Goal: Task Accomplishment & Management: Manage account settings

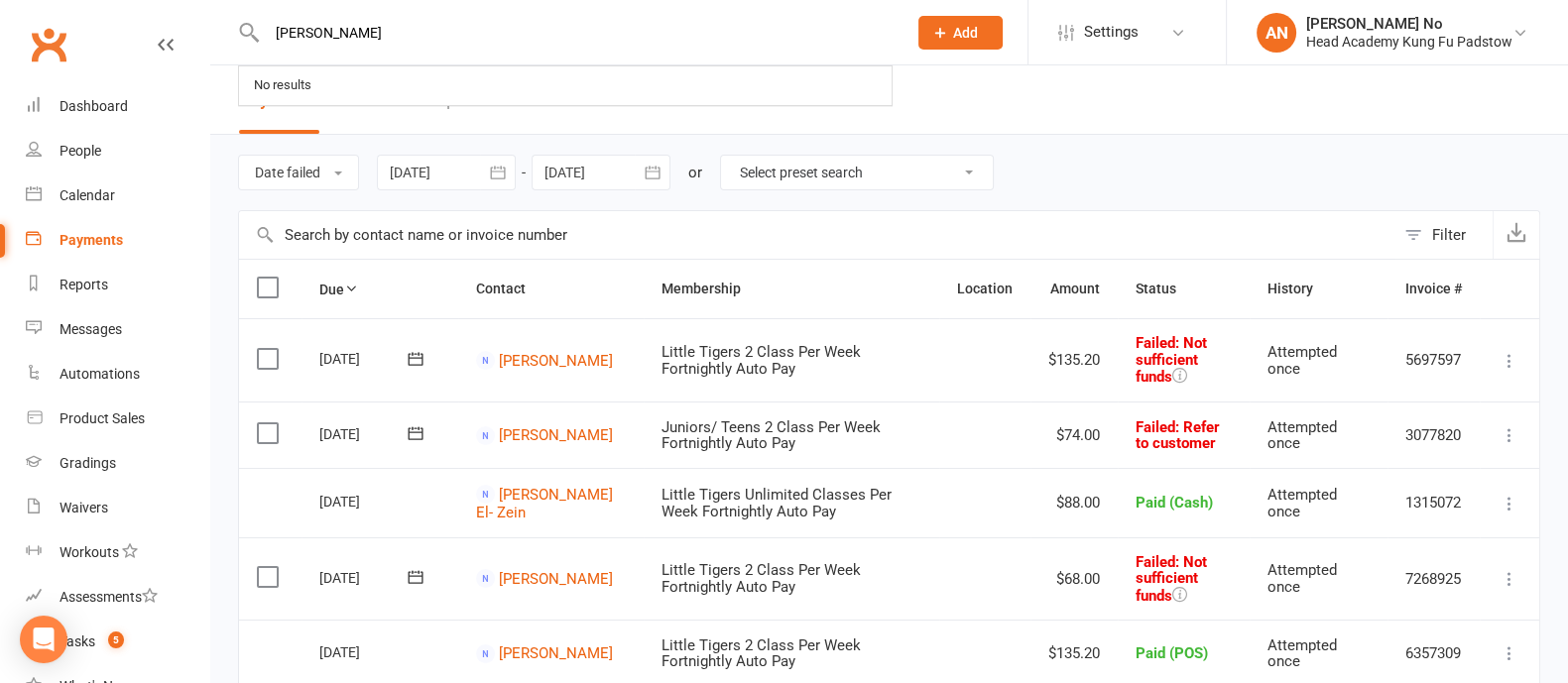
type input "Owen Turner"
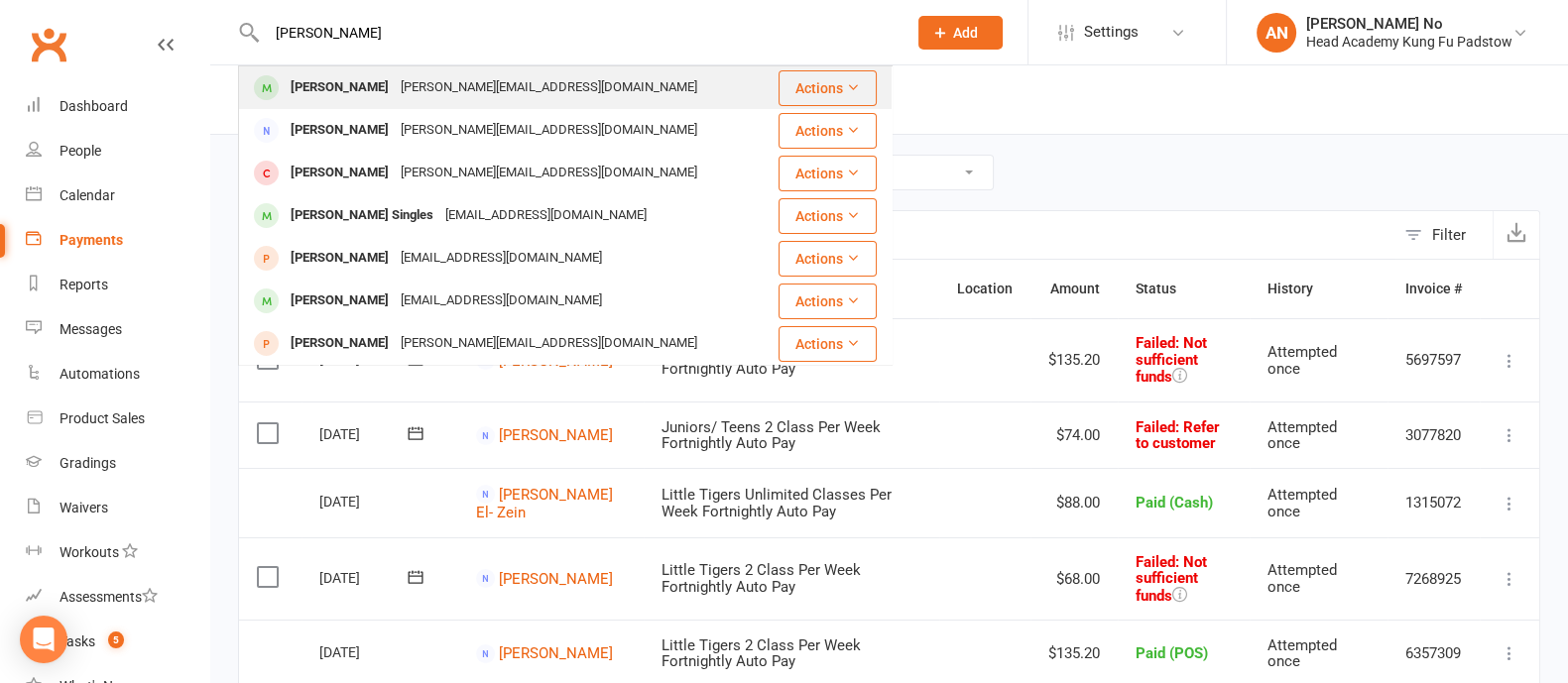
click at [395, 89] on div "shaun-turner76@outlook.com" at bounding box center [549, 87] width 308 height 29
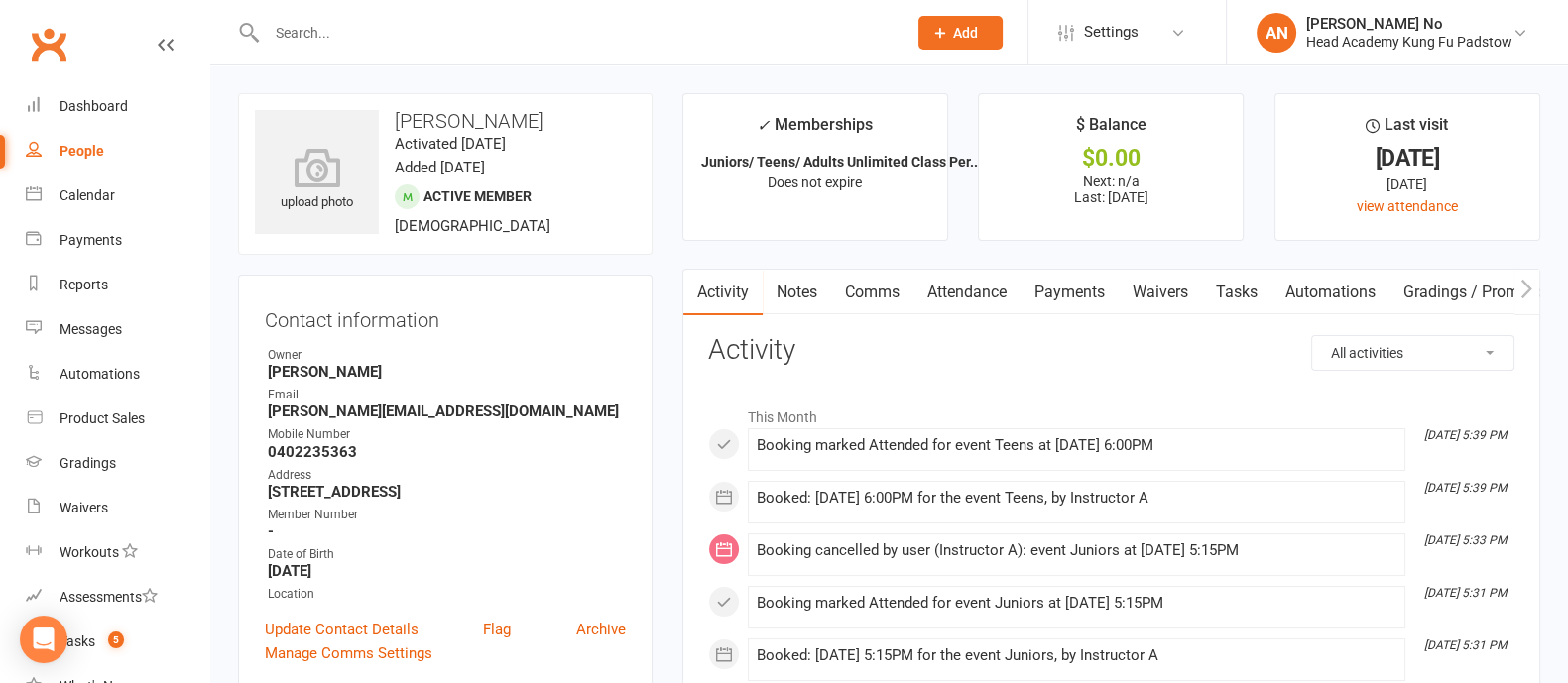
click at [320, 41] on input "text" at bounding box center [576, 33] width 631 height 28
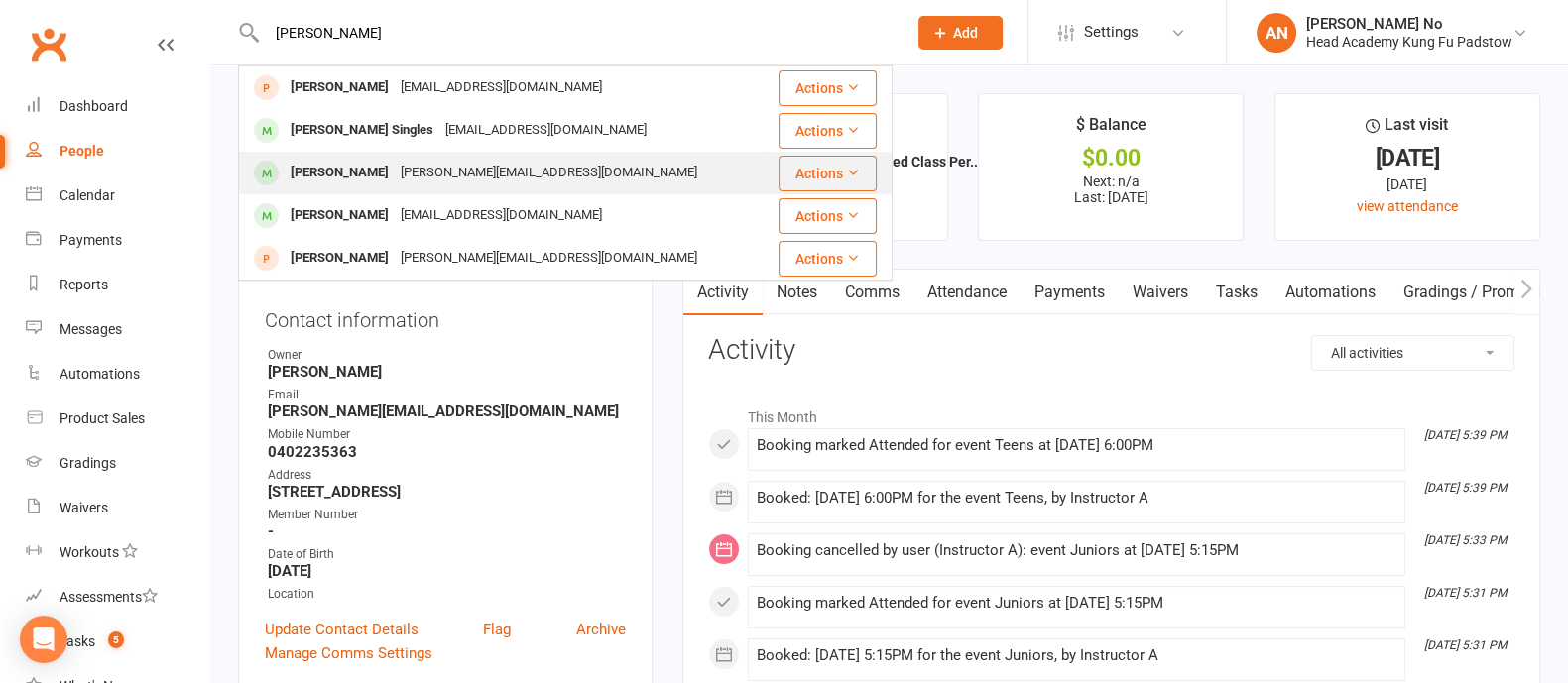
type input "owen"
click at [395, 174] on div "shaun-turner76@outlook.com" at bounding box center [549, 173] width 308 height 29
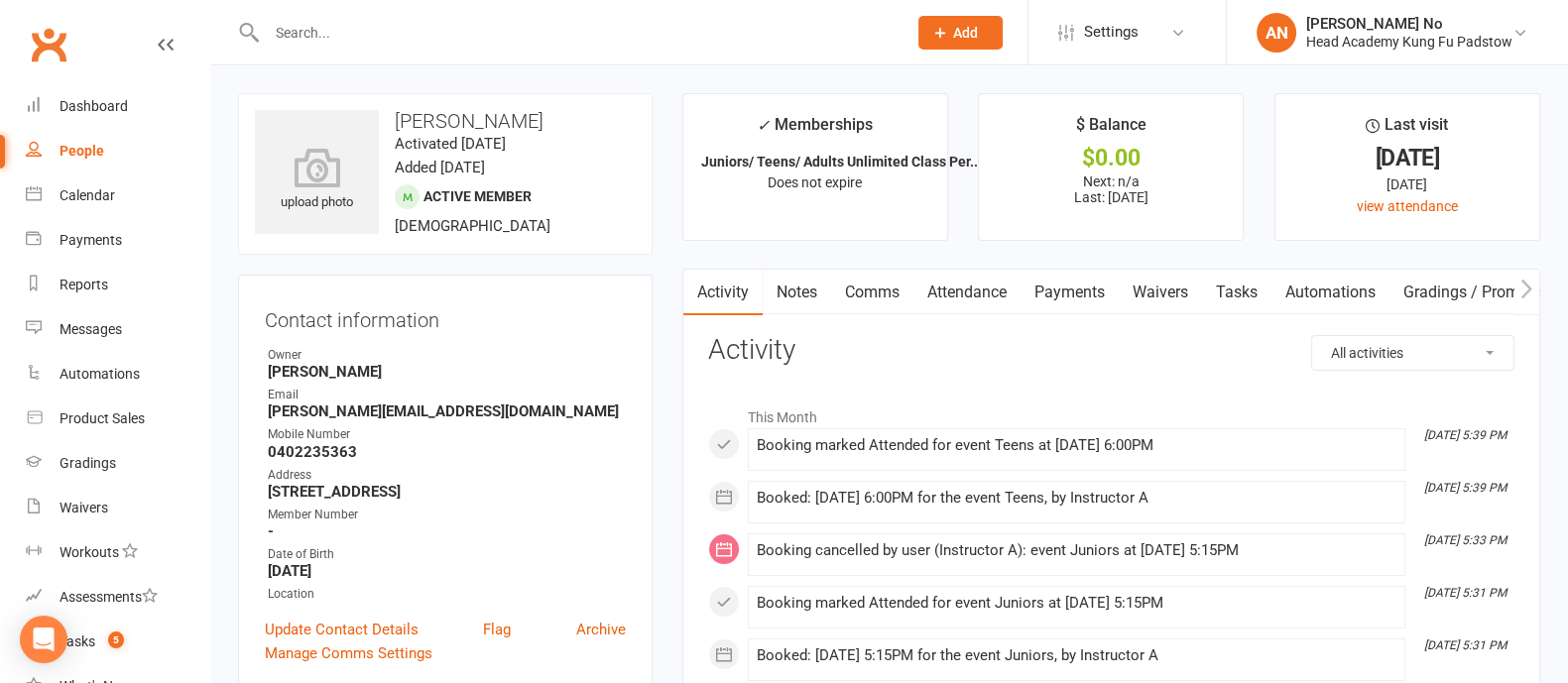
click at [981, 291] on link "Attendance" at bounding box center [966, 292] width 107 height 46
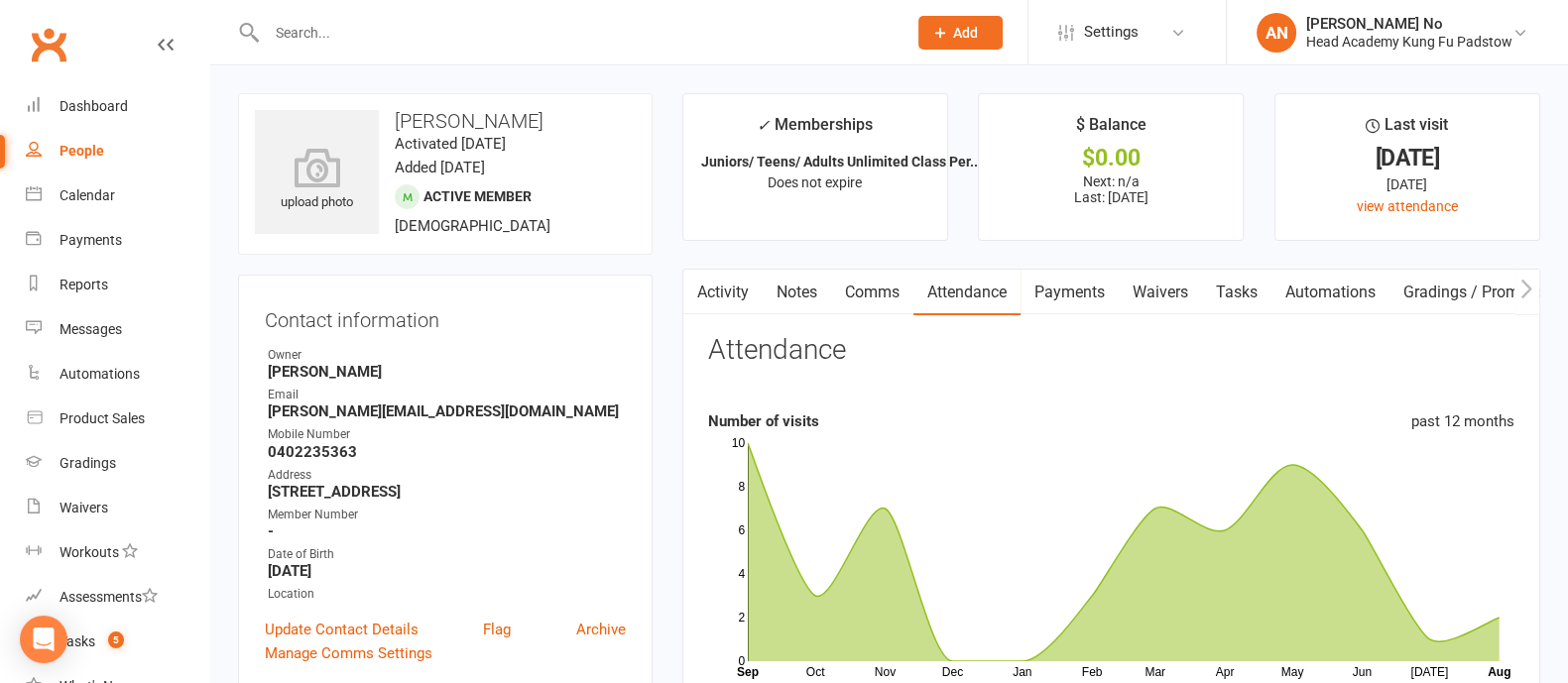
click at [746, 290] on link "Activity" at bounding box center [723, 292] width 80 height 46
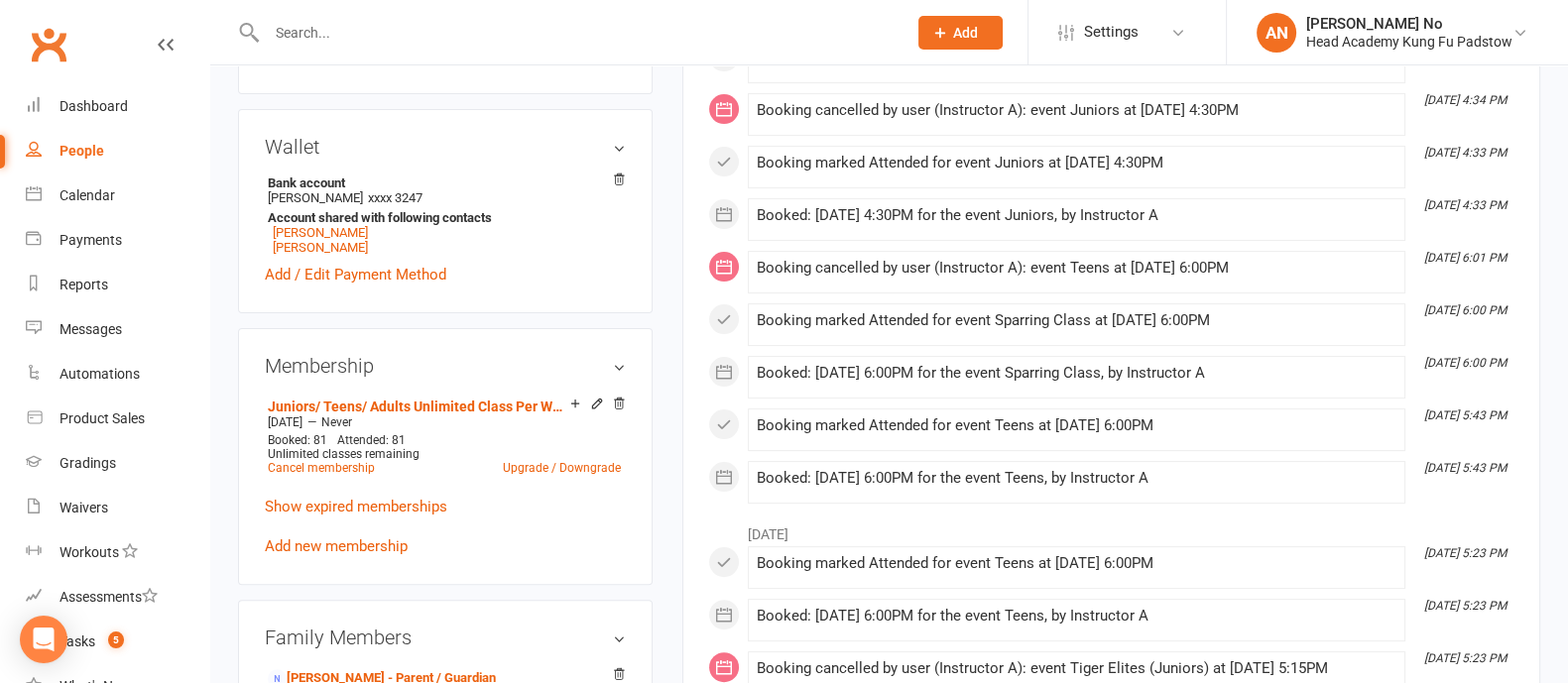
scroll to position [1195, 0]
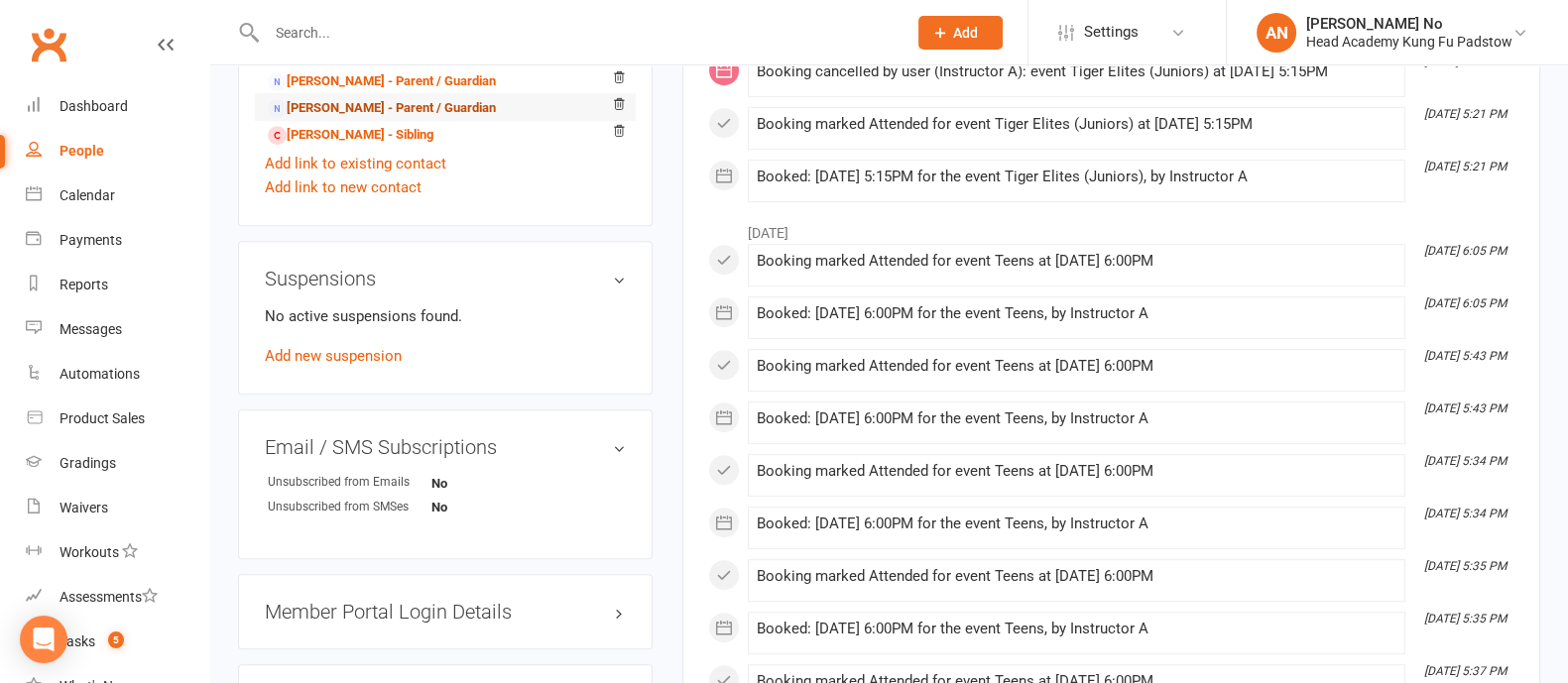
click at [351, 111] on link "Sarah Pettersun - Parent / Guardian" at bounding box center [381, 108] width 228 height 21
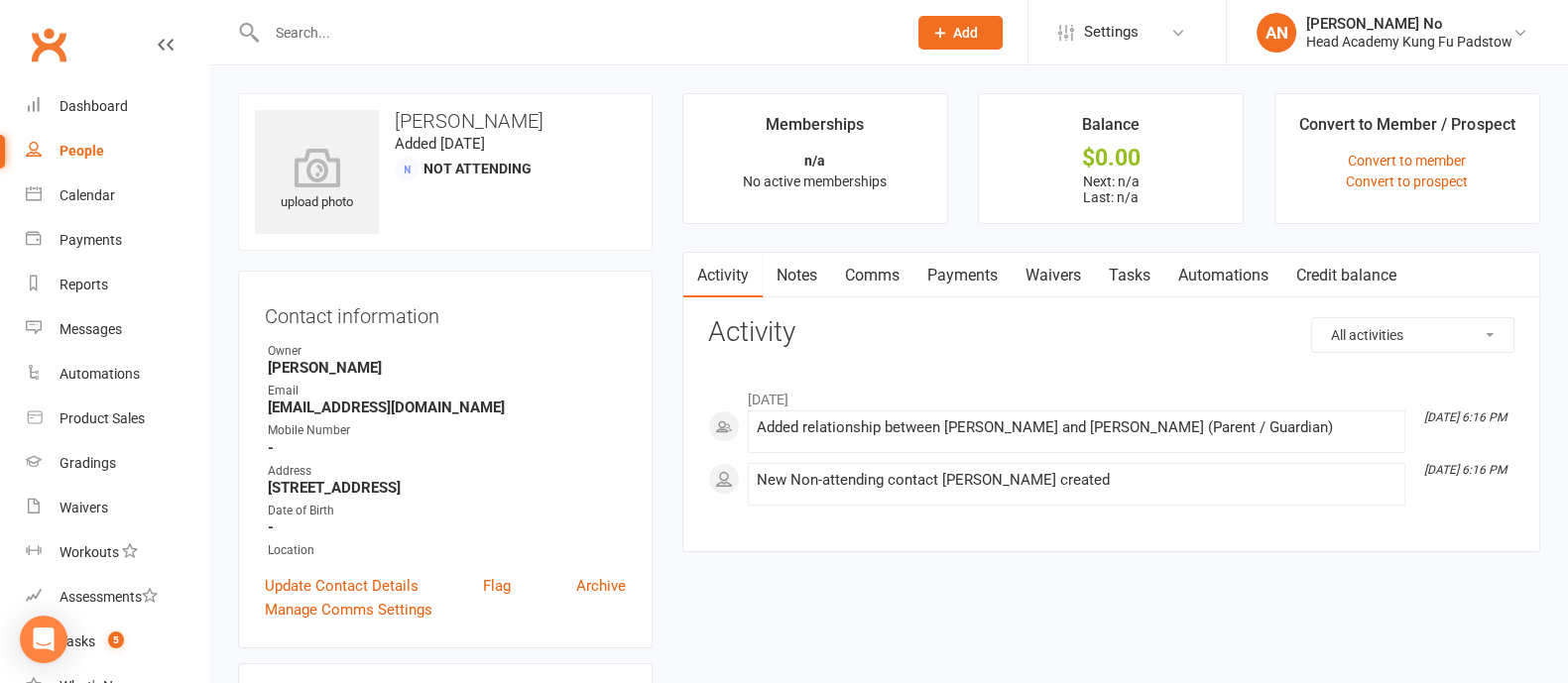
click at [986, 275] on link "Payments" at bounding box center [961, 275] width 98 height 46
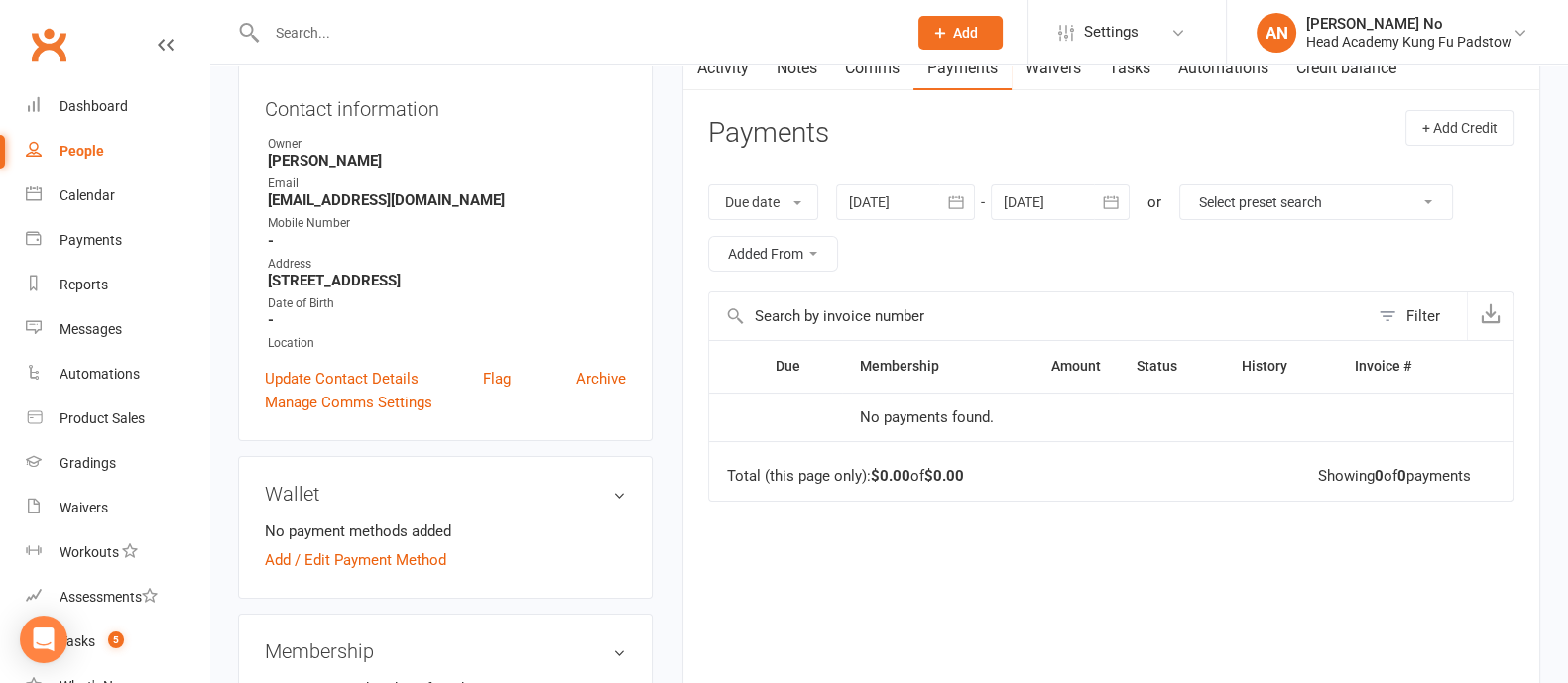
scroll to position [783, 0]
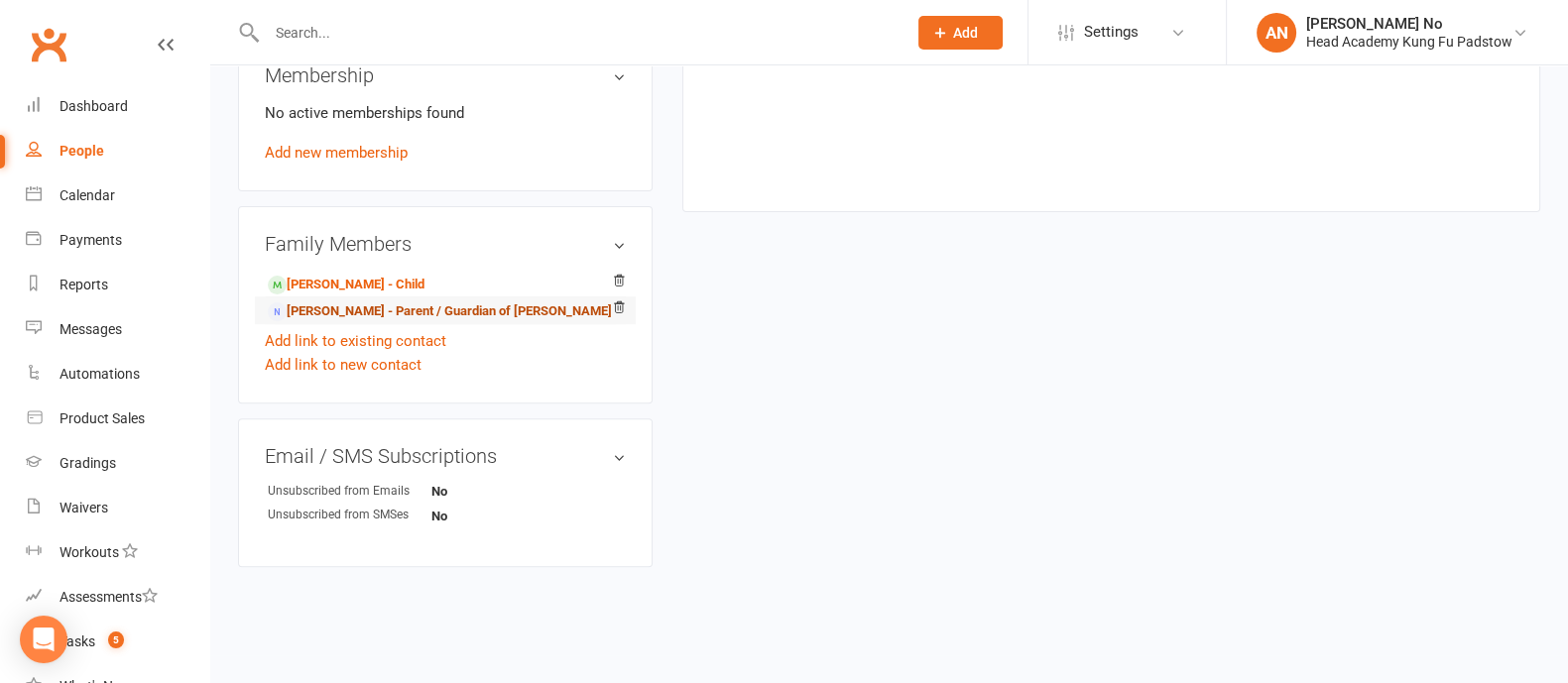
click at [362, 312] on link "Shaun turner - Parent / Guardian of Owen turner" at bounding box center [439, 311] width 344 height 21
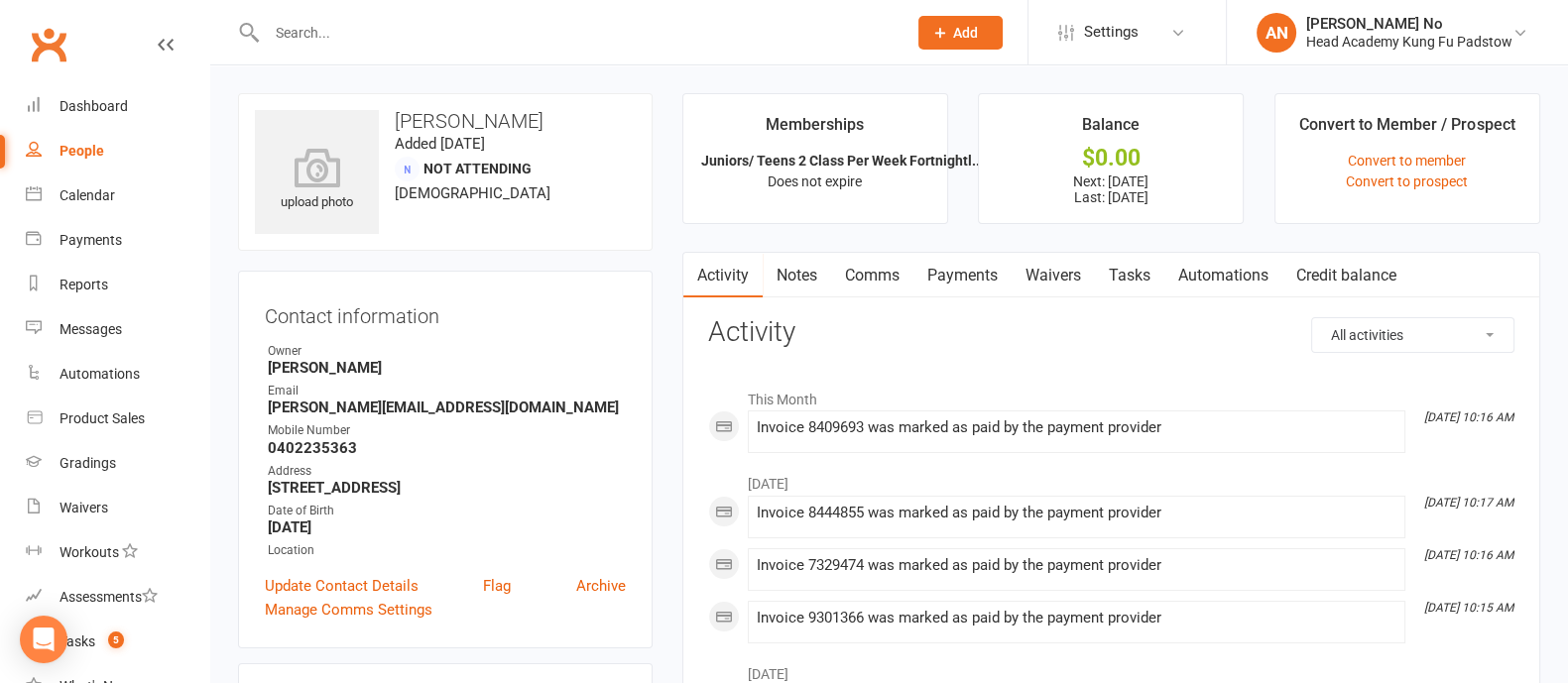
click at [966, 268] on link "Payments" at bounding box center [961, 275] width 98 height 46
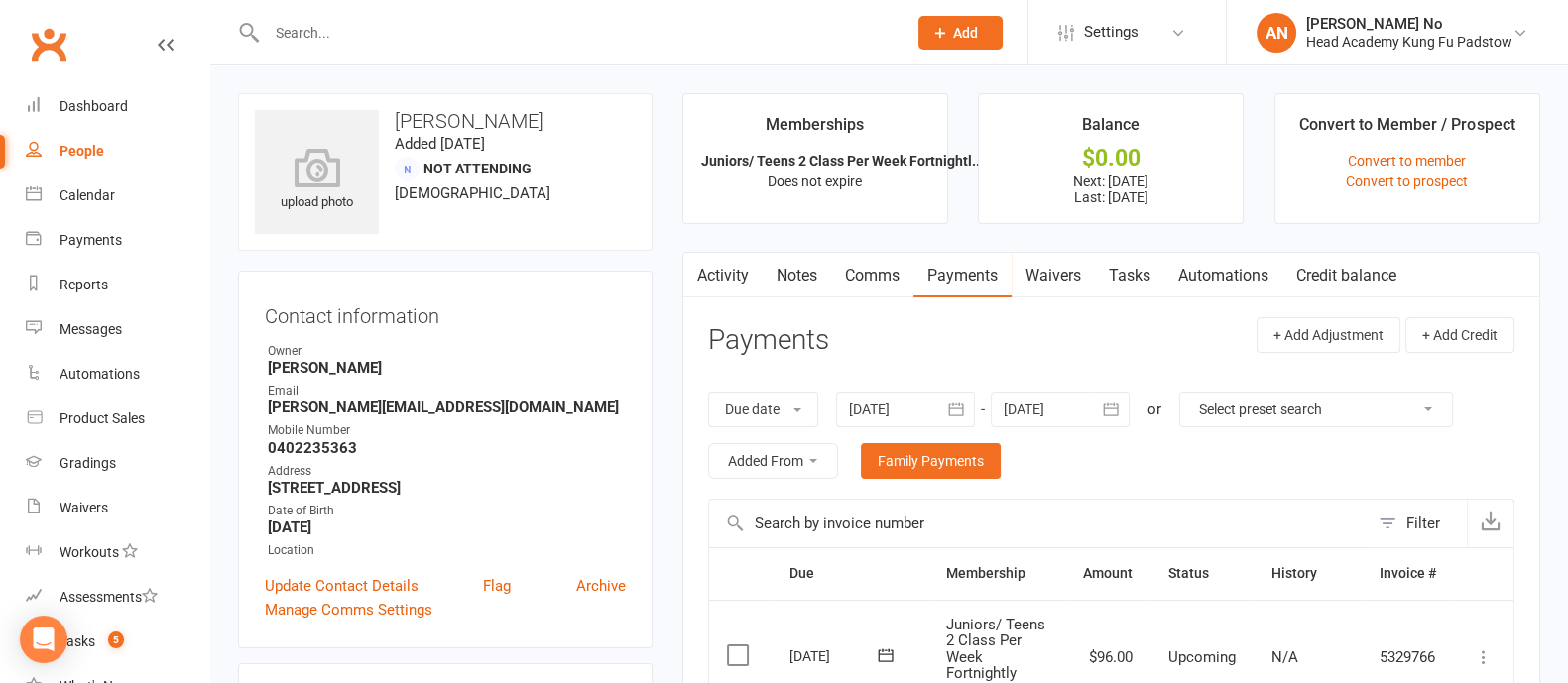
scroll to position [598, 0]
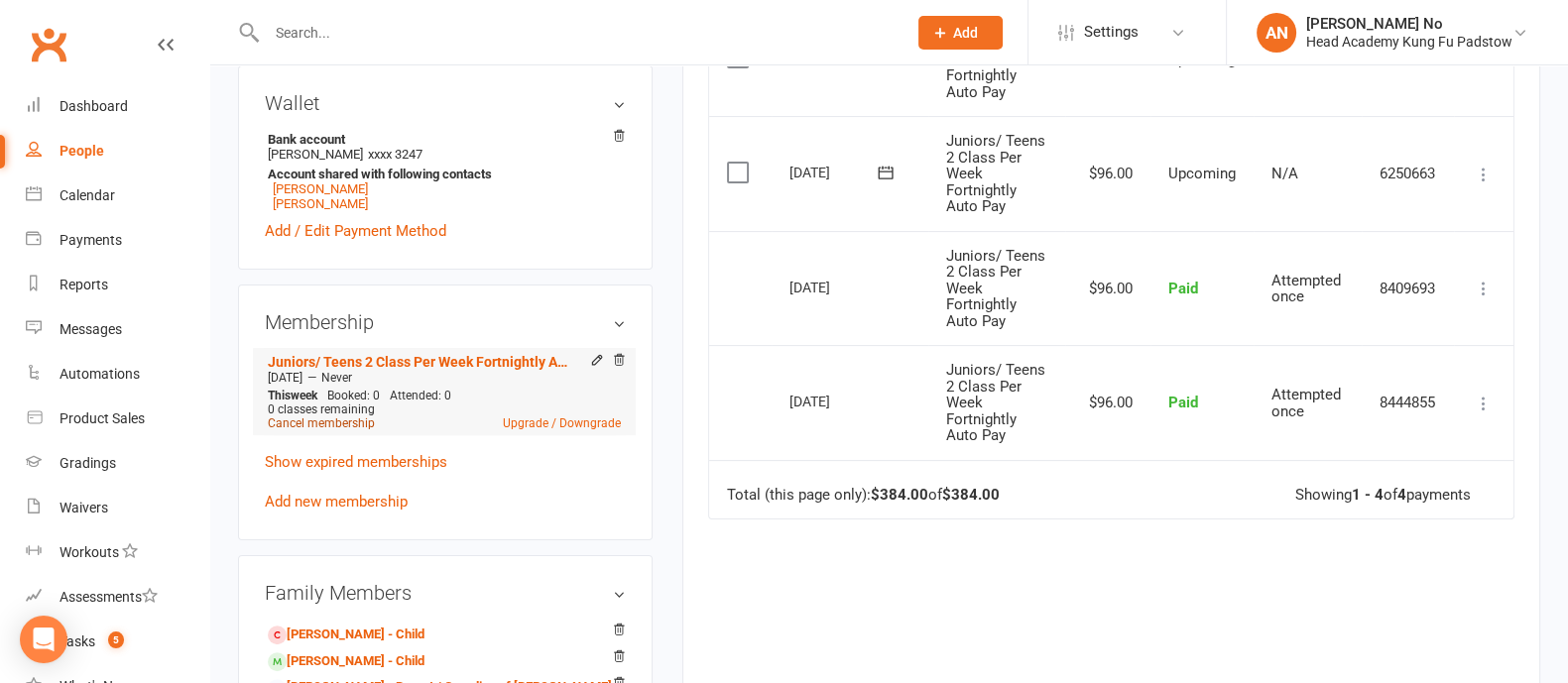
click at [332, 425] on link "Cancel membership" at bounding box center [321, 424] width 107 height 14
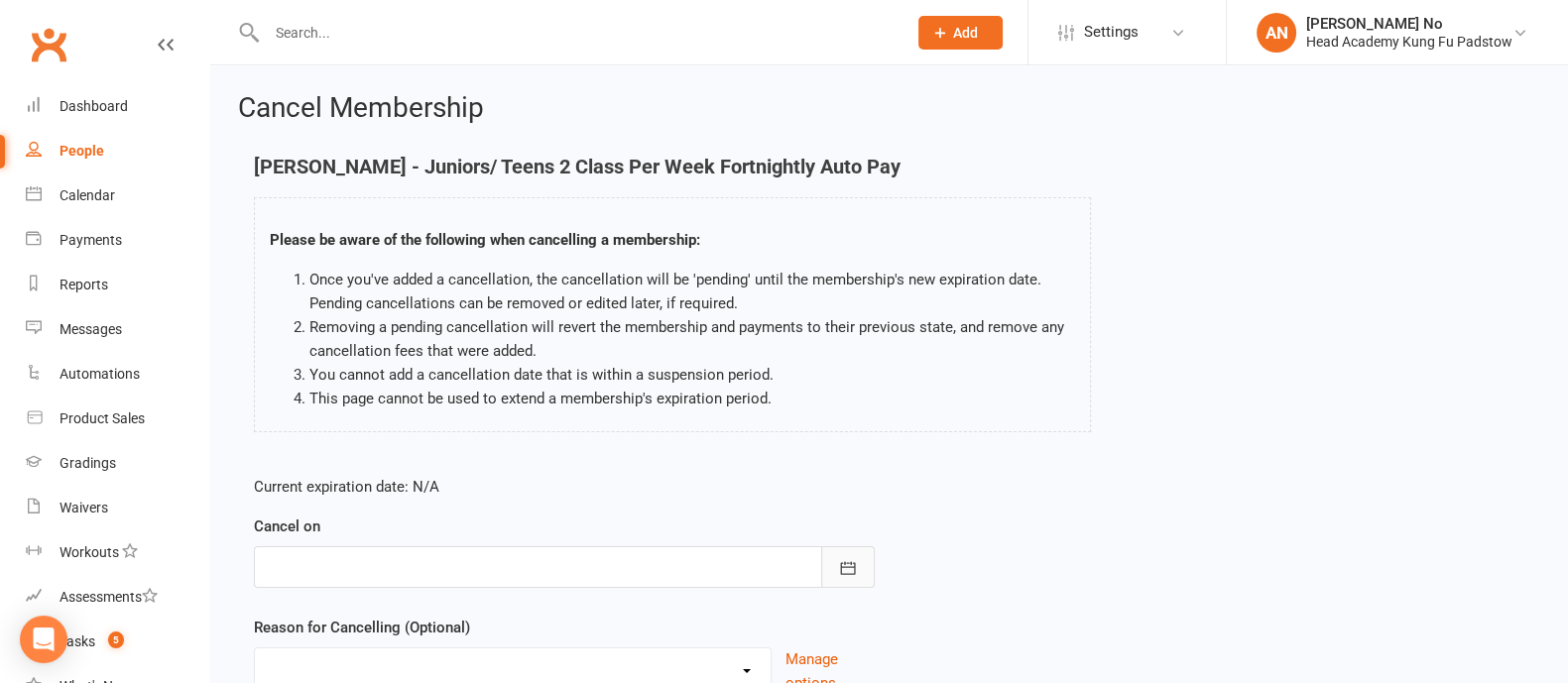
click at [841, 562] on icon "button" at bounding box center [847, 567] width 15 height 13
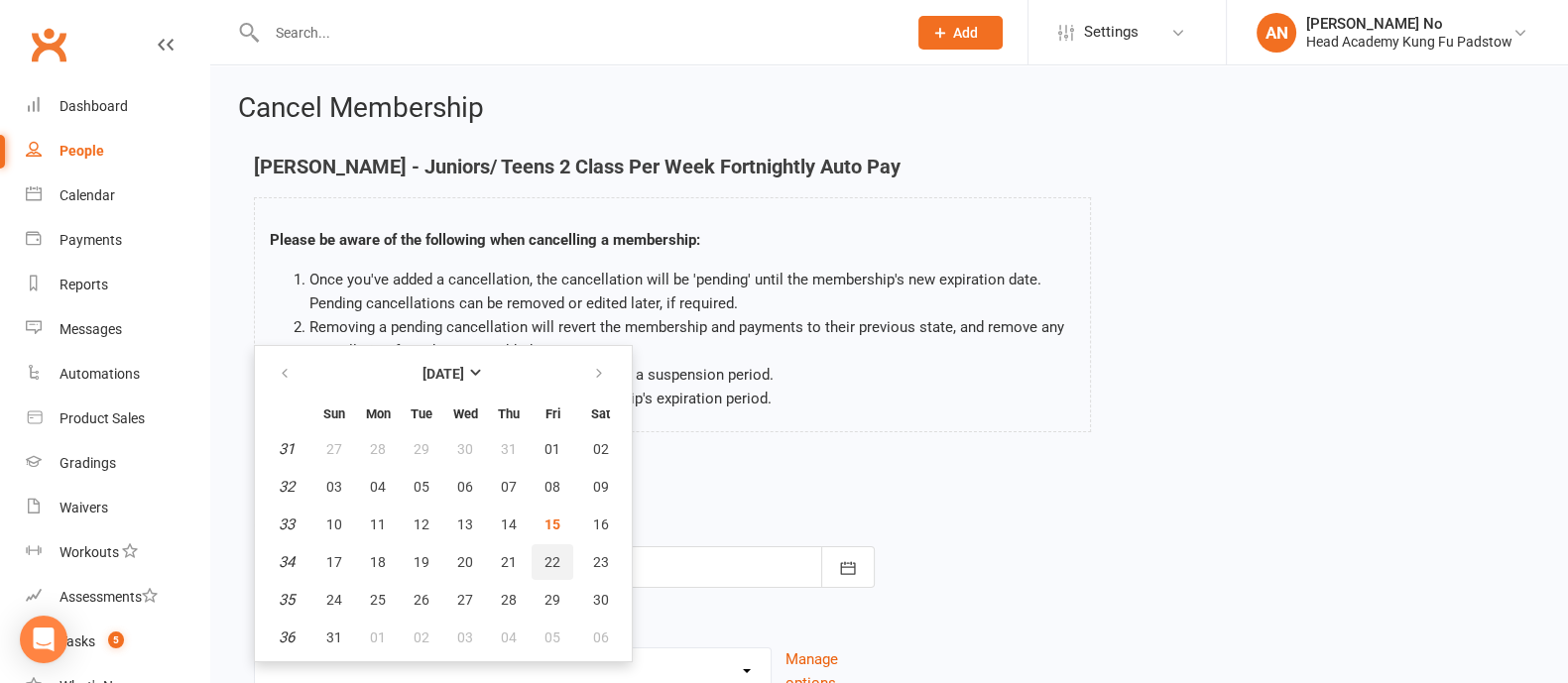
click at [547, 554] on span "22" at bounding box center [552, 562] width 16 height 16
type input "22 Aug 2025"
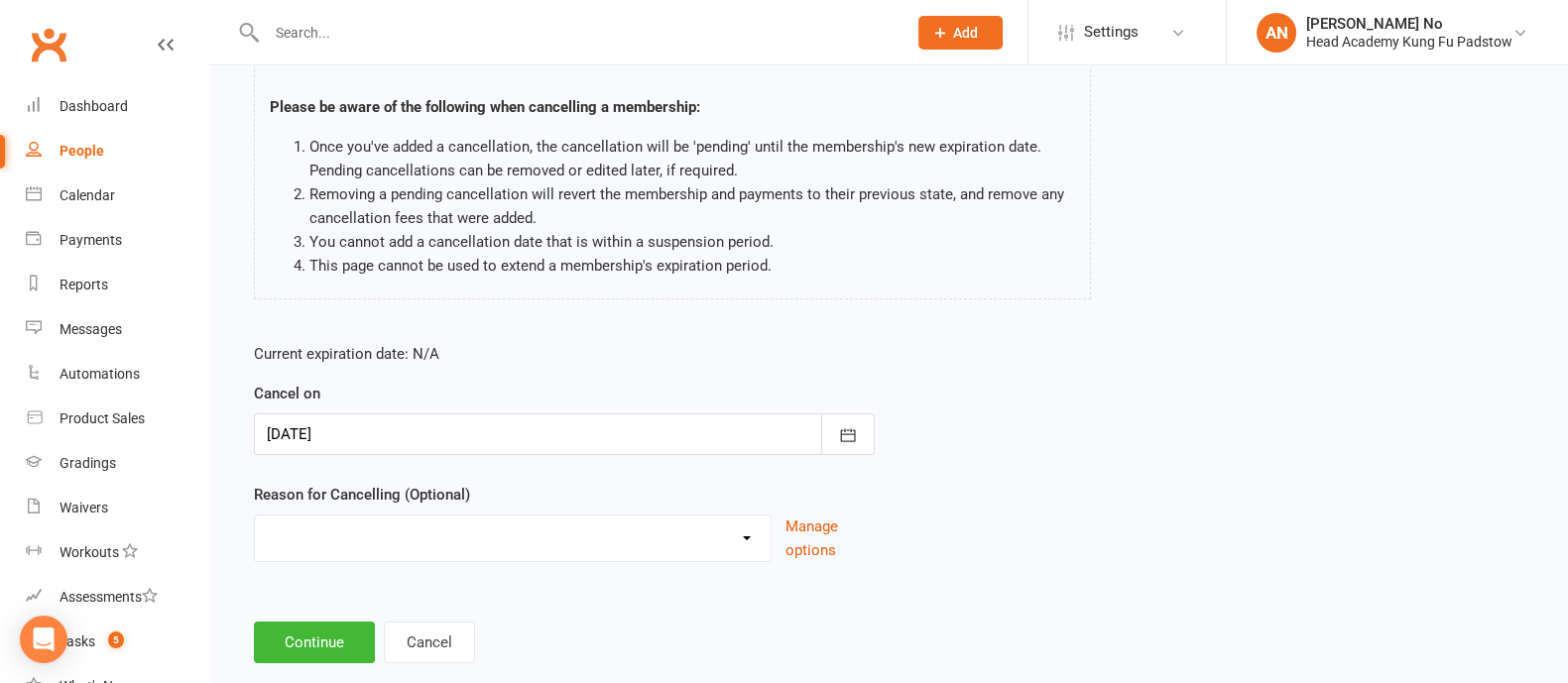
scroll to position [172, 0]
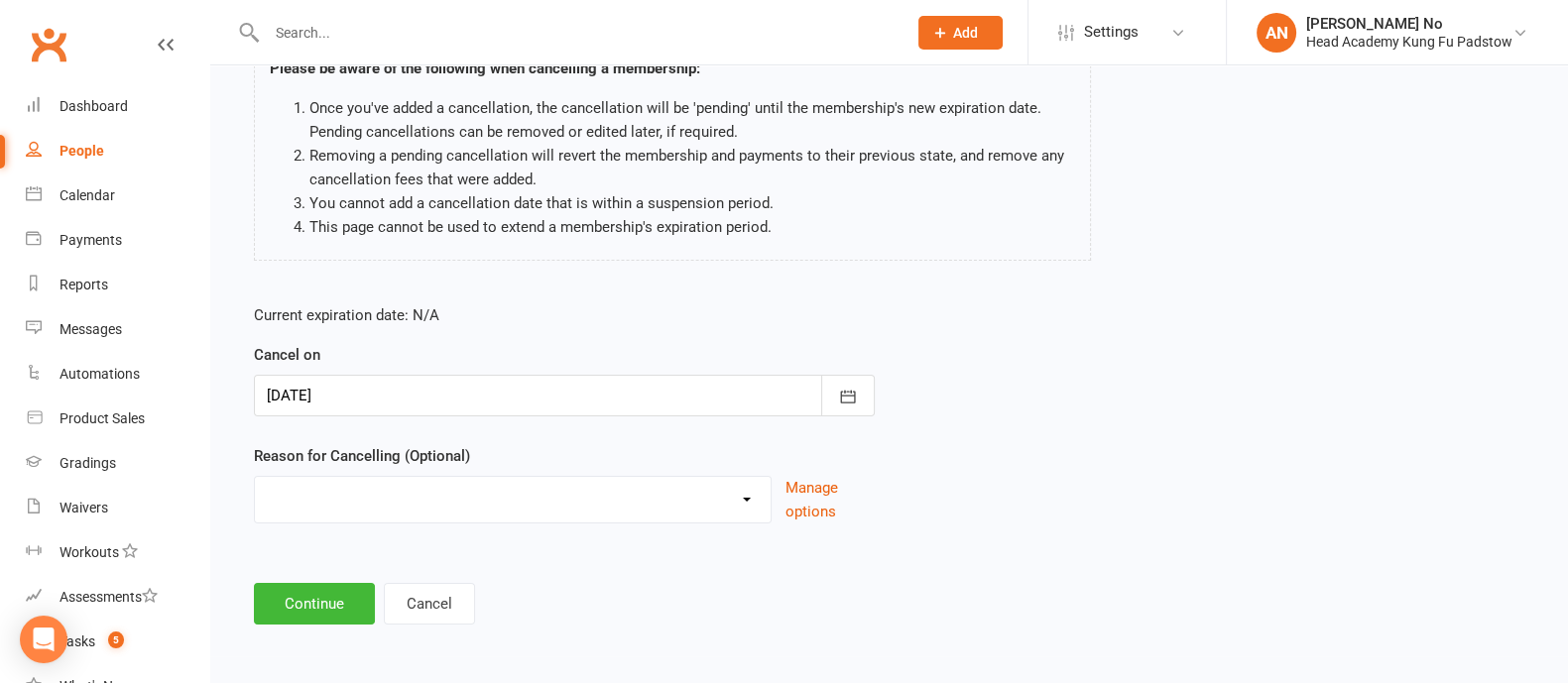
click at [713, 491] on select "Holiday Injury Other reason" at bounding box center [512, 497] width 516 height 40
select select "2"
click at [255, 477] on select "Holiday Injury Other reason" at bounding box center [512, 497] width 516 height 40
click at [369, 601] on input at bounding box center [564, 603] width 620 height 42
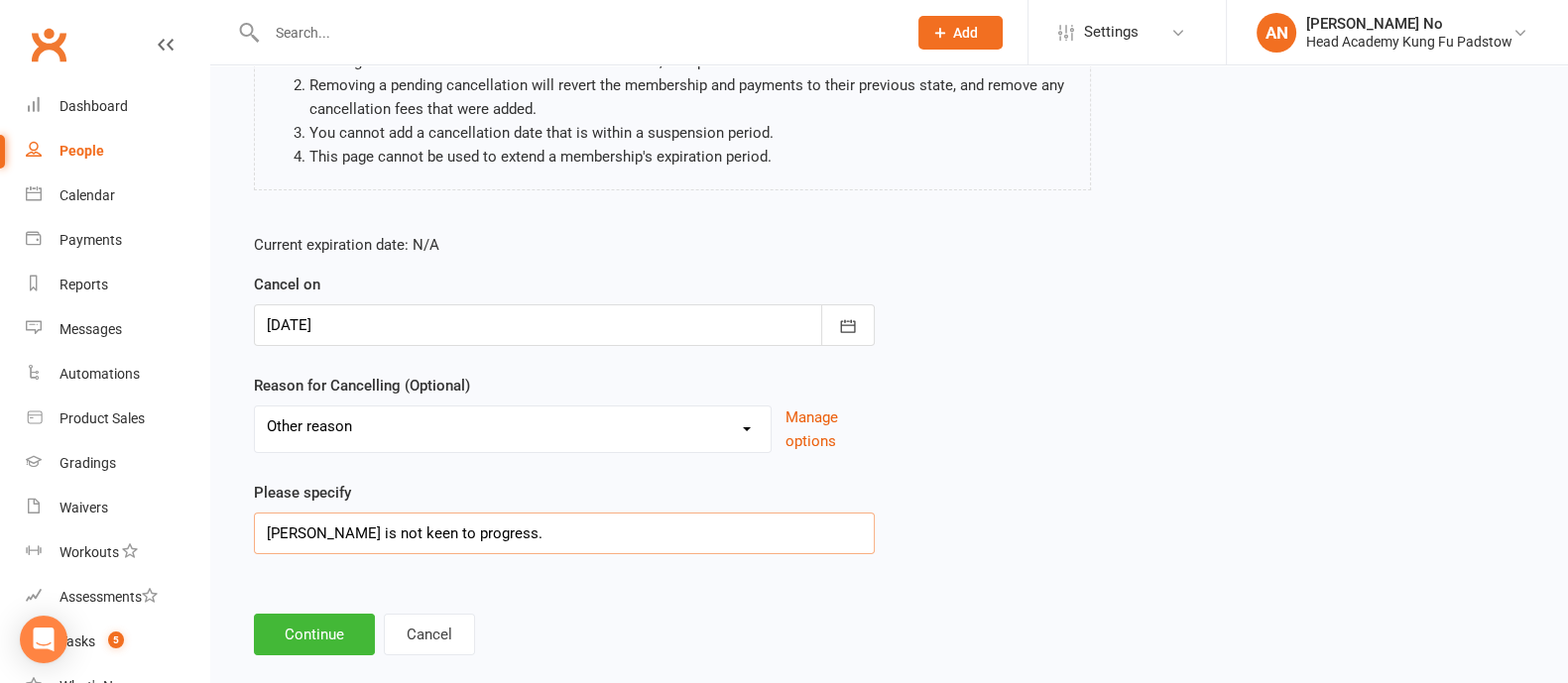
scroll to position [272, 0]
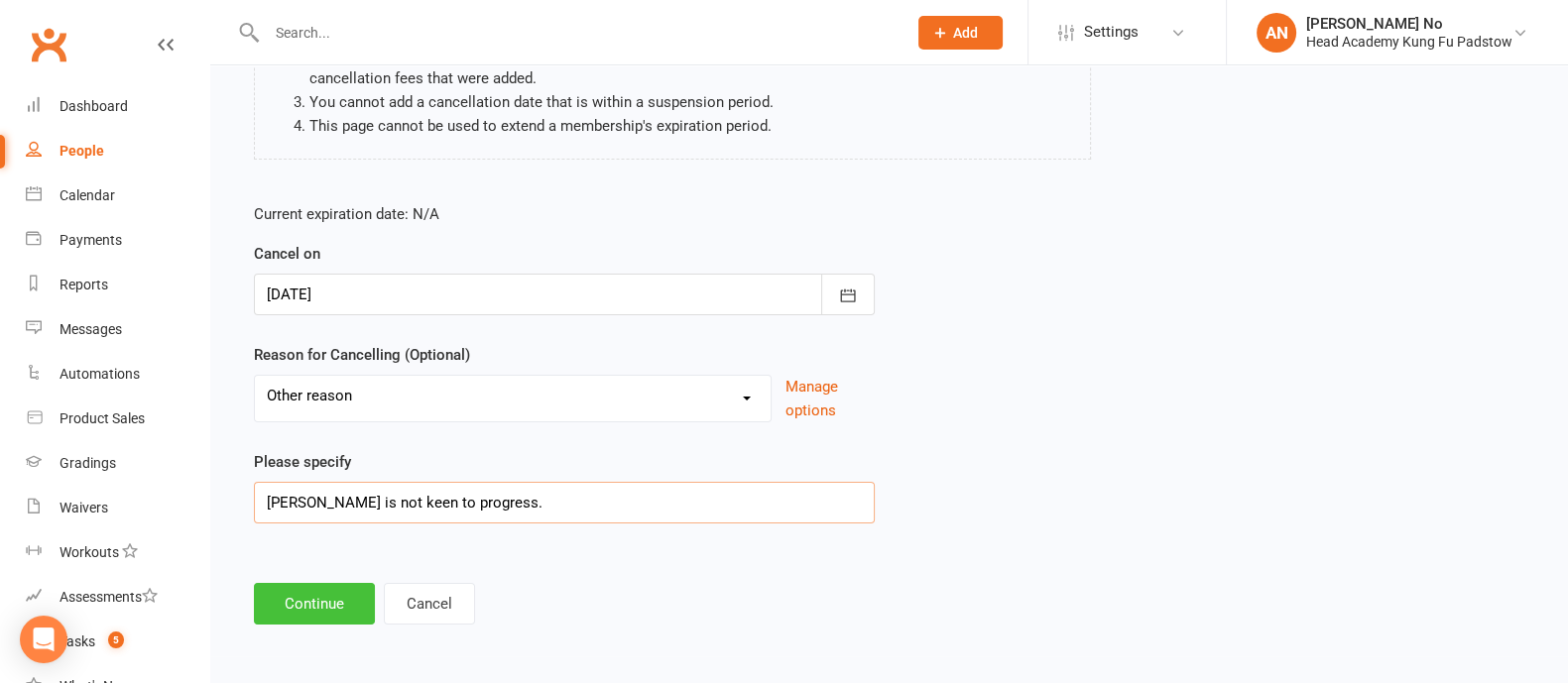
type input "Owen is not keen to progress."
click at [324, 601] on button "Continue" at bounding box center [314, 603] width 121 height 42
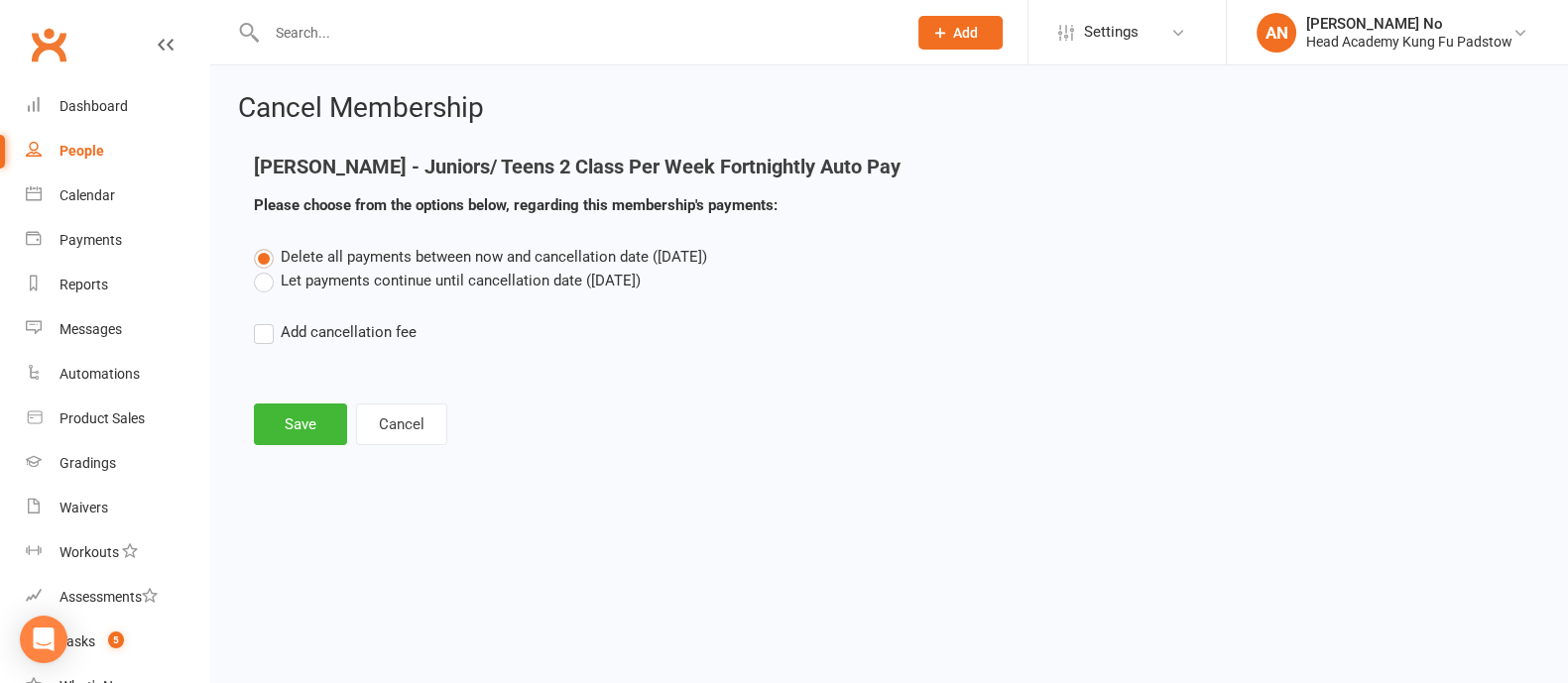
scroll to position [0, 0]
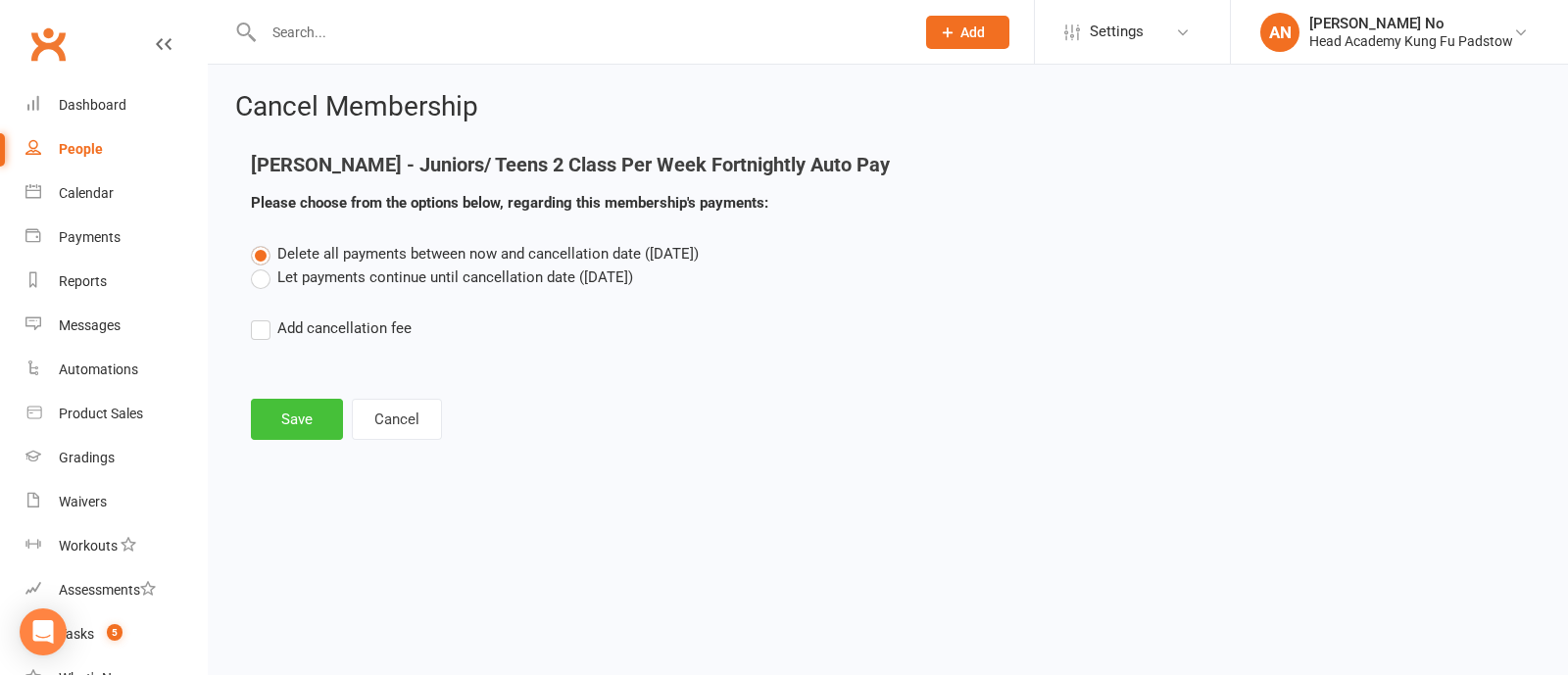
click at [316, 429] on button "Save" at bounding box center [297, 420] width 92 height 41
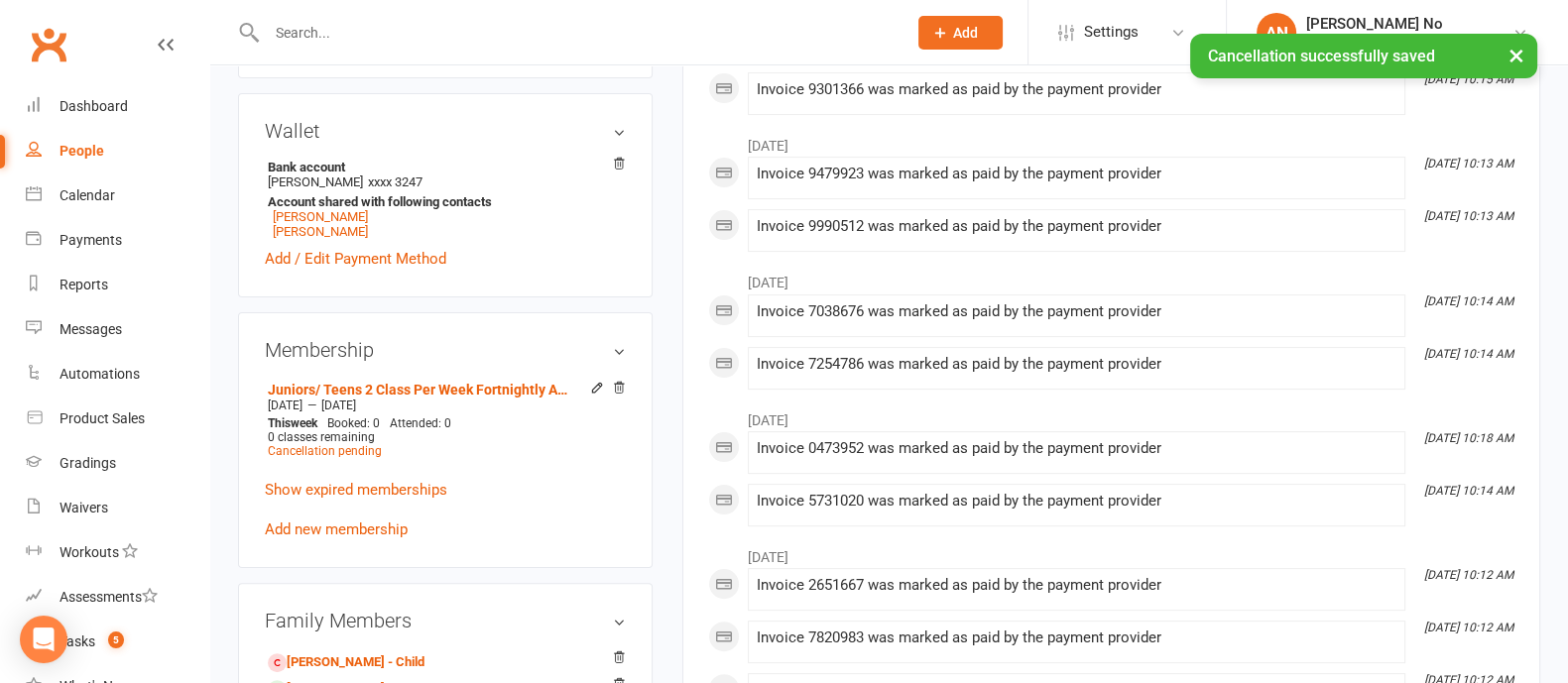
scroll to position [1195, 0]
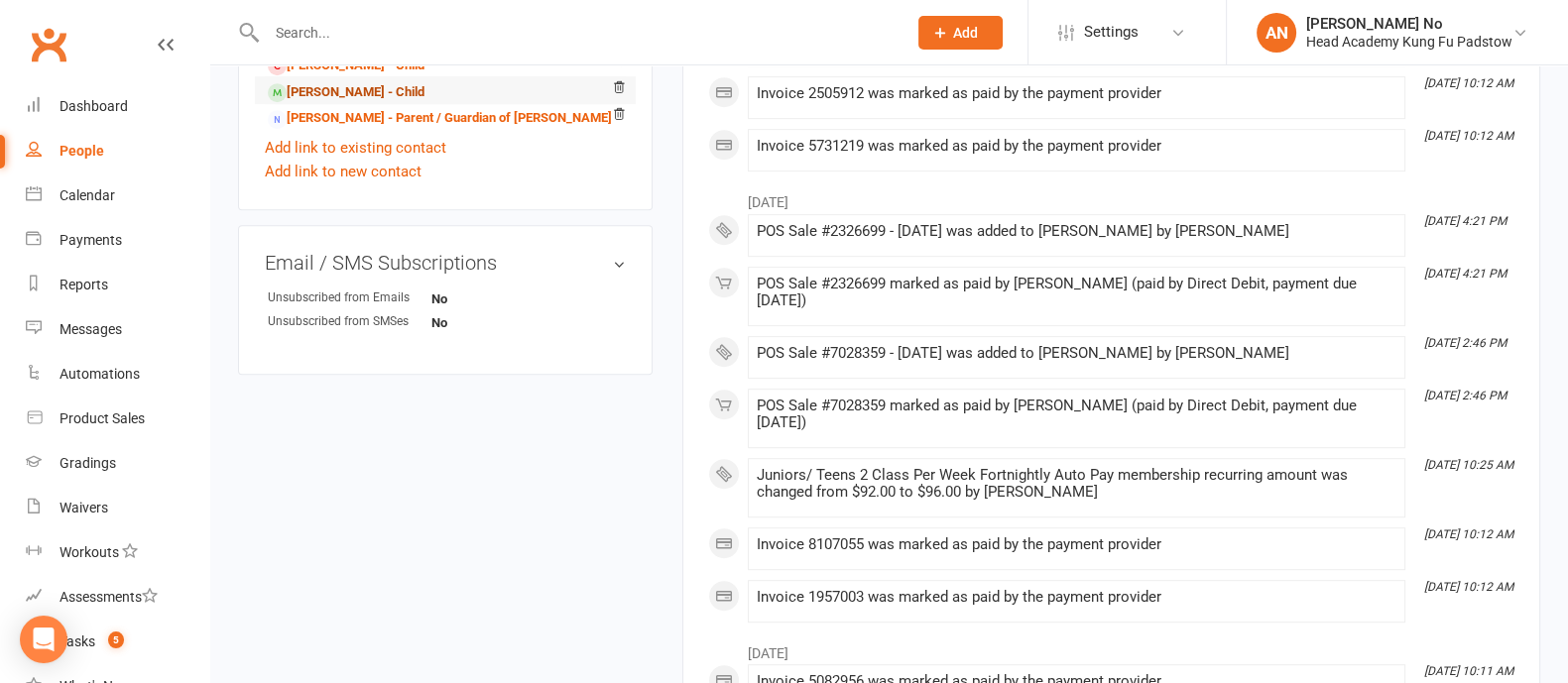
click at [352, 91] on link "Owen turner - Child" at bounding box center [346, 92] width 157 height 21
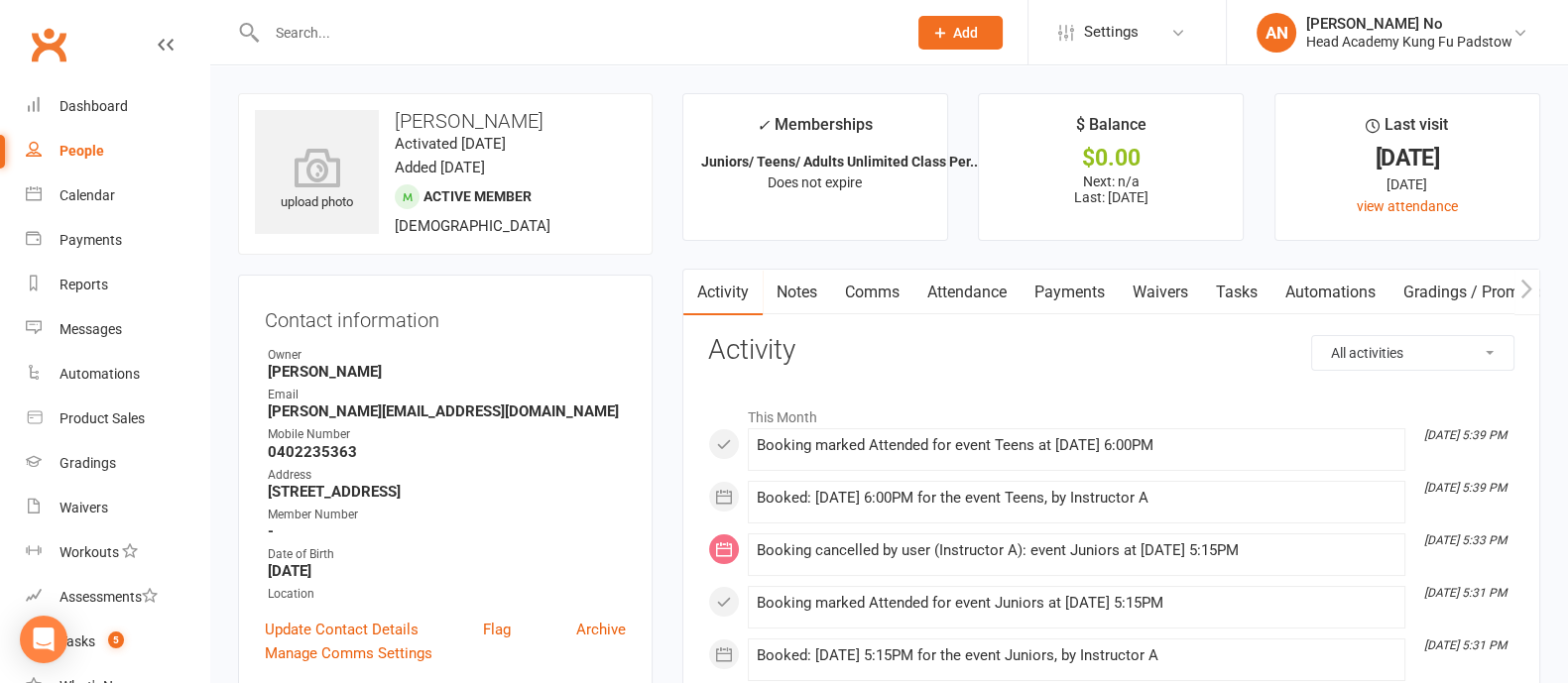
click at [337, 286] on div "Contact information Owner James Agius Email shaun-turner76@outlook.com Mobile N…" at bounding box center [444, 483] width 415 height 418
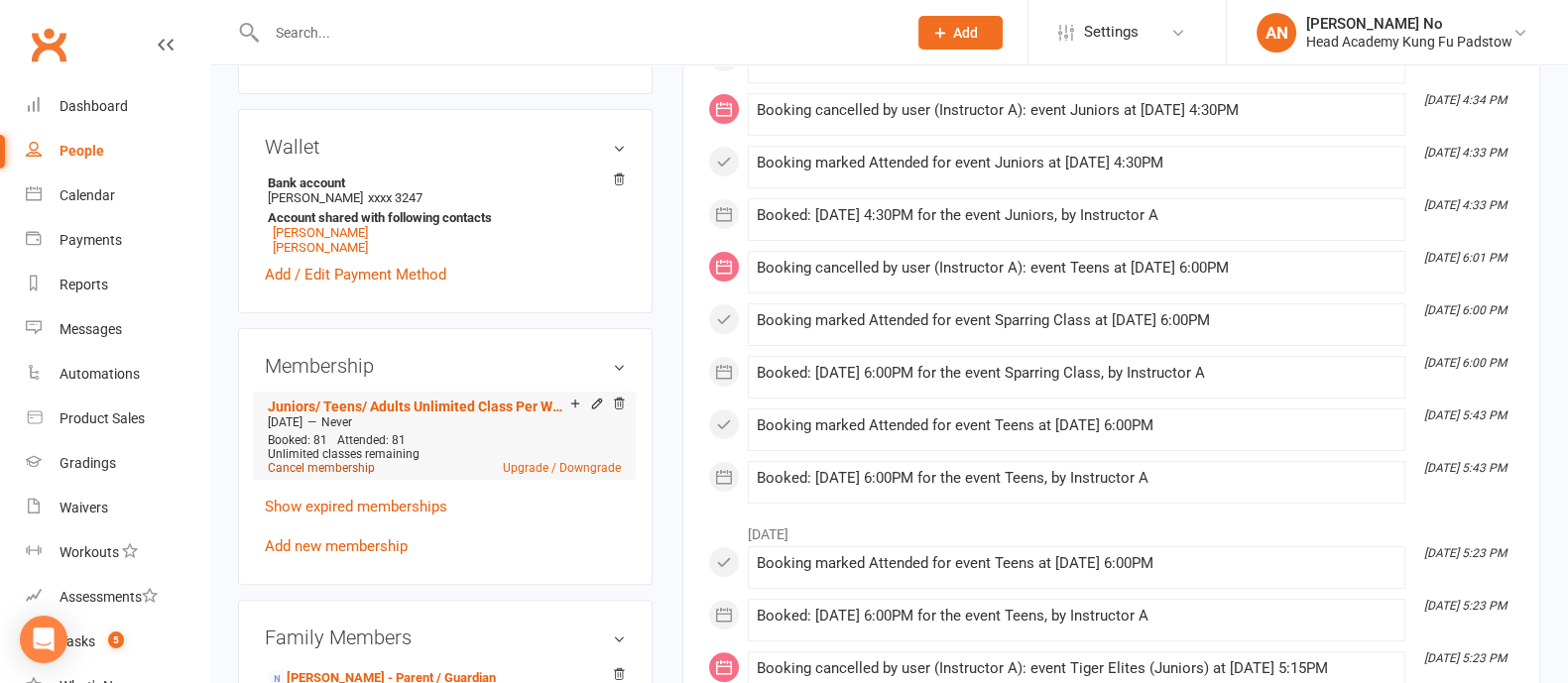
click at [313, 471] on link "Cancel membership" at bounding box center [321, 468] width 107 height 14
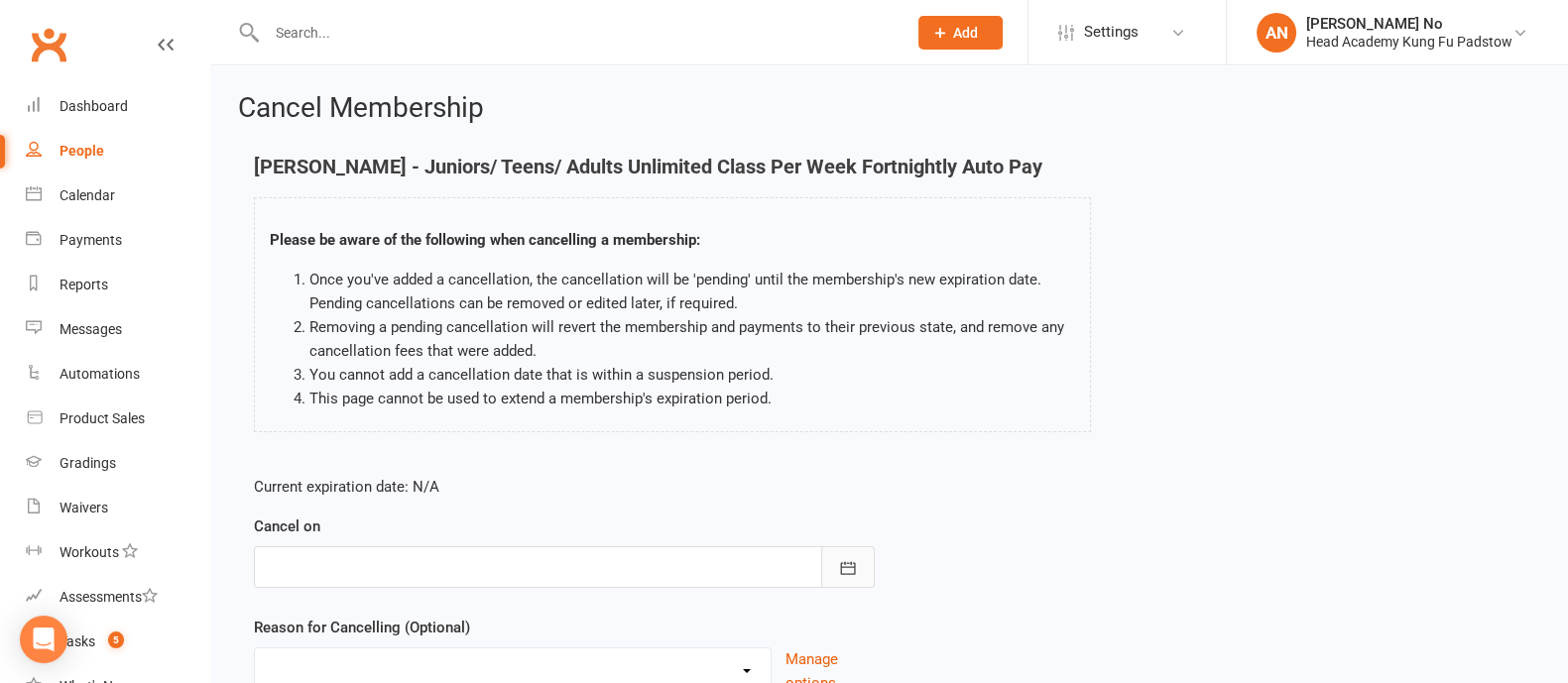
click at [839, 561] on icon "button" at bounding box center [848, 568] width 20 height 20
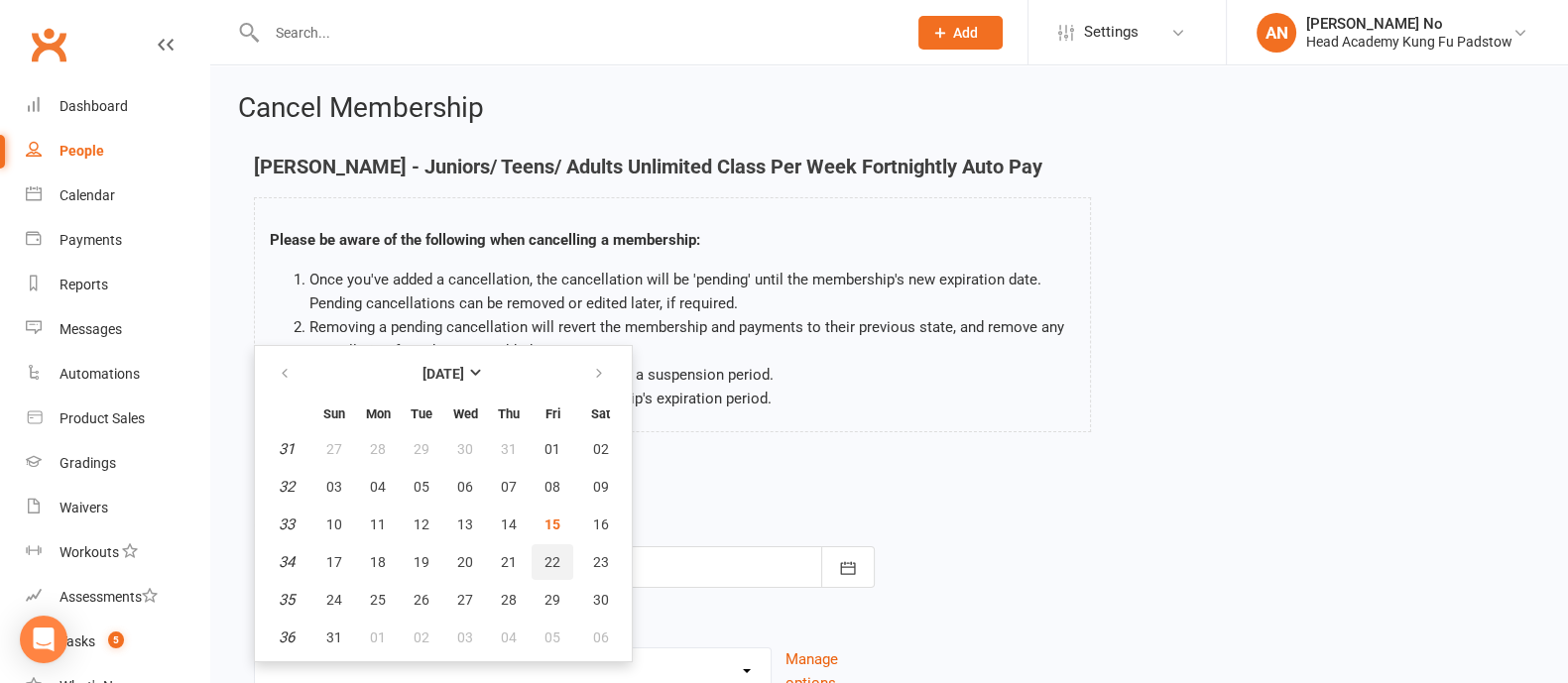
click at [555, 557] on span "22" at bounding box center [552, 562] width 16 height 16
type input "22 Aug 2025"
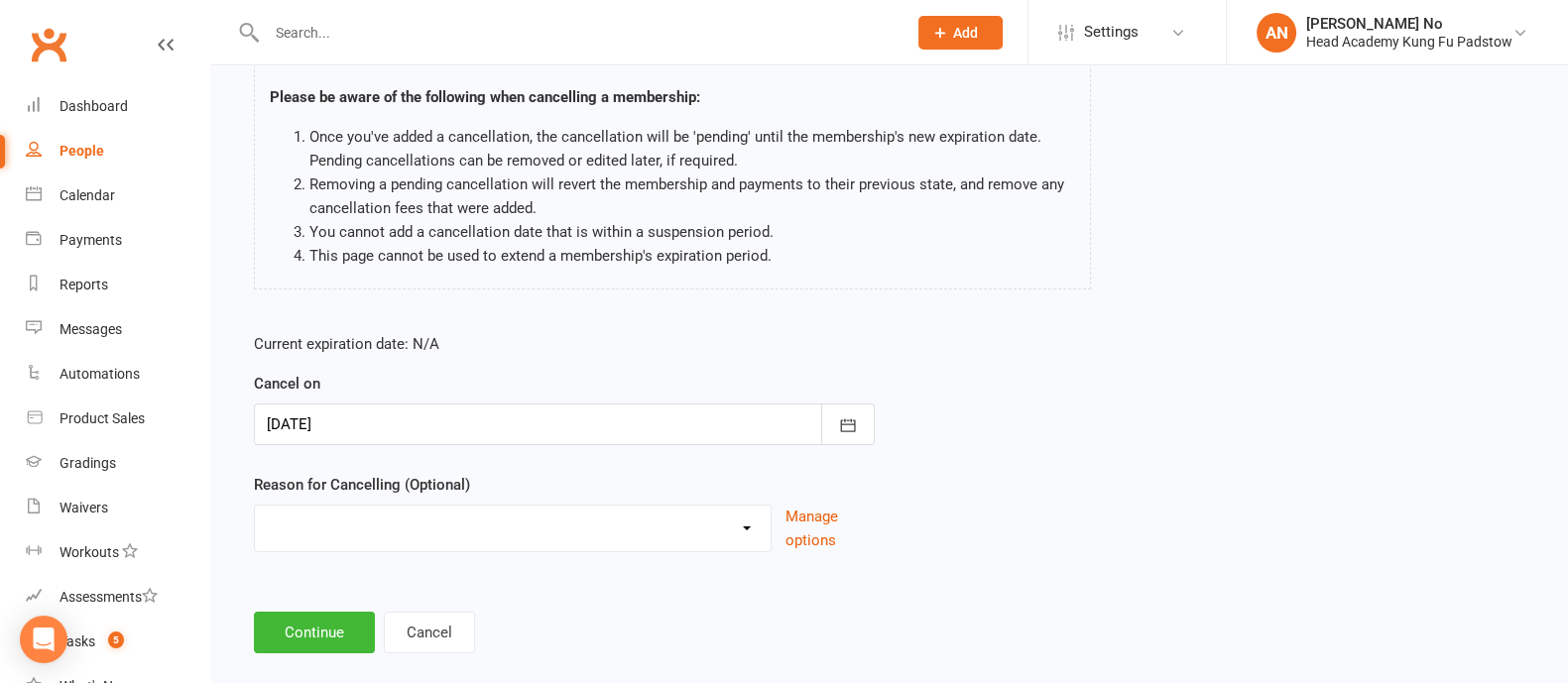
scroll to position [172, 0]
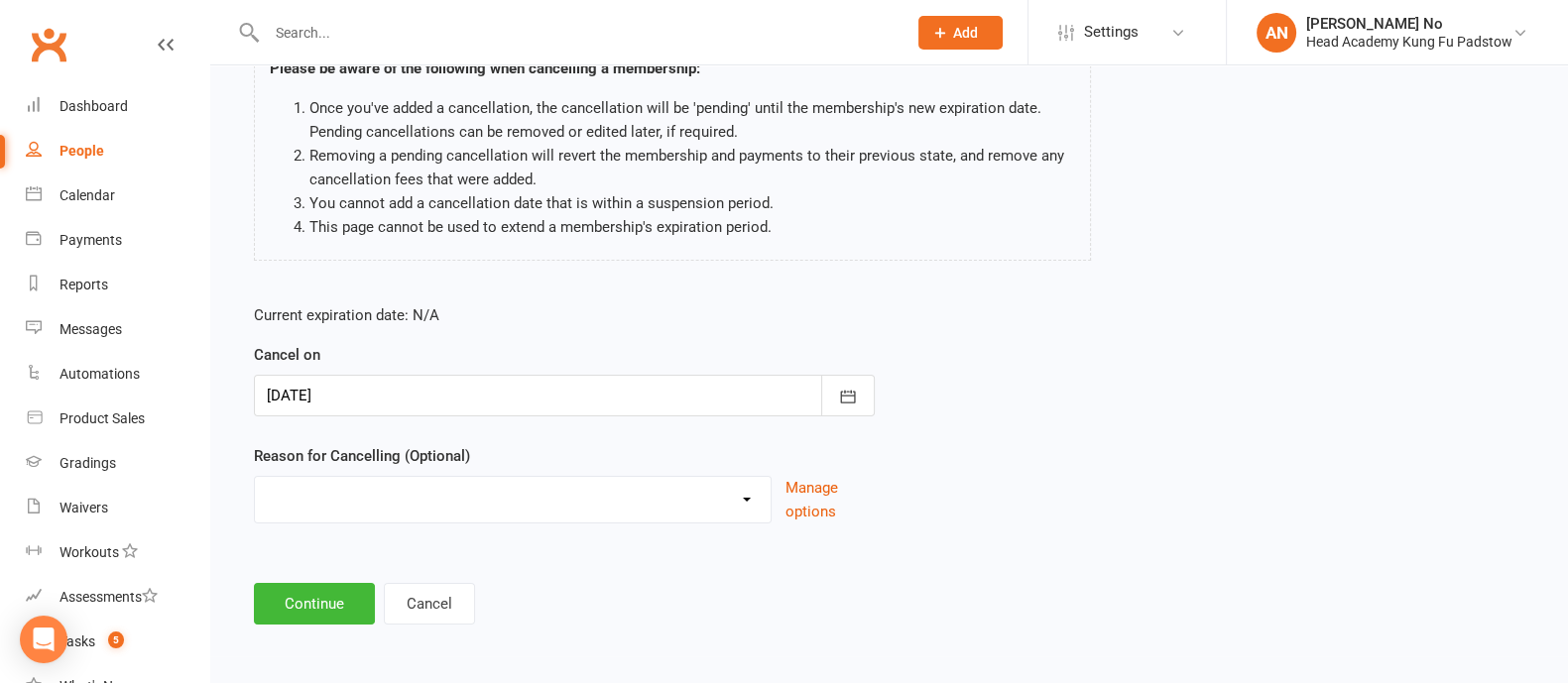
click at [714, 493] on select "Holiday Injury Other reason" at bounding box center [512, 497] width 516 height 40
select select "2"
click at [255, 477] on select "Holiday Injury Other reason" at bounding box center [512, 497] width 516 height 40
click at [399, 601] on input at bounding box center [564, 603] width 620 height 42
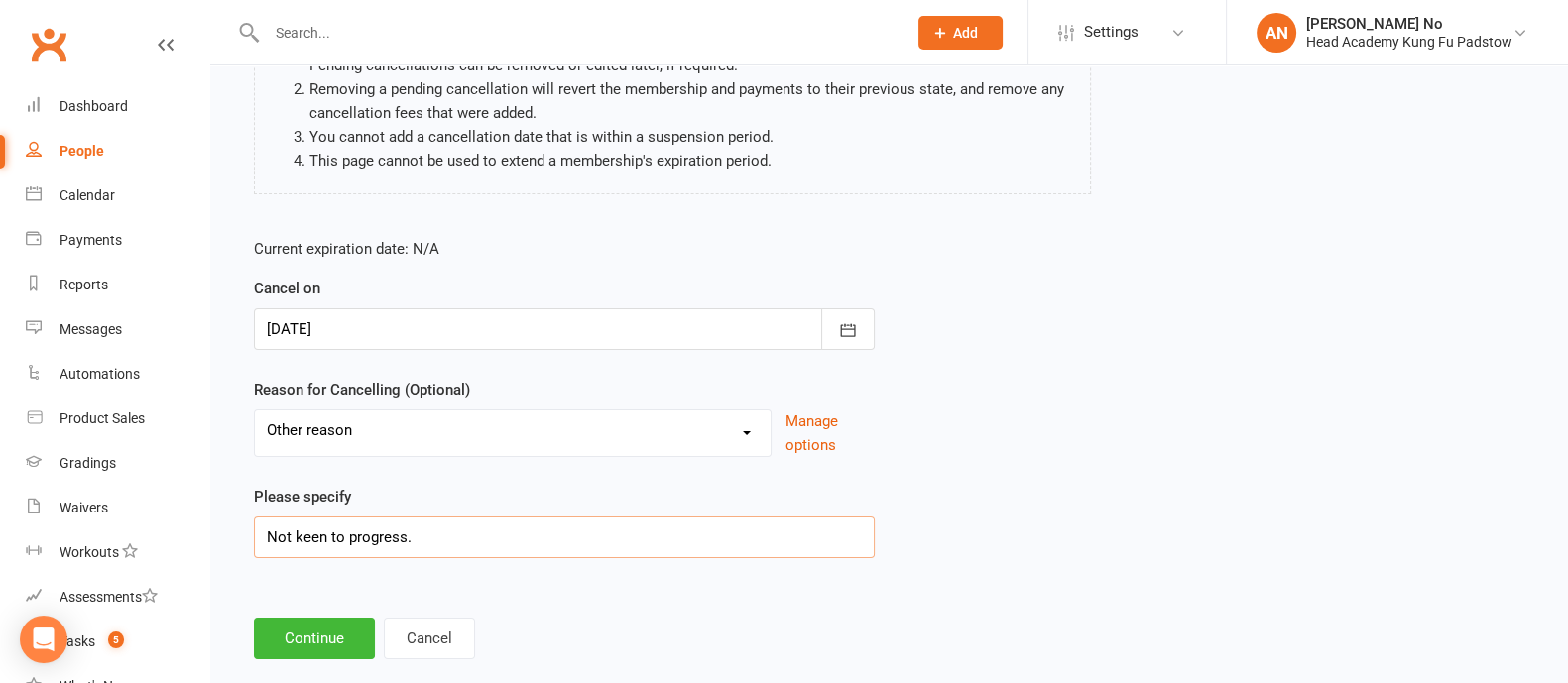
scroll to position [272, 0]
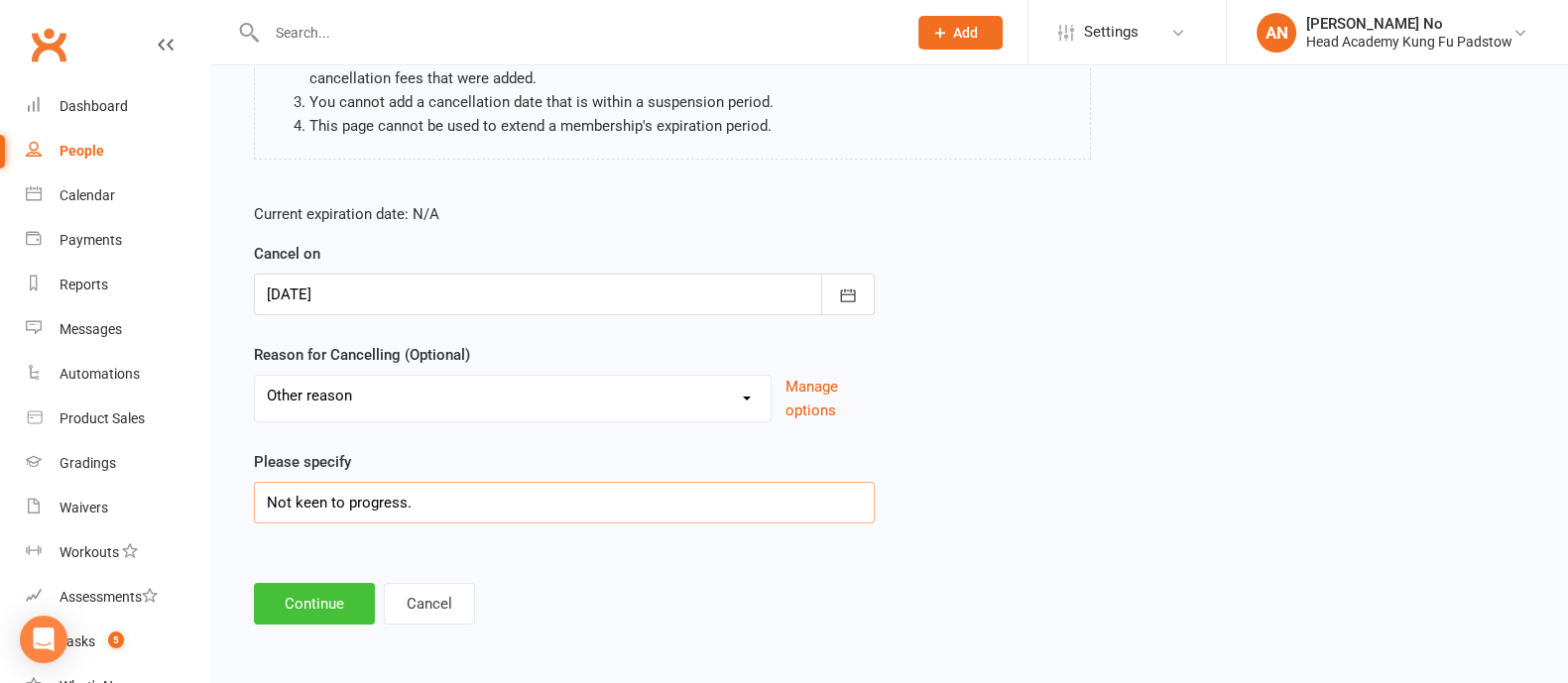
type input "Not keen to progress."
click at [304, 619] on button "Continue" at bounding box center [314, 603] width 121 height 42
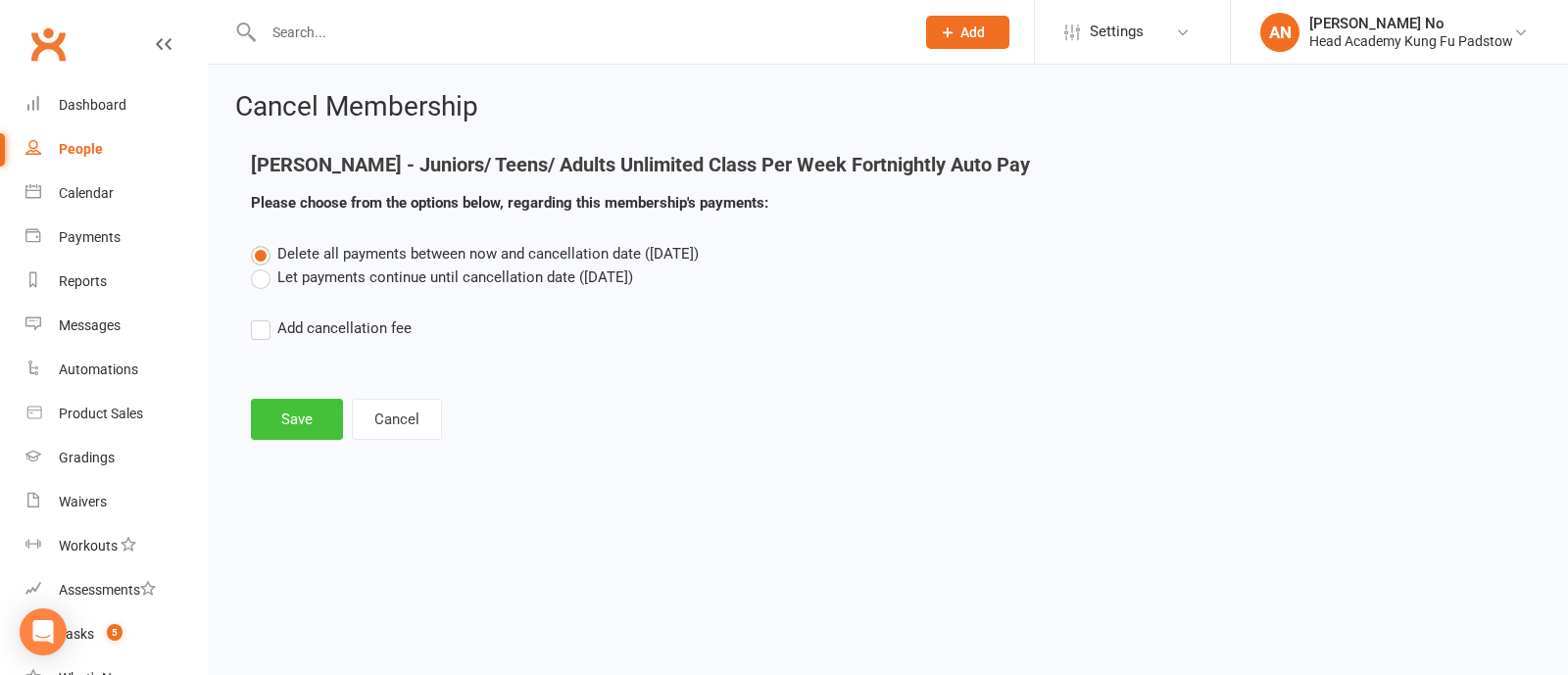
click at [301, 437] on button "Save" at bounding box center [297, 420] width 92 height 41
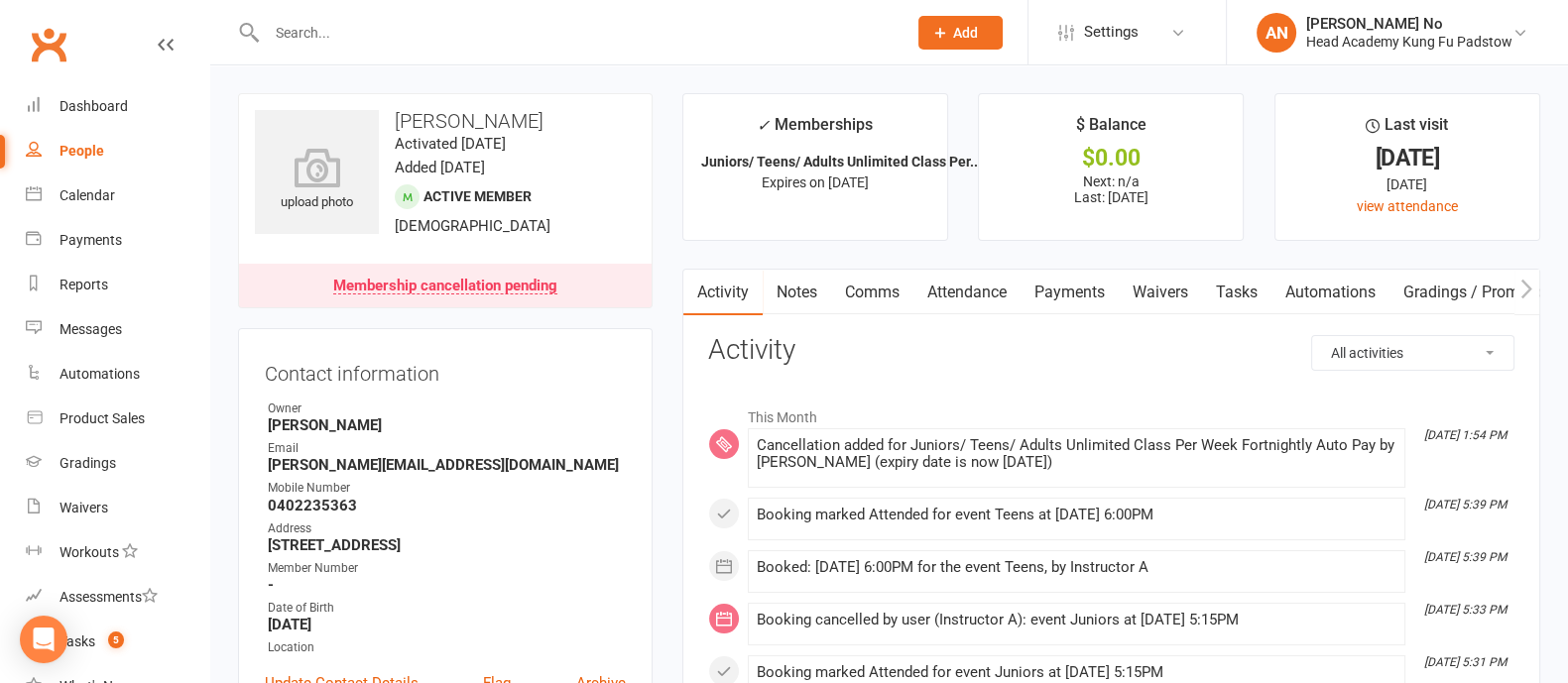
click at [322, 29] on input "text" at bounding box center [576, 33] width 631 height 28
paste input "Mayasah Musailem"
type input "Mayasah Musailem"
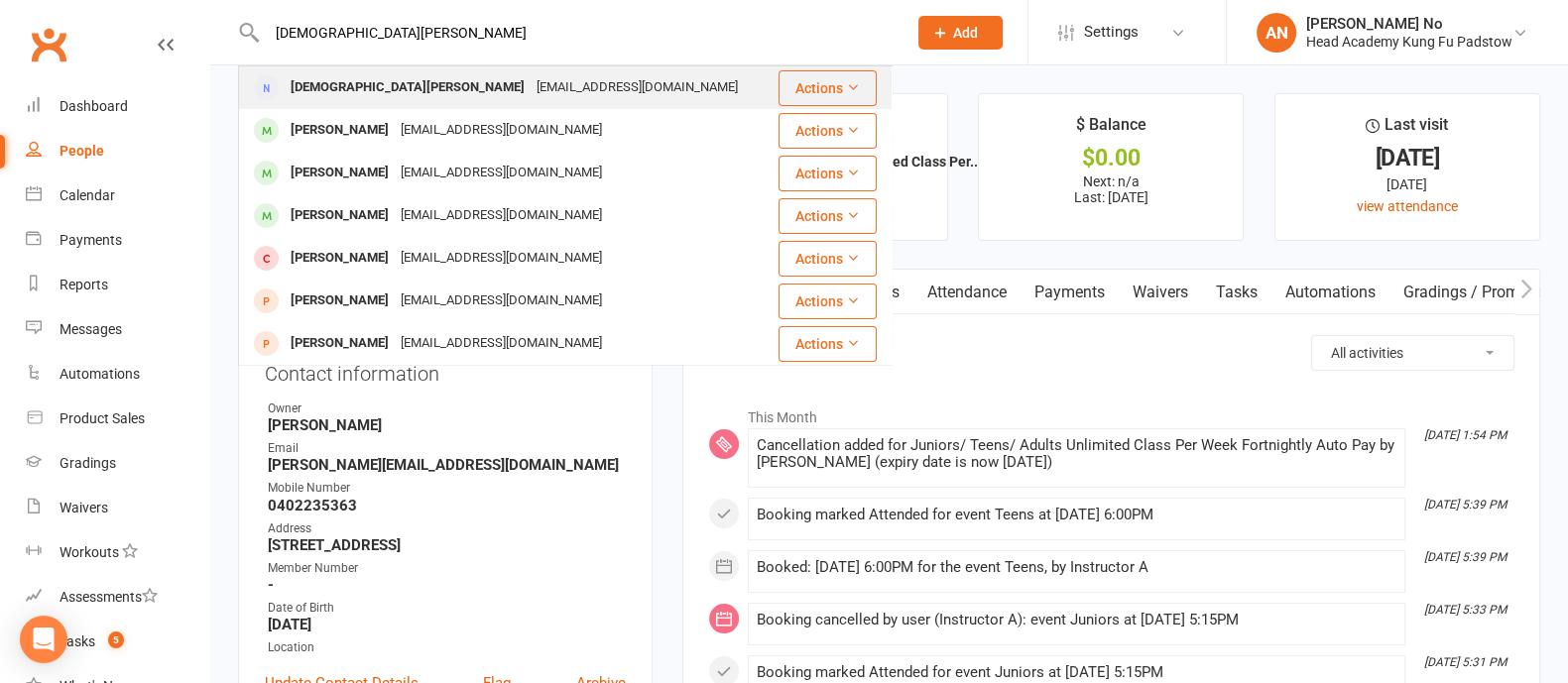
click at [341, 90] on div "Mayasah Musailem" at bounding box center [407, 87] width 246 height 29
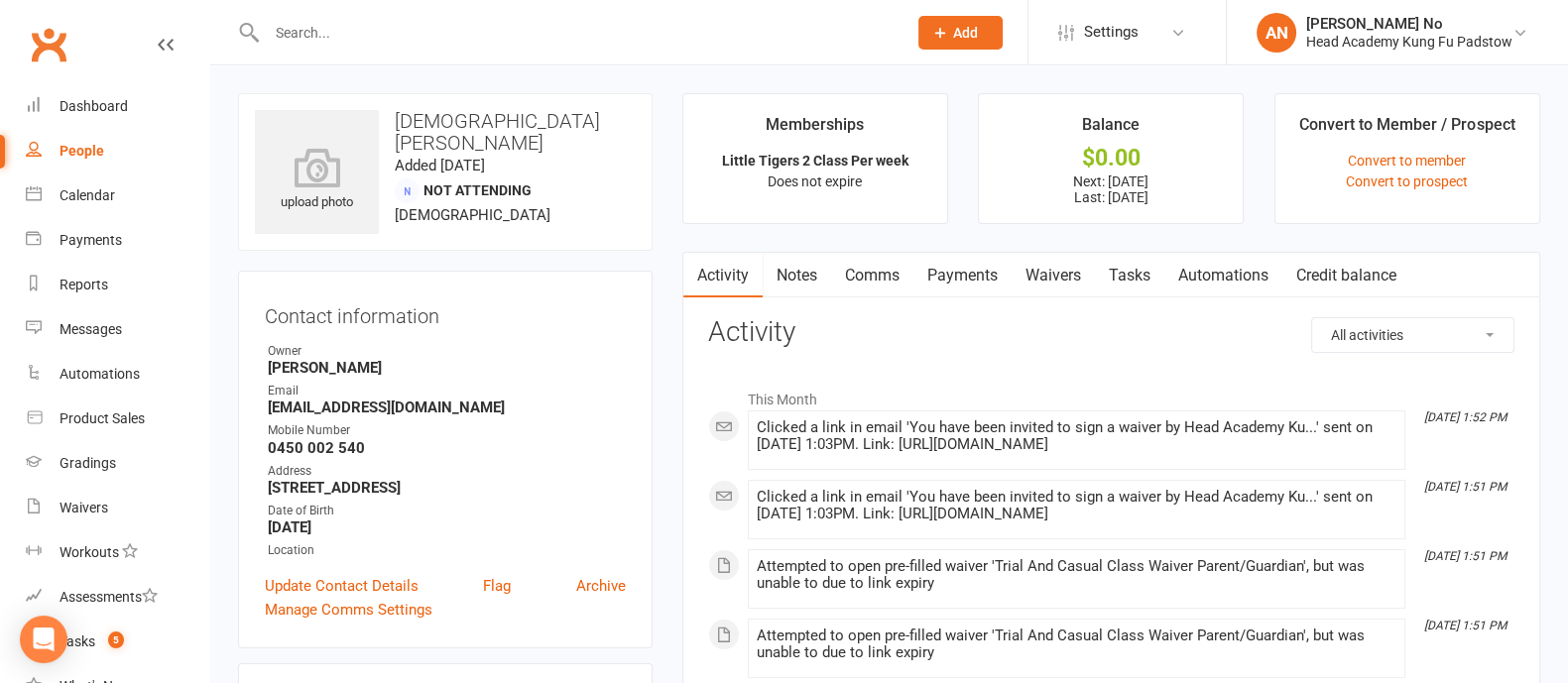
click at [1050, 270] on link "Waivers" at bounding box center [1053, 275] width 84 height 46
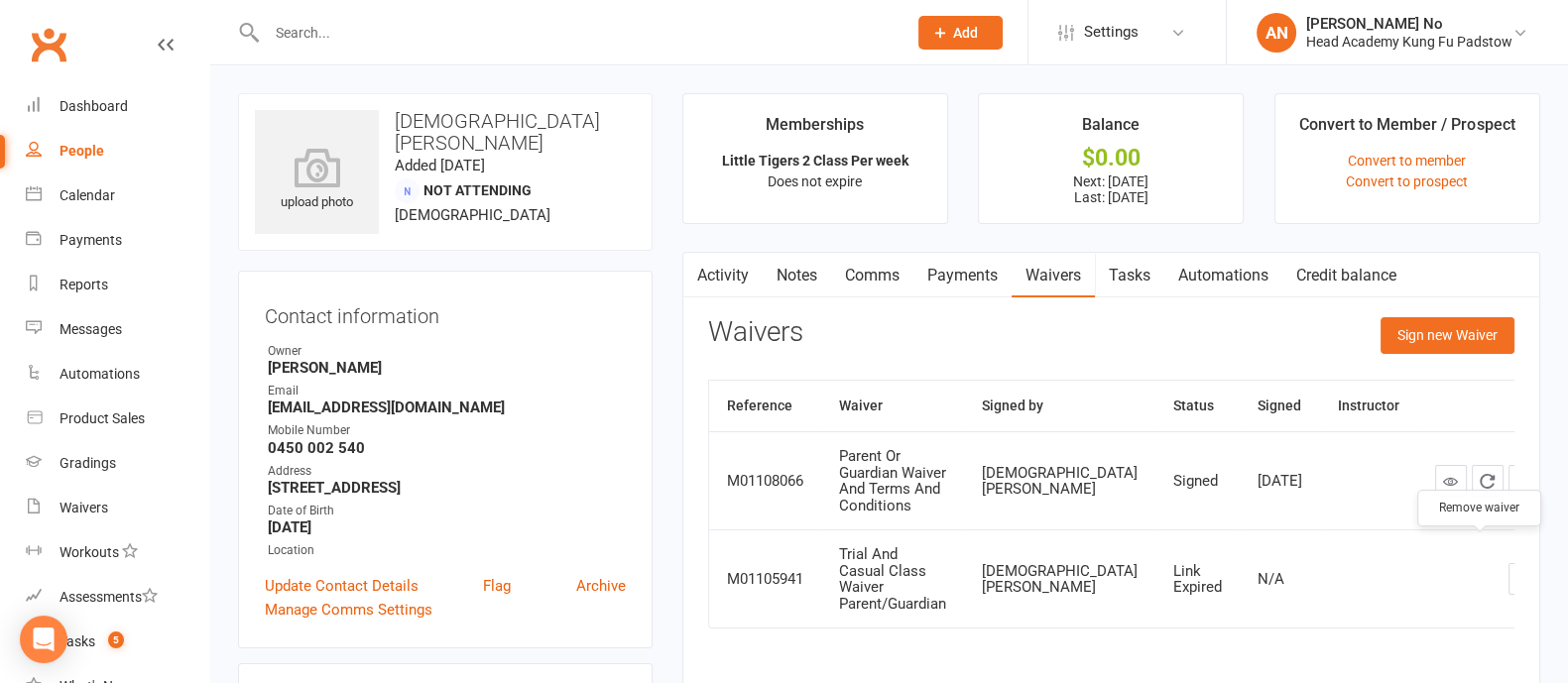
click at [1515, 570] on icon "button" at bounding box center [1524, 579] width 18 height 18
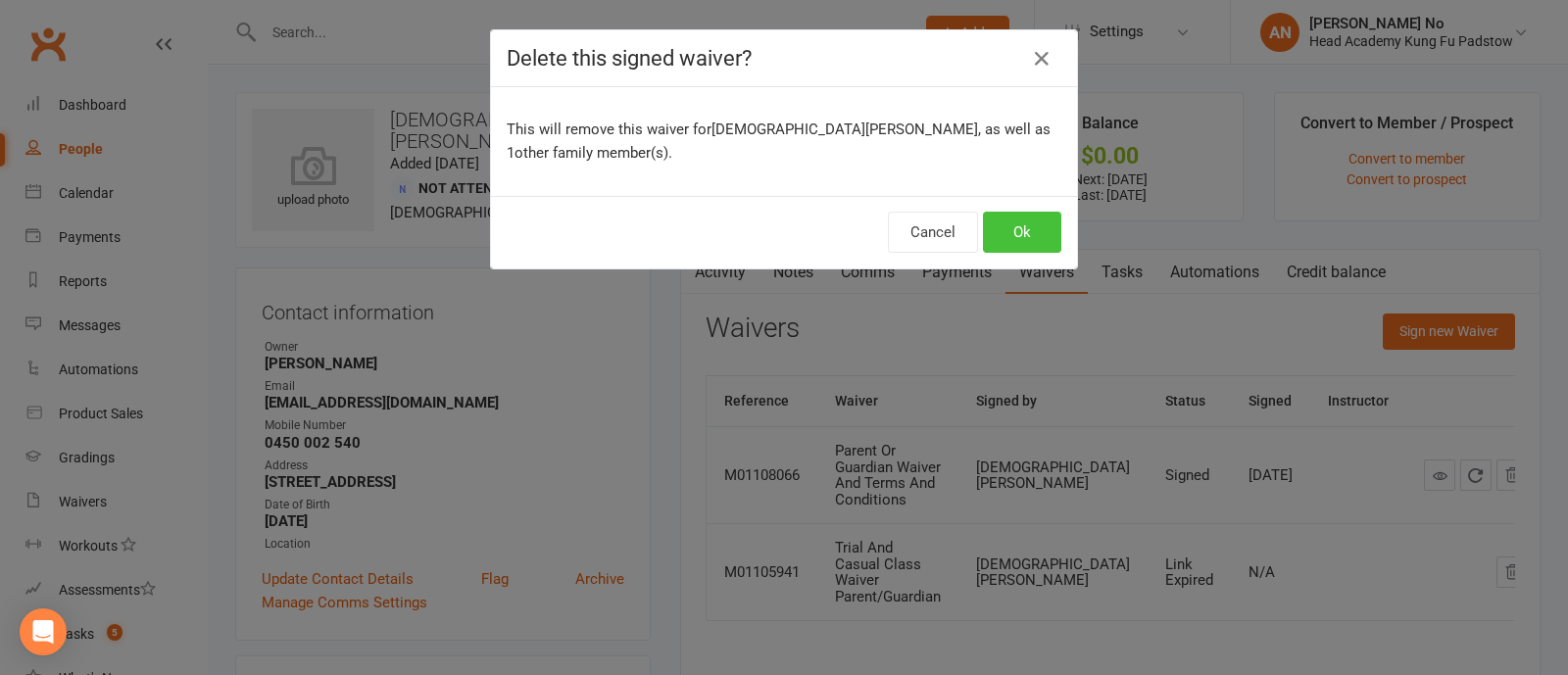
click at [997, 237] on button "Ok" at bounding box center [1022, 232] width 79 height 41
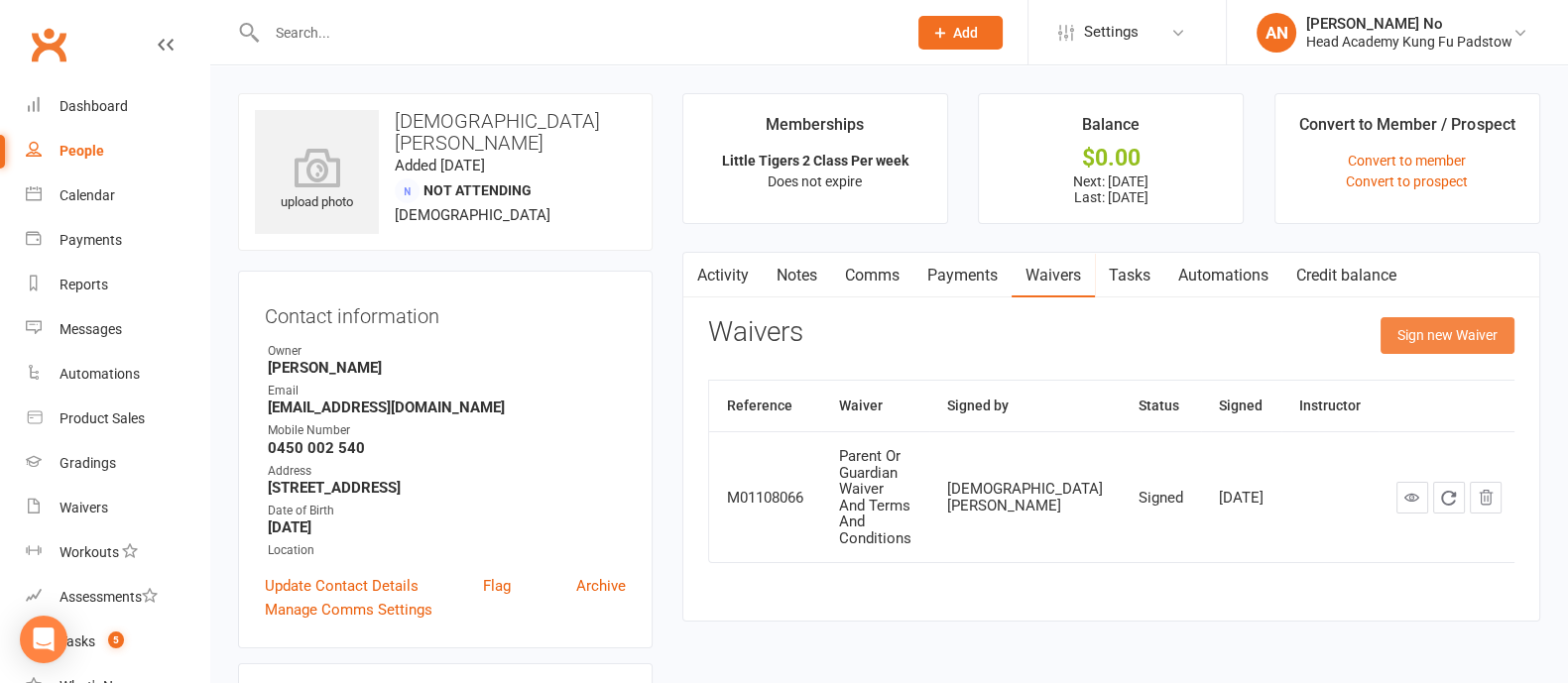
click at [1450, 341] on button "Sign new Waiver" at bounding box center [1447, 335] width 134 height 36
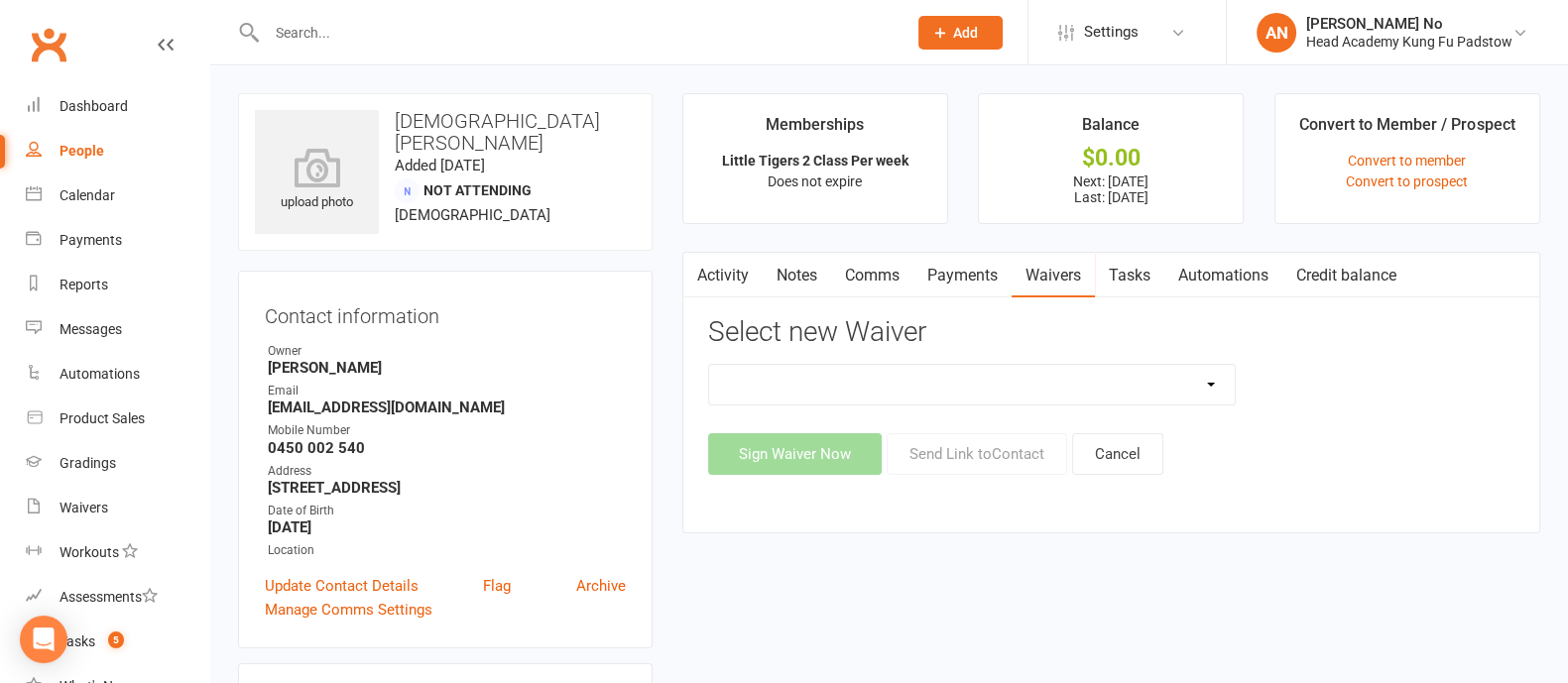
click at [1170, 383] on select "Adults Waiver And Terms And Conditions Parent Or Guardian Waiver And Terms And …" at bounding box center [971, 385] width 526 height 40
select select "3665"
click at [709, 365] on select "Adults Waiver And Terms And Conditions Parent Or Guardian Waiver And Terms And …" at bounding box center [971, 385] width 526 height 40
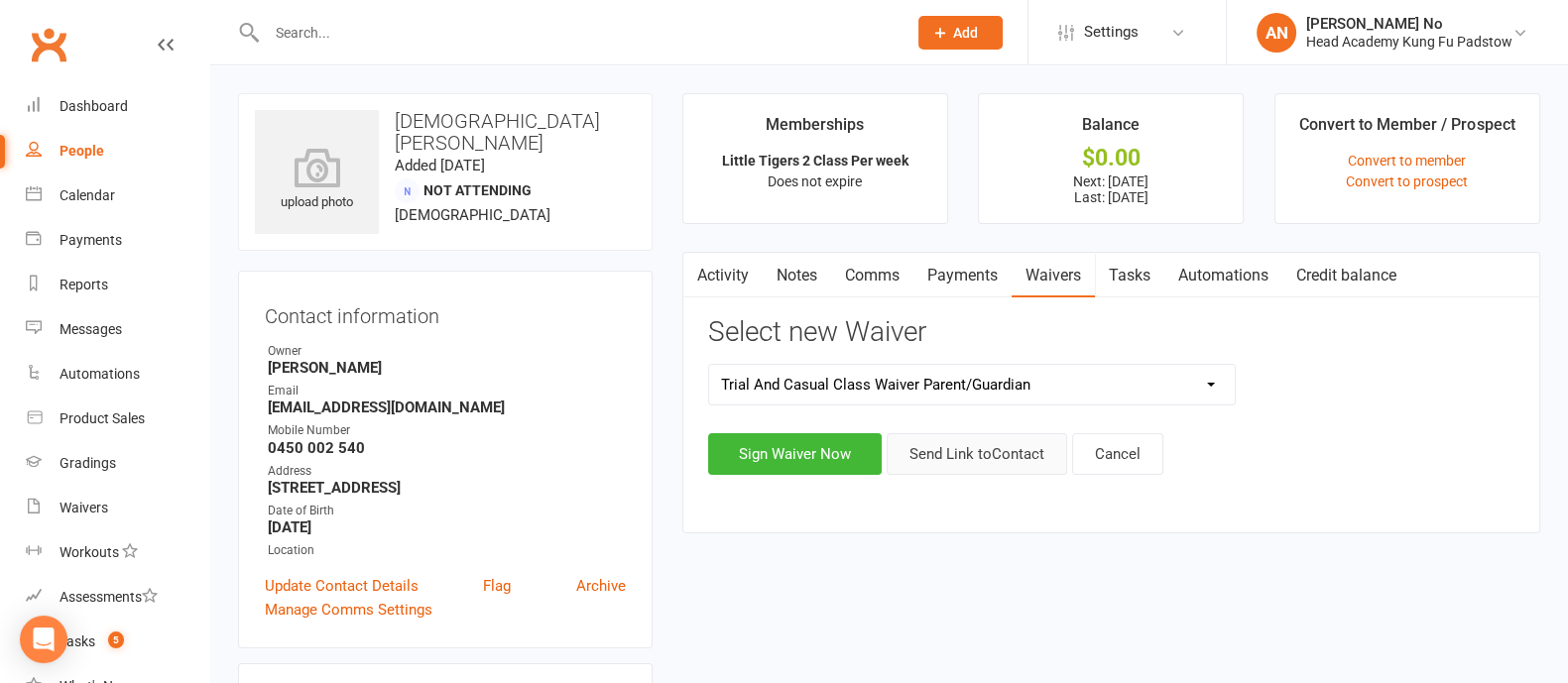
click at [976, 457] on button "Send Link to Contact" at bounding box center [975, 454] width 180 height 42
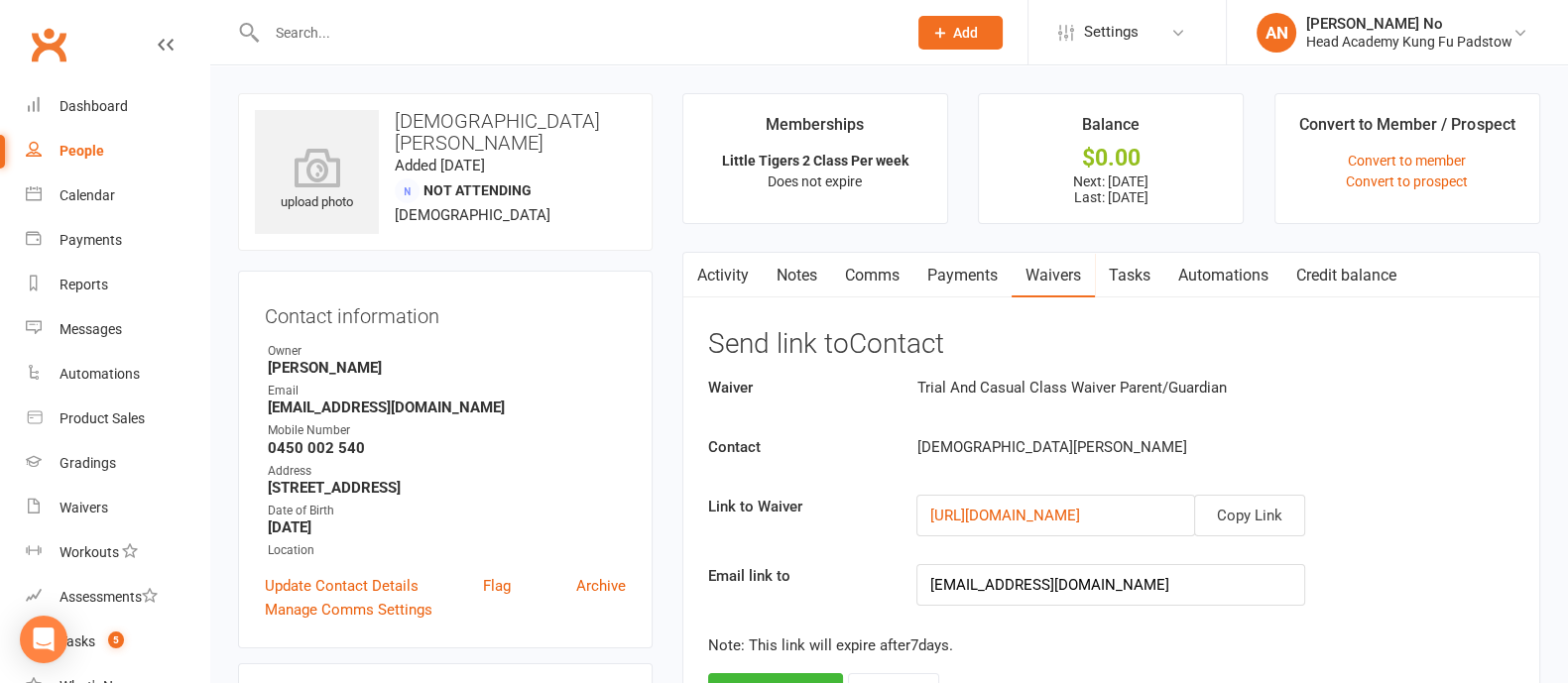
scroll to position [598, 0]
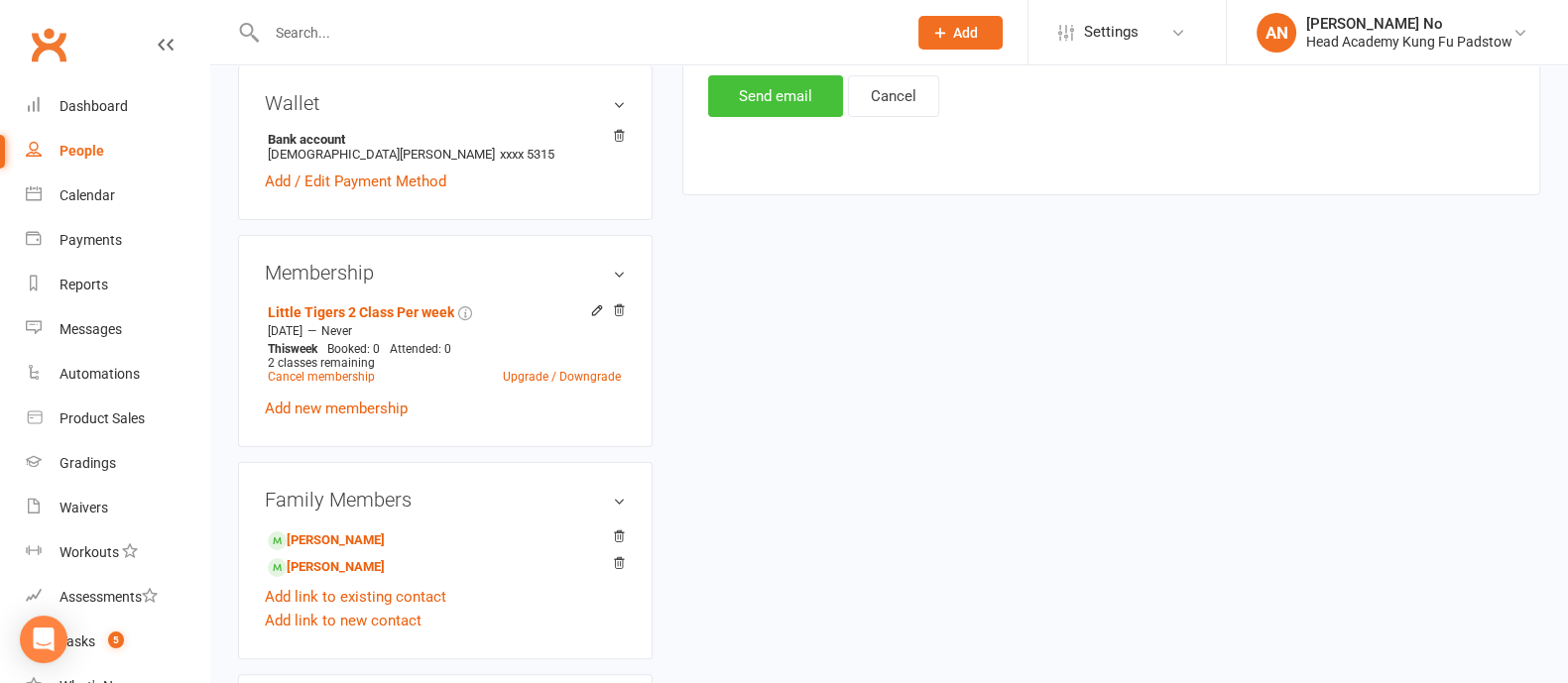
click at [774, 80] on button "Send email" at bounding box center [776, 96] width 135 height 42
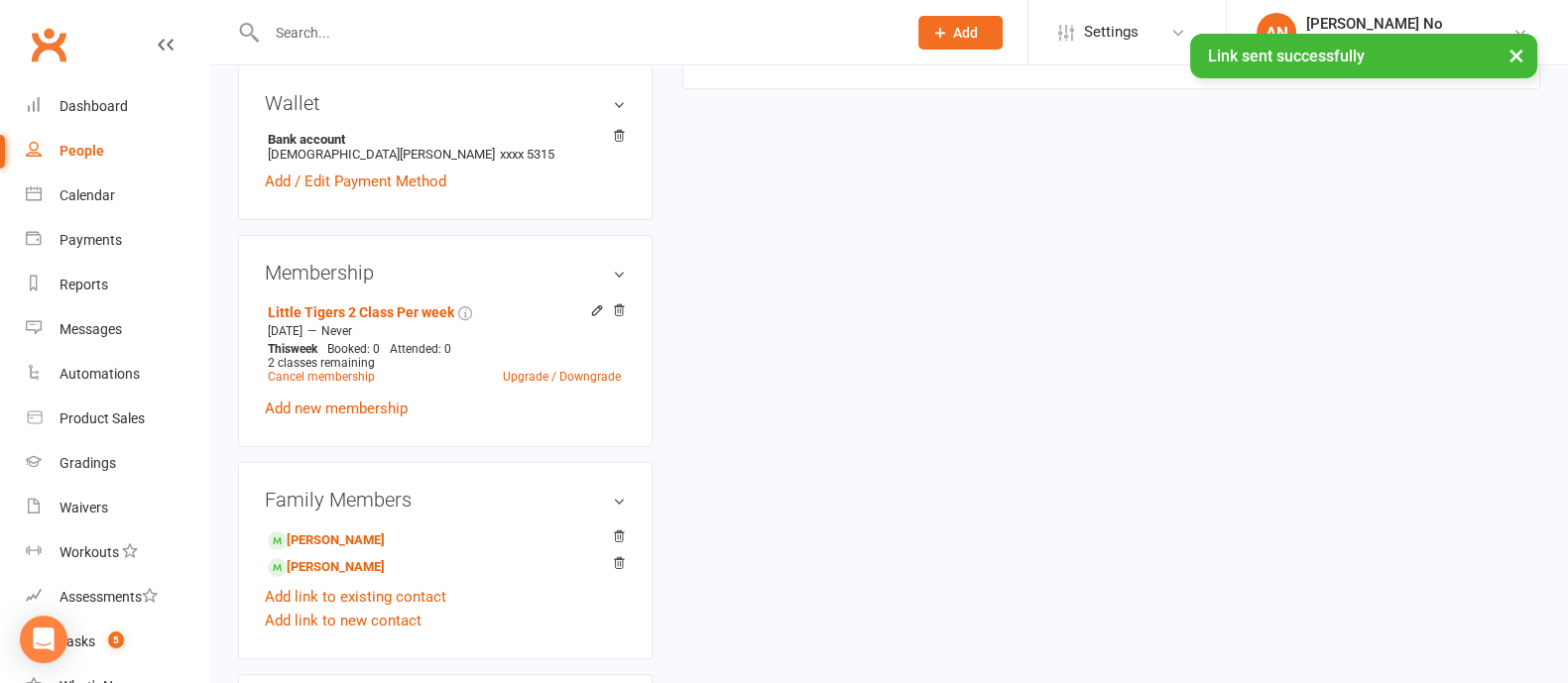
scroll to position [0, 0]
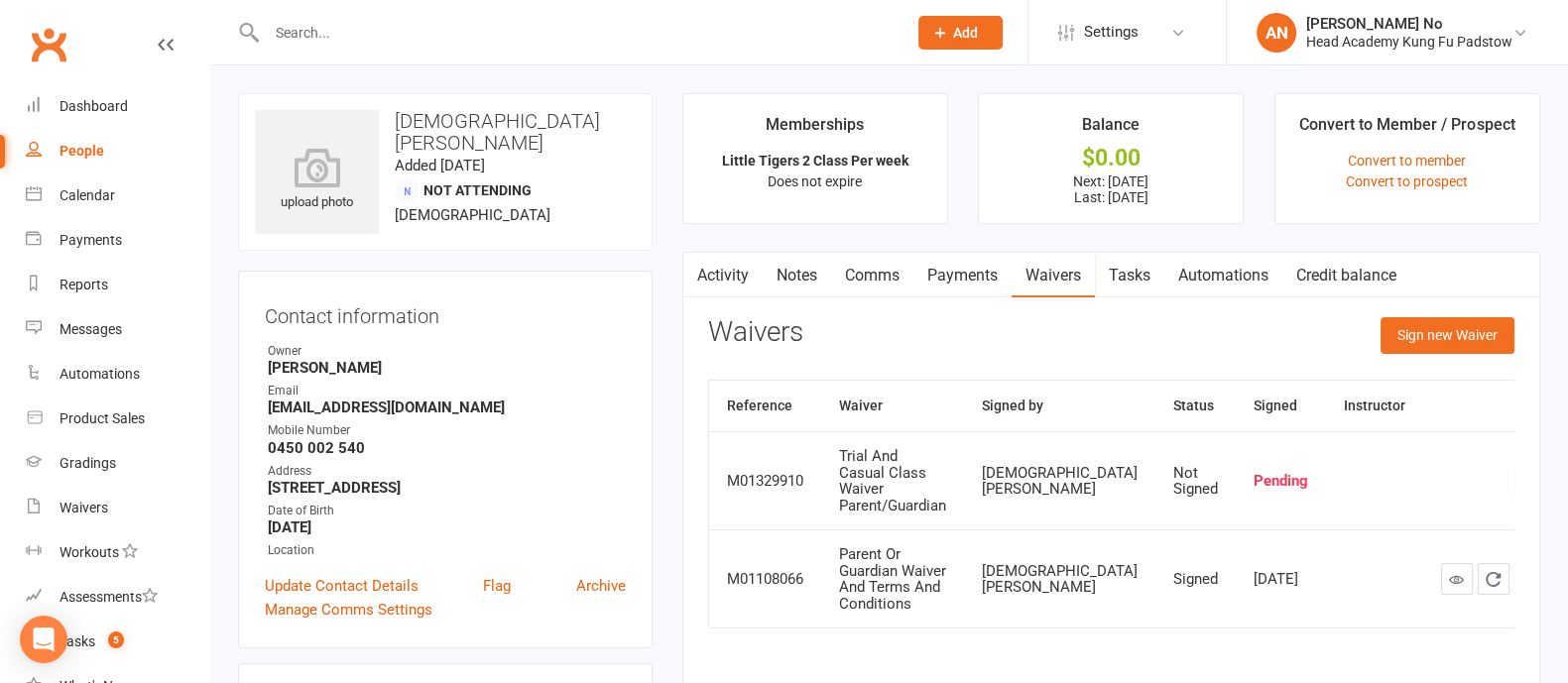
click at [362, 39] on input "text" at bounding box center [576, 33] width 631 height 28
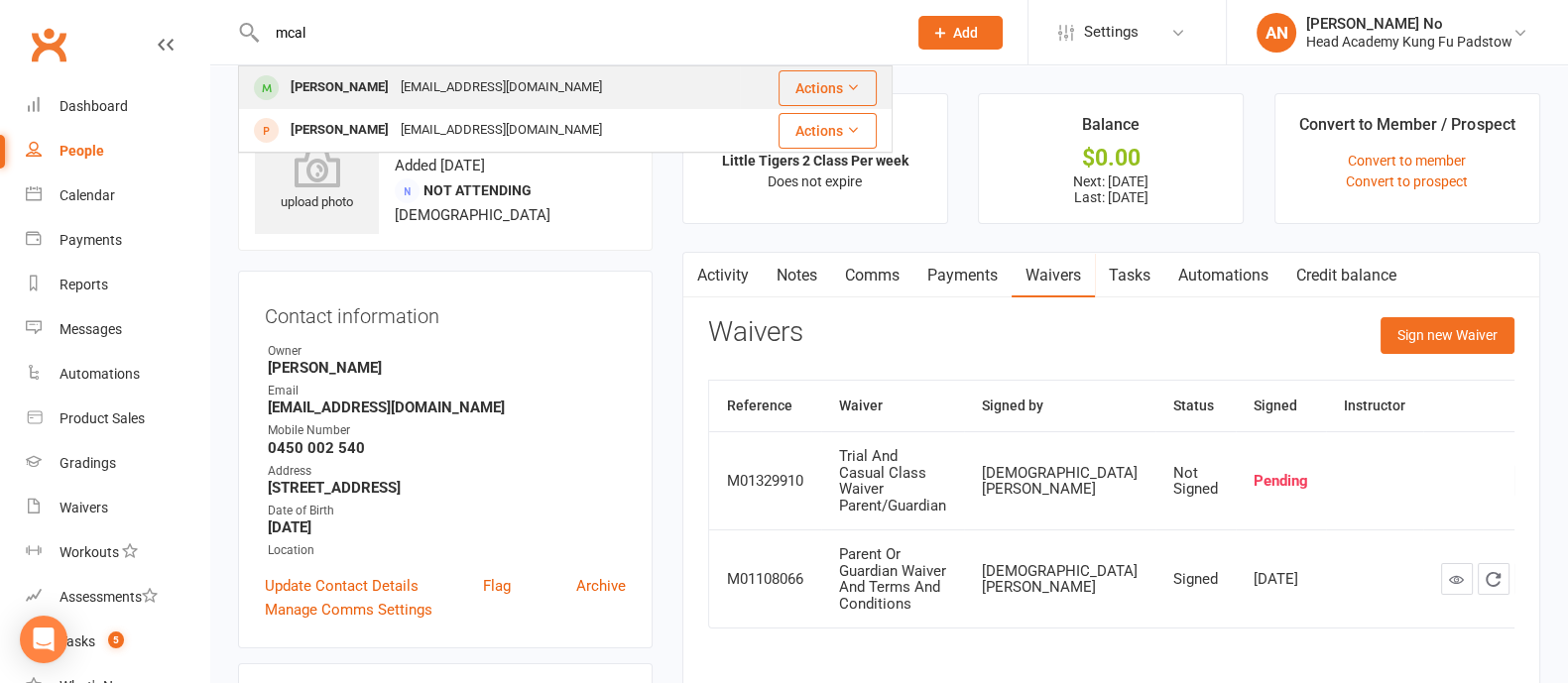
type input "mcal"
click at [357, 76] on div "Noah McAlpine" at bounding box center [339, 87] width 110 height 29
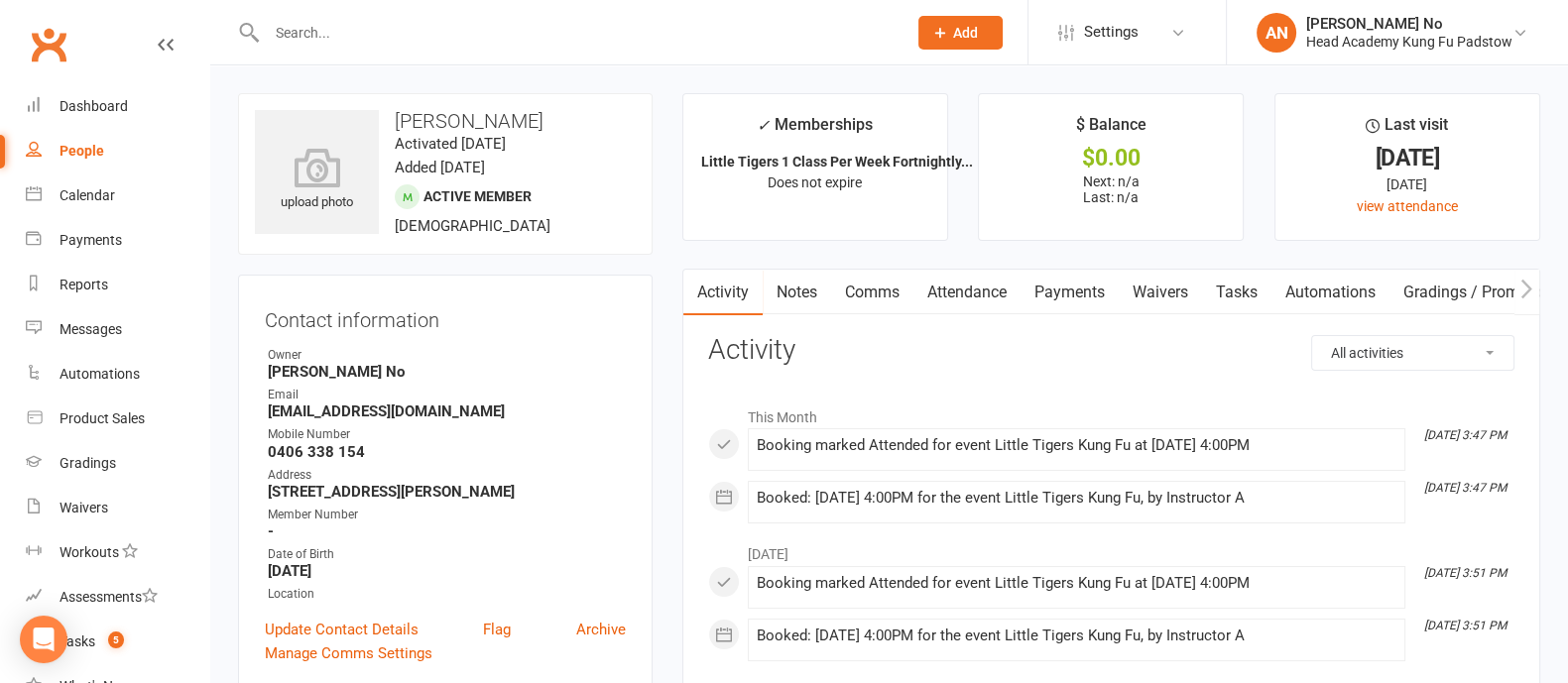
click at [943, 280] on link "Attendance" at bounding box center [966, 292] width 107 height 46
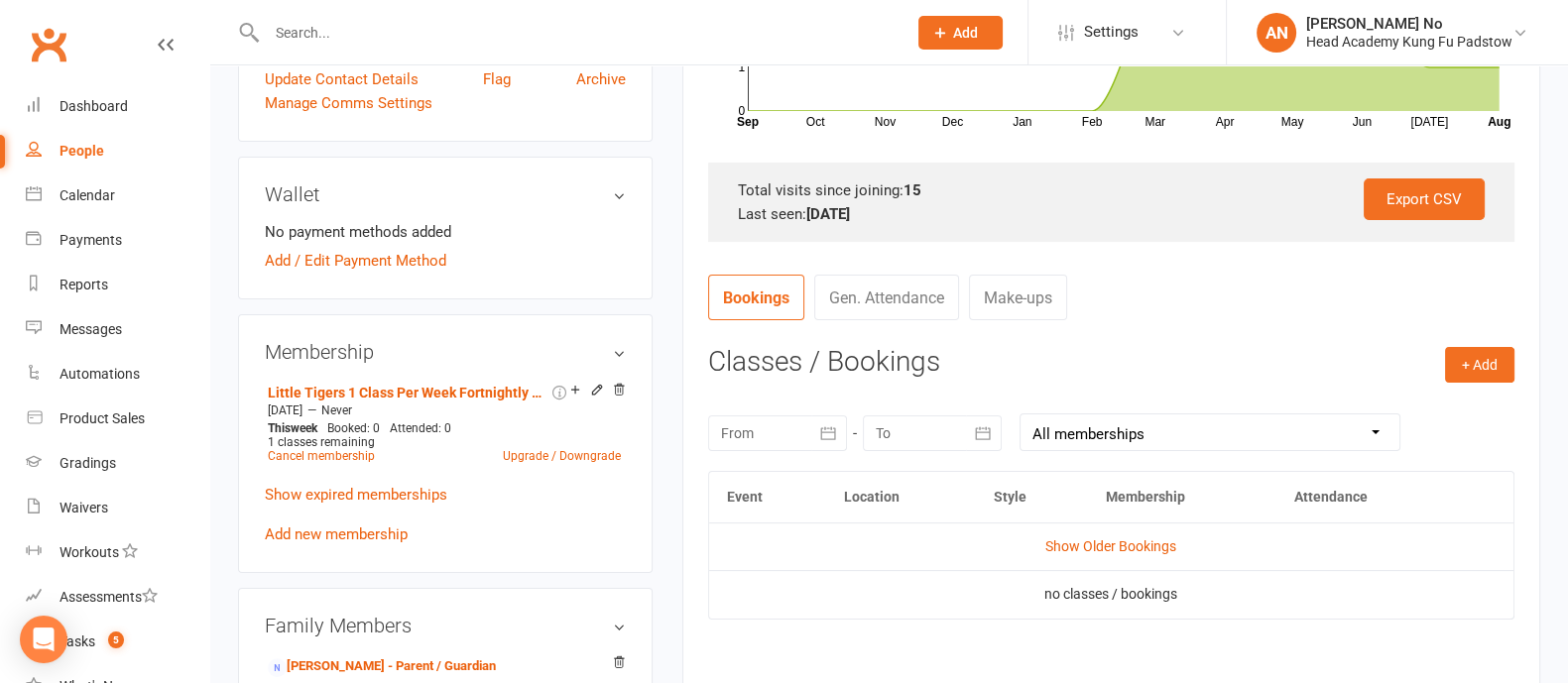
scroll to position [788, 0]
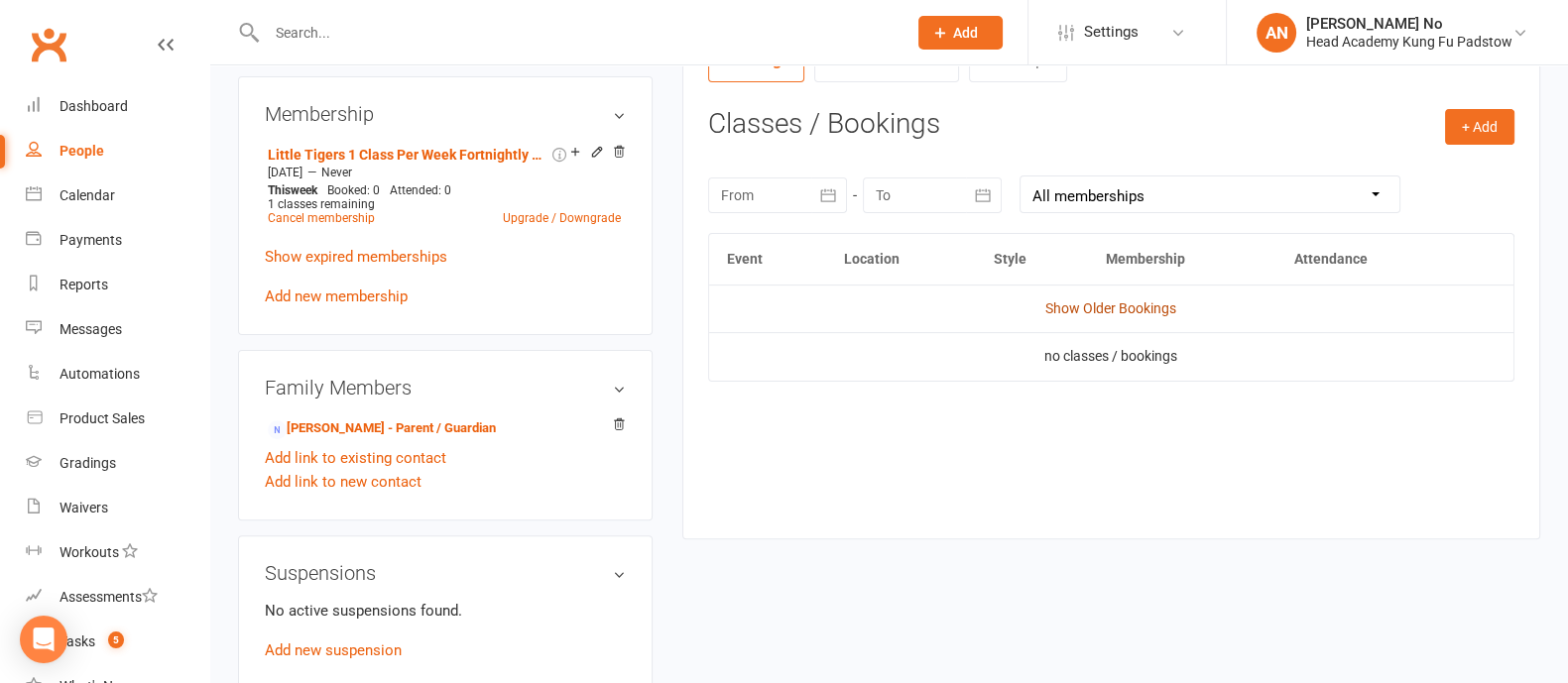
click at [1147, 309] on link "Show Older Bookings" at bounding box center [1111, 308] width 131 height 16
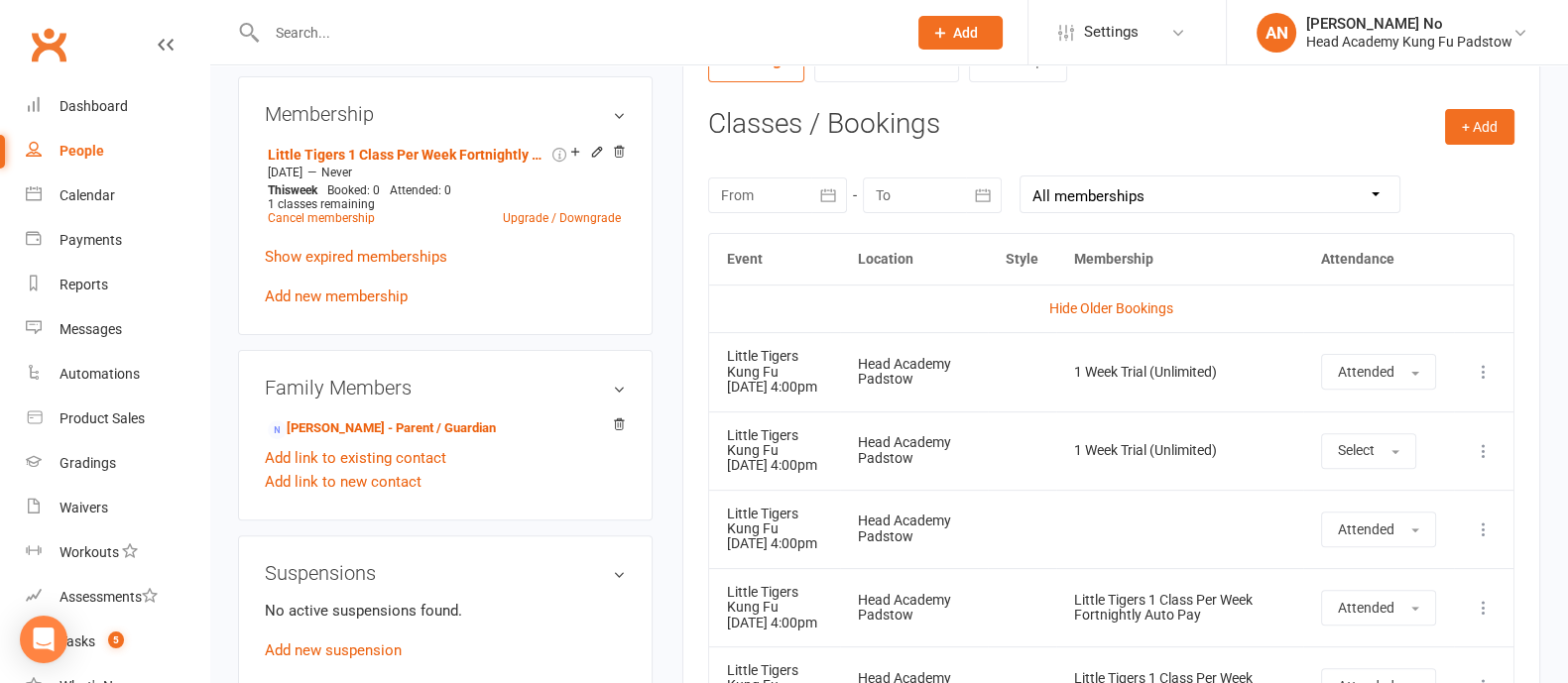
click at [338, 34] on input "text" at bounding box center [576, 33] width 631 height 28
paste input "20/08"
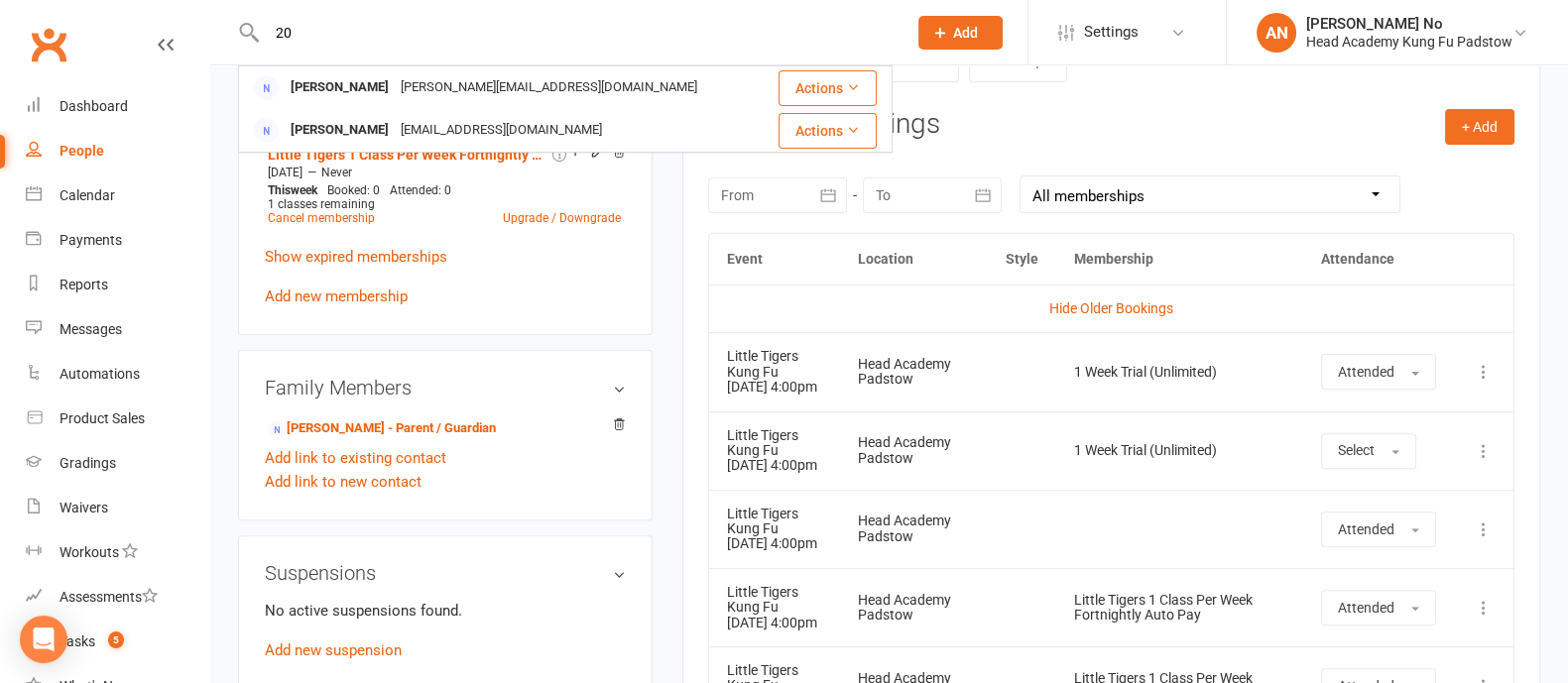
type input "2"
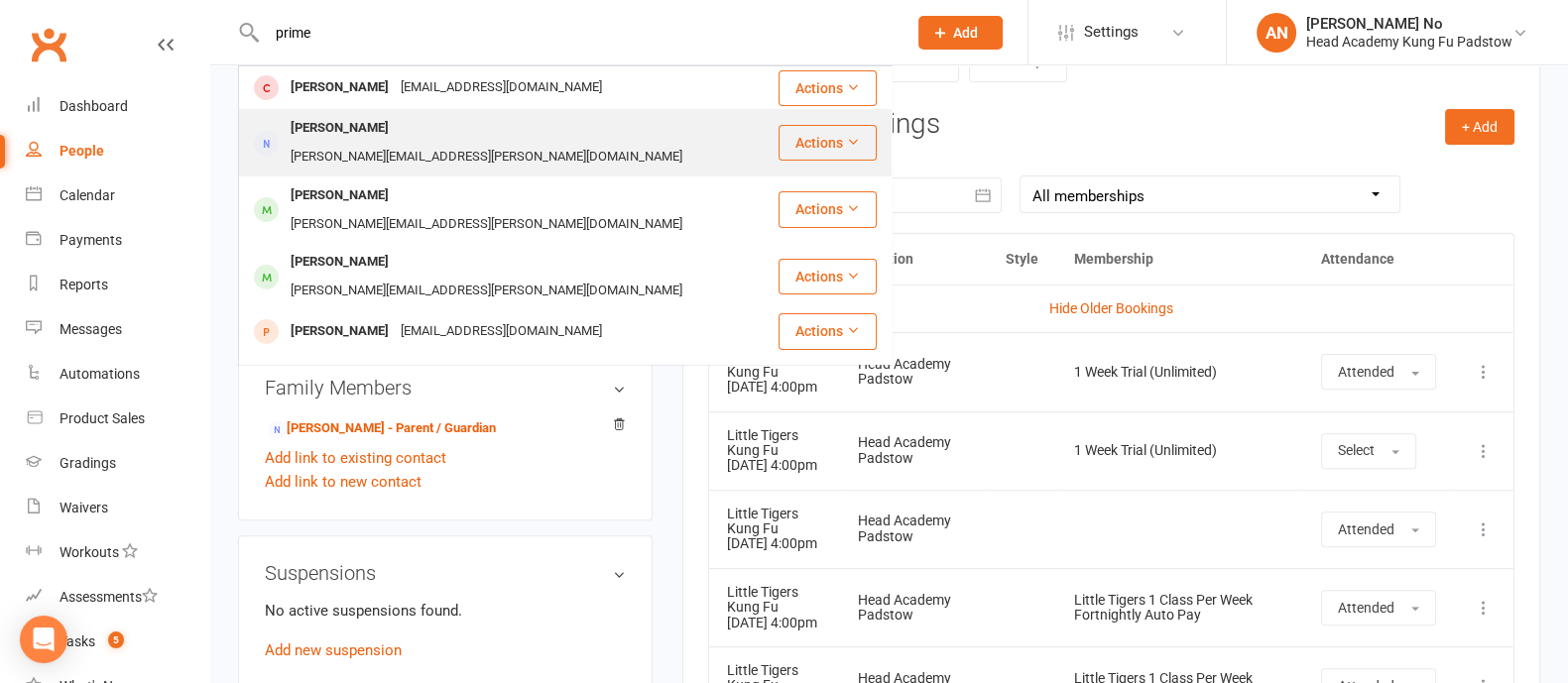
type input "prime"
click at [366, 137] on div "Justin Primerano" at bounding box center [339, 128] width 110 height 29
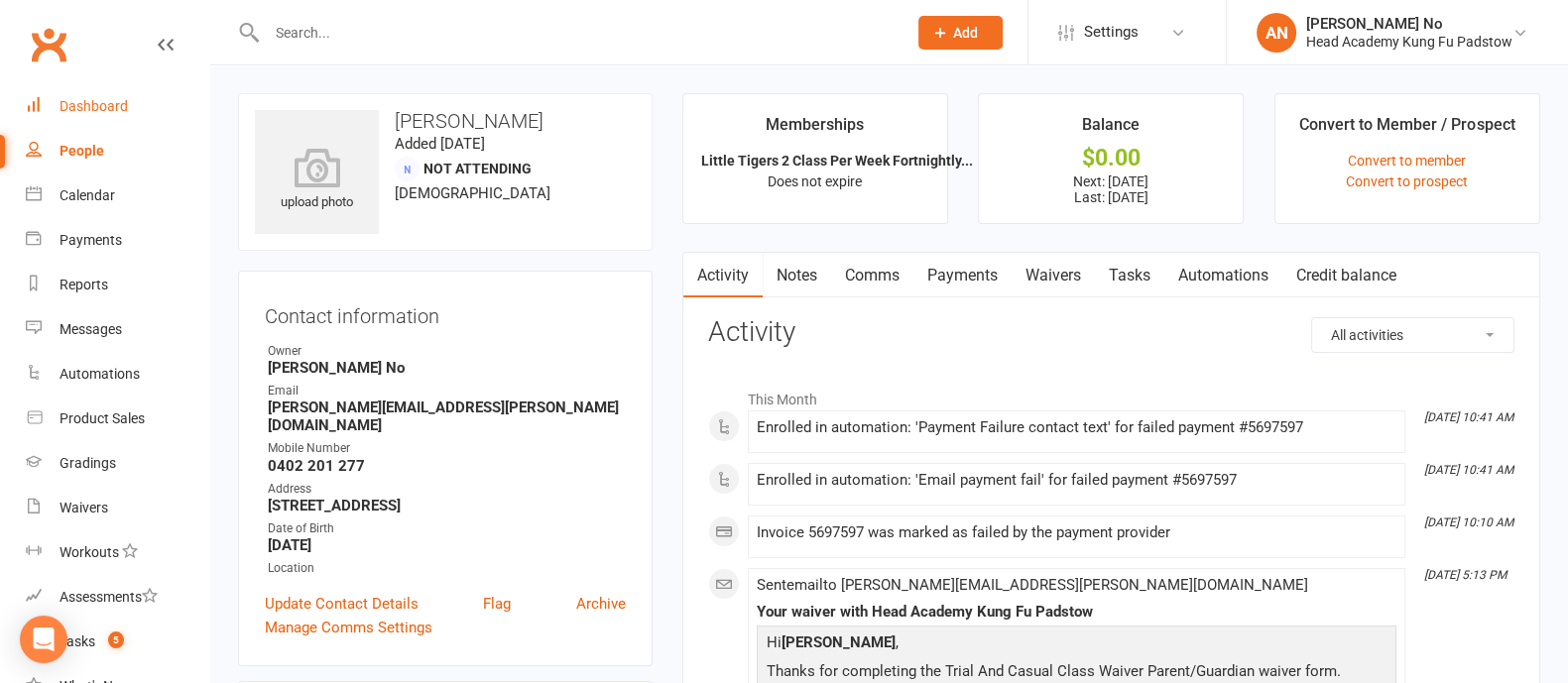
scroll to position [598, 0]
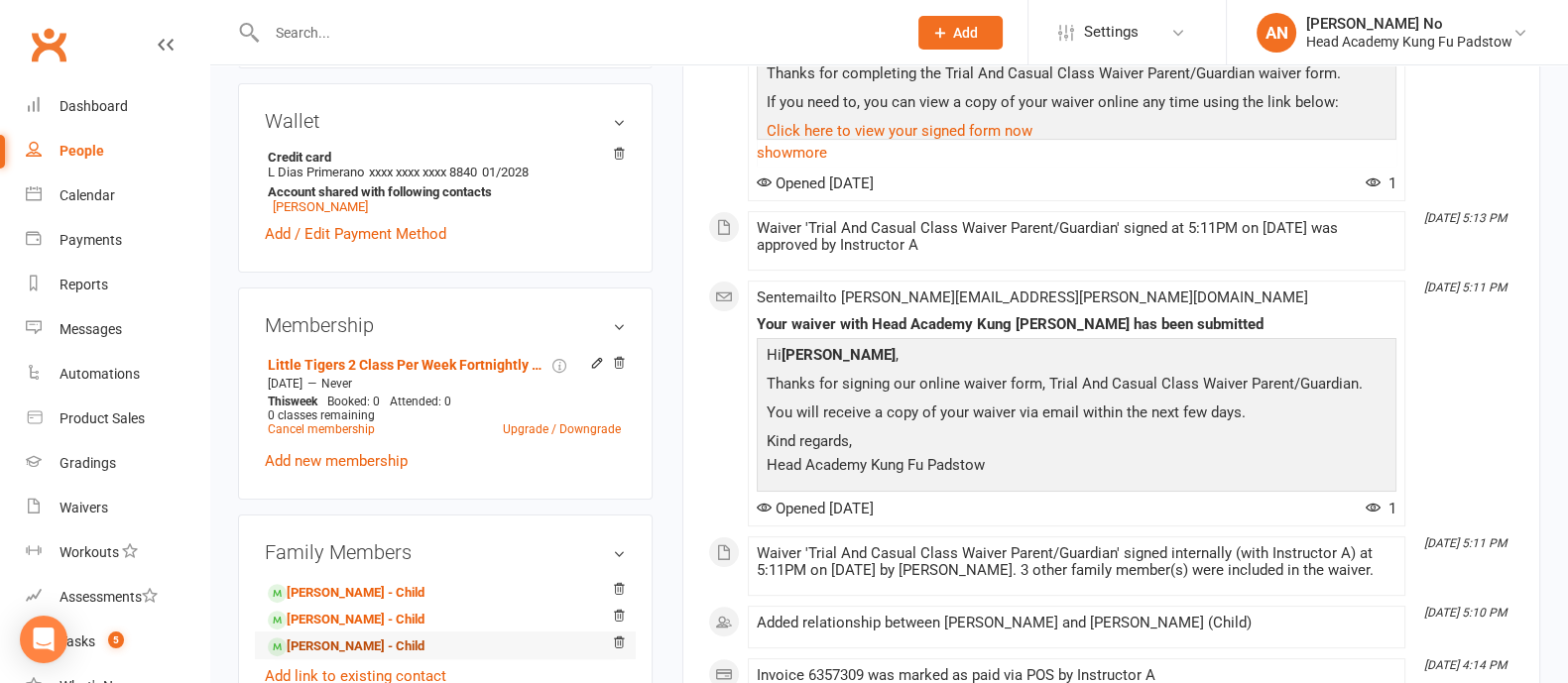
drag, startPoint x: 435, startPoint y: 646, endPoint x: 409, endPoint y: 646, distance: 26.0
click at [409, 646] on link "Johnathan Primerano - Child" at bounding box center [346, 646] width 157 height 21
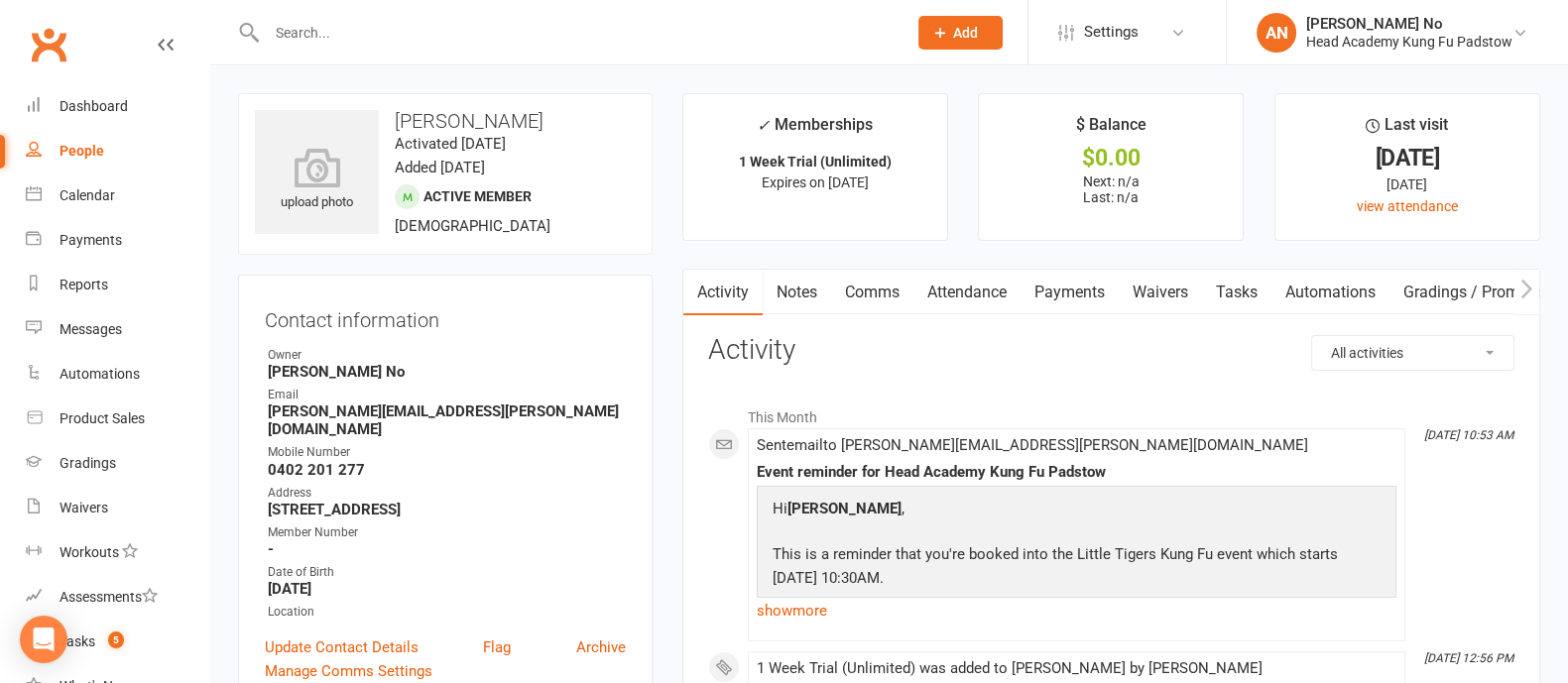
click at [983, 278] on link "Attendance" at bounding box center [966, 292] width 107 height 46
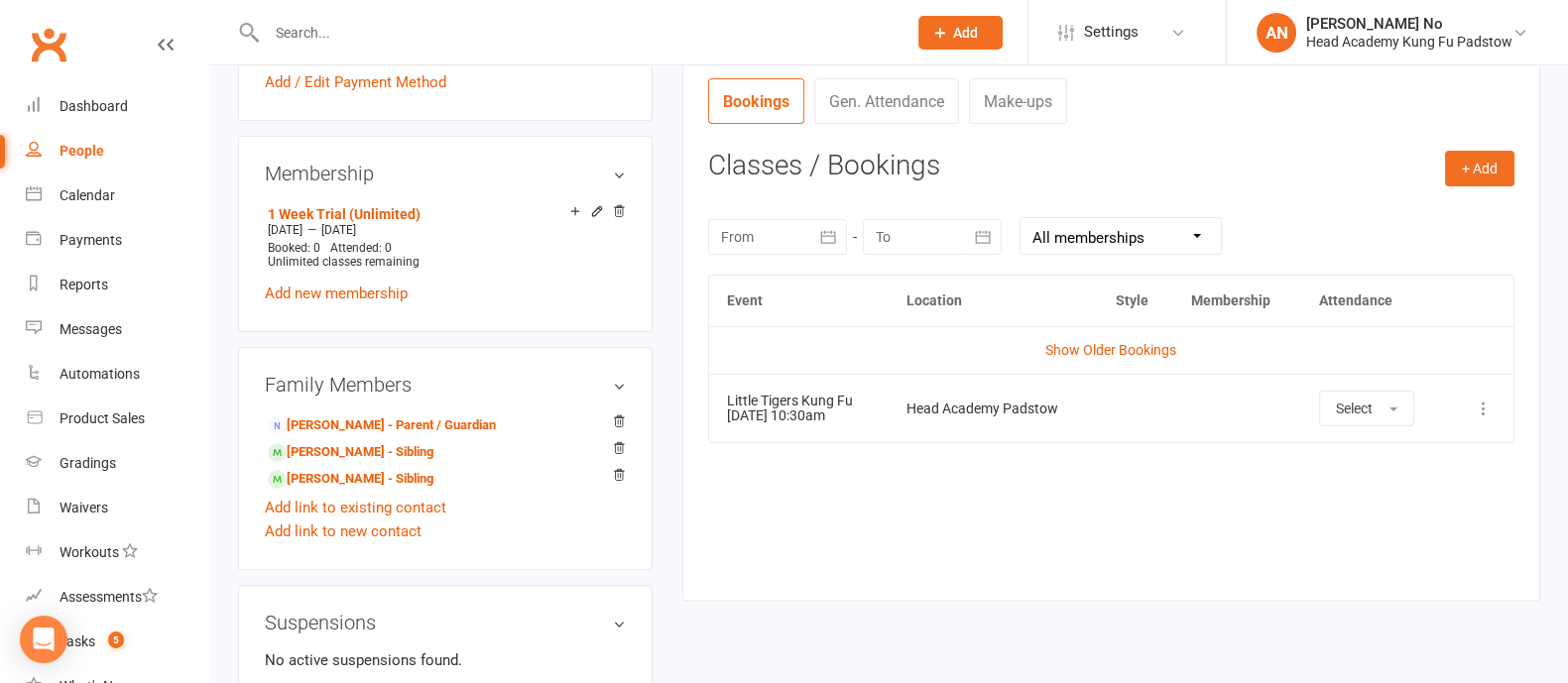
scroll to position [753, 0]
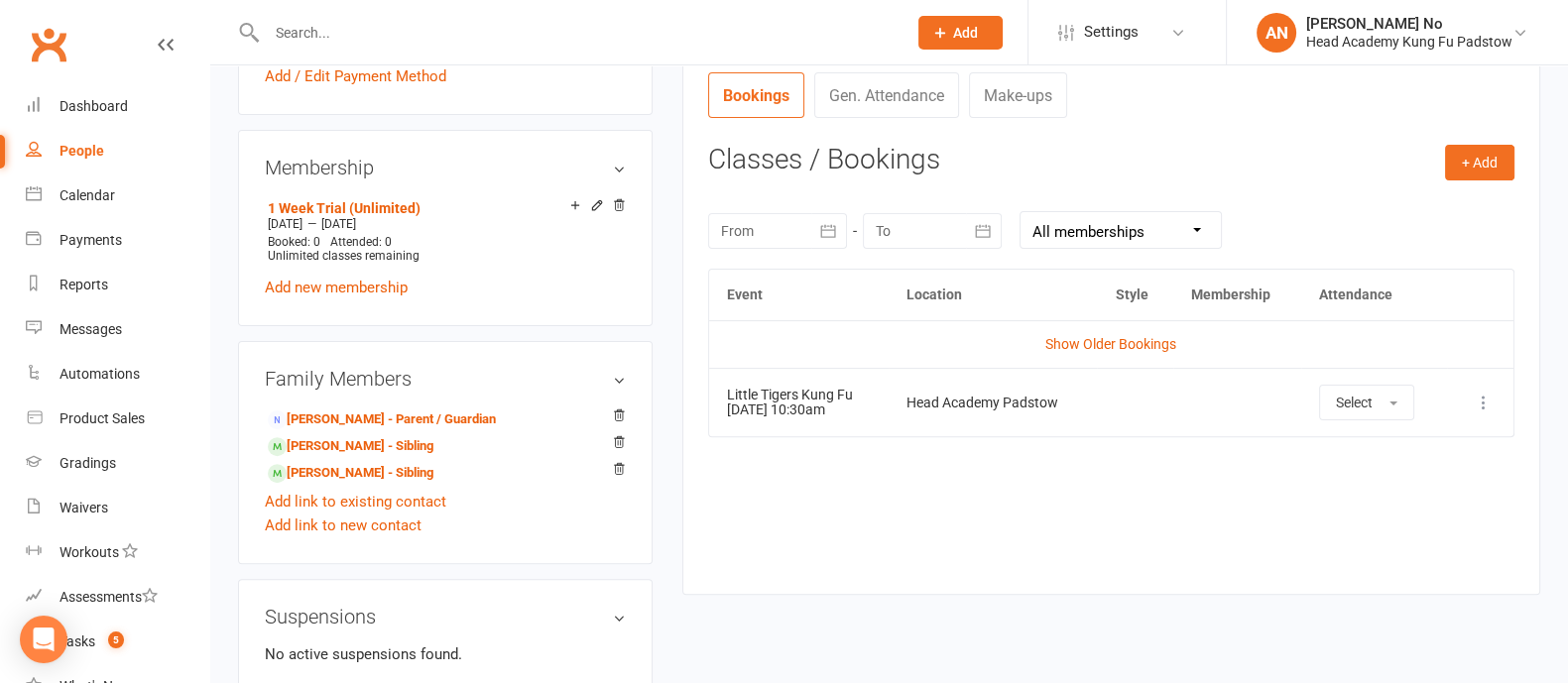
click at [1487, 394] on icon at bounding box center [1483, 403] width 20 height 20
click at [1171, 498] on div "Event Location Style Membership Attendance Show Older Bookings Little Tigers Ku…" at bounding box center [1111, 417] width 806 height 296
click at [1111, 349] on link "Show Older Bookings" at bounding box center [1111, 344] width 131 height 16
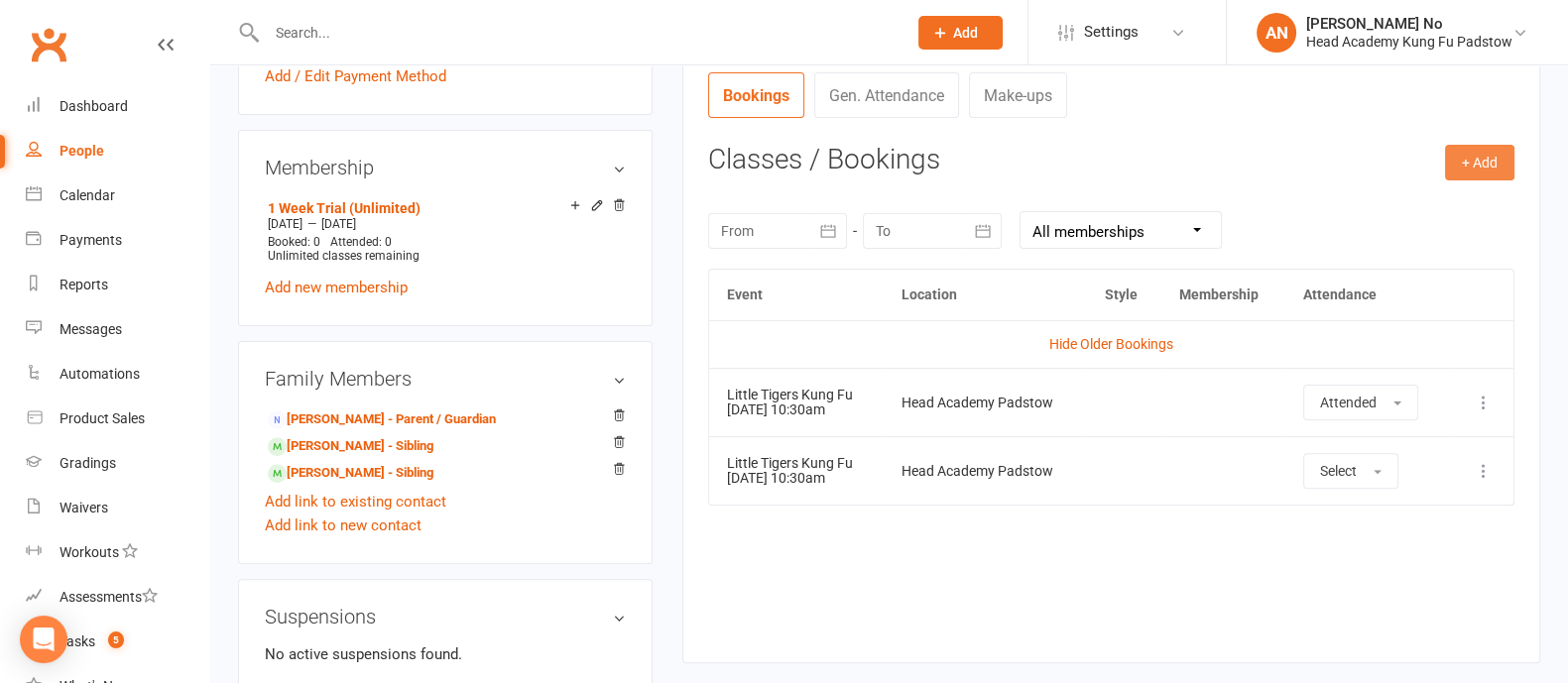
click at [1471, 150] on button "+ Add" at bounding box center [1480, 163] width 70 height 36
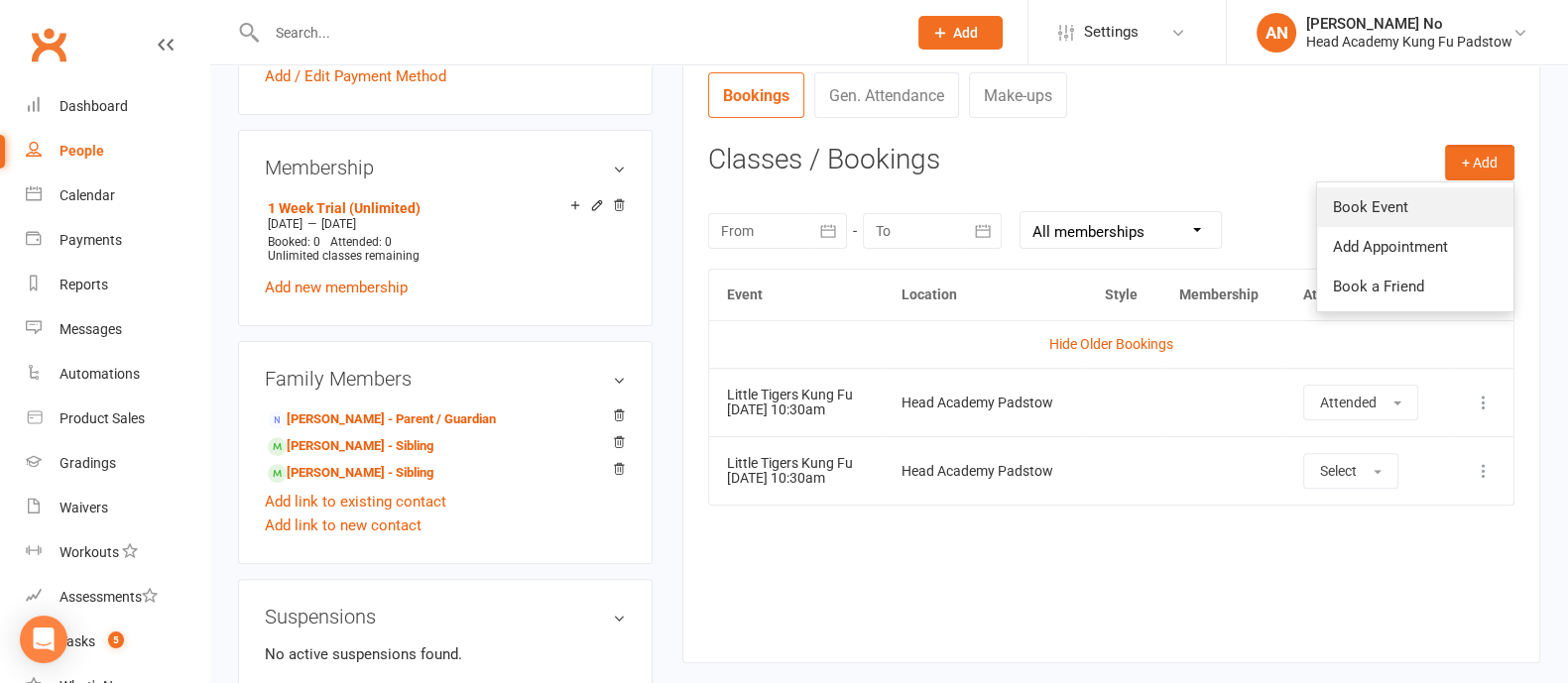
click at [1399, 196] on link "Book Event" at bounding box center [1414, 207] width 196 height 40
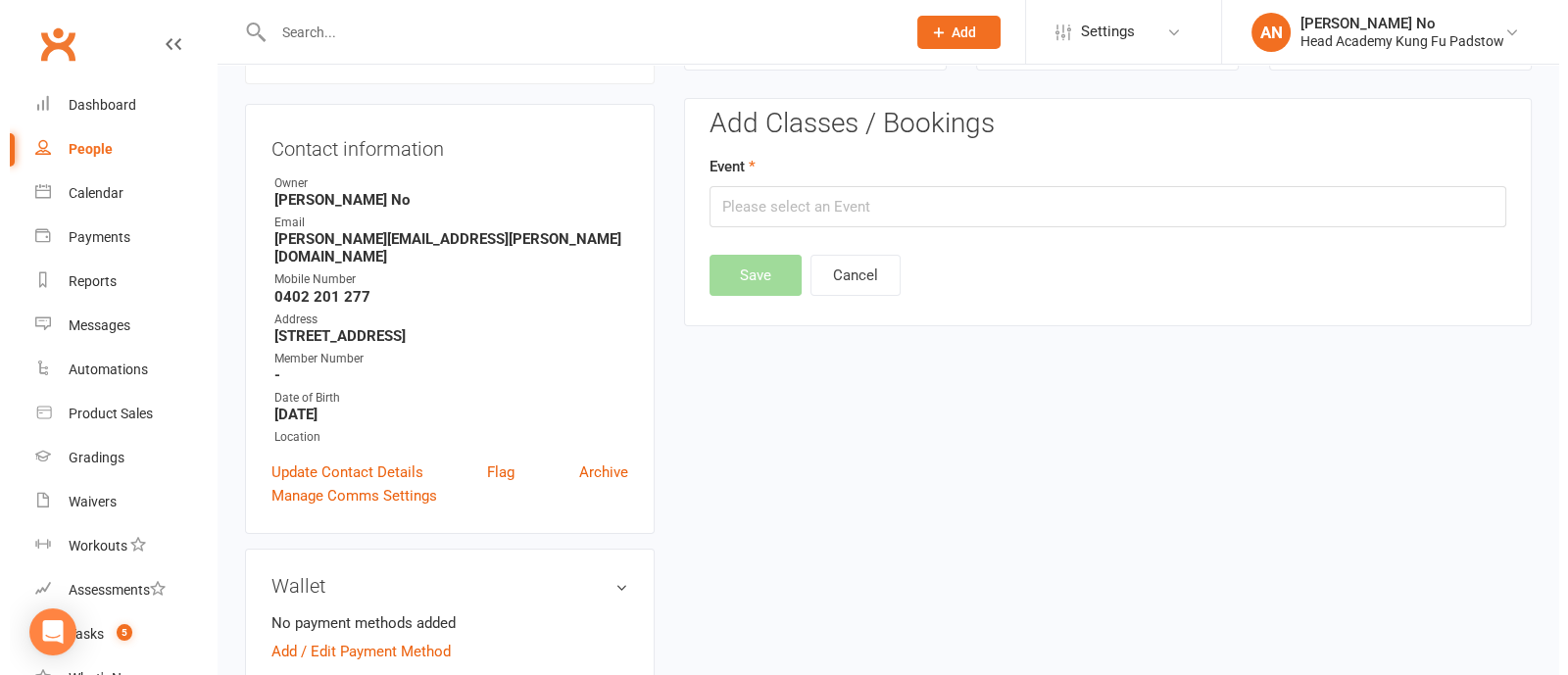
scroll to position [167, 0]
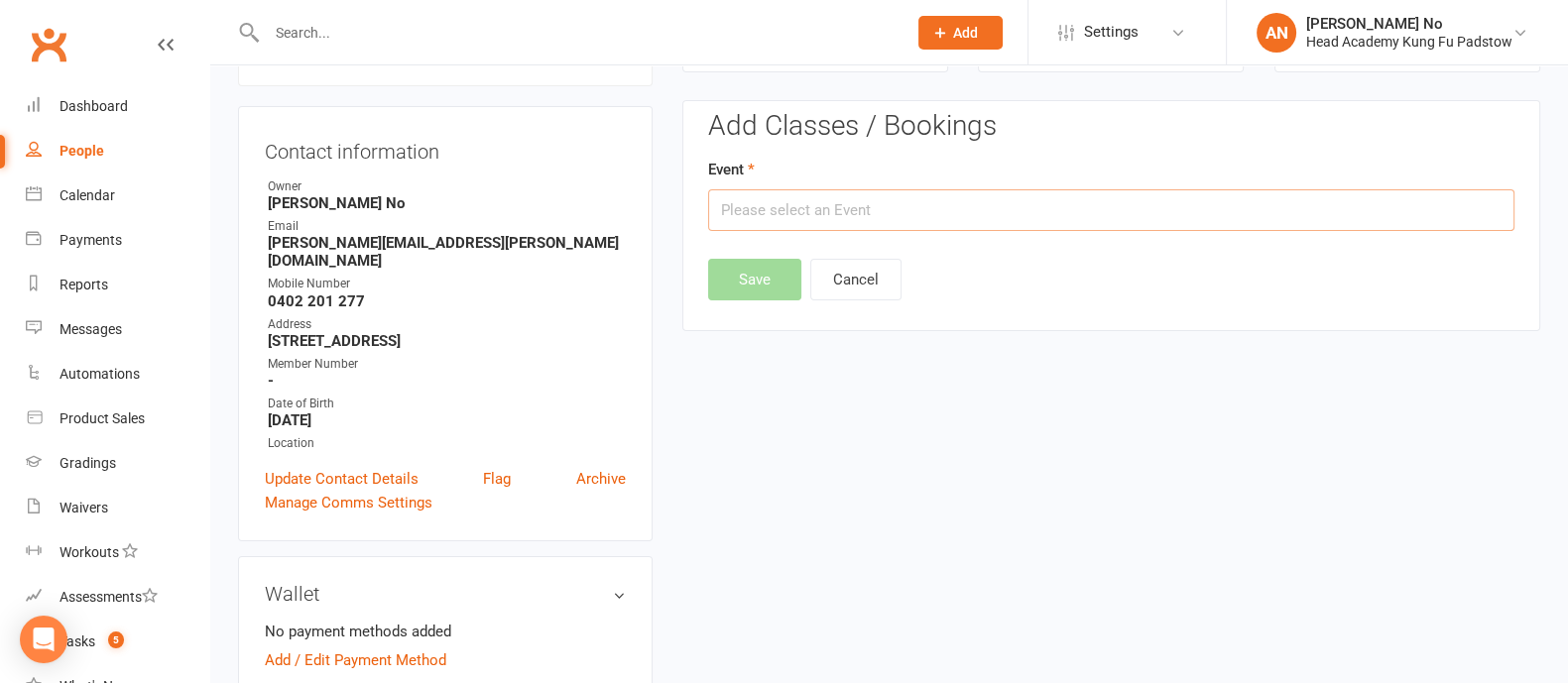
click at [985, 215] on input "text" at bounding box center [1111, 210] width 806 height 42
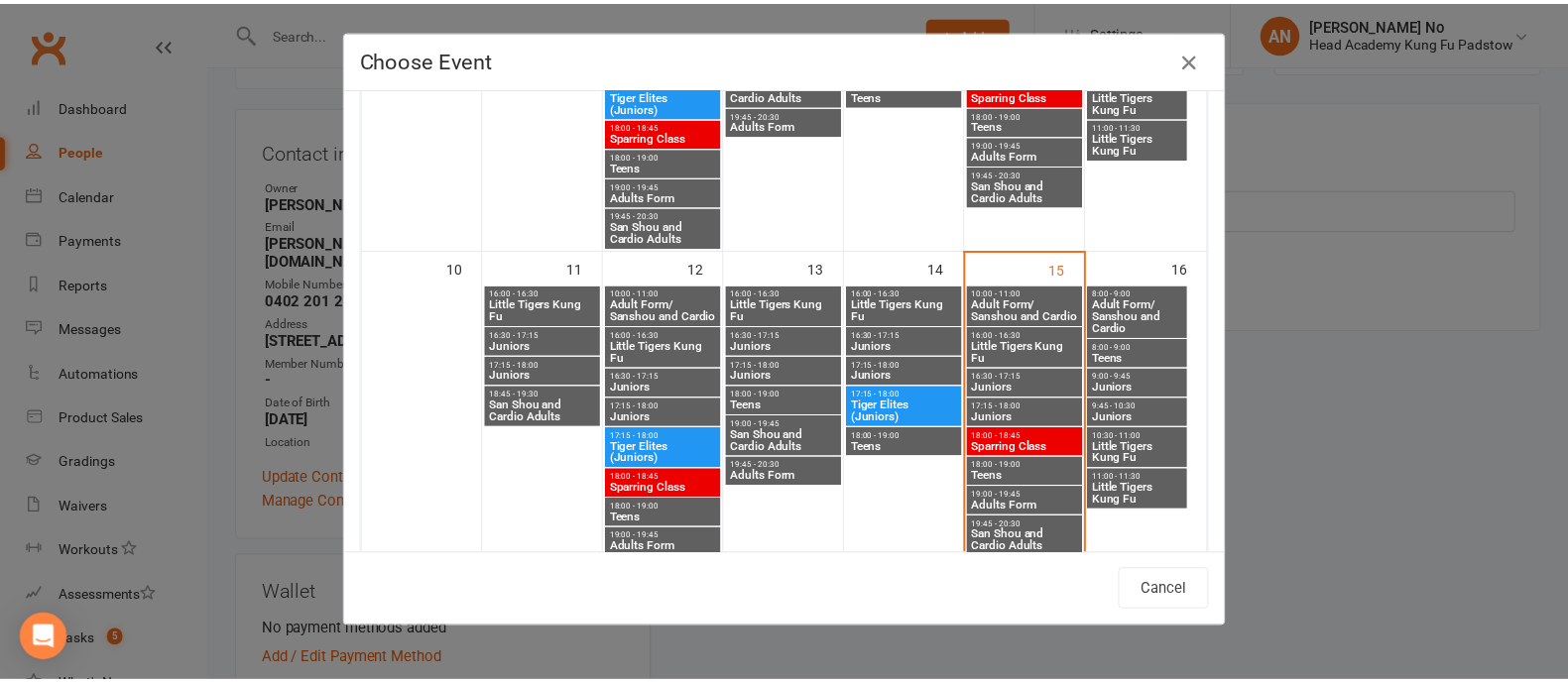
scroll to position [851, 0]
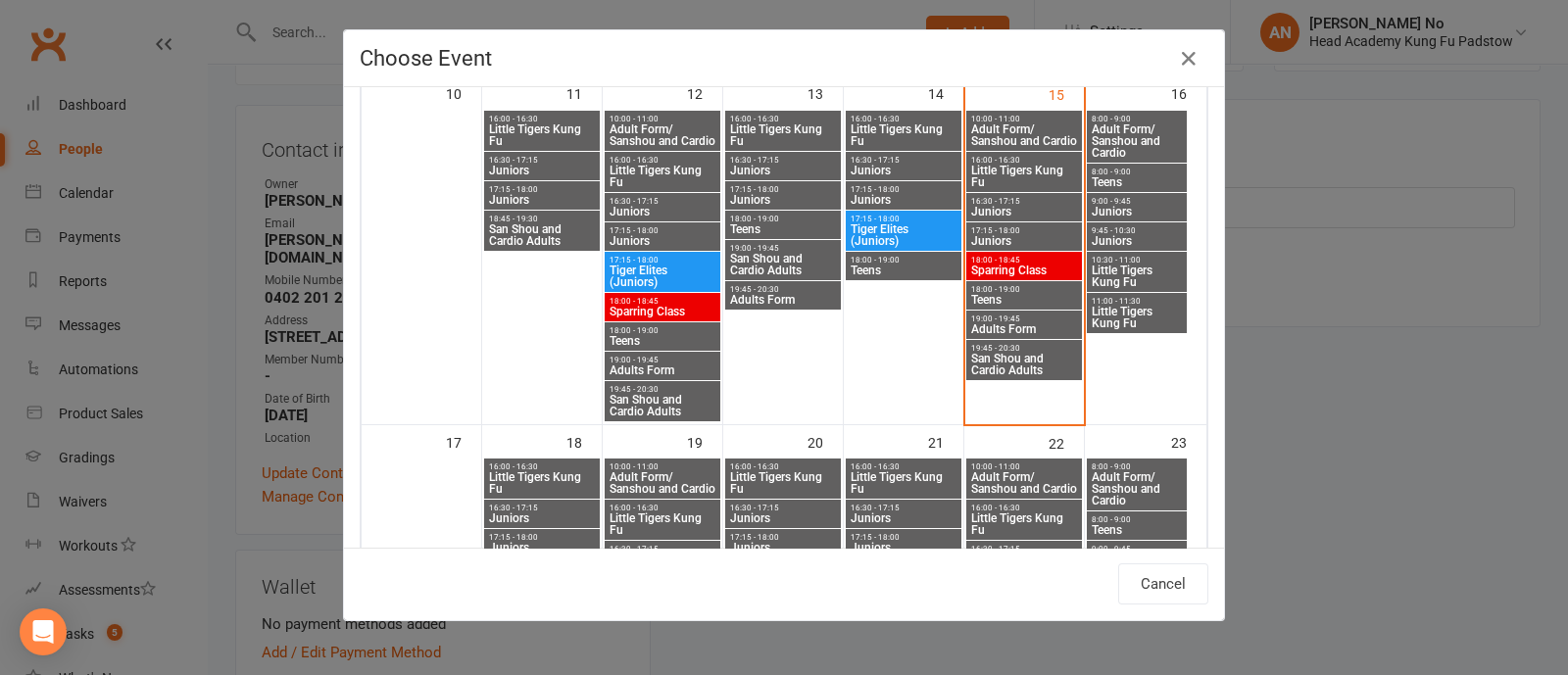
click at [768, 477] on span "Little Tigers Kung Fu" at bounding box center [784, 483] width 108 height 24
type input "Little Tigers Kung Fu - Aug 20, 2025 4:00:00 PM"
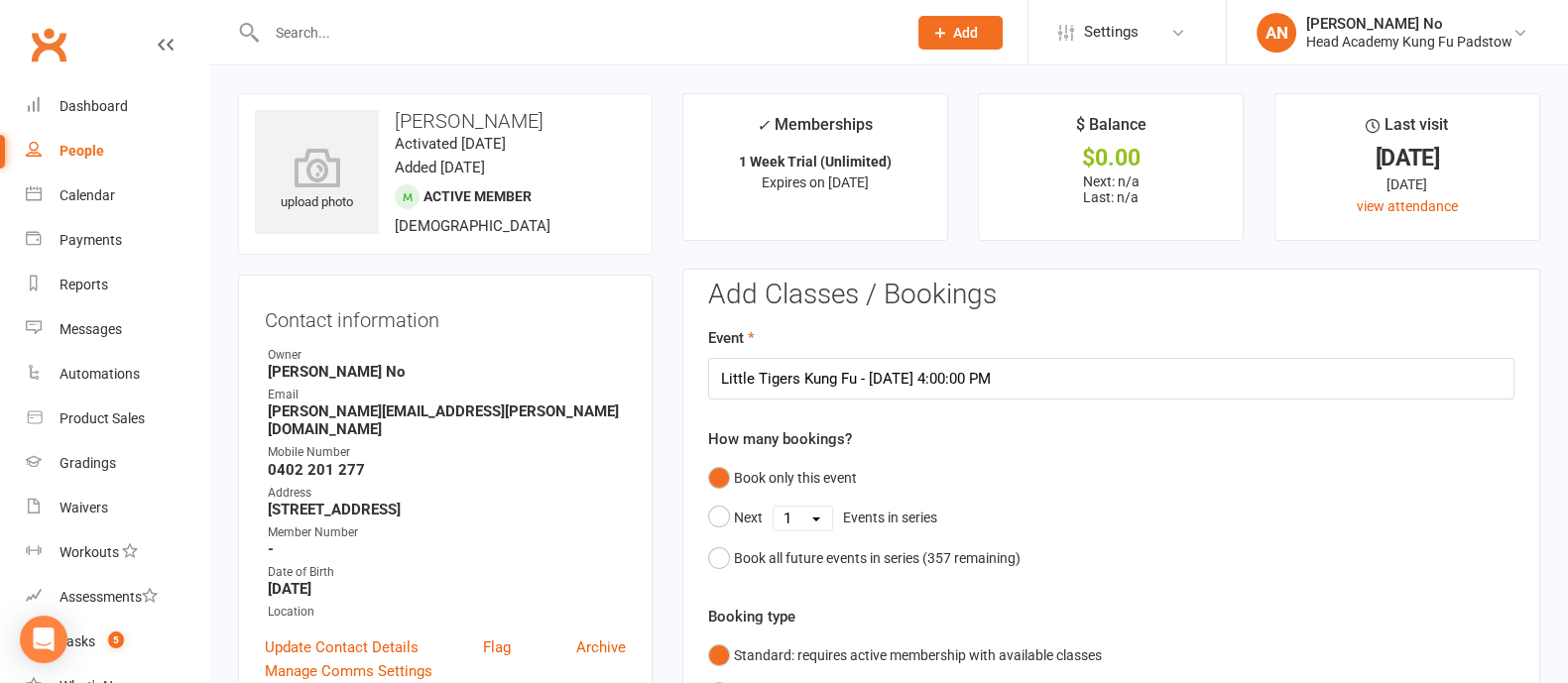
scroll to position [598, 0]
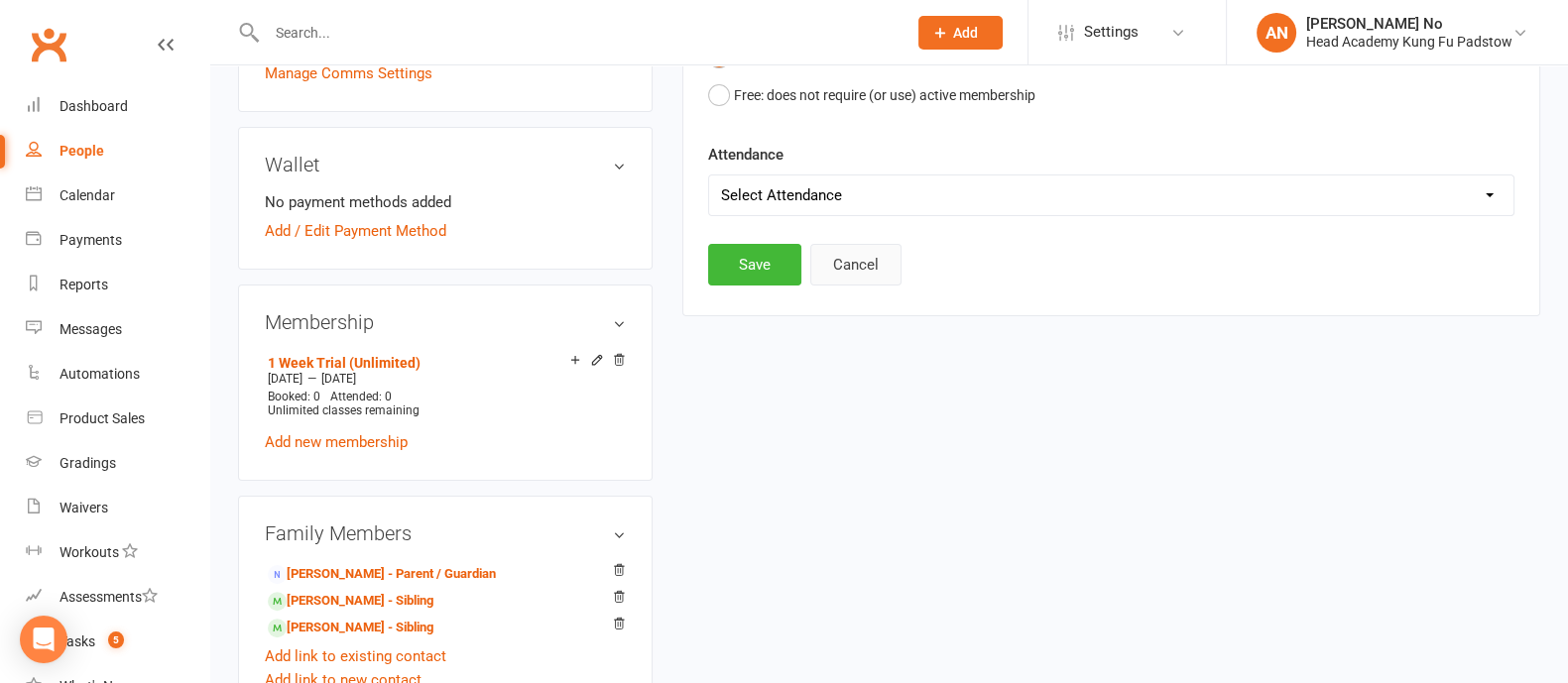
click at [870, 274] on button "Cancel" at bounding box center [856, 264] width 91 height 42
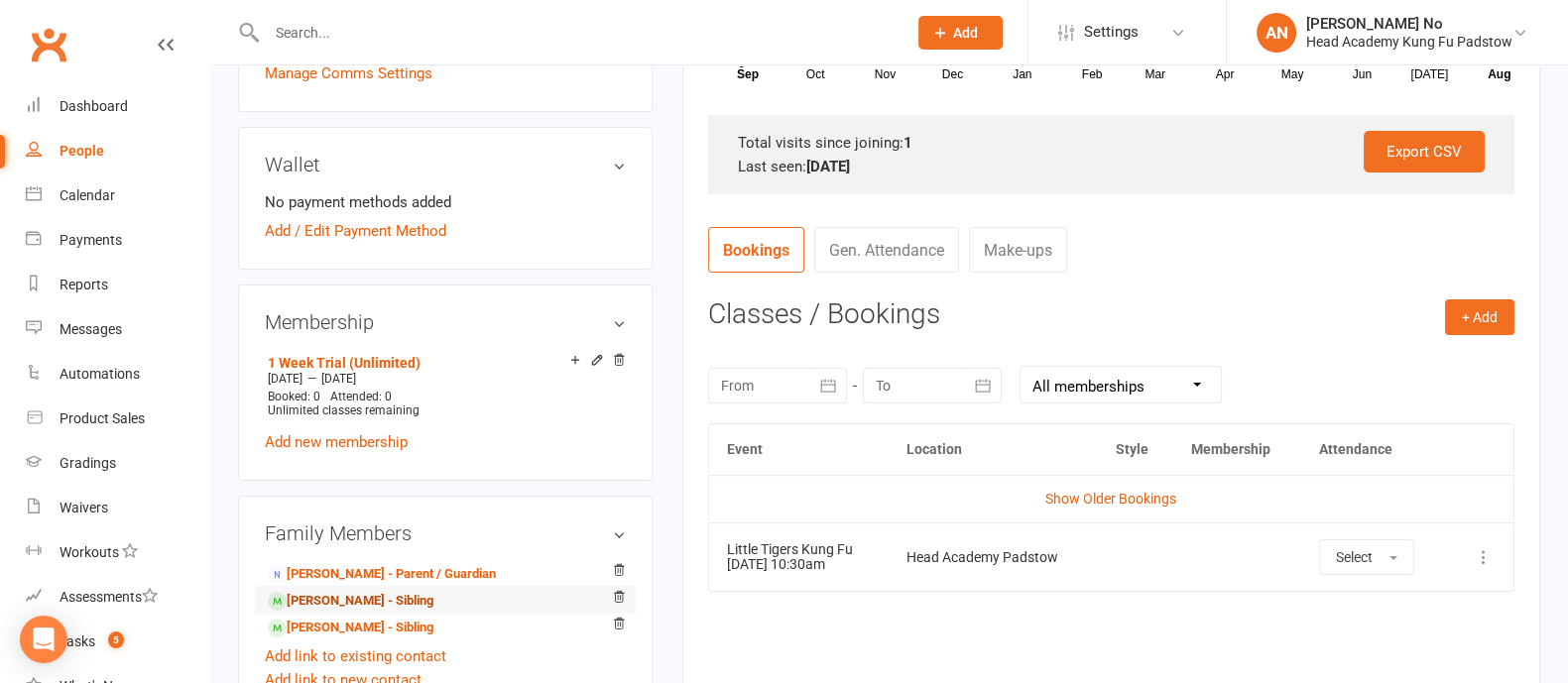
click at [401, 598] on link "Jeremiah Primerano - Sibling" at bounding box center [350, 600] width 166 height 21
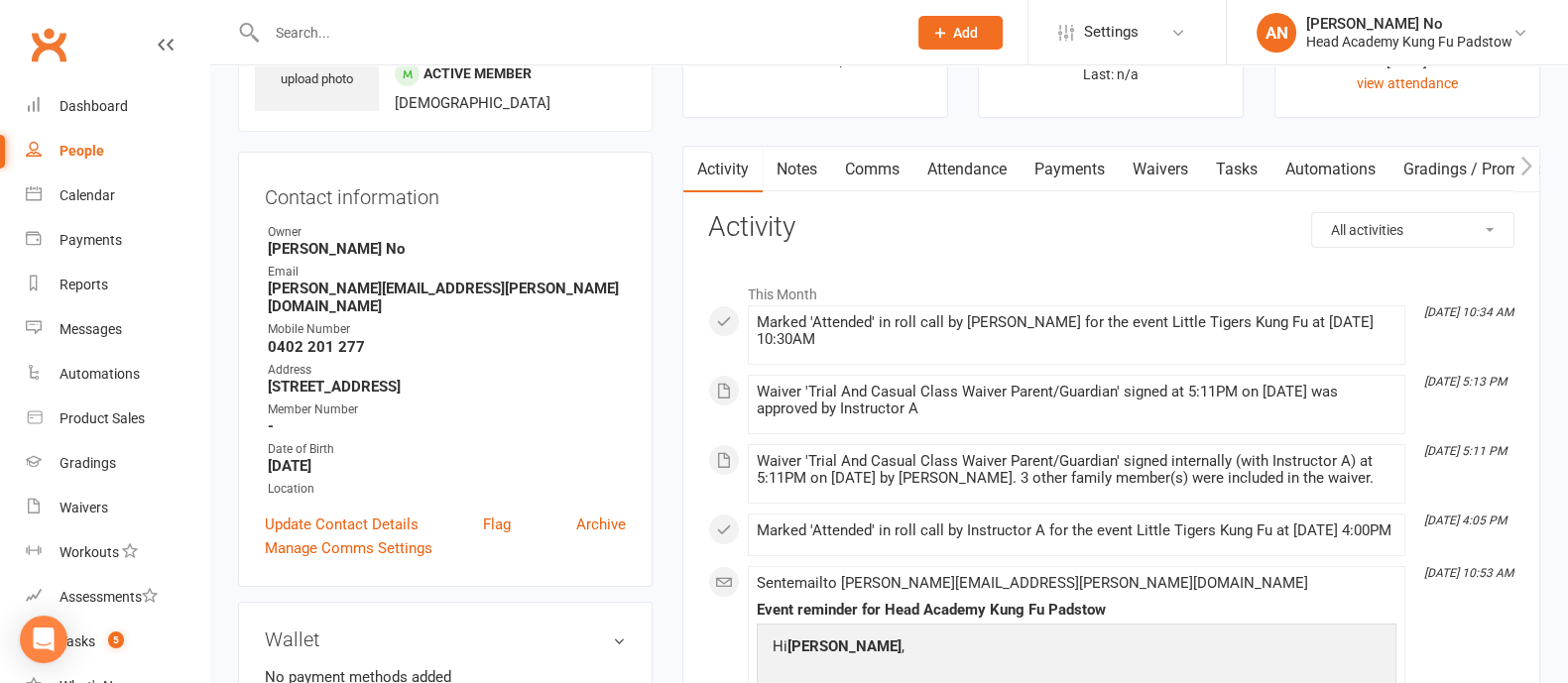
scroll to position [118, 0]
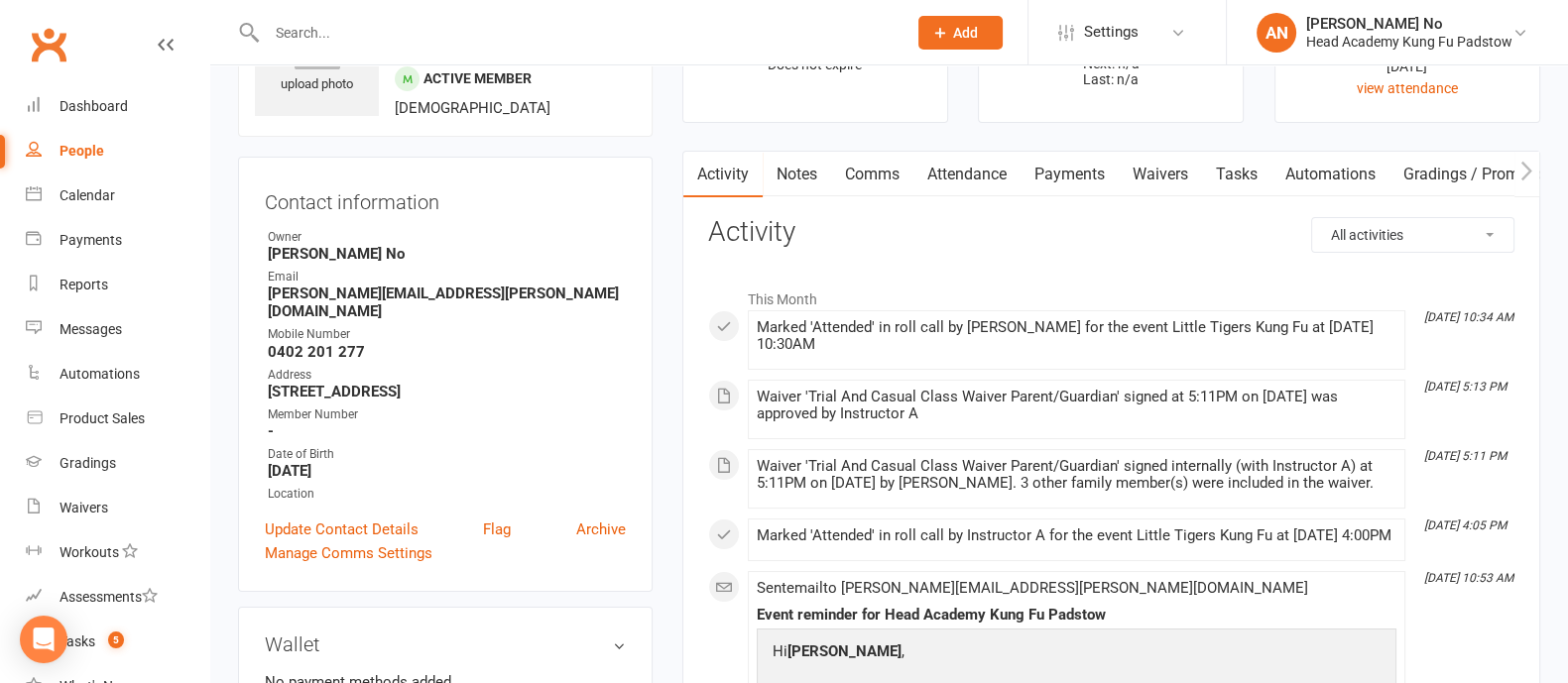
click at [302, 33] on input "text" at bounding box center [576, 33] width 631 height 28
type input "koda"
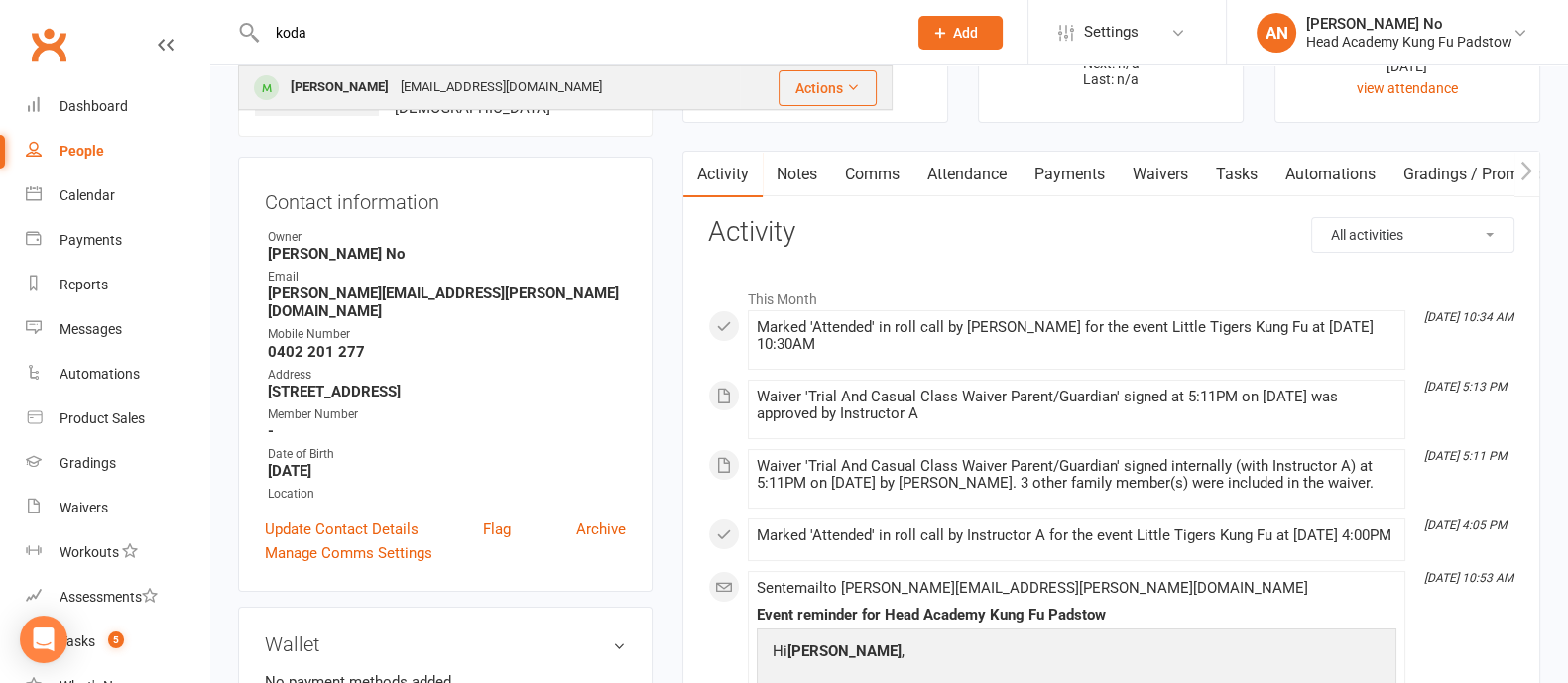
click at [317, 74] on div "Khoda Munoz" at bounding box center [339, 87] width 110 height 29
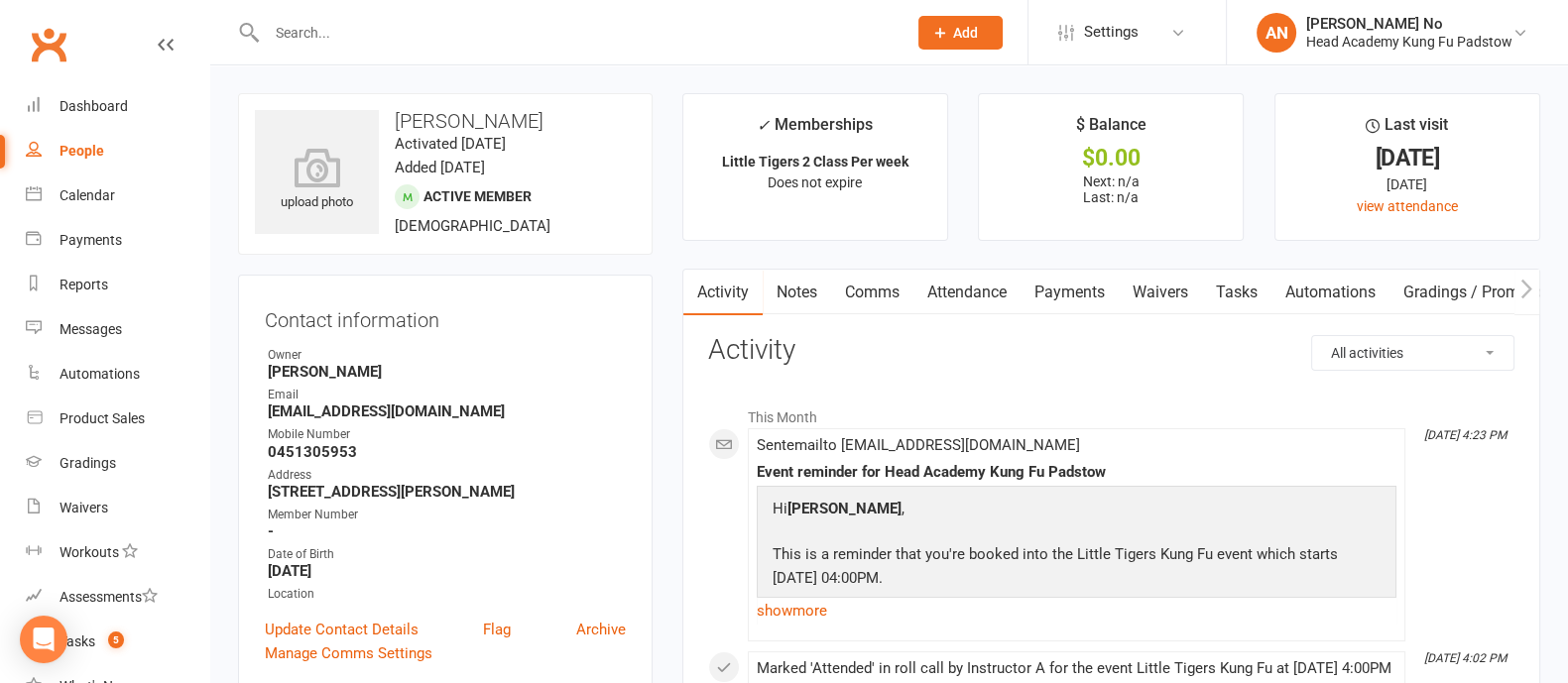
click at [975, 289] on link "Attendance" at bounding box center [966, 292] width 107 height 46
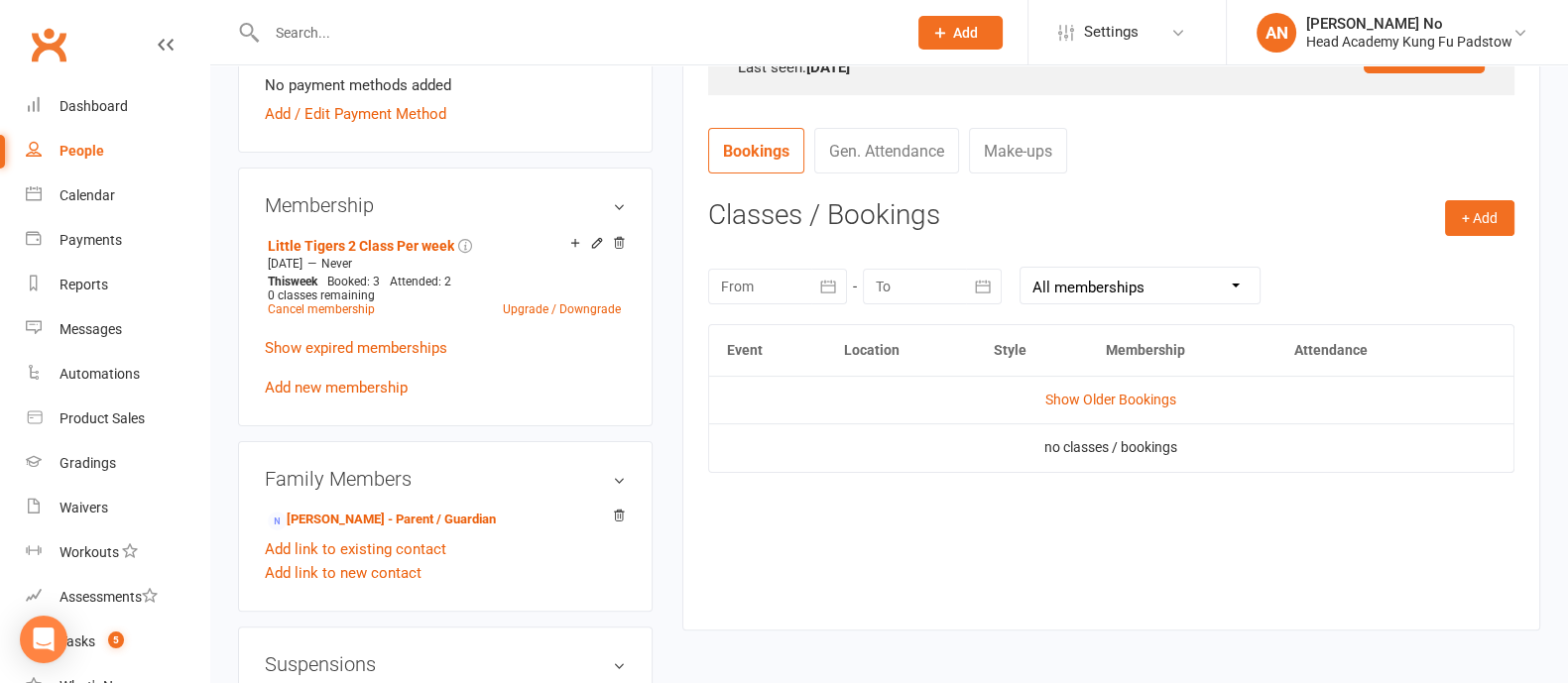
scroll to position [703, 0]
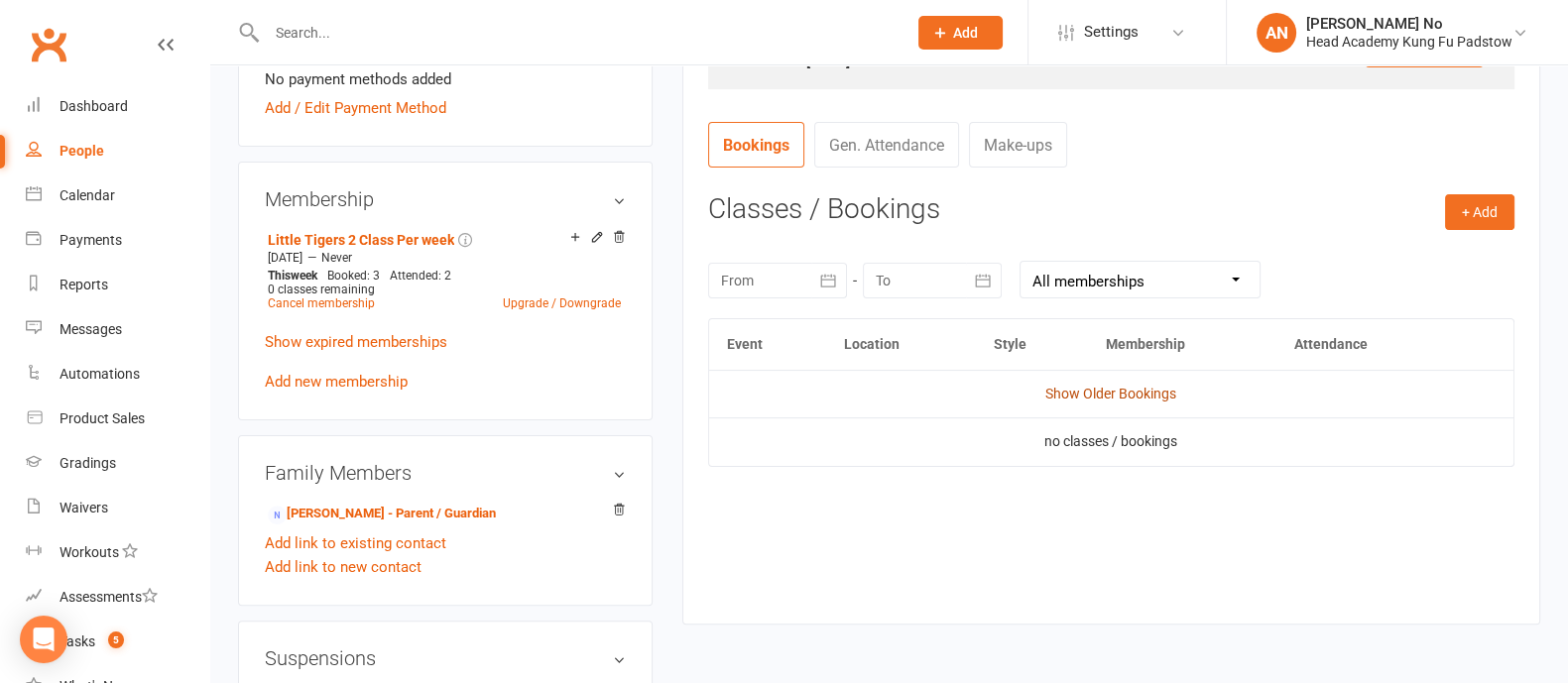
click at [1124, 397] on link "Show Older Bookings" at bounding box center [1111, 394] width 131 height 16
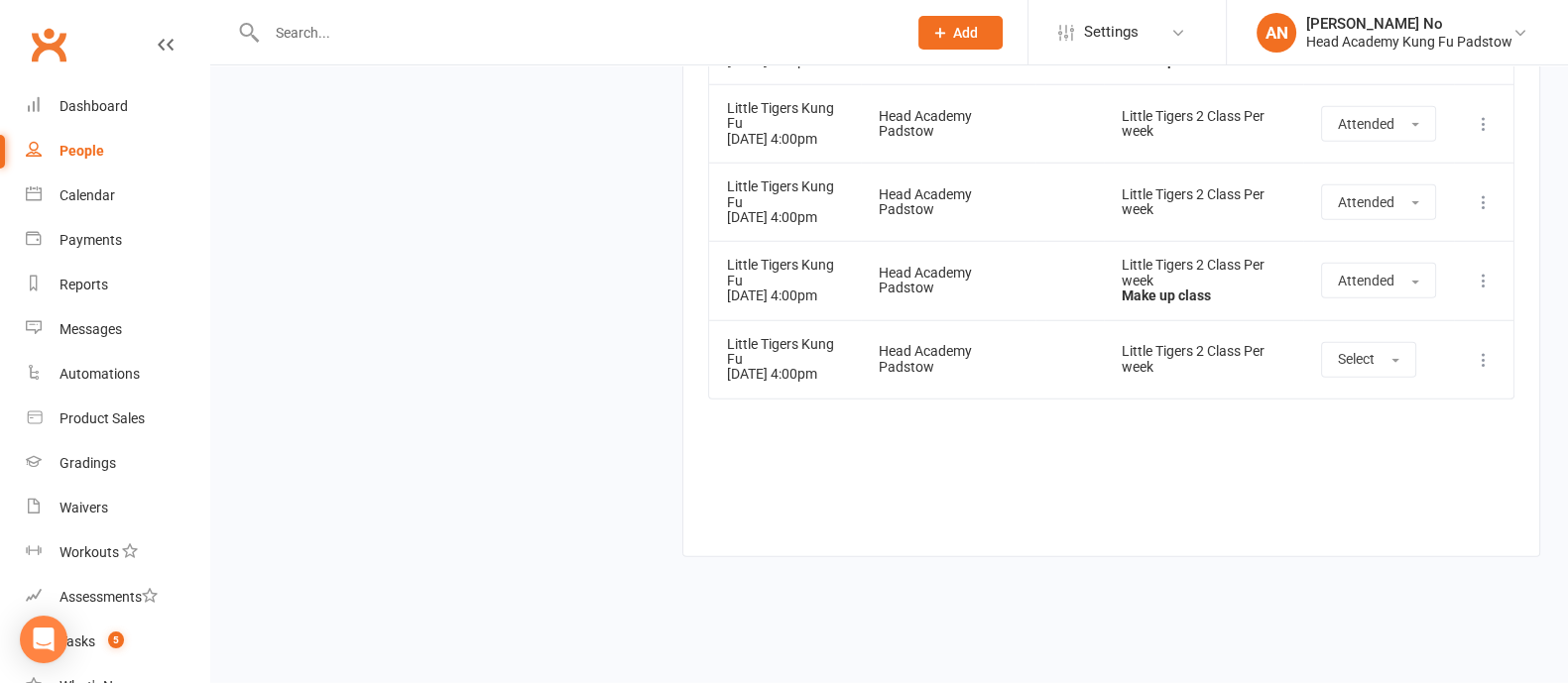
scroll to position [7802, 0]
click at [327, 36] on input "text" at bounding box center [576, 33] width 631 height 28
type input "xander ng"
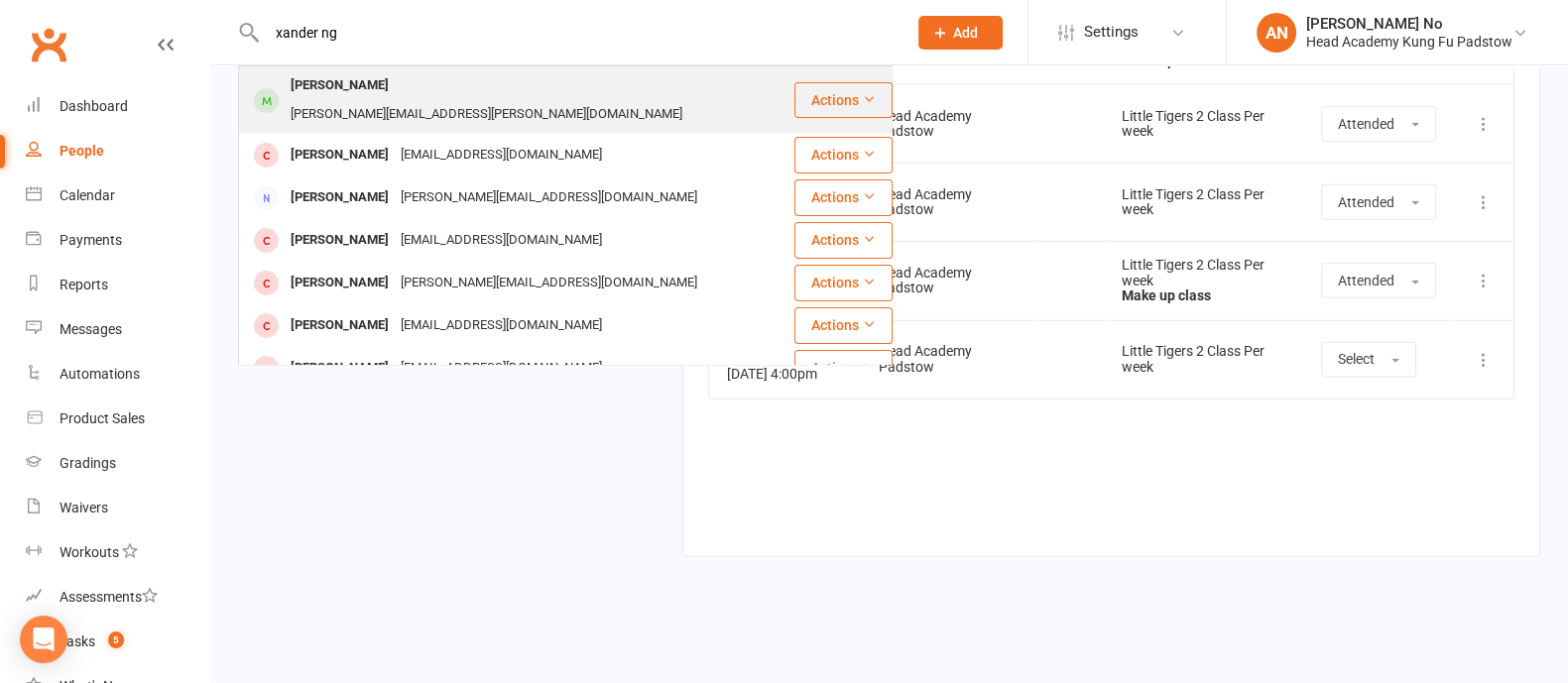
click at [341, 87] on div "Xander Ng" at bounding box center [339, 85] width 110 height 29
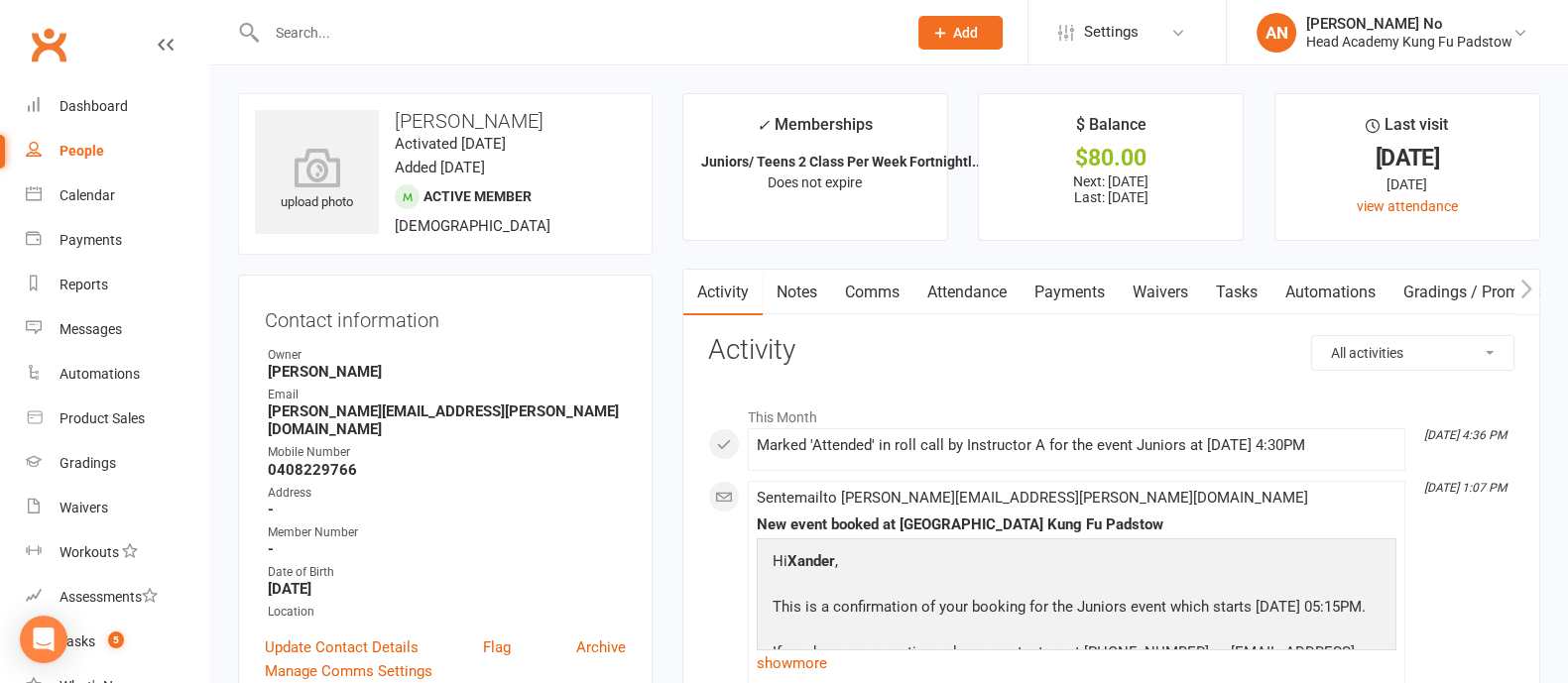
click at [978, 286] on link "Attendance" at bounding box center [966, 292] width 107 height 46
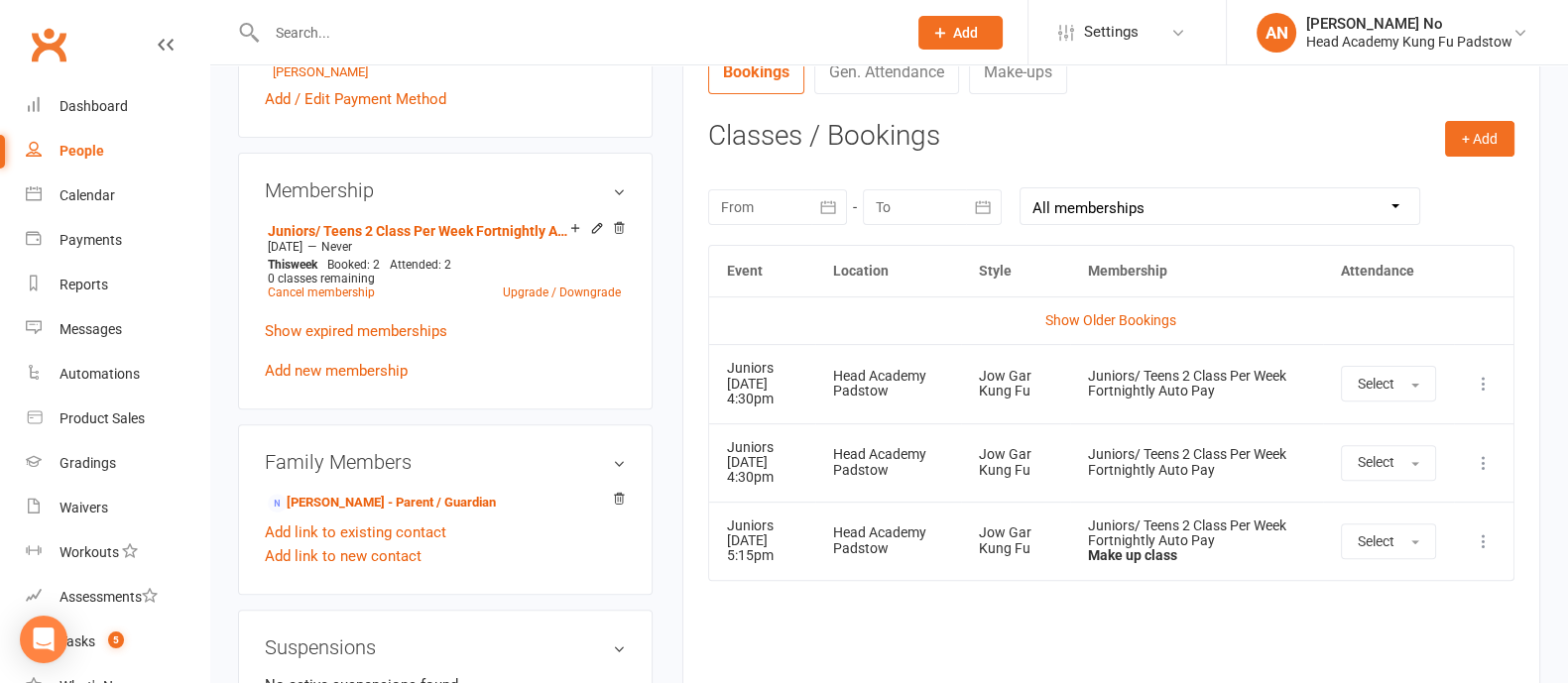
scroll to position [858, 0]
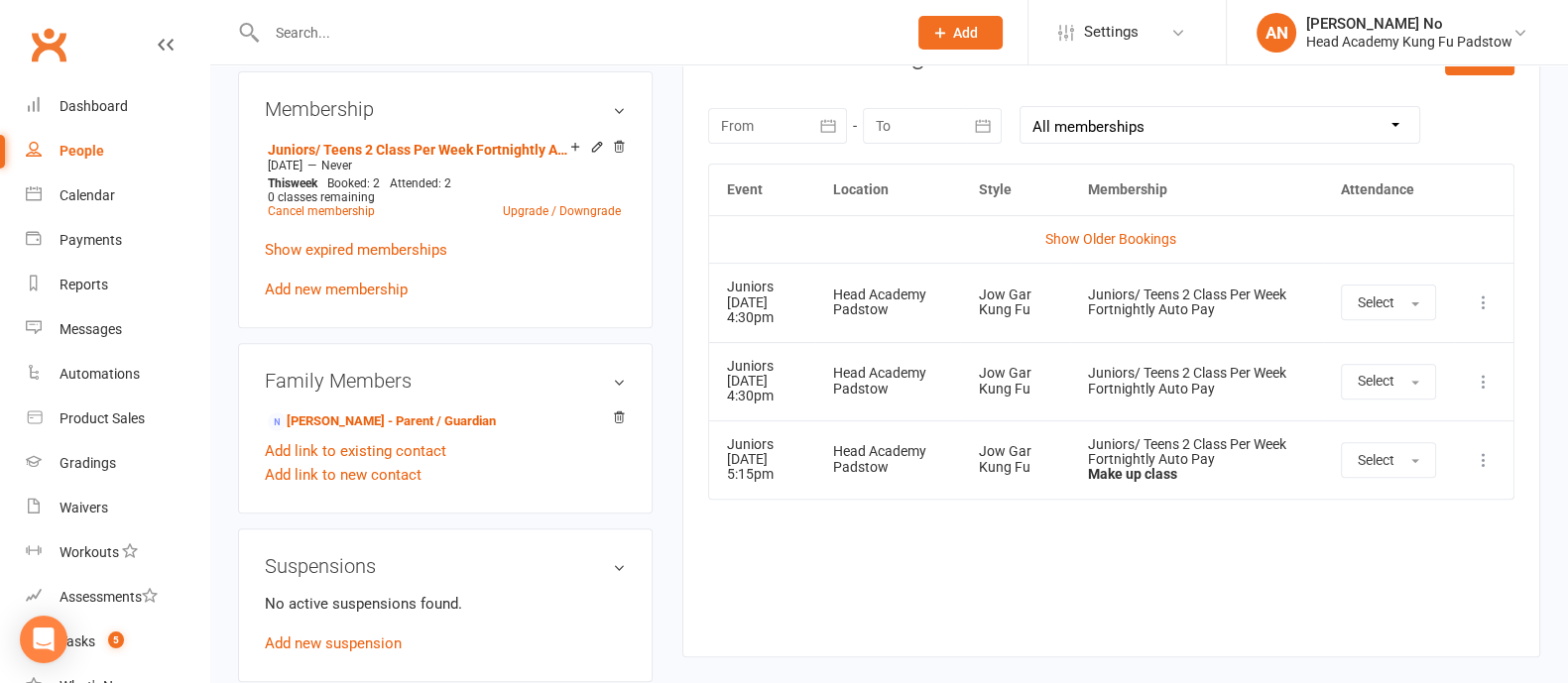
click at [358, 32] on input "text" at bounding box center [576, 33] width 631 height 28
type input "charli"
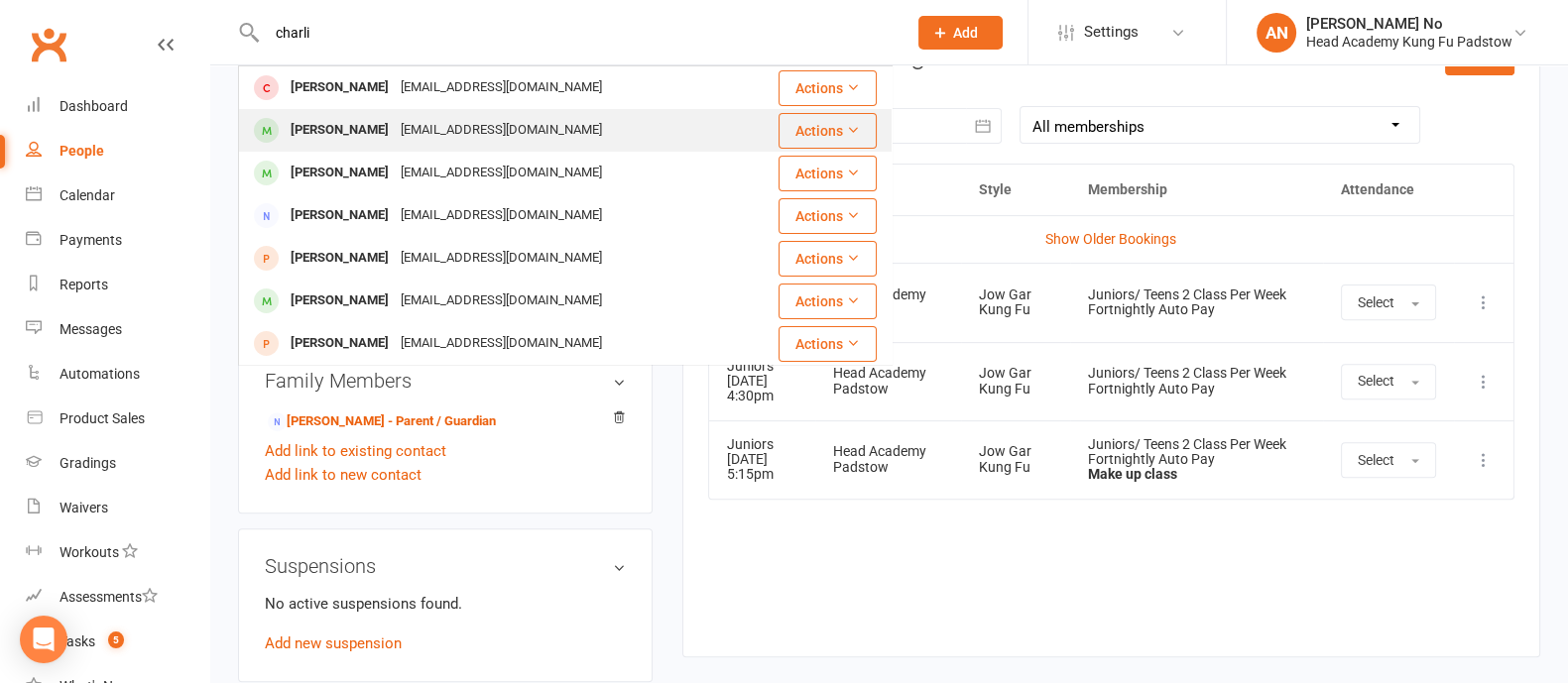
click at [356, 126] on div "Charli Dakwer" at bounding box center [339, 130] width 110 height 29
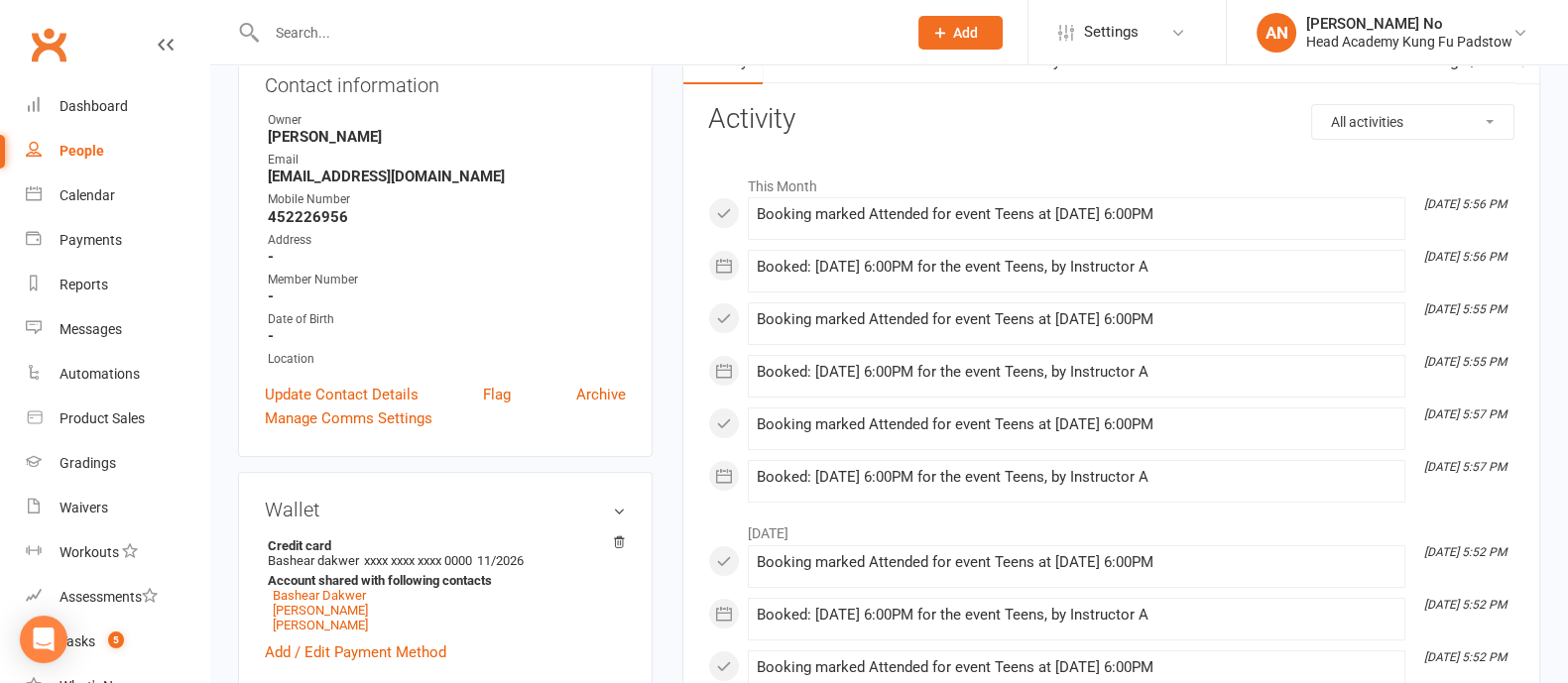
scroll to position [257, 0]
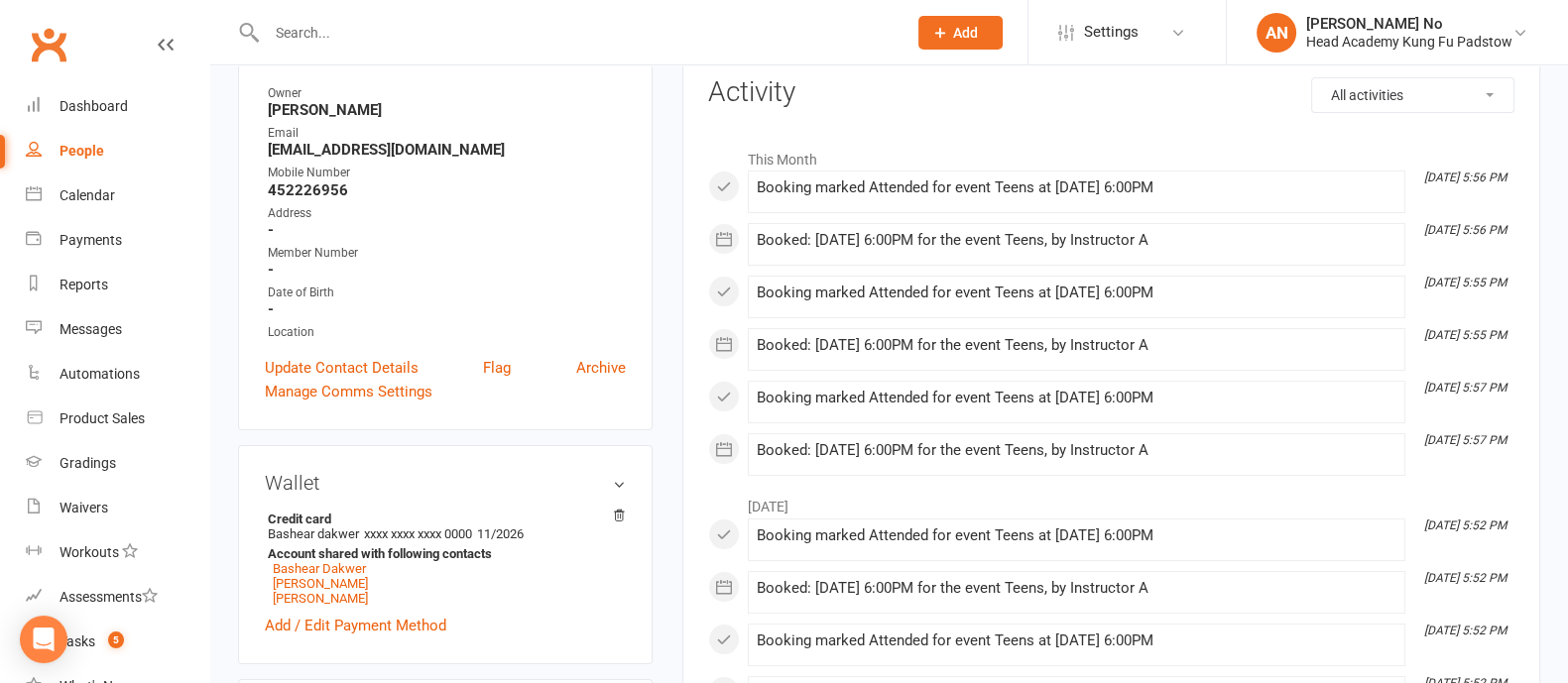
click at [372, 35] on input "text" at bounding box center [576, 33] width 631 height 28
paste input "Moses Elassad"
type input "Moses Elassad"
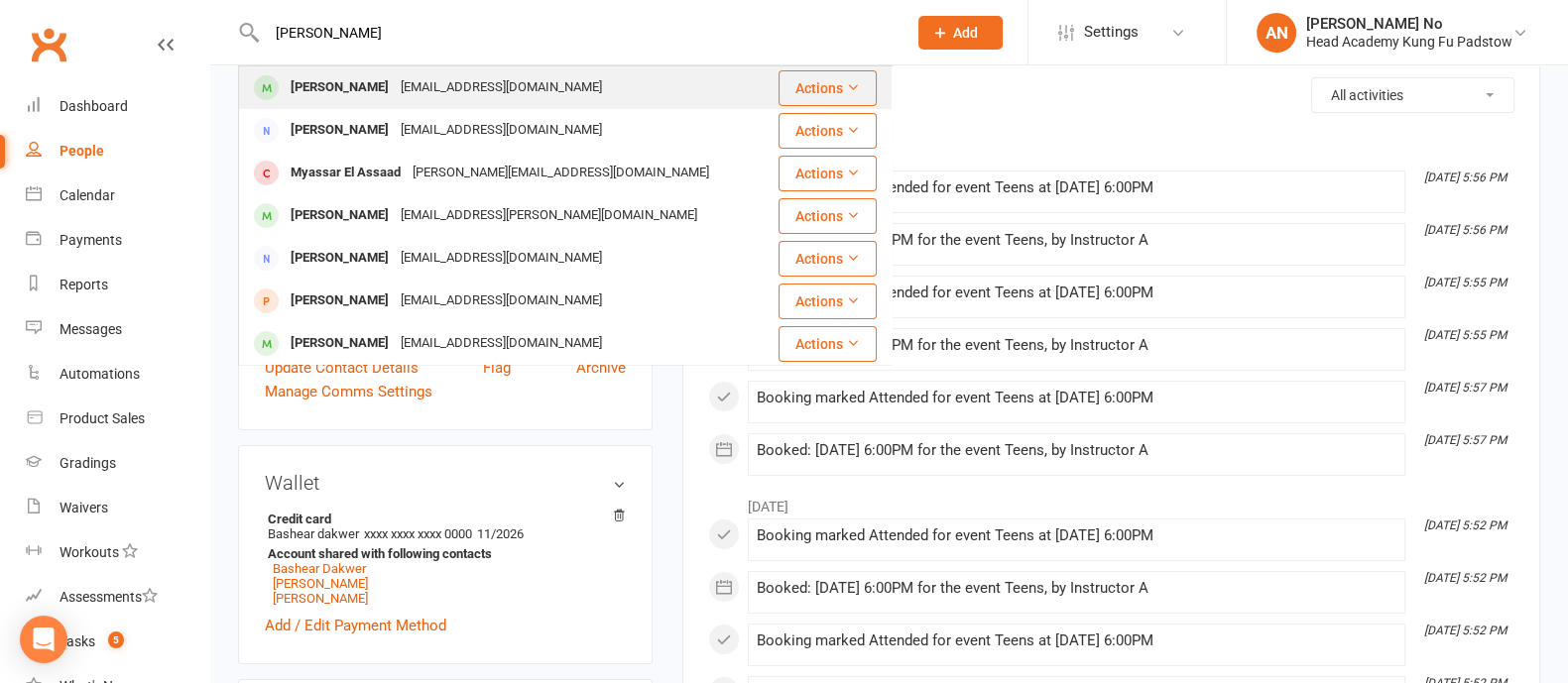
click at [362, 94] on div "Moses Elassad" at bounding box center [339, 87] width 110 height 29
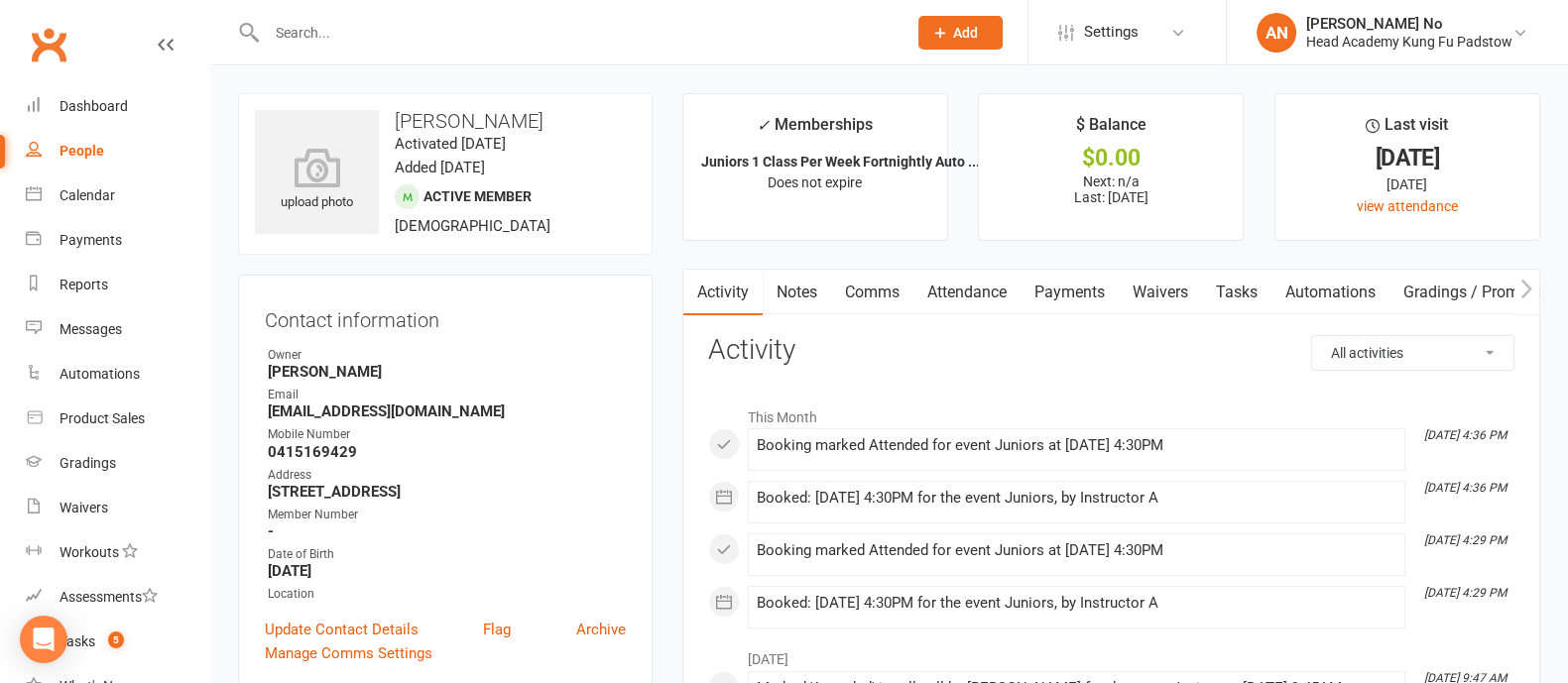
click at [985, 291] on link "Attendance" at bounding box center [966, 292] width 107 height 46
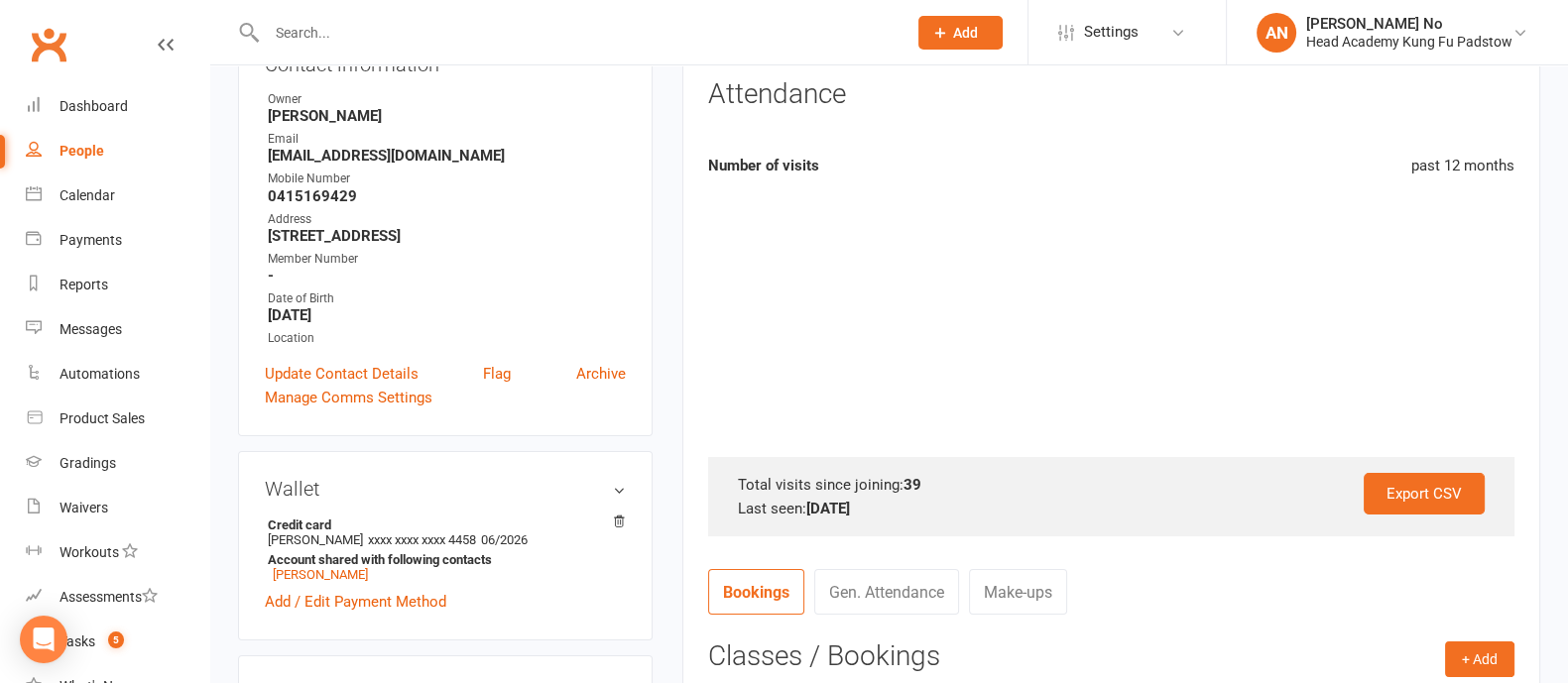
scroll to position [404, 0]
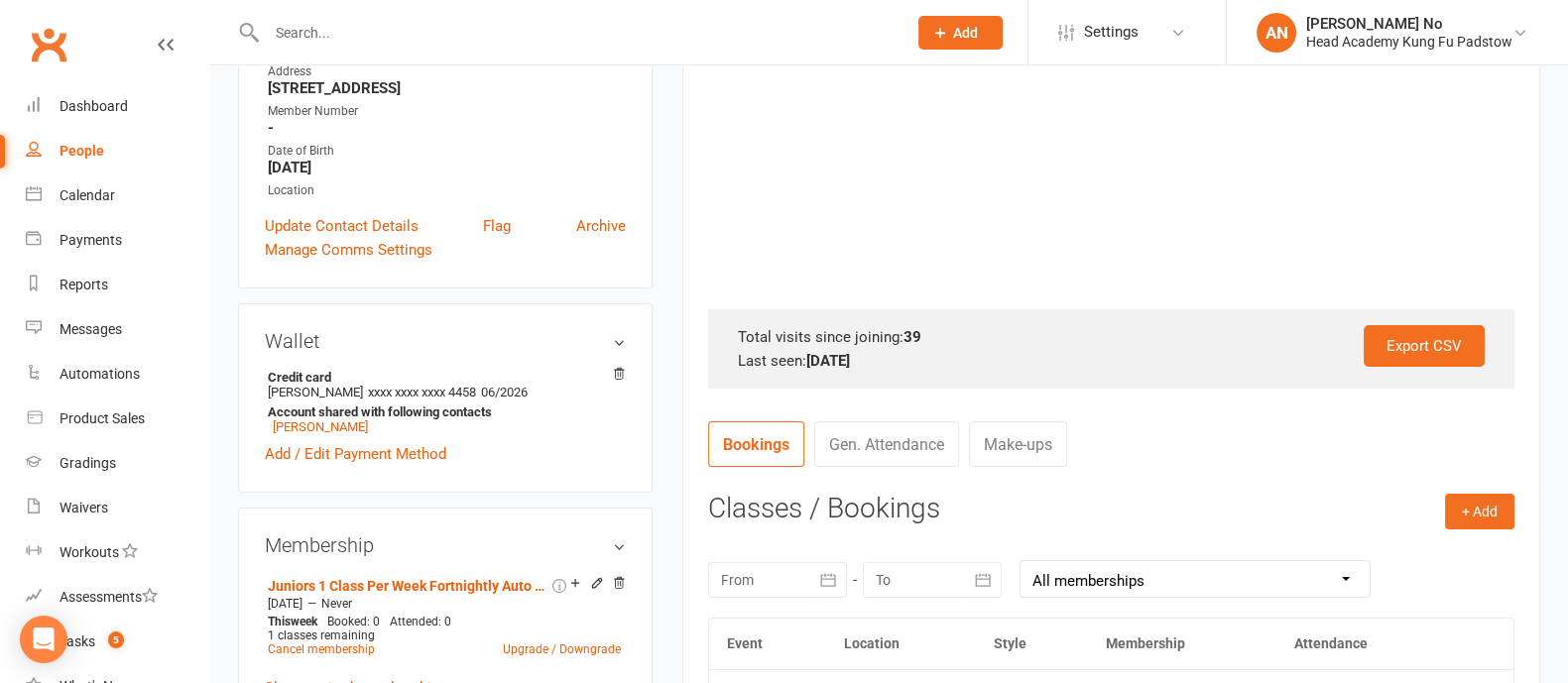
click at [1515, 504] on div "Activity Notes Comms Attendance Payments Waivers Tasks Automations Gradings / P…" at bounding box center [1111, 394] width 858 height 1058
click at [1505, 505] on button "+ Add" at bounding box center [1480, 512] width 70 height 36
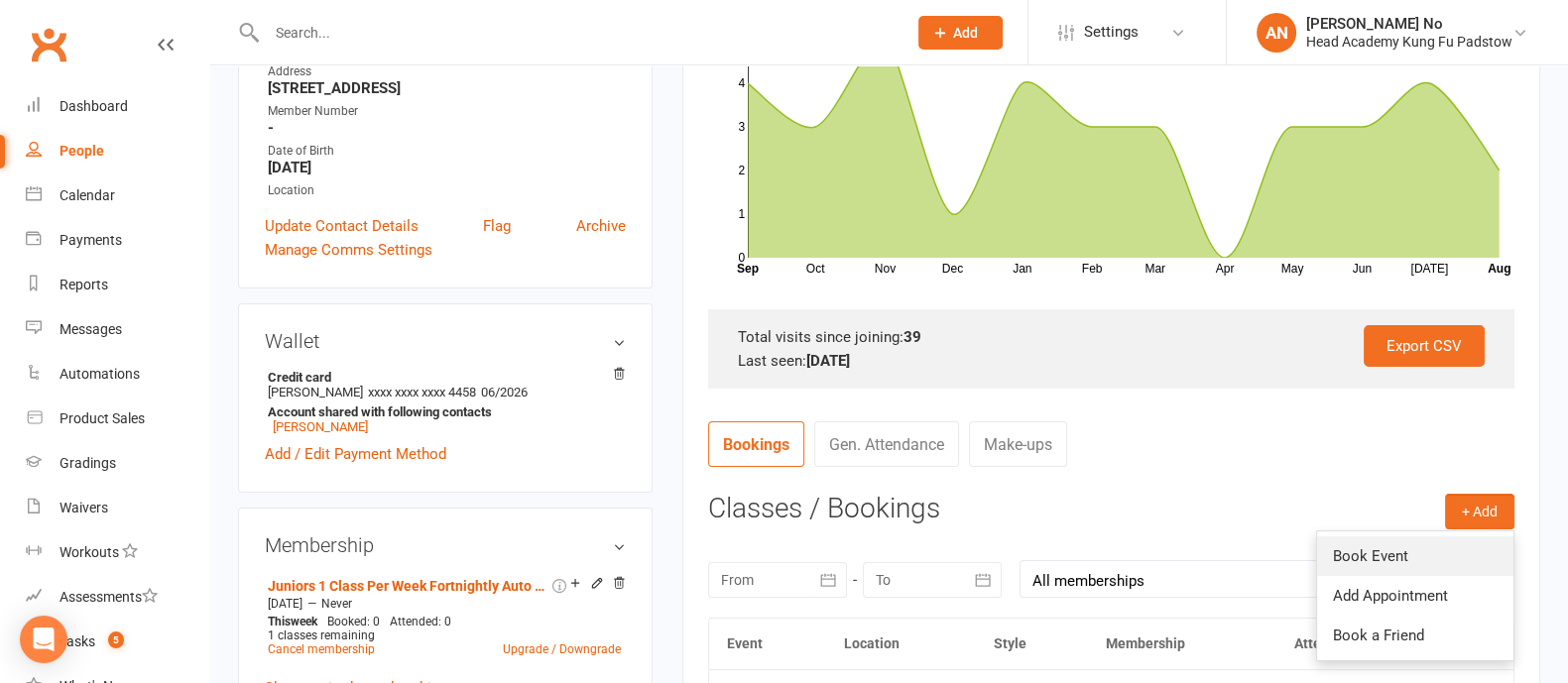
click at [1369, 567] on link "Book Event" at bounding box center [1414, 556] width 196 height 40
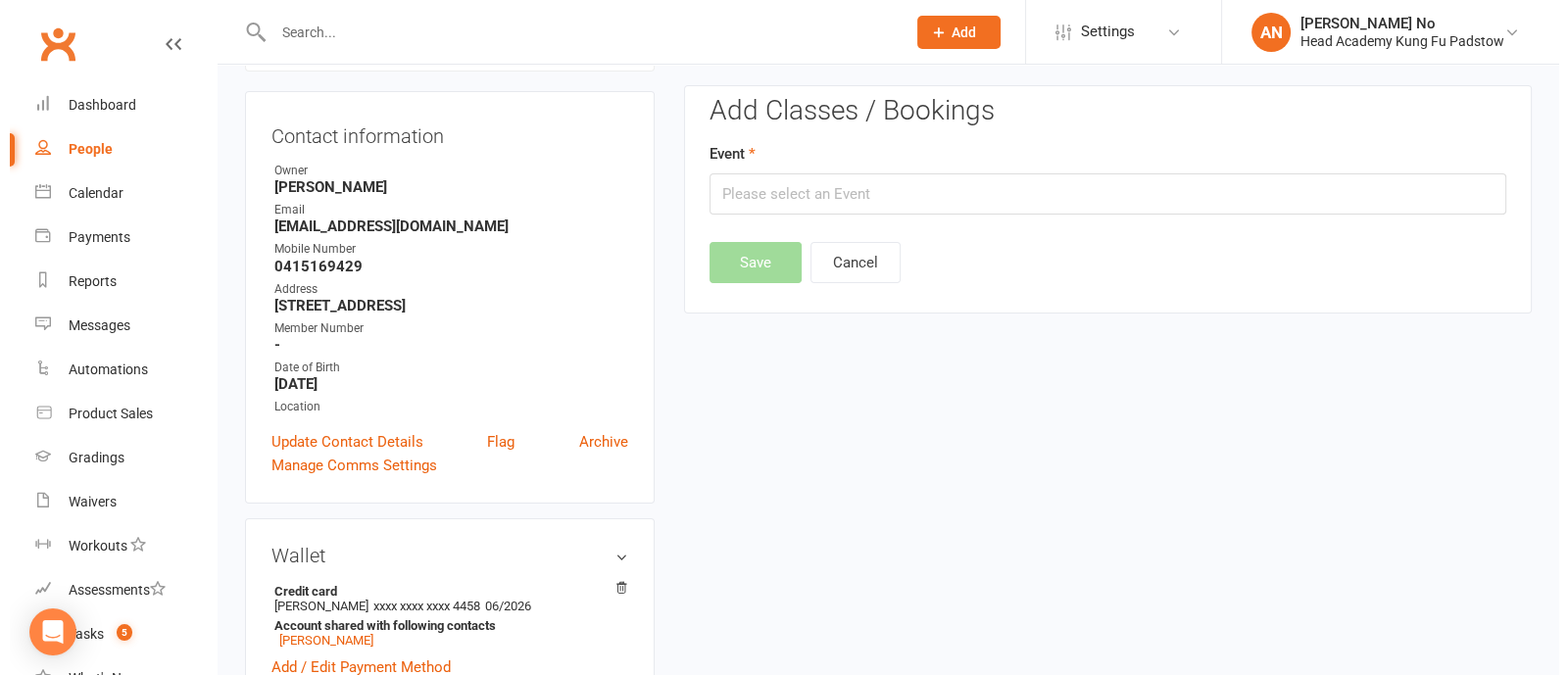
scroll to position [167, 0]
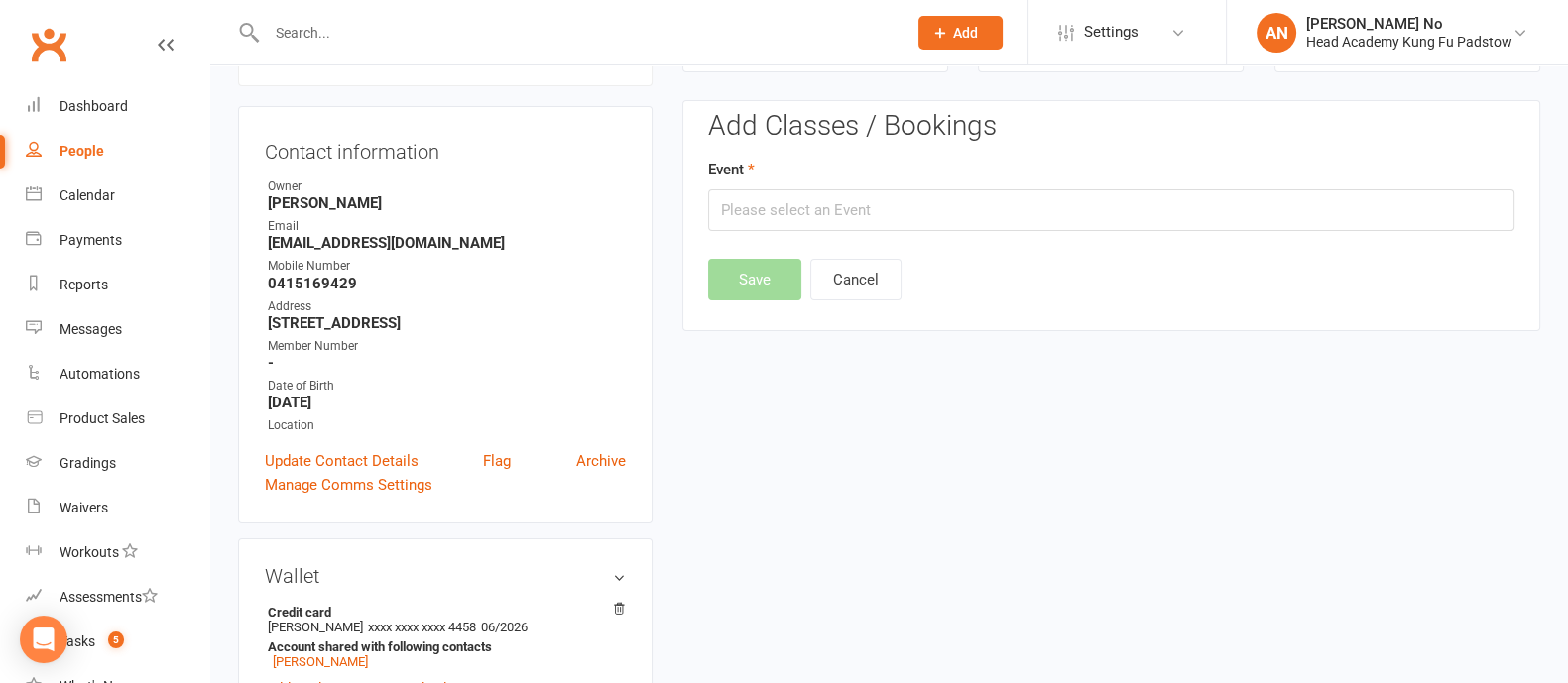
click at [1399, 186] on div "Event" at bounding box center [1111, 195] width 806 height 74
click at [1388, 205] on input "text" at bounding box center [1111, 210] width 806 height 42
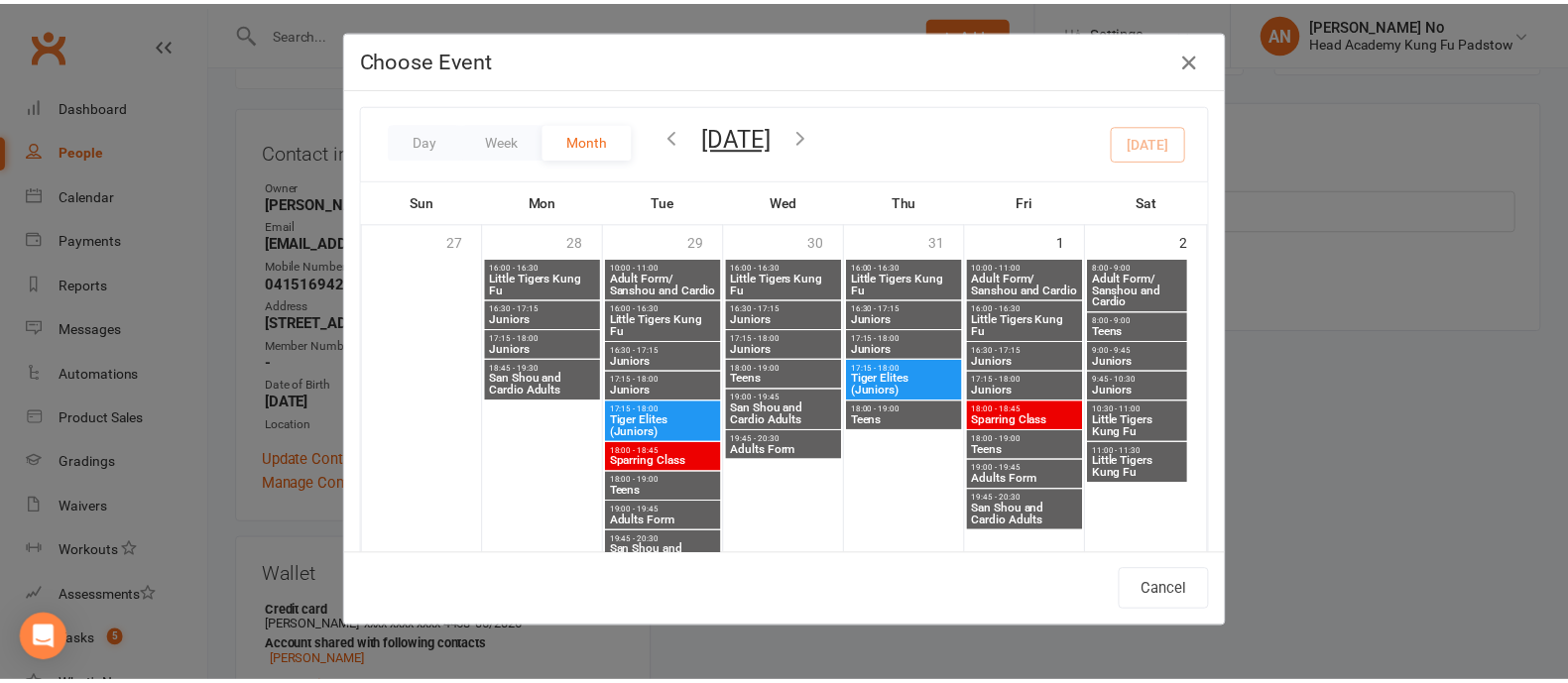
scroll to position [762, 0]
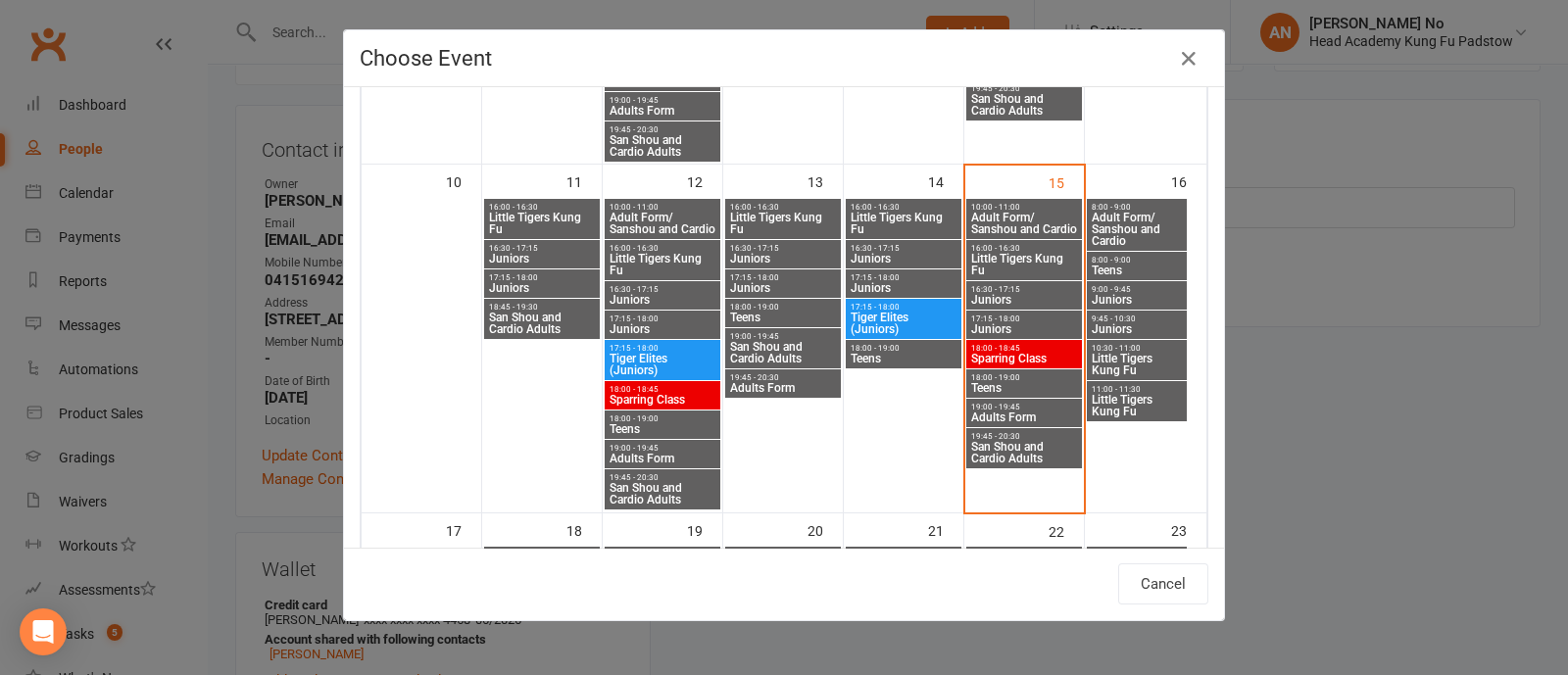
click at [1122, 325] on span "Juniors" at bounding box center [1137, 329] width 92 height 12
type input "Juniors - Aug 16, 2025 9:45:00 AM"
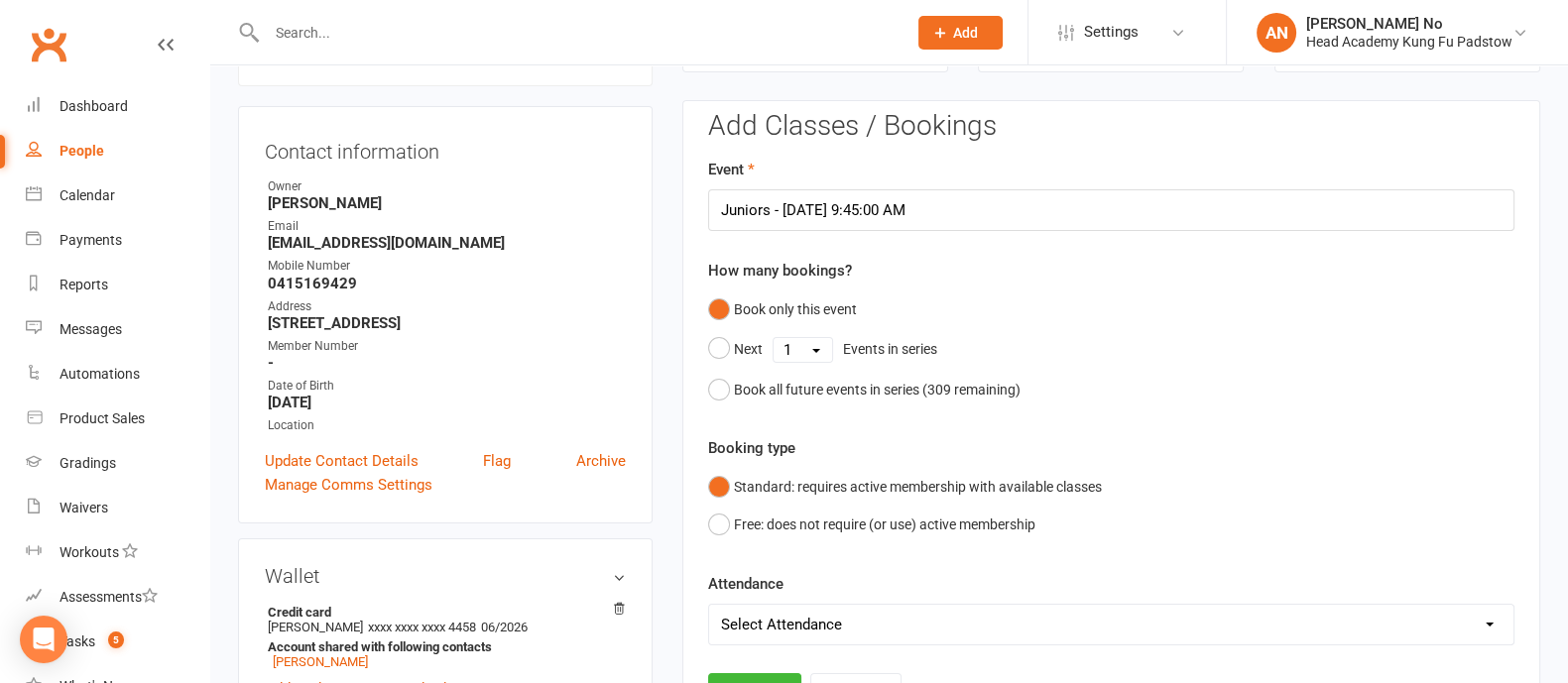
scroll to position [768, 0]
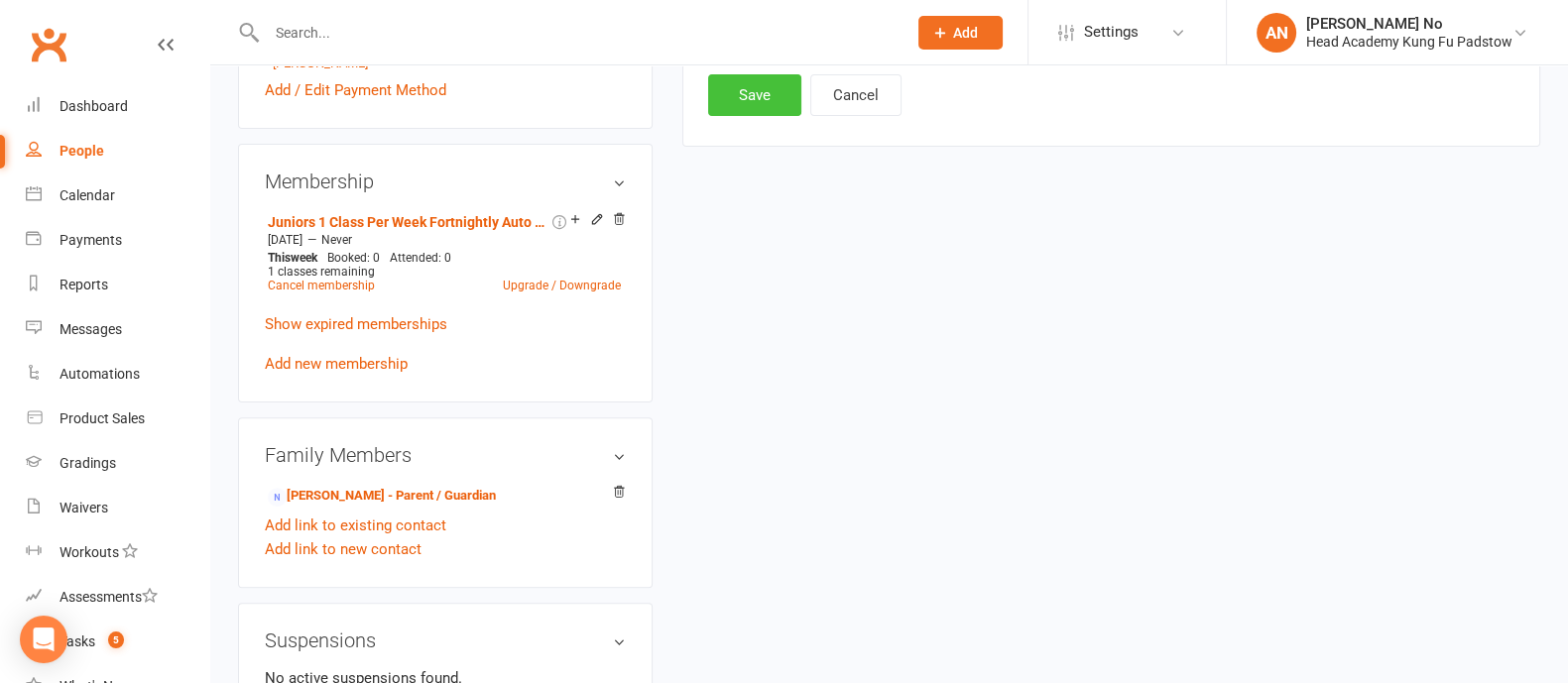
click at [739, 91] on button "Save" at bounding box center [755, 95] width 93 height 42
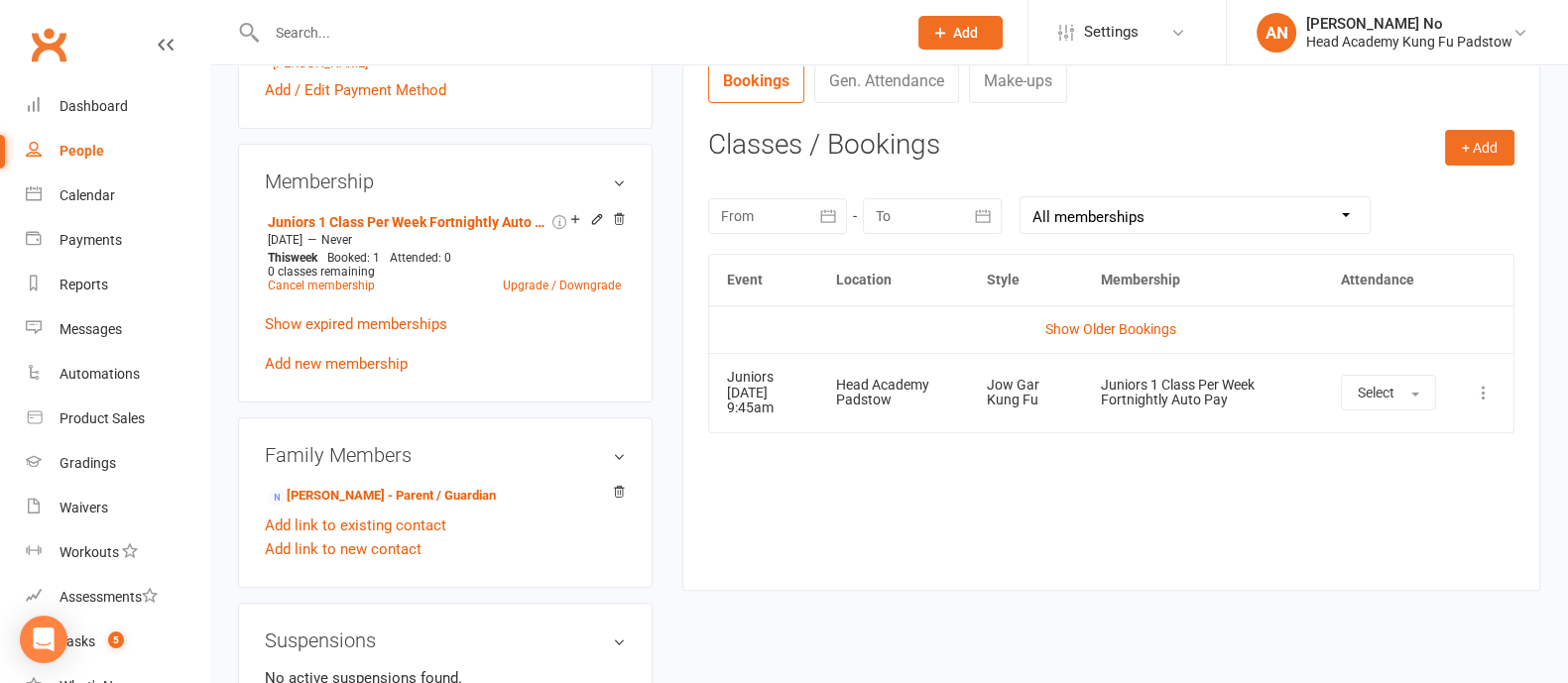
click at [320, 30] on input "text" at bounding box center [576, 33] width 631 height 28
paste input "Noah Robinson-Lake"
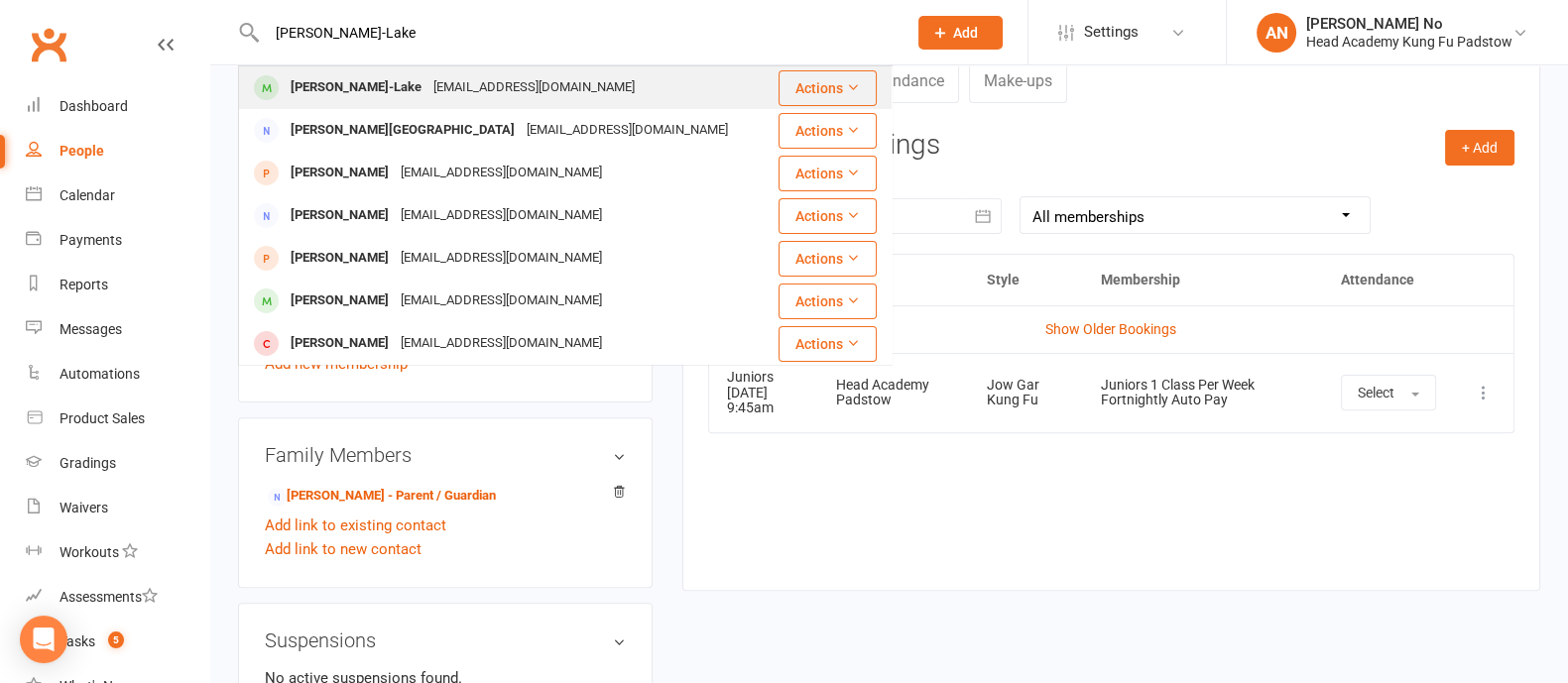
type input "Noah Robinson-Lake"
click at [377, 80] on div "Noah Robinson-Lake" at bounding box center [356, 87] width 143 height 29
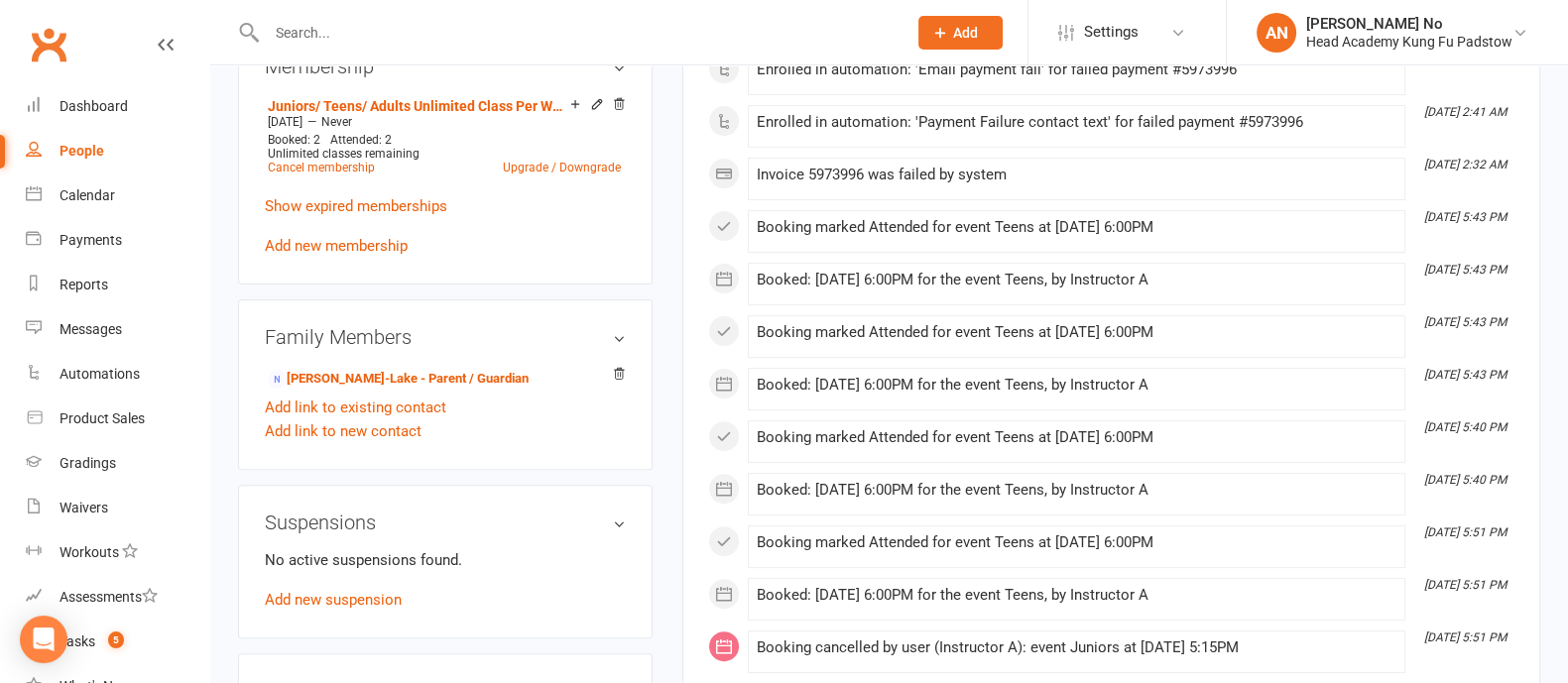
scroll to position [859, 0]
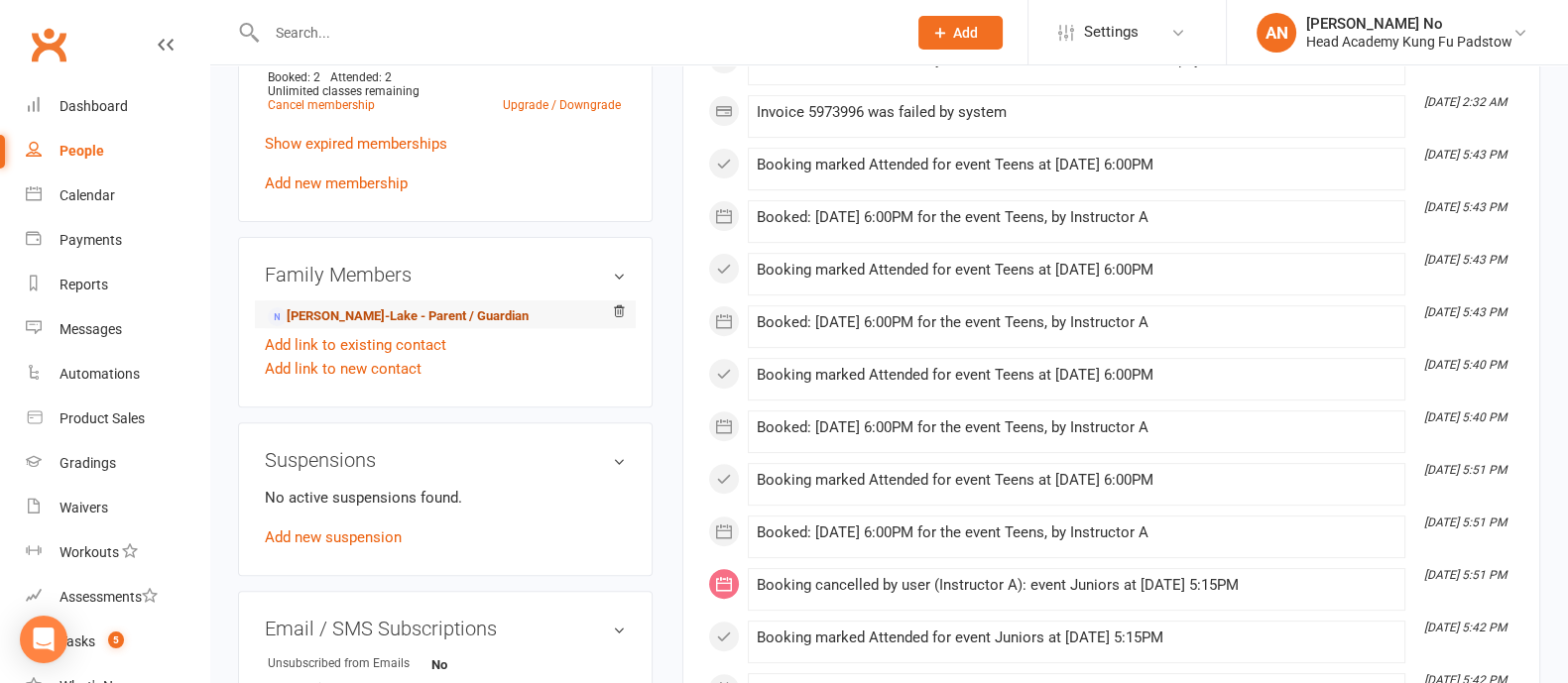
click at [363, 314] on link "Jody Robinson-Lake - Parent / Guardian" at bounding box center [398, 316] width 261 height 21
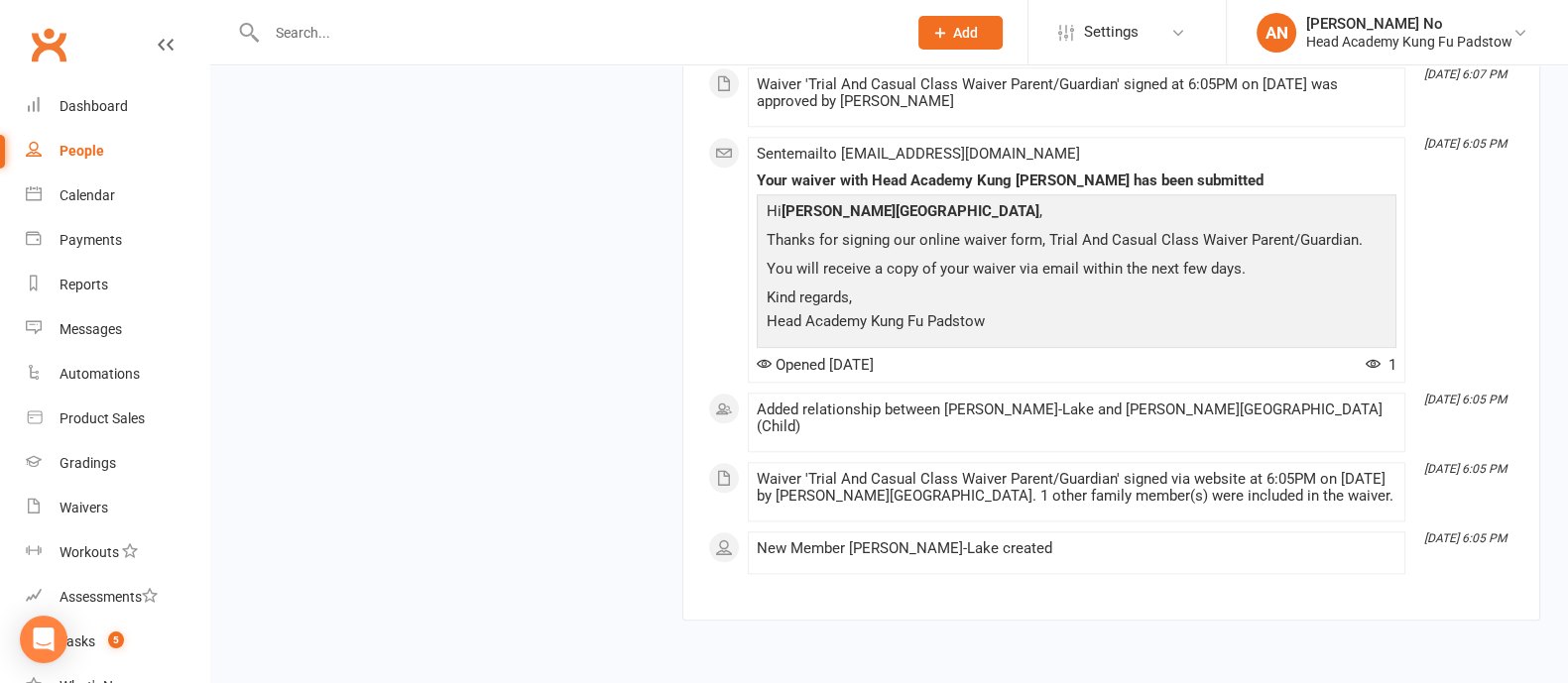
scroll to position [2666, 0]
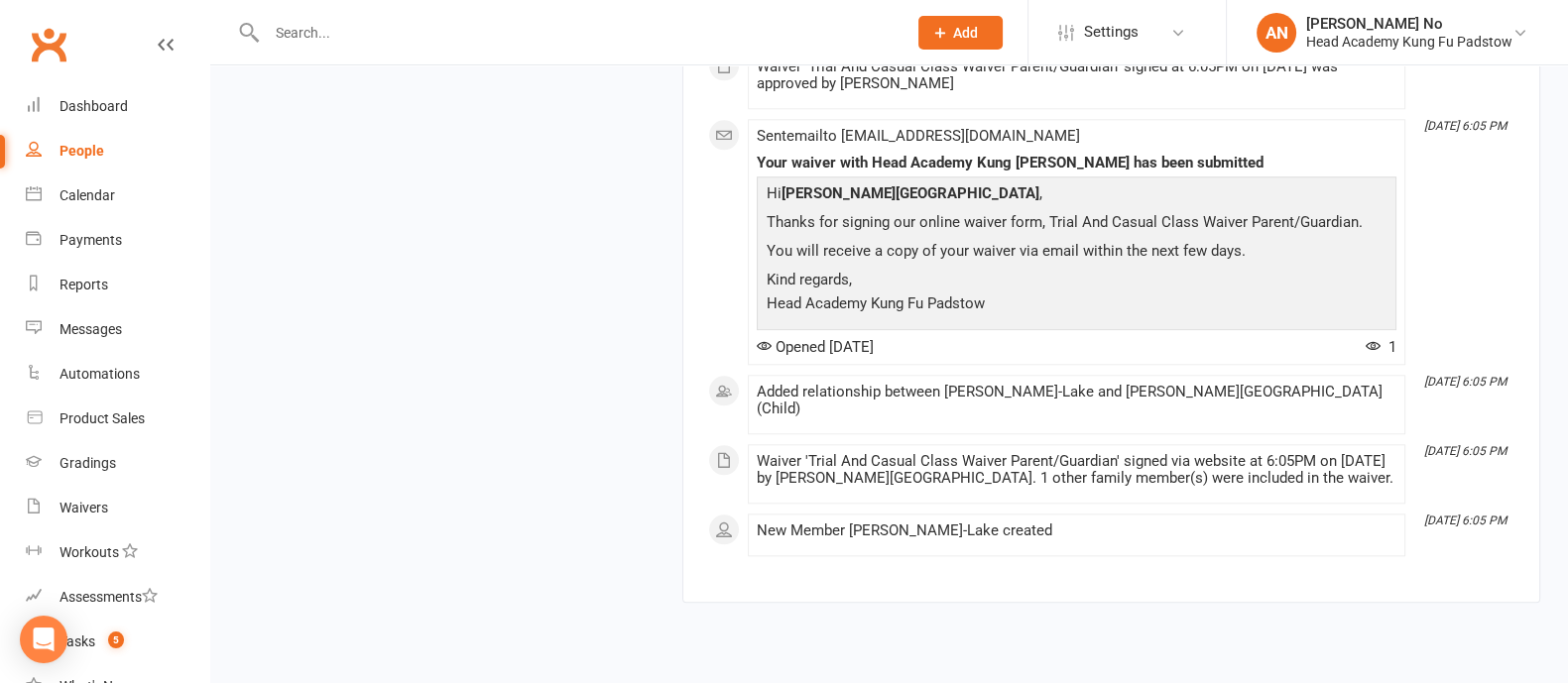
drag, startPoint x: 1534, startPoint y: 472, endPoint x: 1527, endPoint y: 587, distance: 115.2
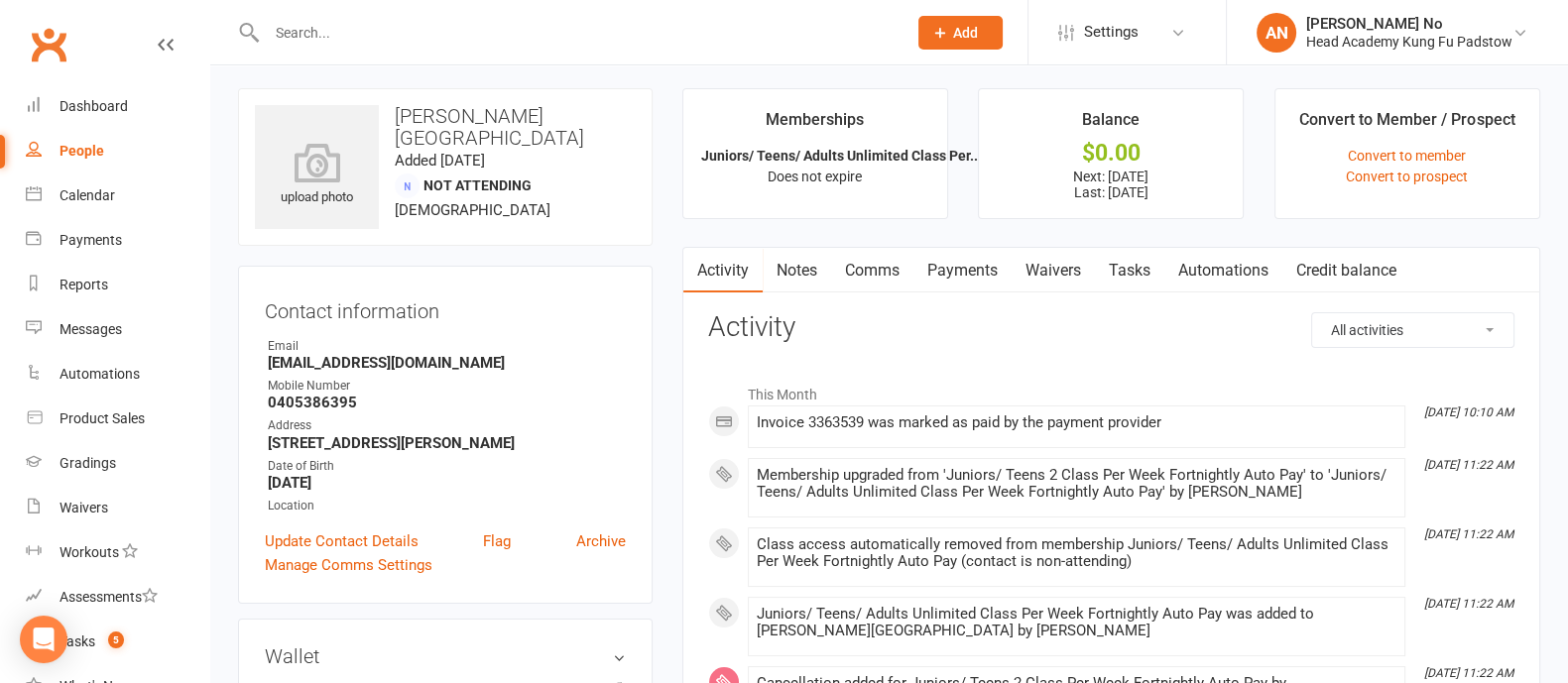
scroll to position [0, 0]
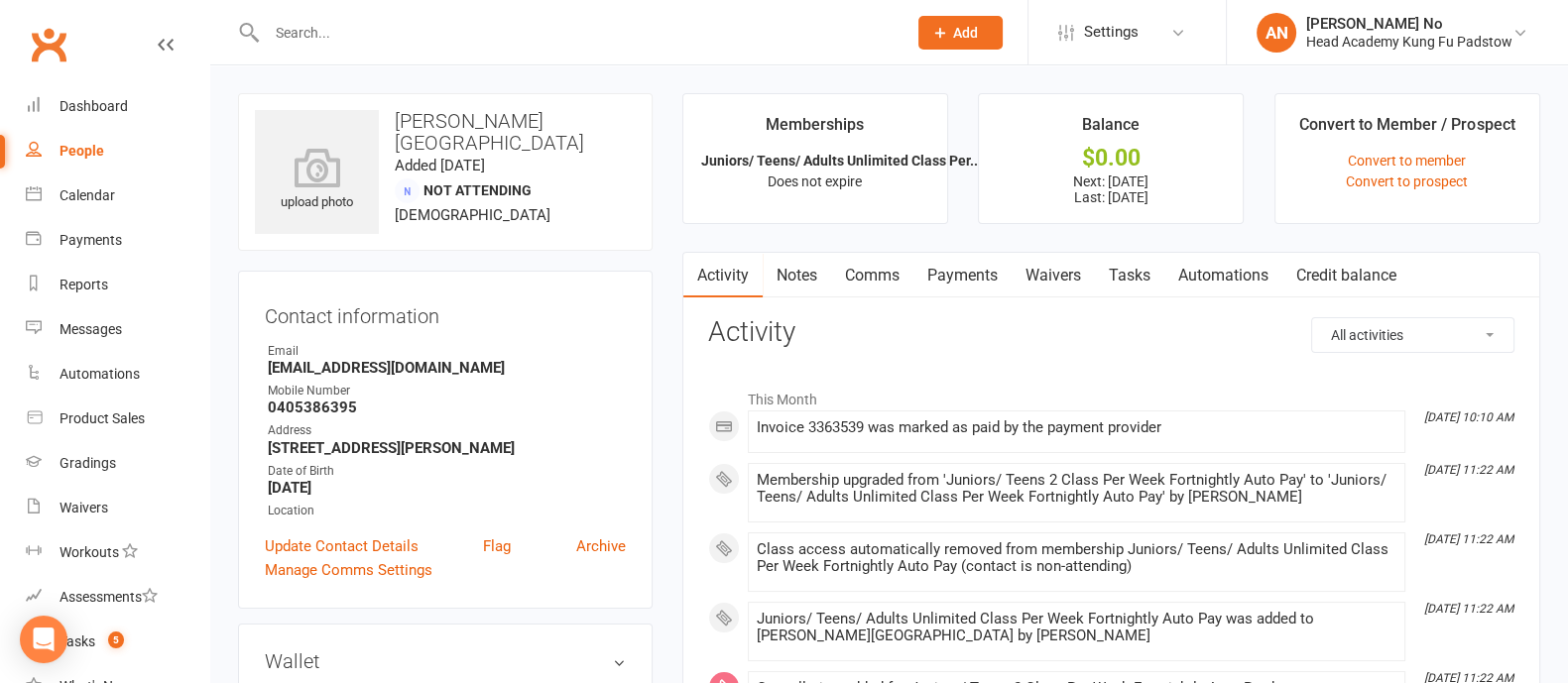
click at [436, 116] on h3 "Jody Robinson-Lake" at bounding box center [444, 132] width 381 height 44
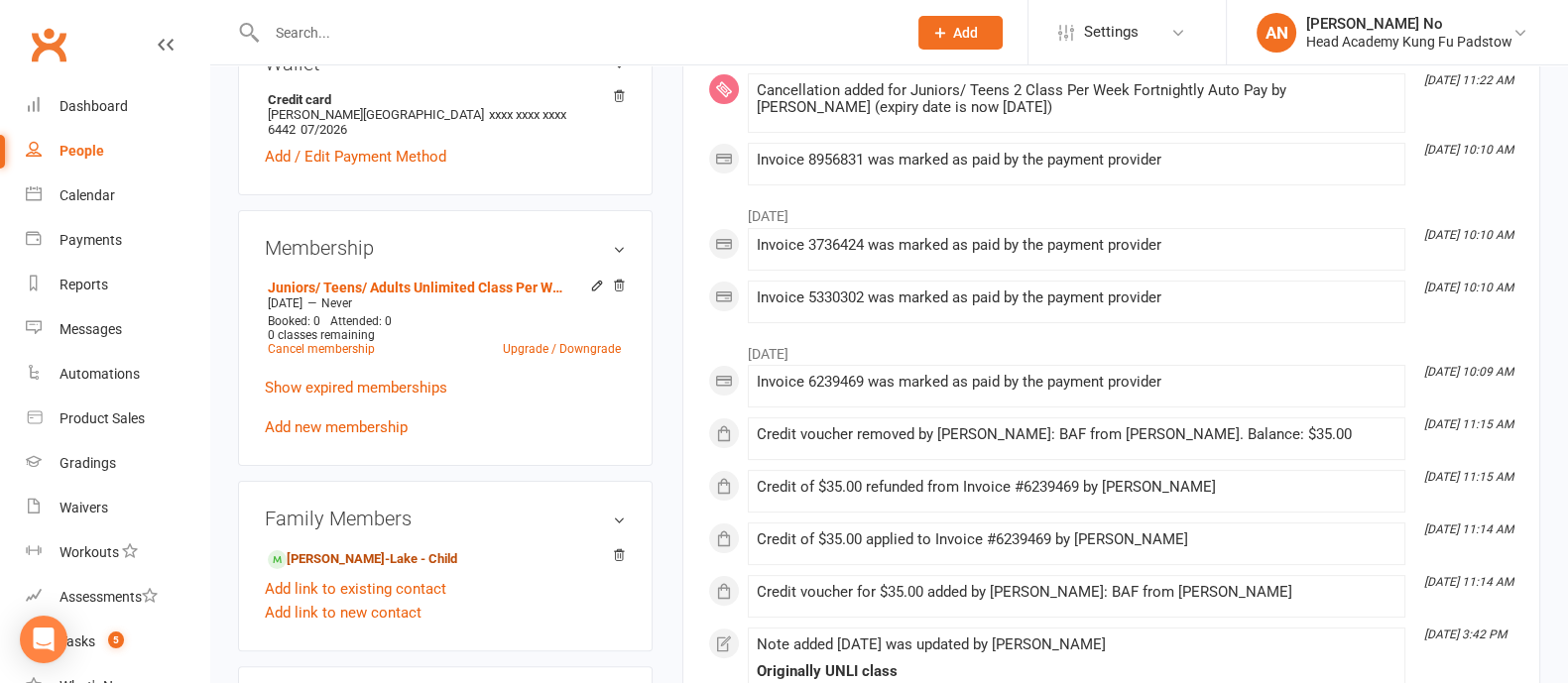
click at [346, 549] on link "Noah Robinson-Lake - Child" at bounding box center [362, 559] width 189 height 21
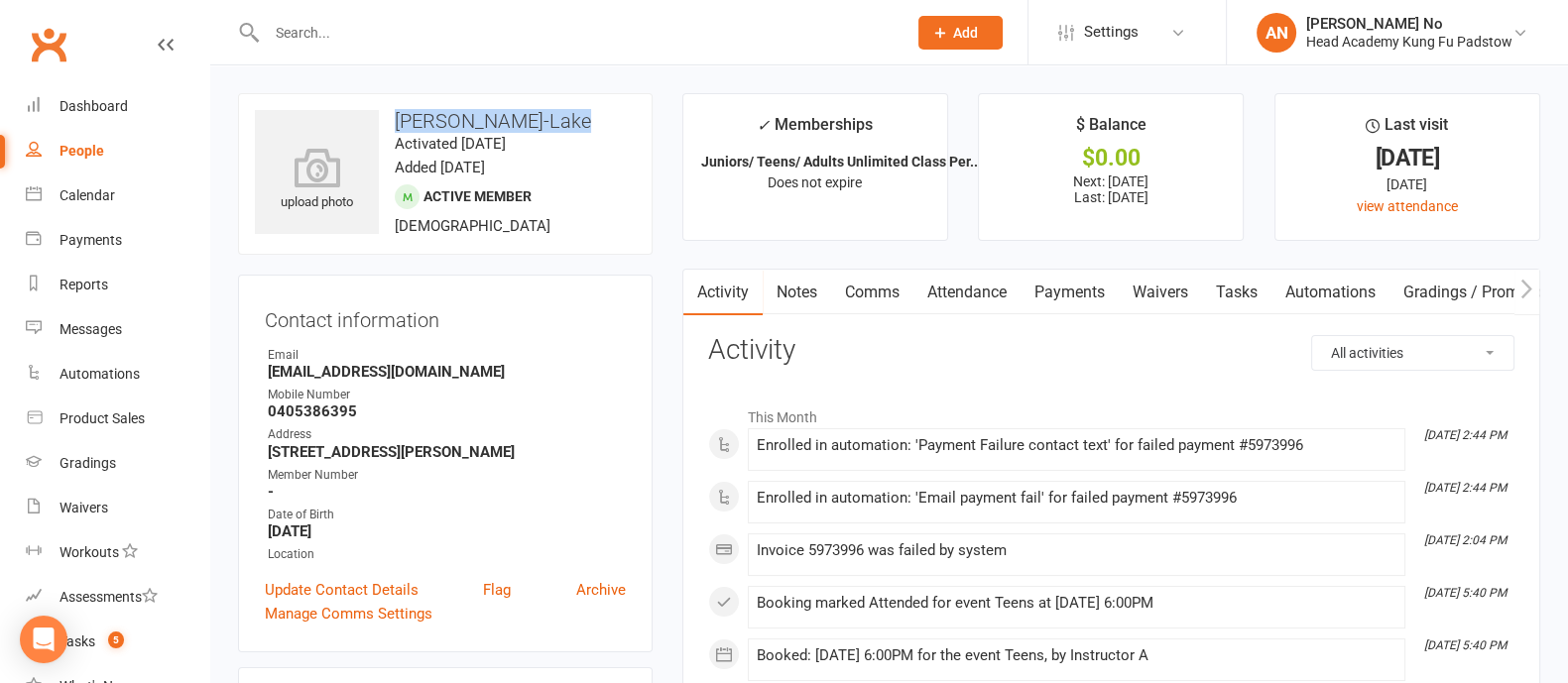
drag, startPoint x: 389, startPoint y: 121, endPoint x: 571, endPoint y: 116, distance: 182.1
click at [571, 116] on h3 "Noah Robinson-Lake" at bounding box center [444, 121] width 381 height 22
copy h3 "Noah Robinson-Lake"
click at [330, 26] on input "text" at bounding box center [576, 33] width 631 height 28
type input "j"
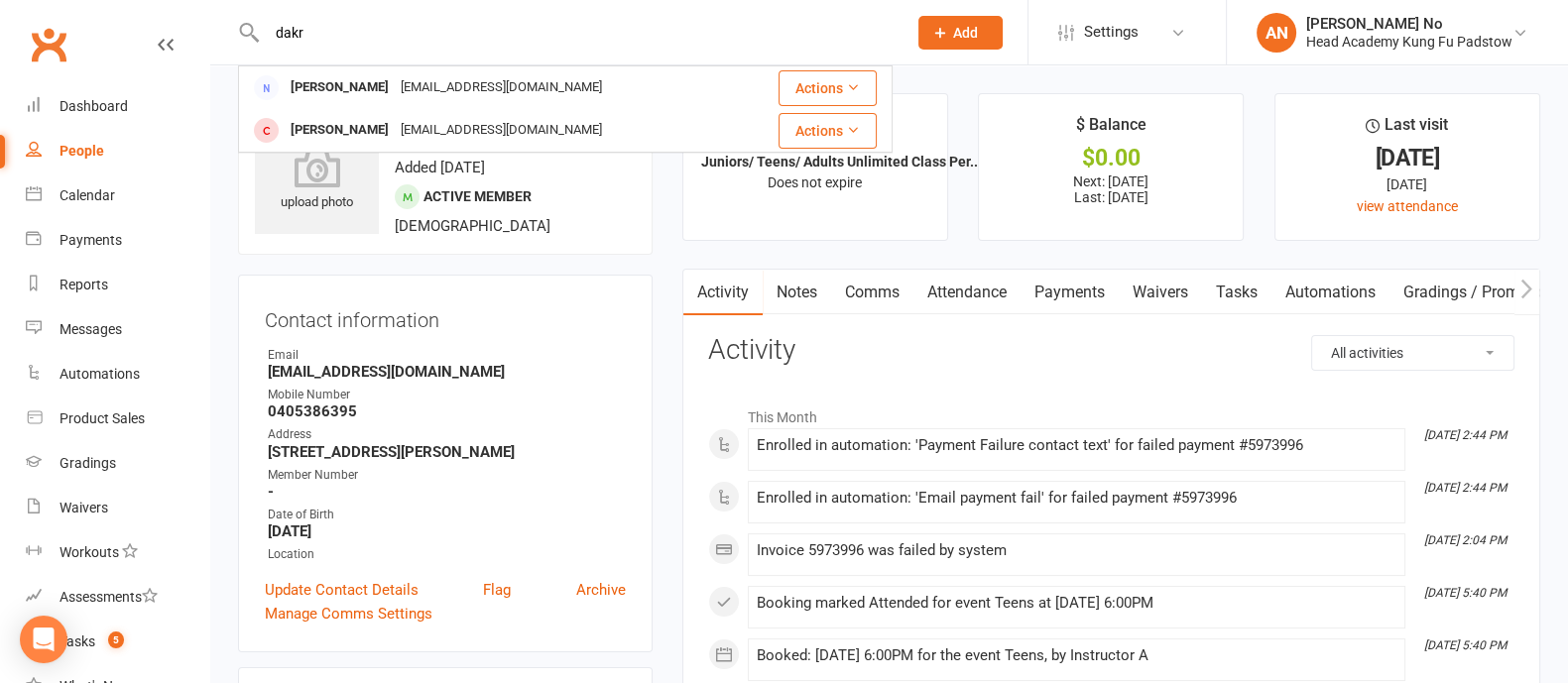
click at [330, 26] on input "dakr" at bounding box center [576, 33] width 631 height 28
type input "dakwer"
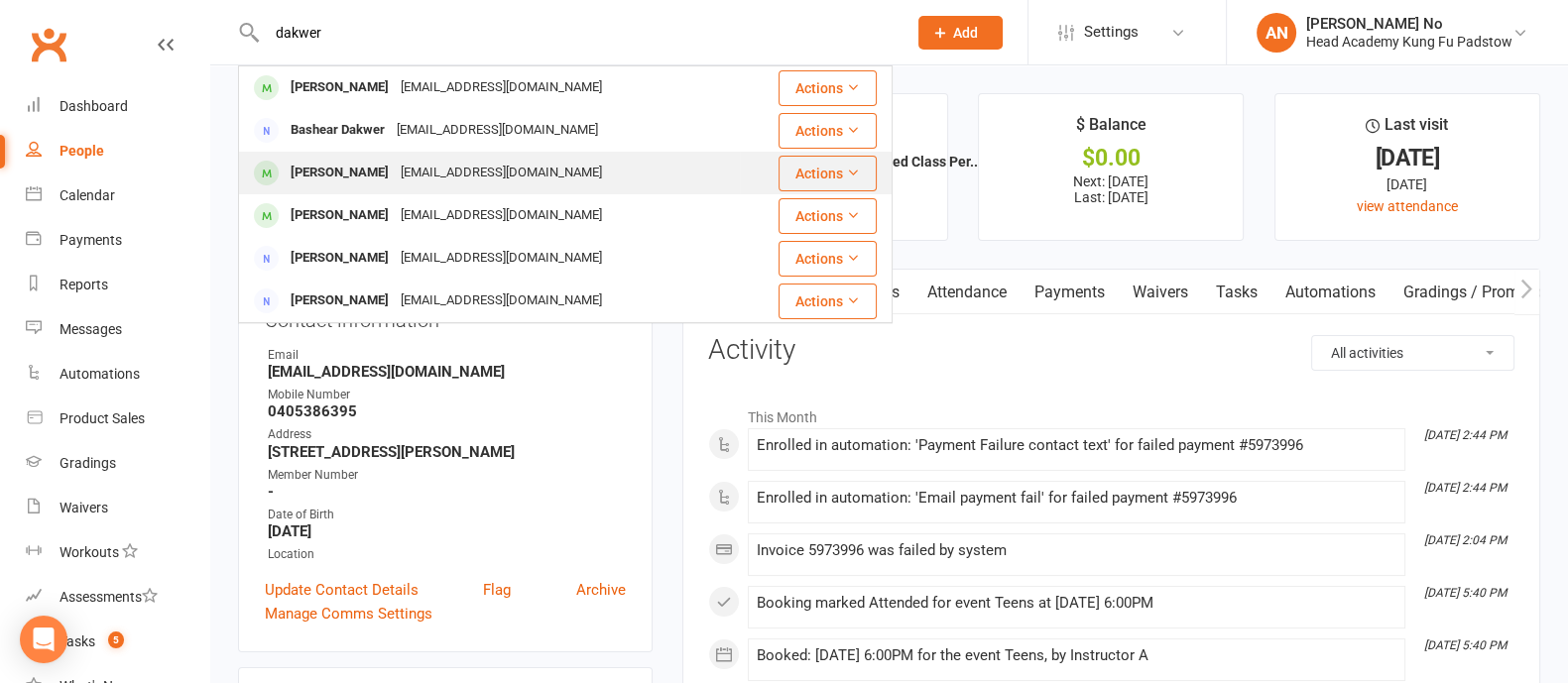
click at [356, 173] on div "Charli Dakwer" at bounding box center [339, 173] width 110 height 29
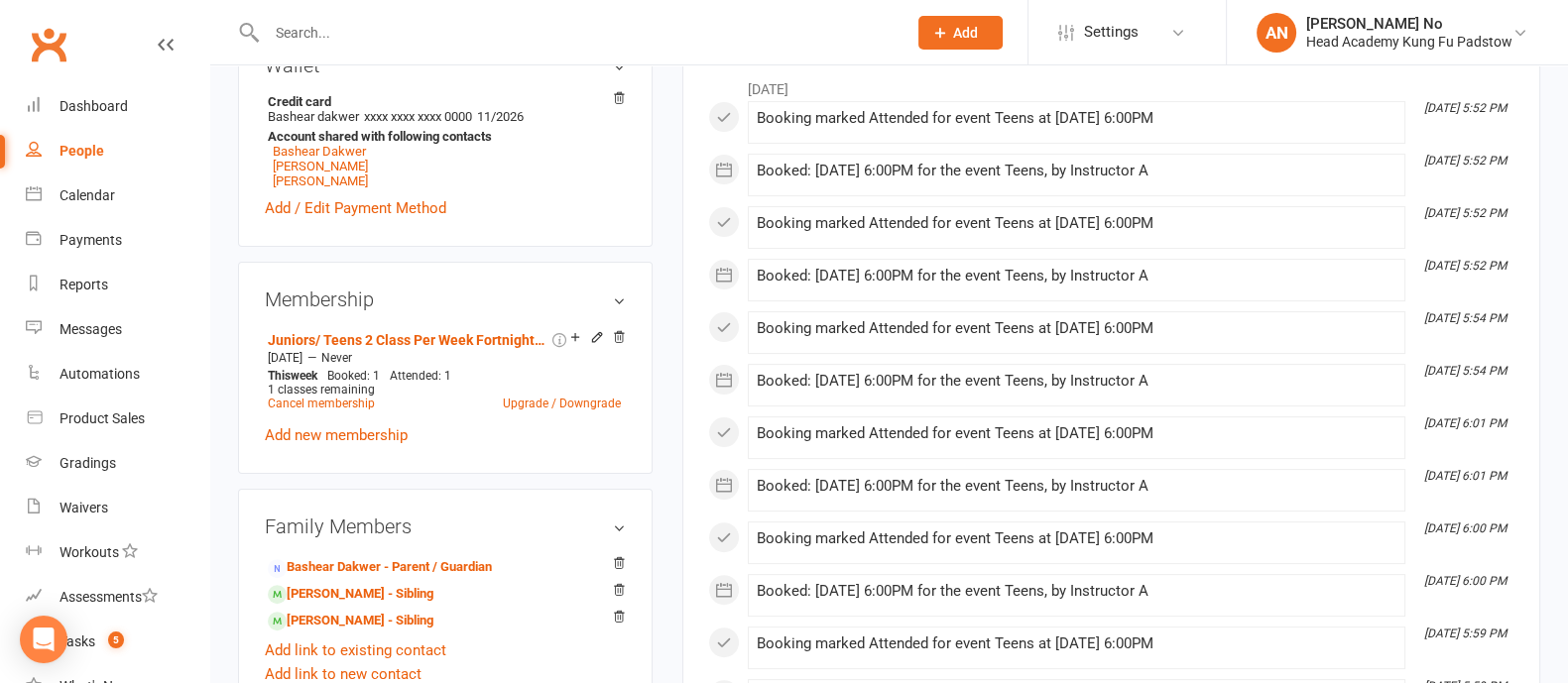
scroll to position [721, 0]
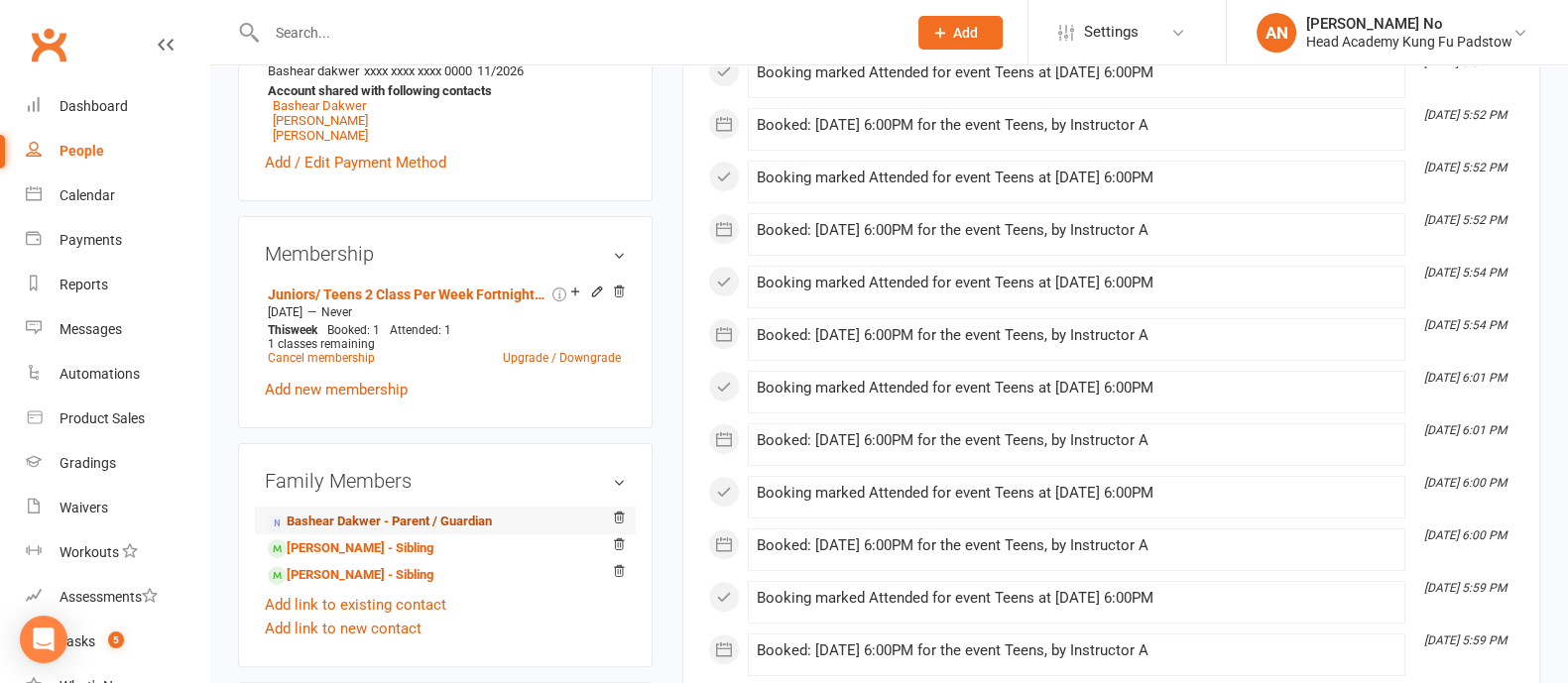
click at [387, 518] on link "Bashear Dakwer - Parent / Guardian" at bounding box center [379, 522] width 224 height 21
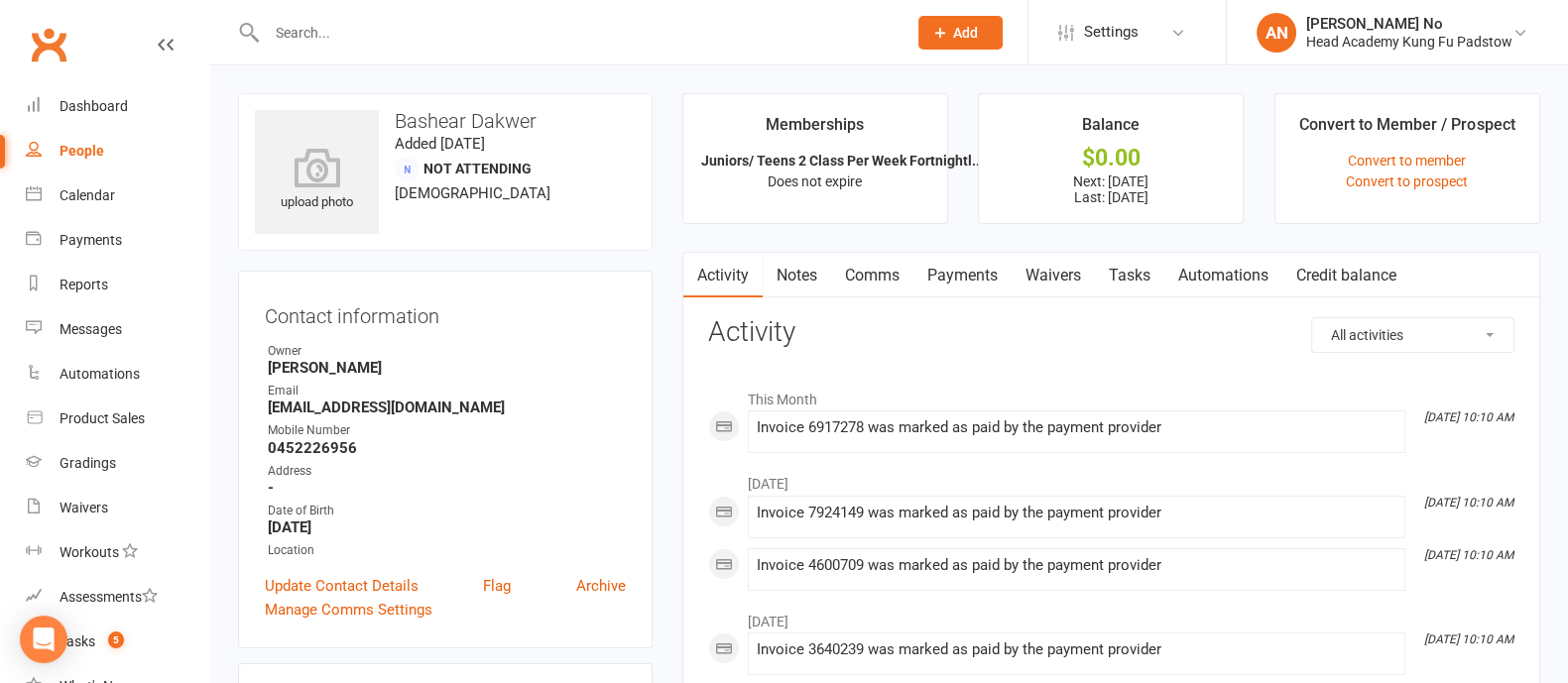
click at [292, 25] on input "text" at bounding box center [576, 33] width 631 height 28
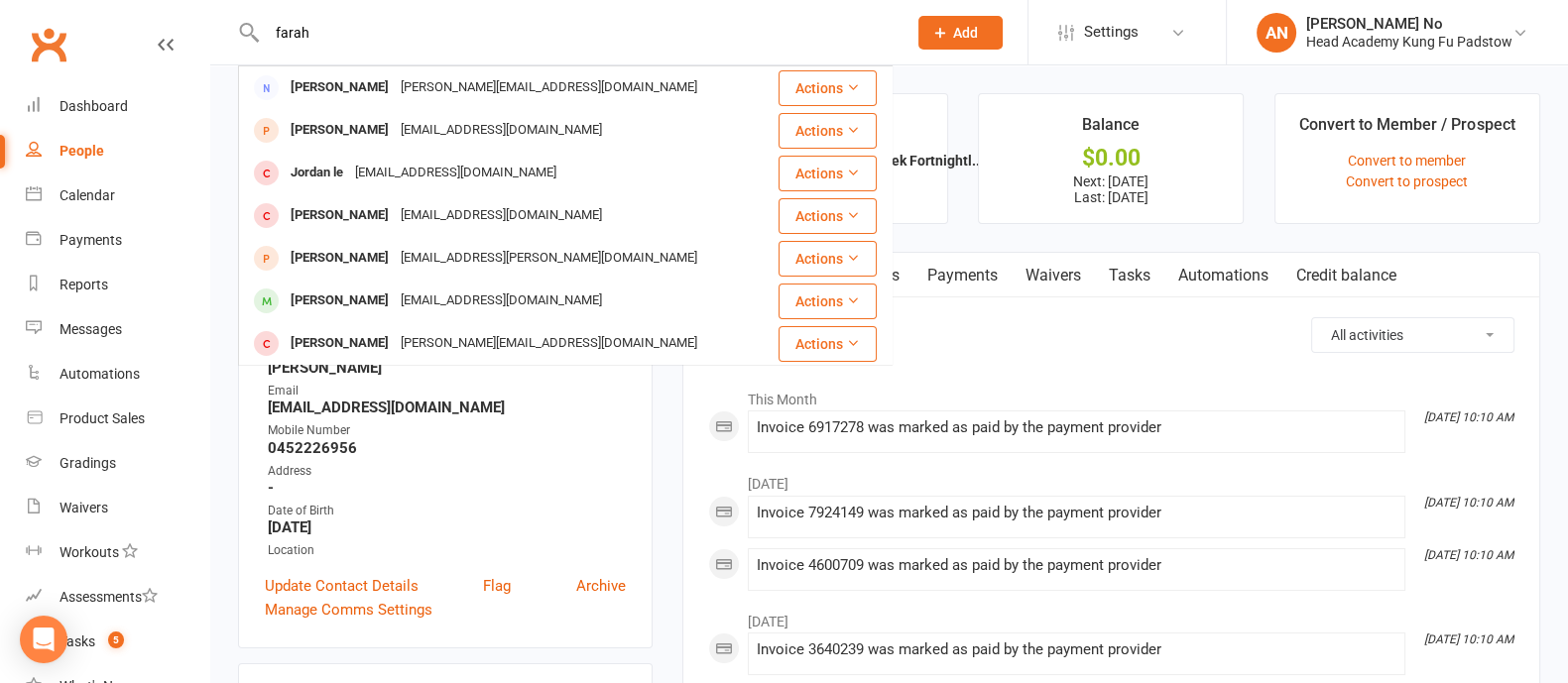
type input "farah"
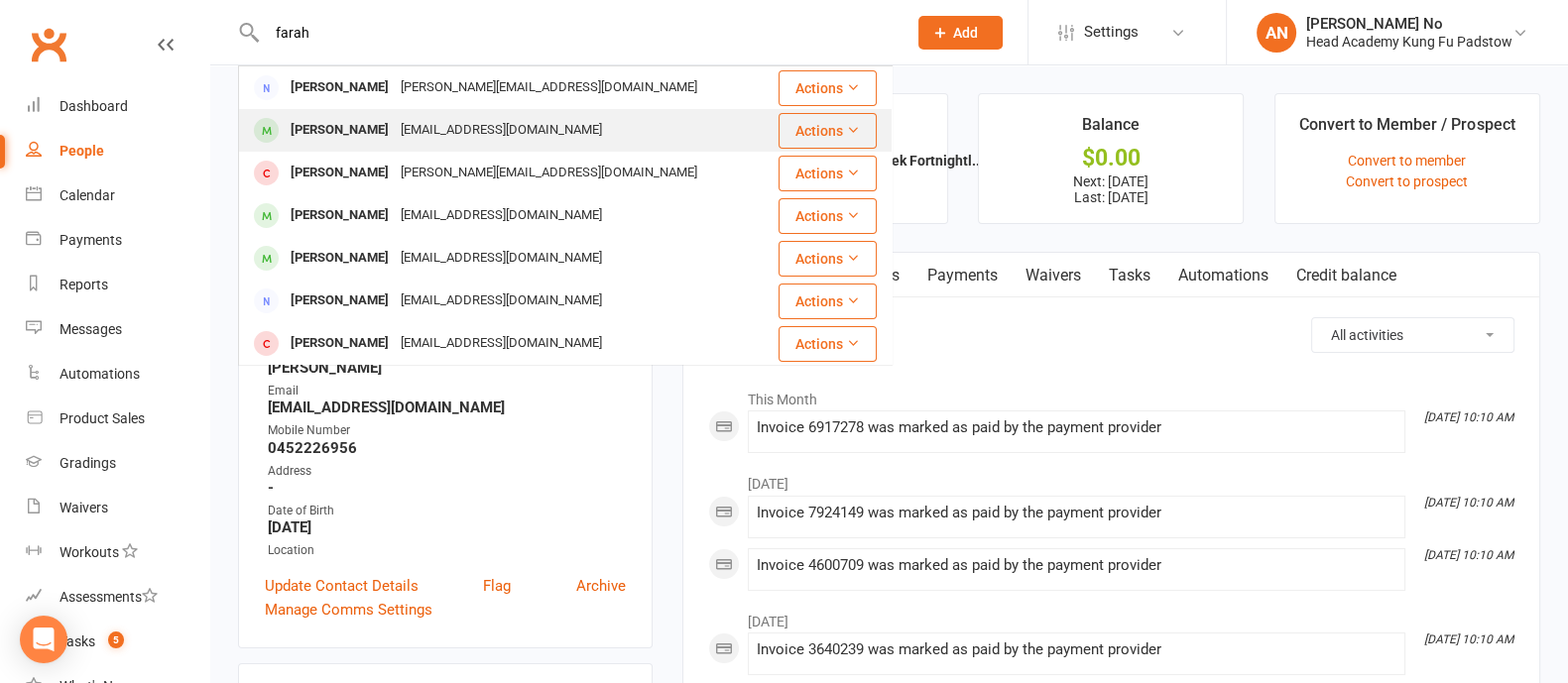
click at [398, 143] on div "mfarah78@gmail.com" at bounding box center [501, 130] width 213 height 29
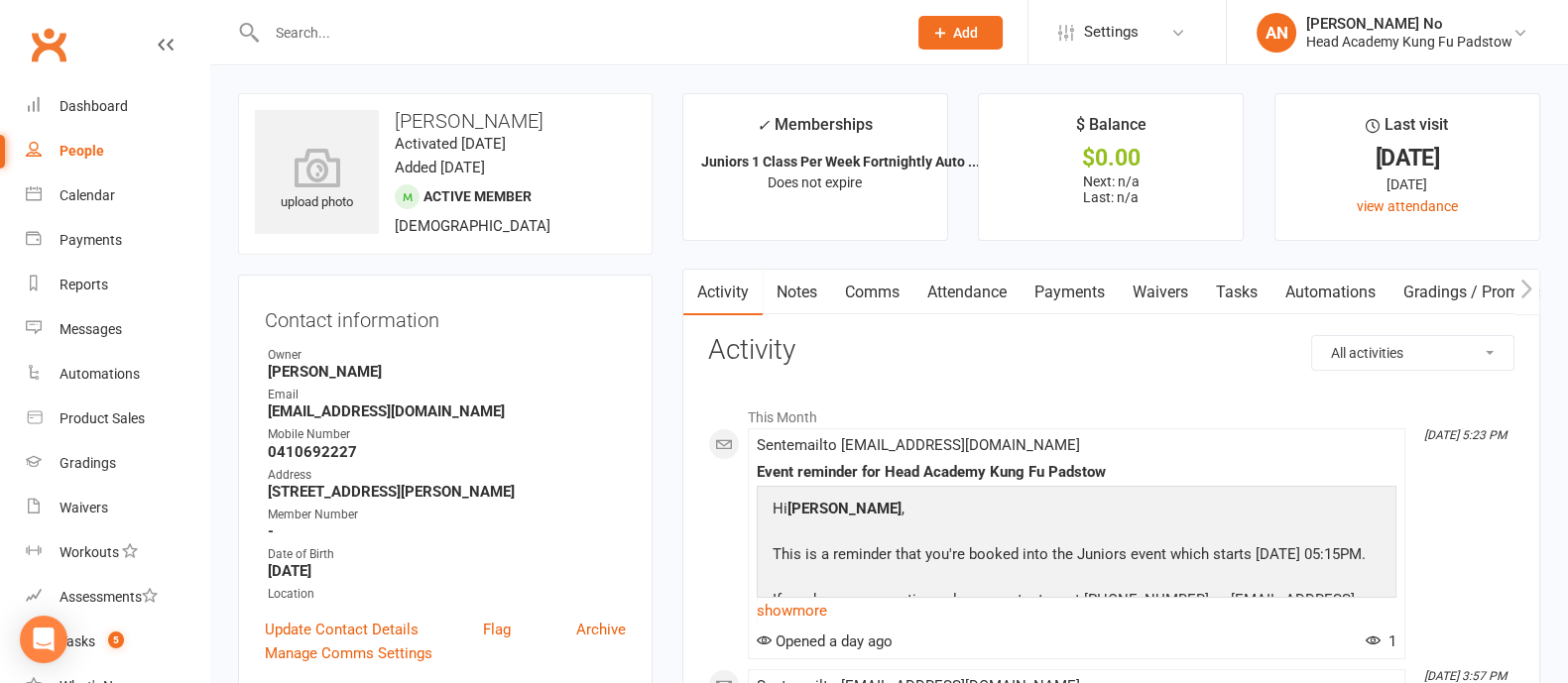
click at [800, 289] on link "Notes" at bounding box center [796, 292] width 69 height 46
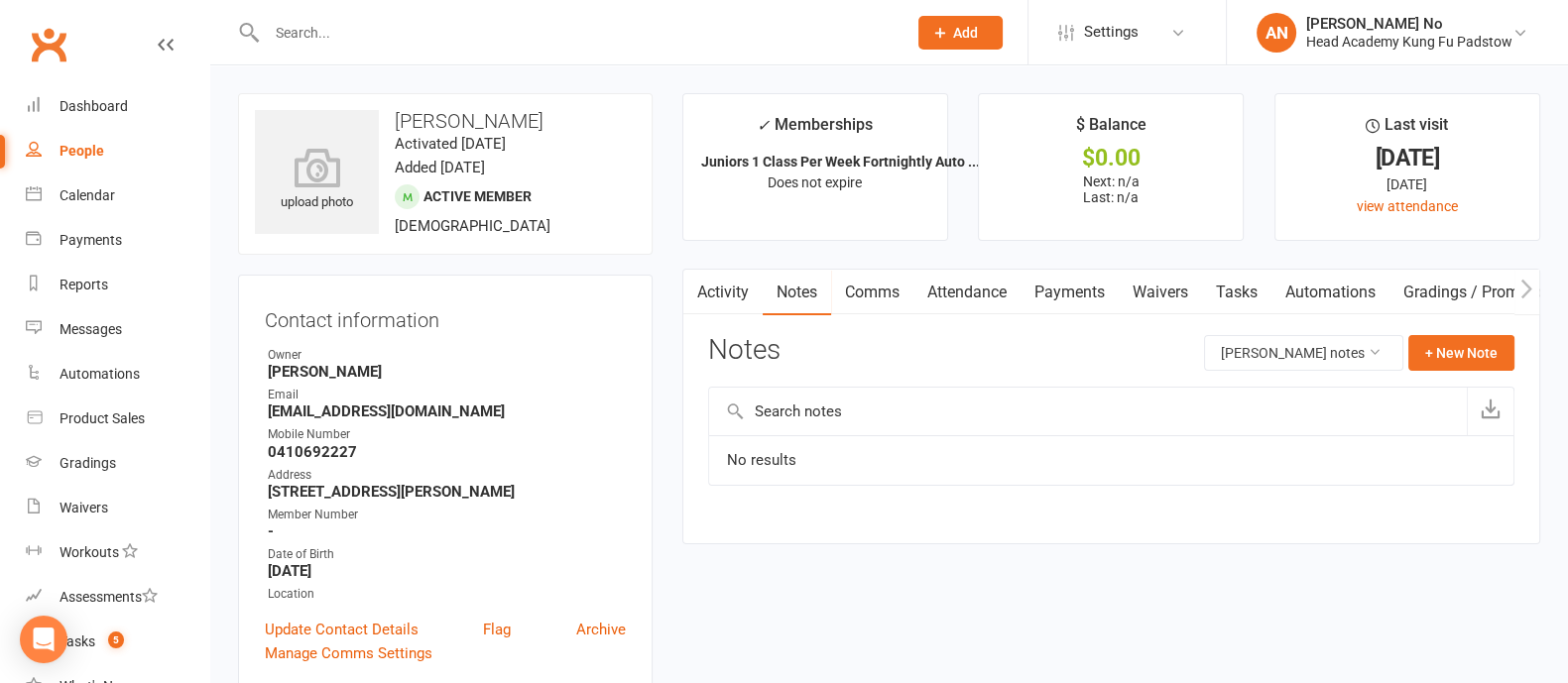
click at [975, 289] on link "Attendance" at bounding box center [966, 292] width 107 height 46
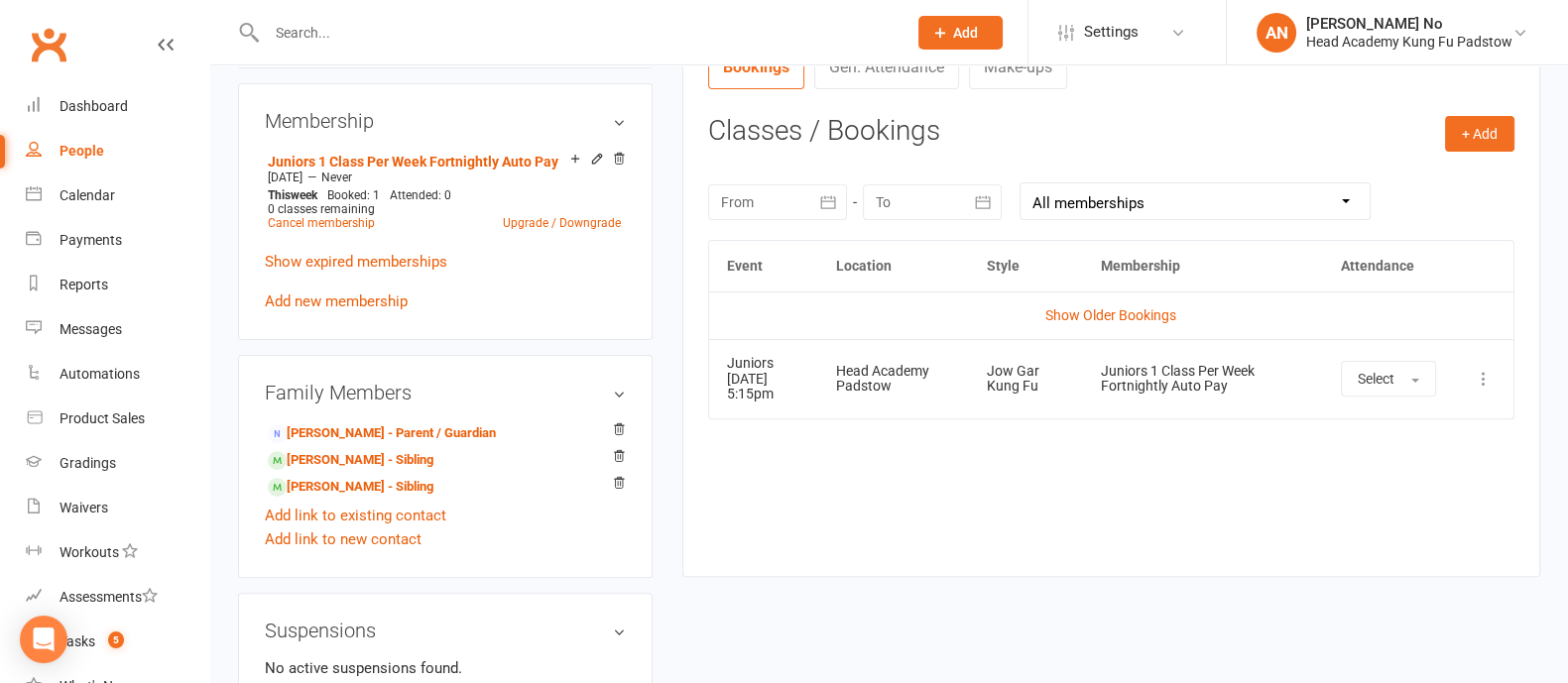
scroll to position [789, 0]
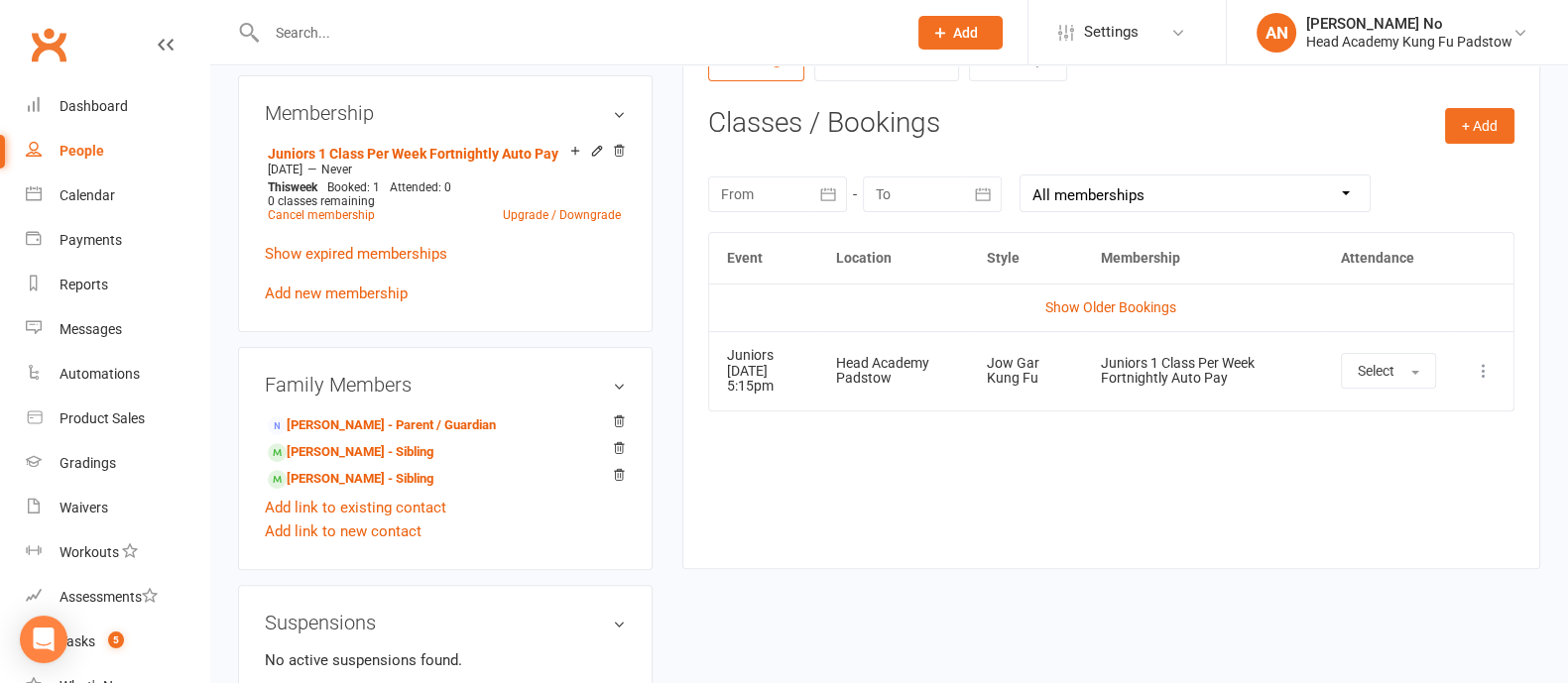
click at [1482, 367] on icon at bounding box center [1483, 371] width 20 height 20
click at [1398, 483] on link "Remove booking" at bounding box center [1395, 489] width 196 height 40
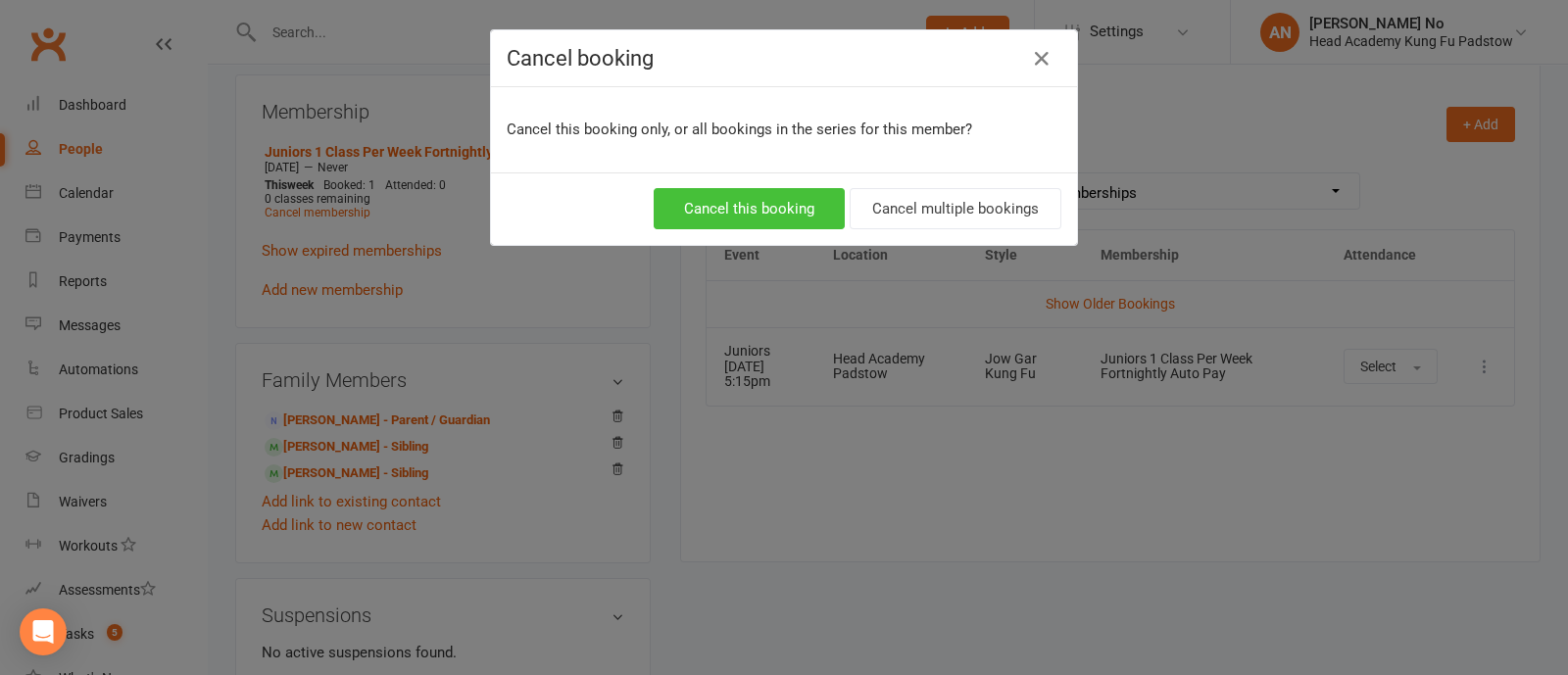
click at [748, 212] on button "Cancel this booking" at bounding box center [749, 208] width 191 height 41
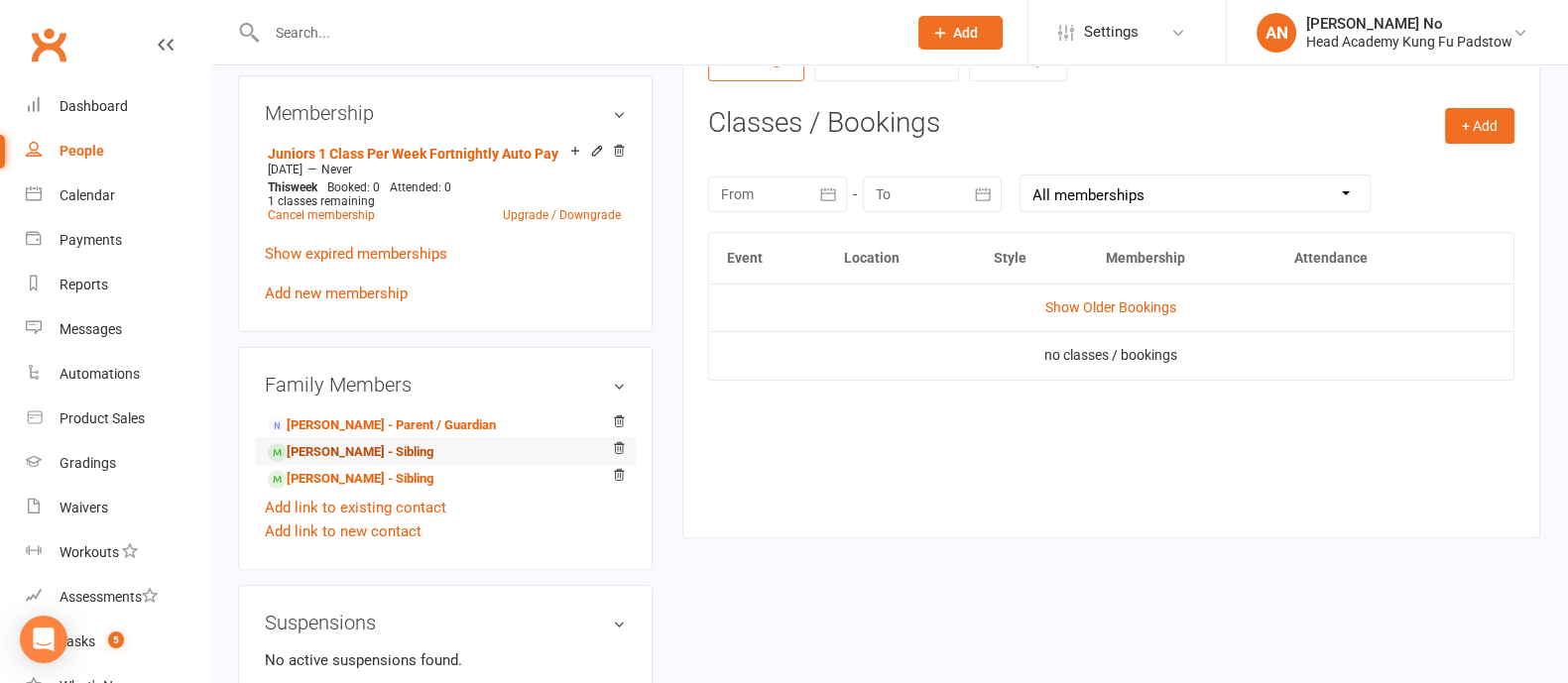
click at [408, 452] on link "Alannah Farah - Sibling" at bounding box center [350, 452] width 166 height 21
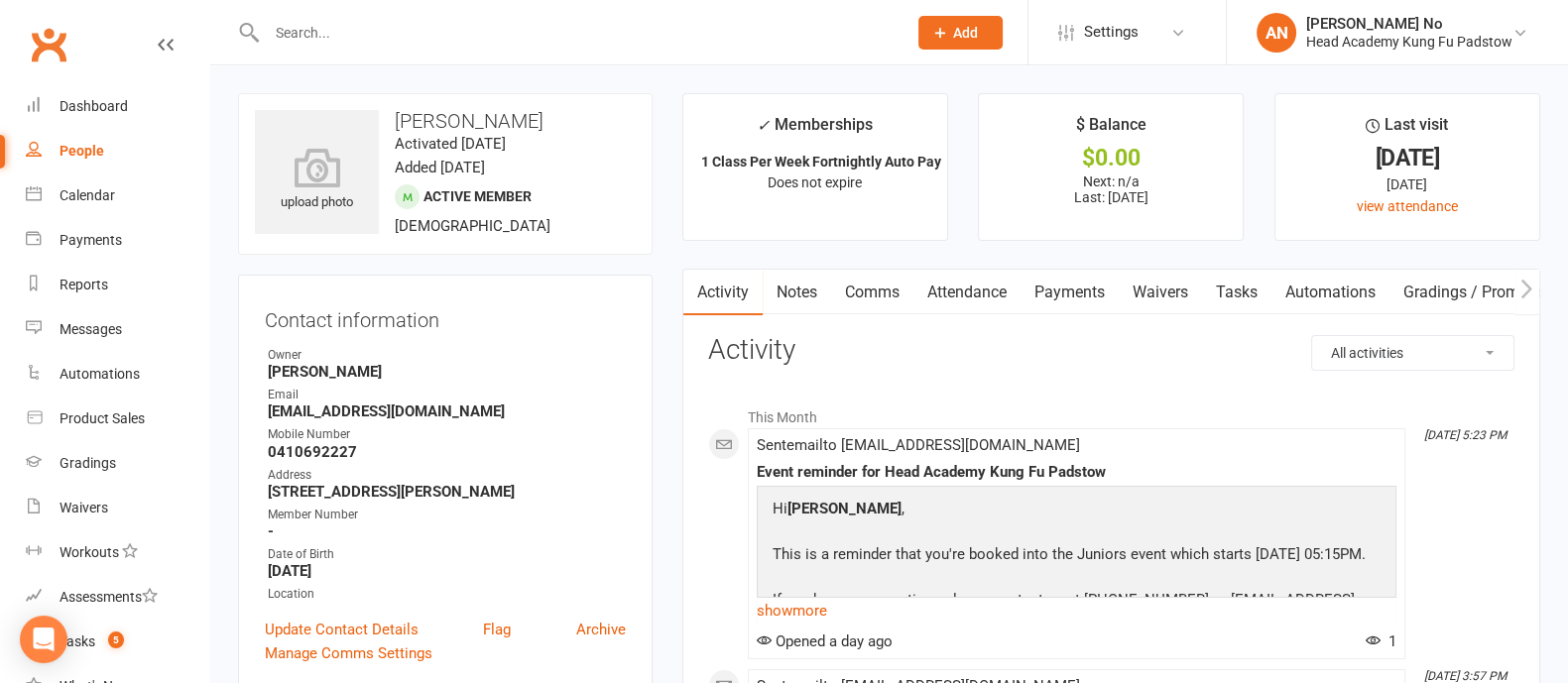
click at [959, 295] on link "Attendance" at bounding box center [966, 292] width 107 height 46
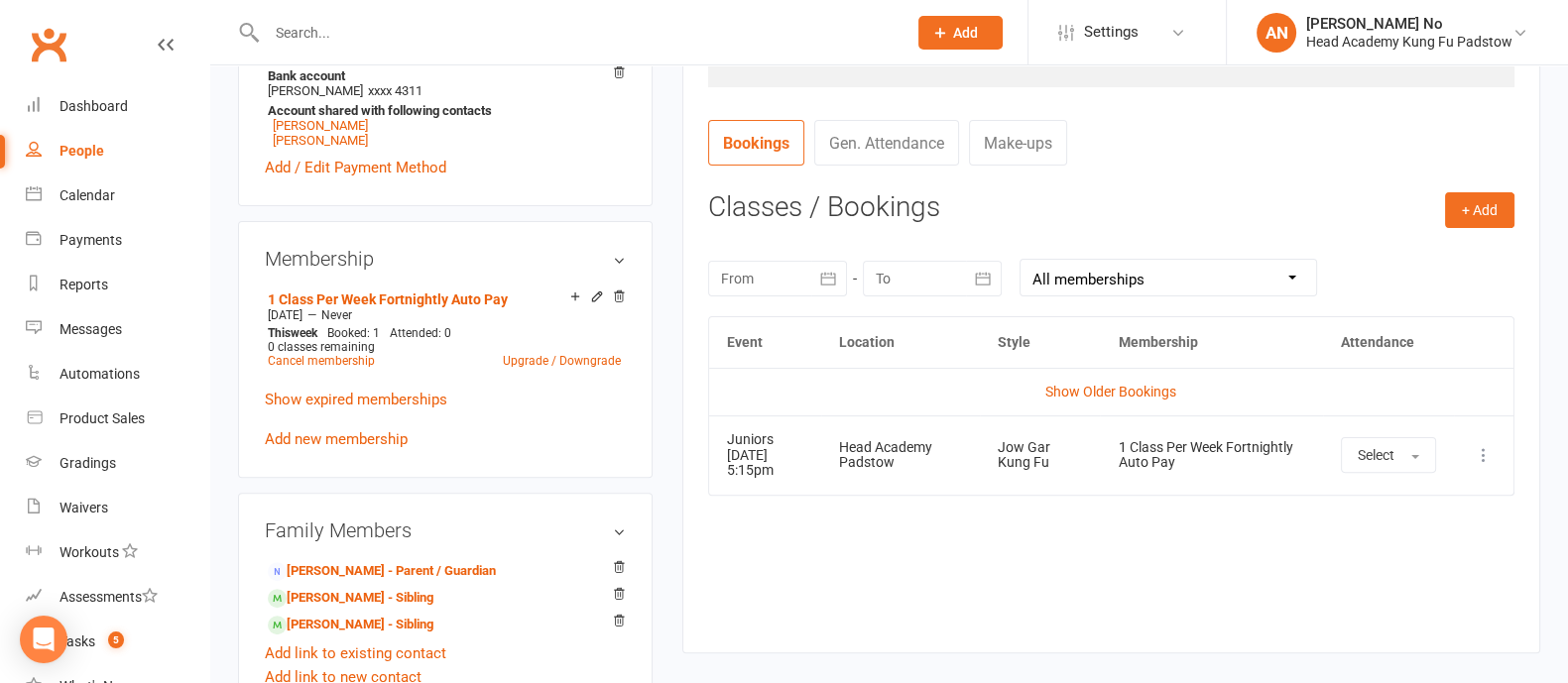
scroll to position [837, 0]
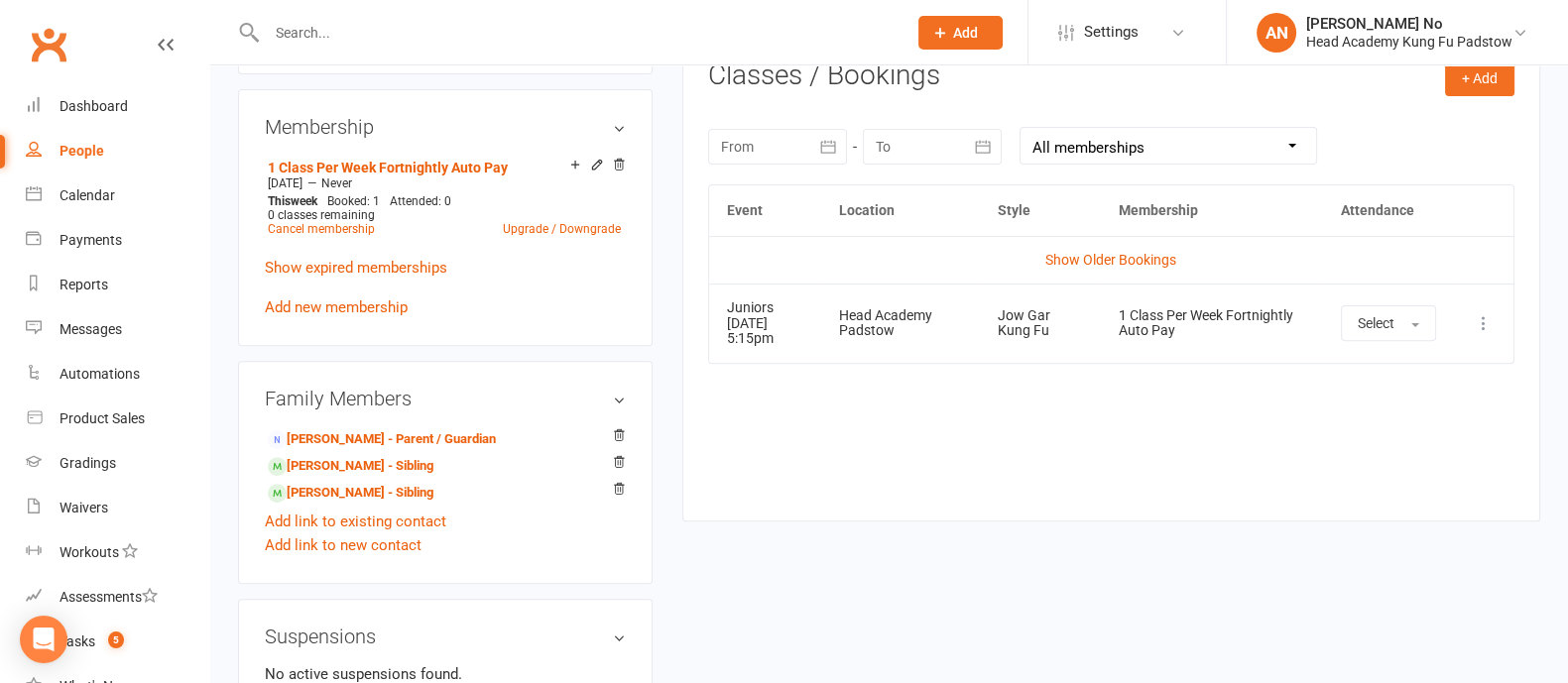
click at [1481, 323] on icon at bounding box center [1483, 323] width 20 height 20
click at [1373, 436] on link "Remove booking" at bounding box center [1395, 441] width 196 height 40
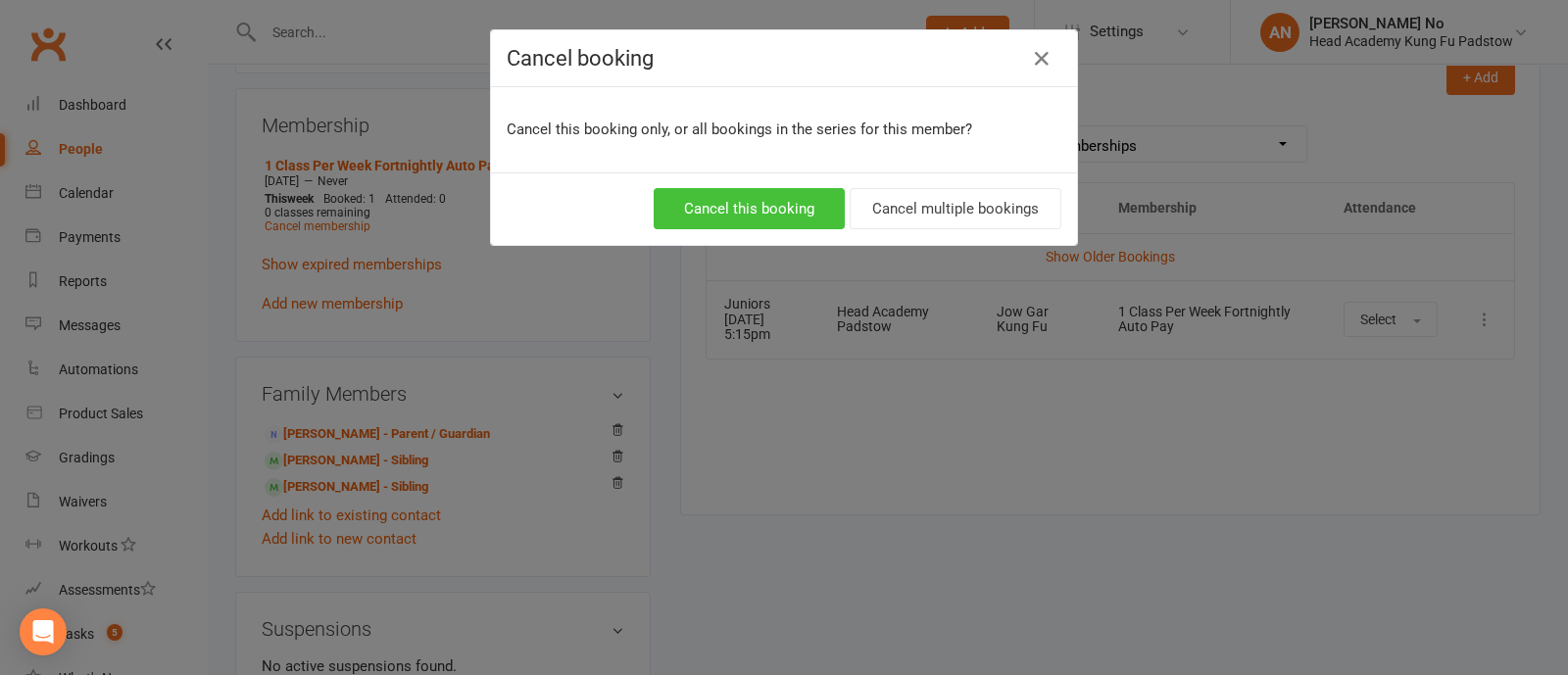
click at [789, 207] on button "Cancel this booking" at bounding box center [749, 208] width 191 height 41
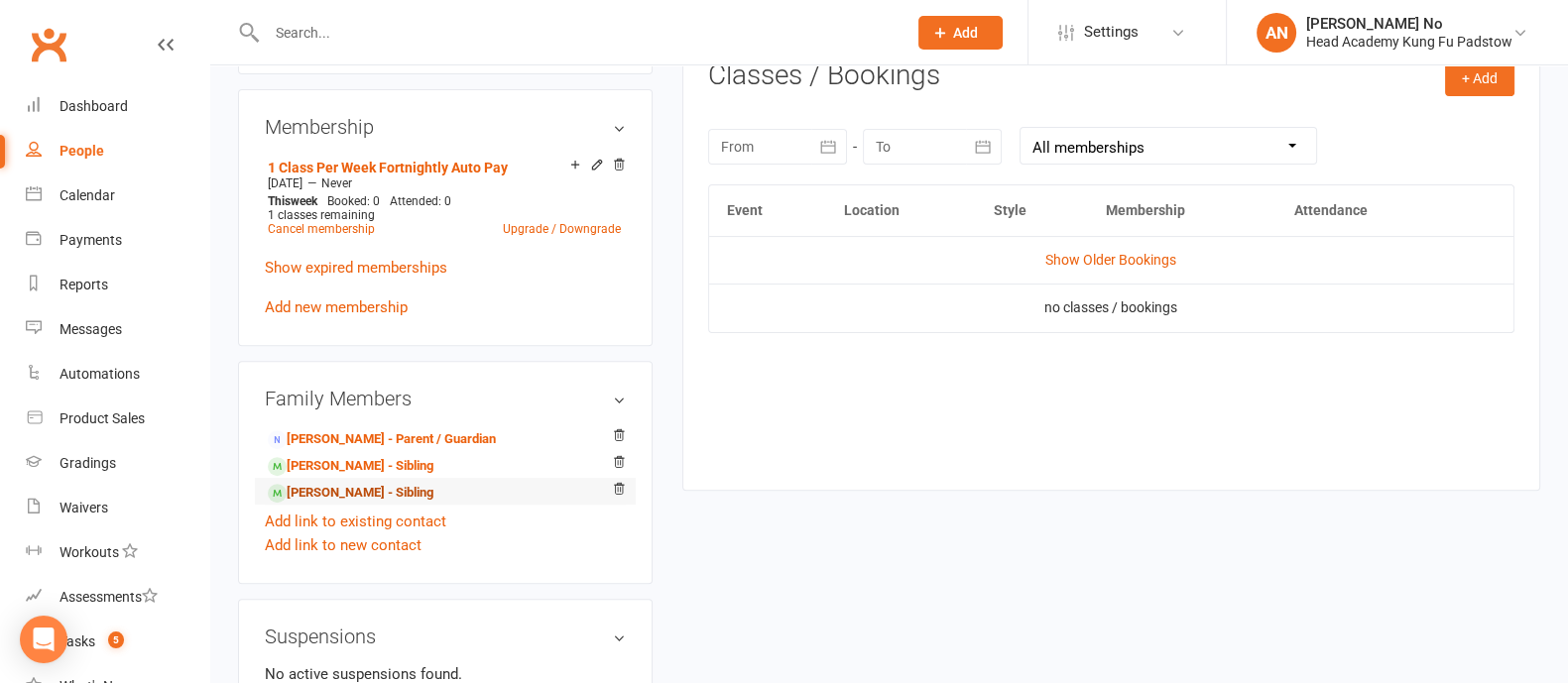
click at [367, 493] on link "Marcus Farah - Sibling" at bounding box center [350, 493] width 166 height 21
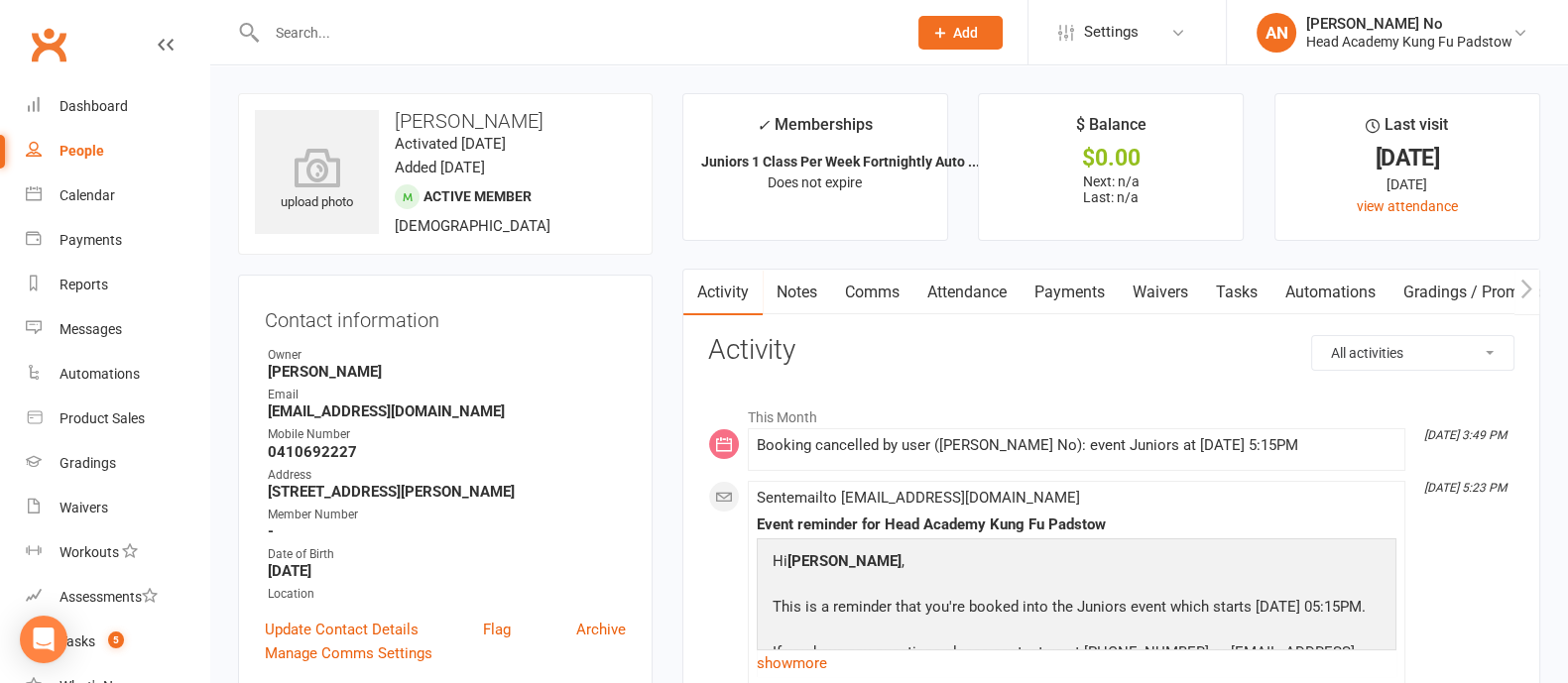
click at [953, 285] on link "Attendance" at bounding box center [966, 292] width 107 height 46
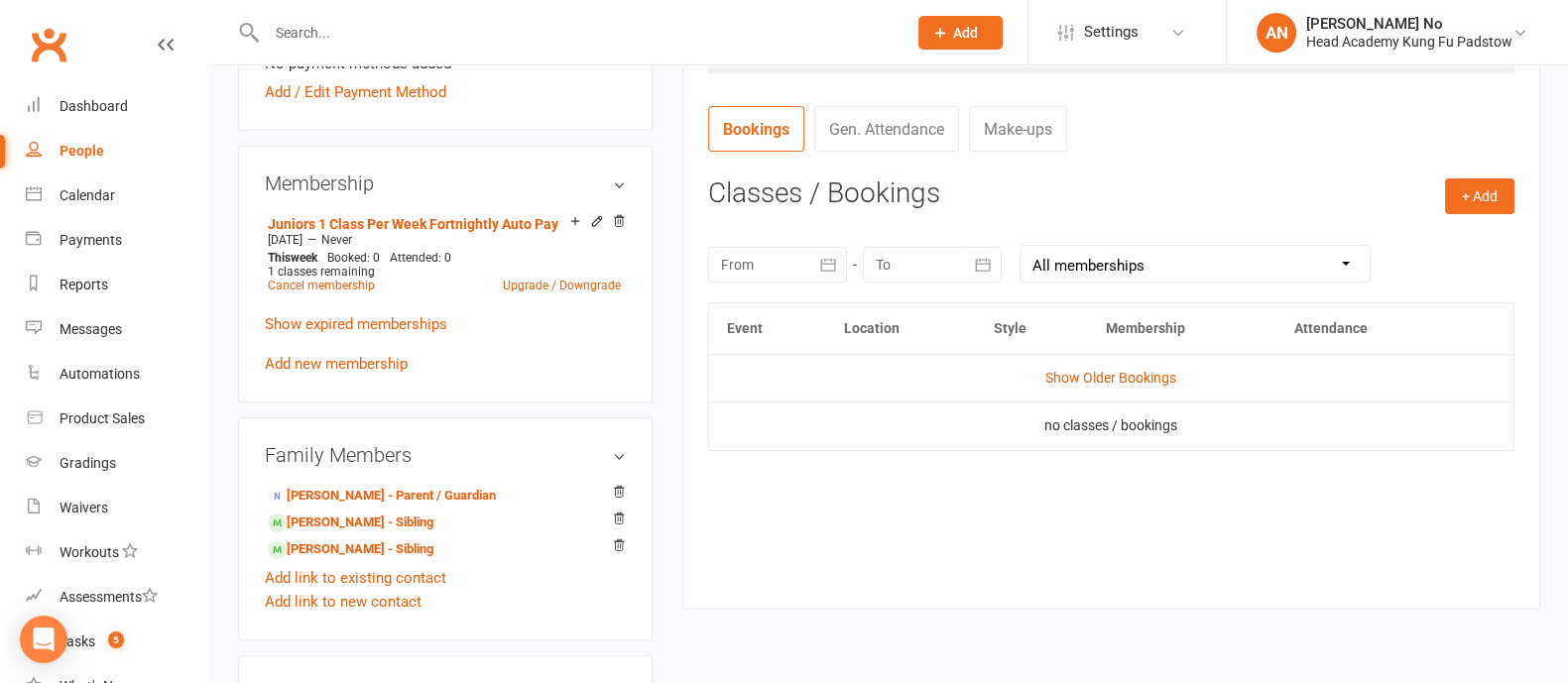
scroll to position [734, 0]
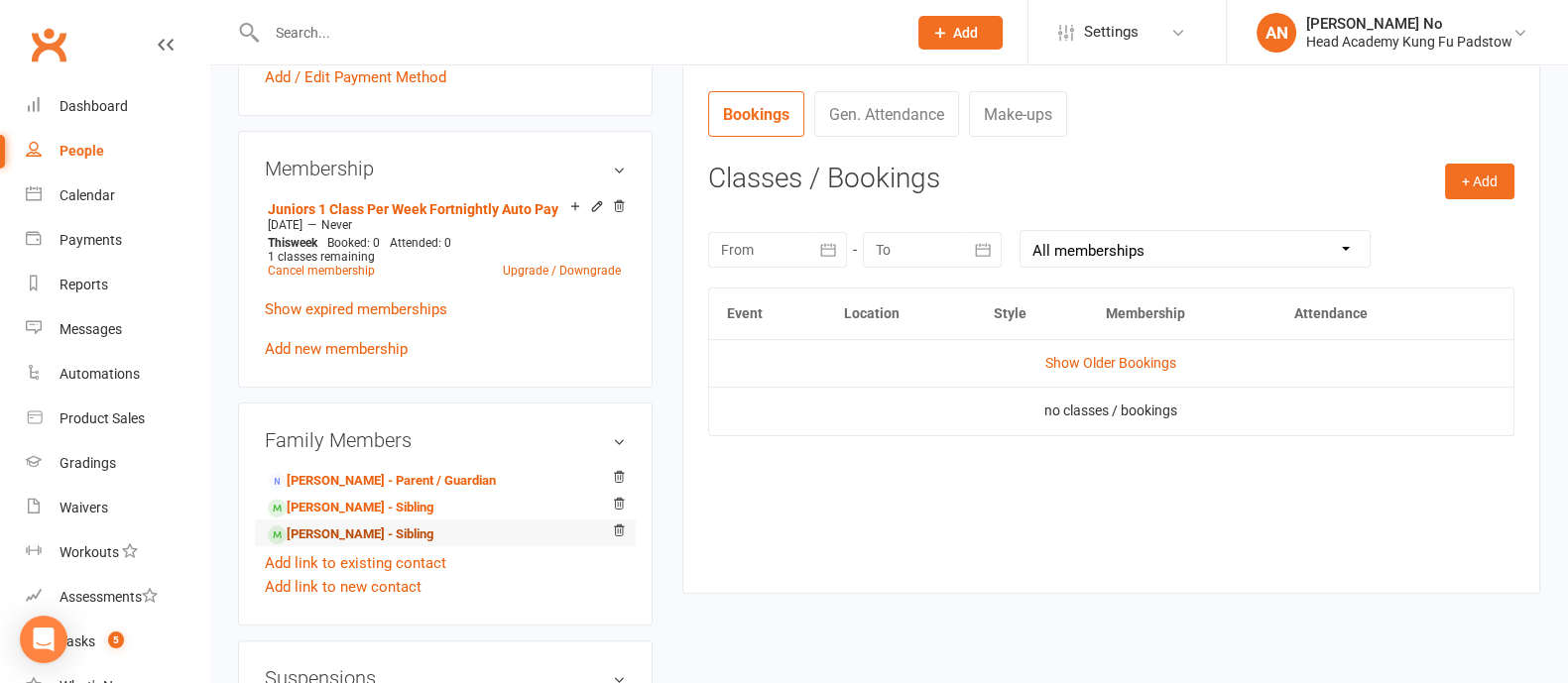
click at [337, 532] on link "George Farah - Sibling" at bounding box center [350, 535] width 166 height 21
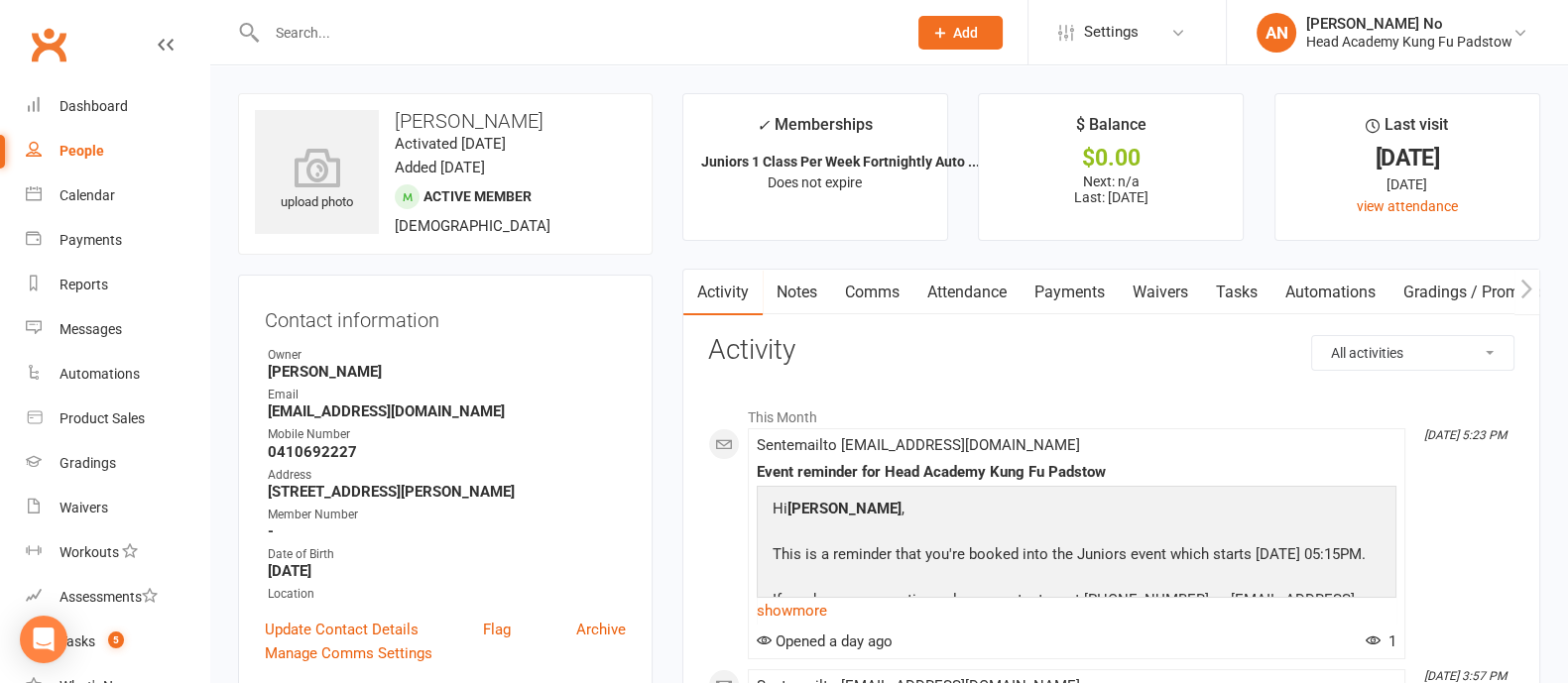
click at [952, 291] on link "Attendance" at bounding box center [966, 292] width 107 height 46
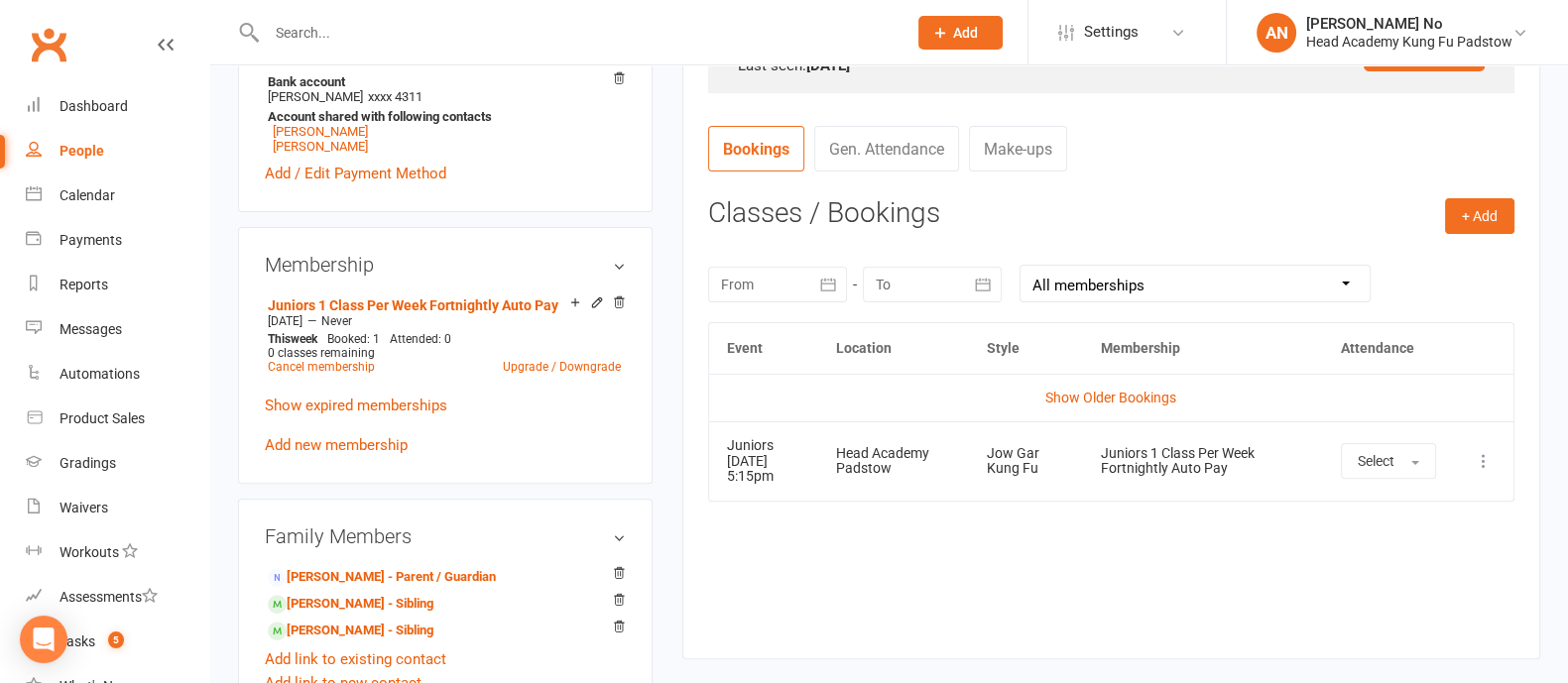
scroll to position [746, 0]
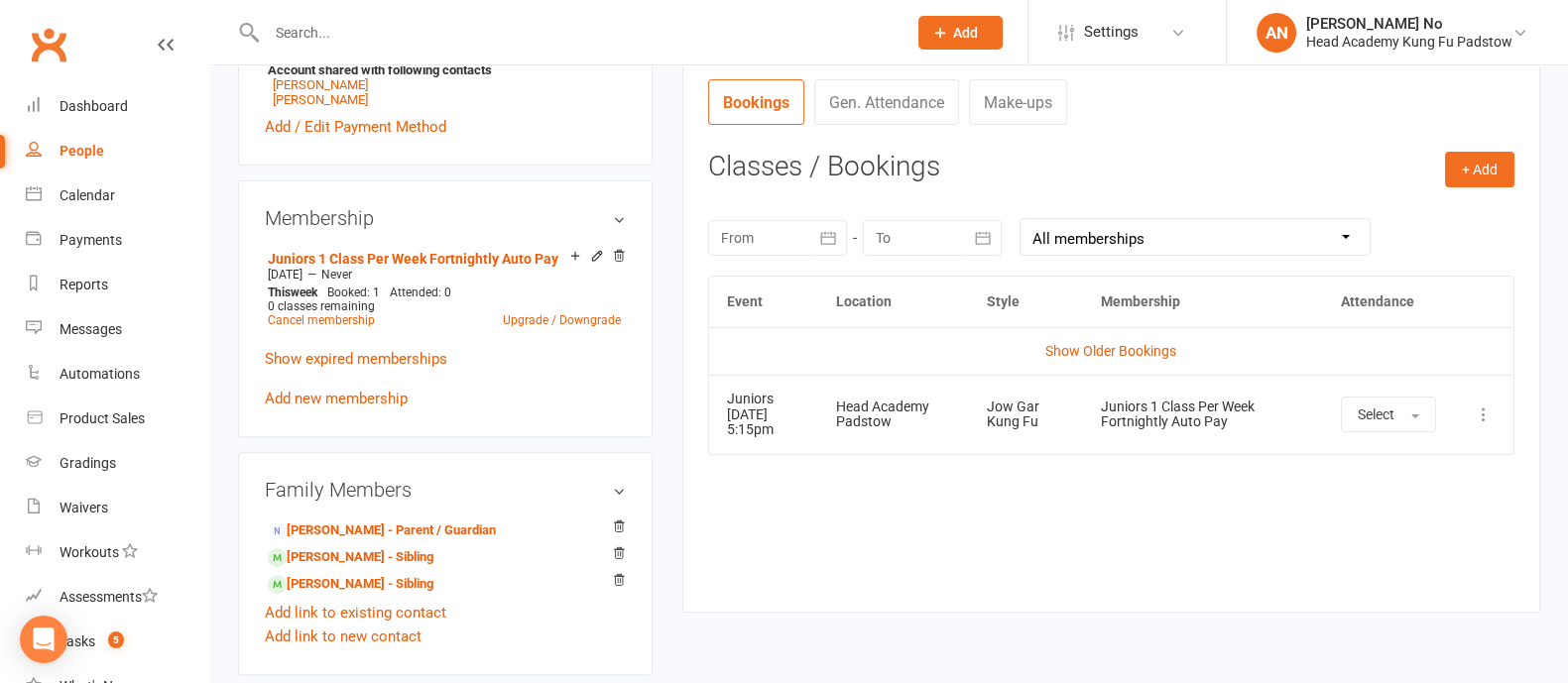
click at [1482, 412] on icon at bounding box center [1483, 415] width 20 height 20
click at [1425, 522] on link "Remove booking" at bounding box center [1395, 533] width 196 height 40
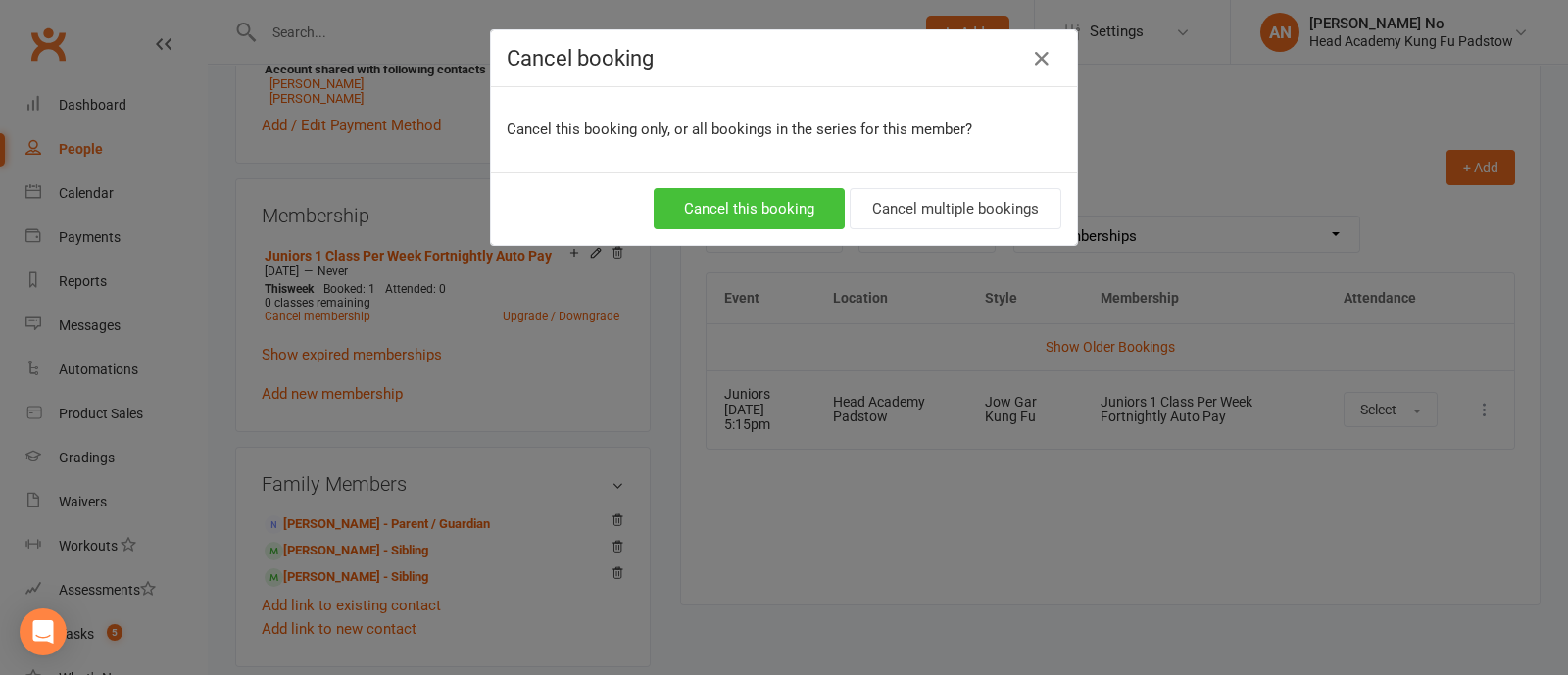
click at [770, 219] on button "Cancel this booking" at bounding box center [749, 208] width 191 height 41
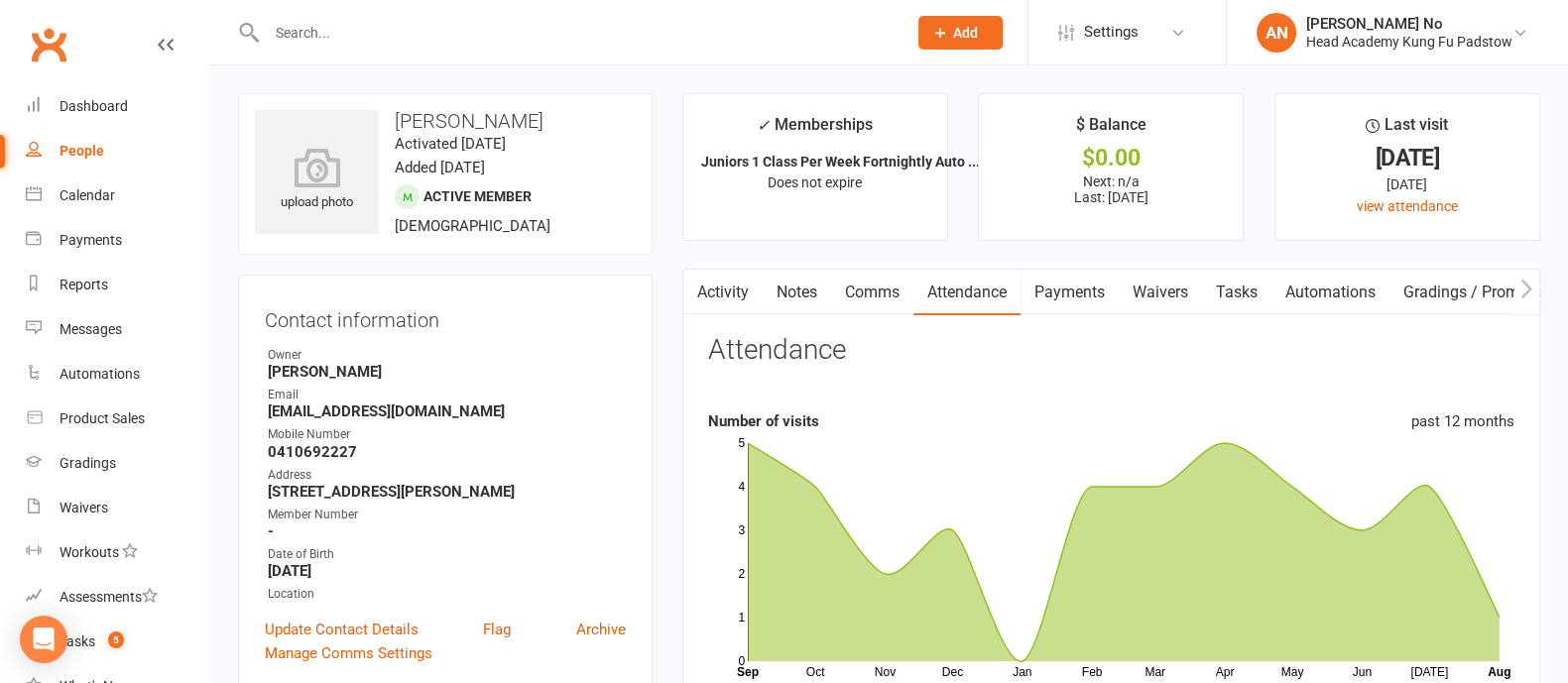
scroll to position [598, 0]
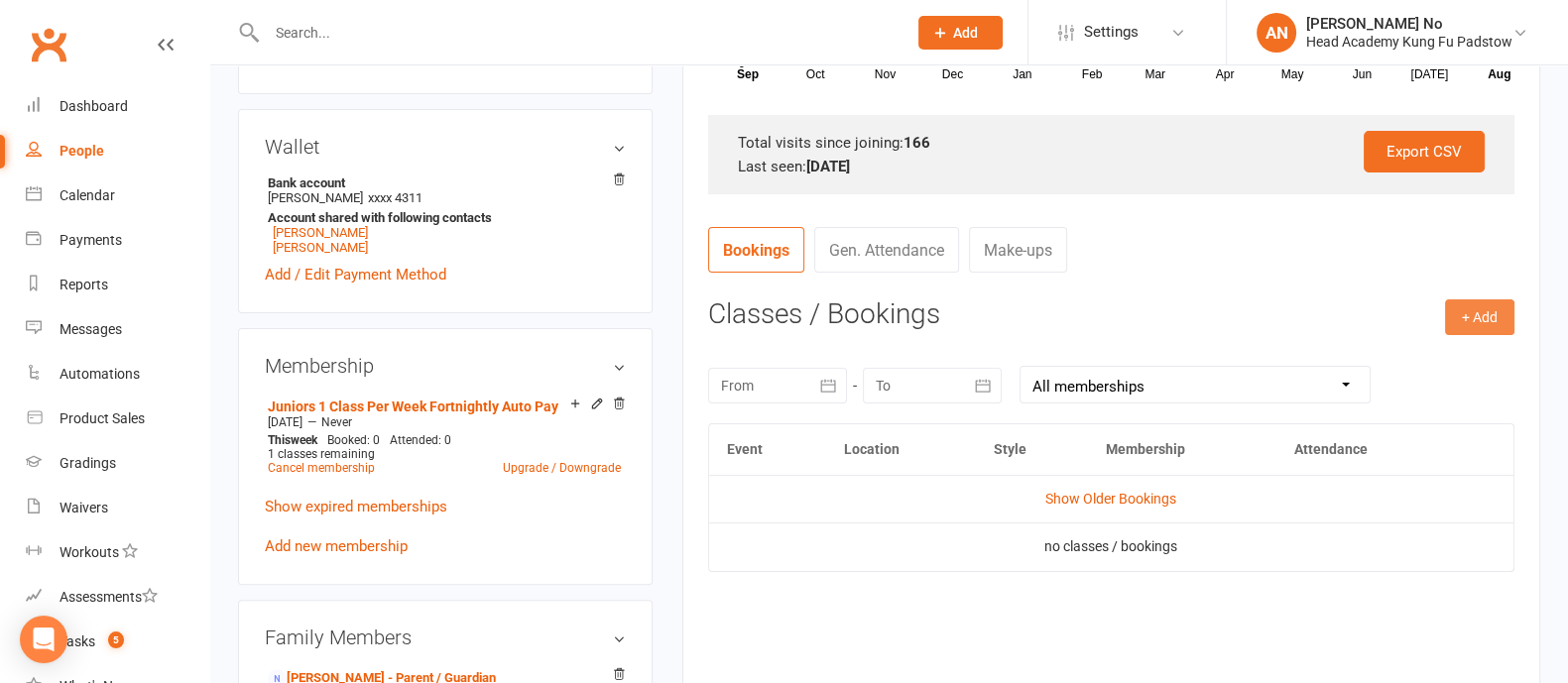
click at [1490, 319] on button "+ Add" at bounding box center [1480, 317] width 70 height 36
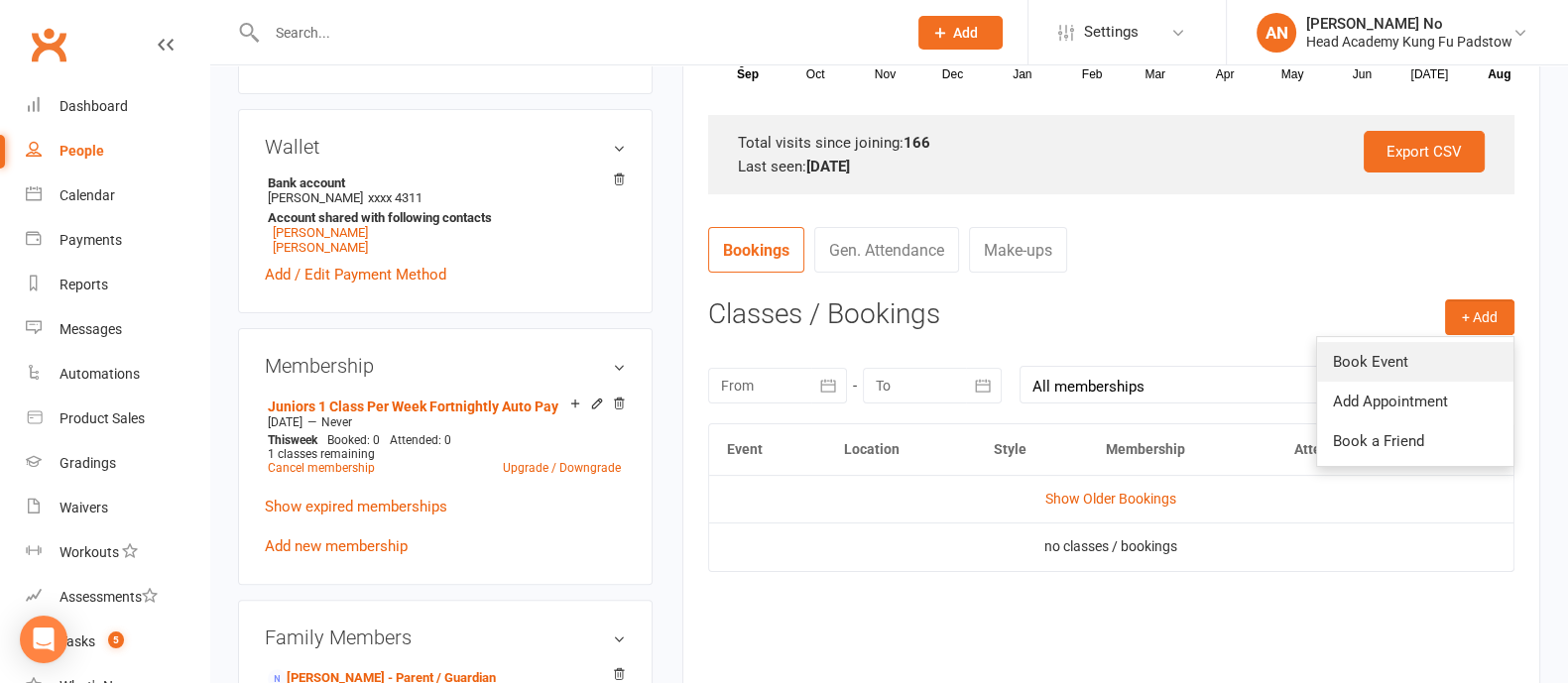
click at [1389, 365] on link "Book Event" at bounding box center [1414, 362] width 196 height 40
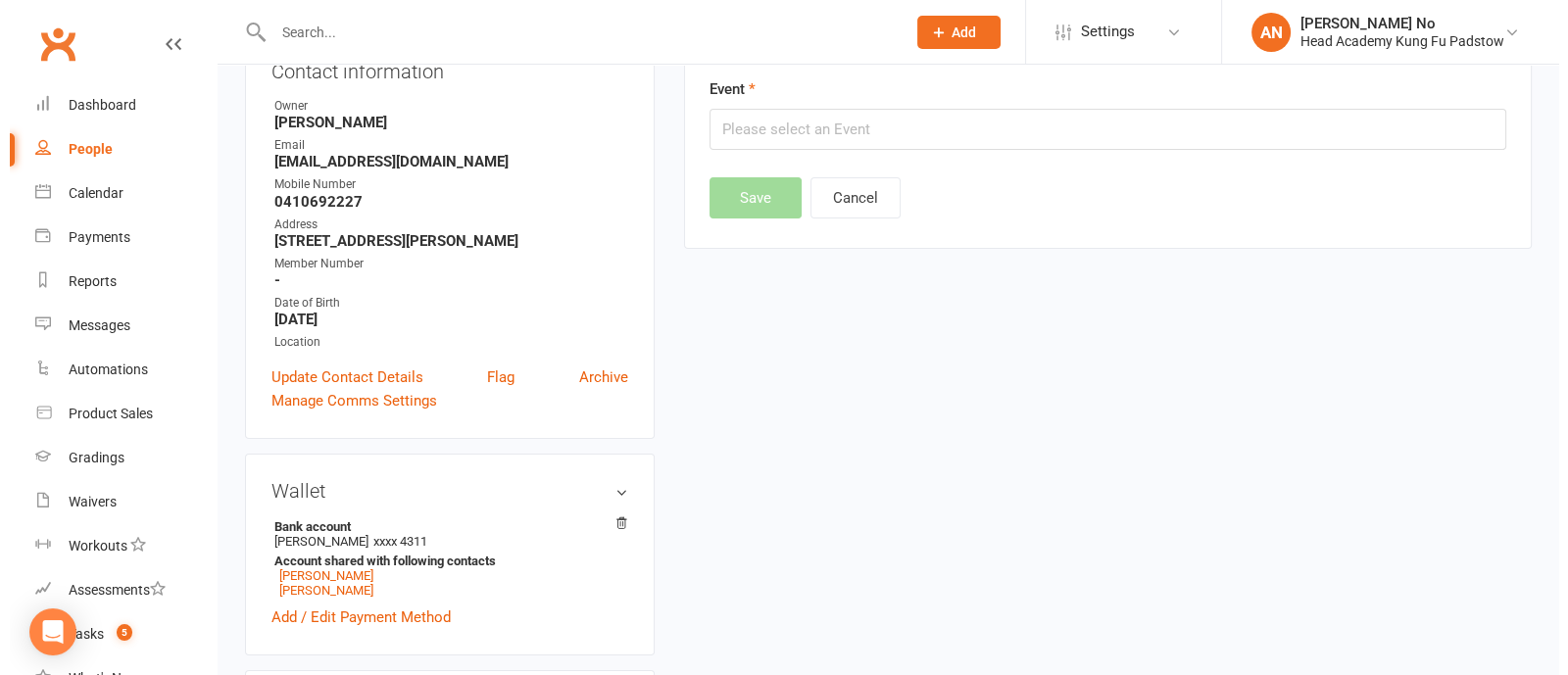
scroll to position [167, 0]
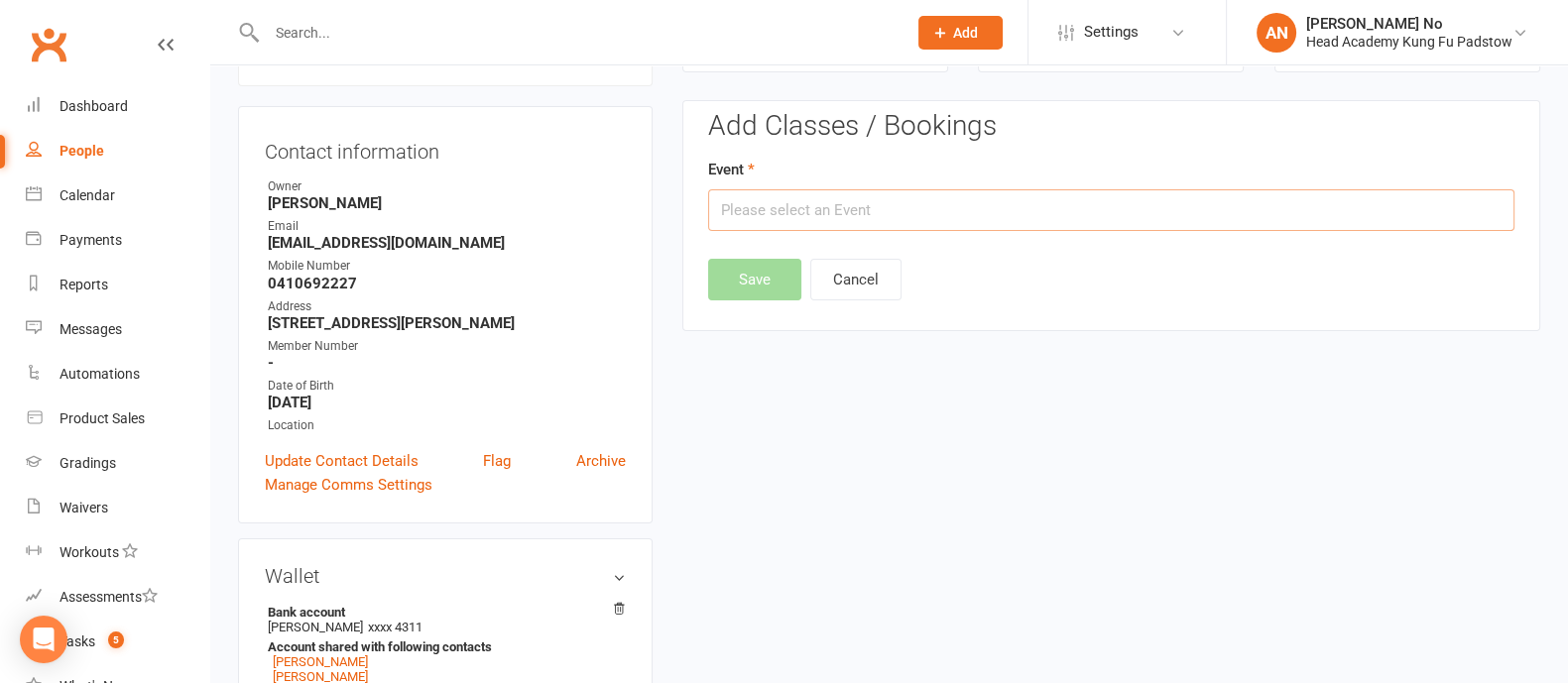
click at [996, 211] on input "text" at bounding box center [1111, 210] width 806 height 42
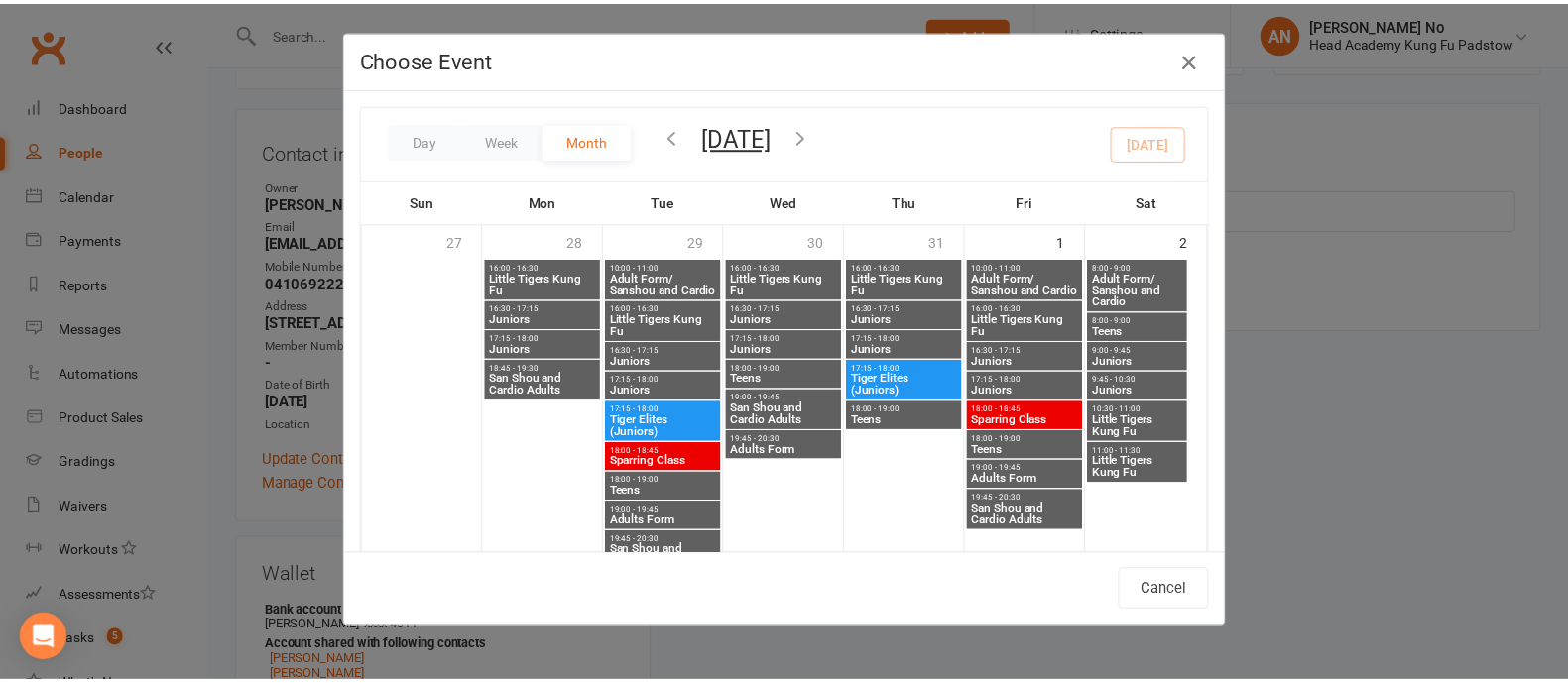
scroll to position [699, 0]
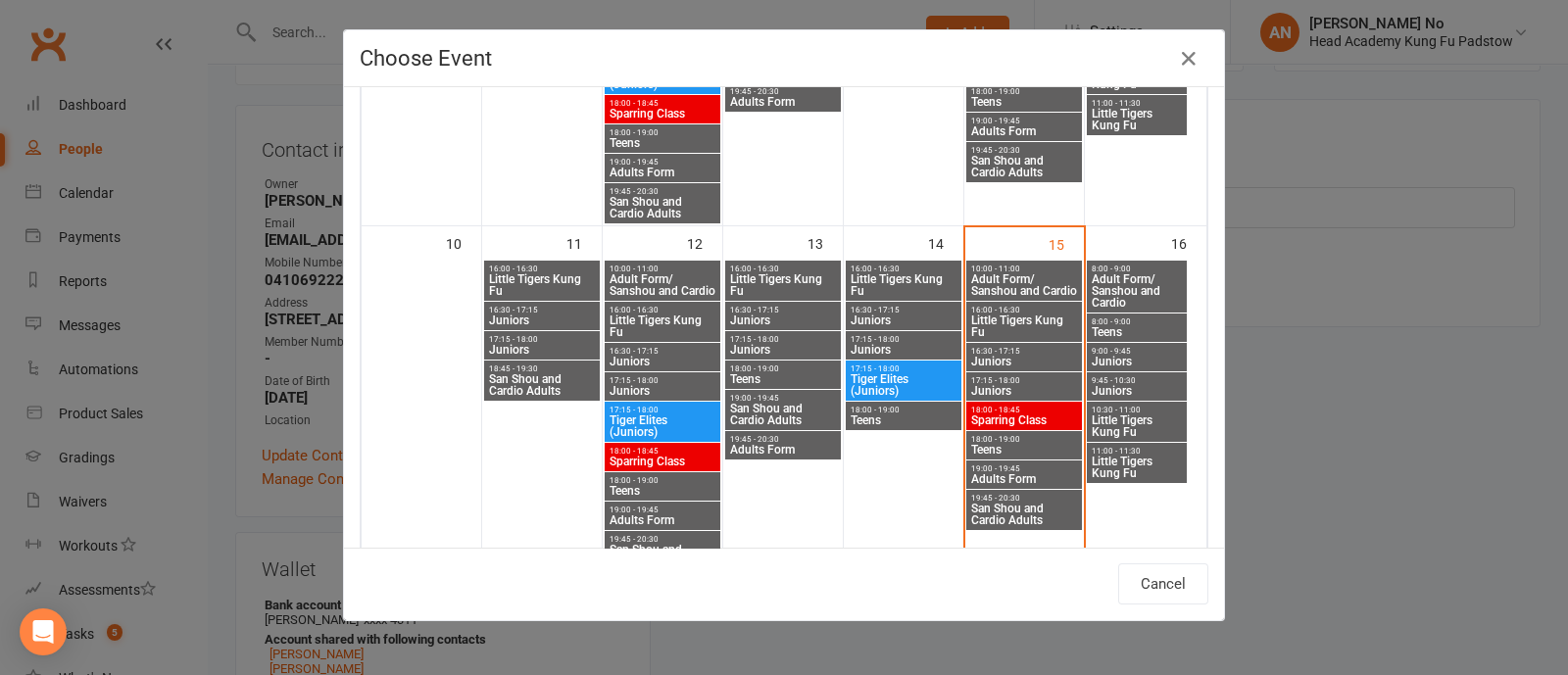
click at [1129, 380] on span "9:45 - 10:30" at bounding box center [1137, 380] width 92 height 9
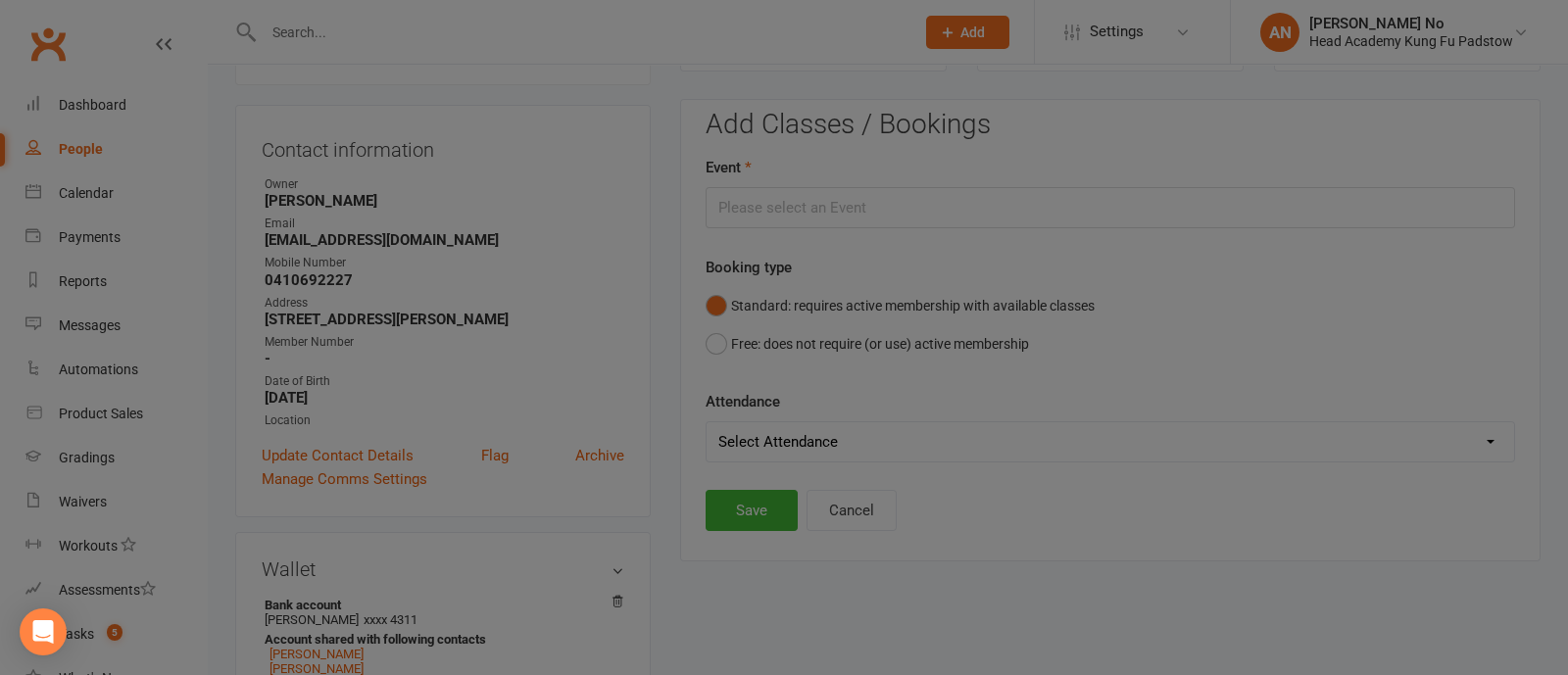
type input "Juniors - Aug 16, 2025 9:45:00 AM"
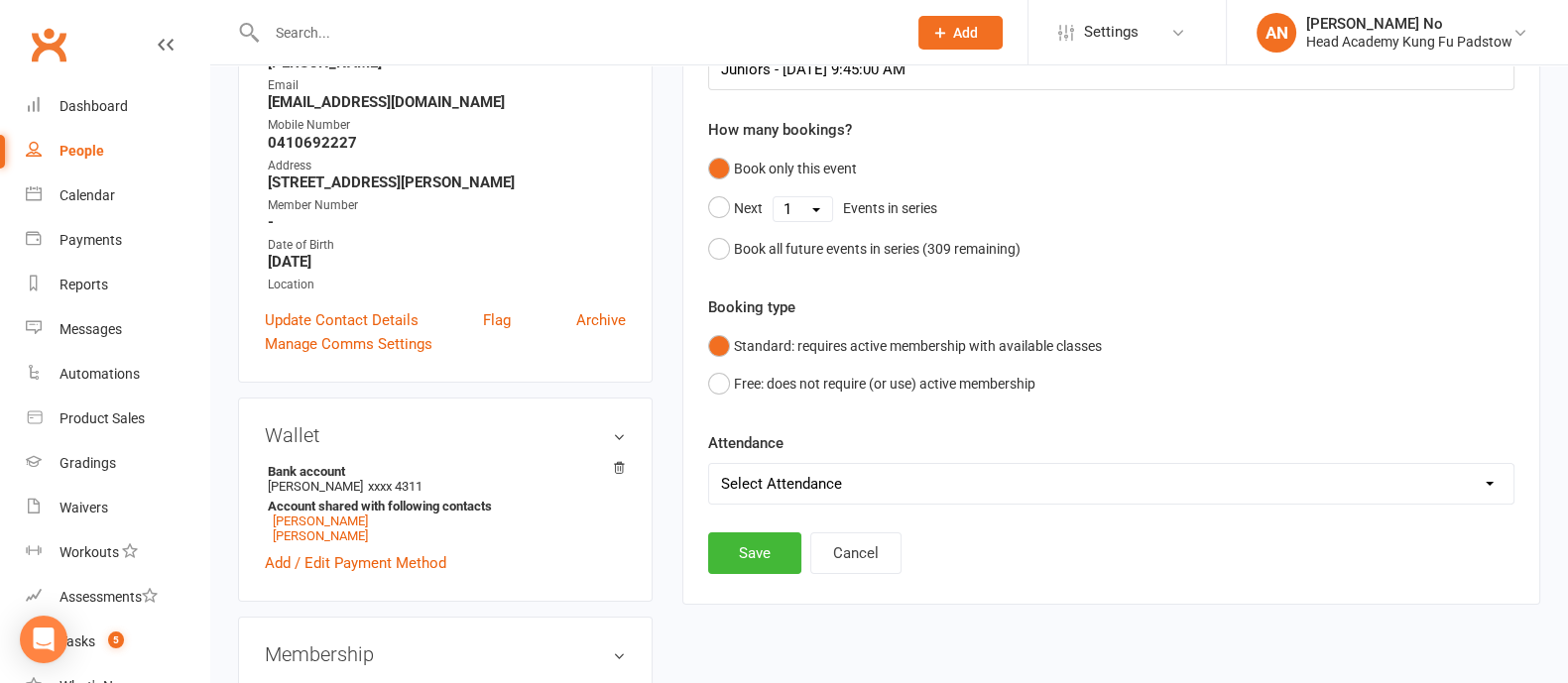
scroll to position [768, 0]
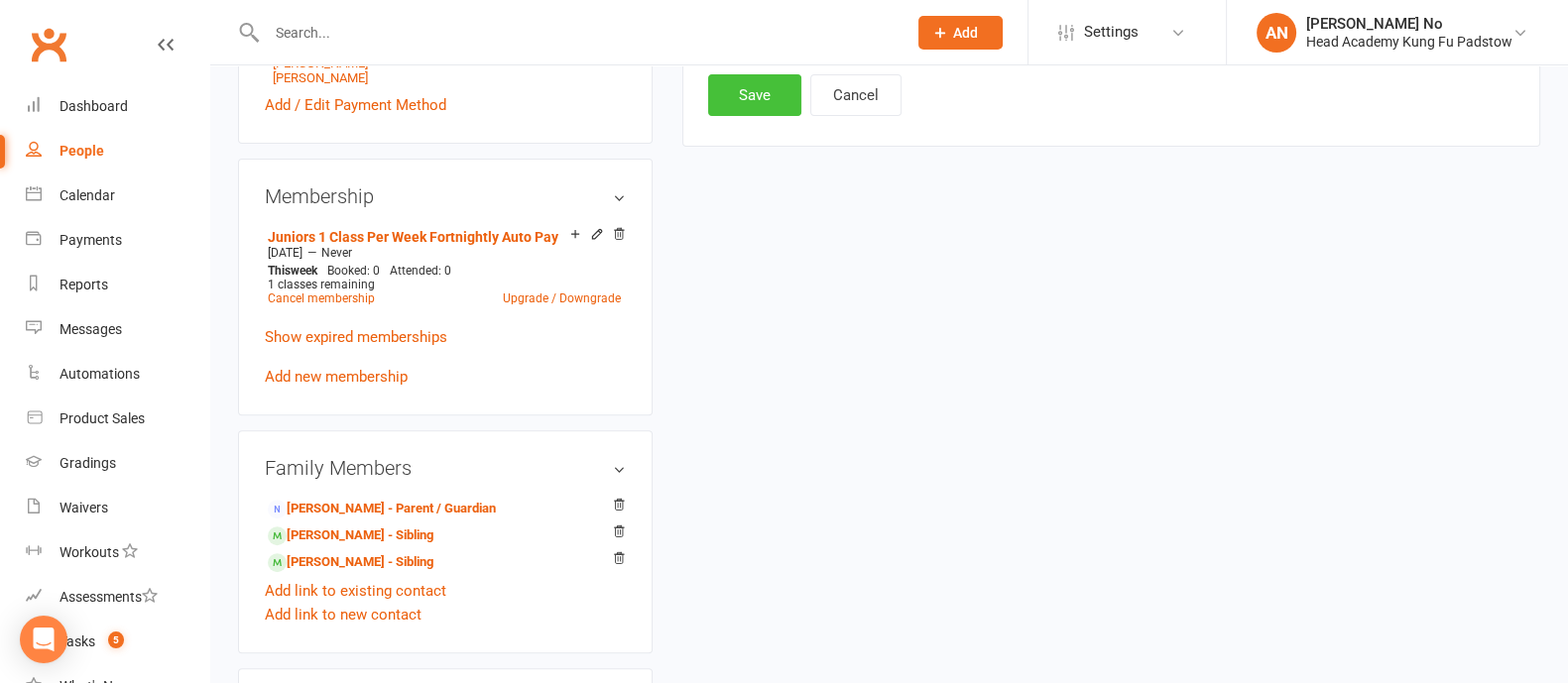
click at [759, 100] on button "Save" at bounding box center [755, 95] width 93 height 42
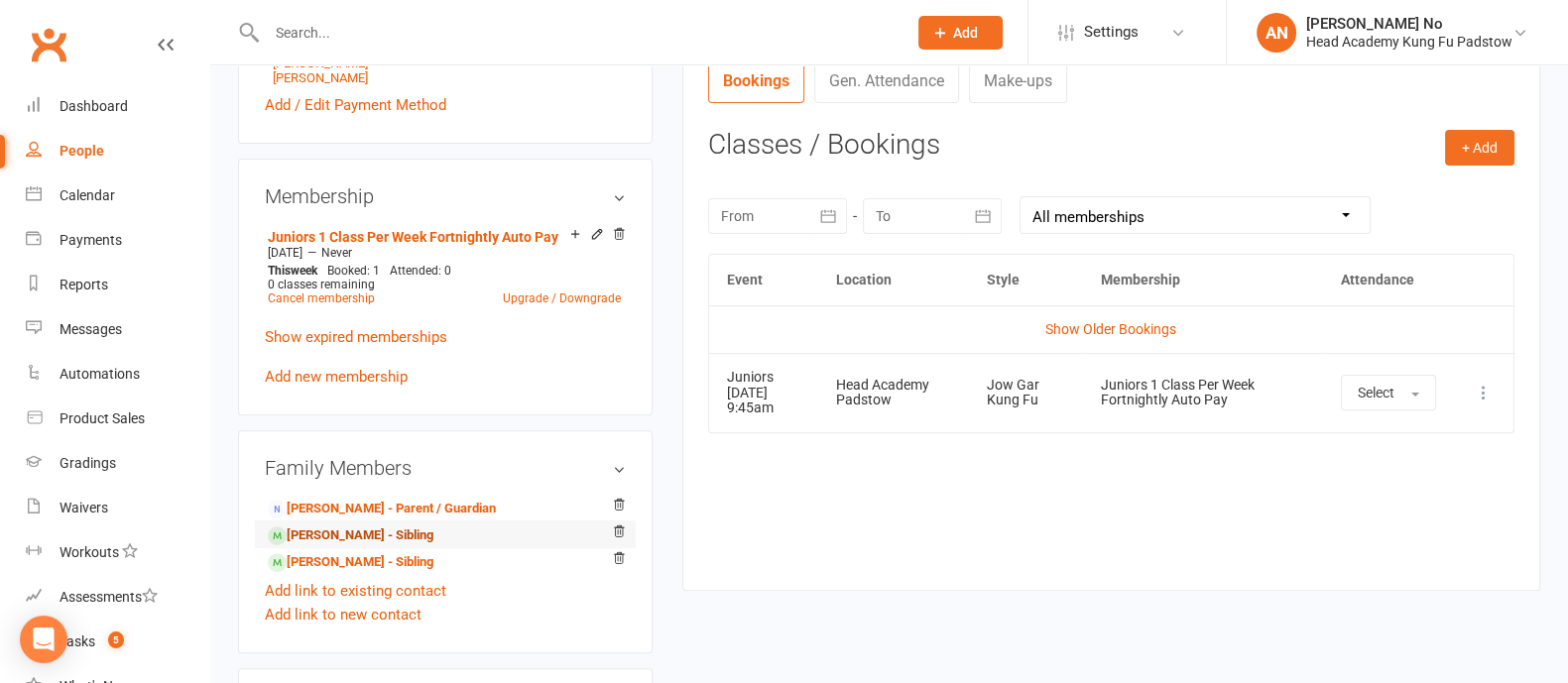
click at [371, 540] on link "Alannah Farah - Sibling" at bounding box center [350, 536] width 166 height 21
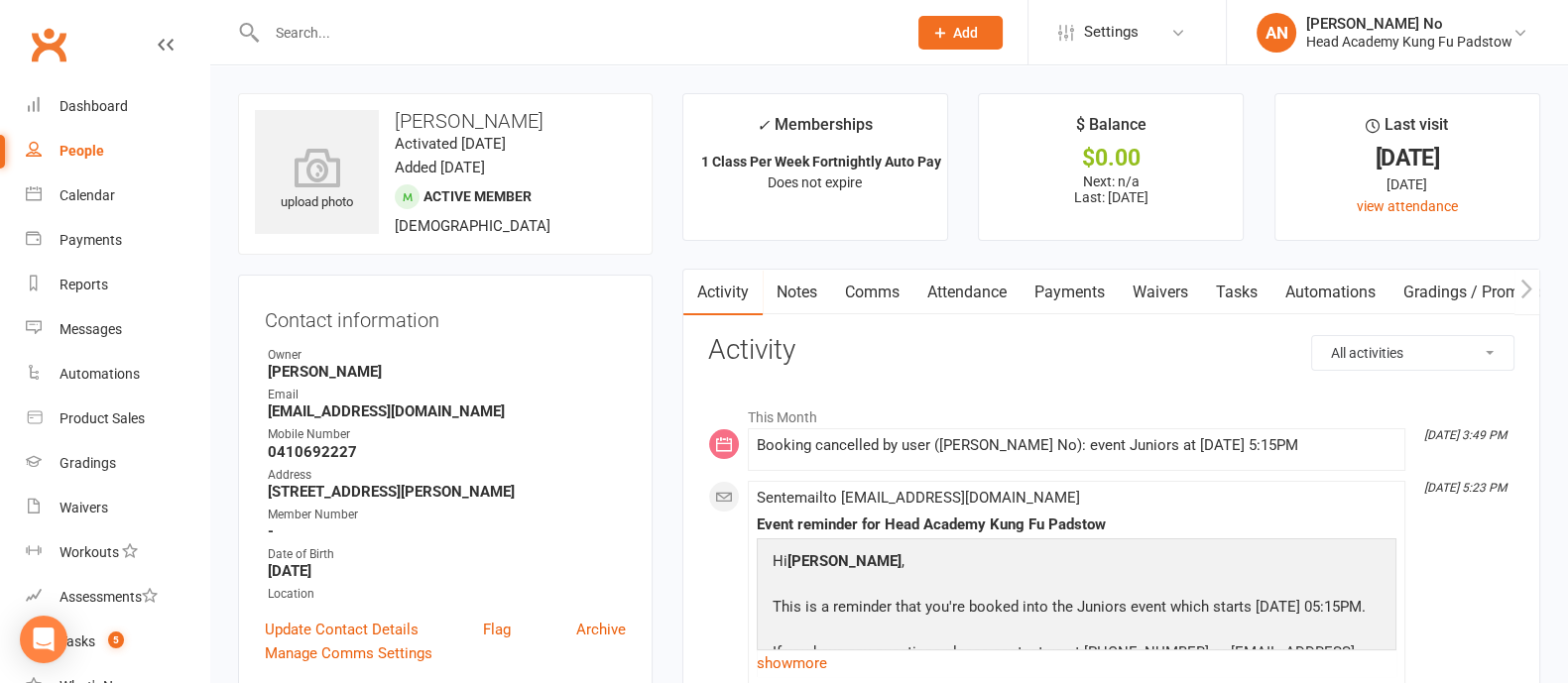
click at [1002, 288] on link "Attendance" at bounding box center [966, 292] width 107 height 46
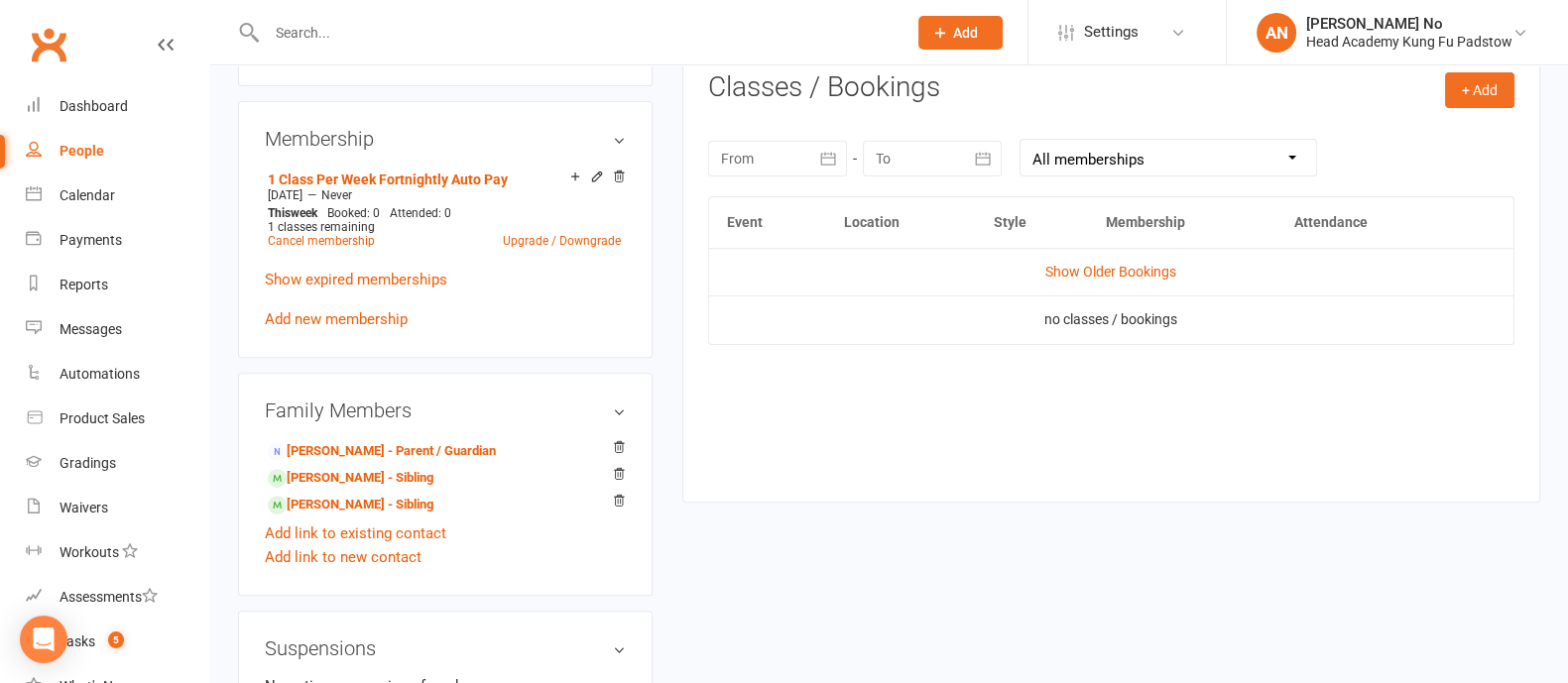
scroll to position [816, 0]
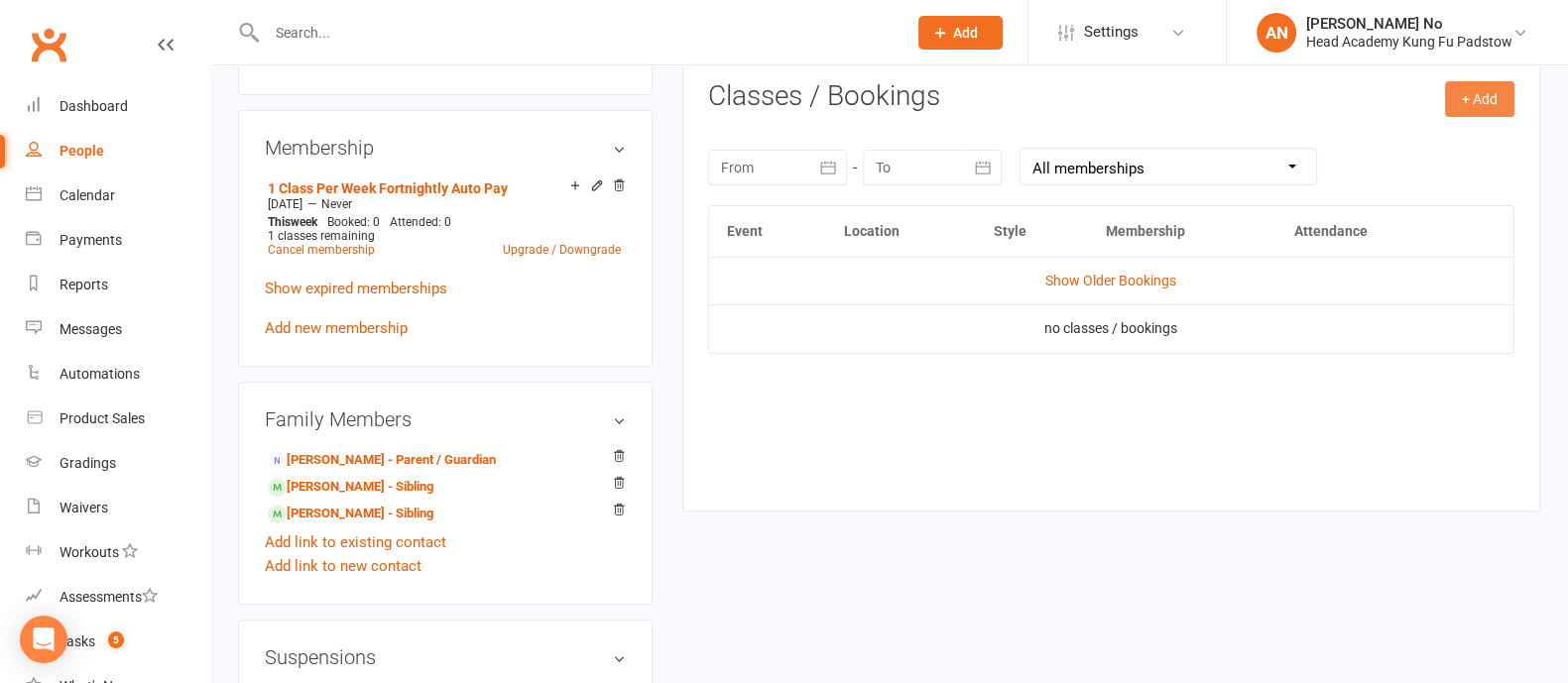
click at [1487, 97] on button "+ Add" at bounding box center [1480, 99] width 70 height 36
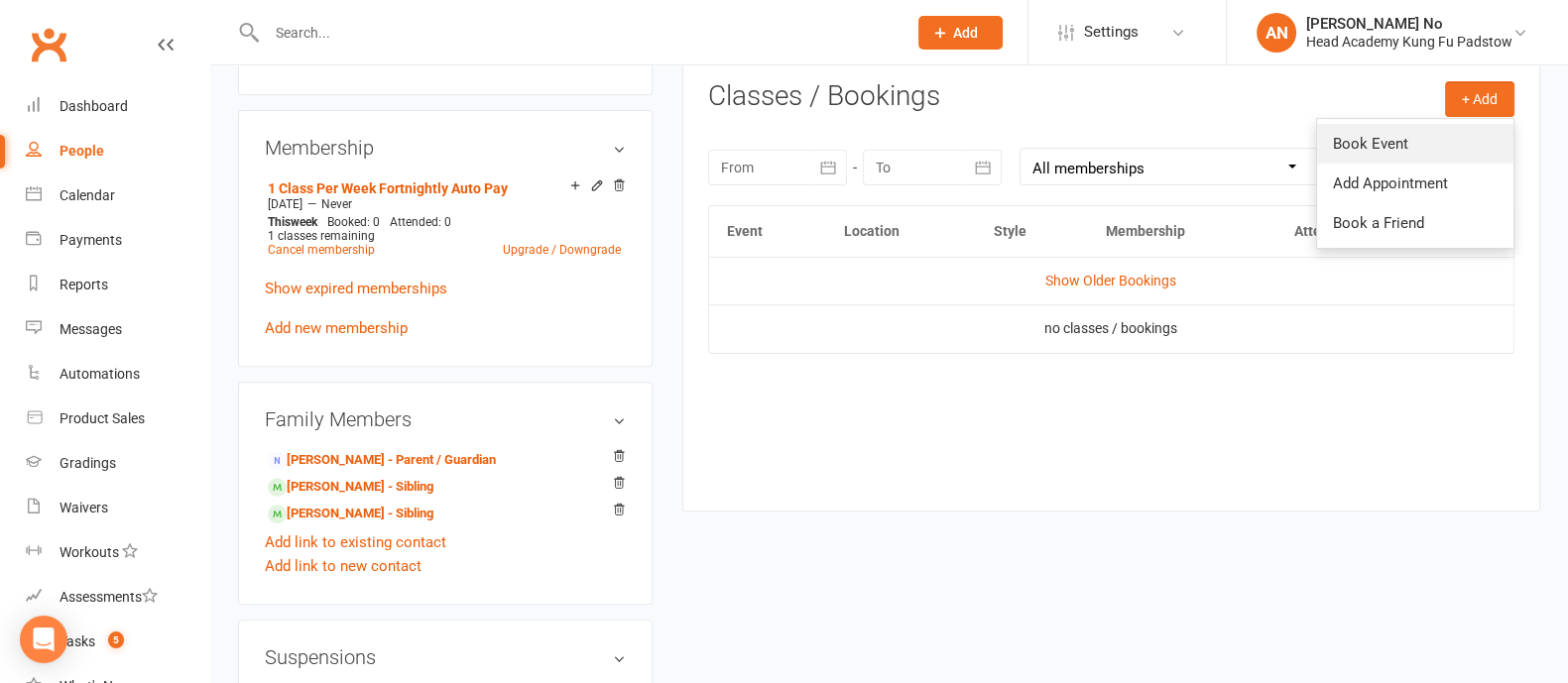
click at [1382, 130] on link "Book Event" at bounding box center [1414, 144] width 196 height 40
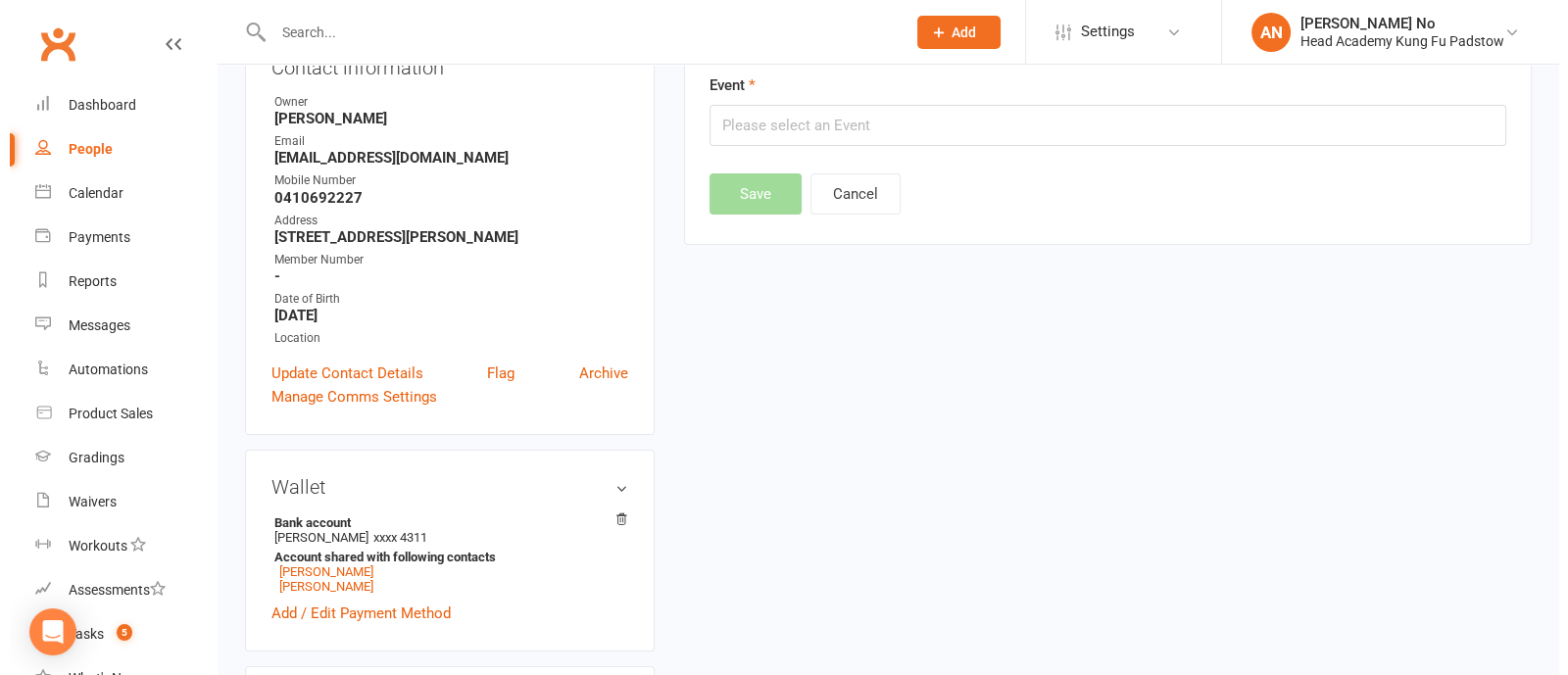
scroll to position [167, 0]
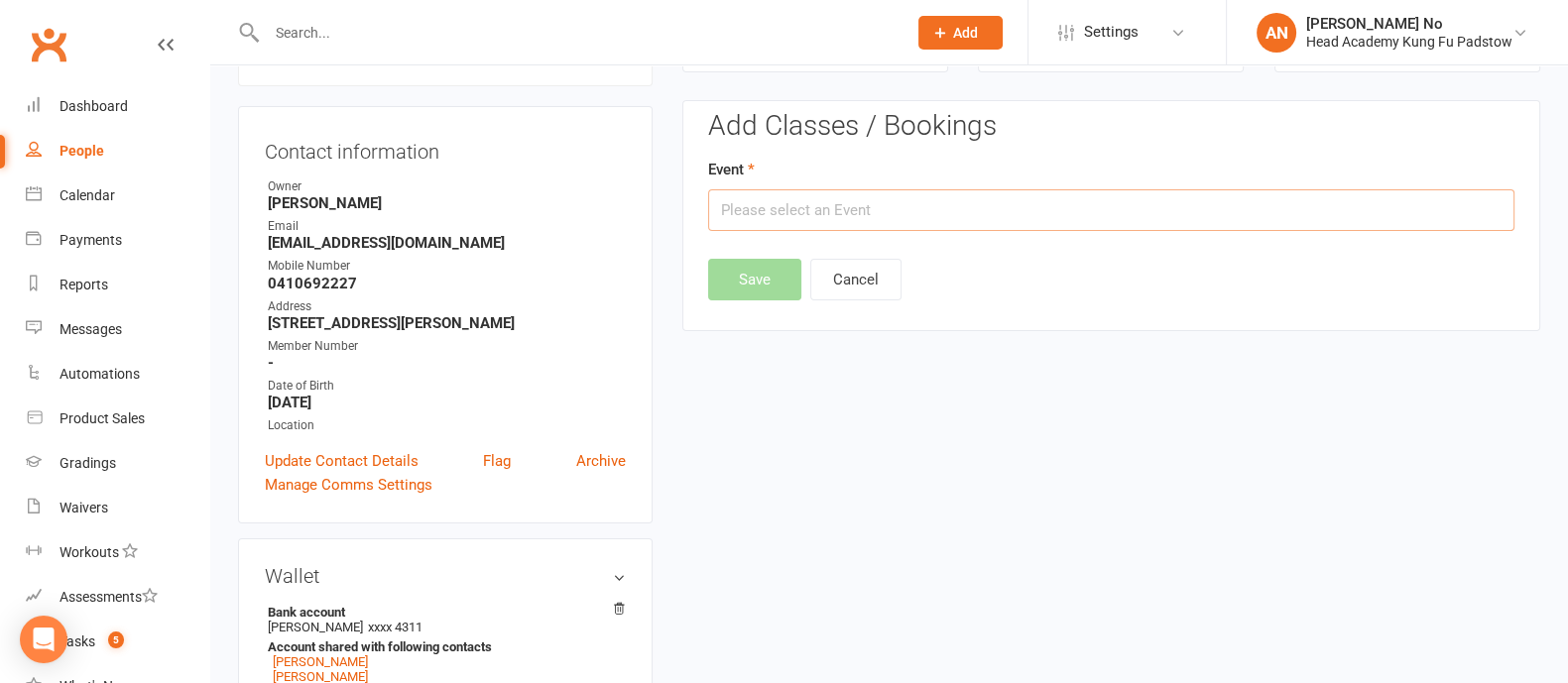
click at [1264, 212] on input "text" at bounding box center [1111, 210] width 806 height 42
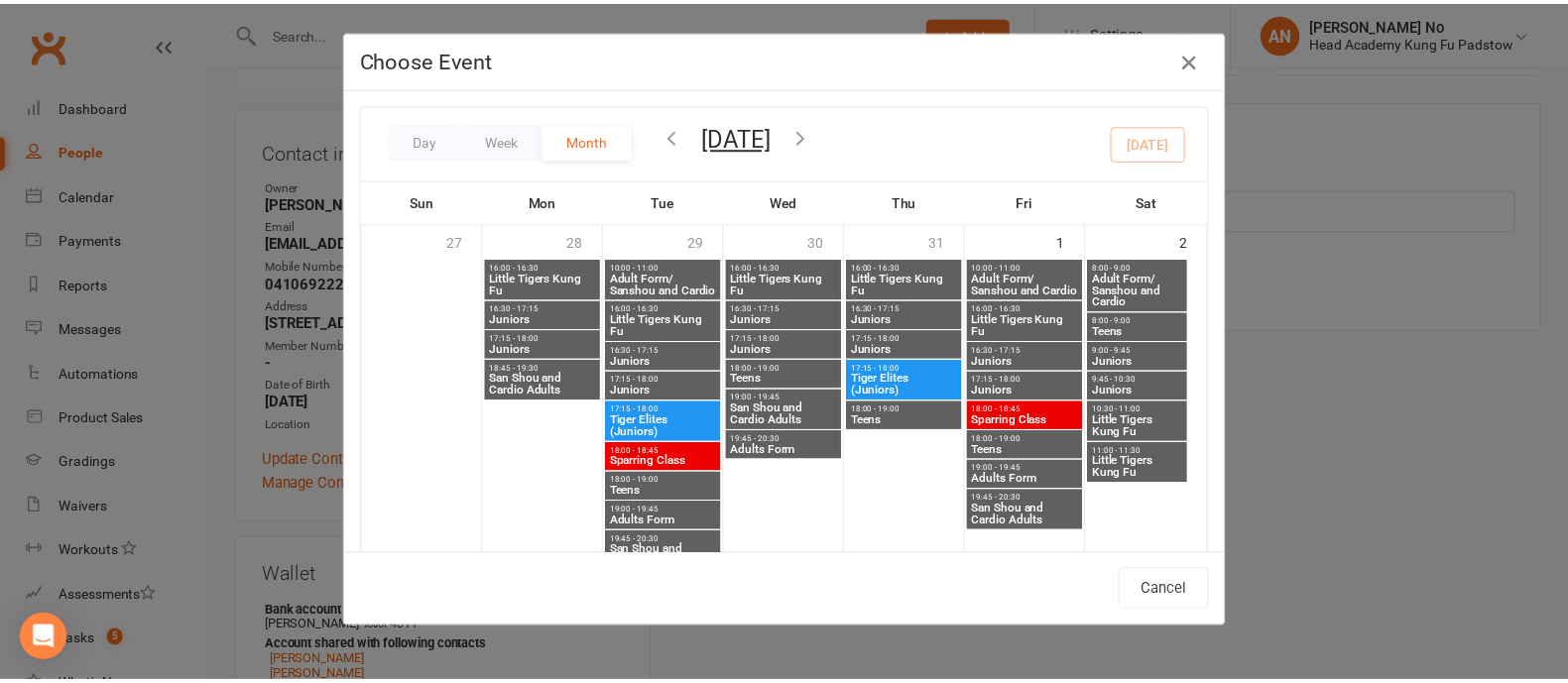
scroll to position [832, 0]
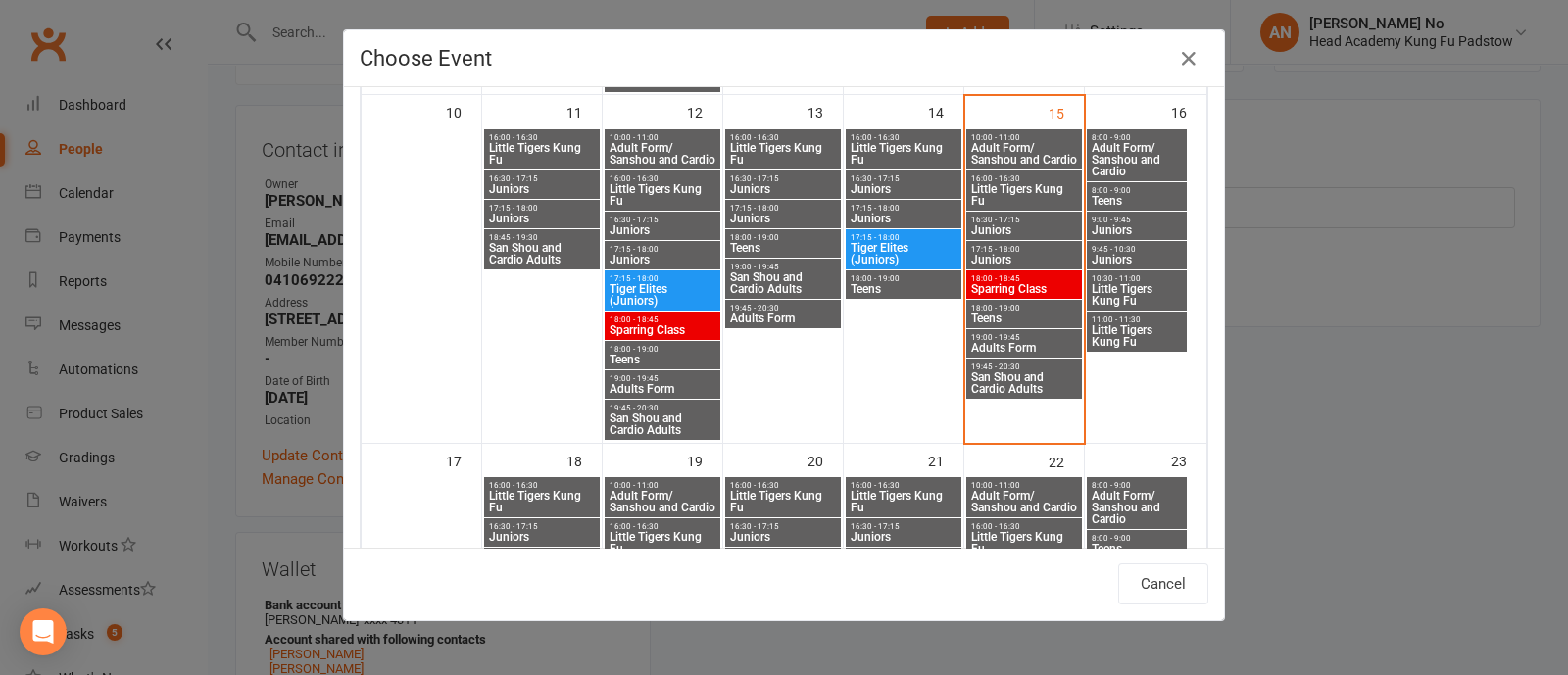
click at [1135, 253] on span "Juniors" at bounding box center [1137, 259] width 92 height 12
type input "Juniors - Aug 16, 2025 9:45:00 AM"
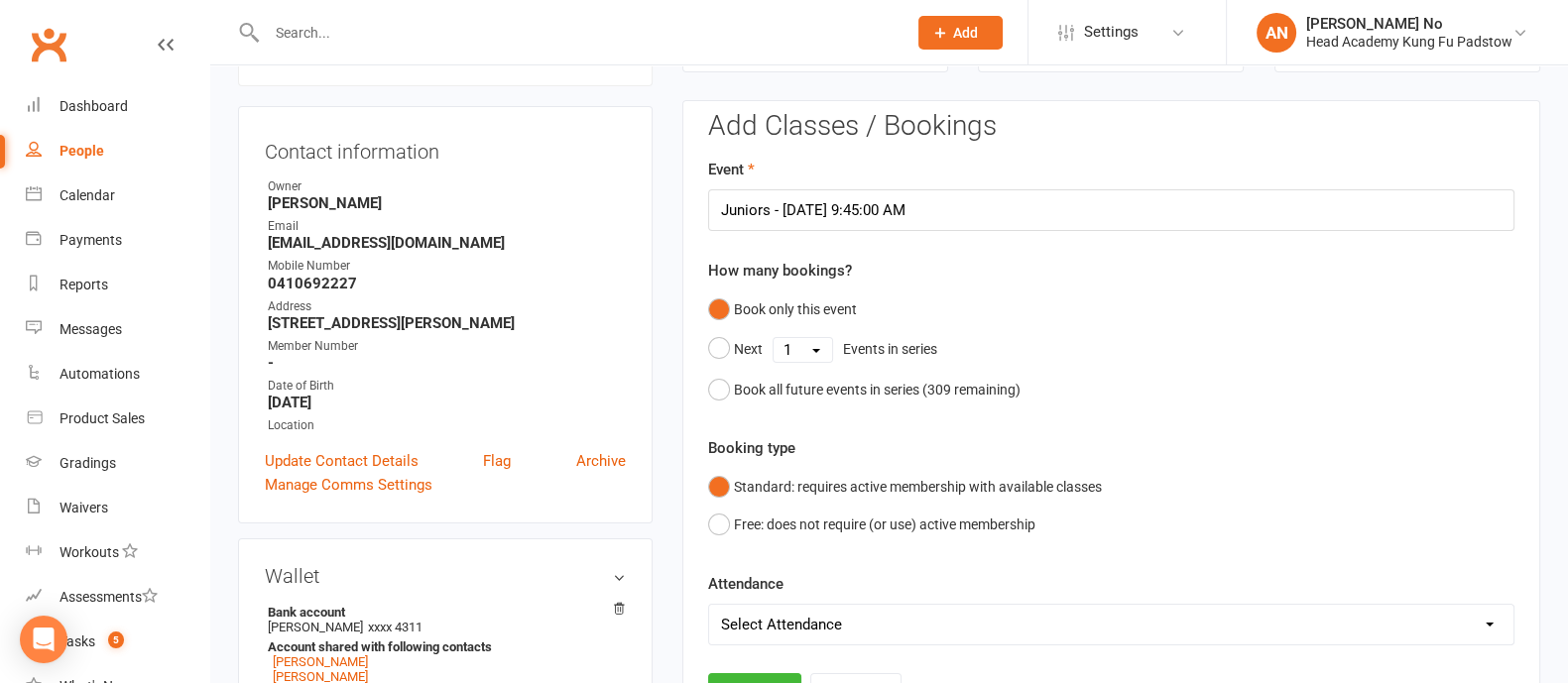
scroll to position [768, 0]
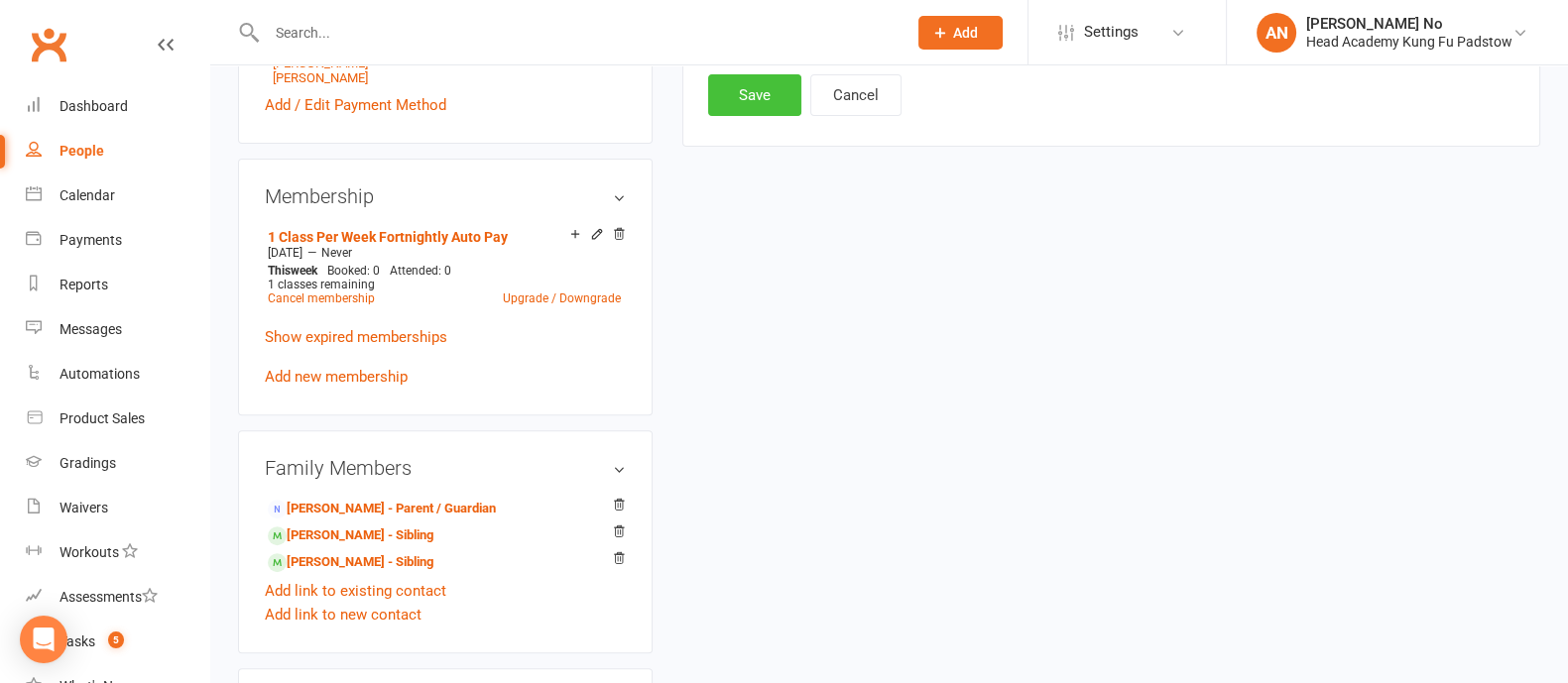
click at [774, 96] on button "Save" at bounding box center [755, 95] width 93 height 42
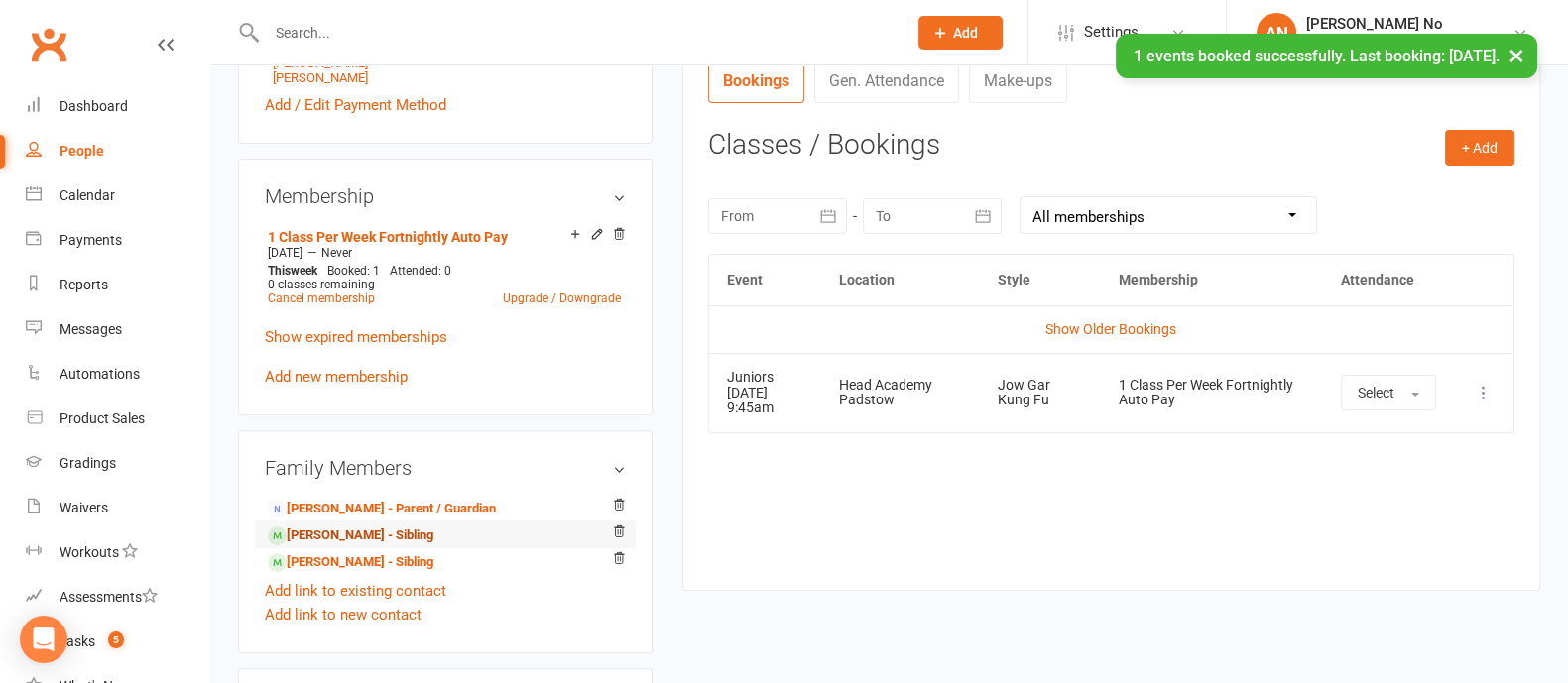
click at [355, 539] on link "George Farah - Sibling" at bounding box center [350, 536] width 166 height 21
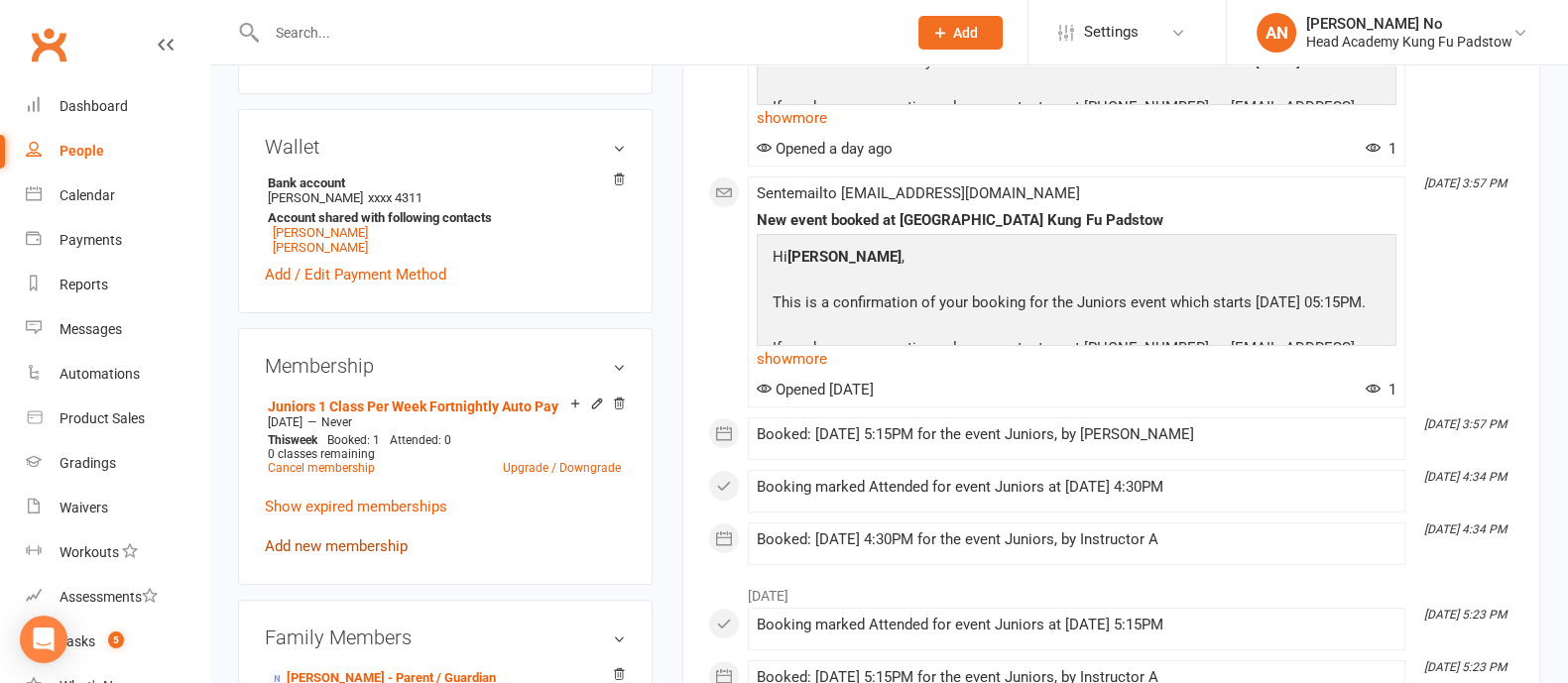
scroll to position [1195, 0]
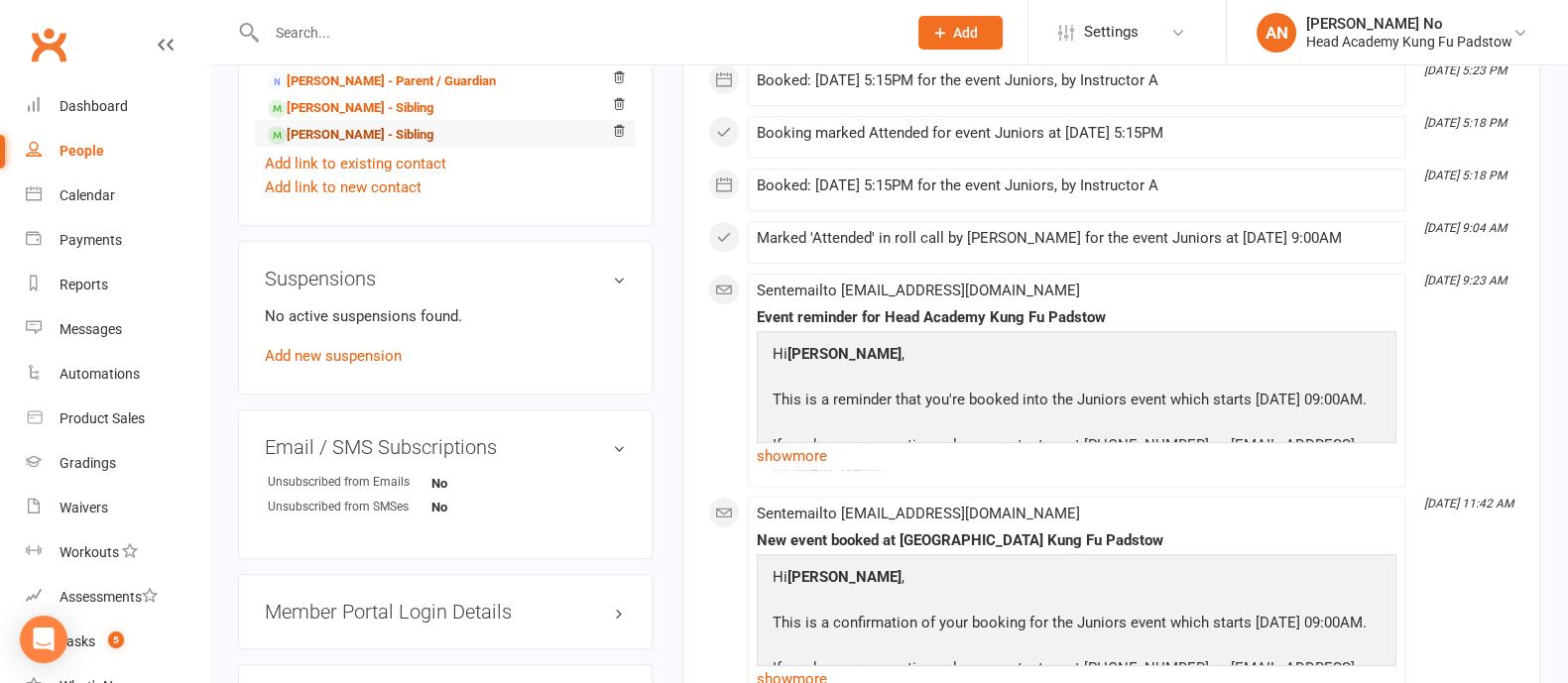
click at [342, 139] on link "Marcus Farah - Sibling" at bounding box center [350, 135] width 166 height 21
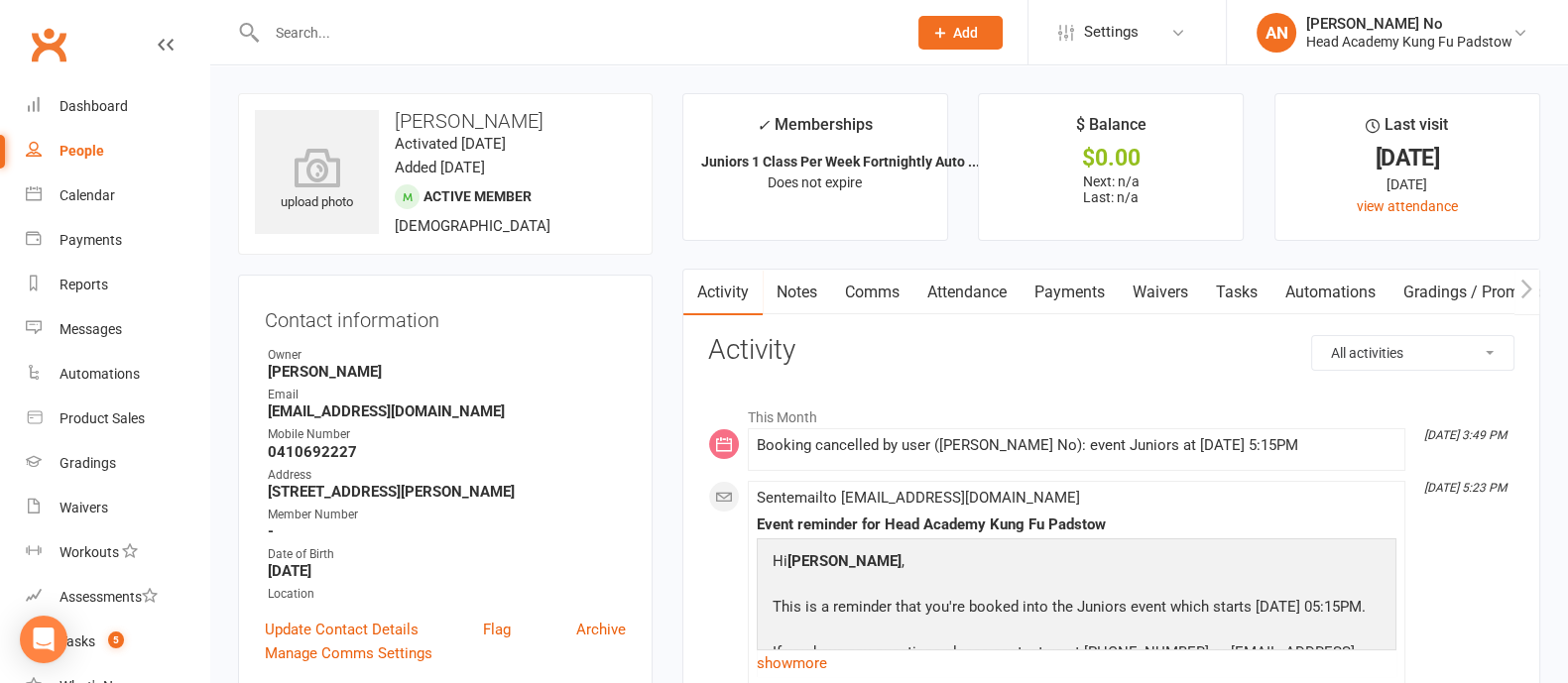
click at [976, 298] on link "Attendance" at bounding box center [966, 292] width 107 height 46
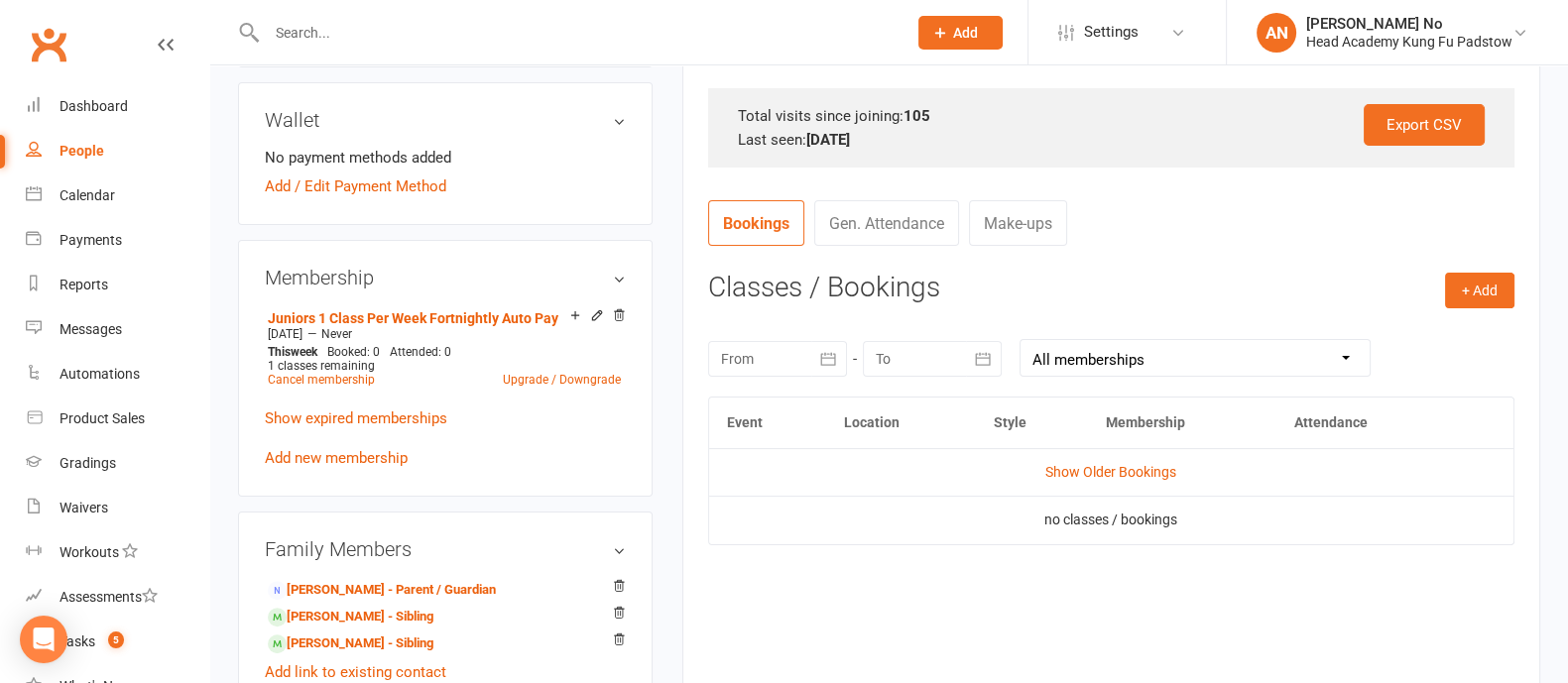
scroll to position [648, 0]
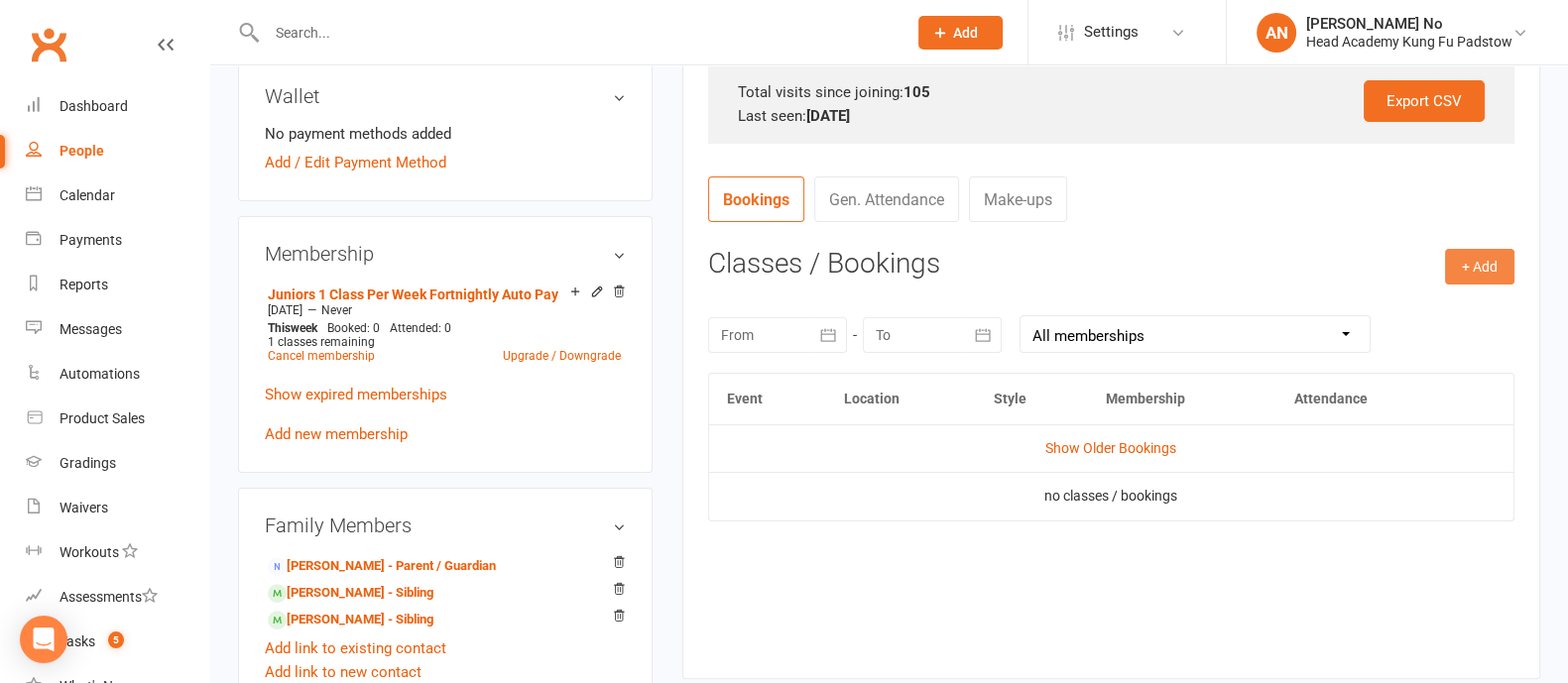
click at [1511, 262] on button "+ Add" at bounding box center [1480, 266] width 70 height 36
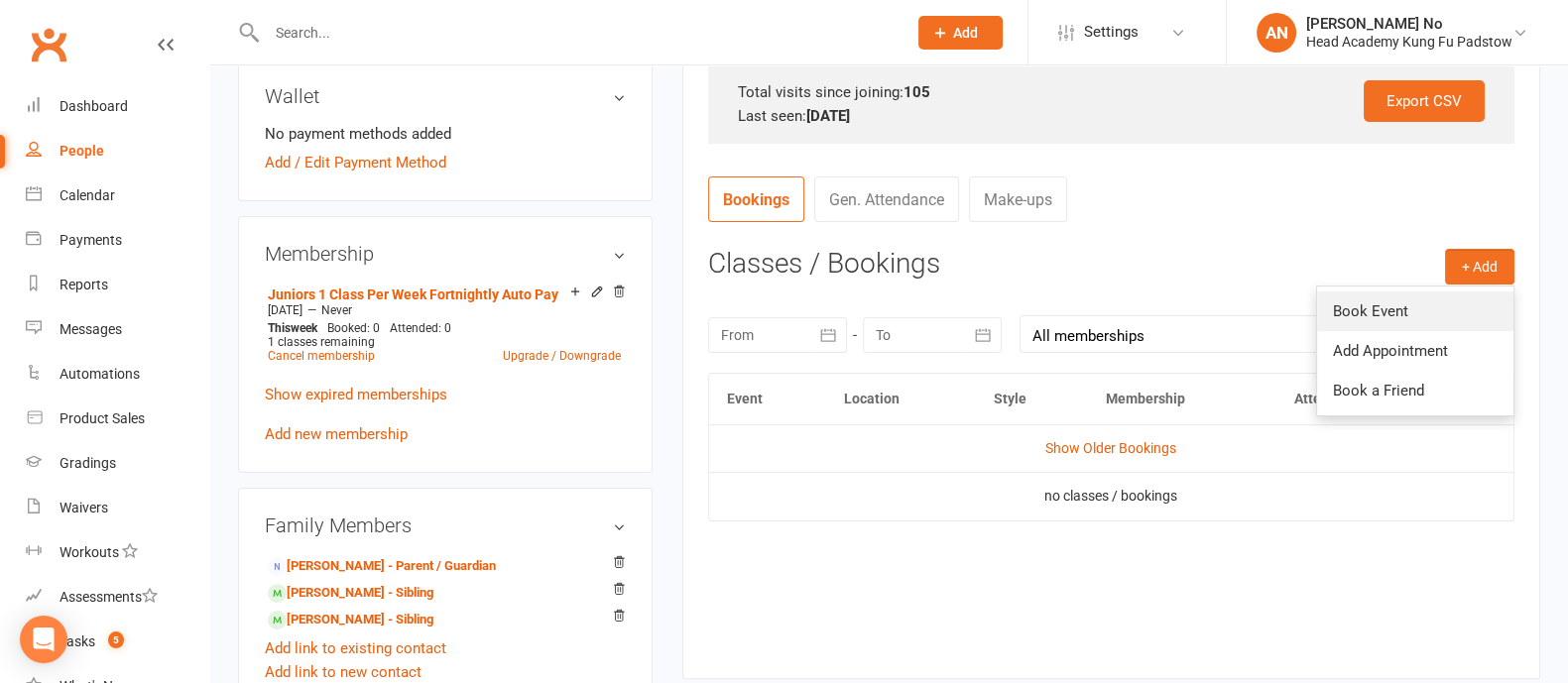
click at [1403, 303] on link "Book Event" at bounding box center [1414, 311] width 196 height 40
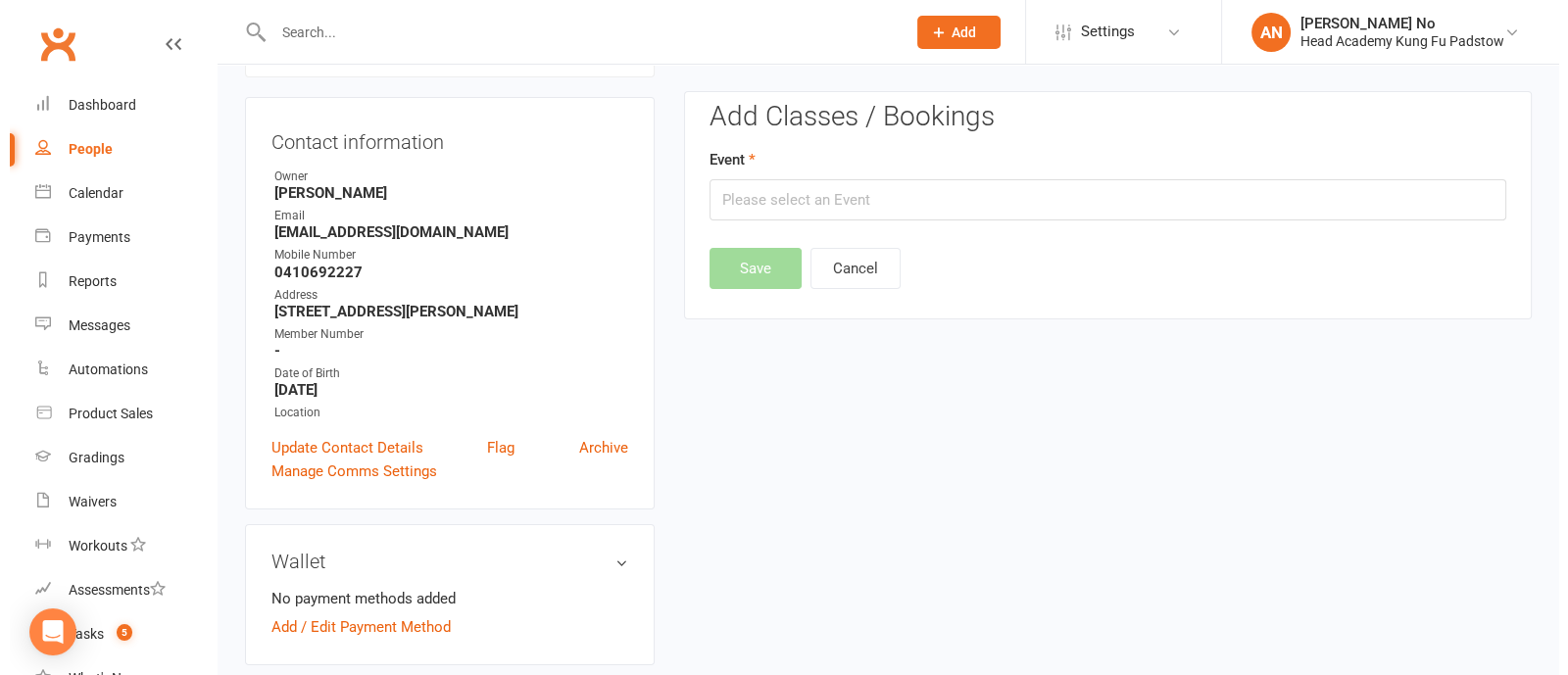
scroll to position [167, 0]
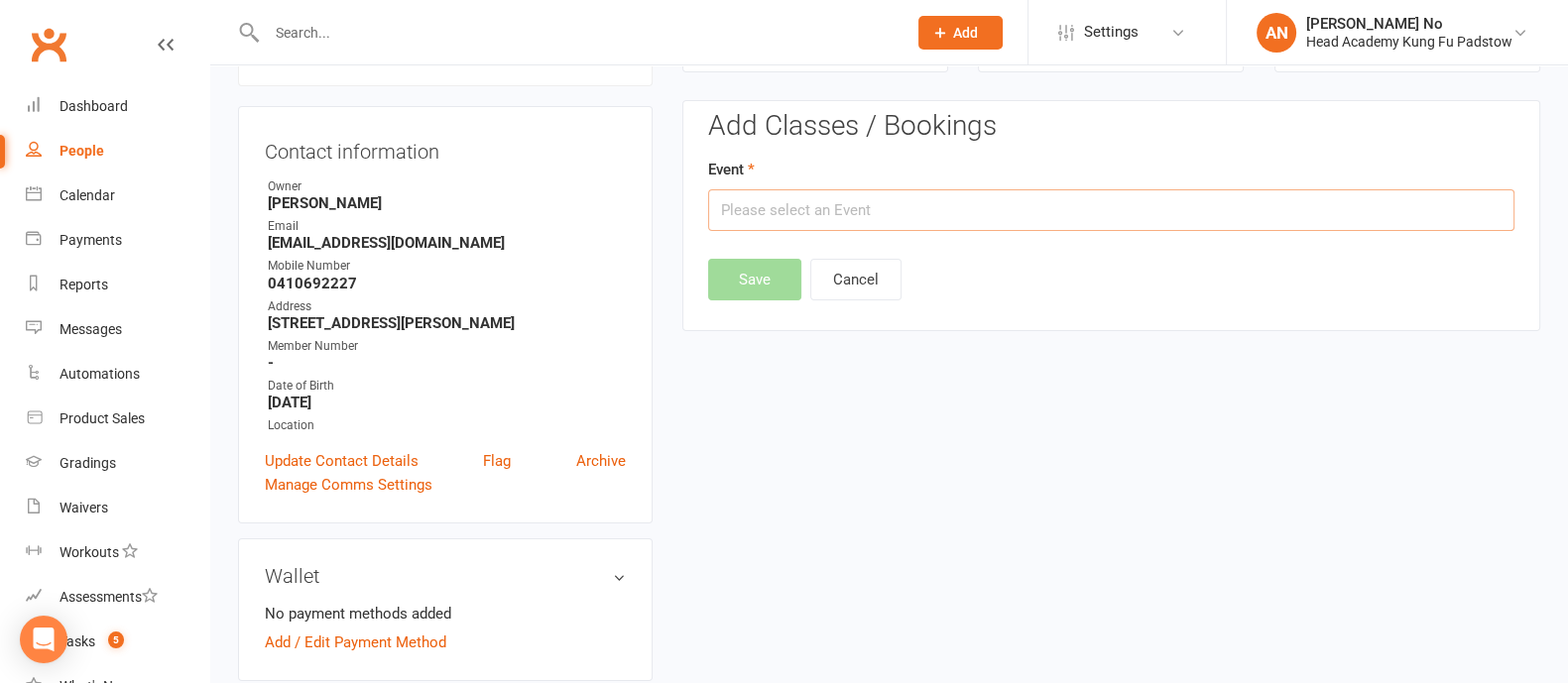
click at [1196, 211] on input "text" at bounding box center [1111, 210] width 806 height 42
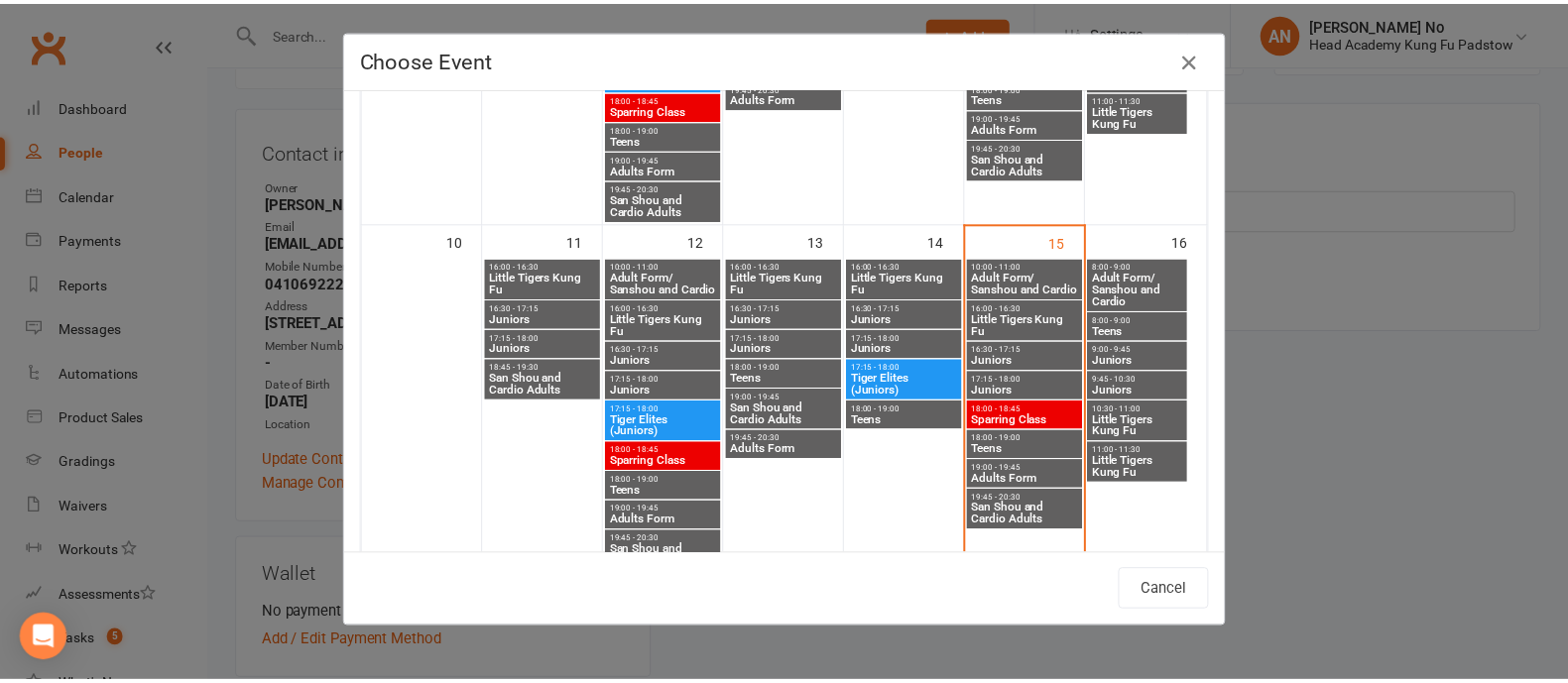
scroll to position [744, 0]
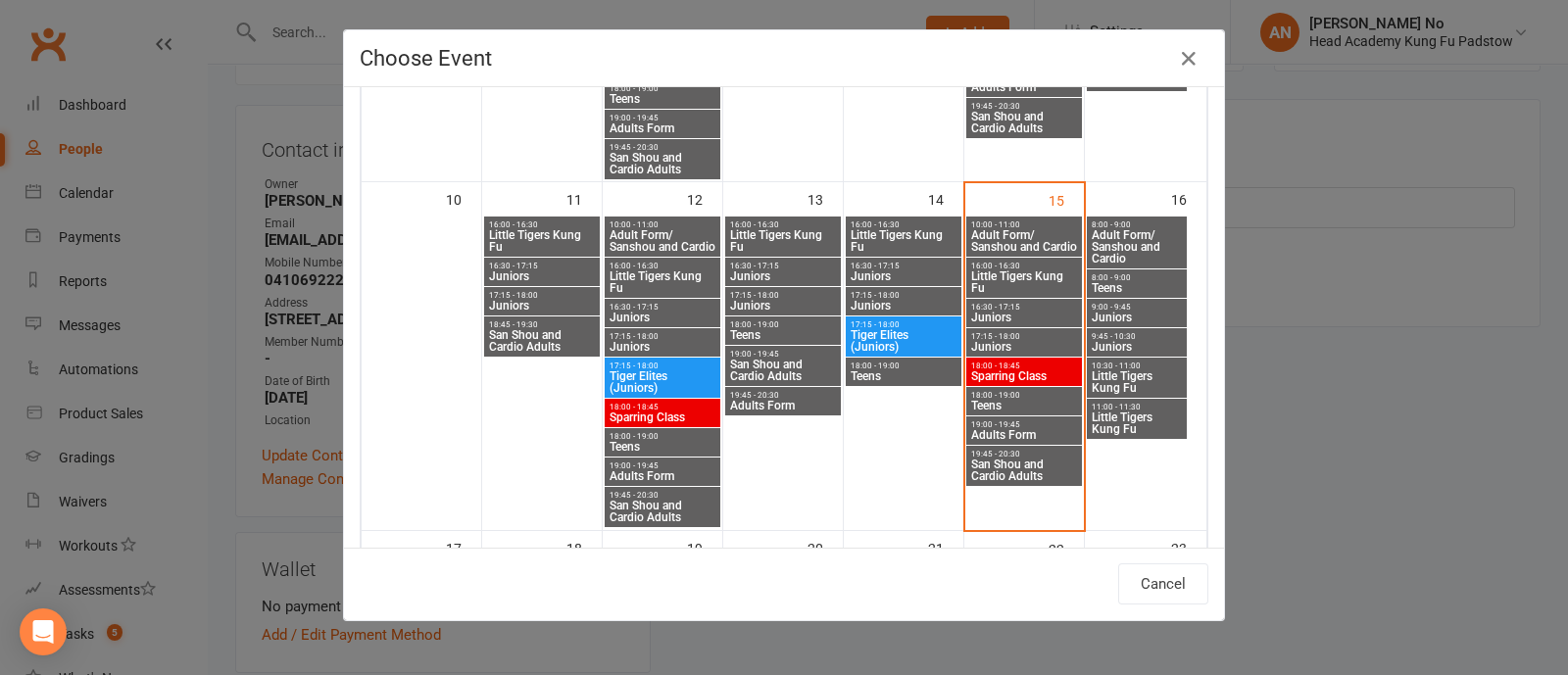
click at [1139, 335] on span "9:45 - 10:30" at bounding box center [1137, 336] width 92 height 9
type input "Juniors - Aug 16, 2025 9:45:00 AM"
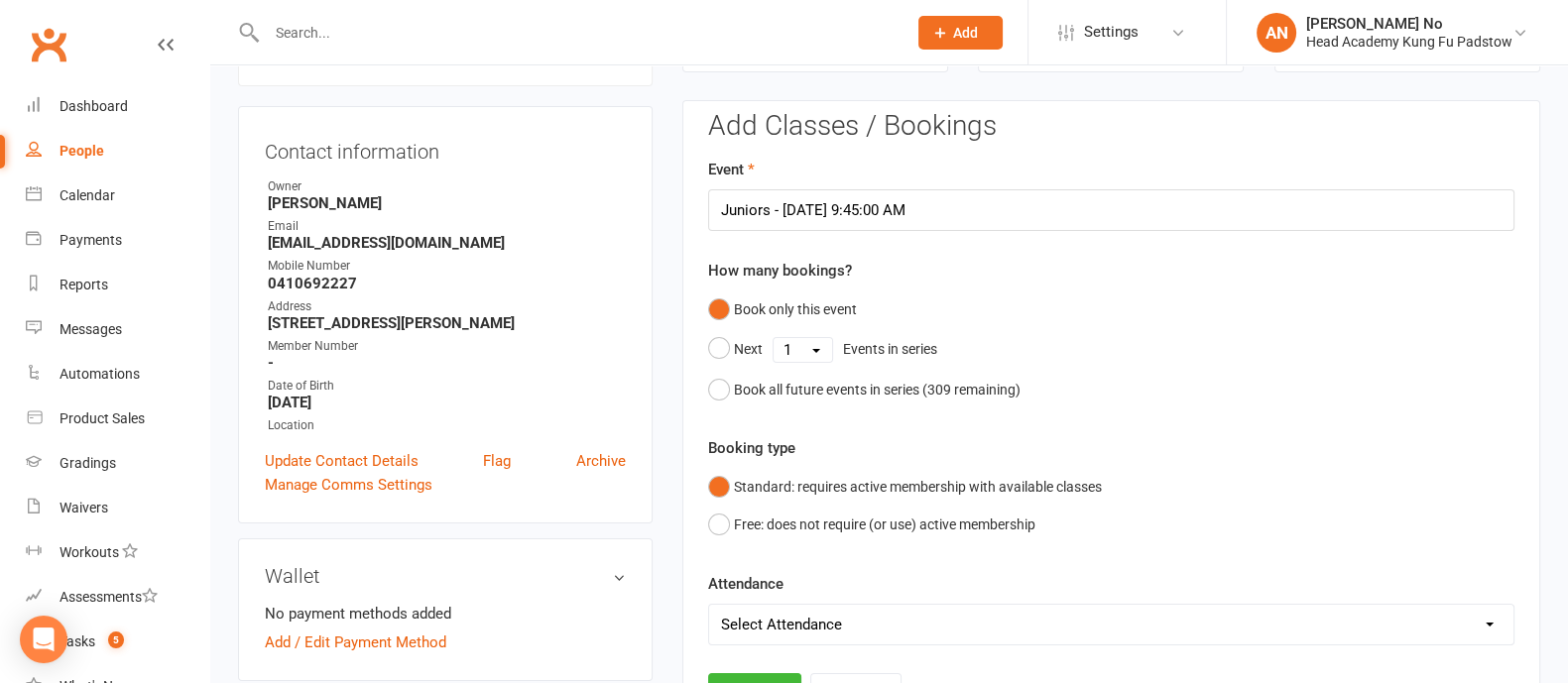
scroll to position [768, 0]
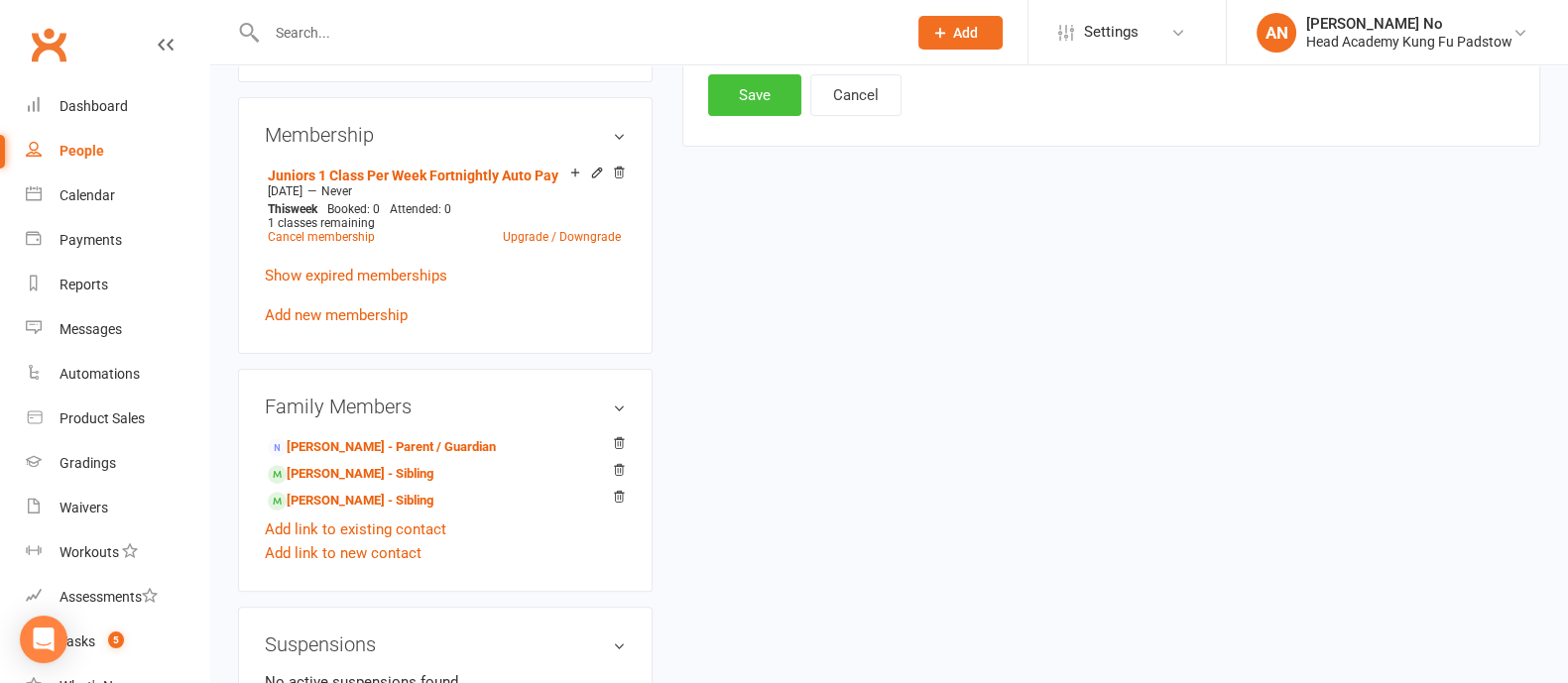
click at [744, 94] on button "Save" at bounding box center [755, 95] width 93 height 42
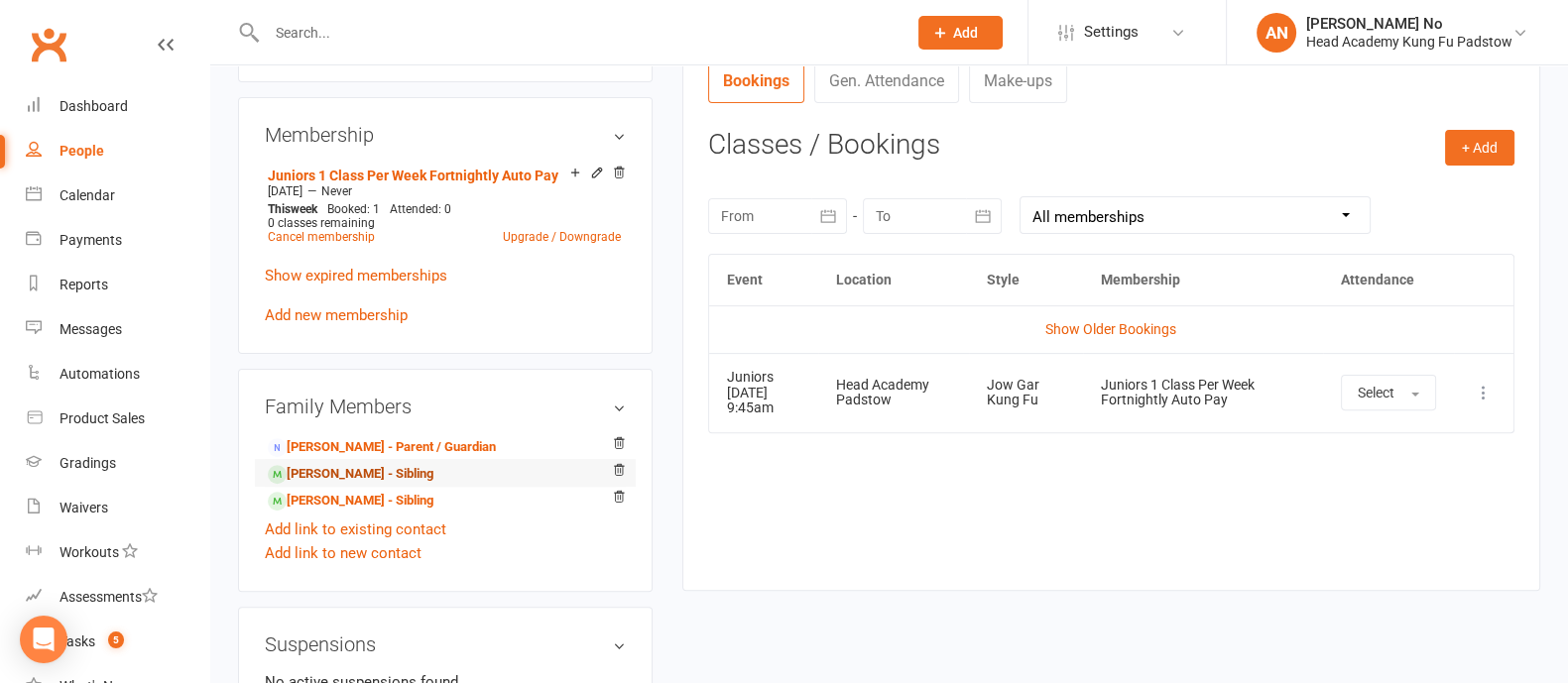
click at [344, 472] on link "Alannah Farah - Sibling" at bounding box center [350, 474] width 166 height 21
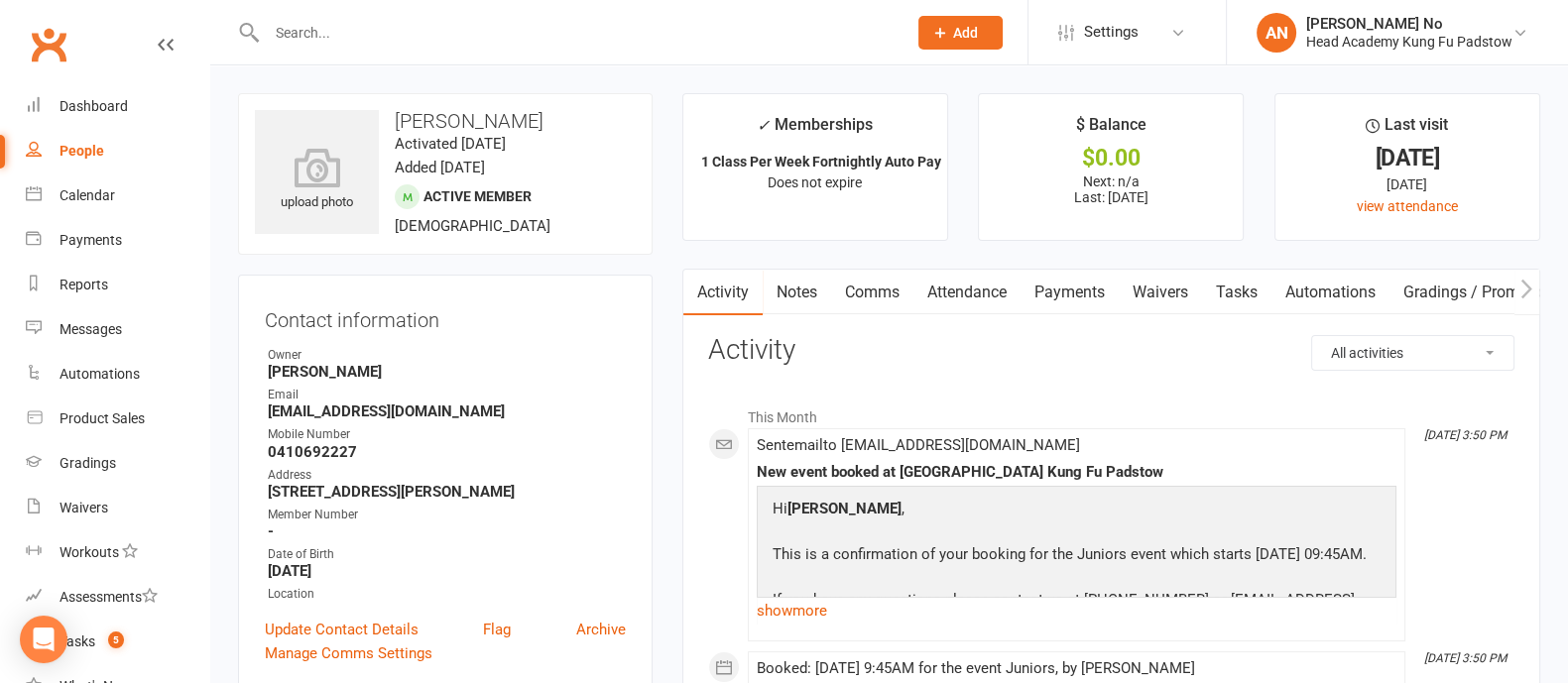
click at [985, 294] on link "Attendance" at bounding box center [966, 292] width 107 height 46
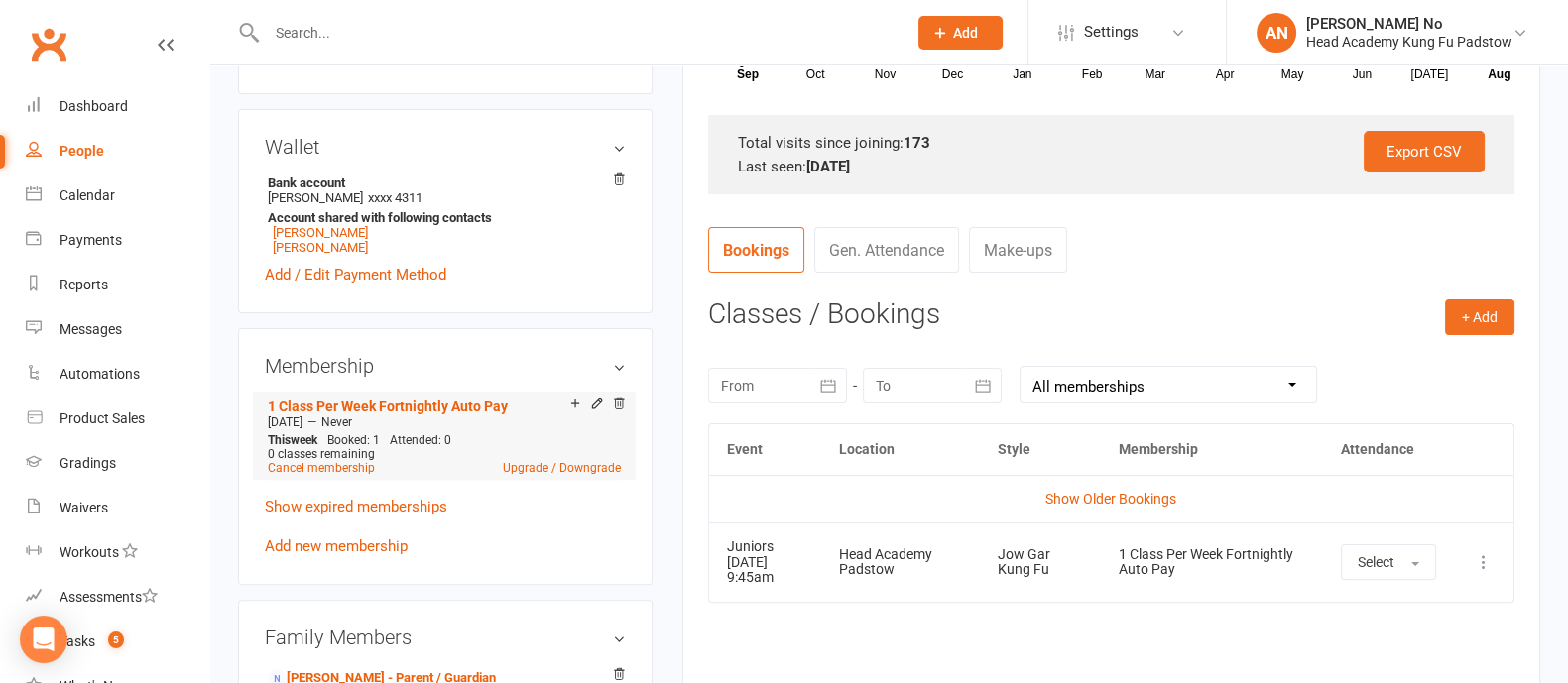
scroll to position [1195, 0]
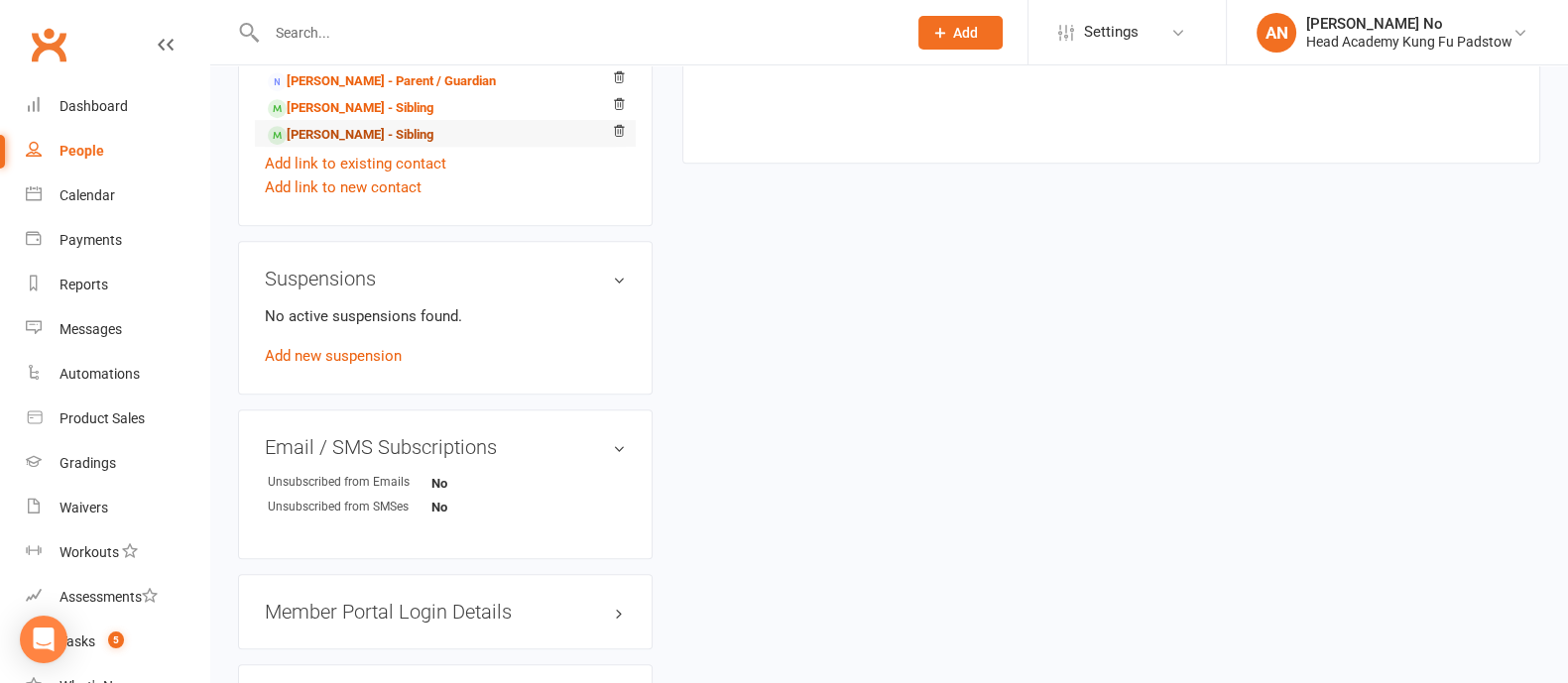
click at [357, 135] on link "Marcus Farah - Sibling" at bounding box center [350, 135] width 166 height 21
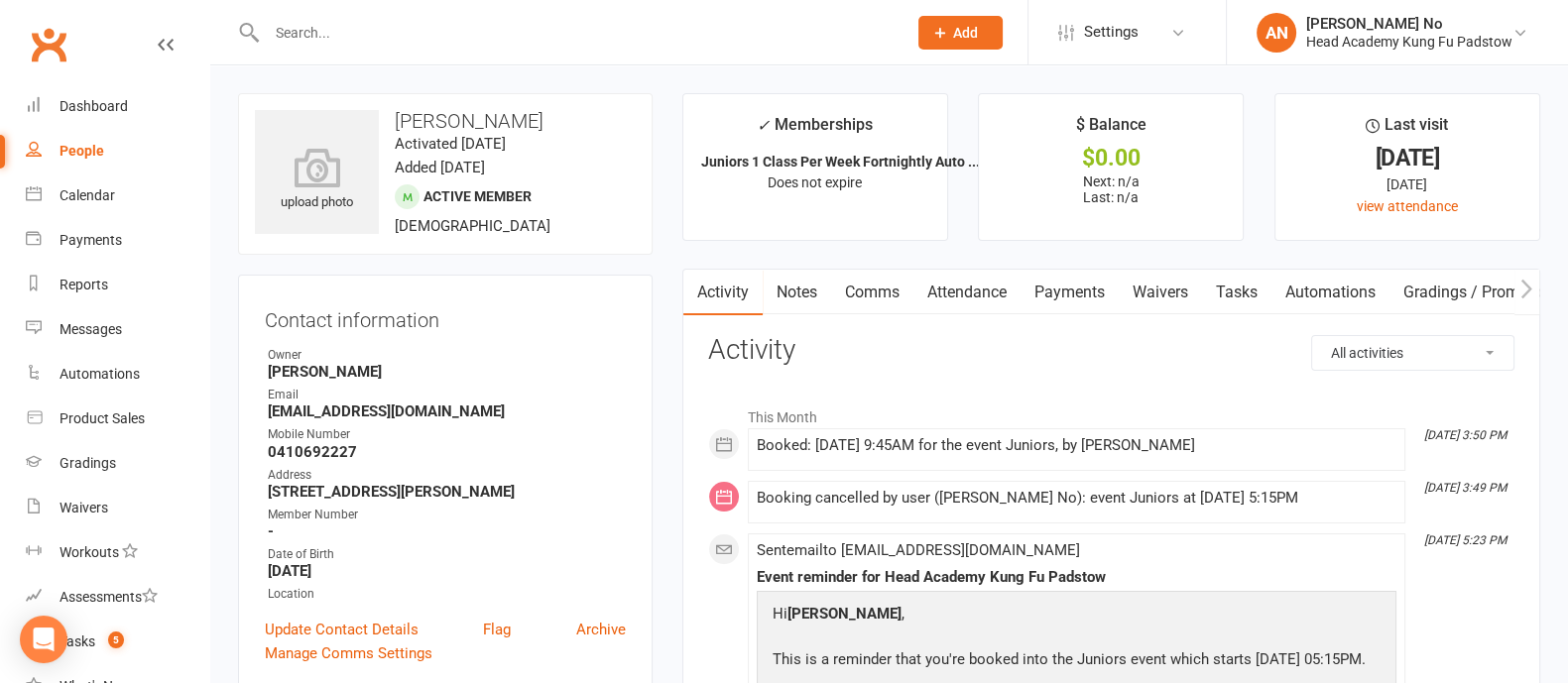
click at [979, 289] on link "Attendance" at bounding box center [966, 292] width 107 height 46
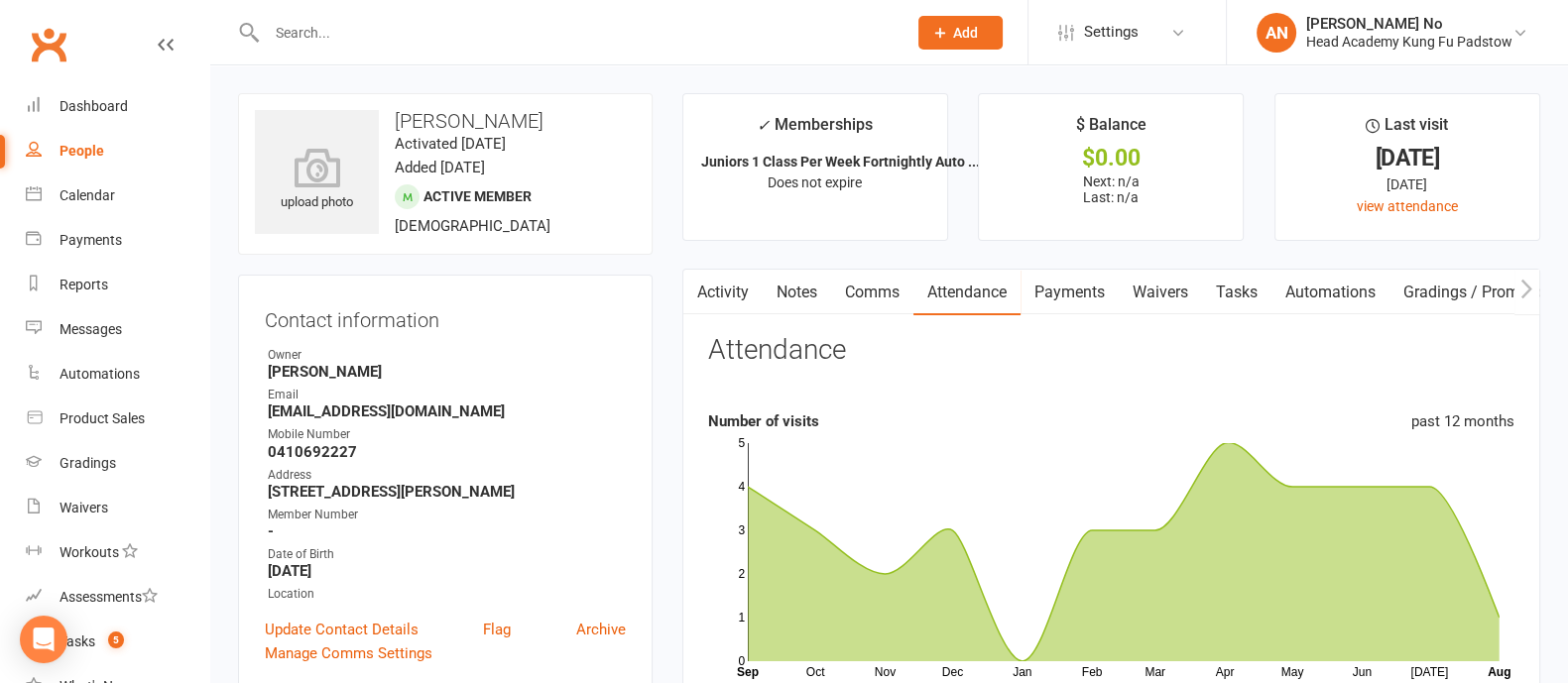
scroll to position [598, 0]
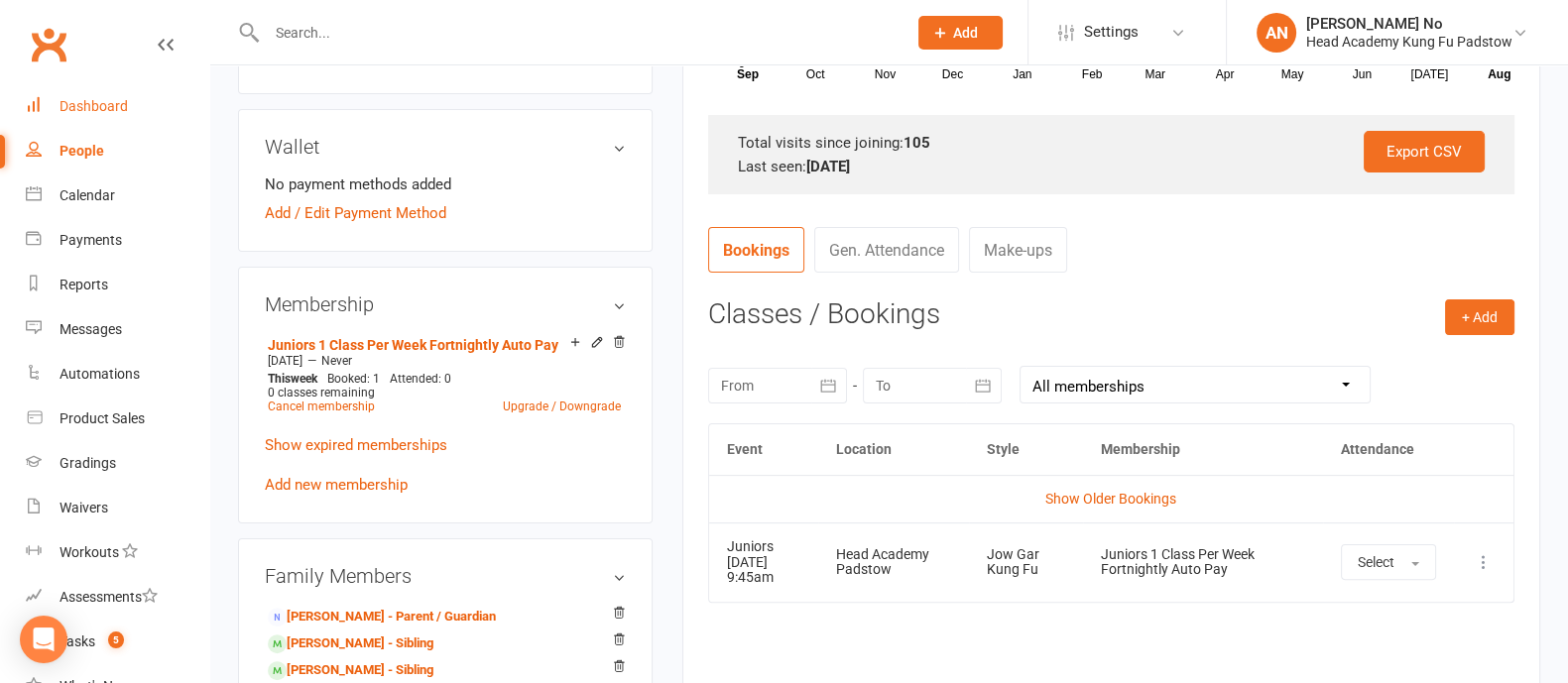
click at [99, 112] on div "Dashboard" at bounding box center [93, 106] width 69 height 16
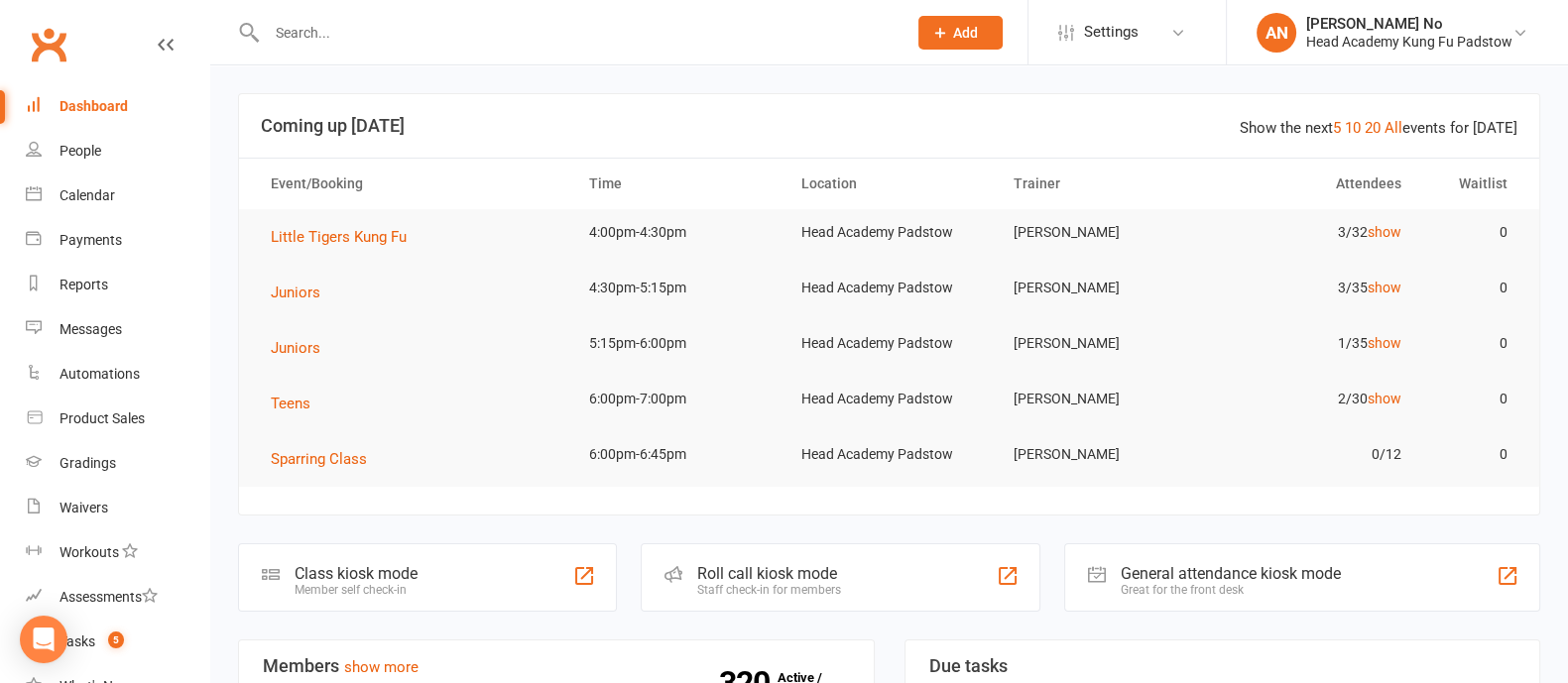
click at [344, 42] on input "text" at bounding box center [576, 33] width 631 height 28
type input "kian"
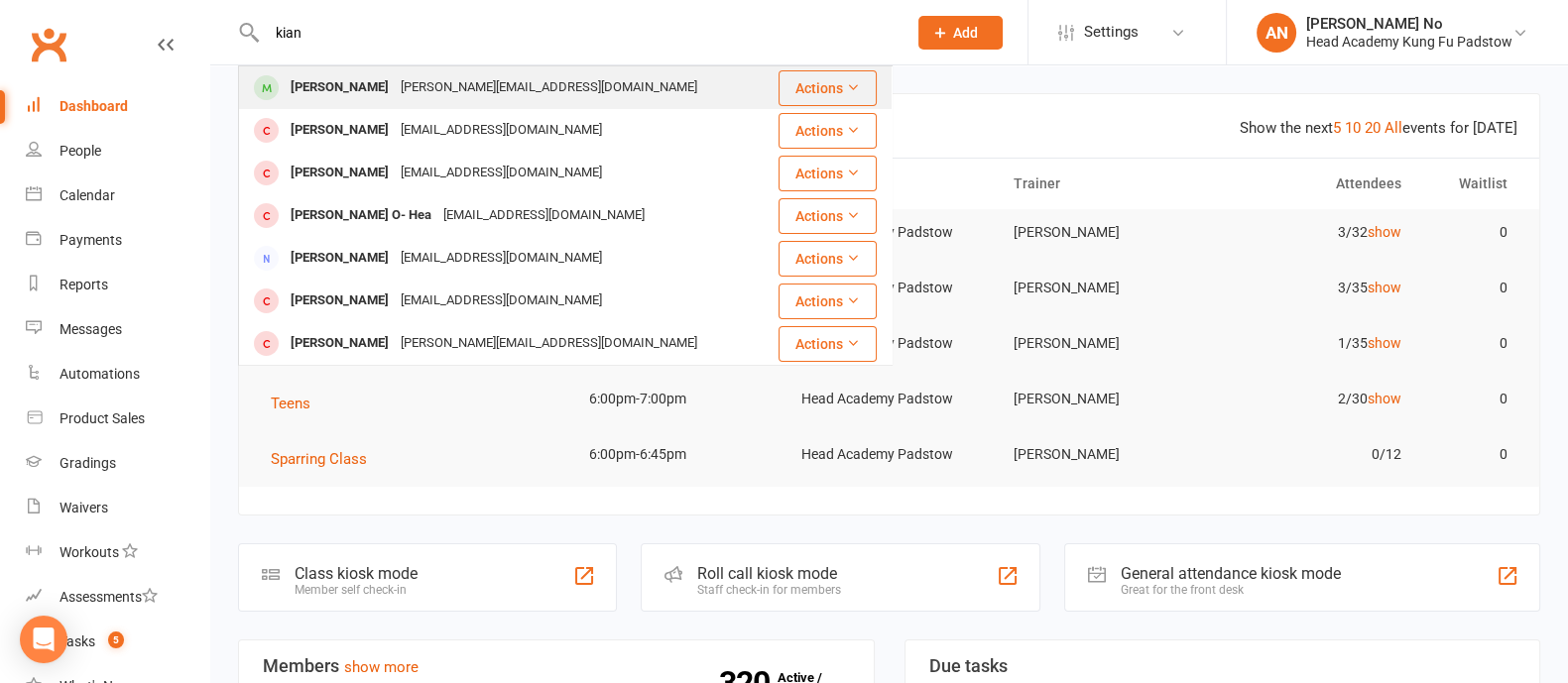
click at [357, 94] on div "Kian Woods" at bounding box center [339, 87] width 110 height 29
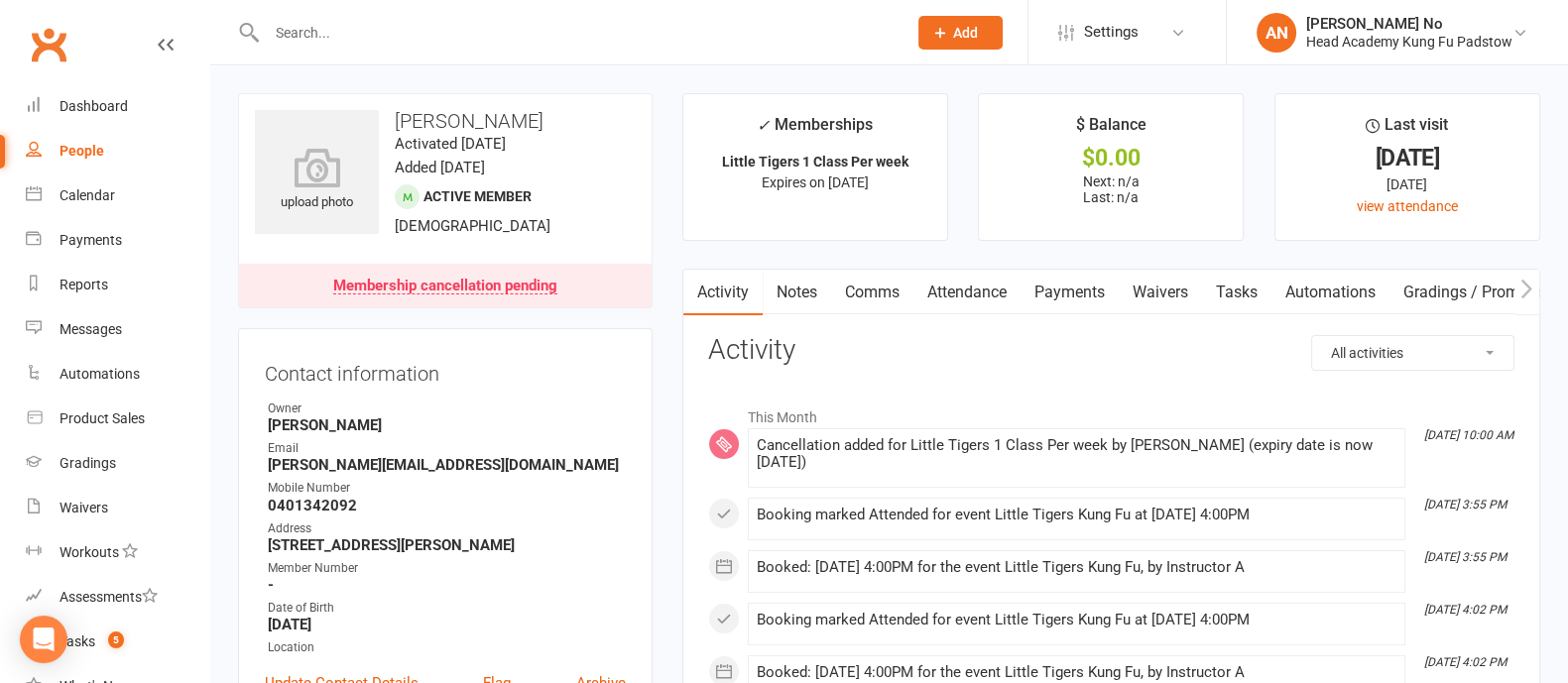
click at [976, 292] on link "Attendance" at bounding box center [966, 292] width 107 height 46
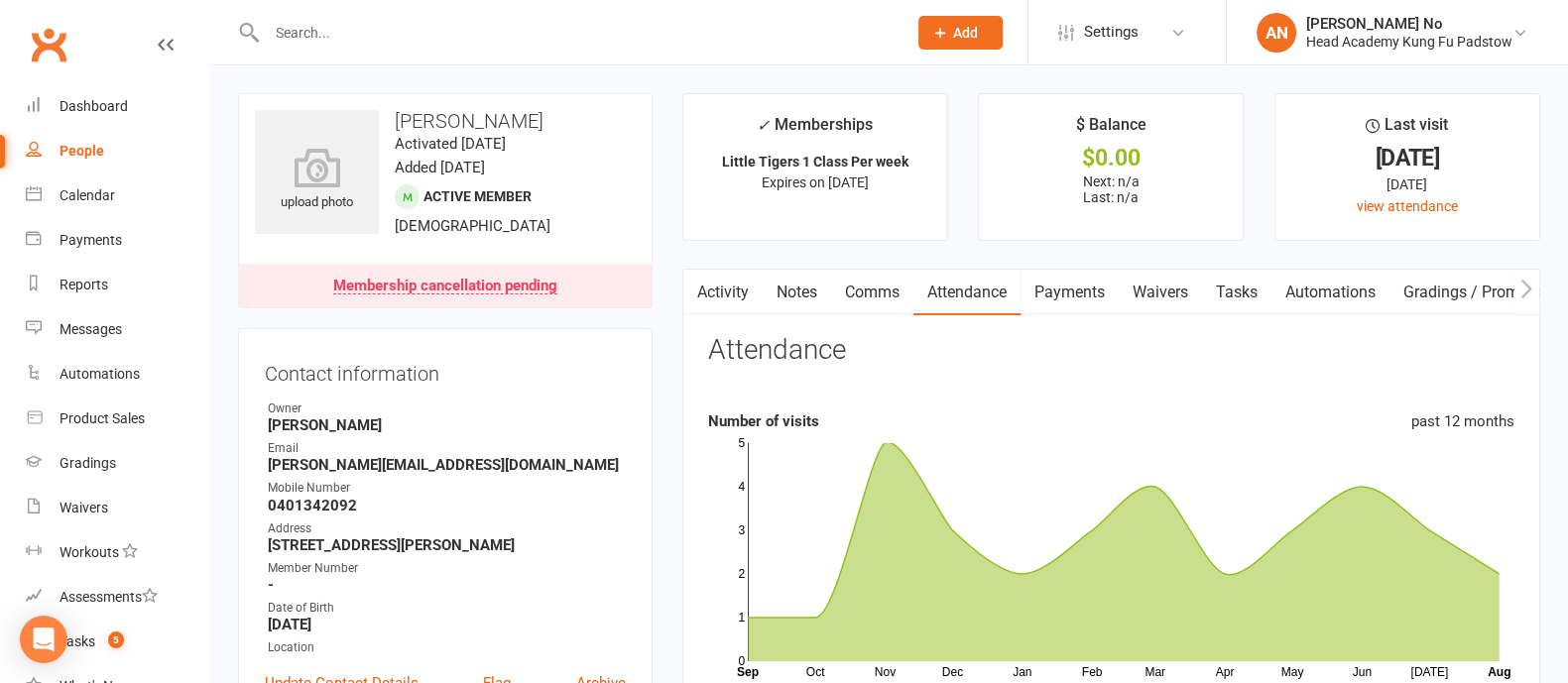
click at [710, 289] on link "Activity" at bounding box center [723, 292] width 80 height 46
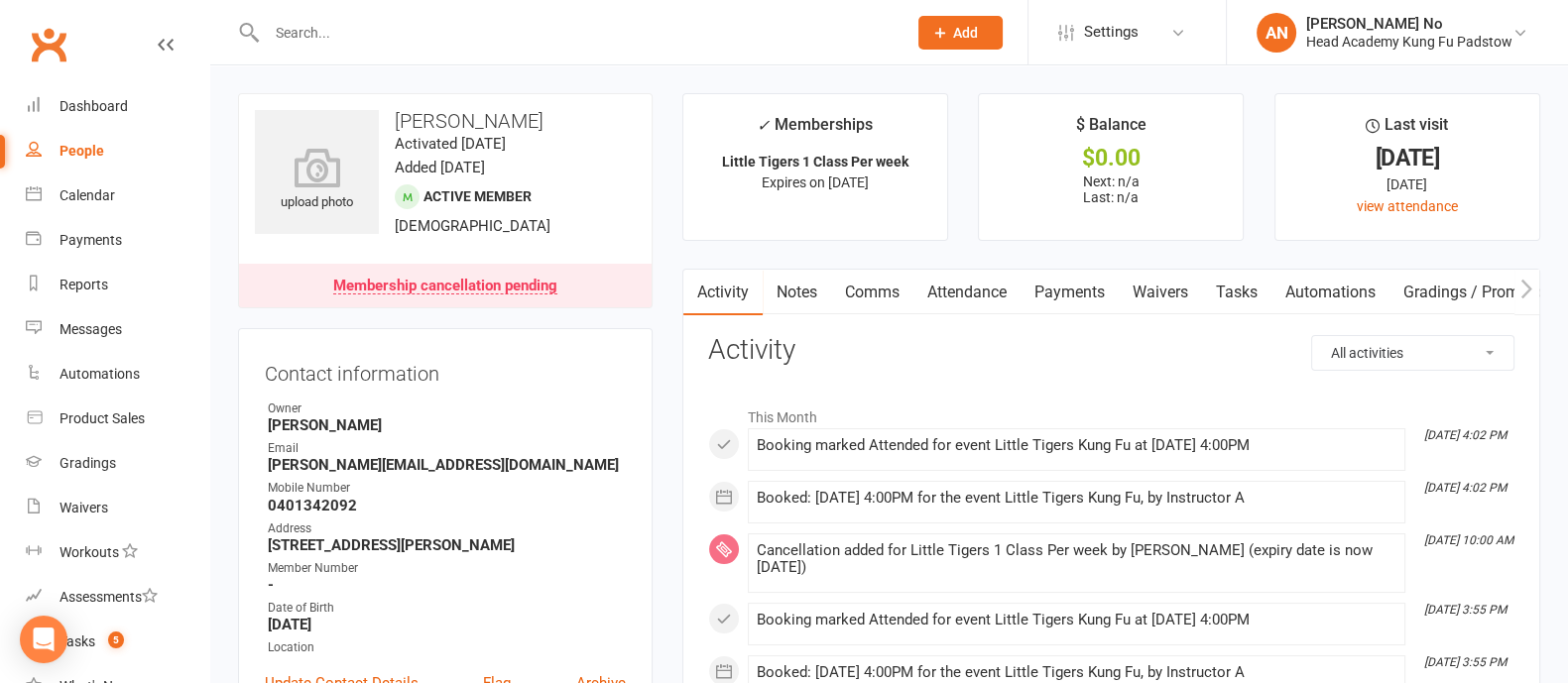
scroll to position [598, 0]
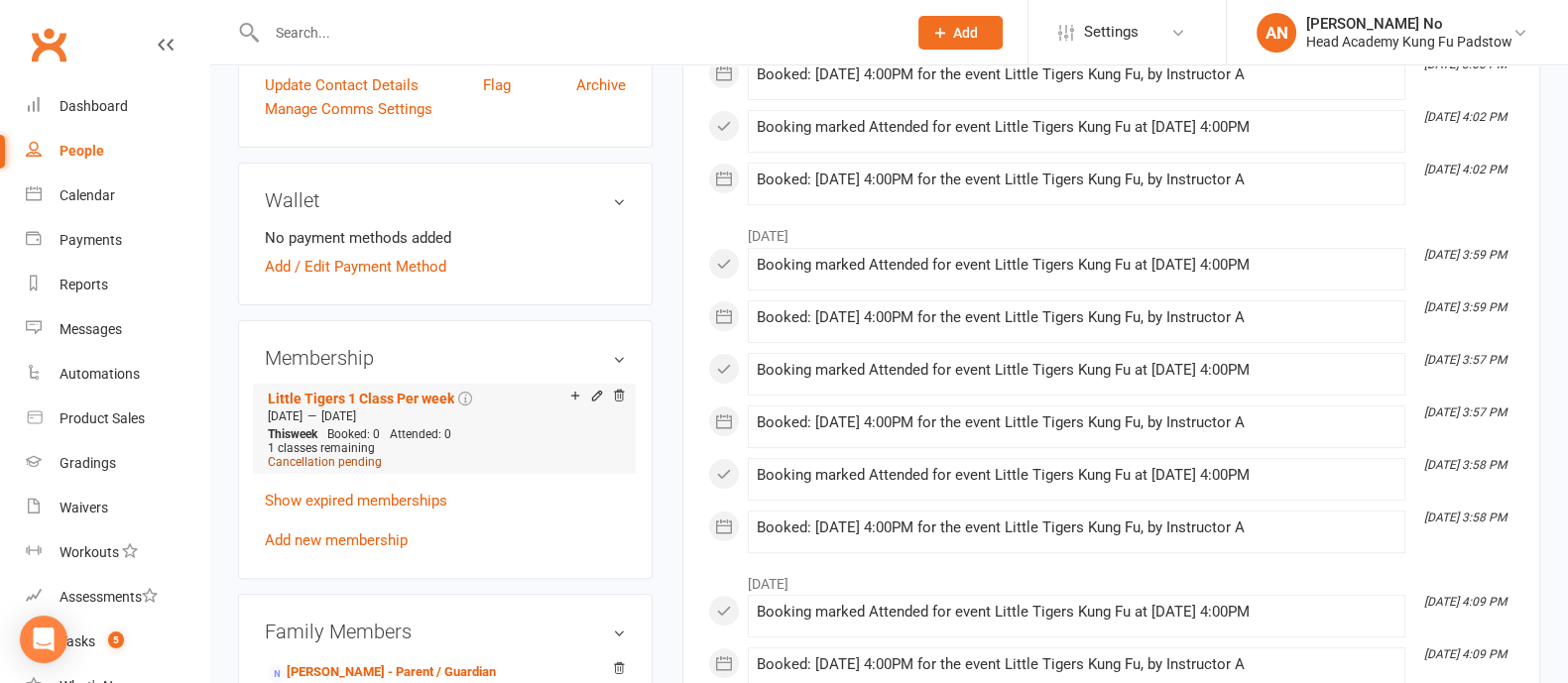
click at [333, 464] on span "Cancellation pending" at bounding box center [324, 462] width 114 height 14
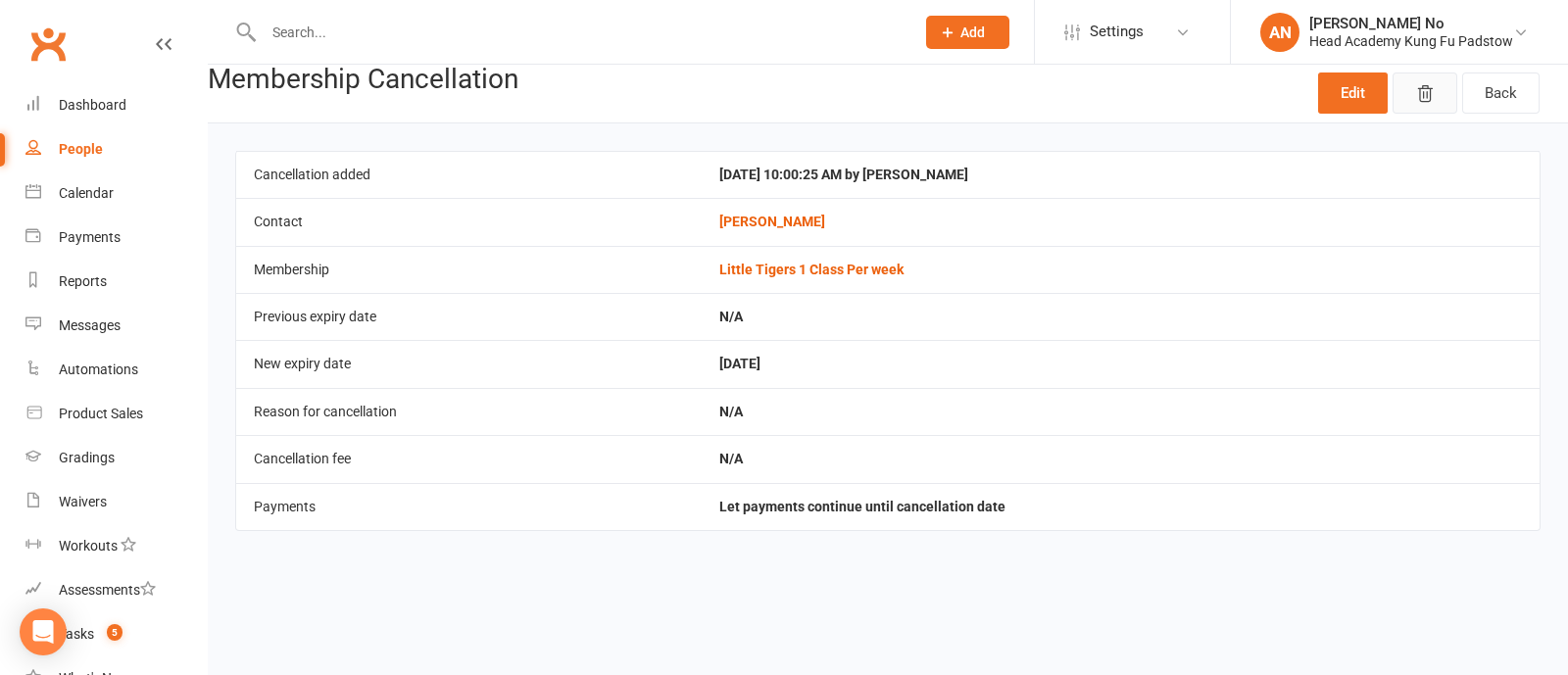
click at [1420, 95] on icon "button" at bounding box center [1425, 94] width 20 height 20
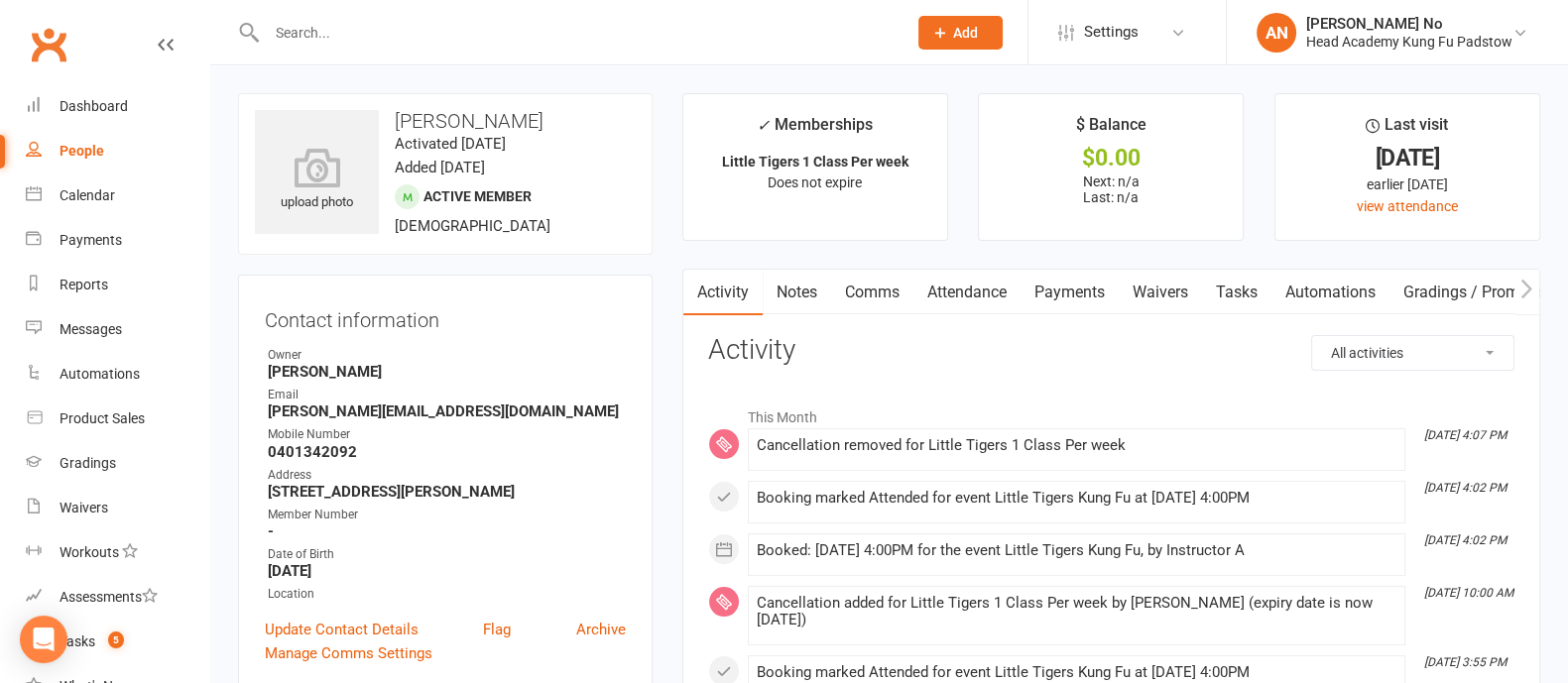
scroll to position [598, 0]
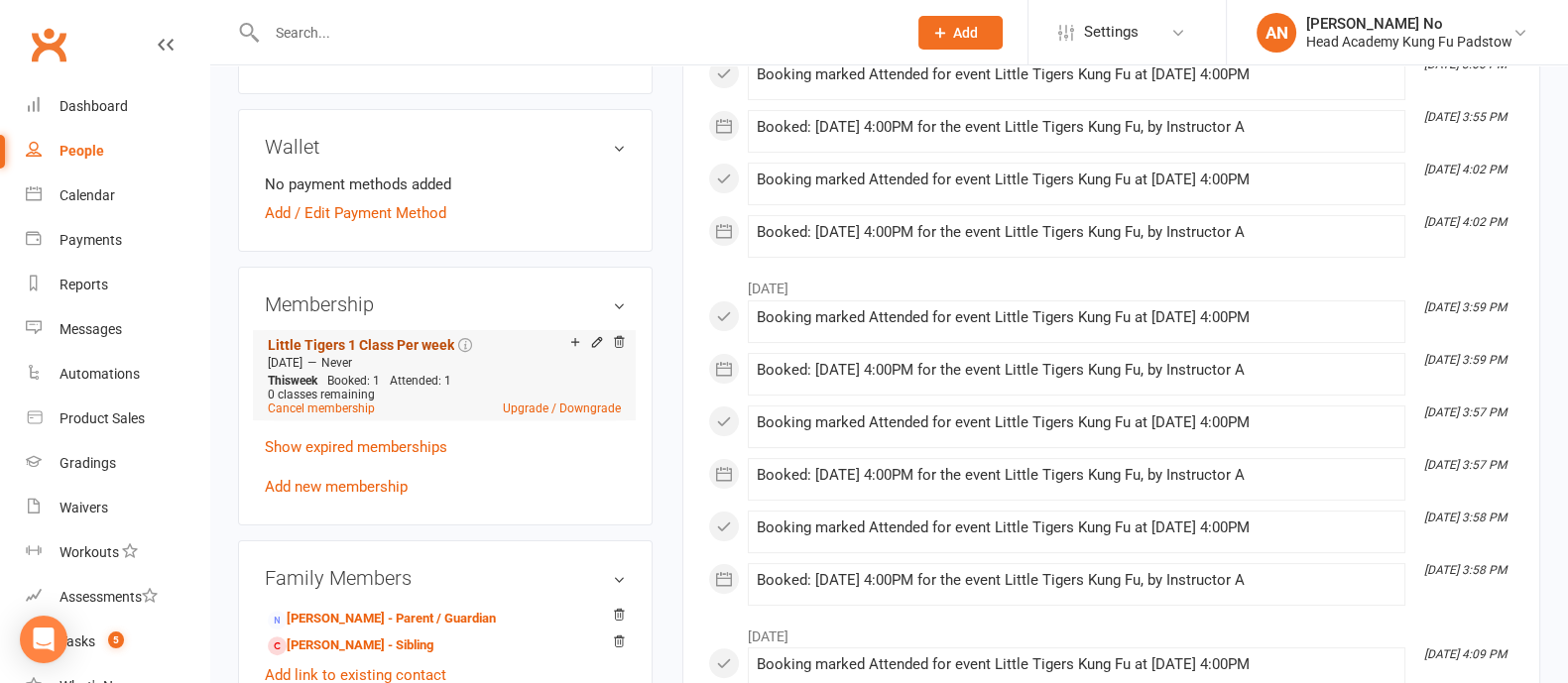
click at [409, 342] on link "Little Tigers 1 Class Per week" at bounding box center [360, 345] width 186 height 16
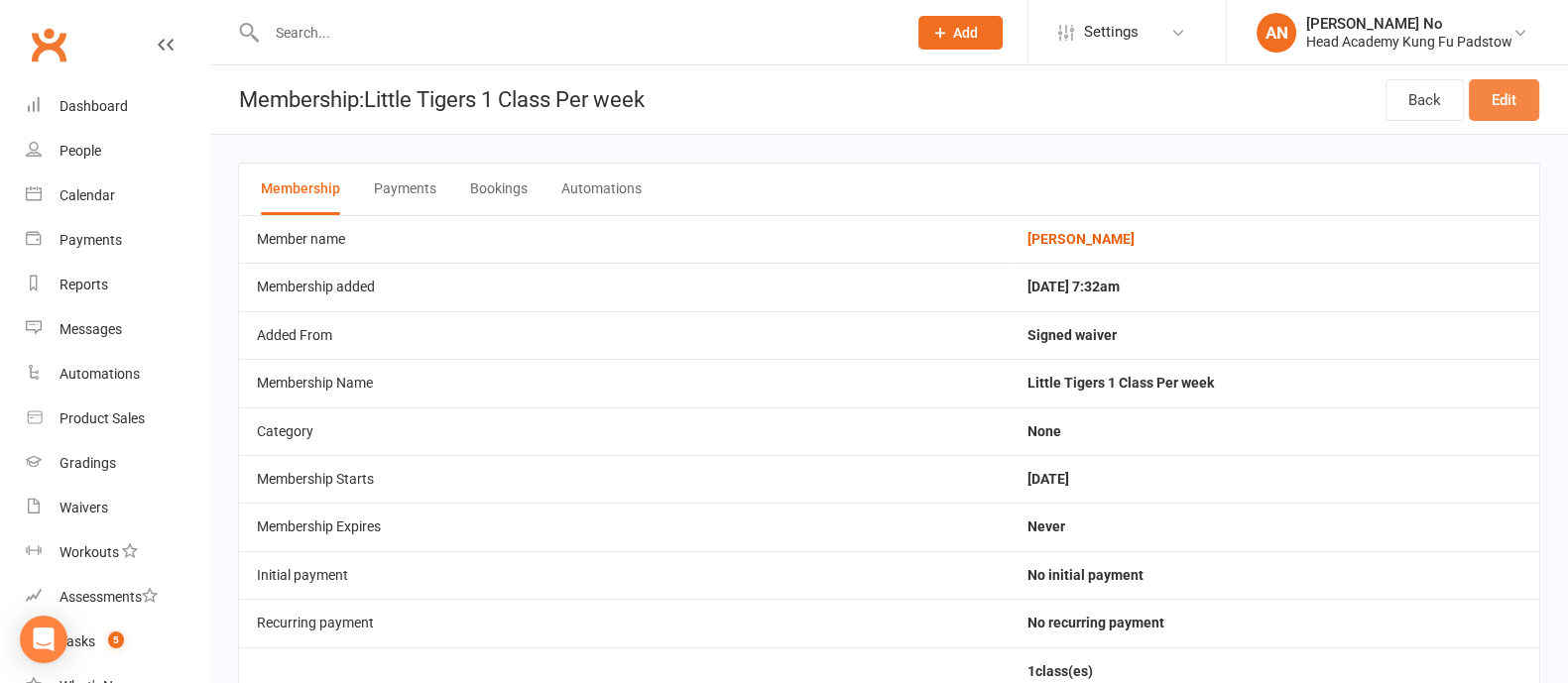
click at [1495, 116] on link "Edit" at bounding box center [1503, 100] width 71 height 42
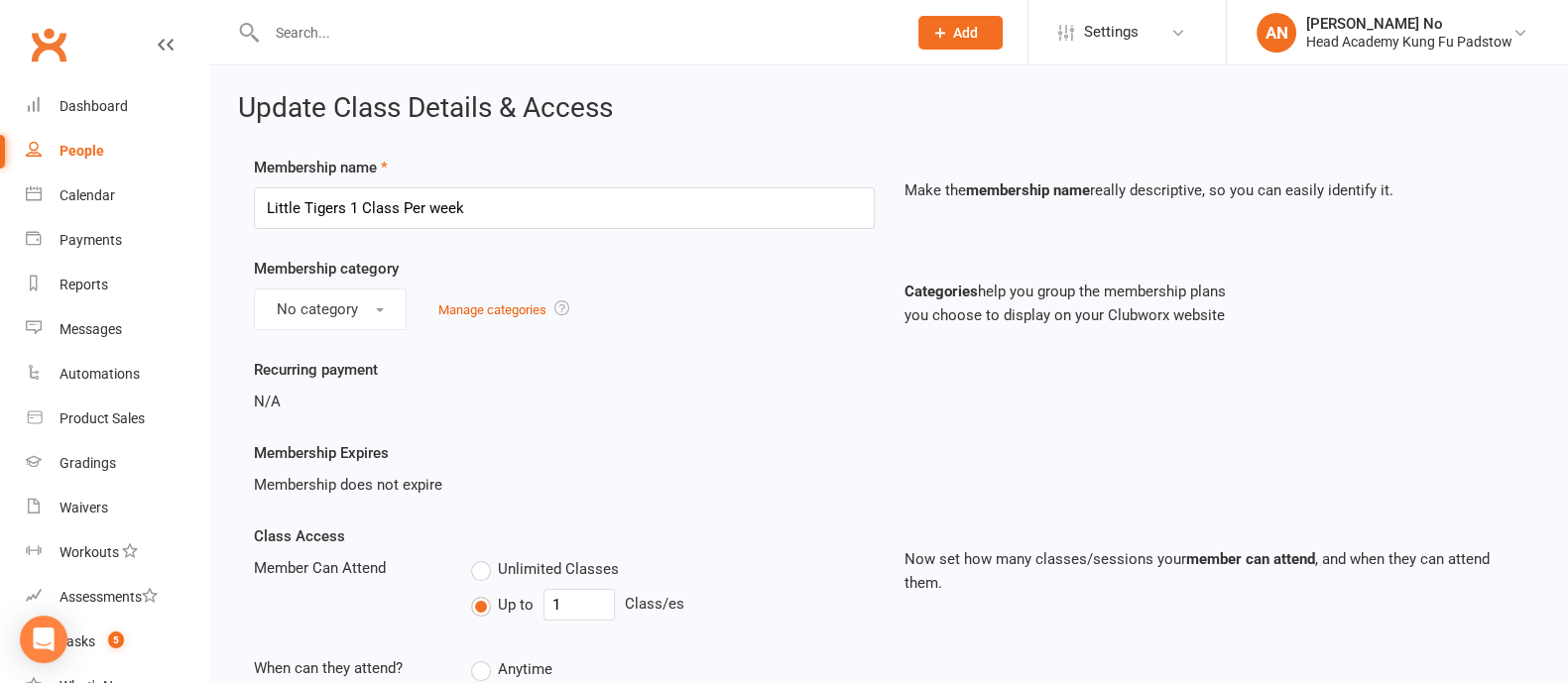
scroll to position [598, 0]
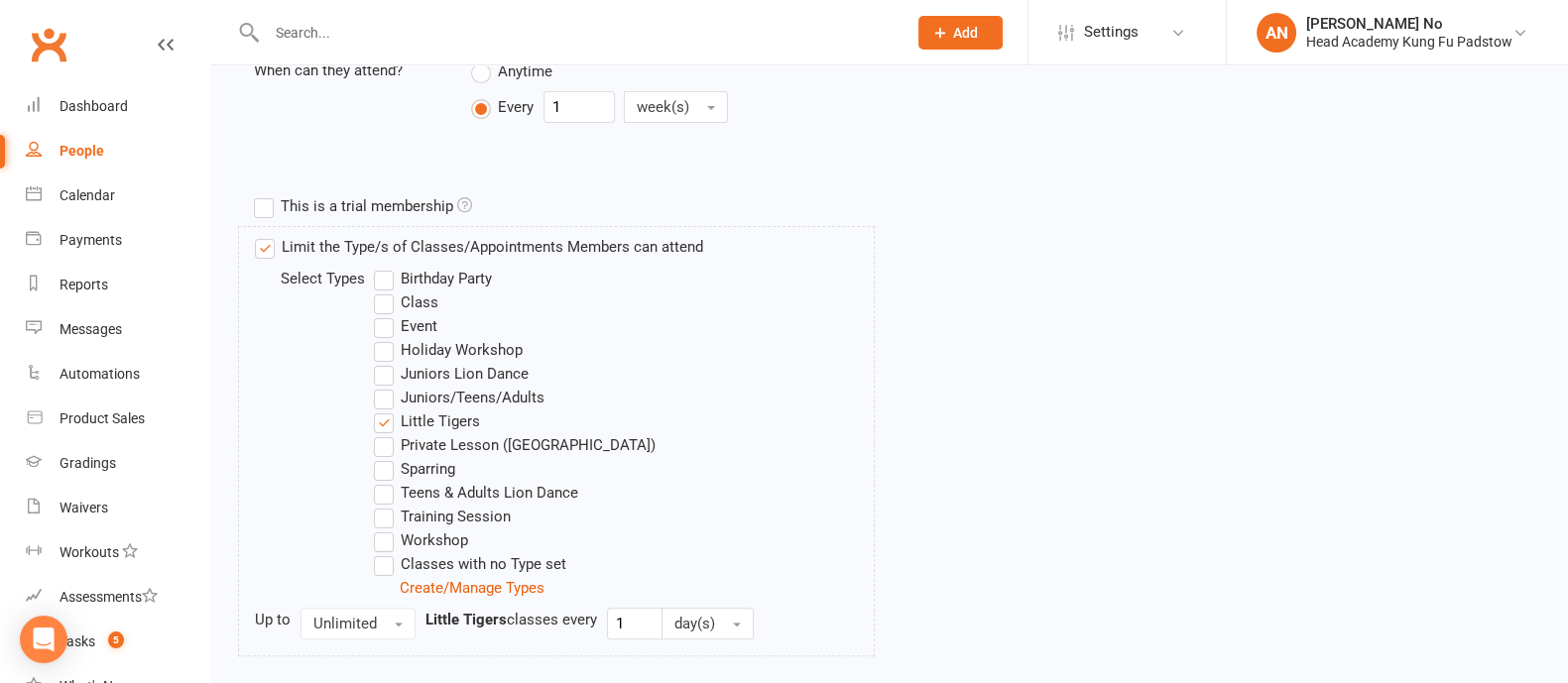
click at [382, 394] on label "Juniors/Teens/Adults" at bounding box center [459, 398] width 171 height 24
click at [382, 386] on input "Juniors/Teens/Adults" at bounding box center [380, 386] width 13 height 0
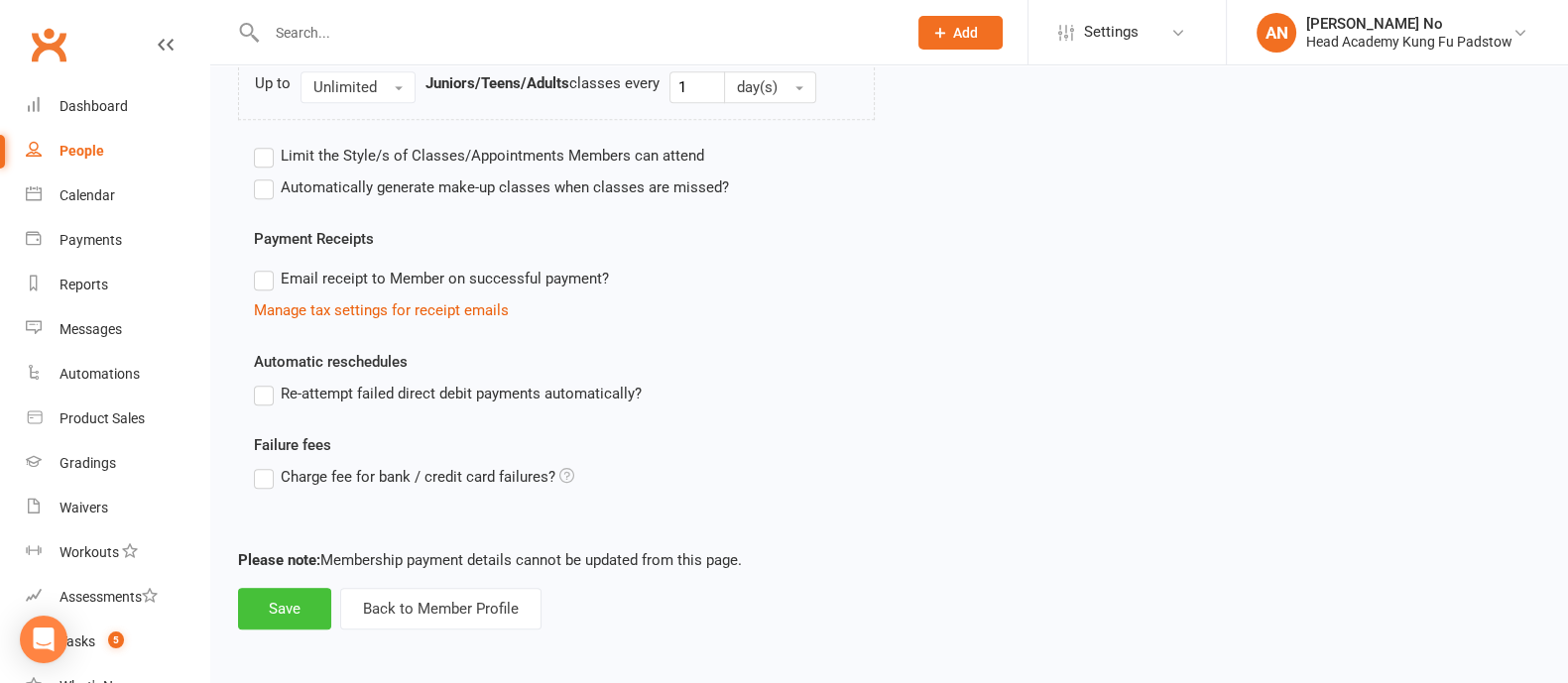
click at [262, 613] on button "Save" at bounding box center [284, 608] width 93 height 42
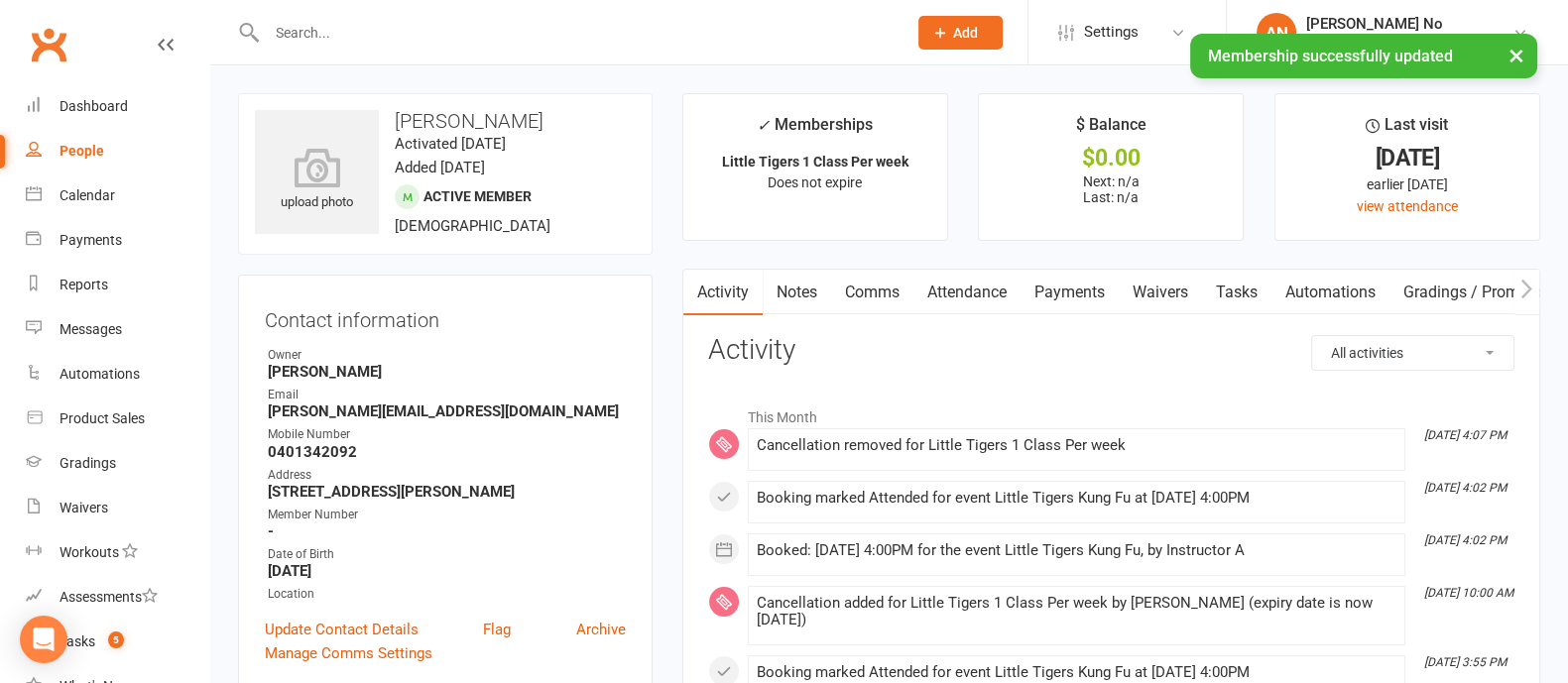
click at [1001, 288] on link "Attendance" at bounding box center [966, 292] width 107 height 46
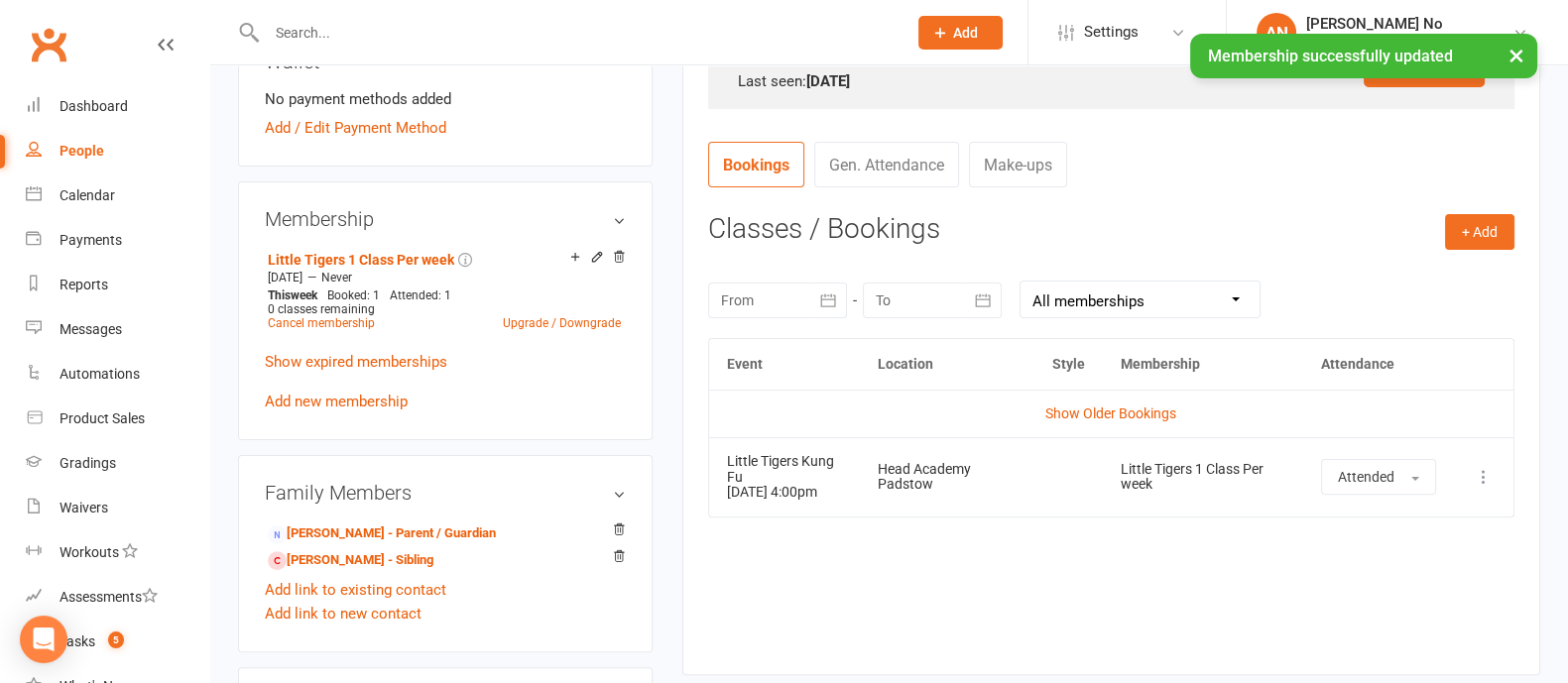
scroll to position [694, 0]
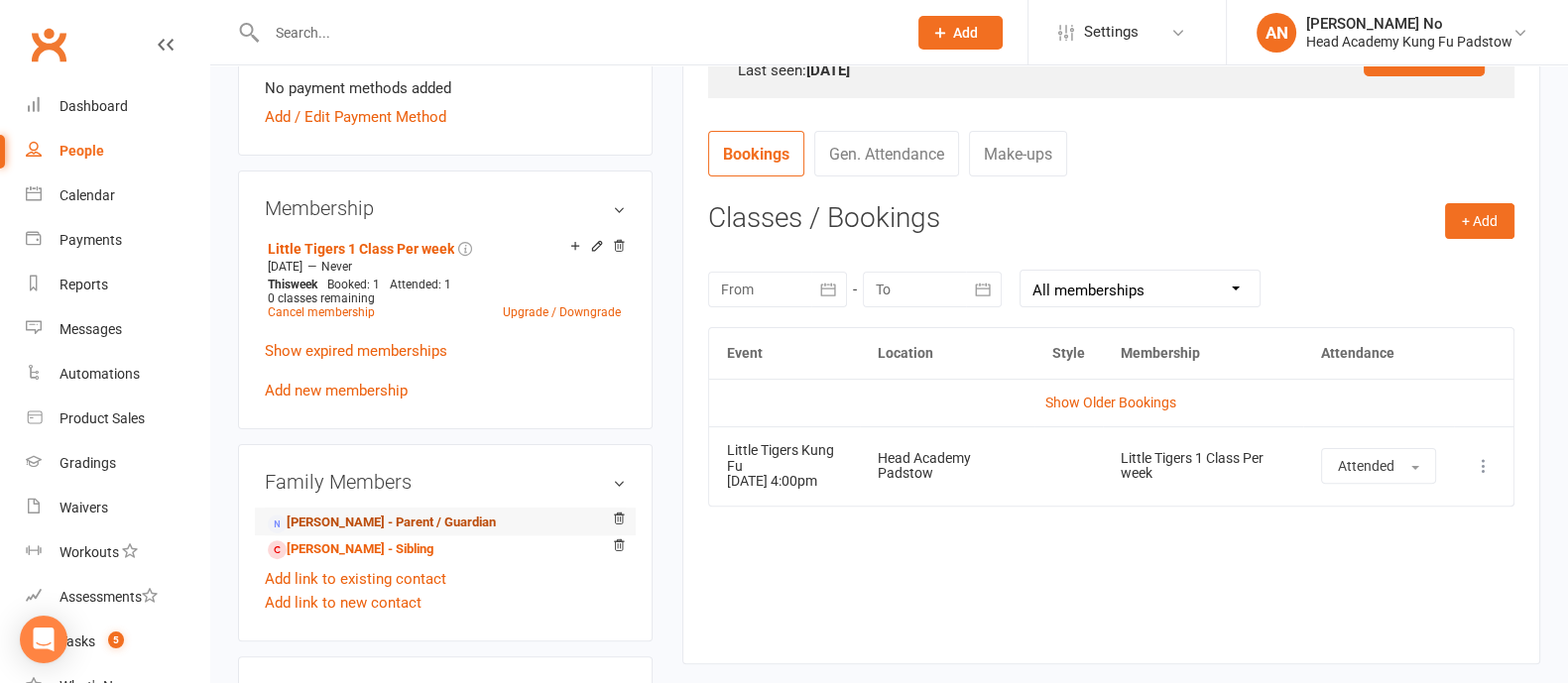
click at [392, 517] on link "Matthew Woods - Parent / Guardian" at bounding box center [381, 523] width 228 height 21
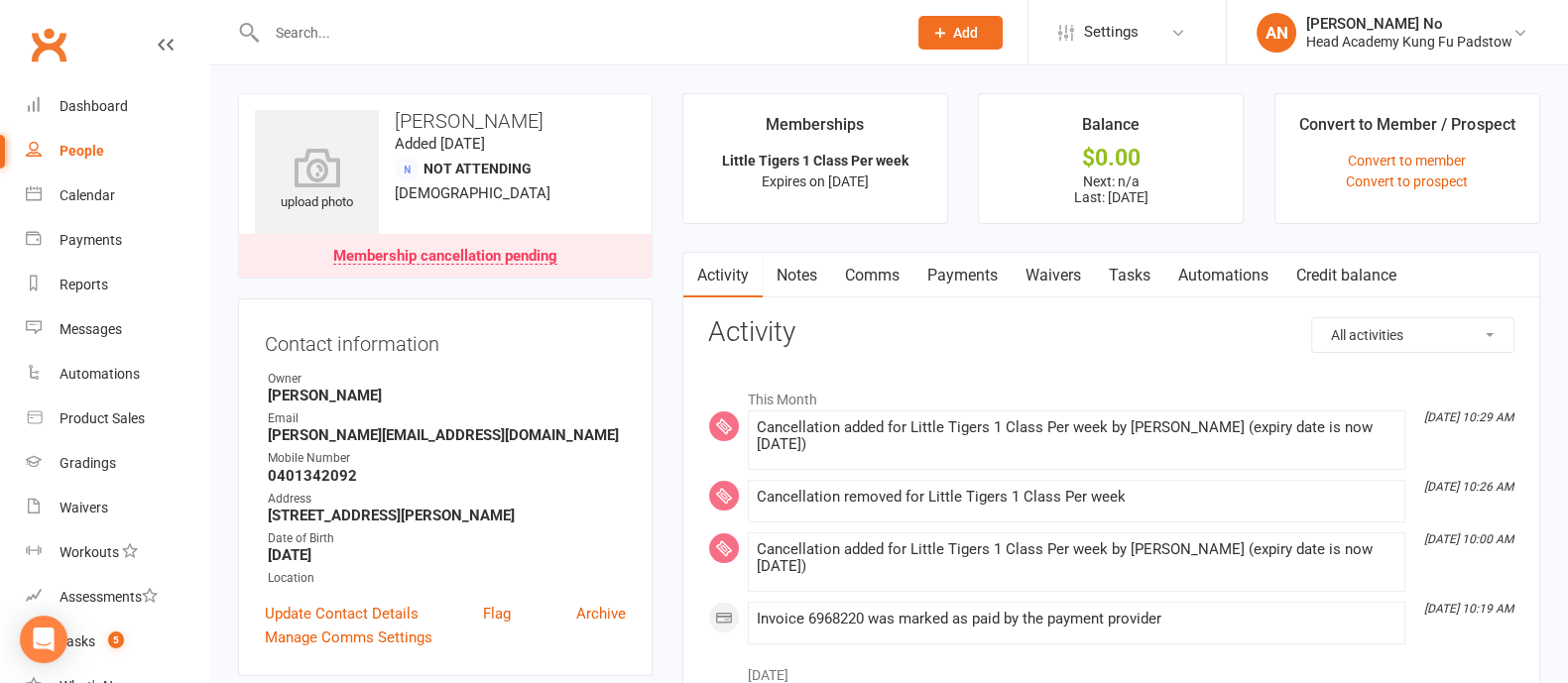
scroll to position [598, 0]
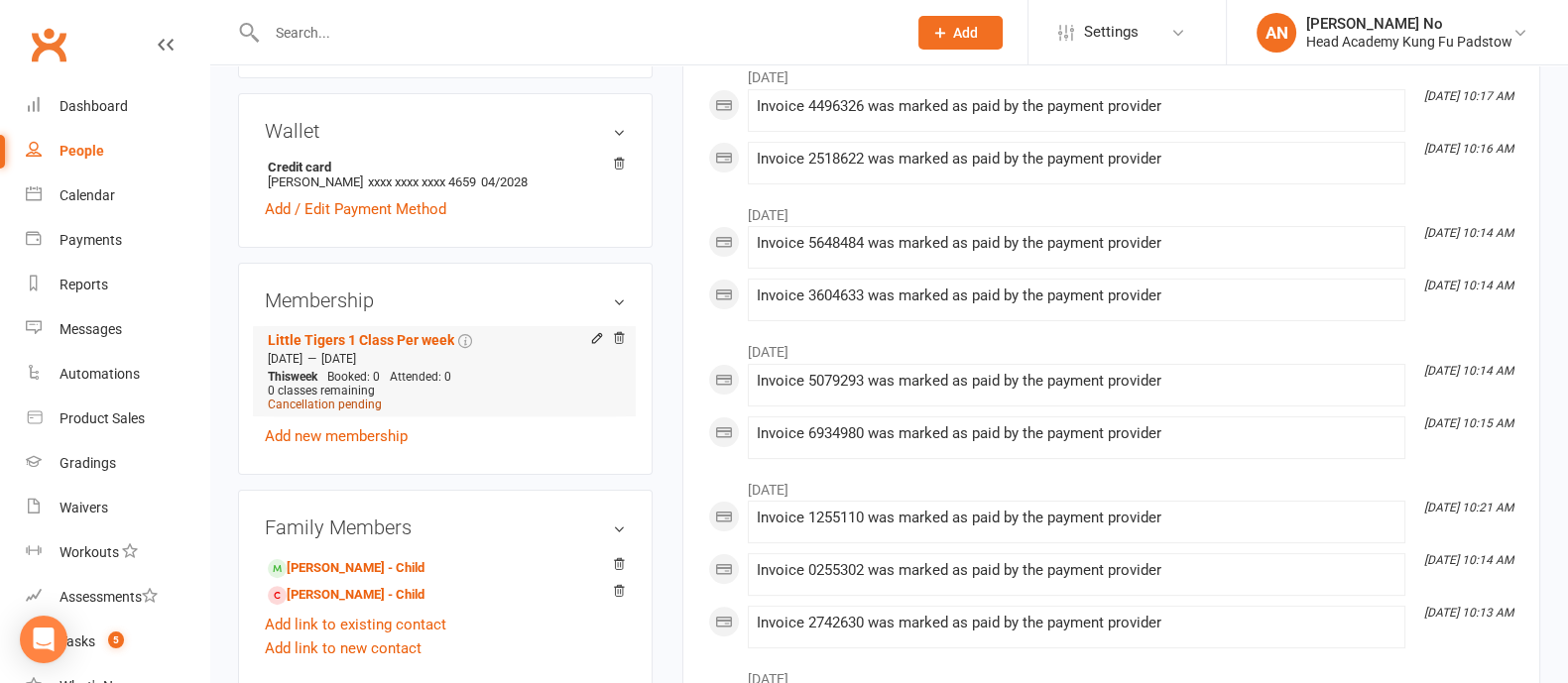
click at [318, 406] on span "Cancellation pending" at bounding box center [324, 405] width 114 height 14
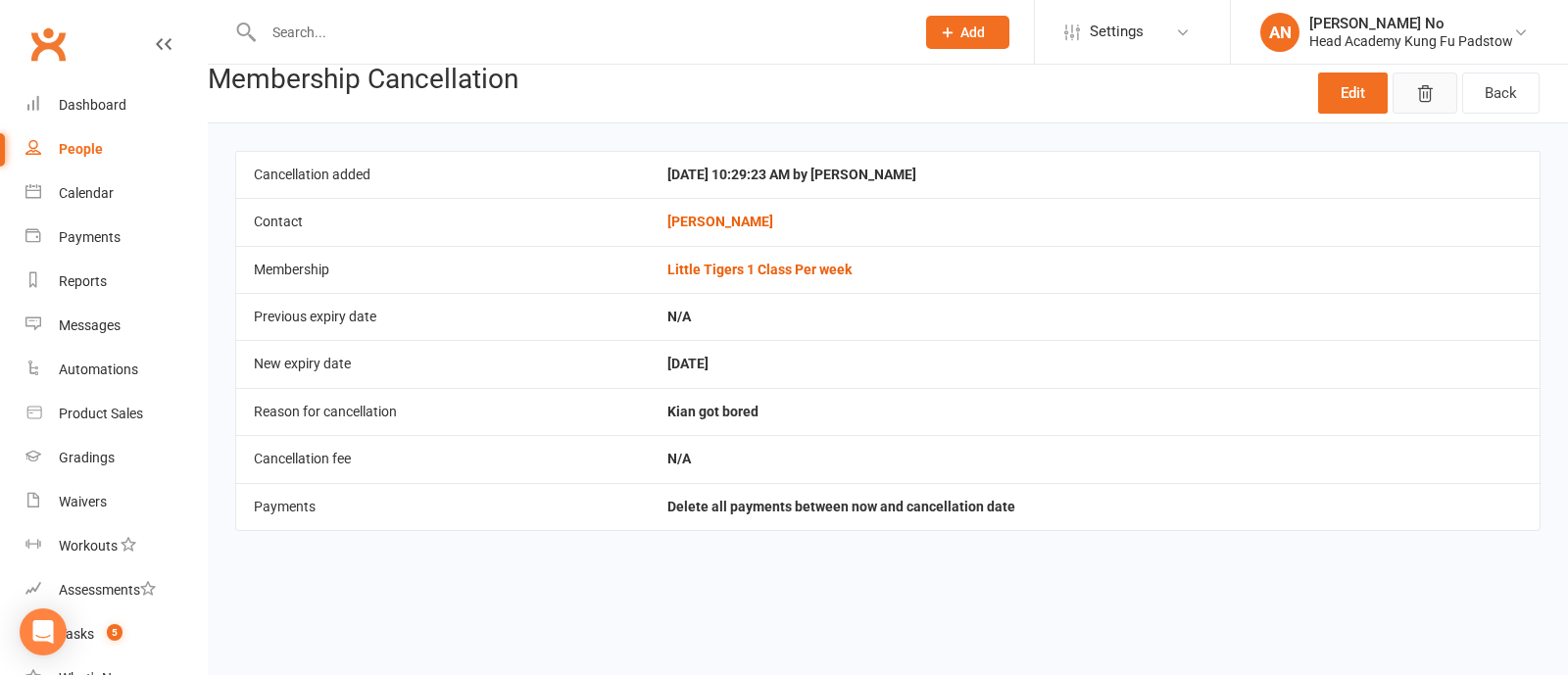
click at [1415, 98] on button "button" at bounding box center [1425, 93] width 65 height 41
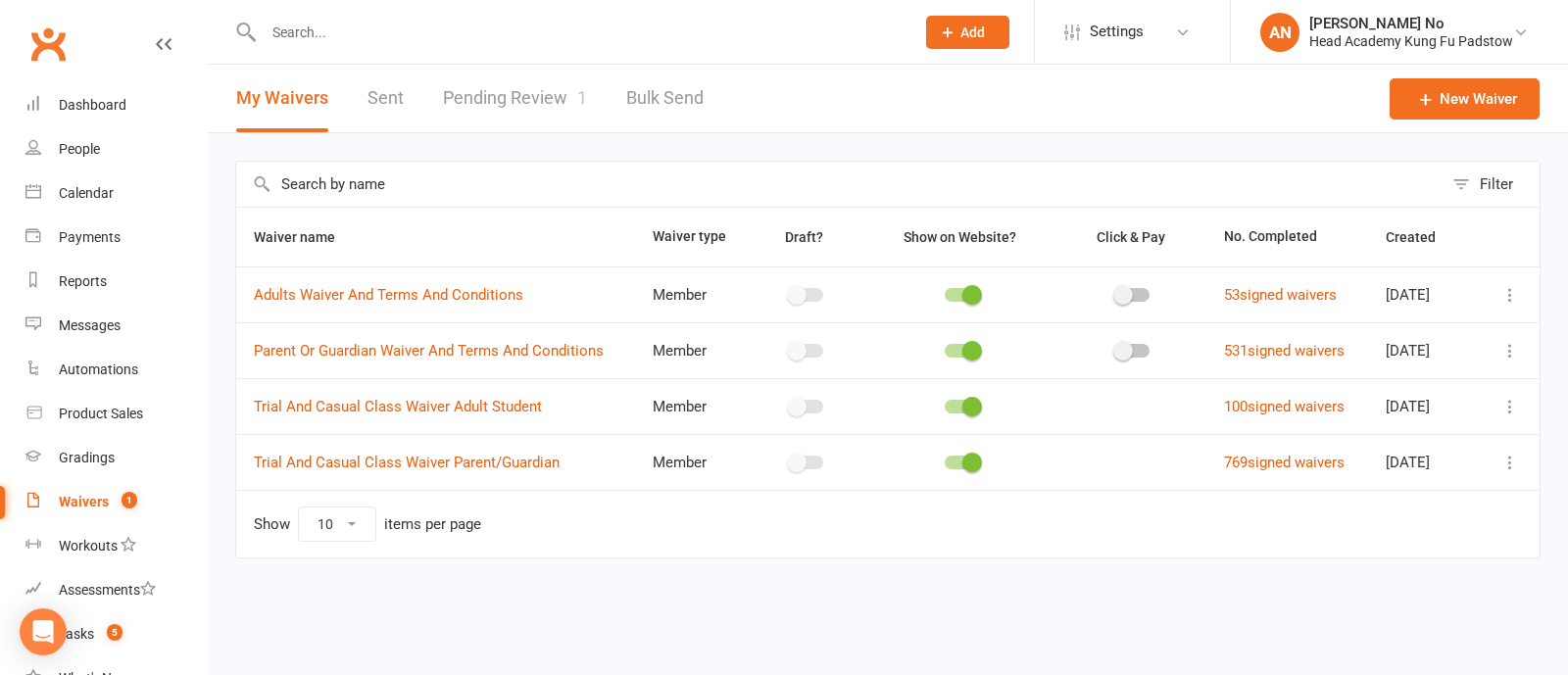
click at [525, 93] on link "Pending Review 1" at bounding box center [515, 98] width 145 height 68
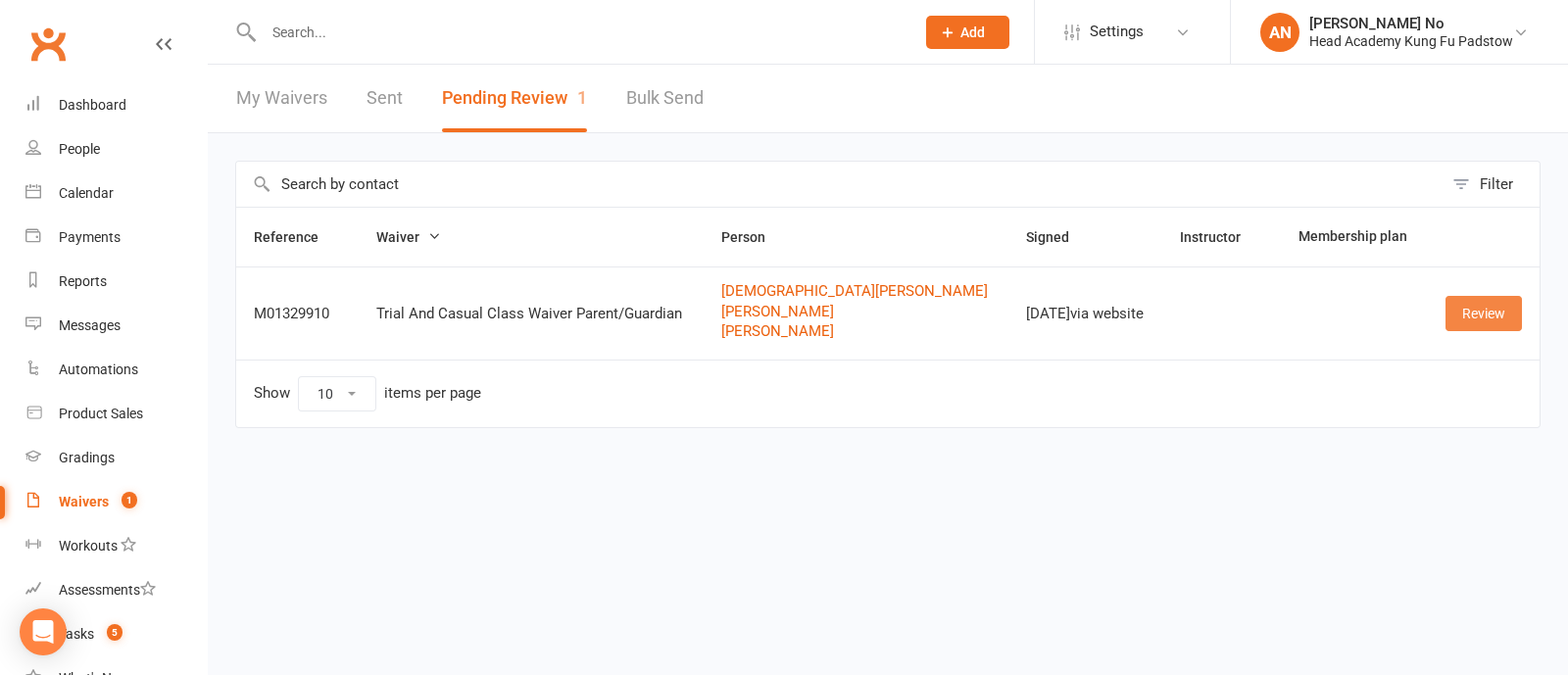
click at [1485, 308] on link "Review" at bounding box center [1484, 313] width 77 height 35
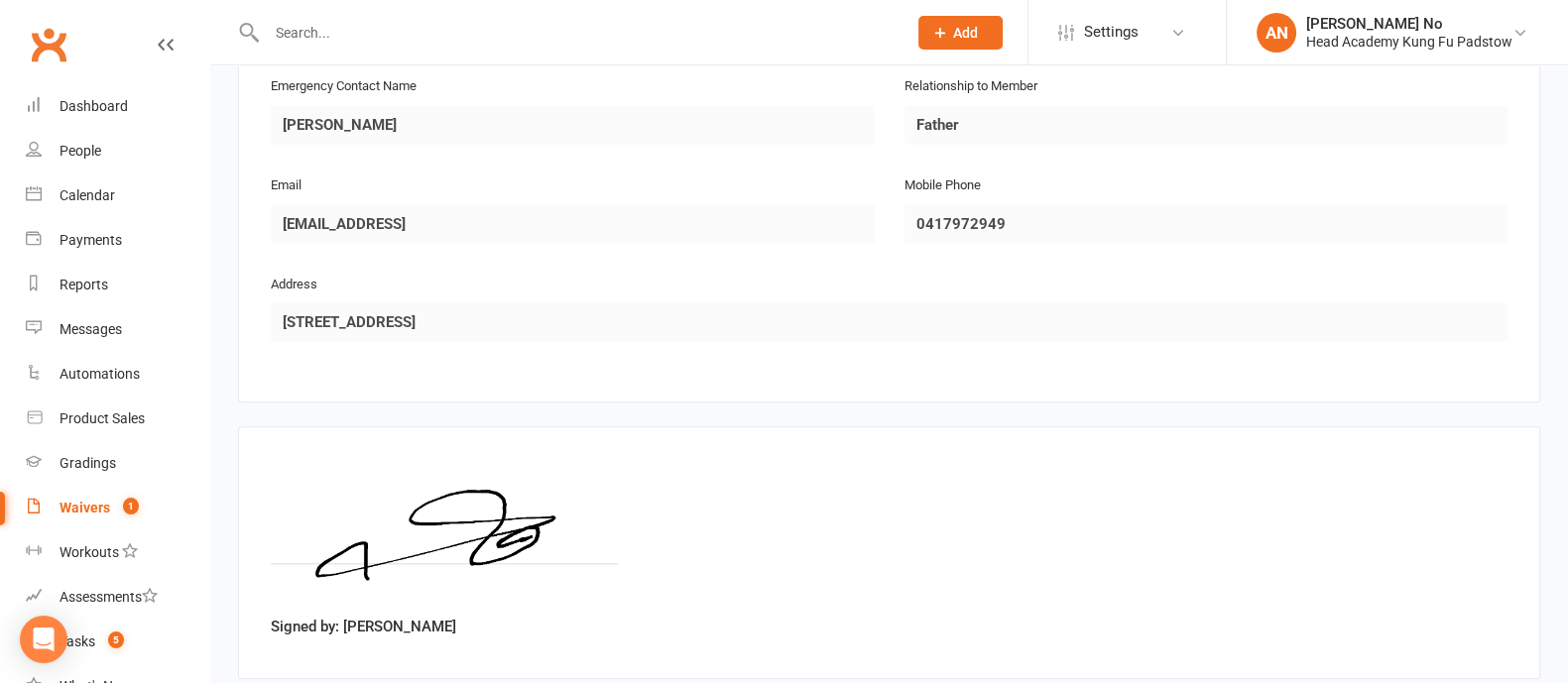
scroll to position [2474, 0]
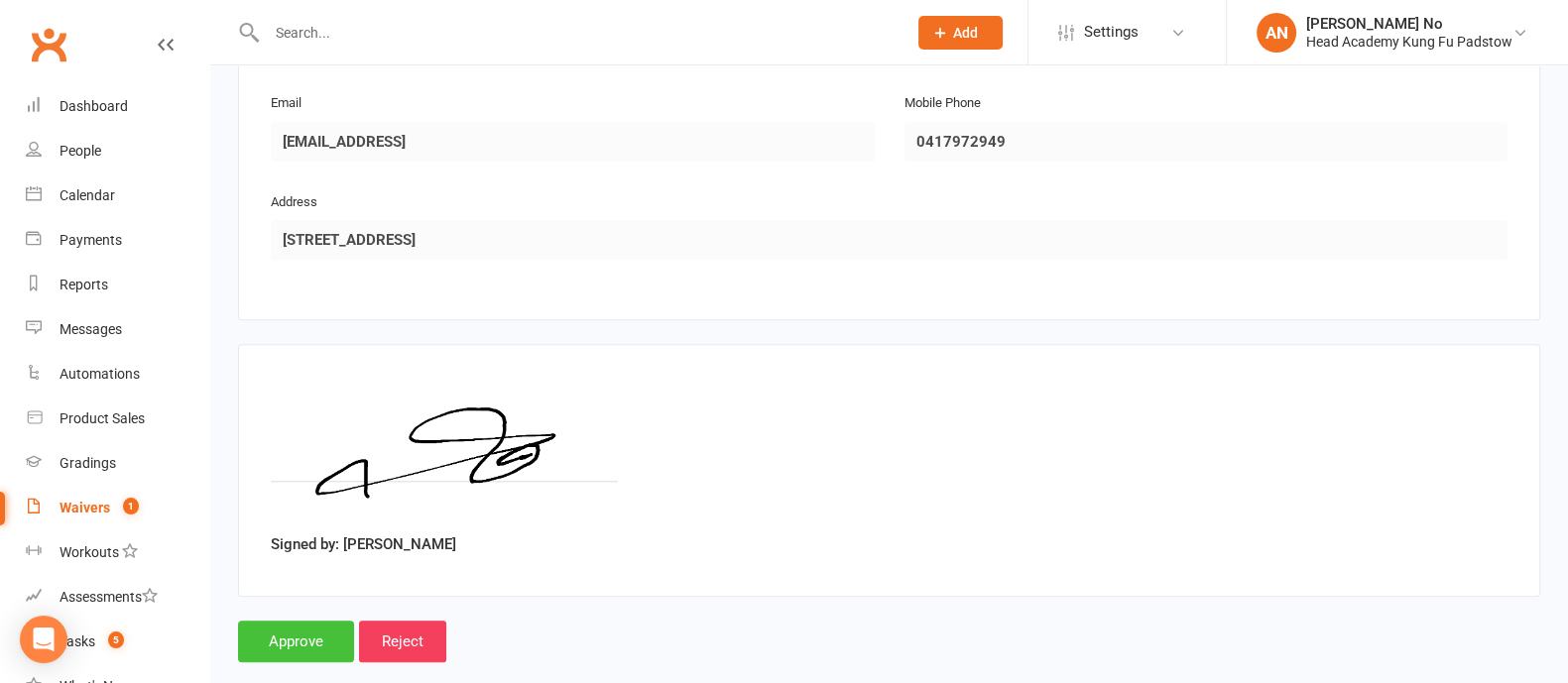
click at [312, 620] on input "Approve" at bounding box center [295, 641] width 116 height 42
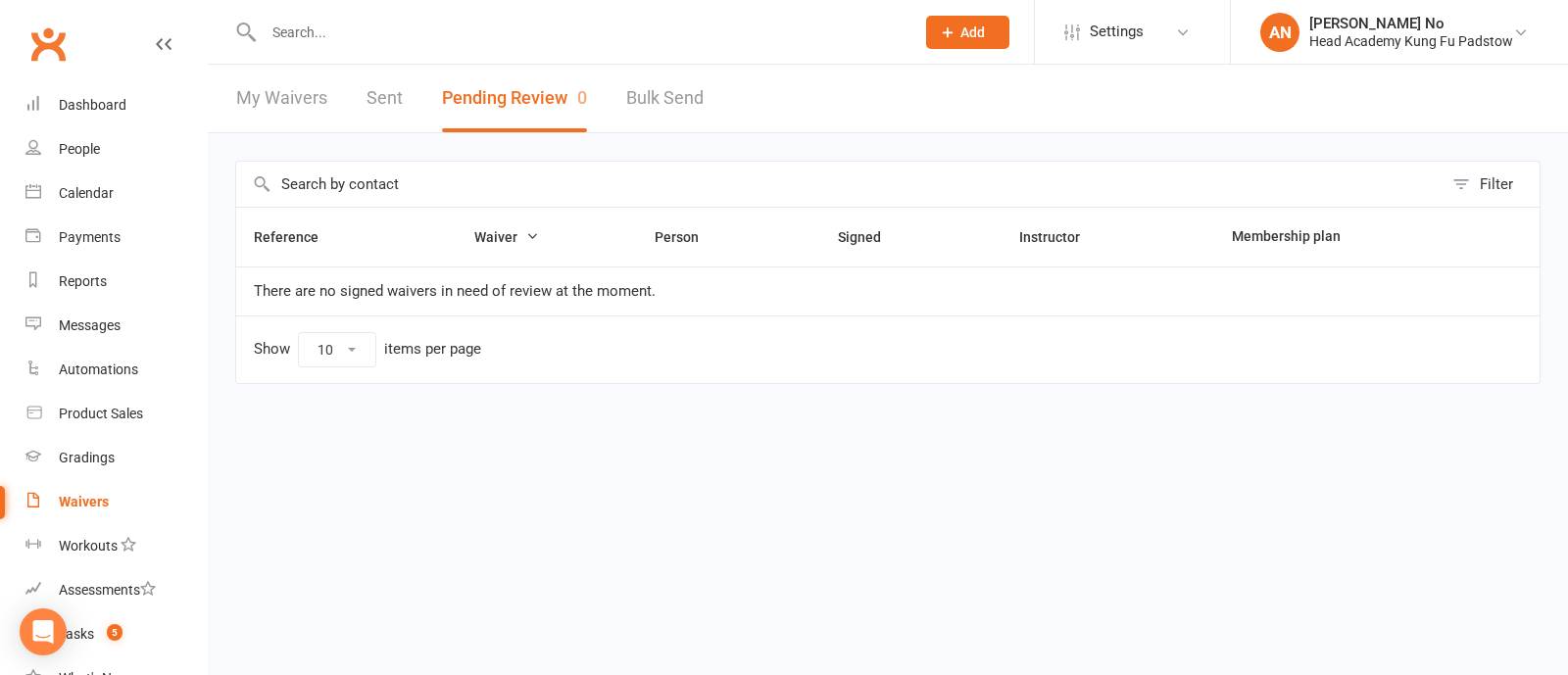
click at [305, 27] on input "text" at bounding box center [579, 32] width 643 height 28
type input "noah"
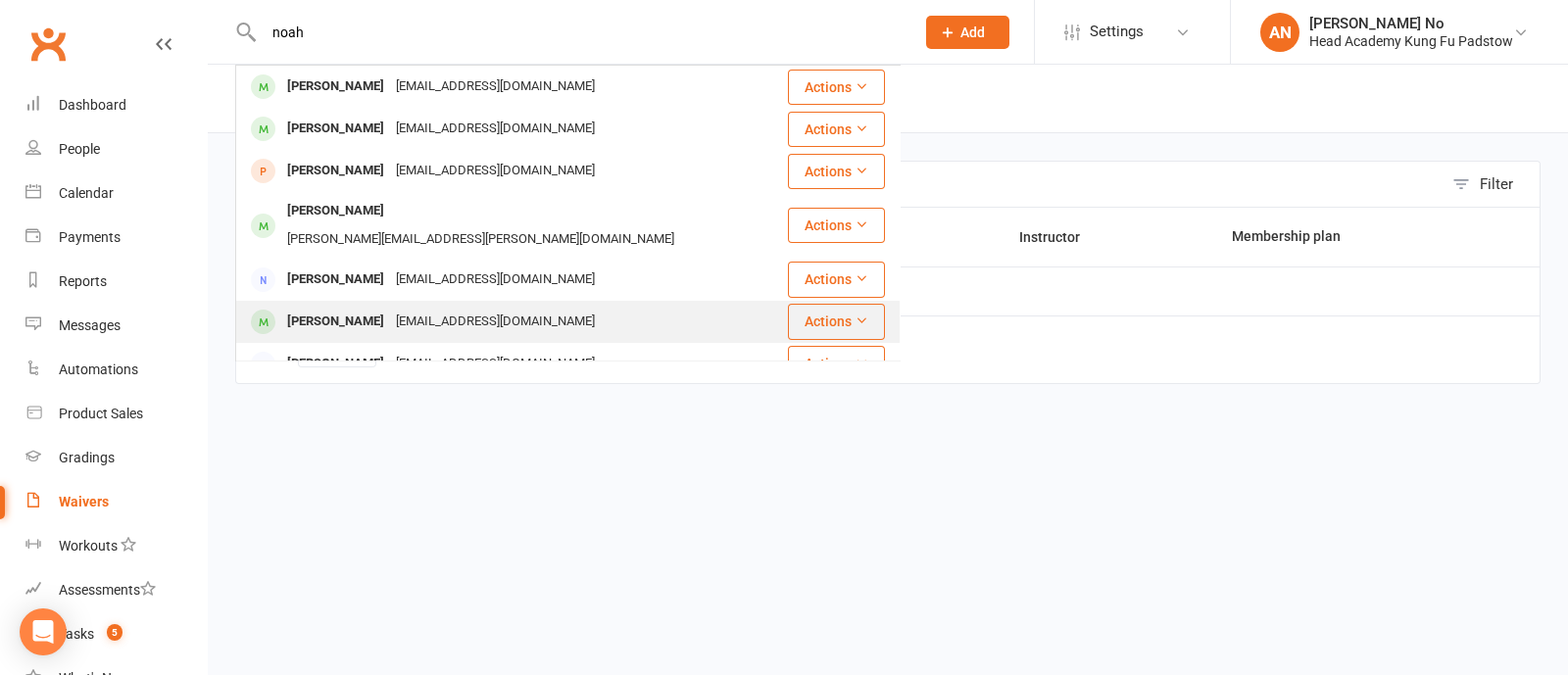
click at [368, 308] on div "Noah McAlpine" at bounding box center [335, 321] width 109 height 28
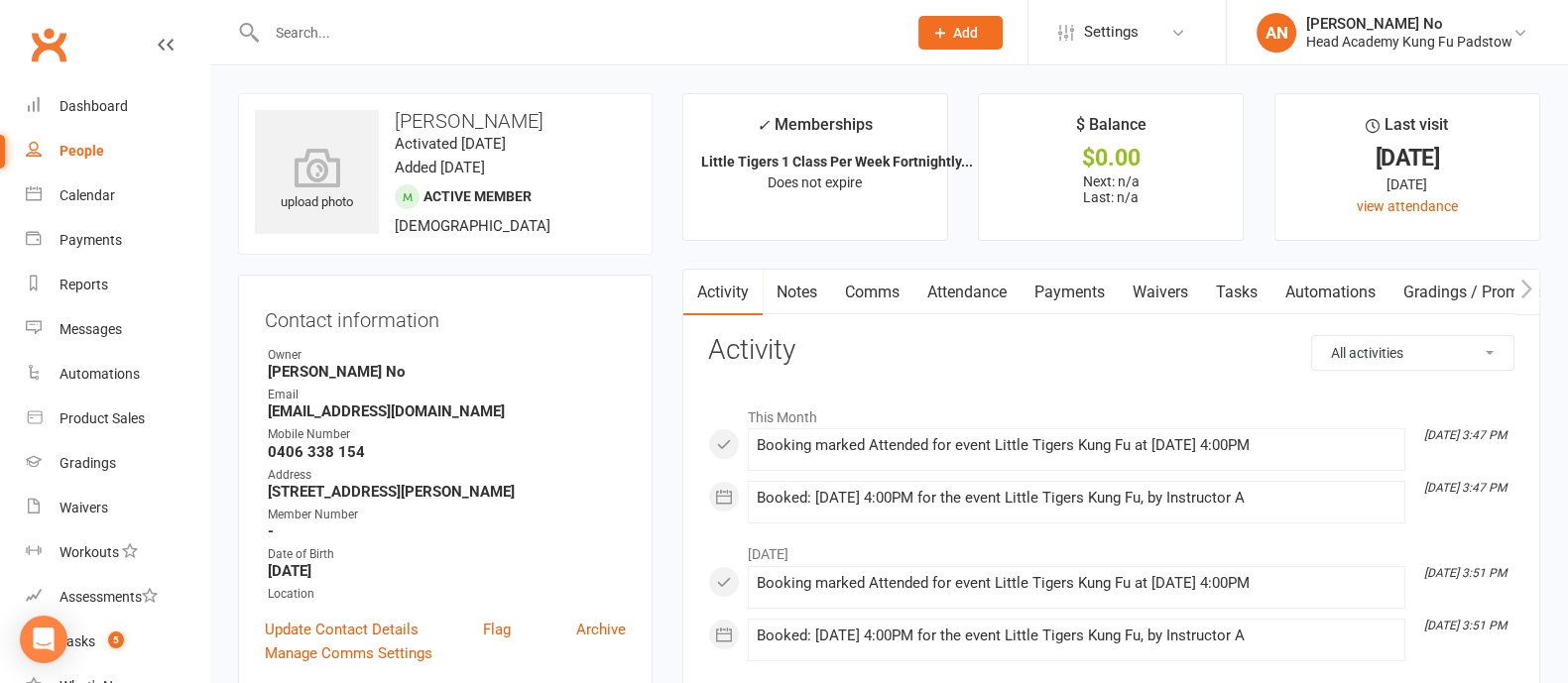
click at [976, 295] on link "Attendance" at bounding box center [966, 292] width 107 height 46
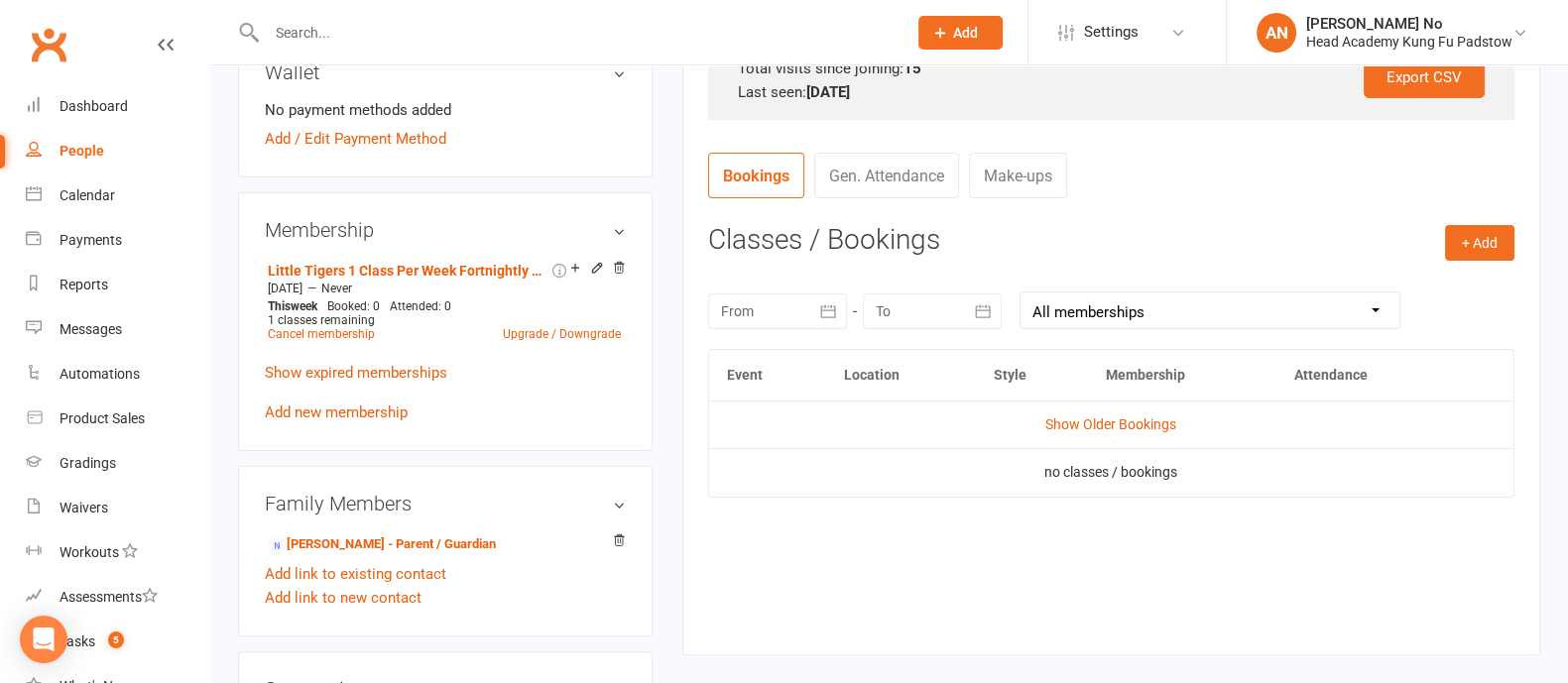
scroll to position [691, 0]
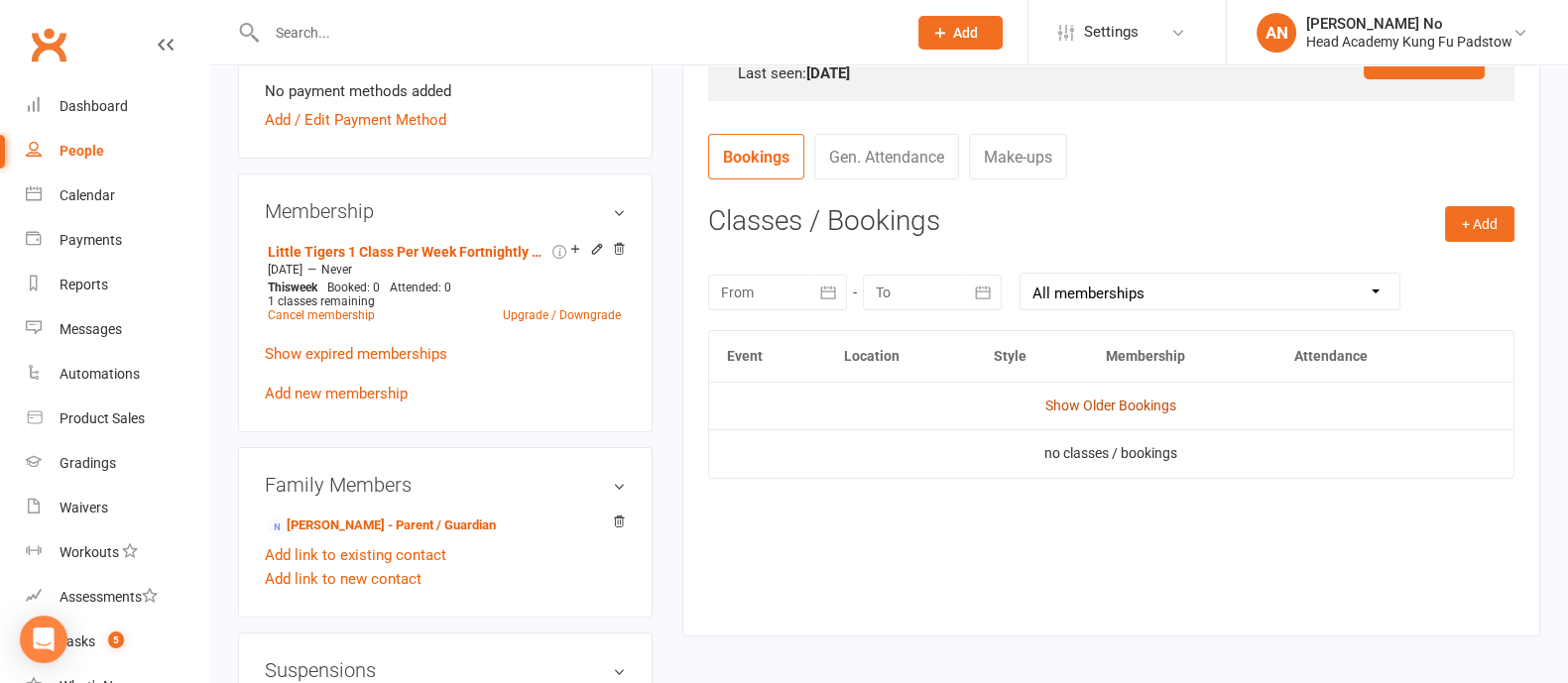
click at [1071, 398] on link "Show Older Bookings" at bounding box center [1111, 406] width 131 height 16
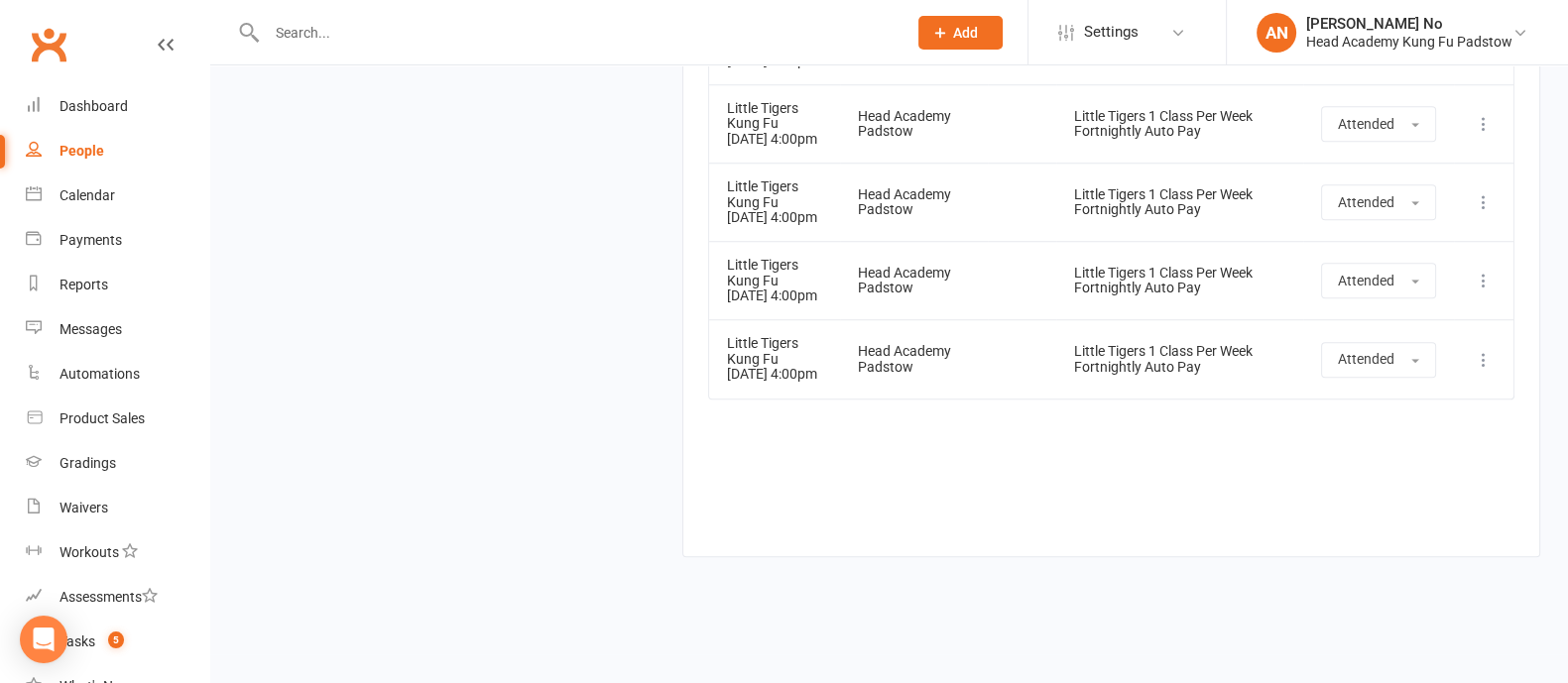
scroll to position [2148, 0]
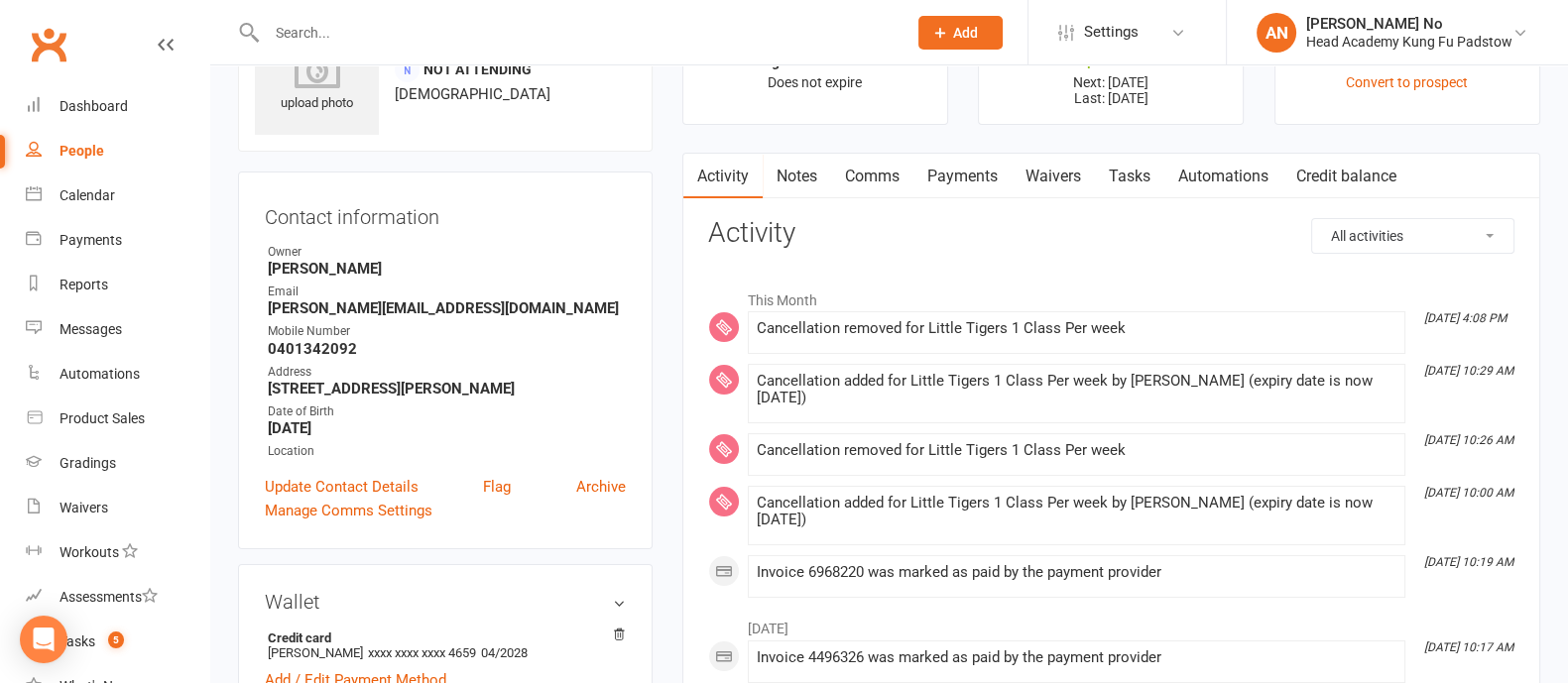
scroll to position [10, 0]
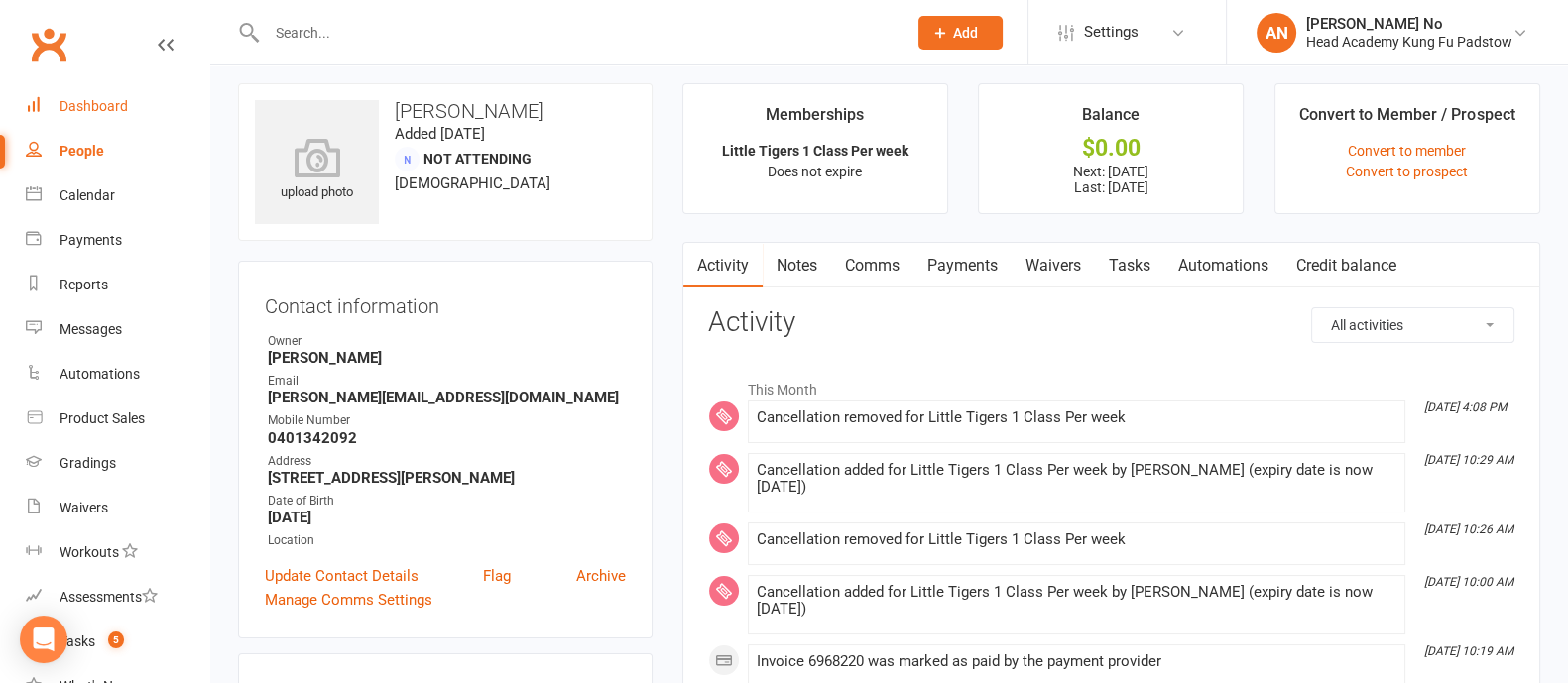
click at [89, 101] on div "Dashboard" at bounding box center [93, 106] width 69 height 16
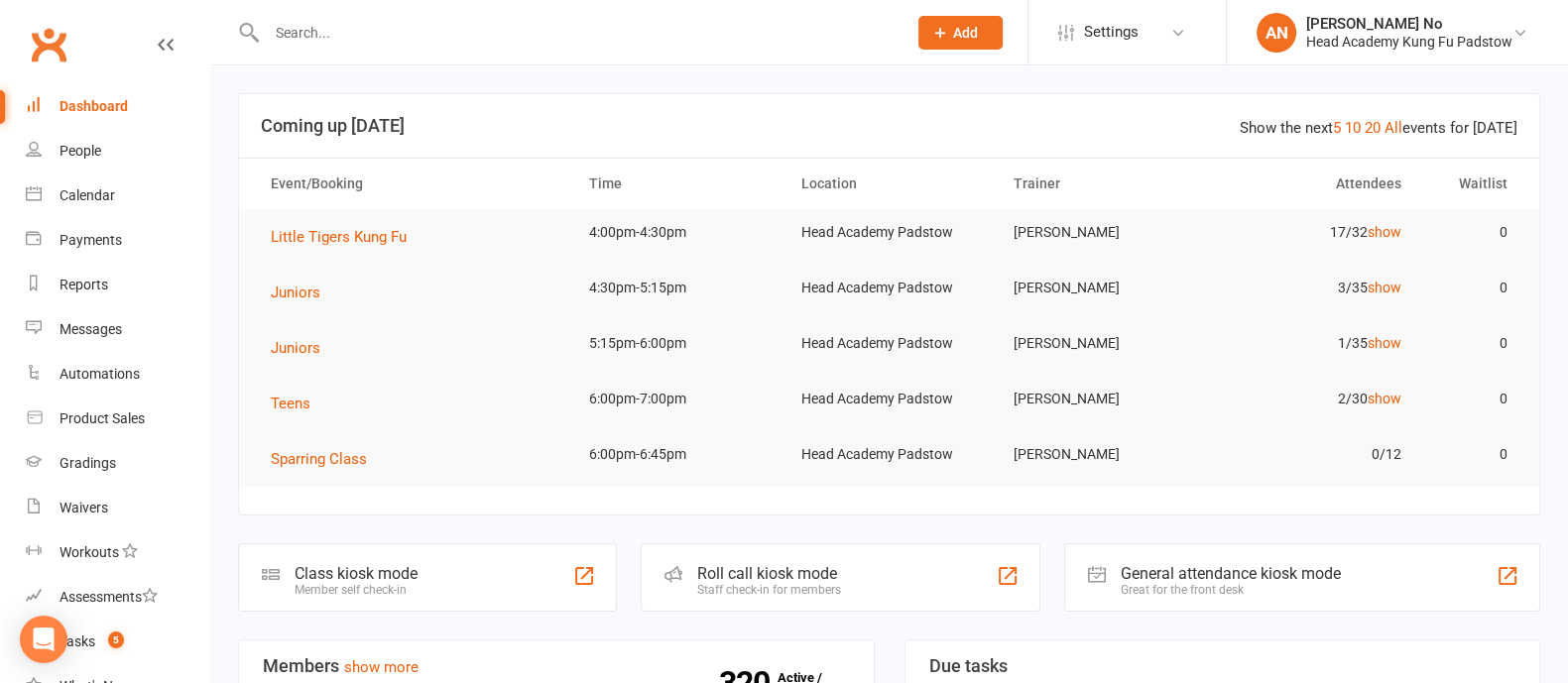
click at [360, 37] on input "text" at bounding box center [576, 33] width 631 height 28
click at [959, 41] on button "Add" at bounding box center [959, 33] width 85 height 34
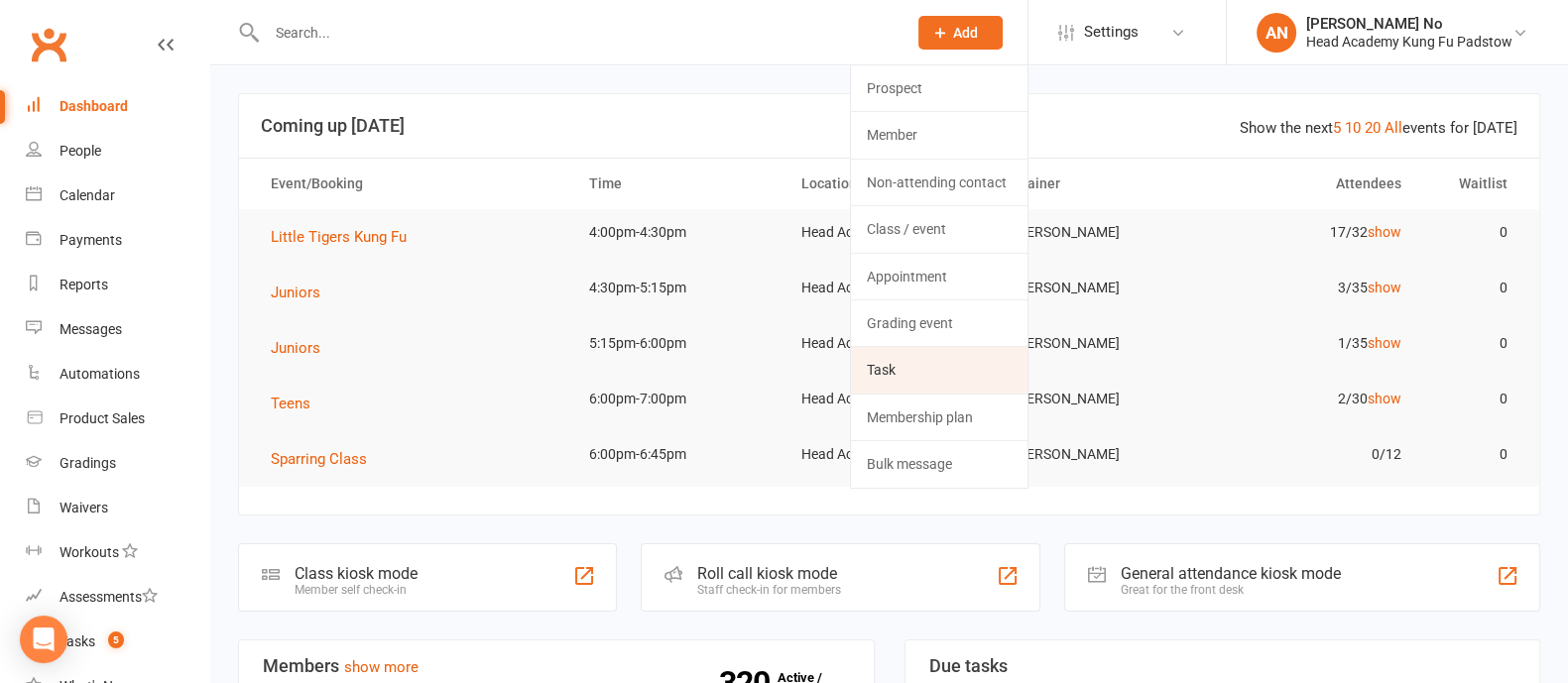
click at [908, 365] on link "Task" at bounding box center [939, 370] width 176 height 46
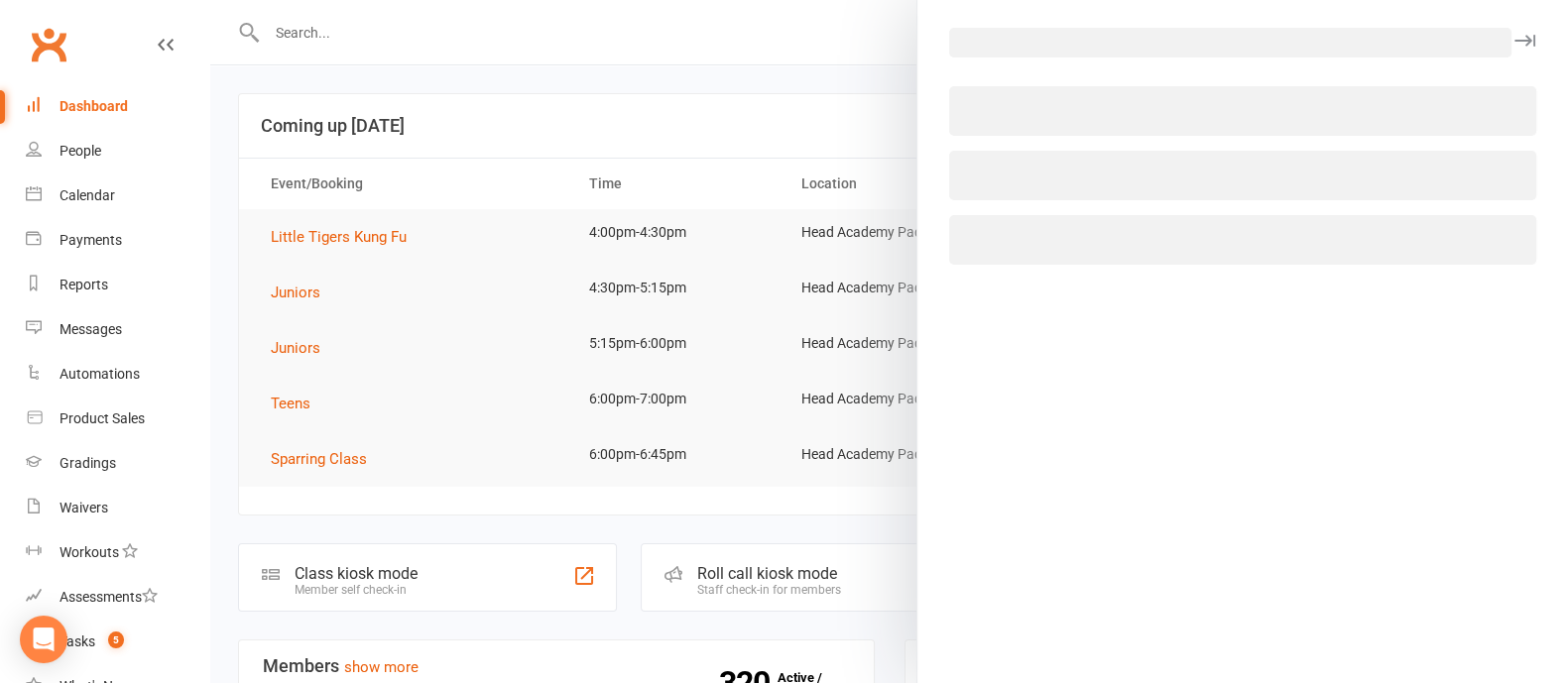
select select "52083"
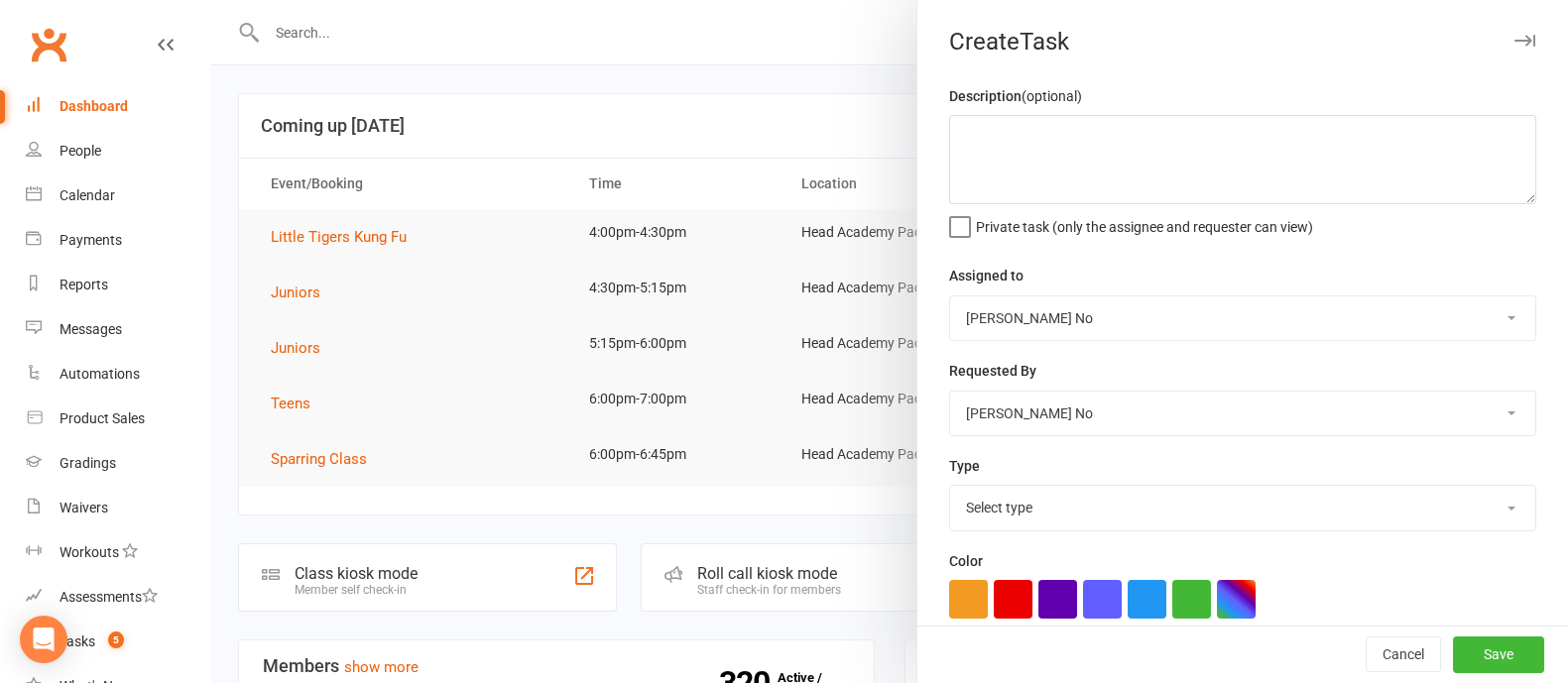
click at [1052, 309] on select "James Agius Ann No Erica D'Ali Thuy Agius Instructor A" at bounding box center [1242, 318] width 585 height 44
select select "46368"
click at [950, 296] on select "James Agius Ann No Erica D'Ali Thuy Agius Instructor A" at bounding box center [1242, 318] width 585 height 44
click at [1016, 507] on select "Select type $25 referral card Admin task Akv E-mail Follow up trials Grading Ho…" at bounding box center [1242, 508] width 585 height 44
select select "22233"
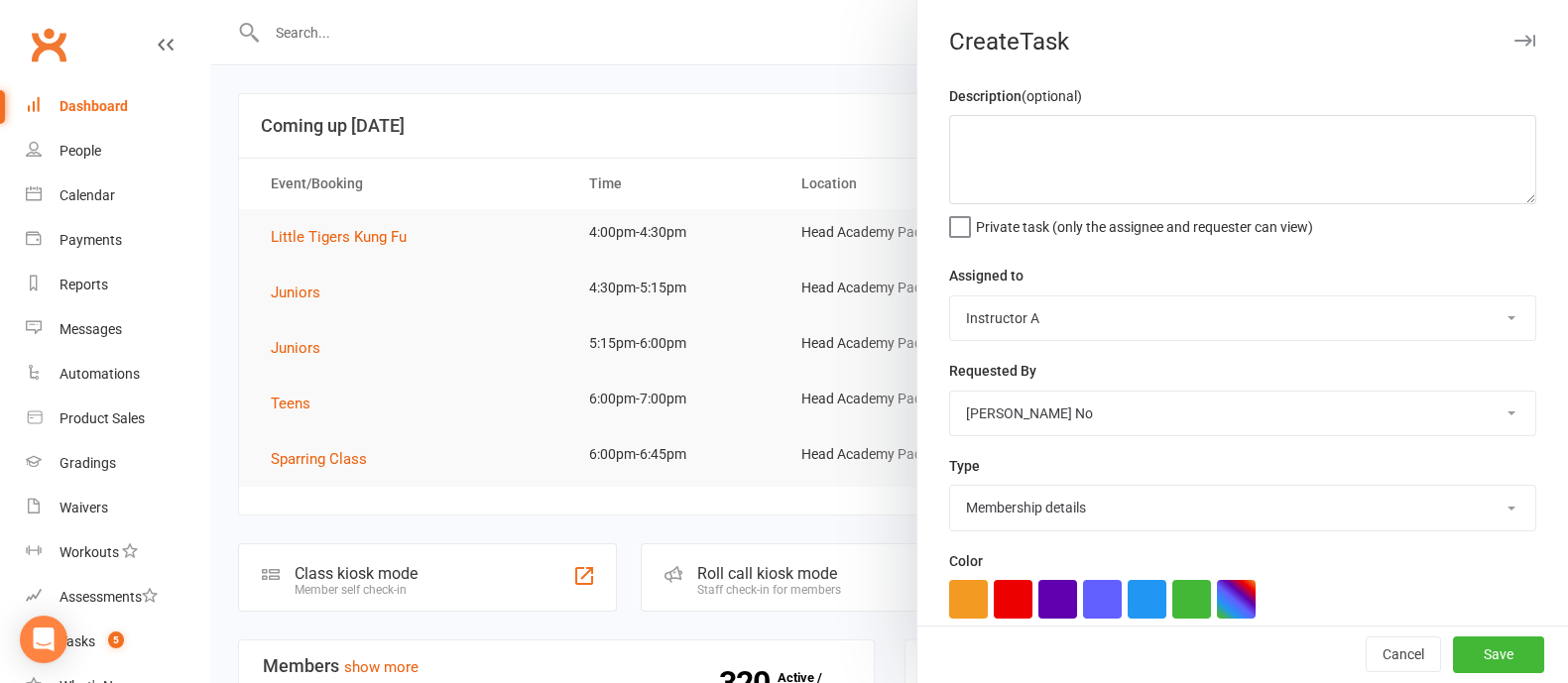
click at [950, 486] on select "Select type $25 referral card Admin task Akv E-mail Follow up trials Grading Ho…" at bounding box center [1242, 508] width 585 height 44
click at [995, 132] on textarea at bounding box center [1242, 160] width 587 height 89
paste textarea "Update on Kian Woods from LTs class: Thuy said he is for UG to JRs and trial fo…"
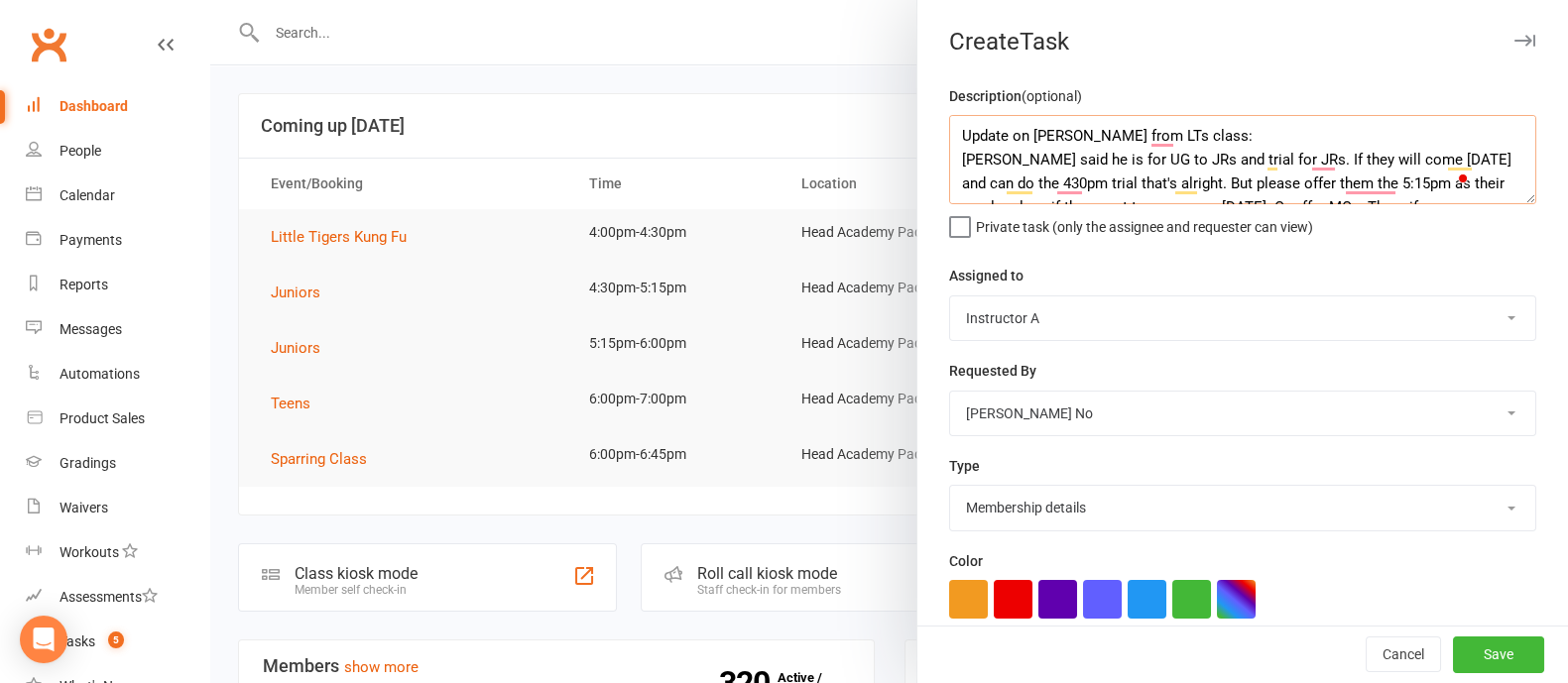
click at [949, 131] on textarea "Update on Kian Woods from LTs class: Thuy said he is for UG to JRs and trial fo…" at bounding box center [1242, 160] width 587 height 89
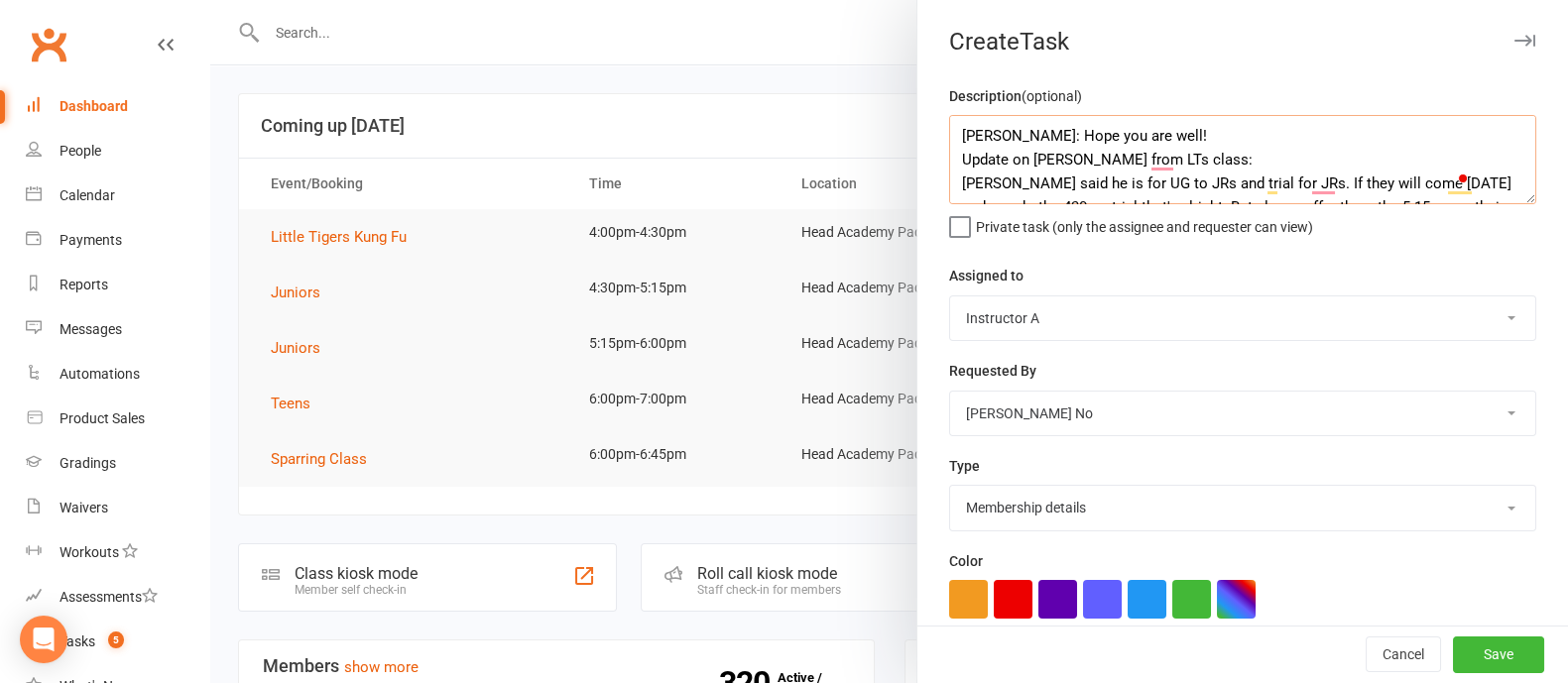
scroll to position [291, 0]
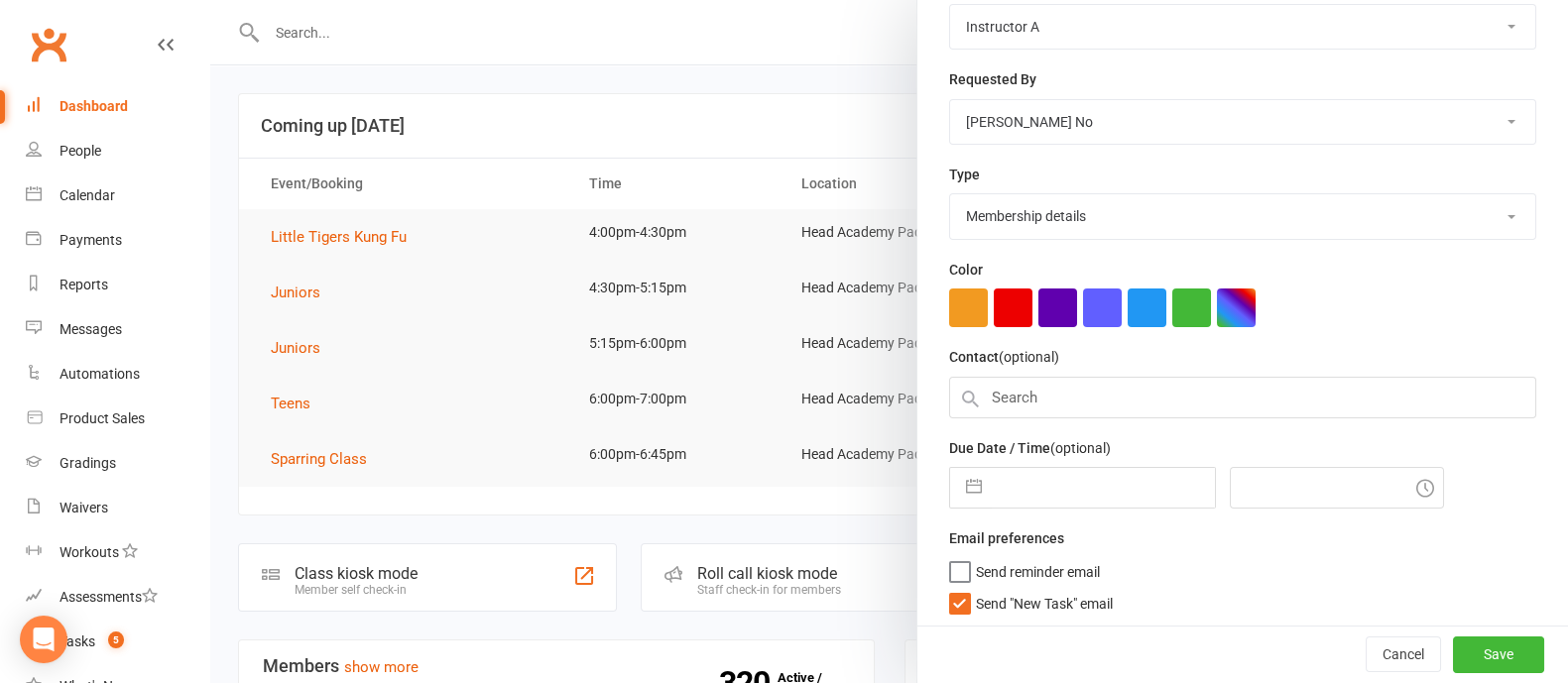
type textarea "ZOE: Hope you are well! Update on Kian Woods from LTs class: Thuy said he is fo…"
click at [949, 597] on label "Send "New Task" email" at bounding box center [1030, 598] width 164 height 20
click at [949, 589] on input "Send "New Task" email" at bounding box center [1030, 589] width 164 height 0
click at [1052, 483] on input "text" at bounding box center [1103, 488] width 223 height 40
select select "6"
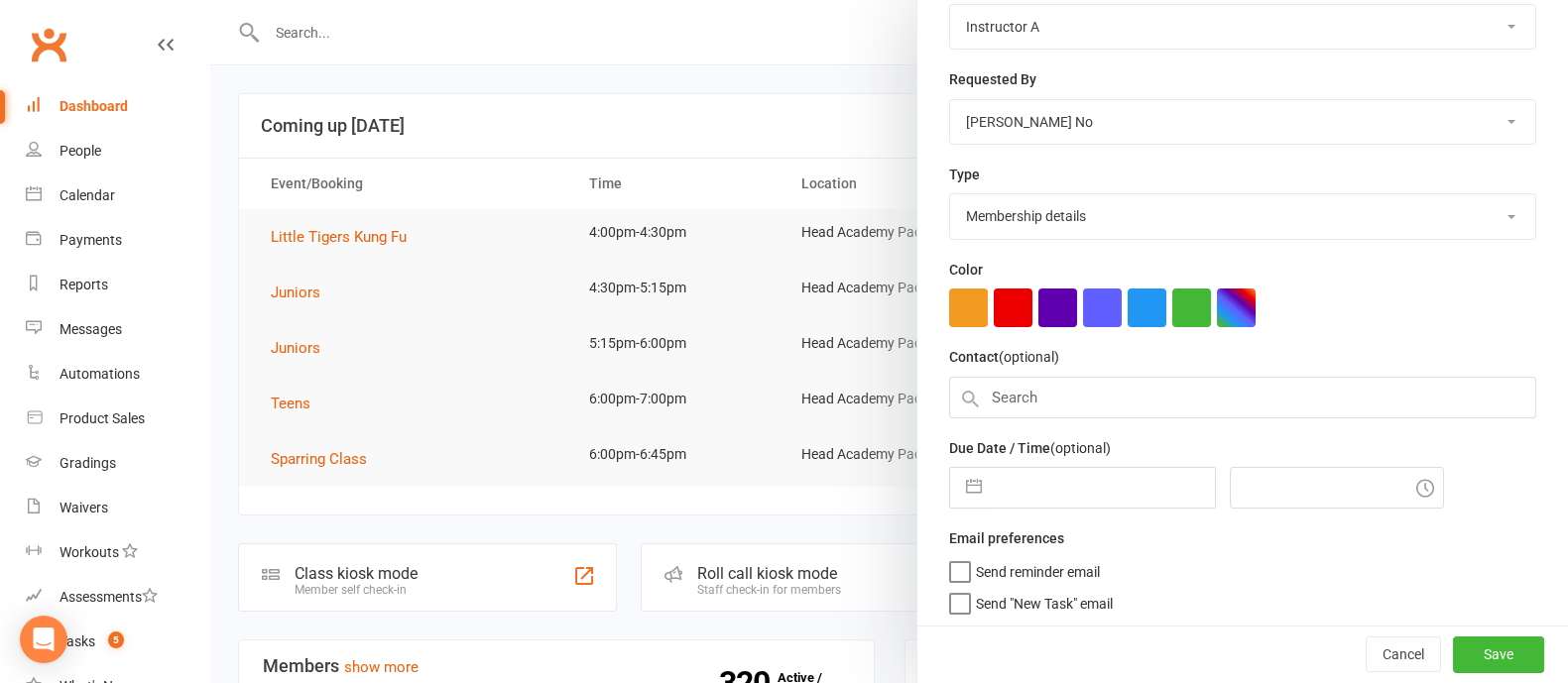
select select "2025"
select select "7"
select select "2025"
select select "8"
select select "2025"
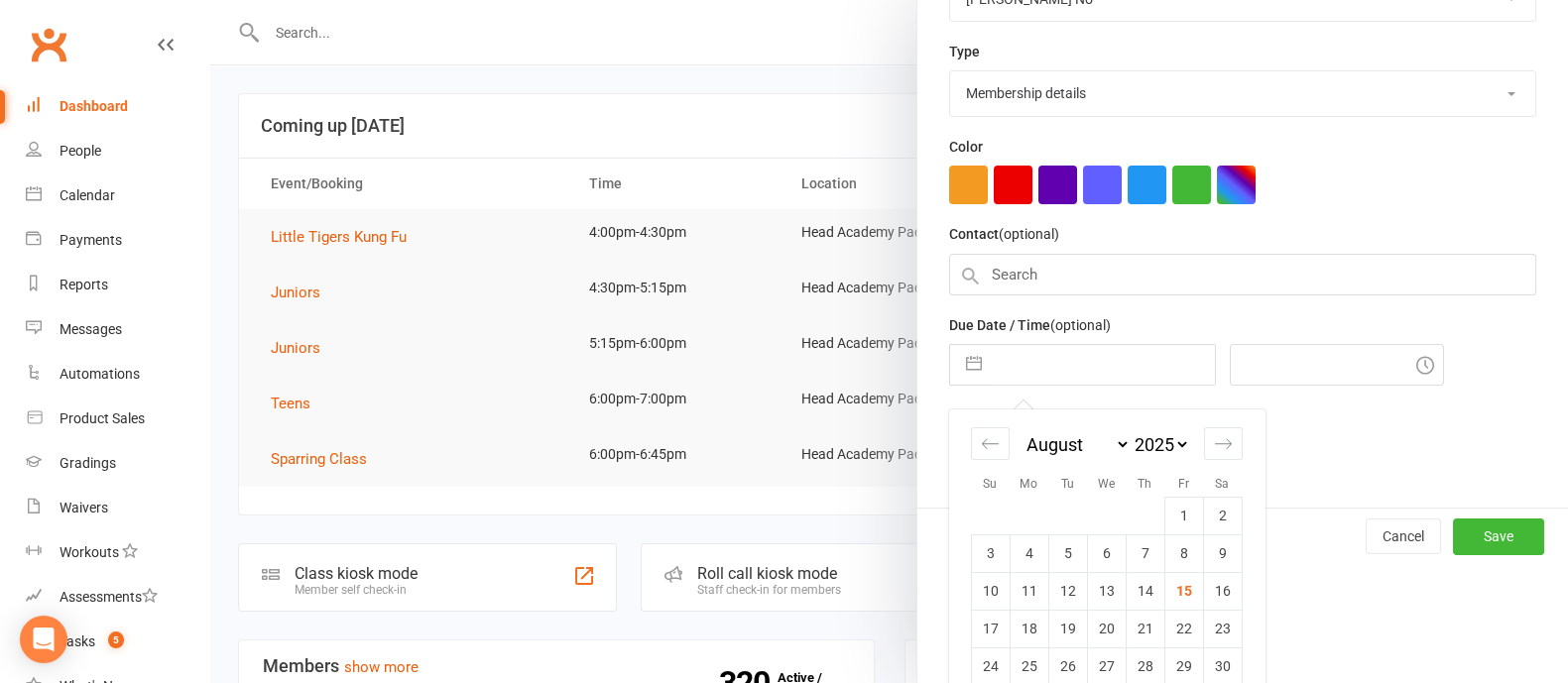
scroll to position [475, 0]
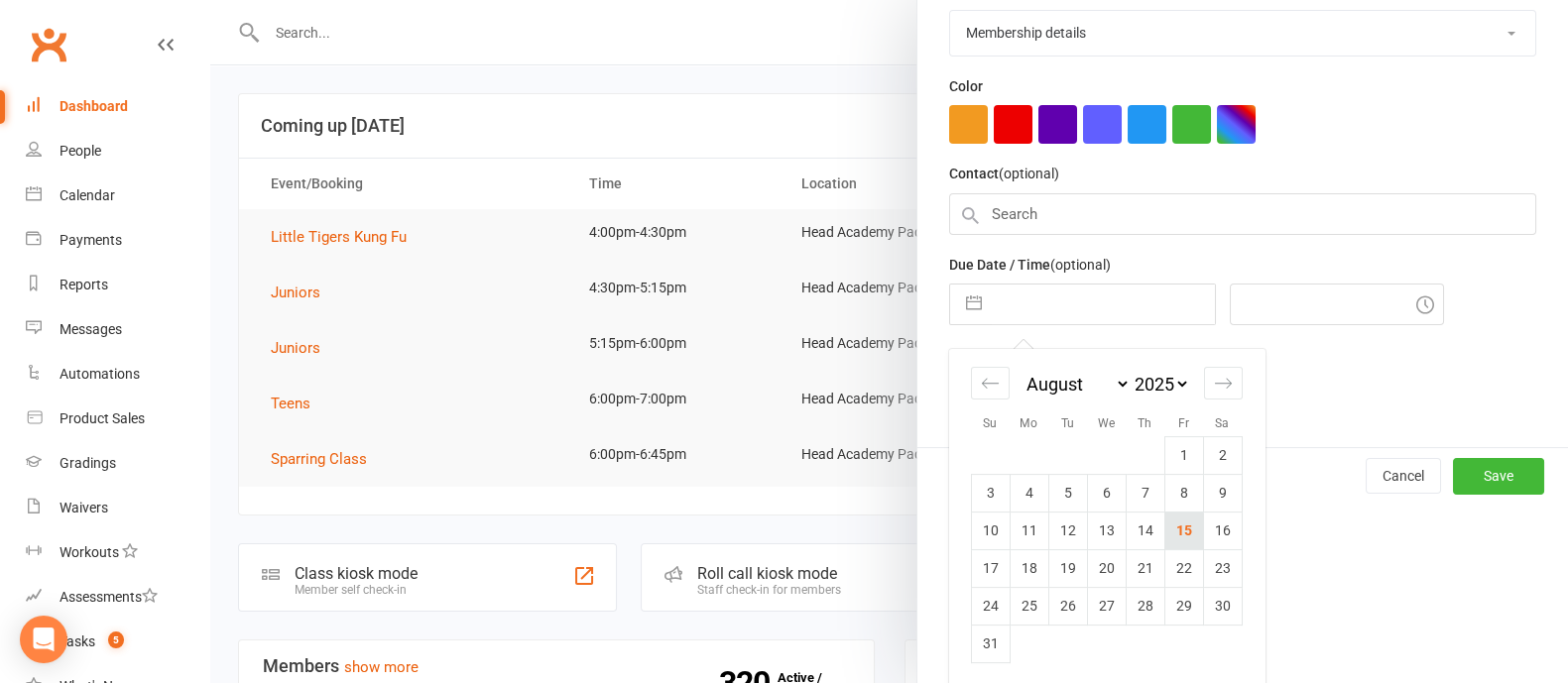
click at [1173, 526] on td "15" at bounding box center [1183, 531] width 39 height 38
type input "15 Aug 2025"
type input "2:15pm"
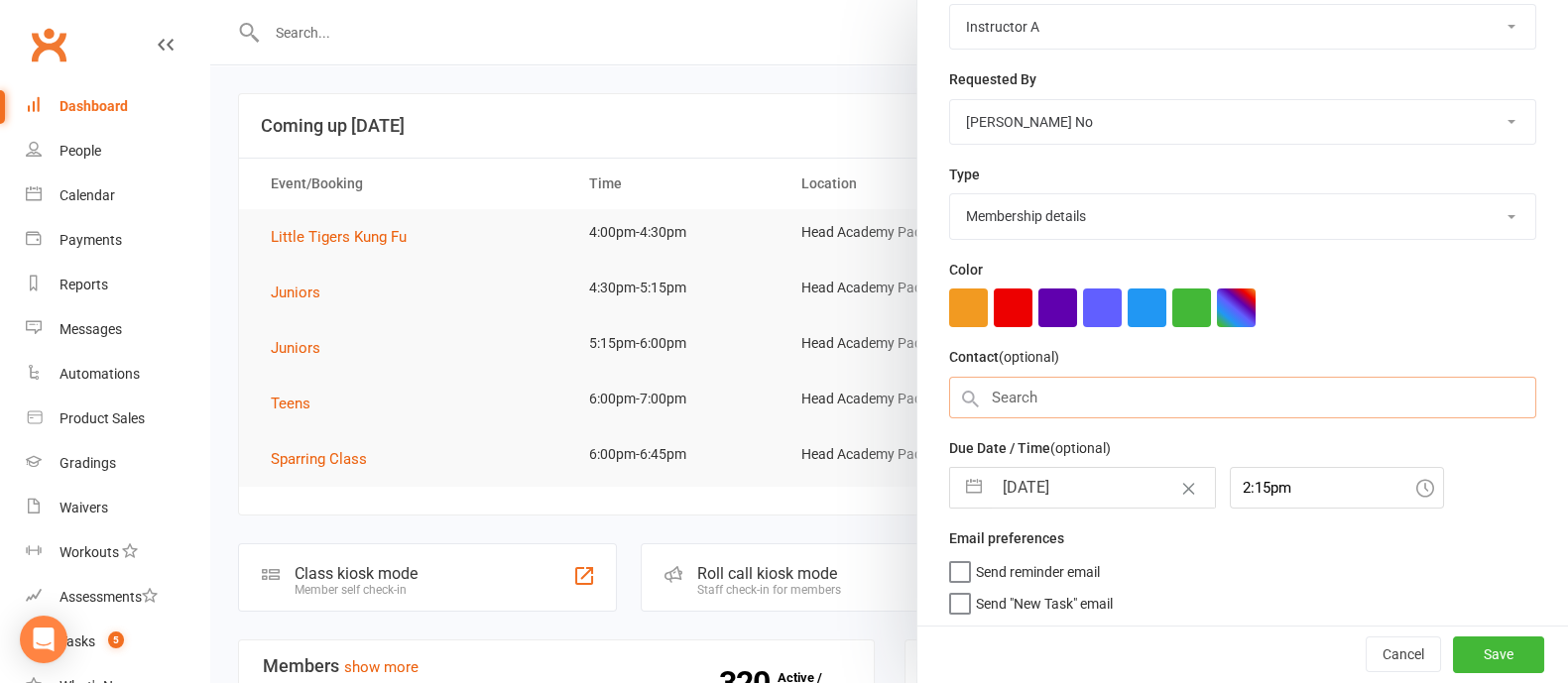
click at [1091, 391] on input "text" at bounding box center [1242, 398] width 587 height 42
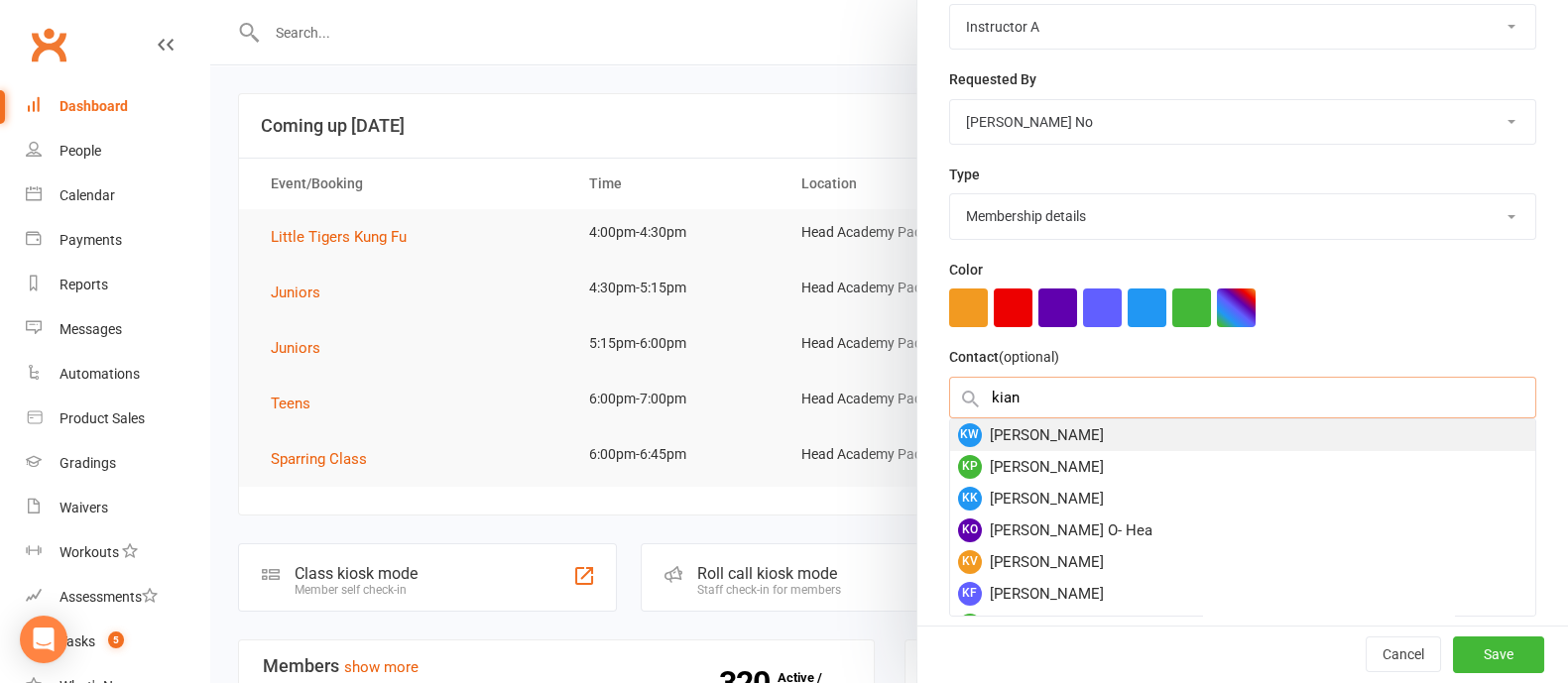
type input "kian"
click at [1055, 430] on div "KW Kian Woods" at bounding box center [1242, 435] width 585 height 32
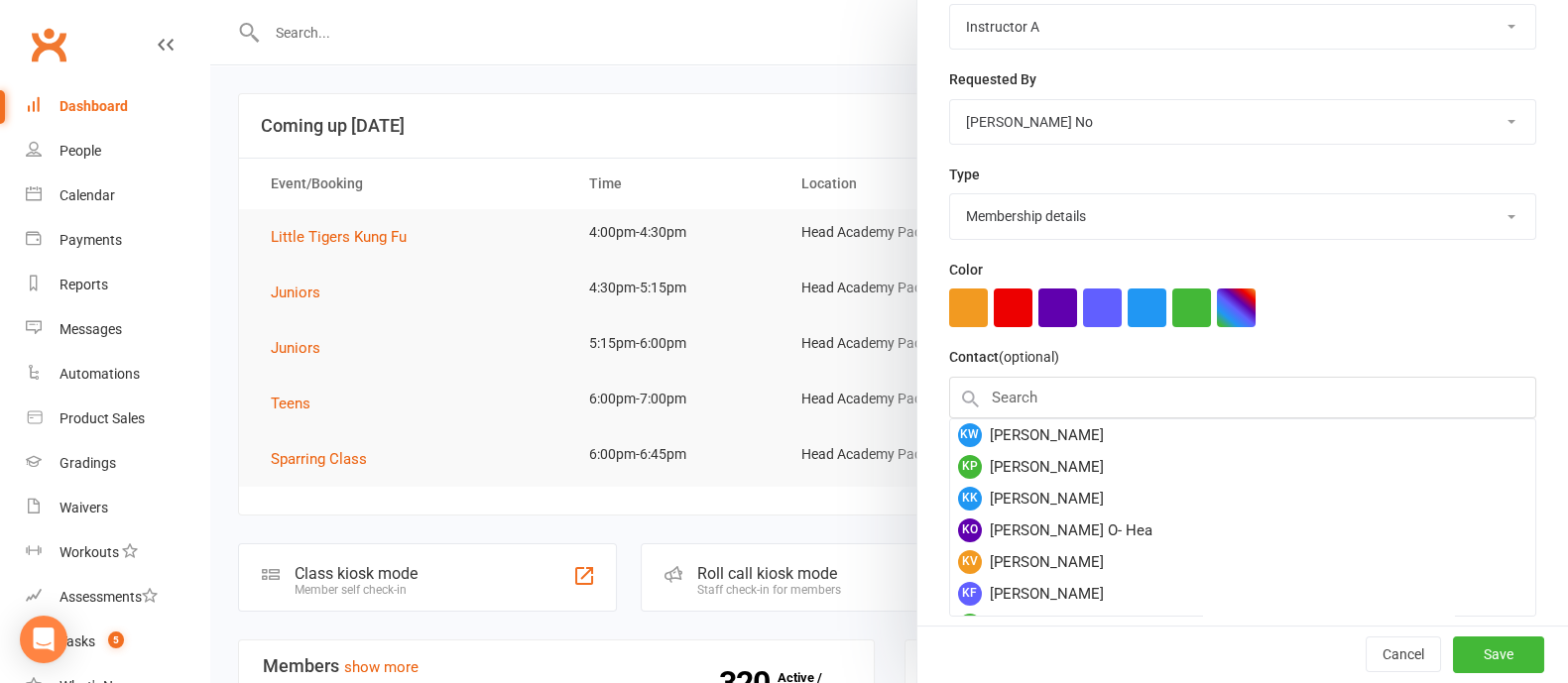
scroll to position [286, 0]
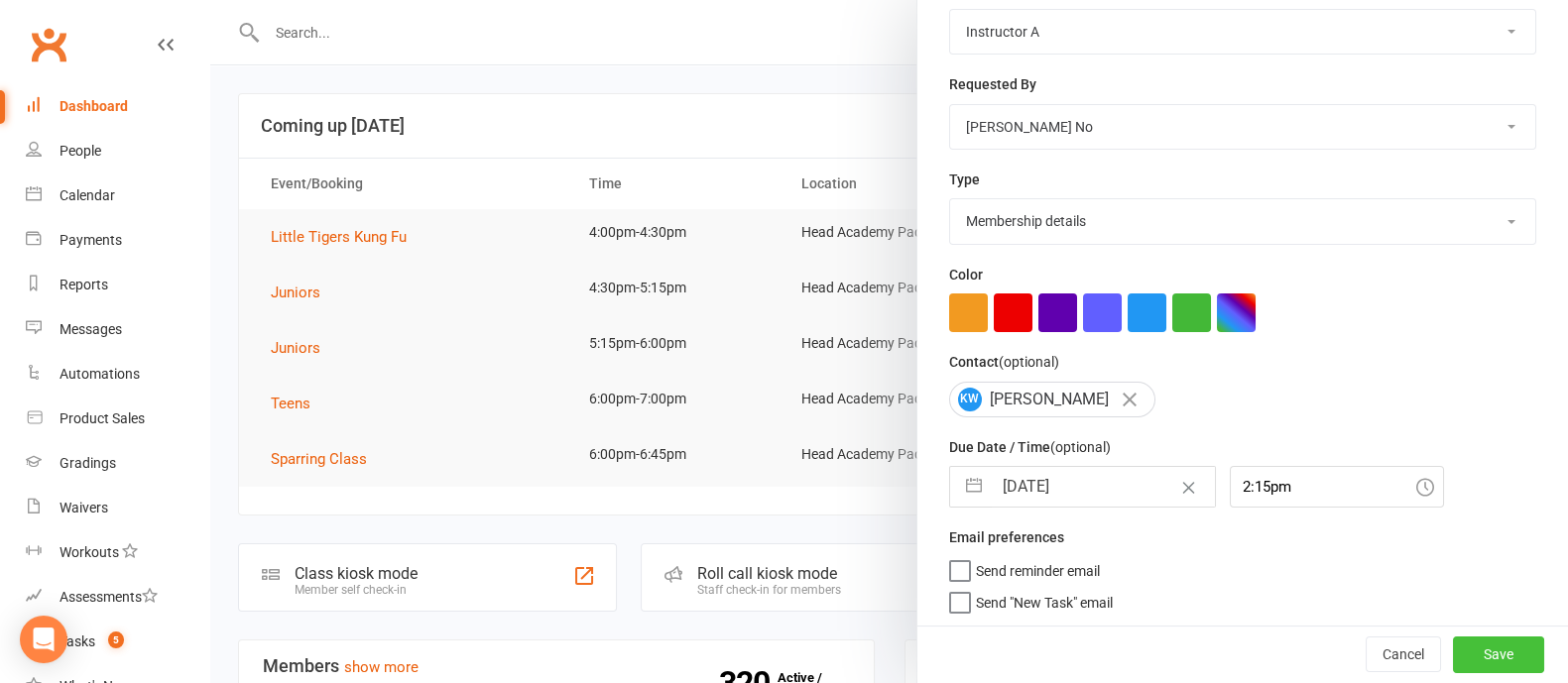
click at [1474, 657] on button "Save" at bounding box center [1498, 655] width 91 height 36
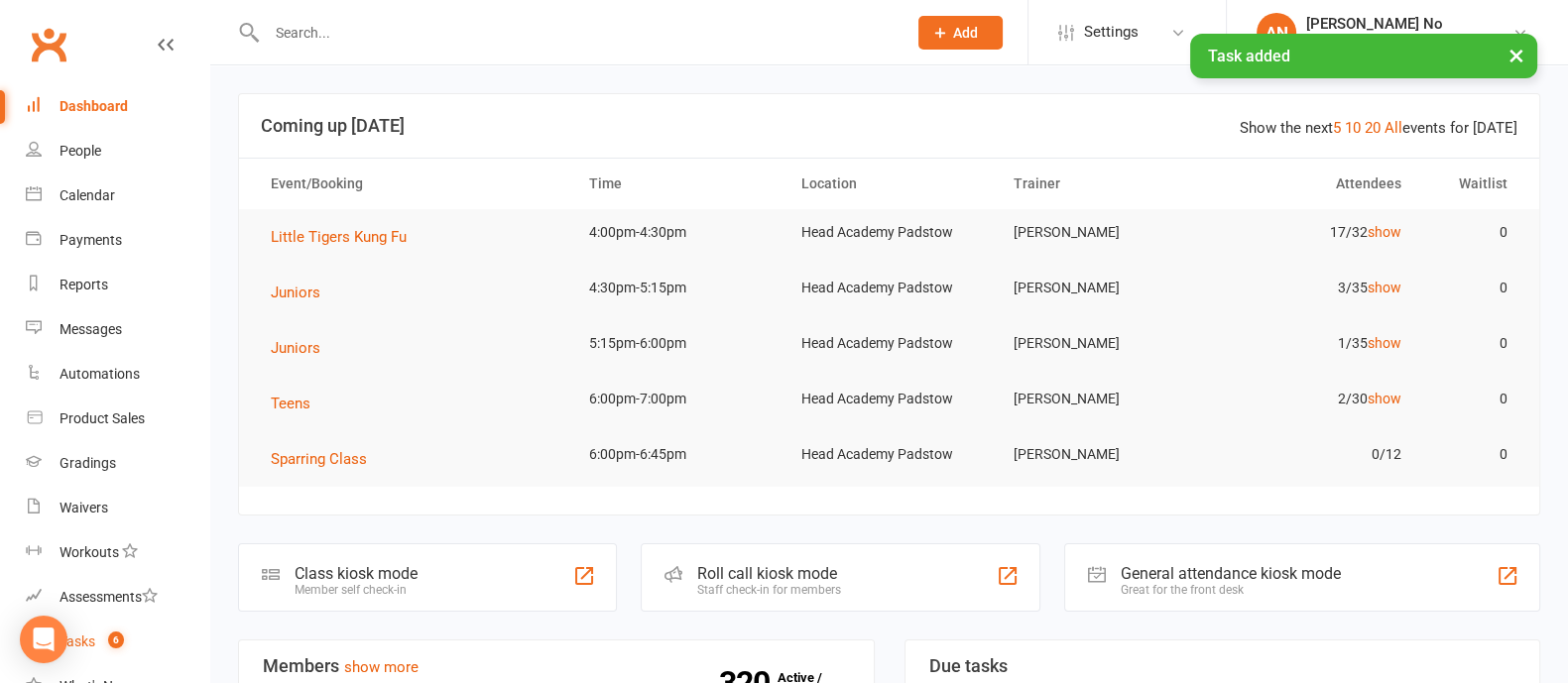
click at [104, 645] on count-badge "6" at bounding box center [111, 641] width 26 height 16
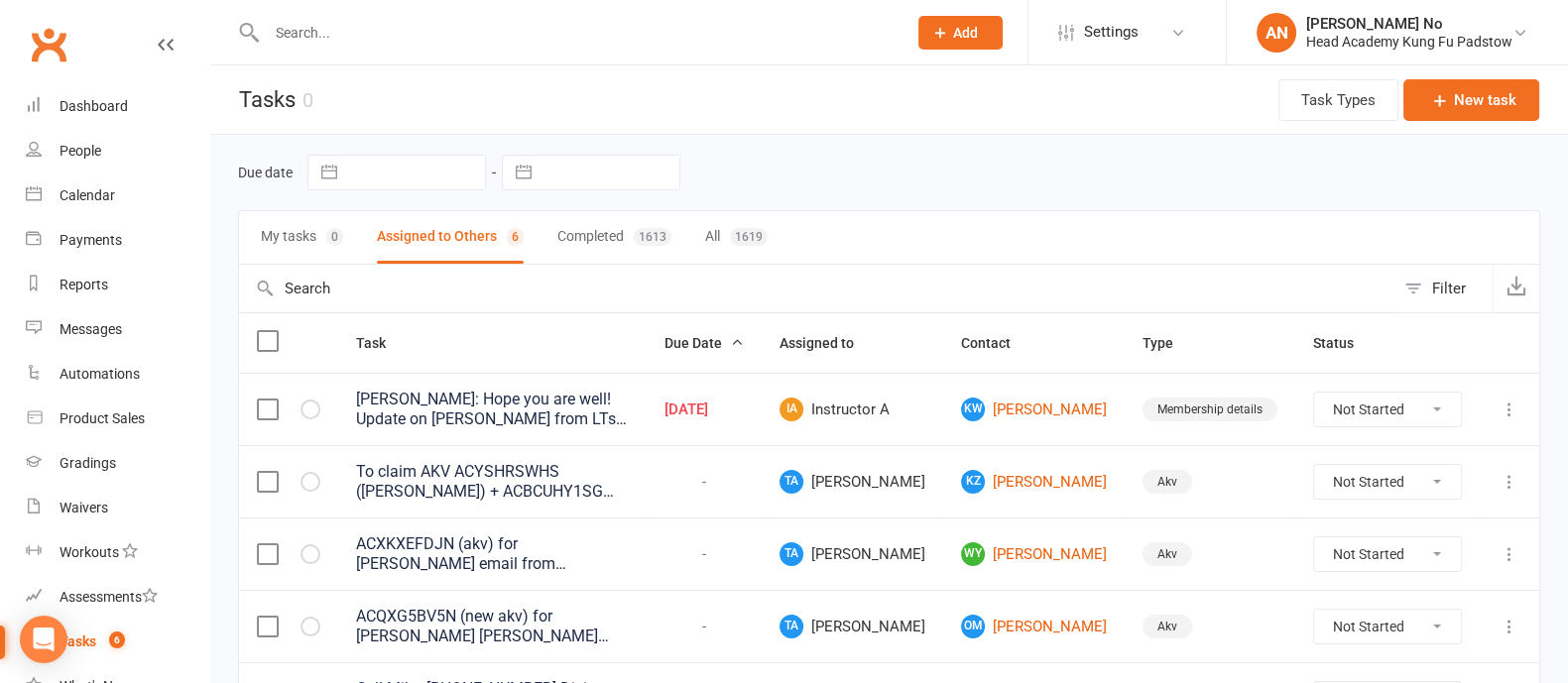
click at [628, 394] on div "ZOE: Hope you are well! Update on Kian Woods from LTs class: Thuy said he is fo…" at bounding box center [492, 410] width 272 height 40
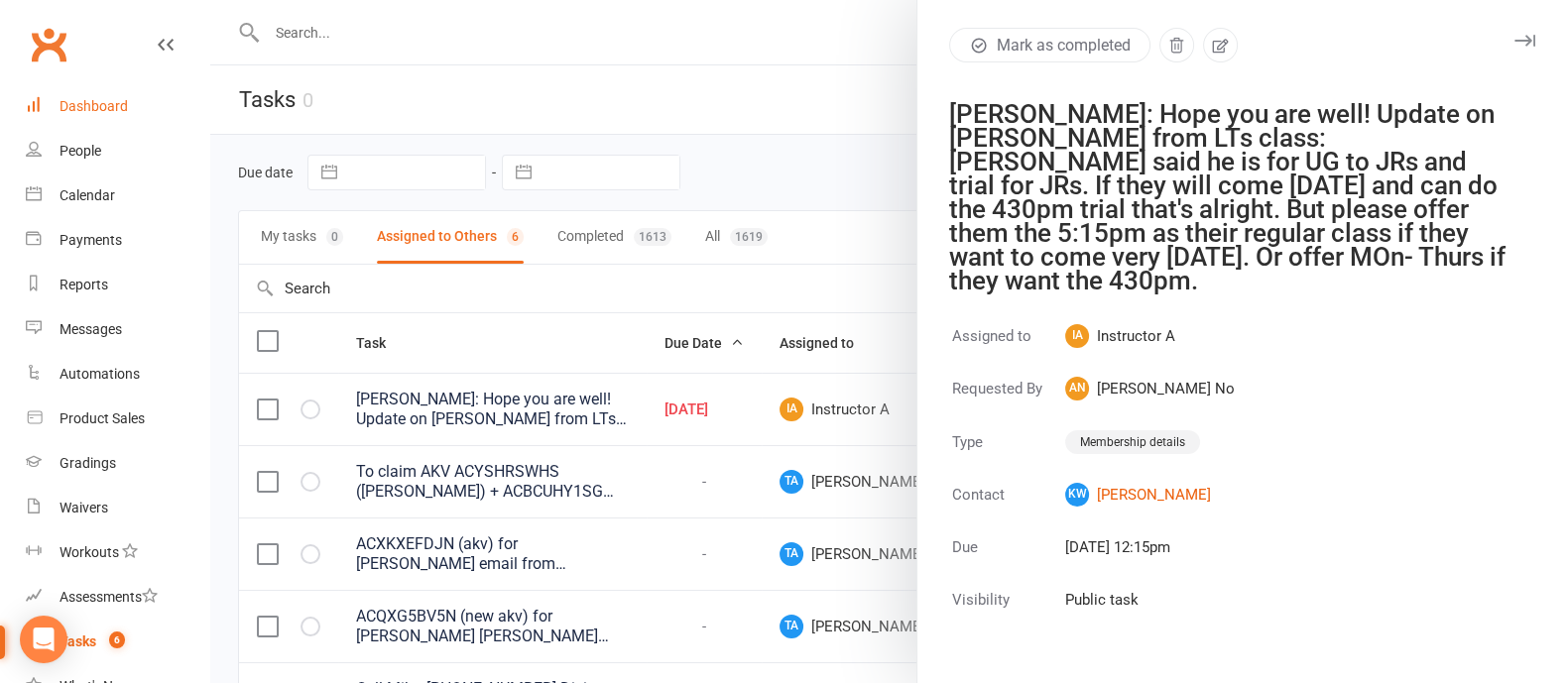
click at [99, 110] on div "Dashboard" at bounding box center [93, 106] width 69 height 16
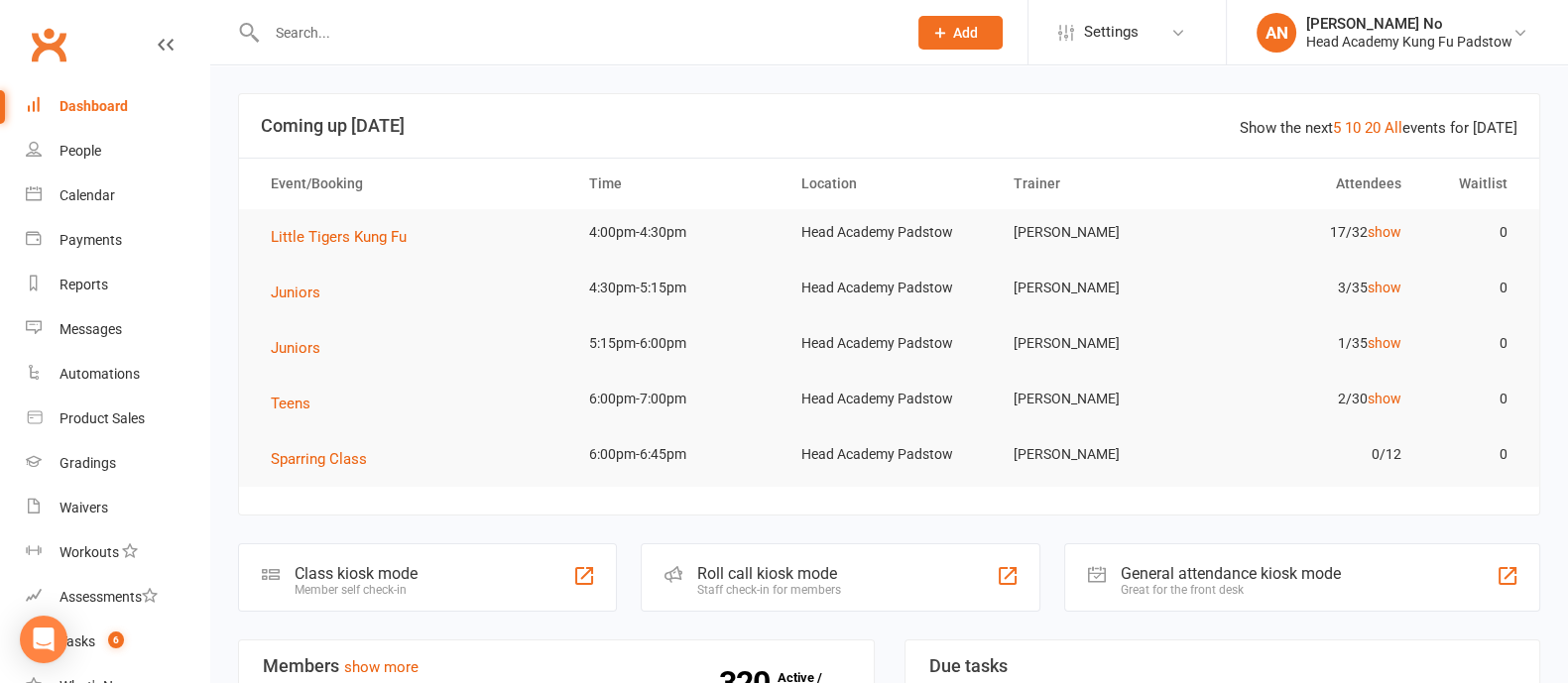
click at [340, 33] on input "text" at bounding box center [576, 33] width 631 height 28
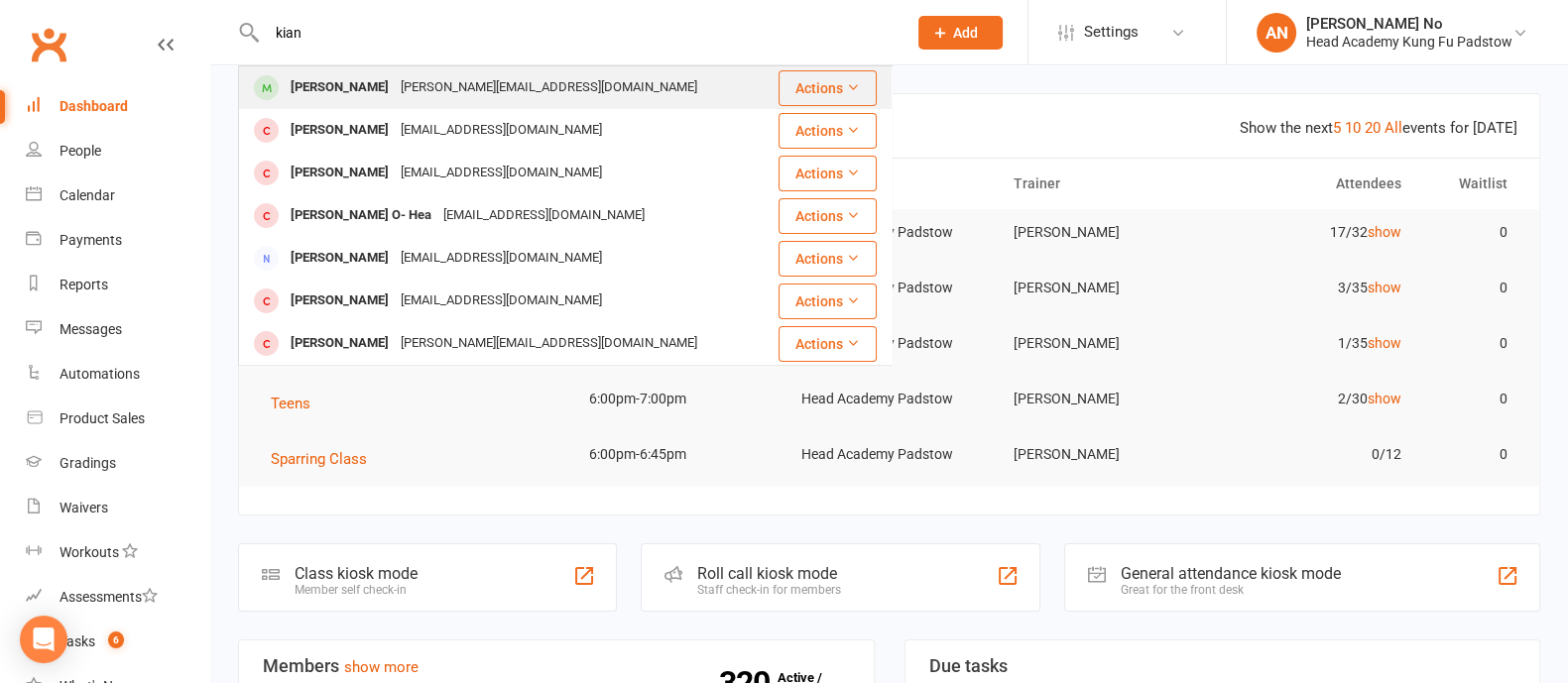
type input "kian"
click at [352, 82] on div "[PERSON_NAME]" at bounding box center [339, 87] width 110 height 29
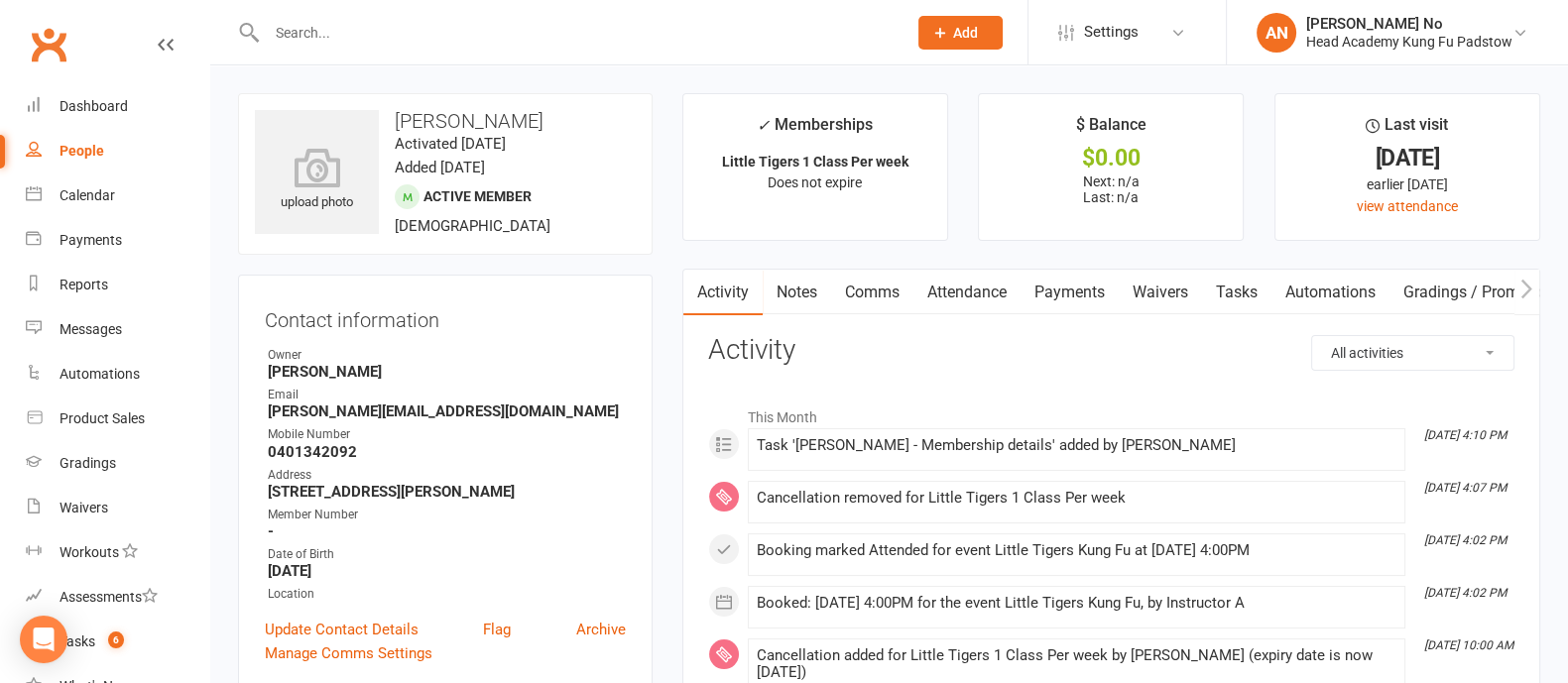
click at [991, 286] on link "Attendance" at bounding box center [966, 292] width 107 height 46
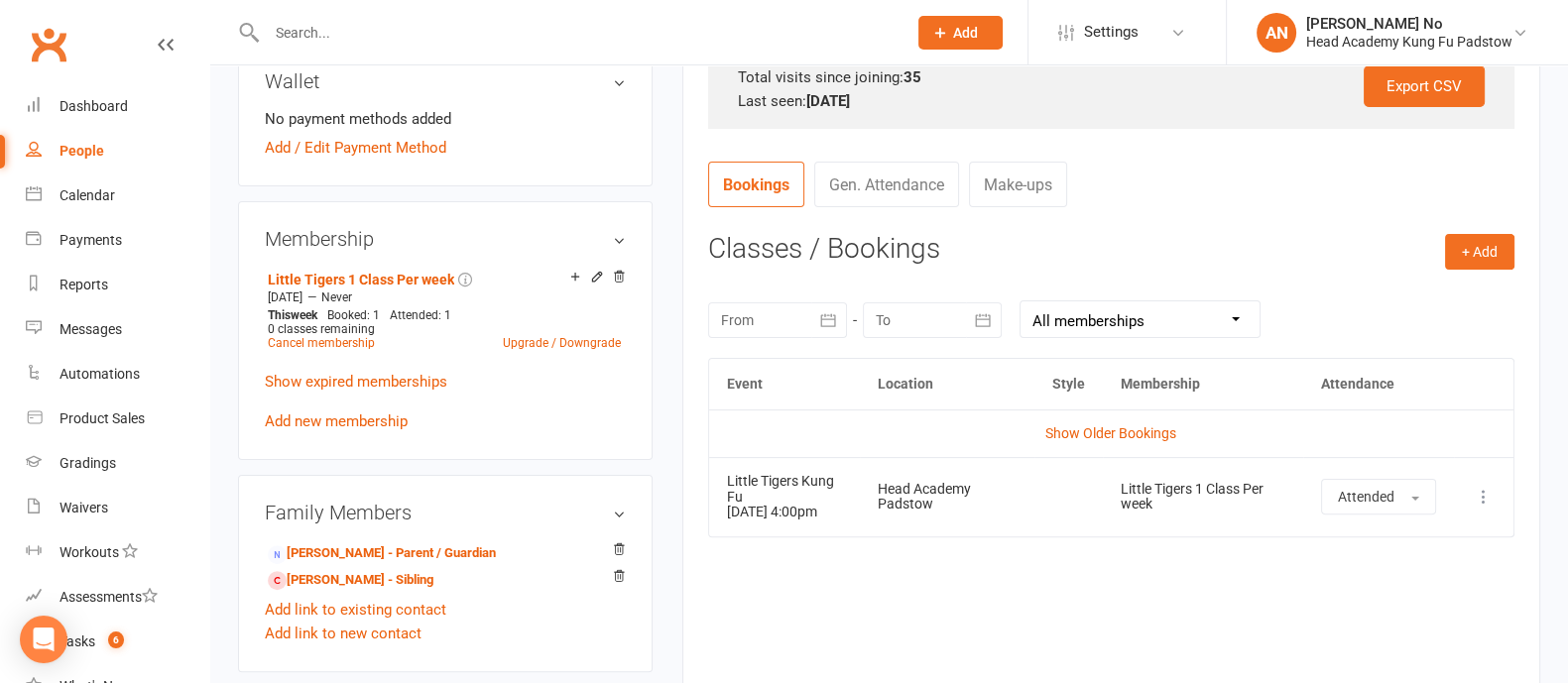
scroll to position [700, 0]
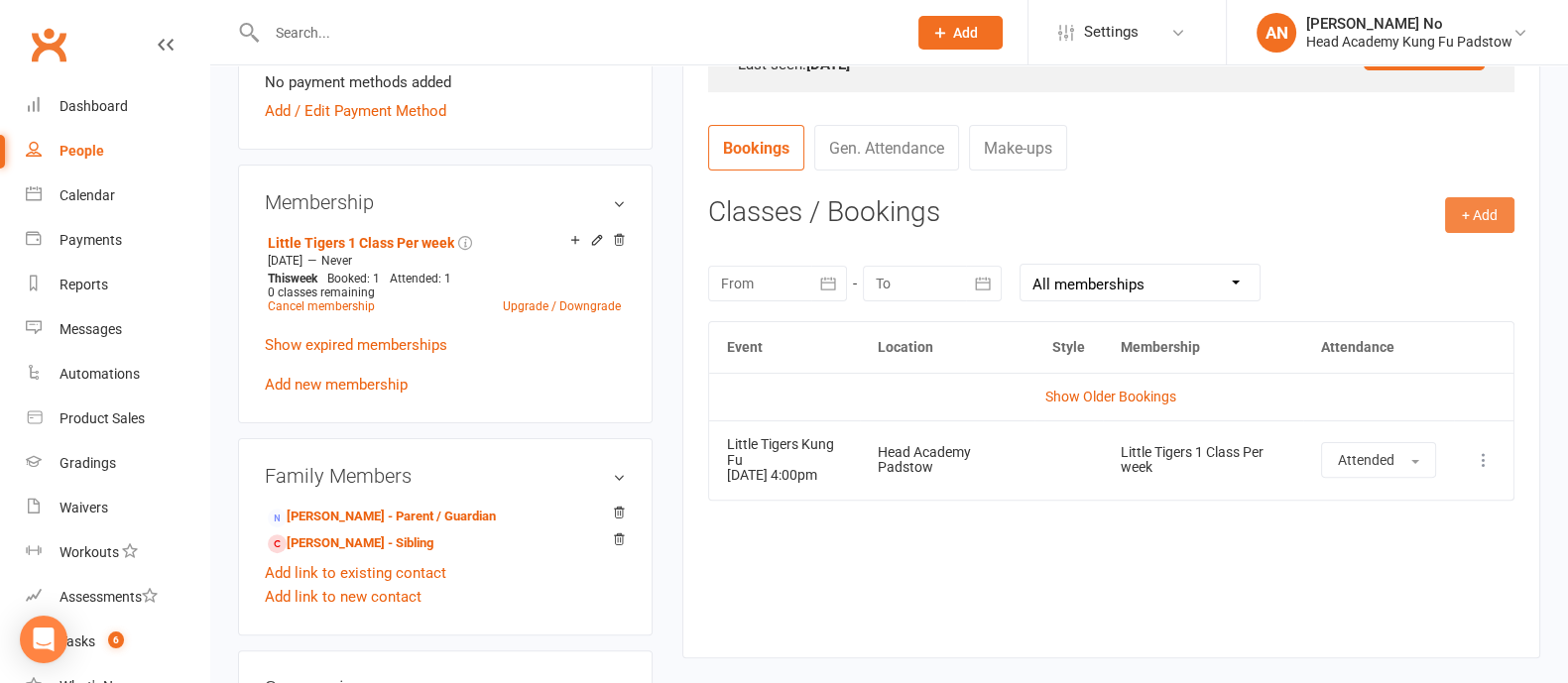
click at [1482, 211] on button "+ Add" at bounding box center [1480, 215] width 70 height 36
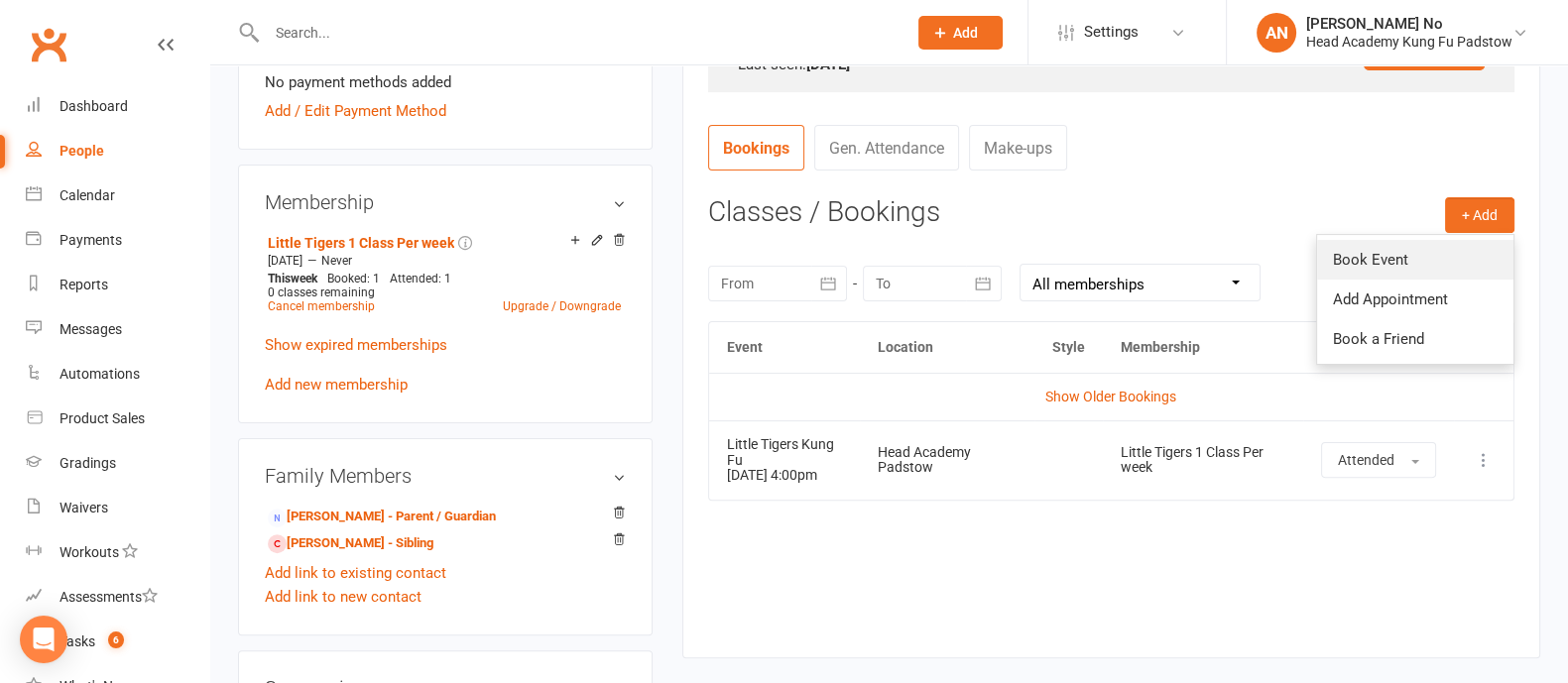
click at [1361, 256] on link "Book Event" at bounding box center [1414, 259] width 196 height 40
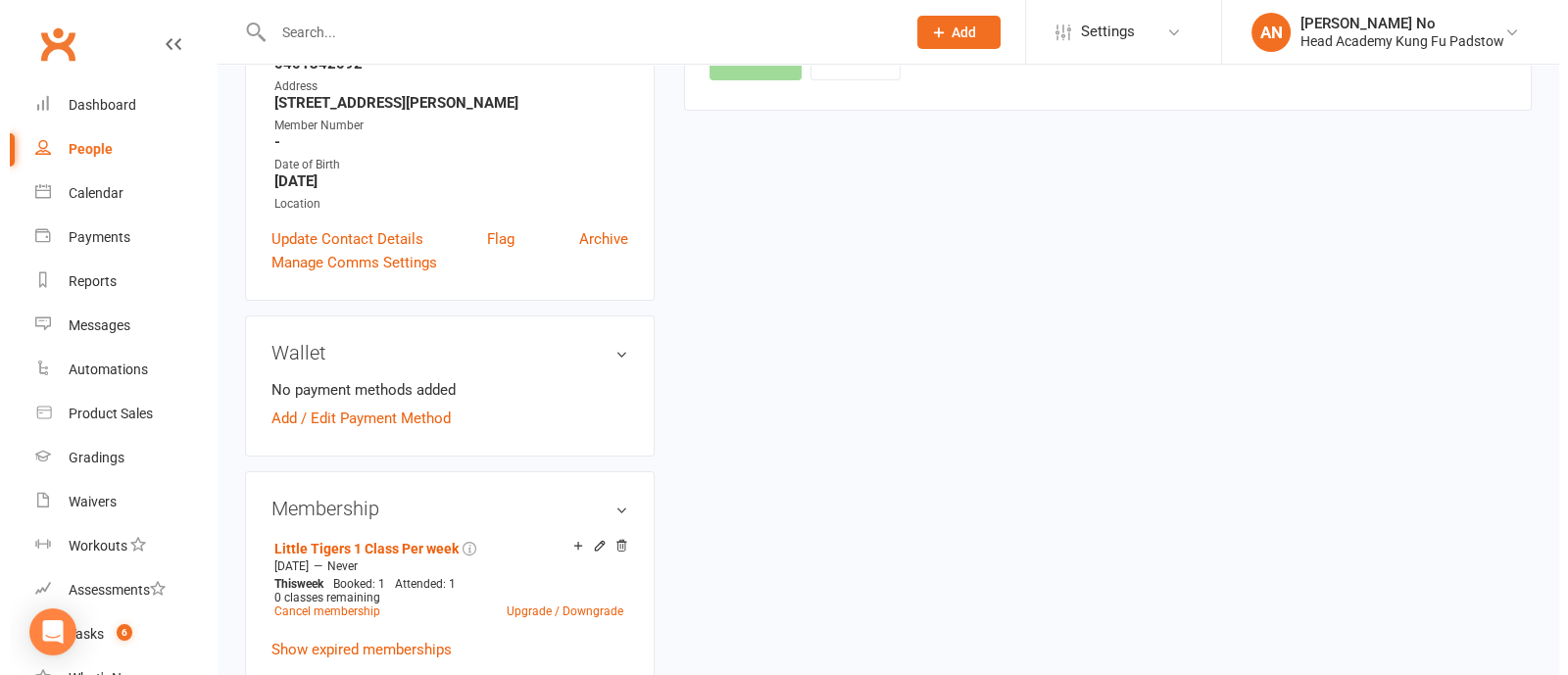
scroll to position [167, 0]
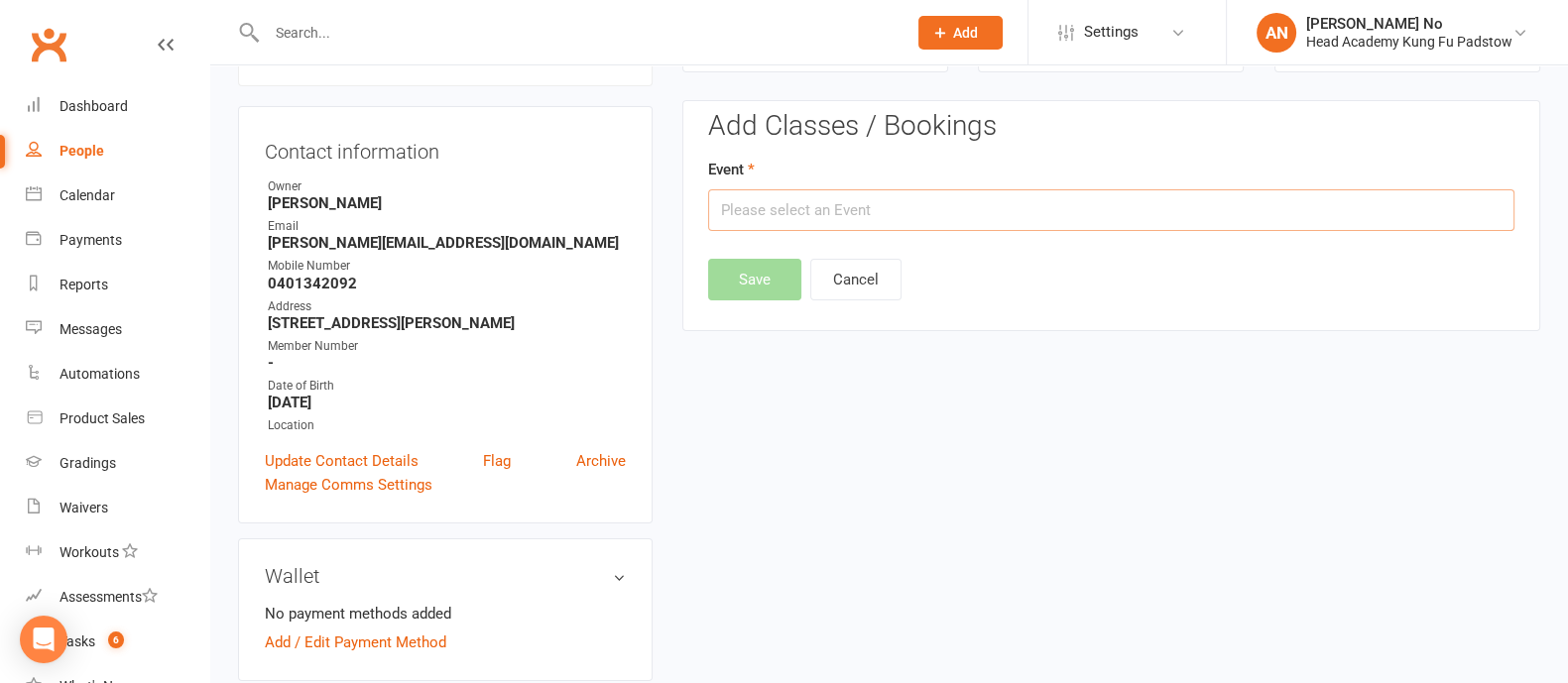
click at [1141, 215] on input "text" at bounding box center [1111, 210] width 806 height 42
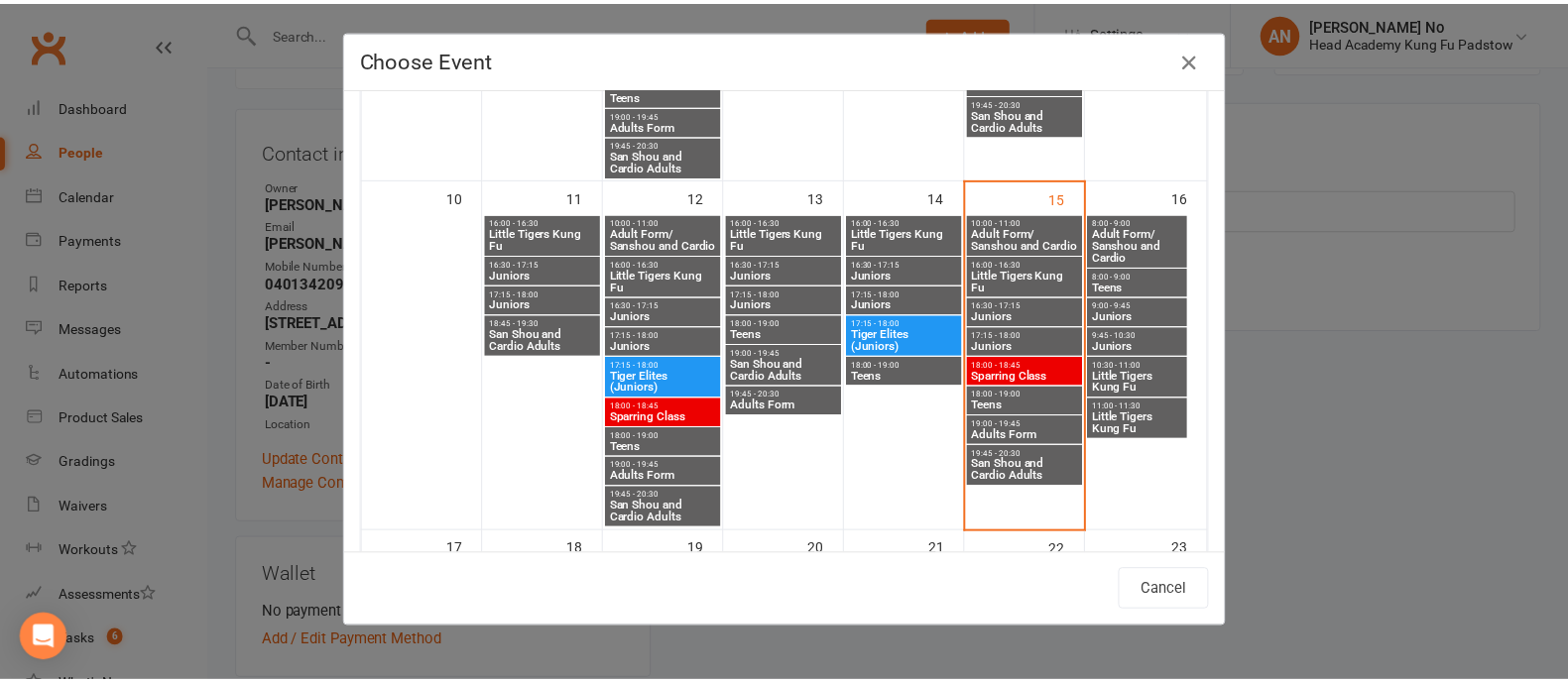
scroll to position [824, 0]
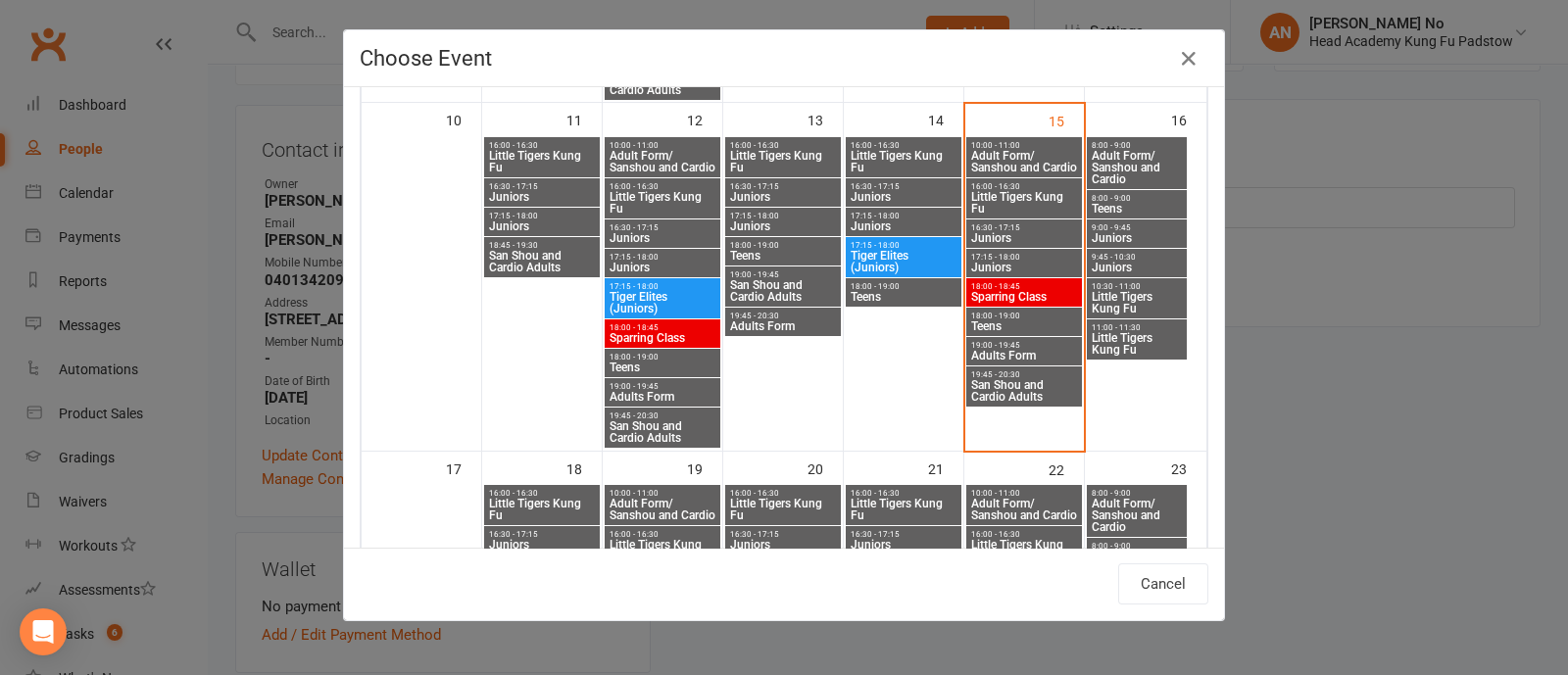
click at [1006, 230] on span "16:30 - 17:15" at bounding box center [1024, 227] width 108 height 9
type input "Juniors - Aug 15, 2025 4:30:00 PM"
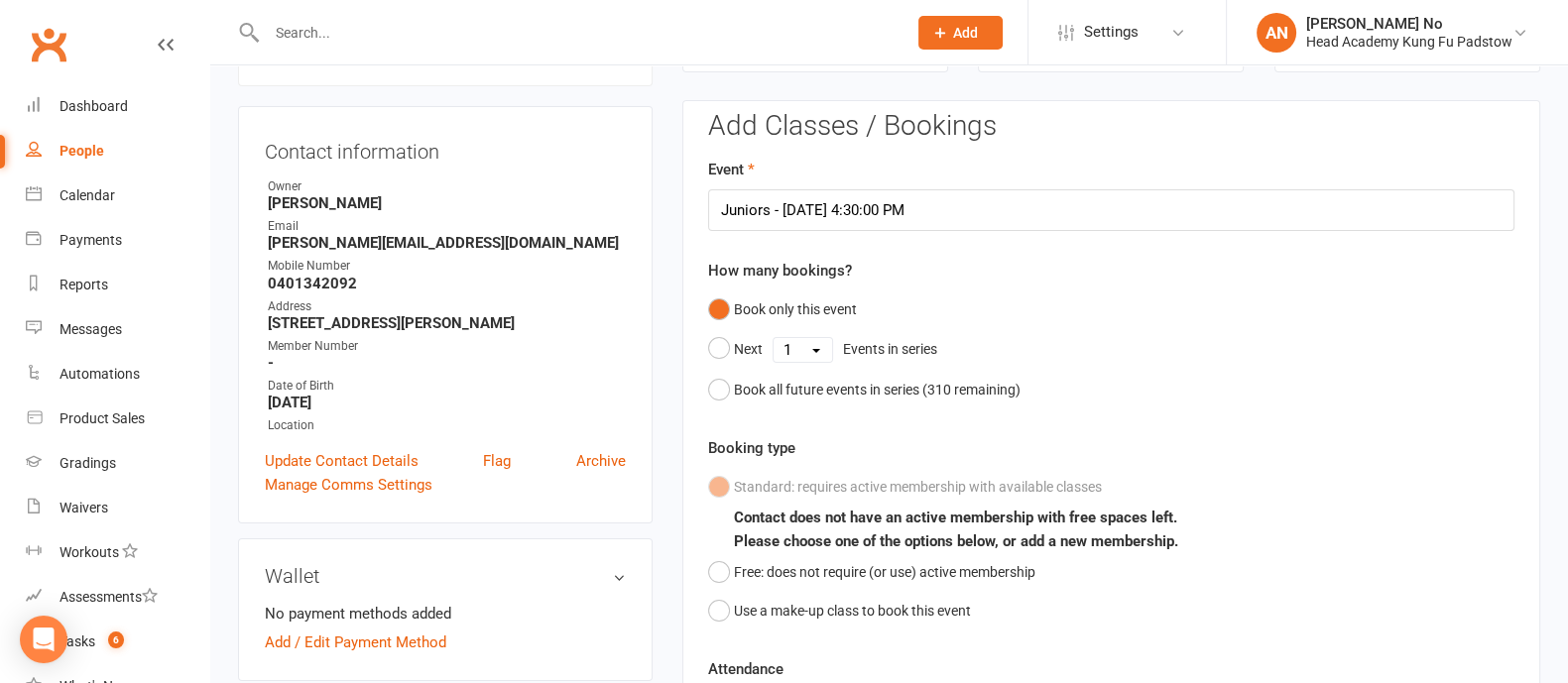
scroll to position [768, 0]
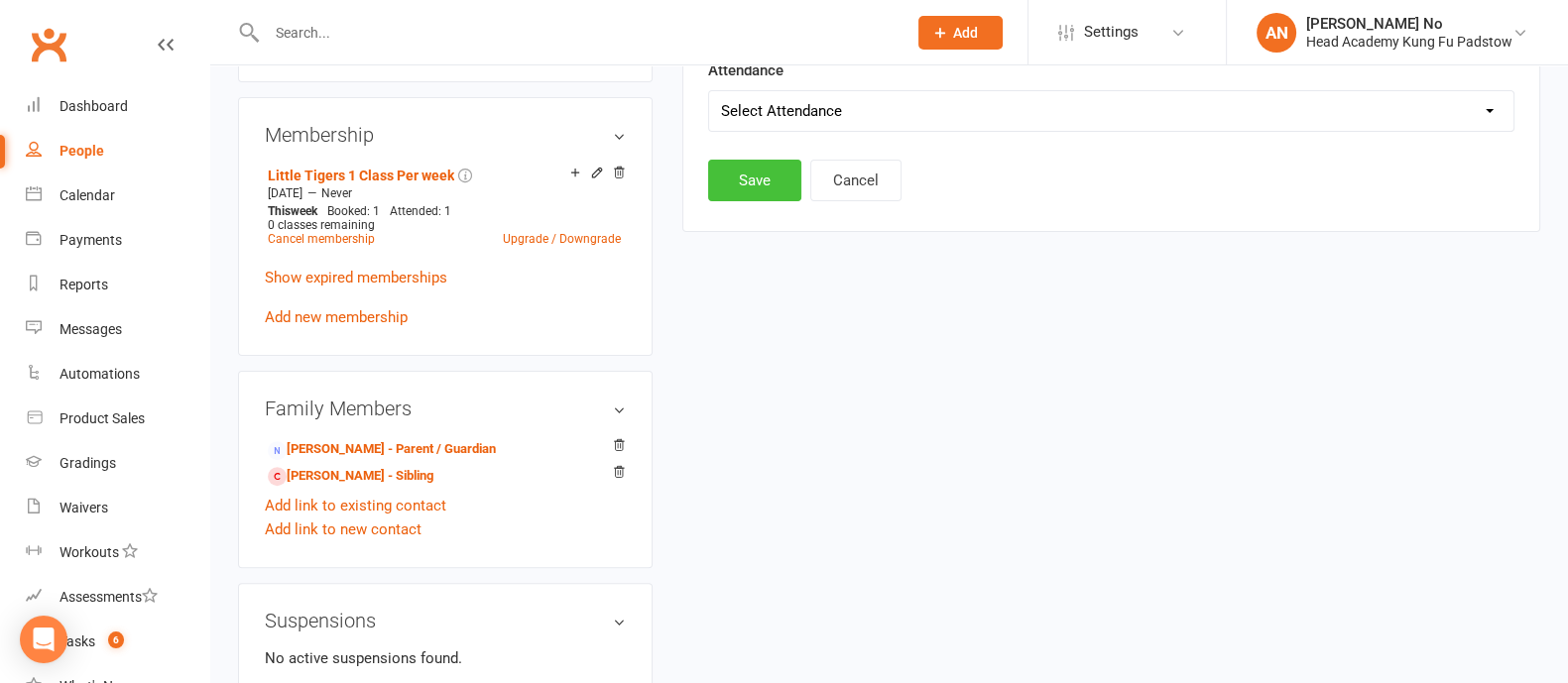
click at [764, 182] on button "Save" at bounding box center [755, 181] width 93 height 42
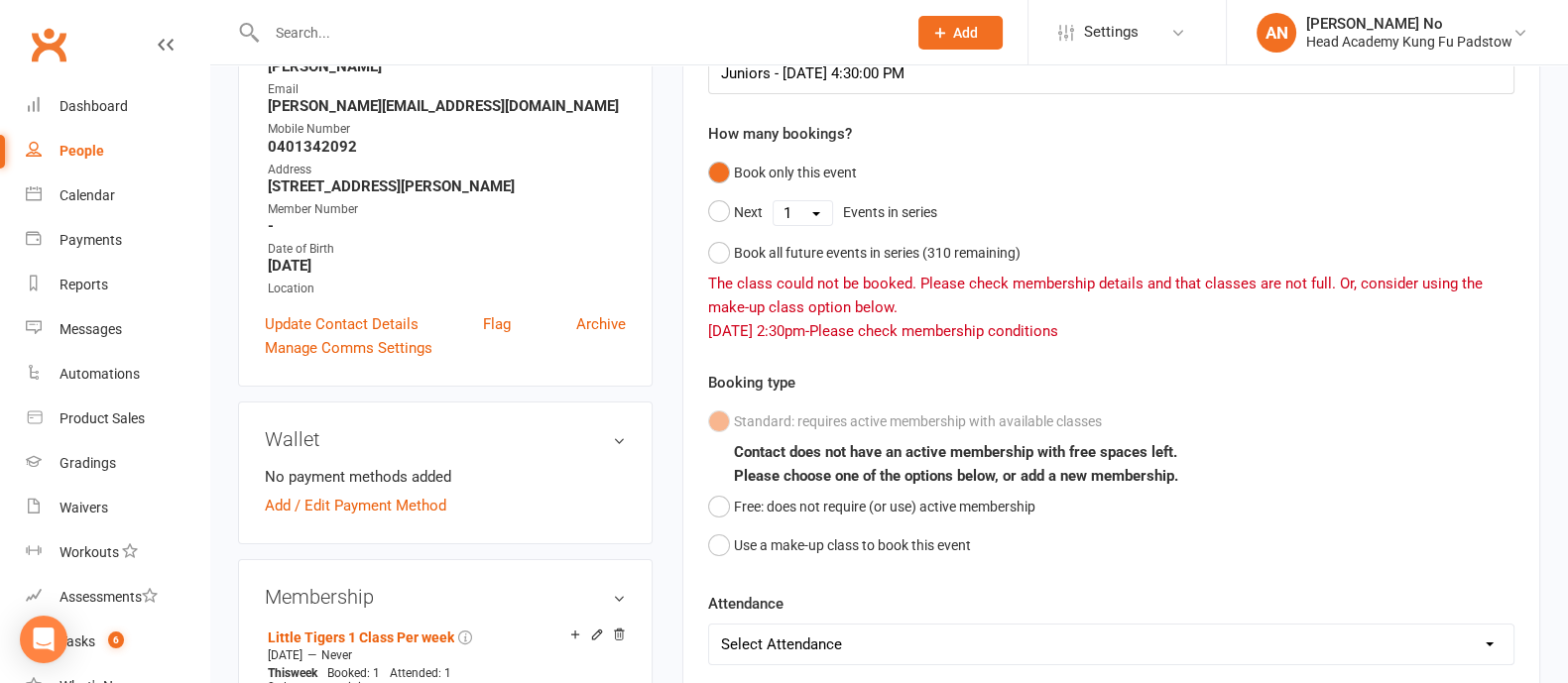
scroll to position [362, 0]
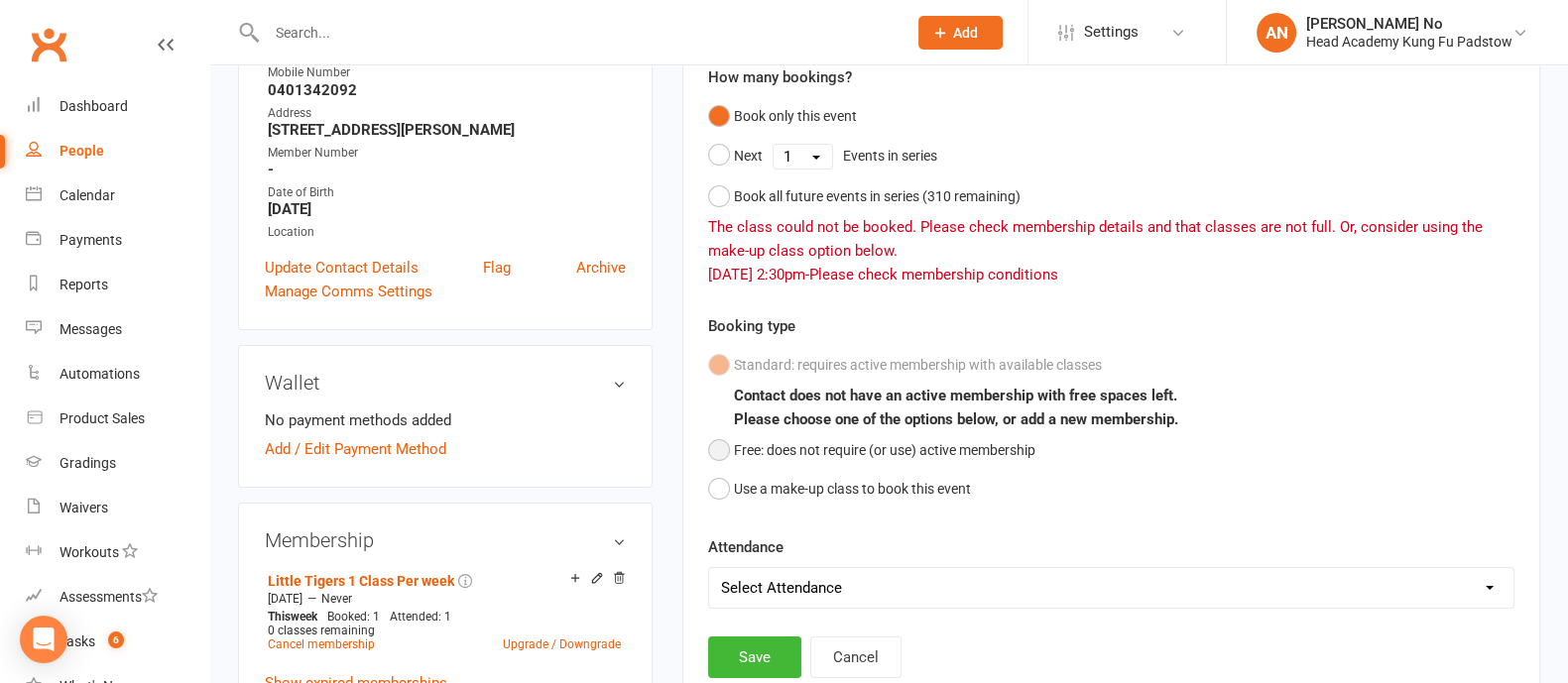
click at [721, 444] on button "Free: does not require (or use) active membership" at bounding box center [871, 450] width 327 height 38
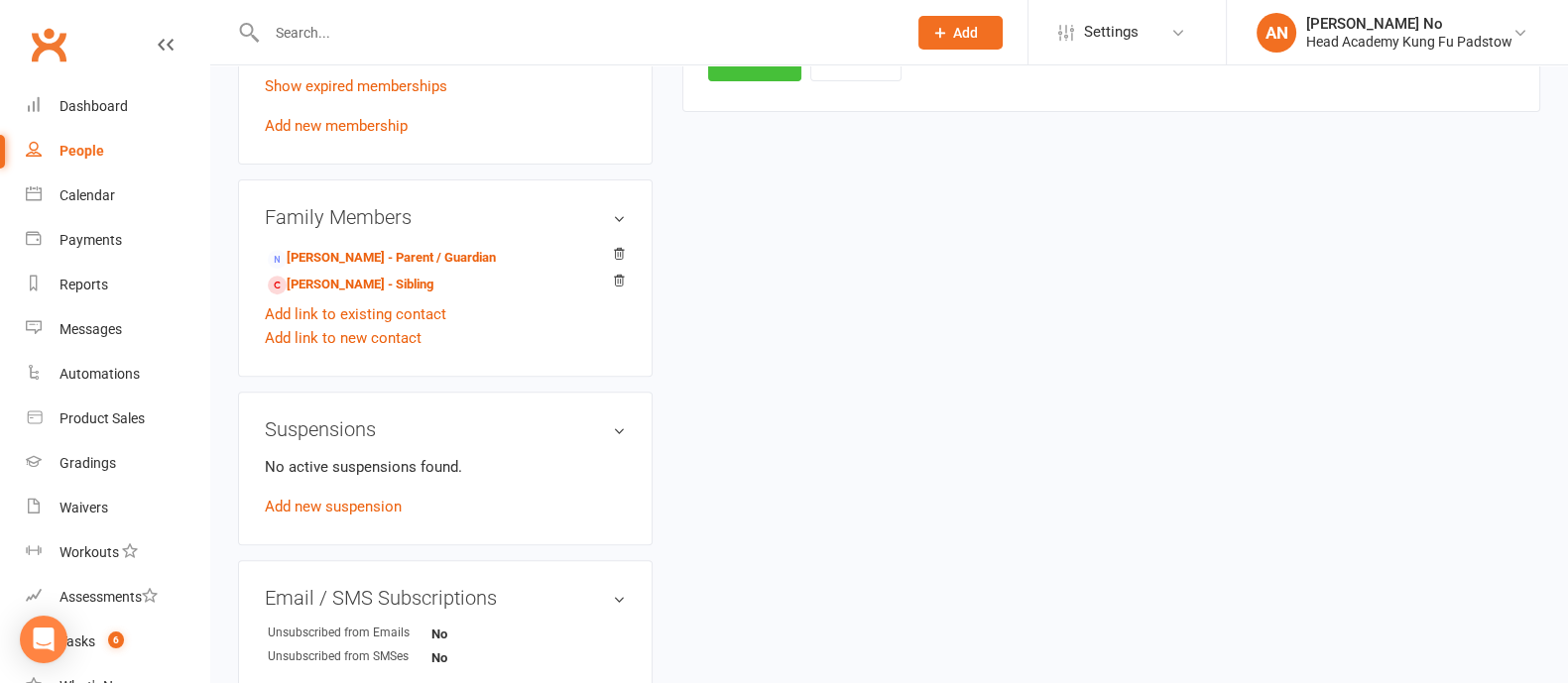
click at [742, 75] on button "Save" at bounding box center [755, 61] width 93 height 42
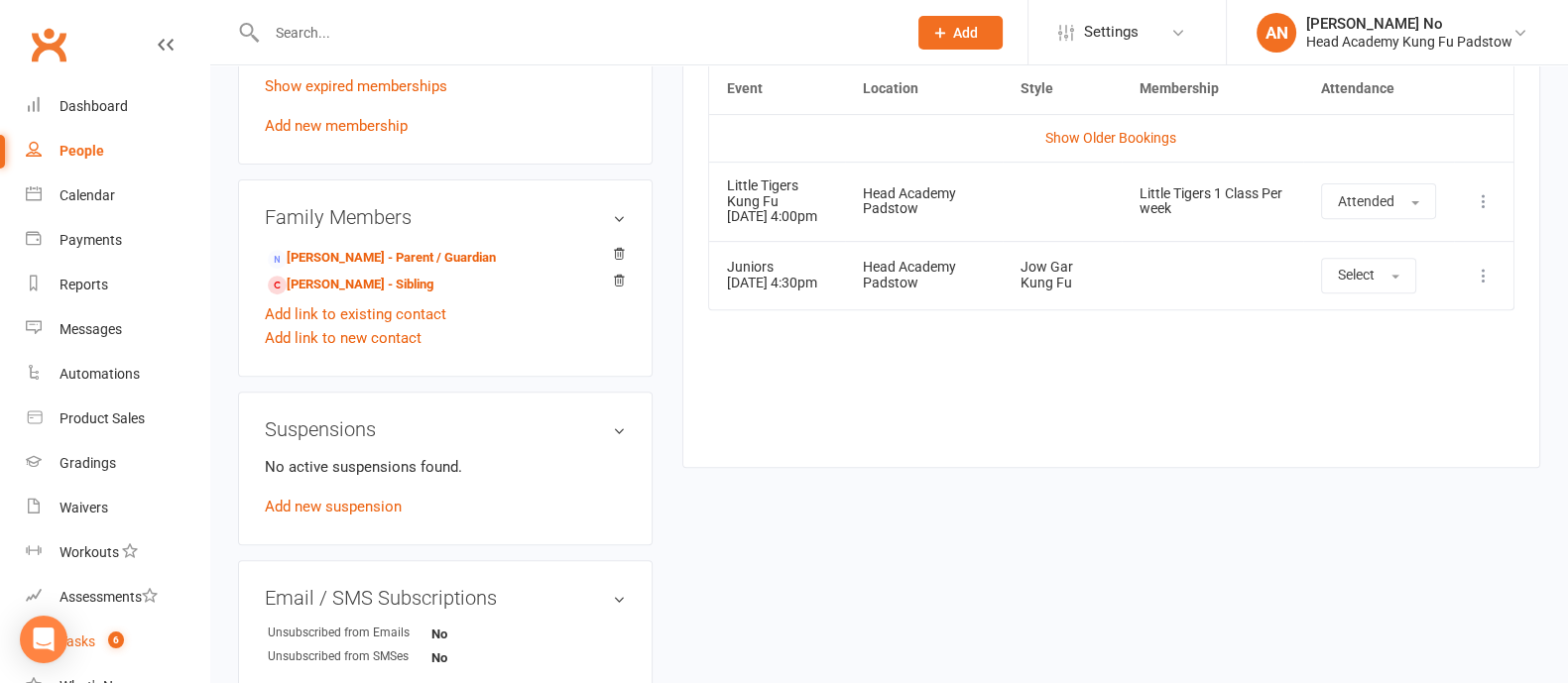
click at [123, 633] on span "6" at bounding box center [116, 639] width 16 height 17
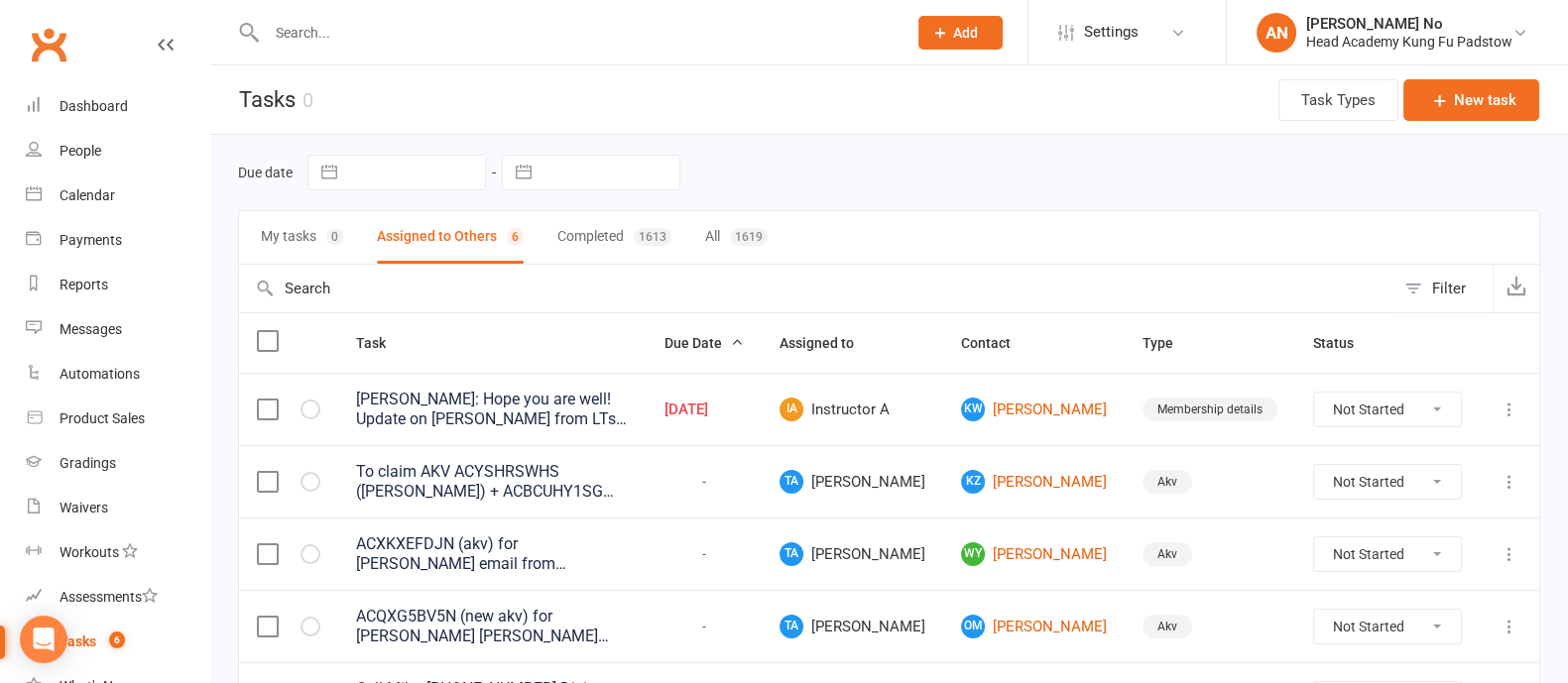
click at [575, 410] on div "ZOE: Hope you are well! Update on Kian Woods from LTs class: Thuy said he is fo…" at bounding box center [492, 410] width 272 height 40
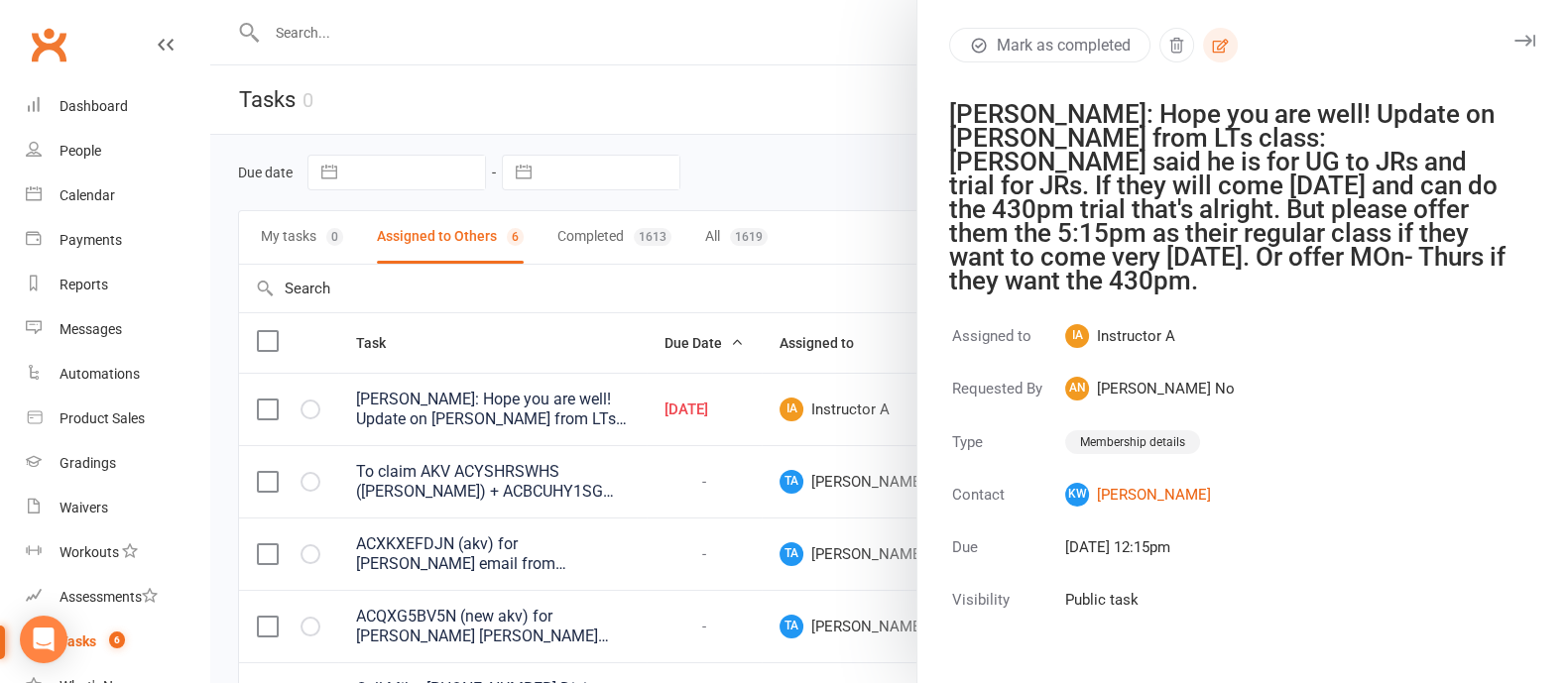
click at [1216, 43] on icon "button" at bounding box center [1221, 46] width 16 height 14
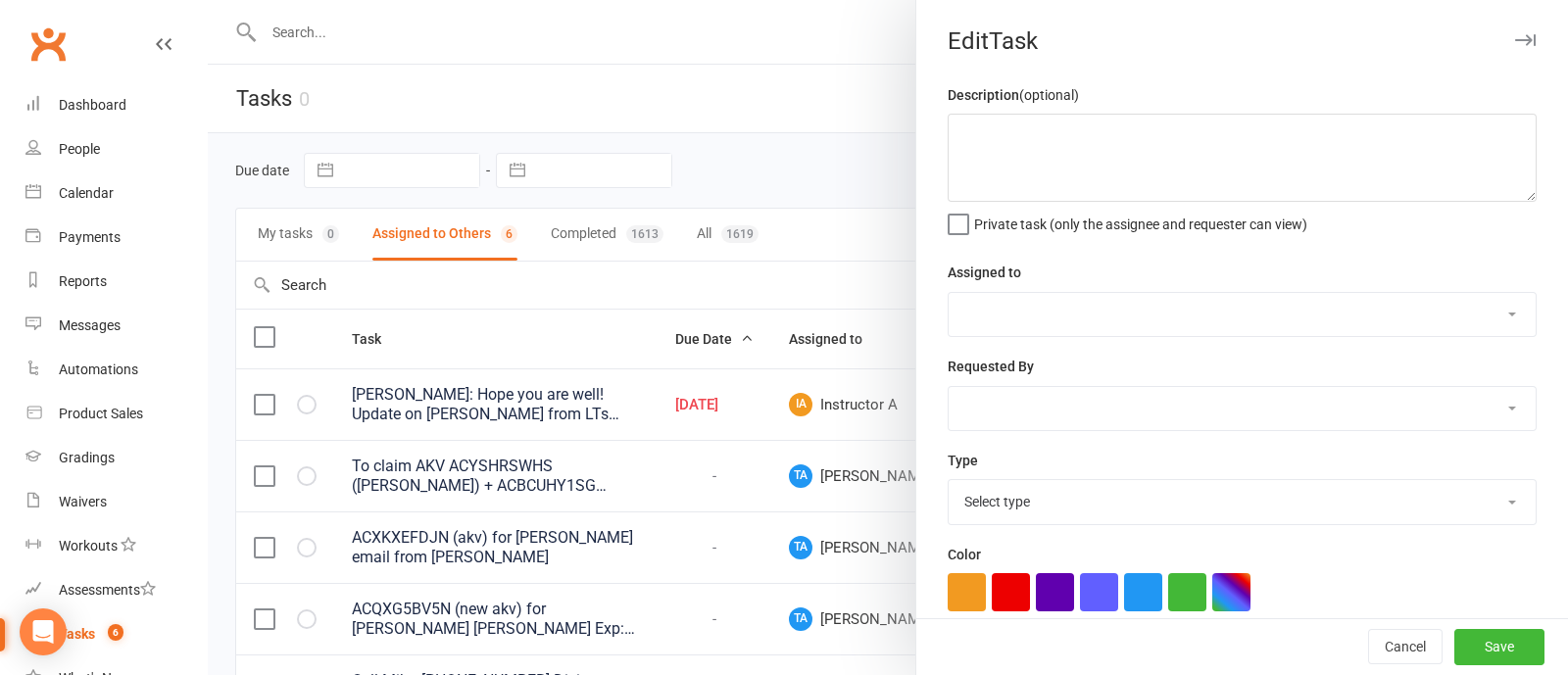
type textarea "ZOE: Hope you are well! Update on Kian Woods from LTs class: Thuy said he is fo…"
select select "46368"
select select "52083"
select select "22233"
type input "[DATE]"
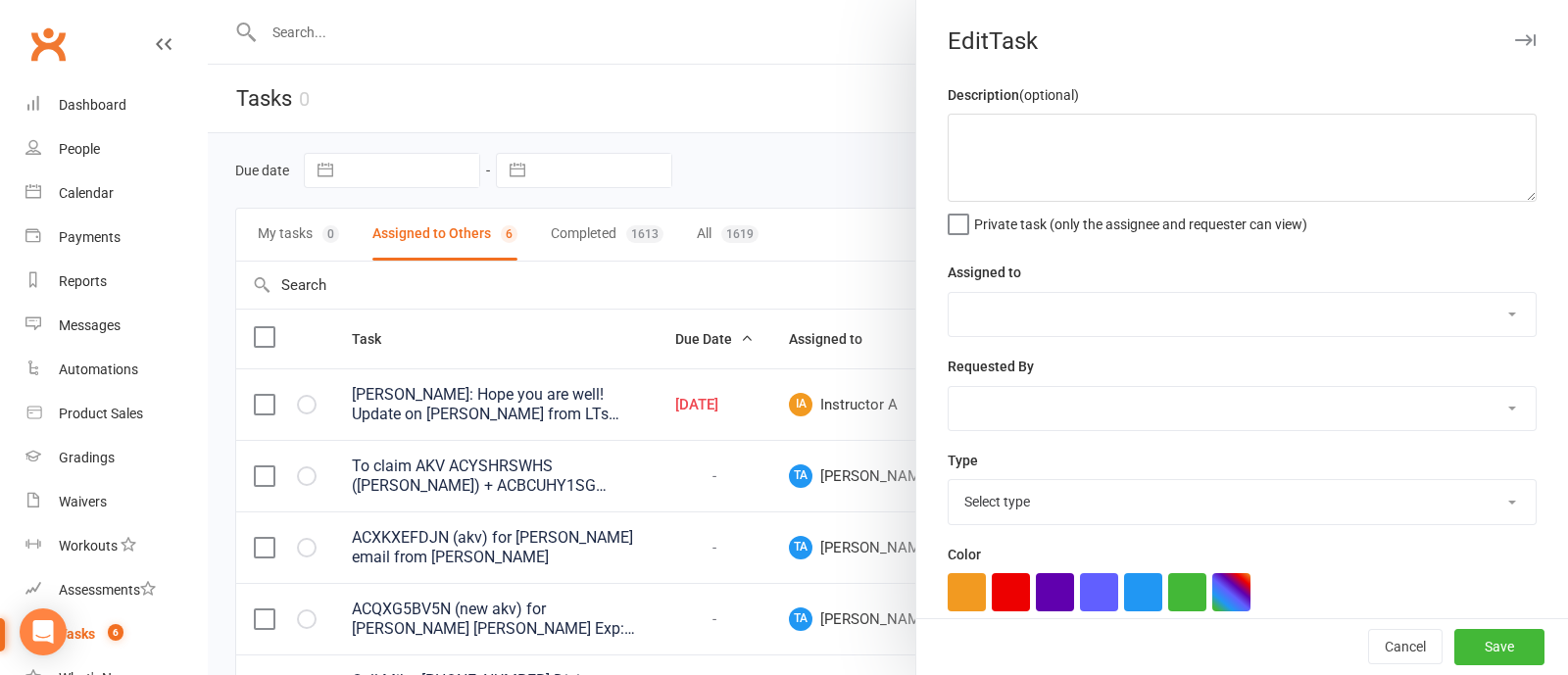
type input "2:15pm"
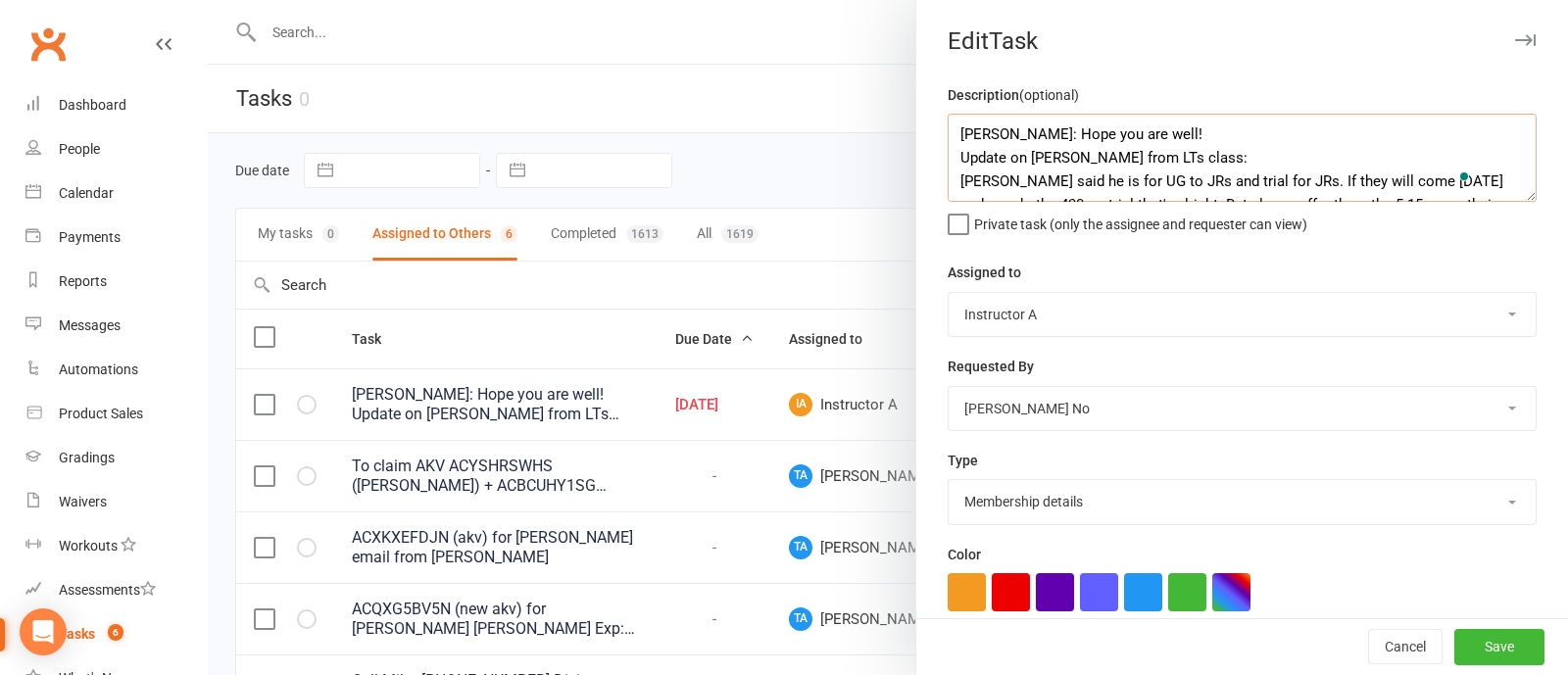
drag, startPoint x: 1457, startPoint y: 180, endPoint x: 1252, endPoint y: 178, distance: 205.0
click at [1252, 178] on textarea "ZOE: Hope you are well! Update on Kian Woods from LTs class: Thuy said he is fo…" at bounding box center [1242, 158] width 589 height 88
drag, startPoint x: 1293, startPoint y: 177, endPoint x: 1252, endPoint y: 176, distance: 41.0
click at [1252, 176] on textarea "ZOE: Hope you are well! Update on Kian Woods from LTs class: Thuy said he is fo…" at bounding box center [1242, 158] width 589 height 88
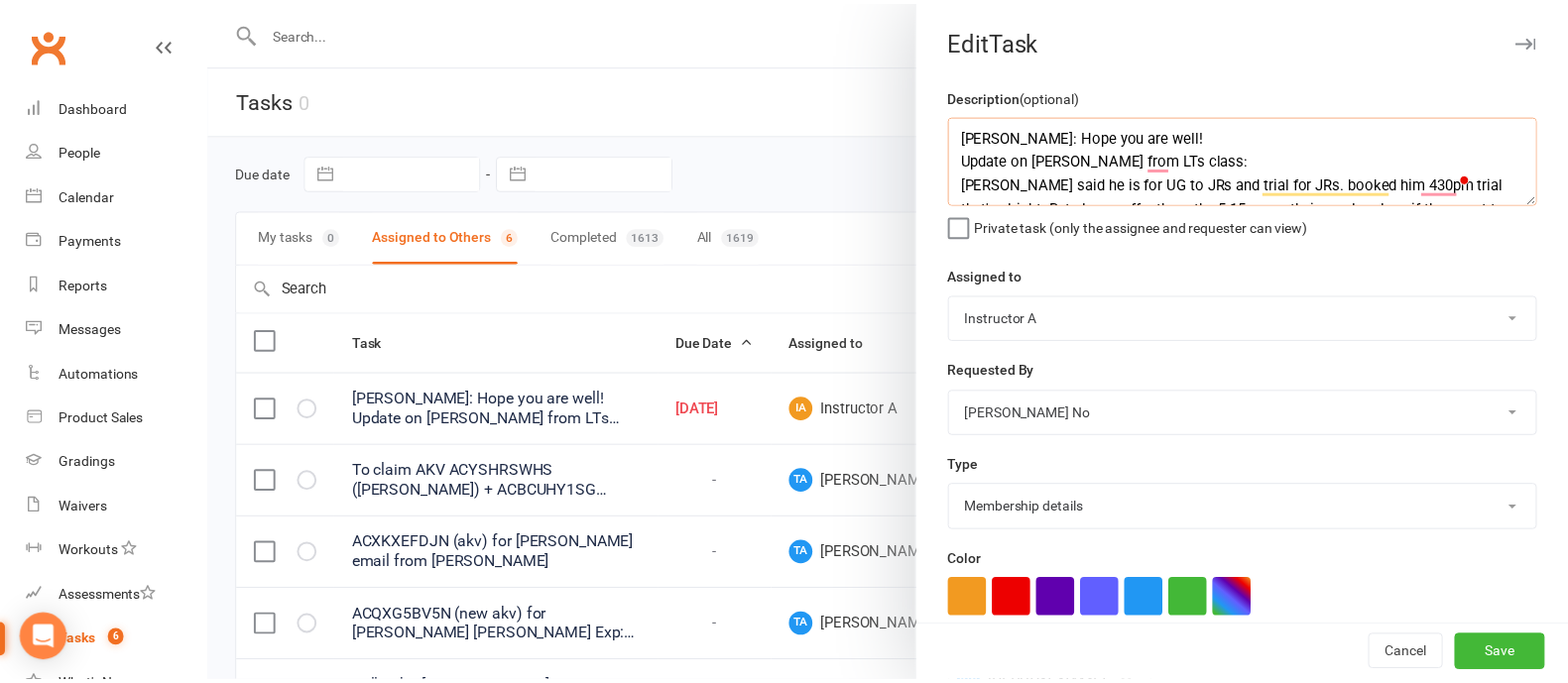
scroll to position [47, 0]
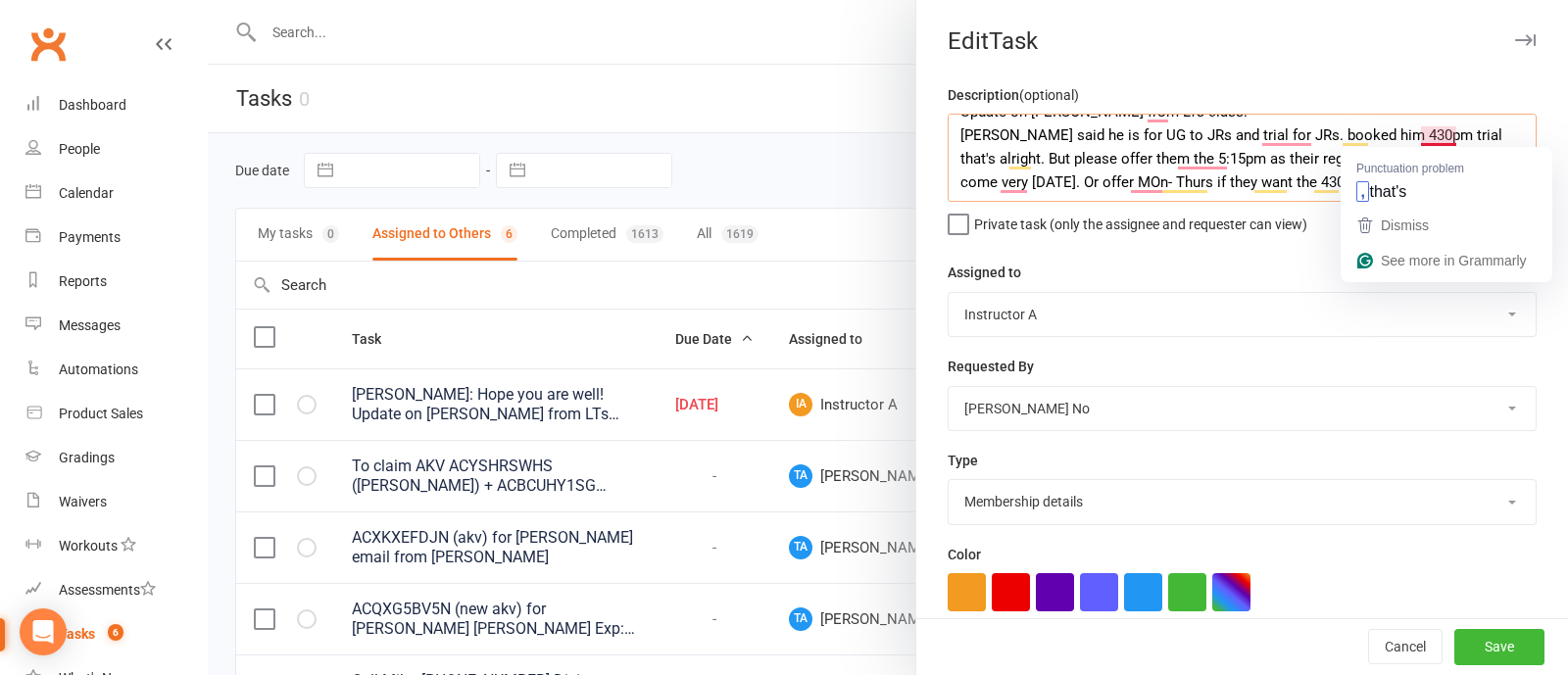
drag, startPoint x: 995, startPoint y: 155, endPoint x: 1412, endPoint y: 135, distance: 417.5
click at [1412, 135] on textarea "ZOE: Hope you are well! Update on Kian Woods from LTs class: Thuy said he is fo…" at bounding box center [1242, 158] width 589 height 88
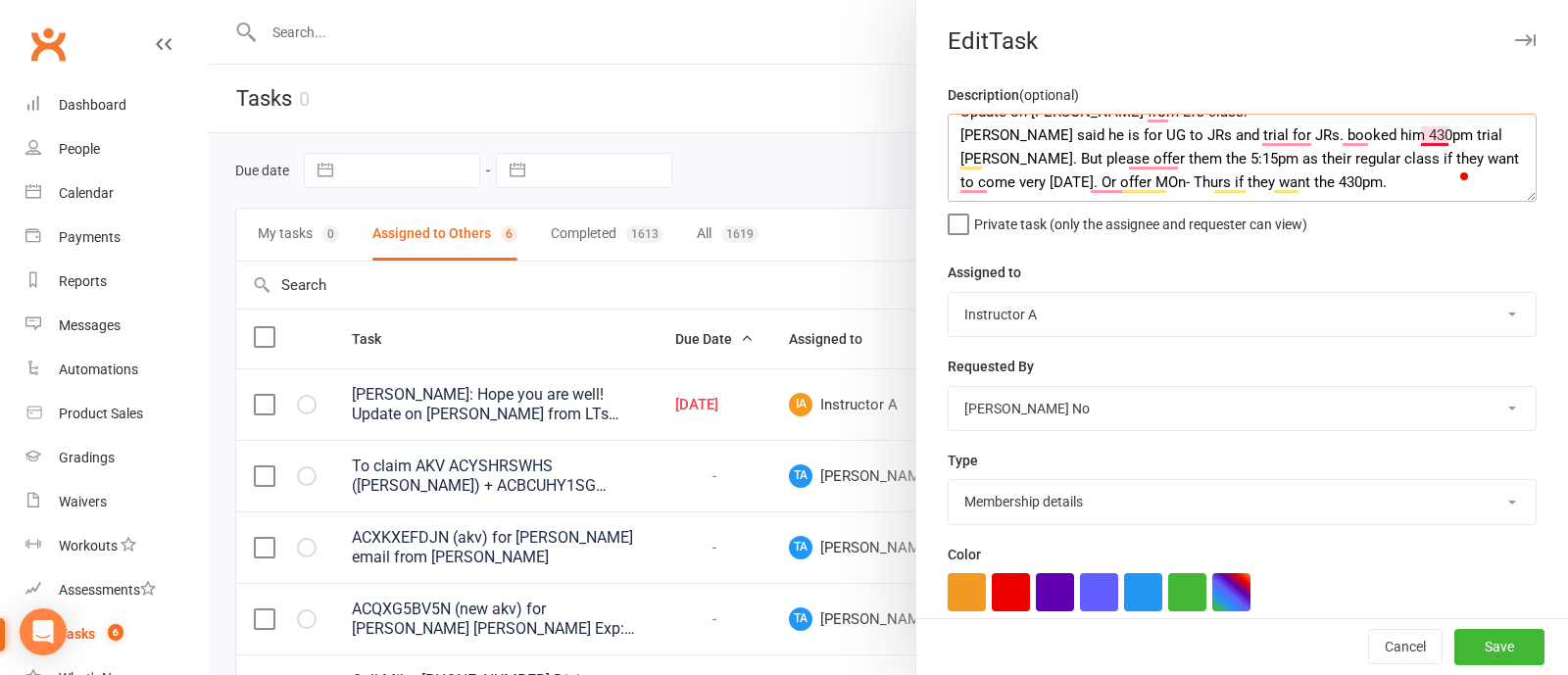
click at [1426, 132] on textarea "ZOE: Hope you are well! Update on Kian Woods from LTs class: Thuy said he is fo…" at bounding box center [1242, 158] width 589 height 88
type textarea "ZOE: Hope you are well! Update on Kian Woods from LTs class: Thuy said he is fo…"
click at [1456, 639] on button "Save" at bounding box center [1500, 647] width 90 height 35
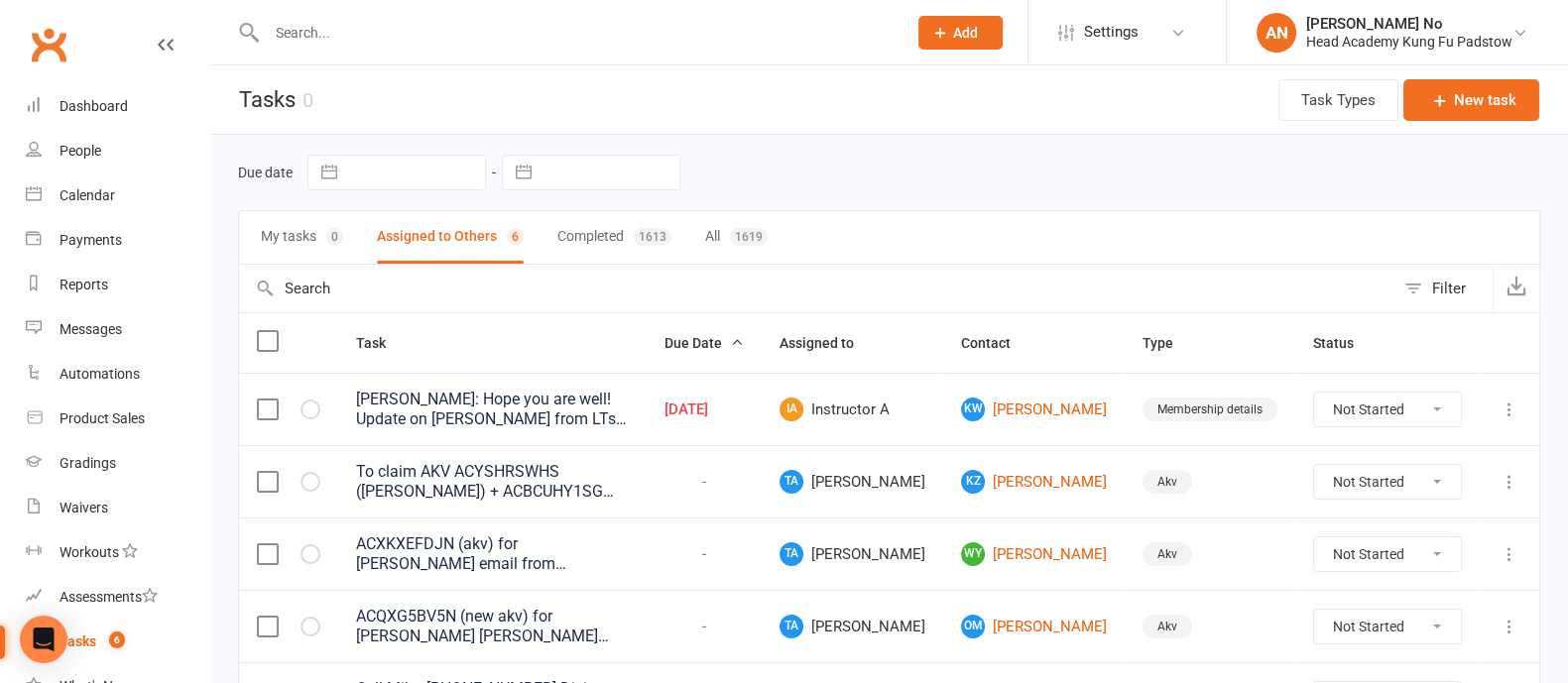
click at [300, 30] on input "text" at bounding box center [576, 33] width 631 height 28
paste input "[PERSON_NAME]"
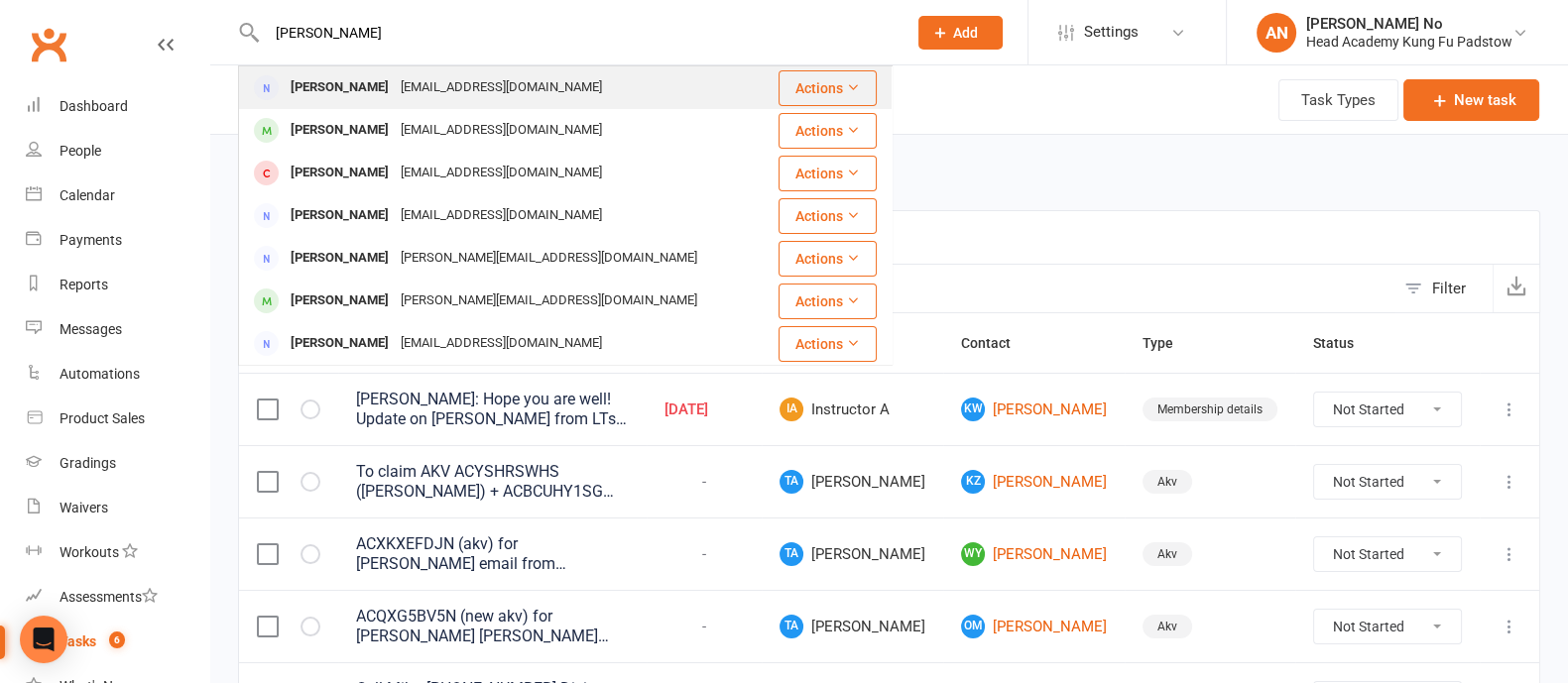
type input "Chris Mulhall"
click at [357, 87] on div "Chris Mulhall" at bounding box center [339, 87] width 110 height 29
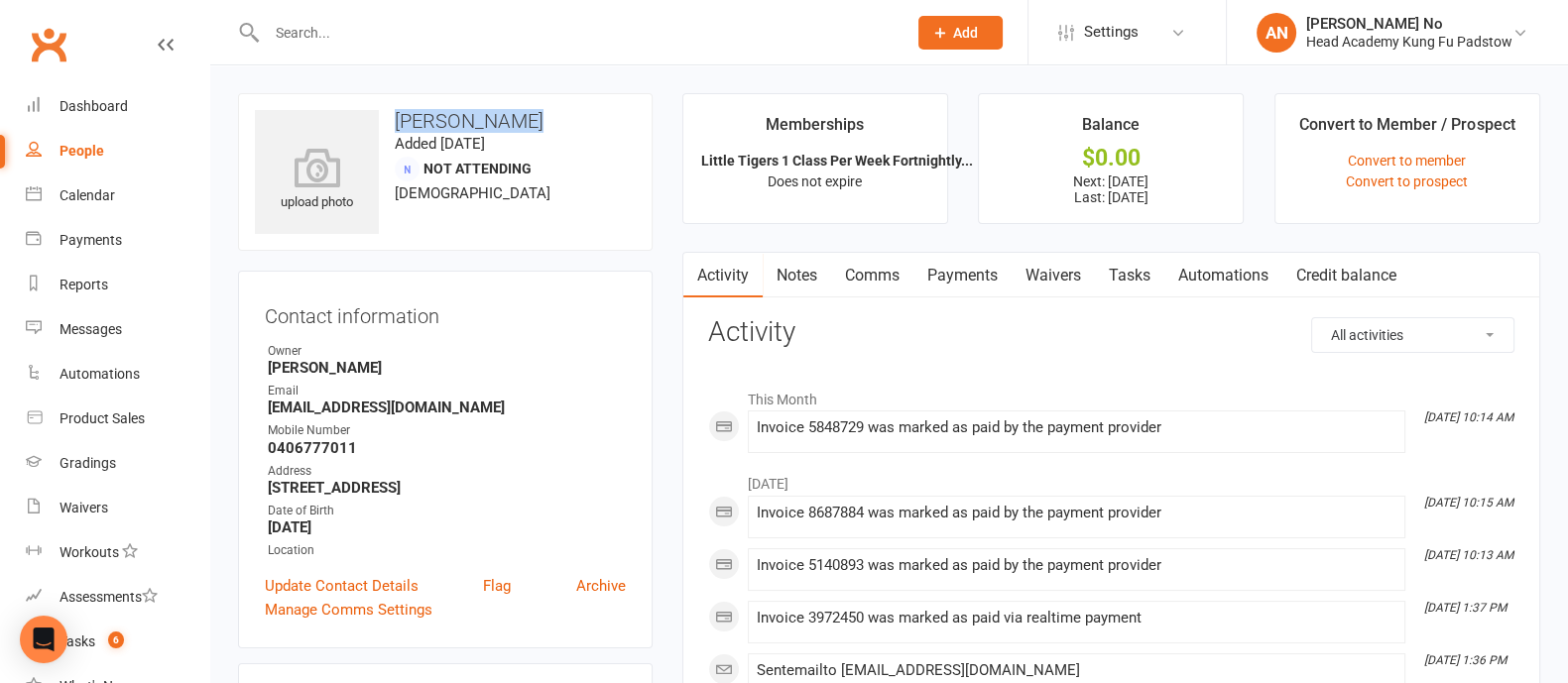
drag, startPoint x: 394, startPoint y: 125, endPoint x: 519, endPoint y: 119, distance: 125.1
click at [519, 119] on h3 "Chris Mulhall" at bounding box center [444, 121] width 381 height 22
copy h3 "Chris Mulhall"
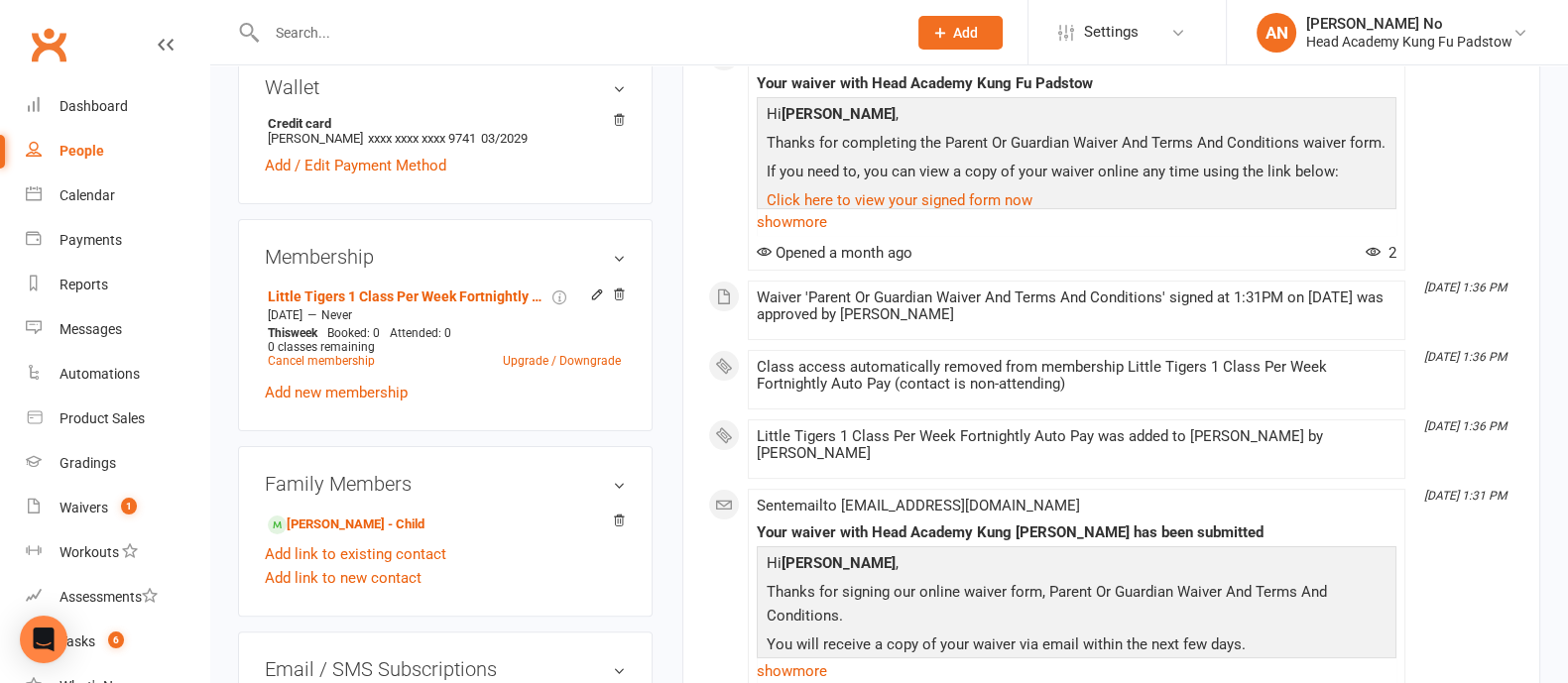
click at [312, 42] on input "text" at bounding box center [576, 33] width 631 height 28
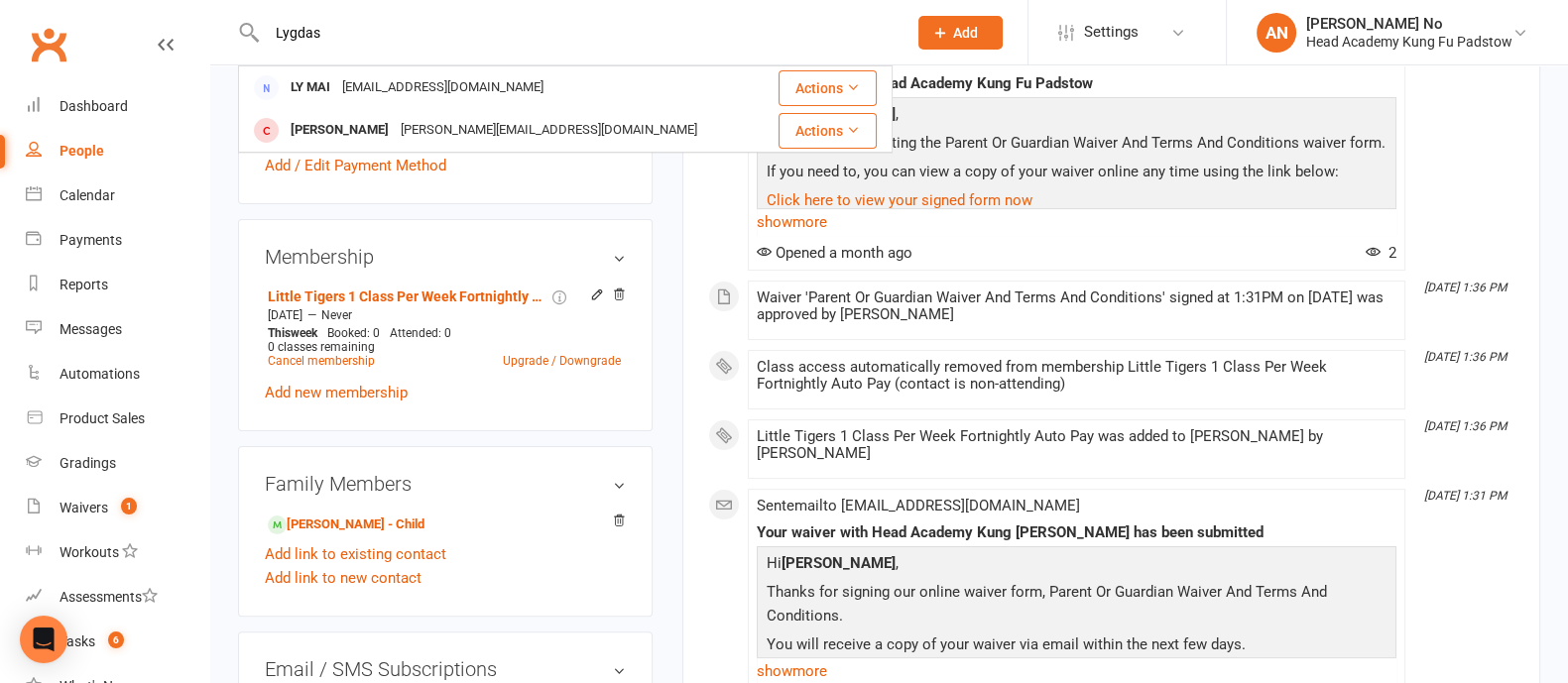
type input "Lygdas"
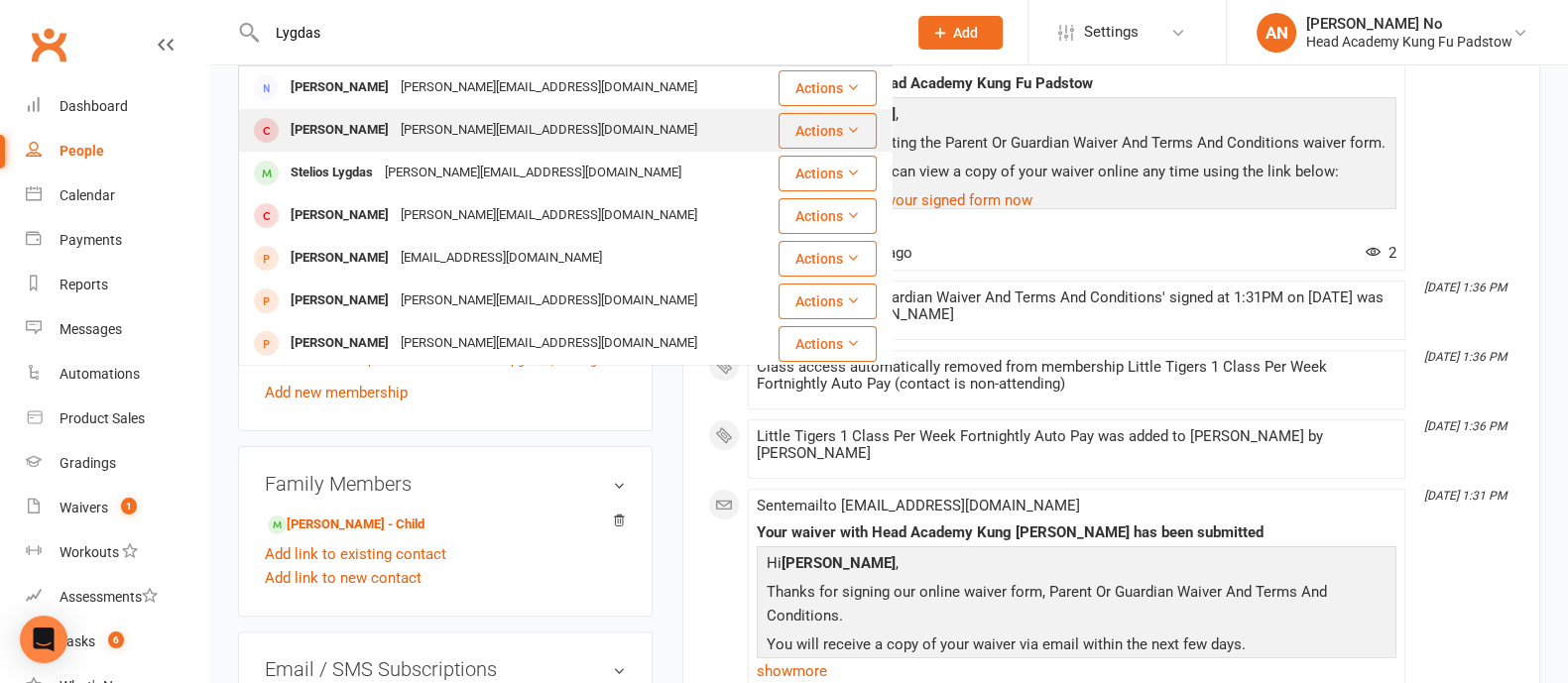
click at [395, 139] on div "[PERSON_NAME][EMAIL_ADDRESS][DOMAIN_NAME]" at bounding box center [549, 130] width 308 height 29
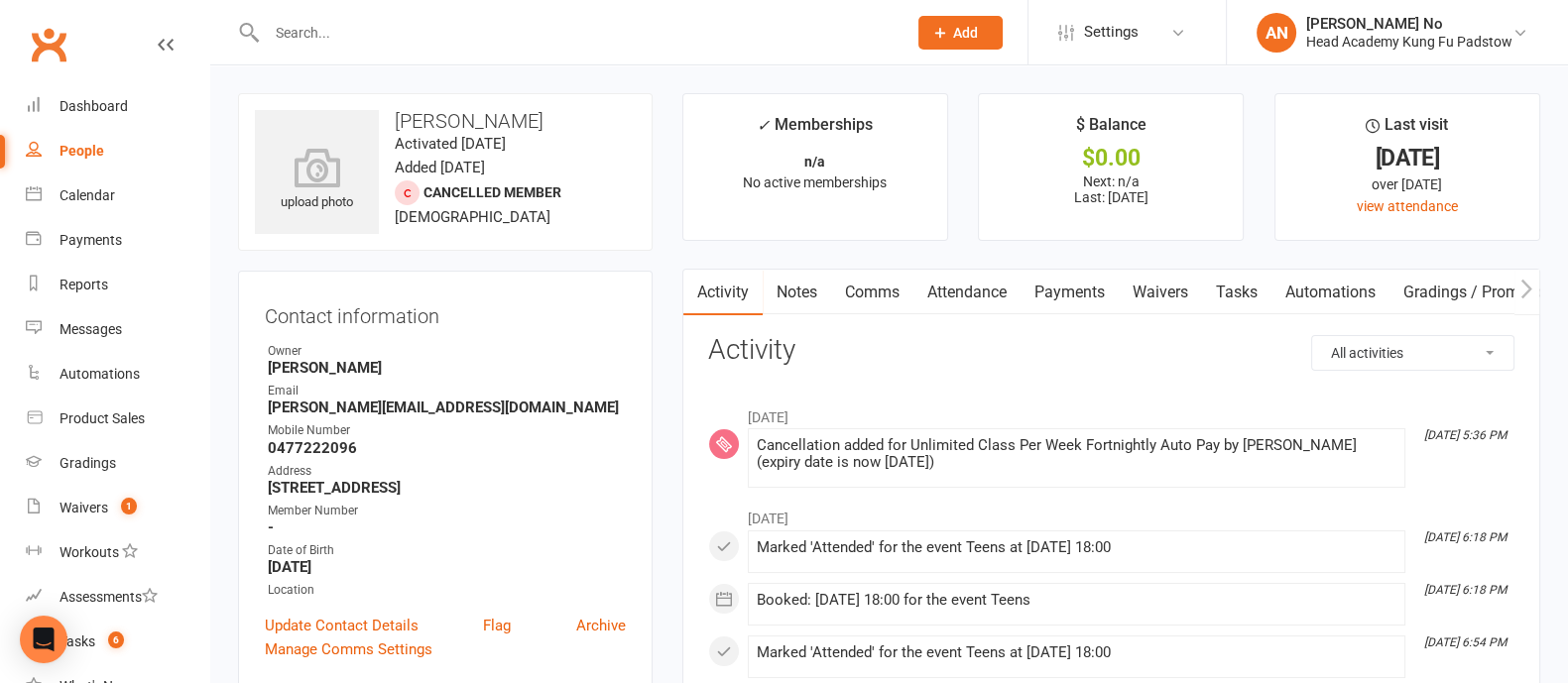
scroll to position [598, 0]
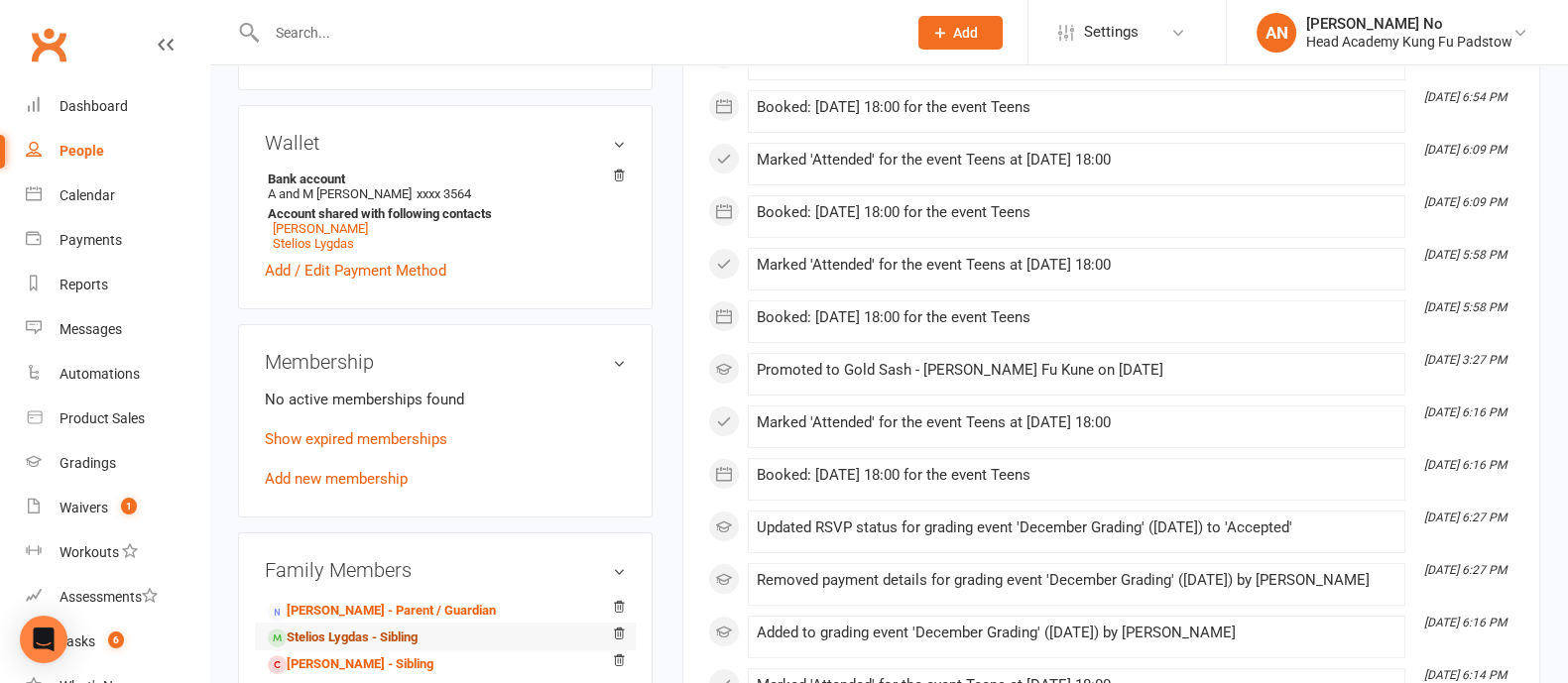
click at [367, 637] on link "Stelios Lygdas - Sibling" at bounding box center [342, 637] width 150 height 21
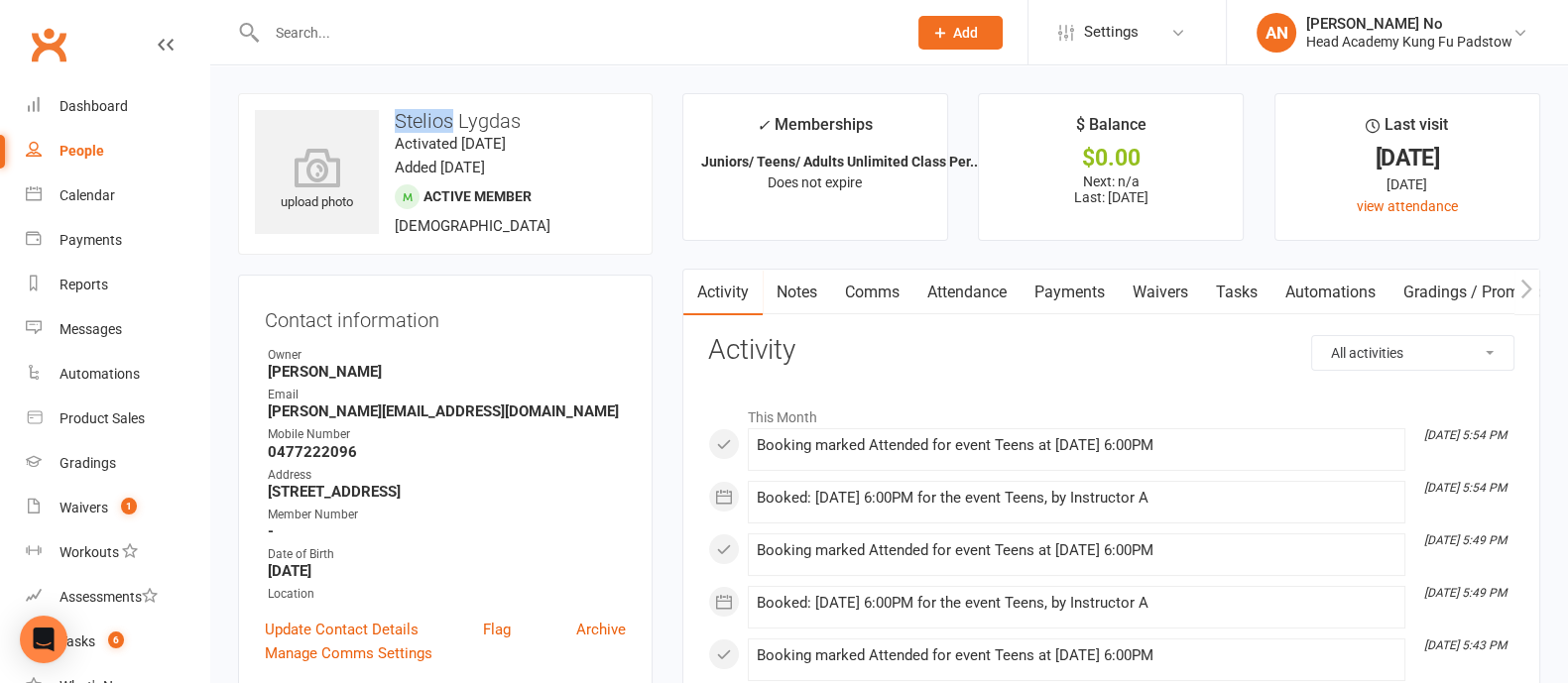
drag, startPoint x: 397, startPoint y: 112, endPoint x: 451, endPoint y: 123, distance: 55.1
click at [451, 123] on h3 "Stelios Lygdas" at bounding box center [444, 121] width 381 height 22
click at [368, 32] on input "text" at bounding box center [576, 33] width 631 height 28
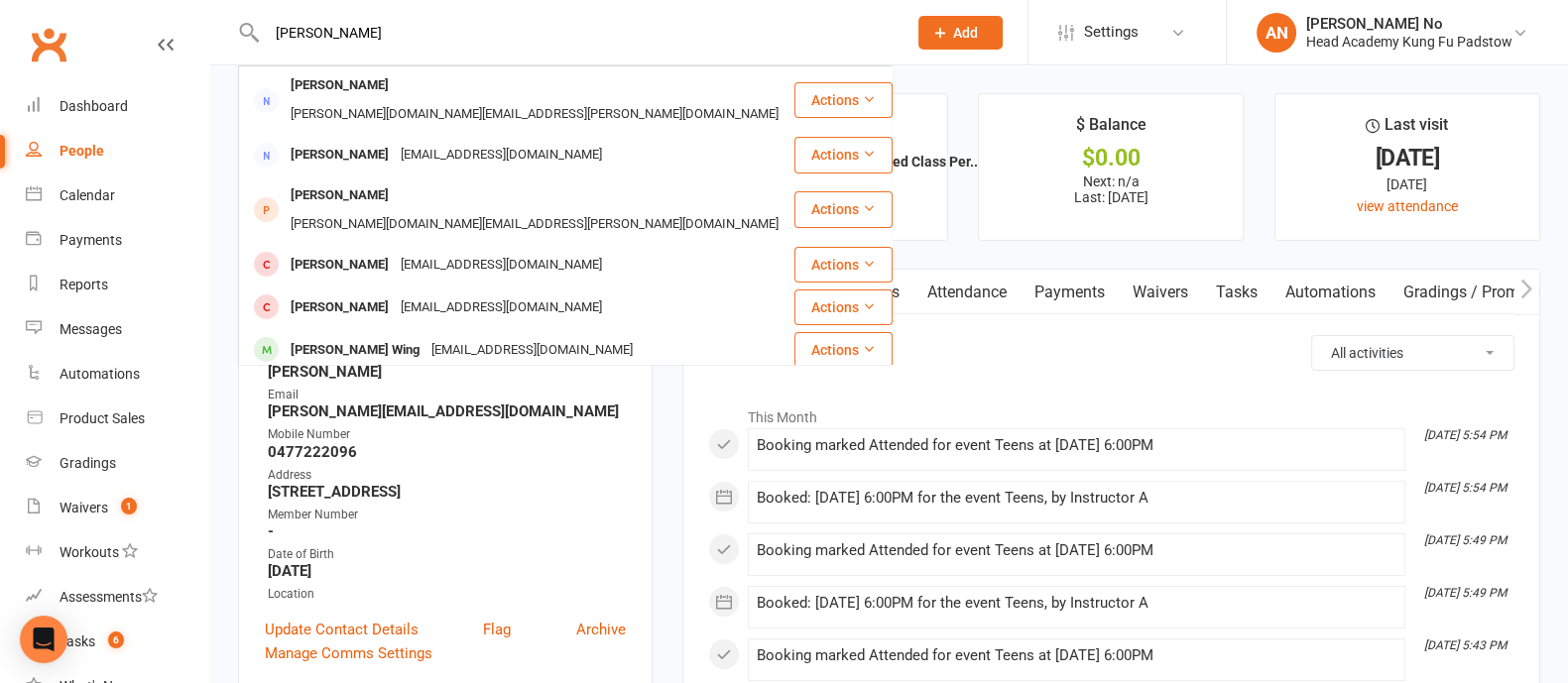
type input "[PERSON_NAME]"
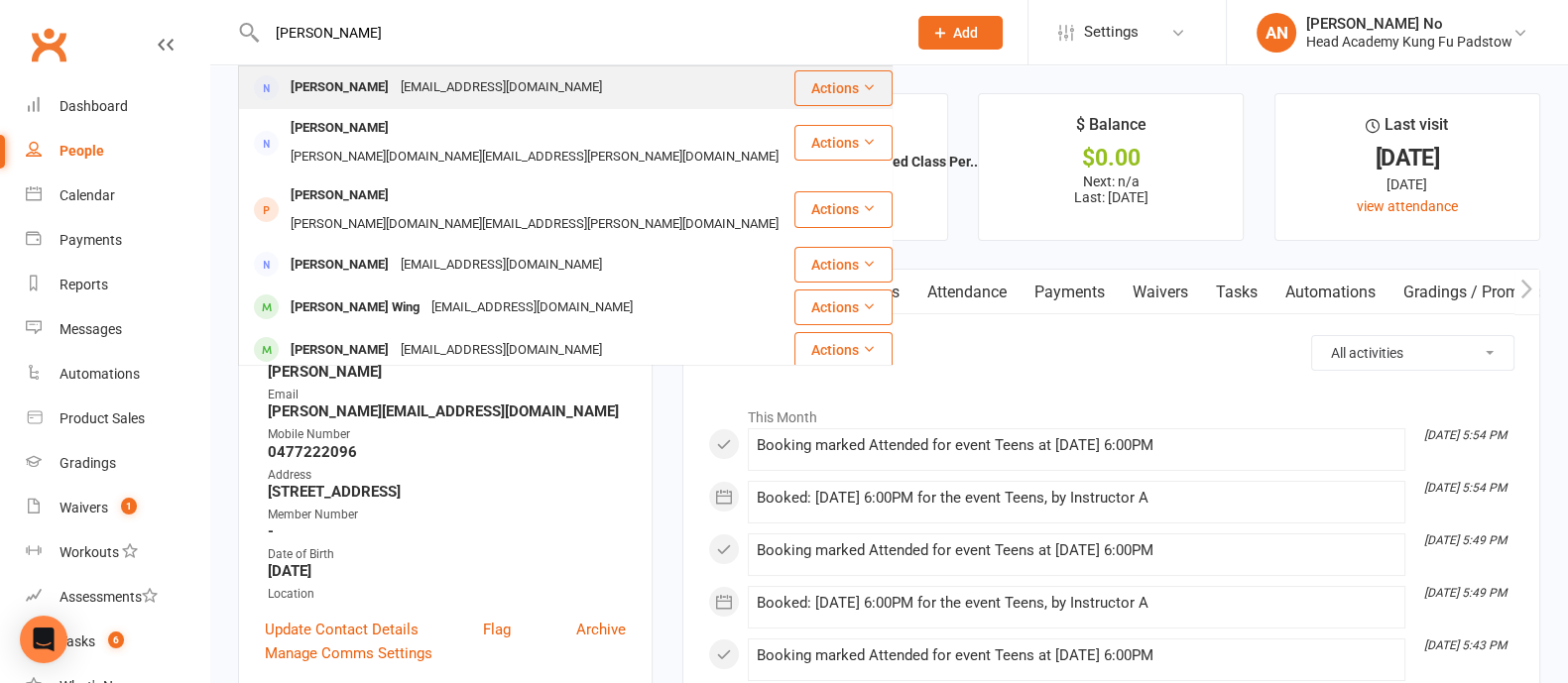
click at [395, 86] on div "[EMAIL_ADDRESS][DOMAIN_NAME]" at bounding box center [501, 87] width 213 height 29
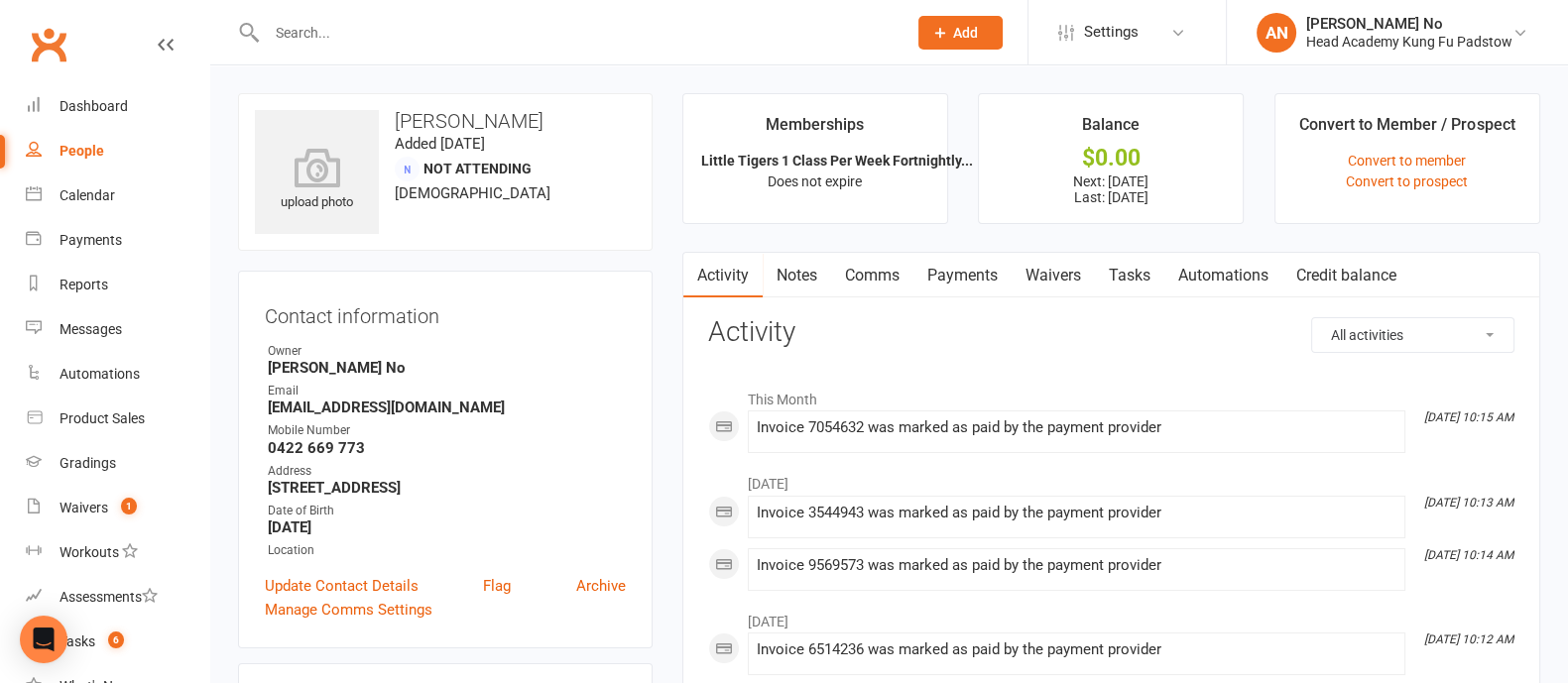
click at [976, 276] on link "Payments" at bounding box center [961, 275] width 98 height 46
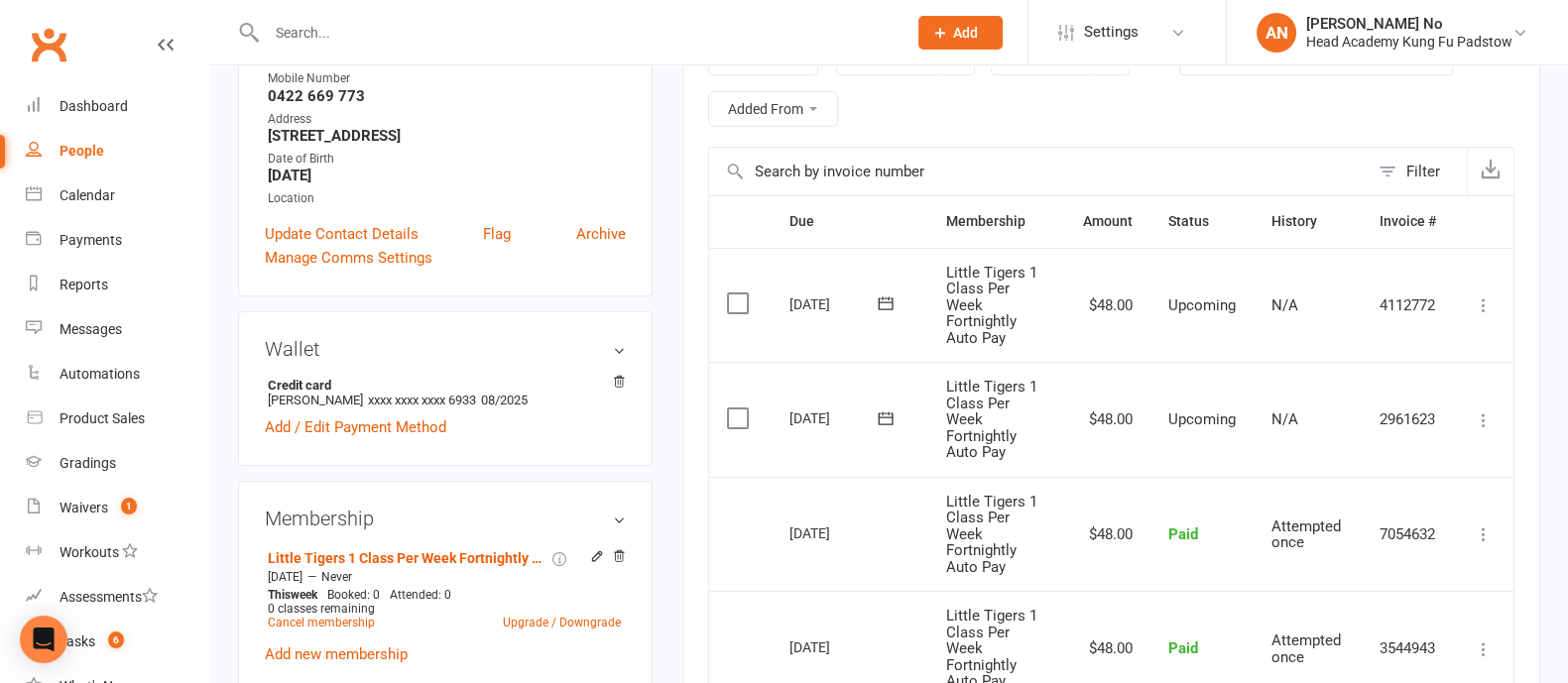
scroll to position [440, 0]
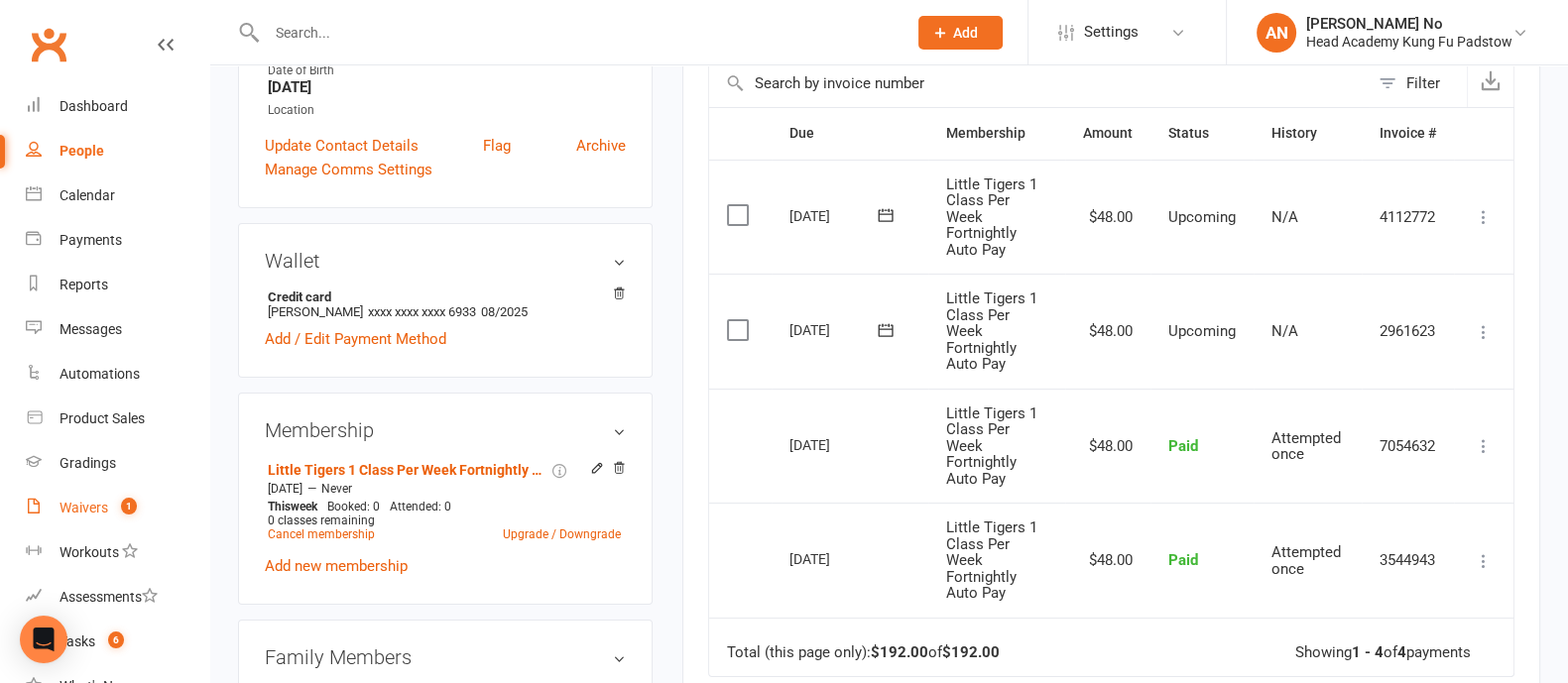
click at [99, 510] on div "Waivers" at bounding box center [84, 508] width 49 height 16
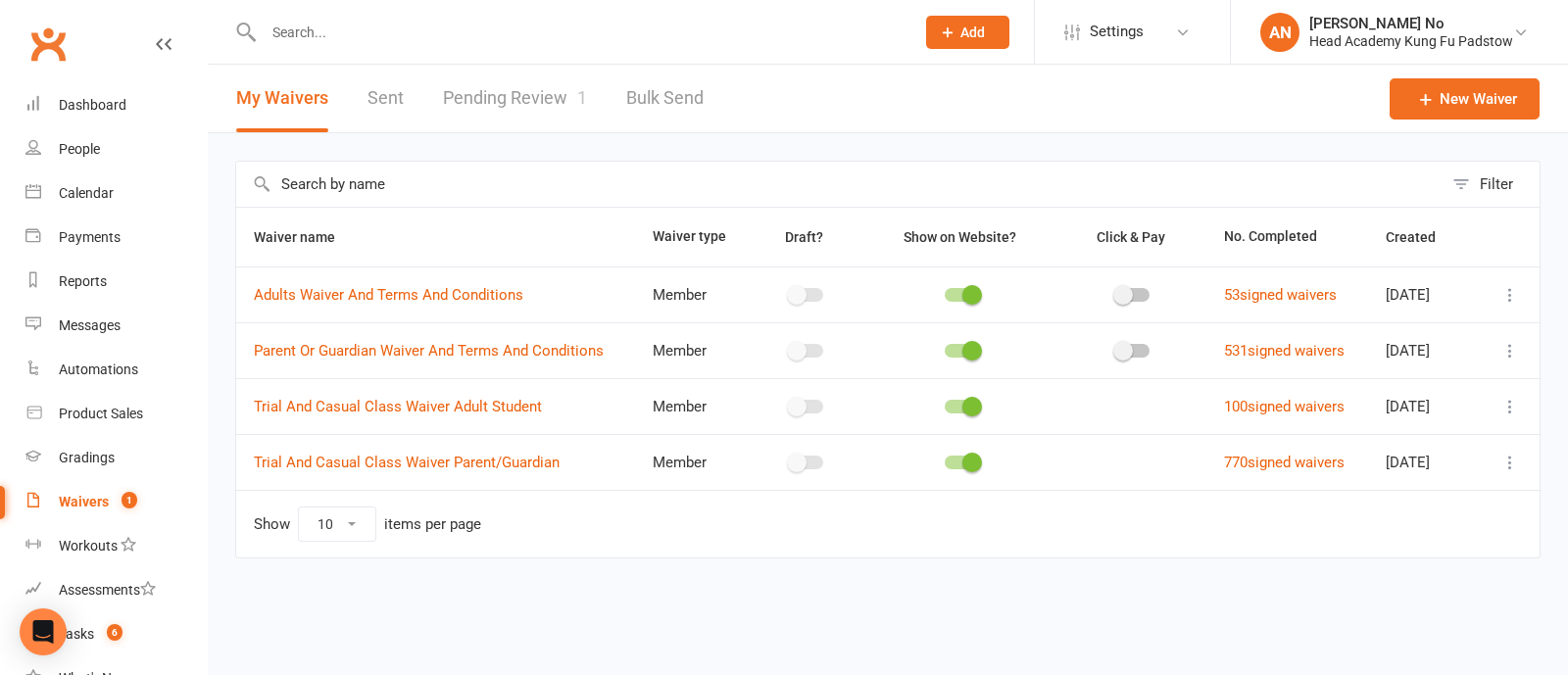
click at [107, 498] on div "Waivers" at bounding box center [84, 502] width 50 height 16
click at [555, 95] on link "Pending Review 1" at bounding box center [515, 98] width 145 height 68
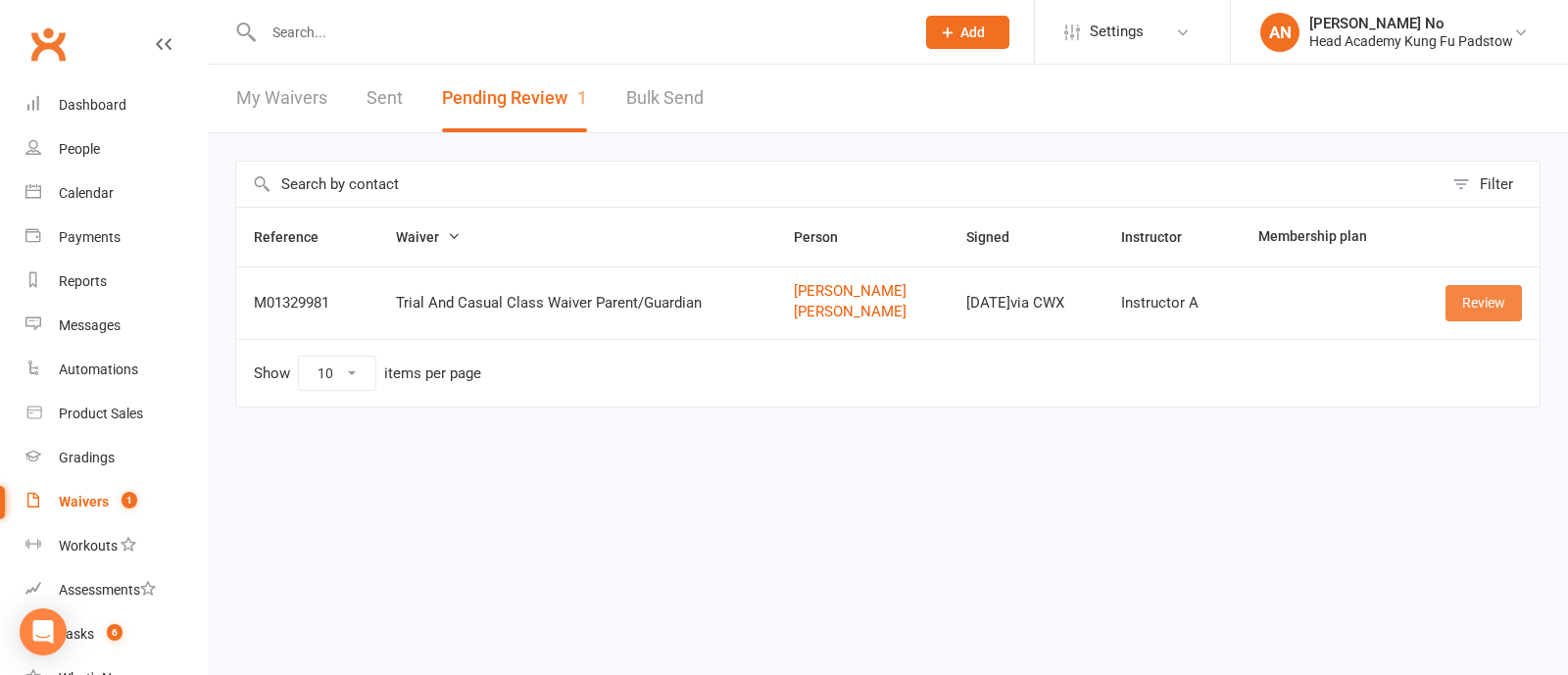
click at [1476, 306] on link "Review" at bounding box center [1484, 303] width 77 height 35
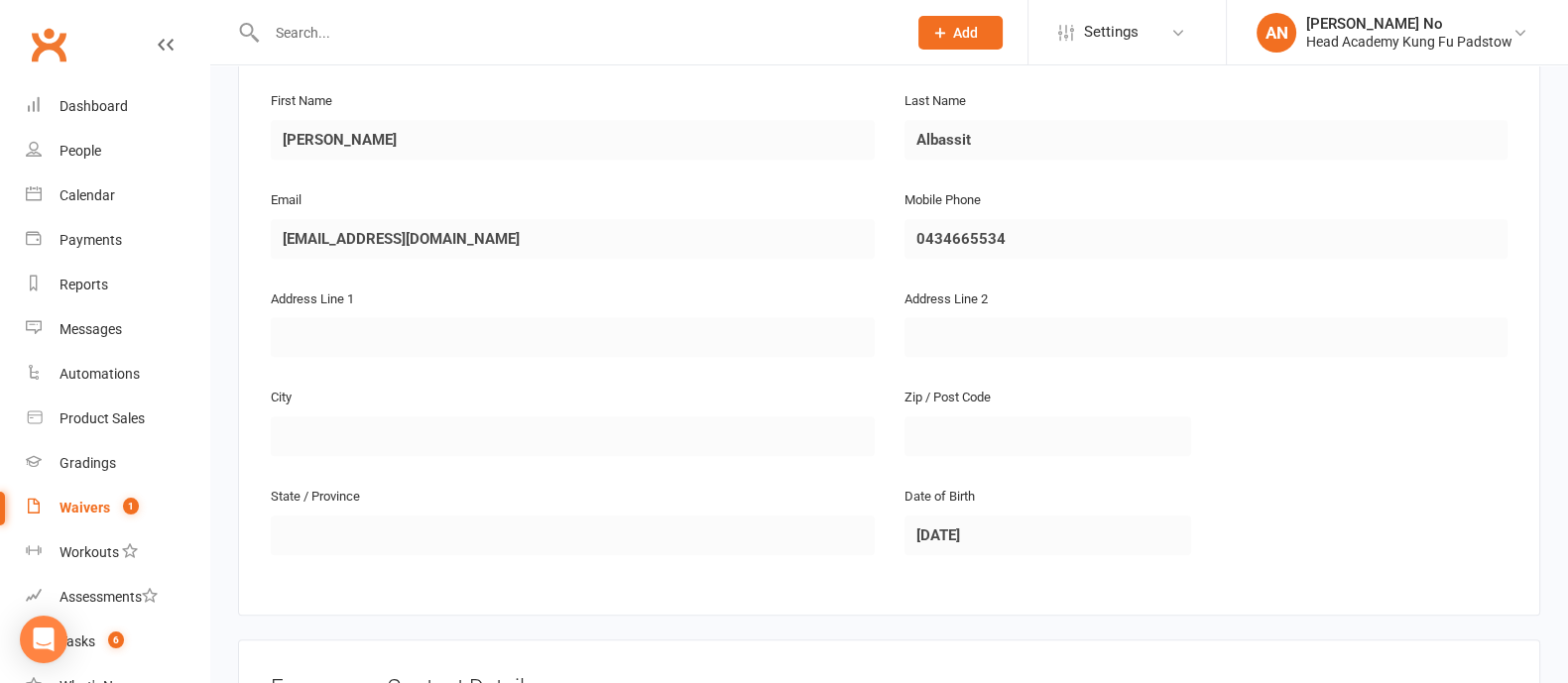
scroll to position [1195, 0]
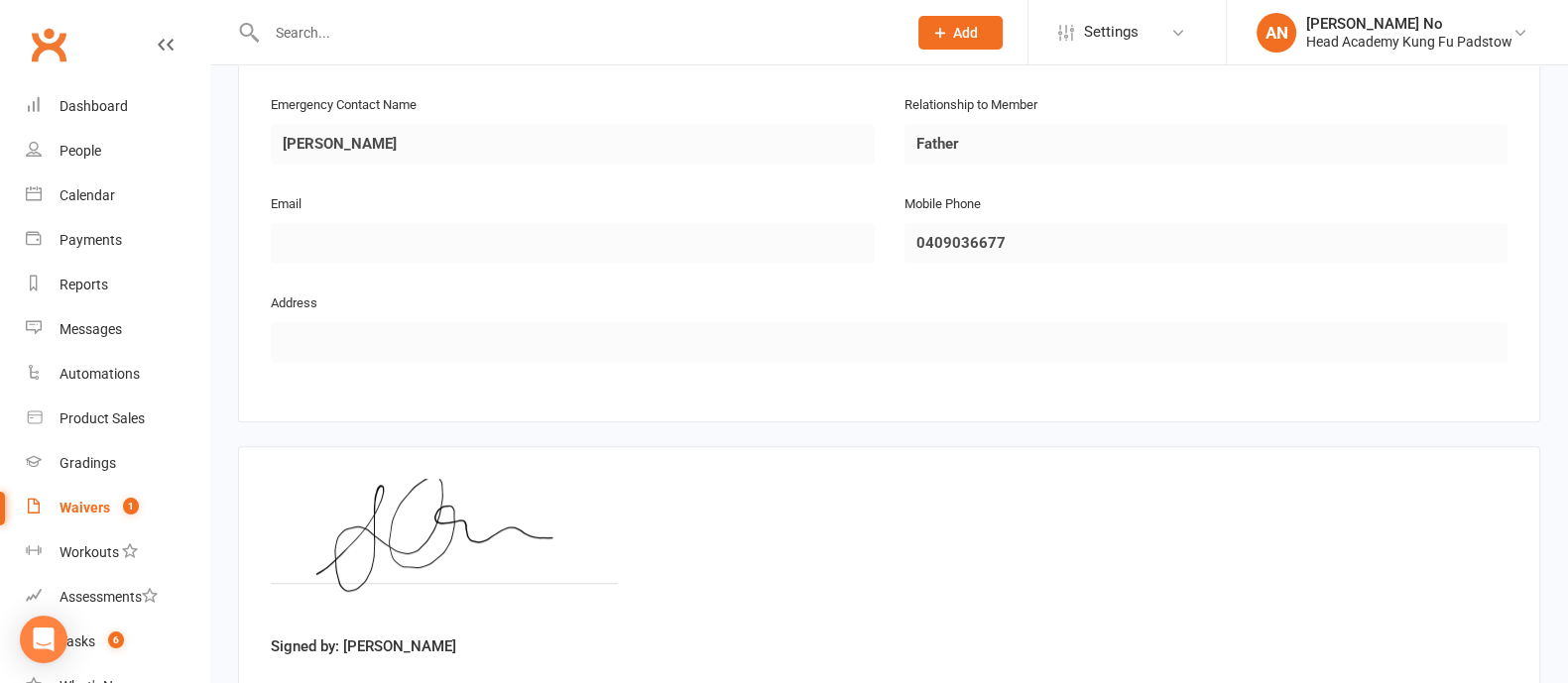
scroll to position [1829, 0]
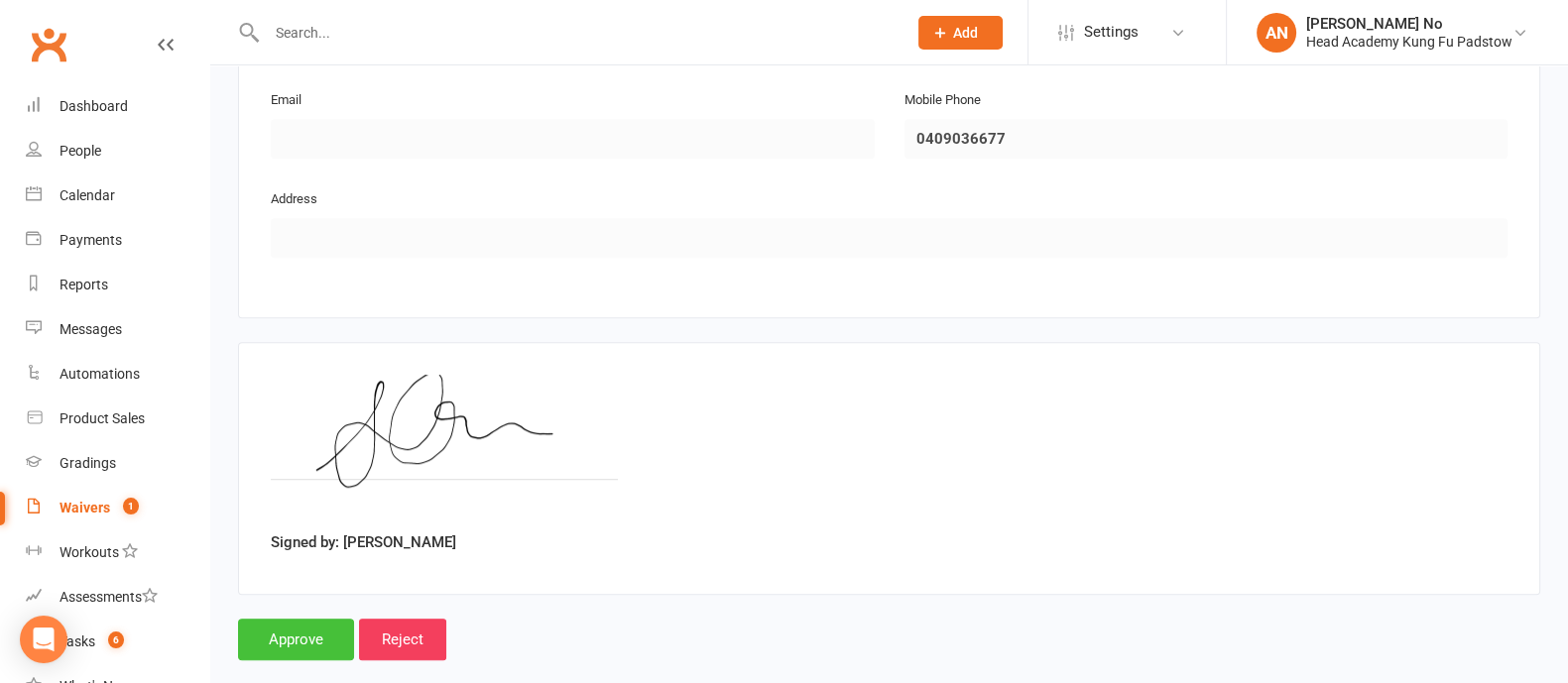
click at [283, 618] on input "Approve" at bounding box center [295, 639] width 116 height 42
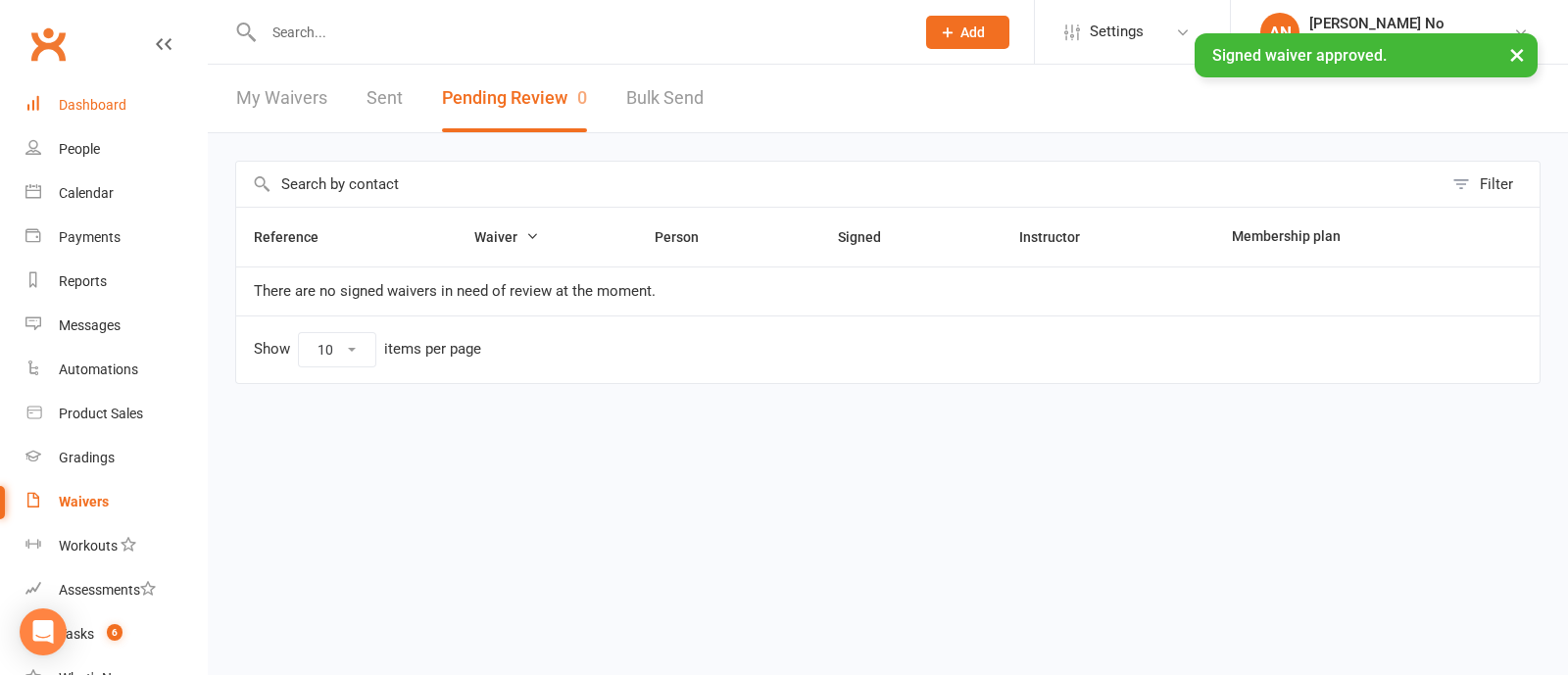
click at [128, 106] on link "Dashboard" at bounding box center [116, 105] width 181 height 44
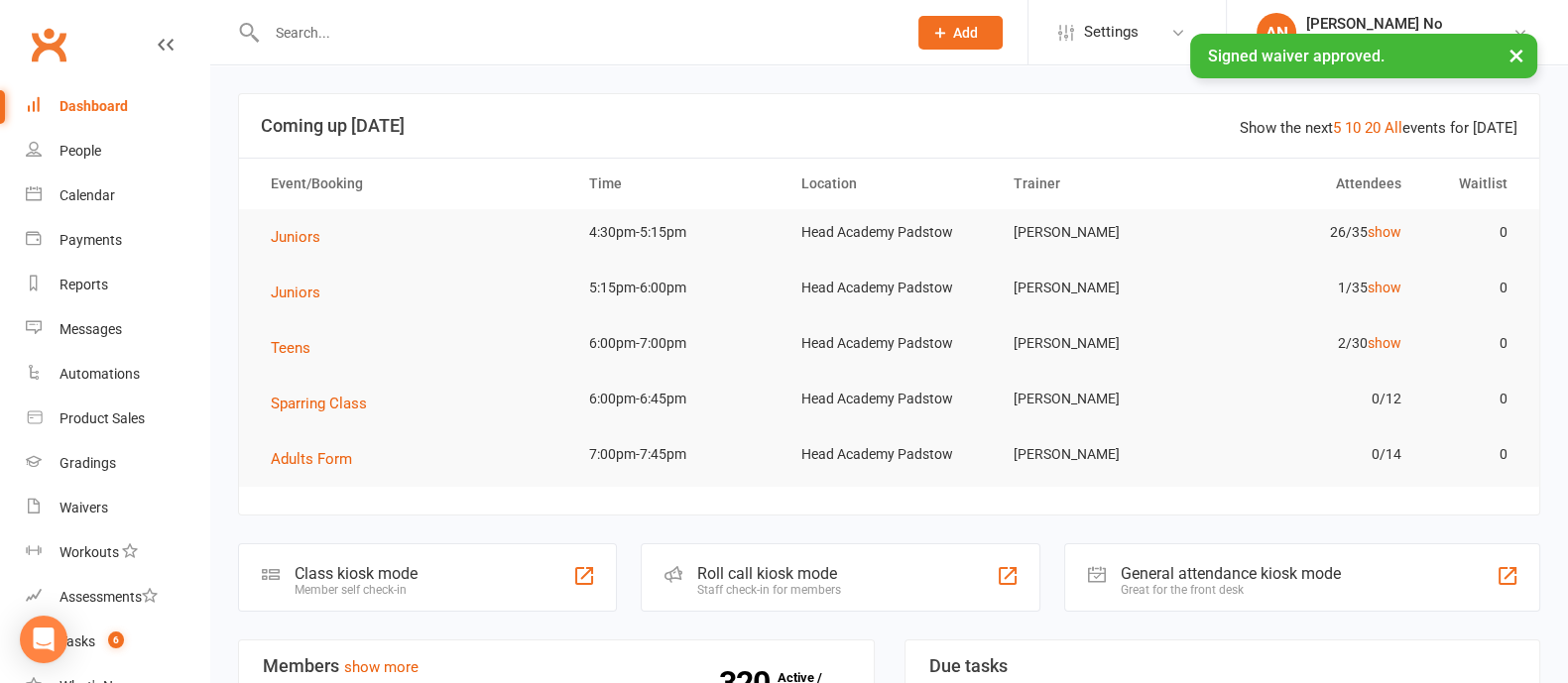
click at [387, 26] on input "text" at bounding box center [576, 33] width 631 height 28
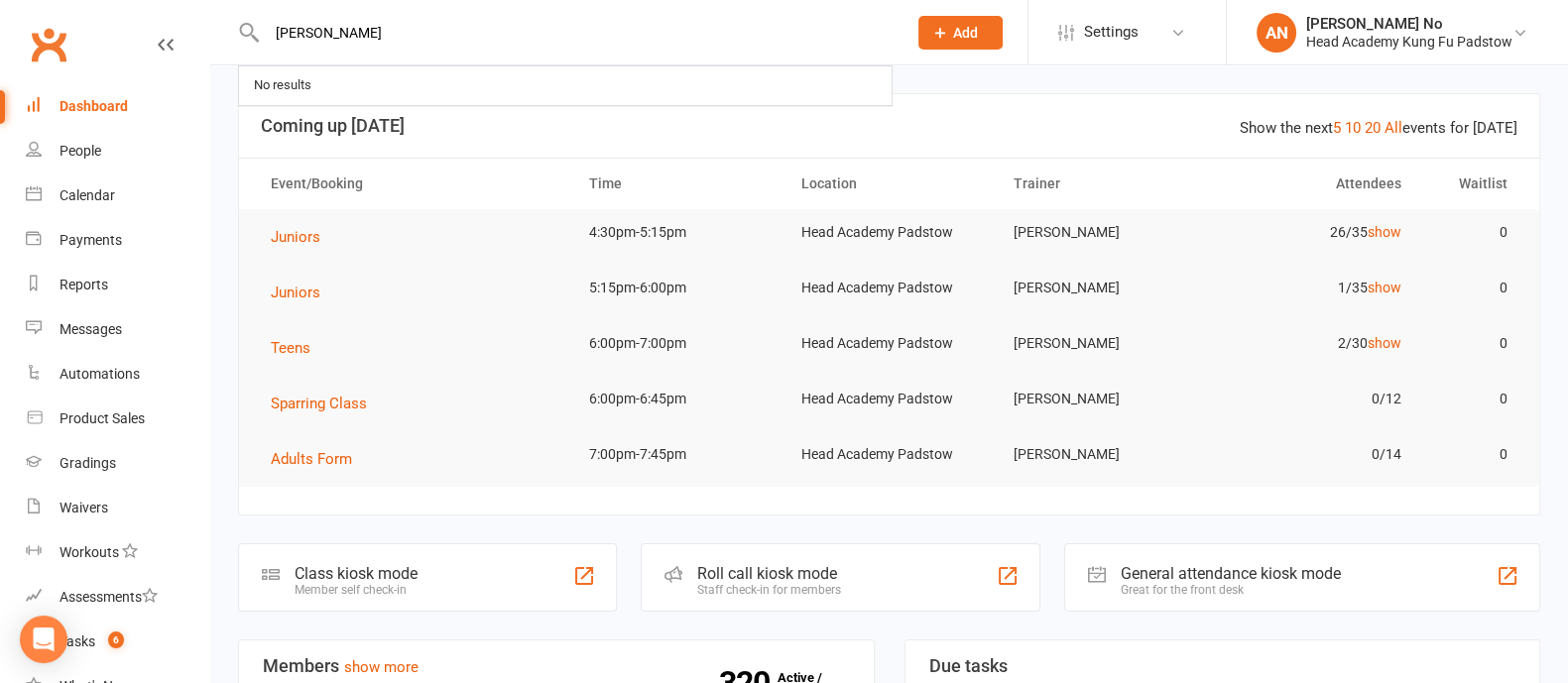
type input "susan"
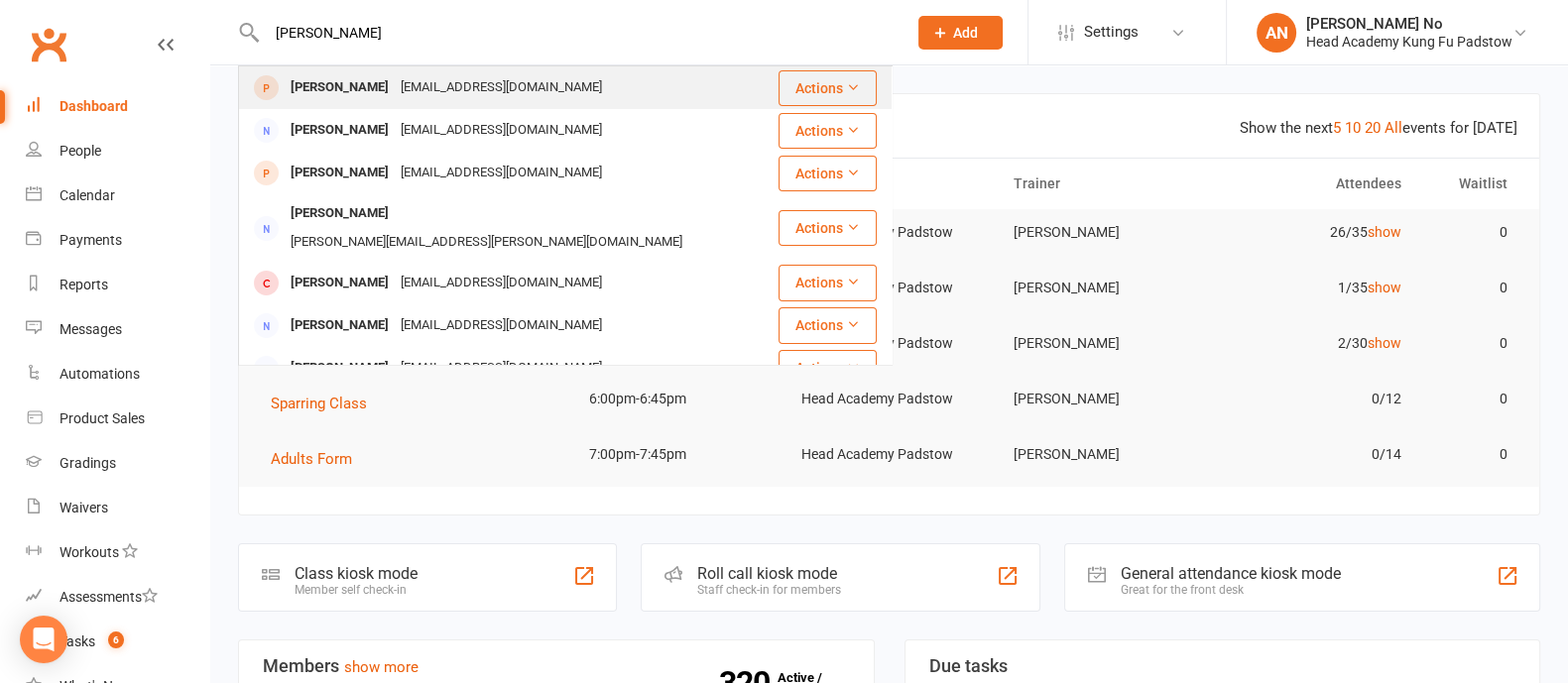
click at [357, 85] on div "Suzan Ibrahim" at bounding box center [339, 87] width 110 height 29
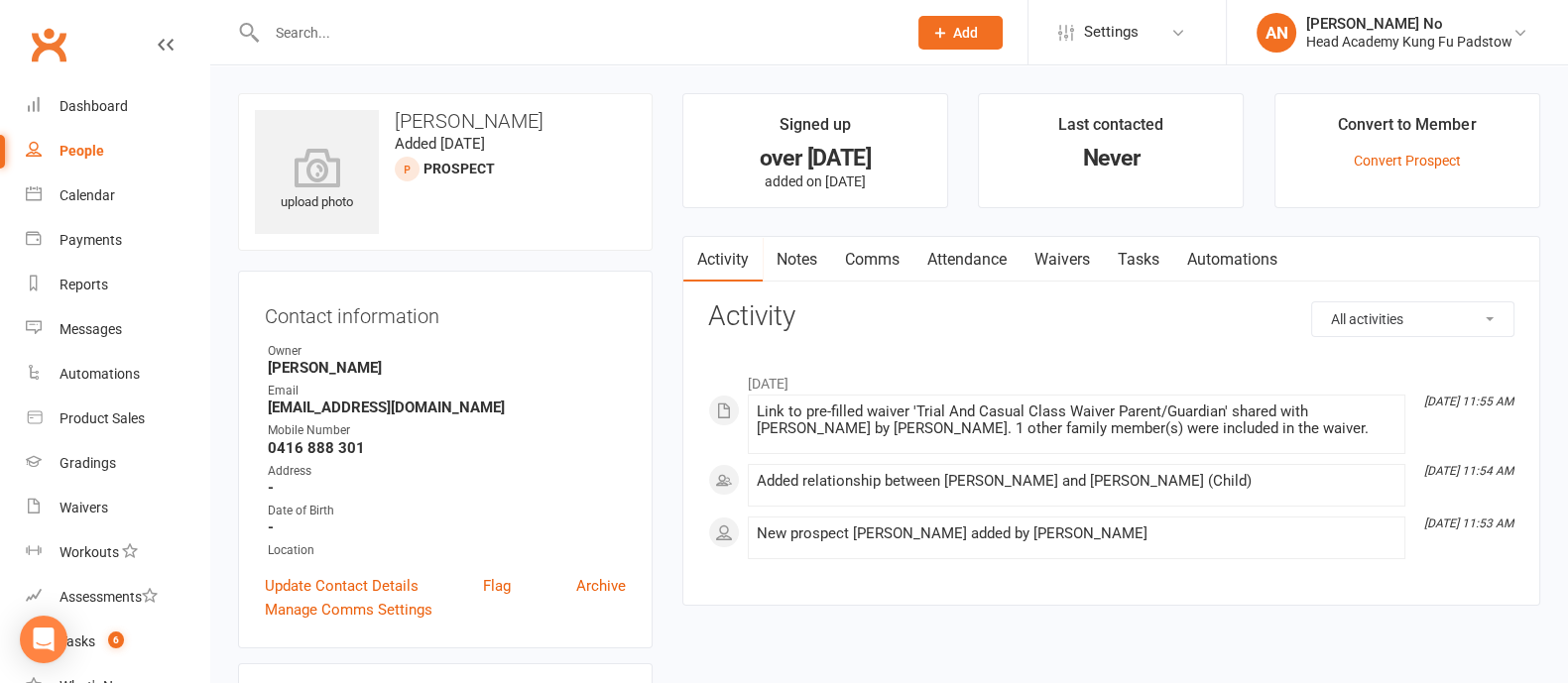
click at [347, 39] on input "text" at bounding box center [576, 33] width 631 height 28
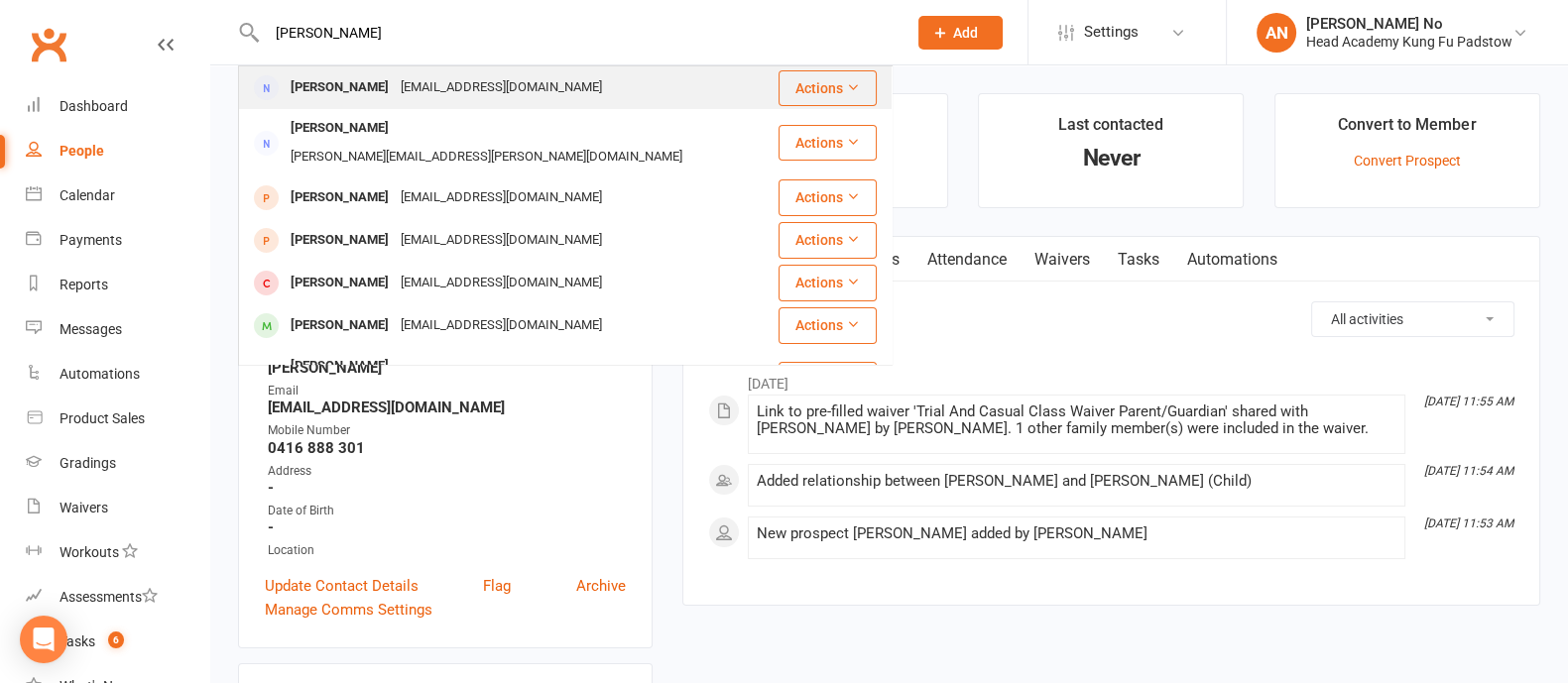
type input "susan al"
click at [359, 84] on div "[PERSON_NAME]" at bounding box center [339, 87] width 110 height 29
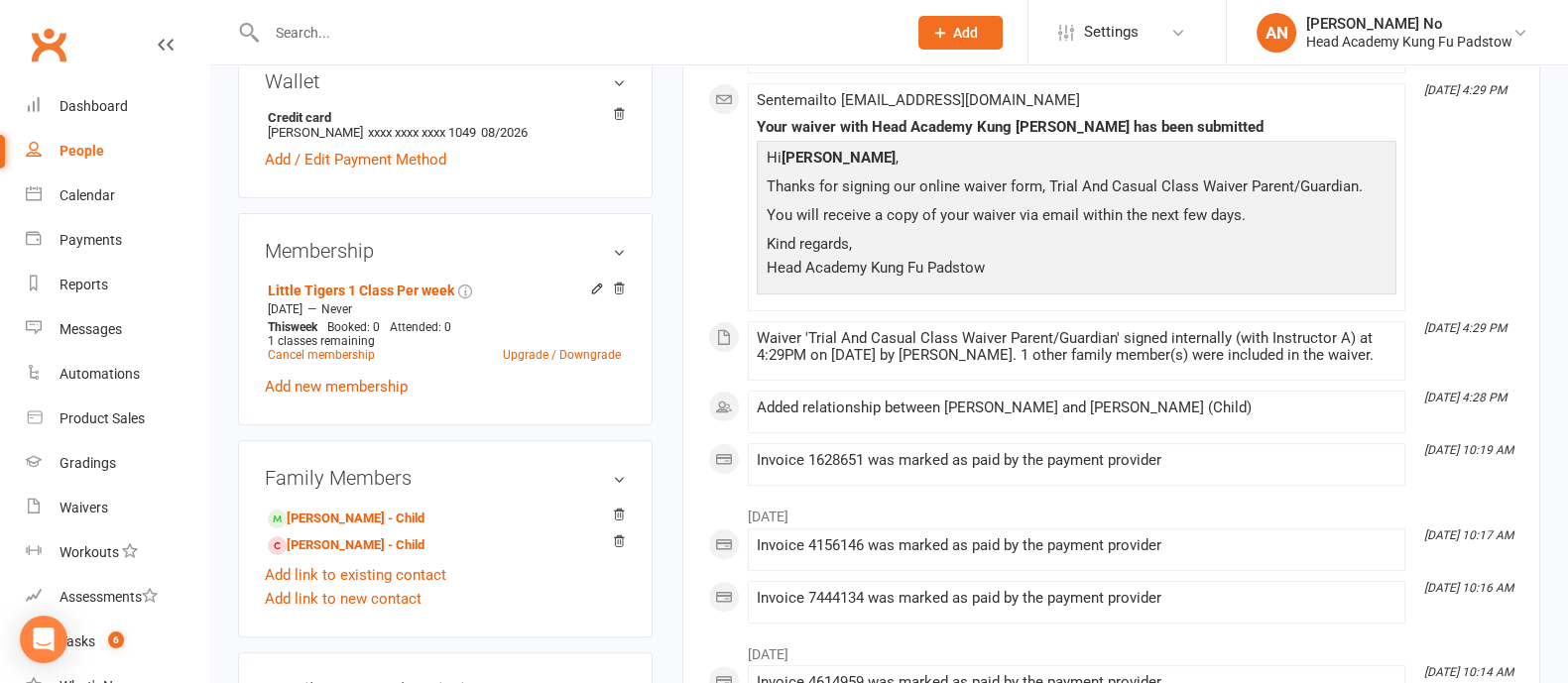
scroll to position [625, 0]
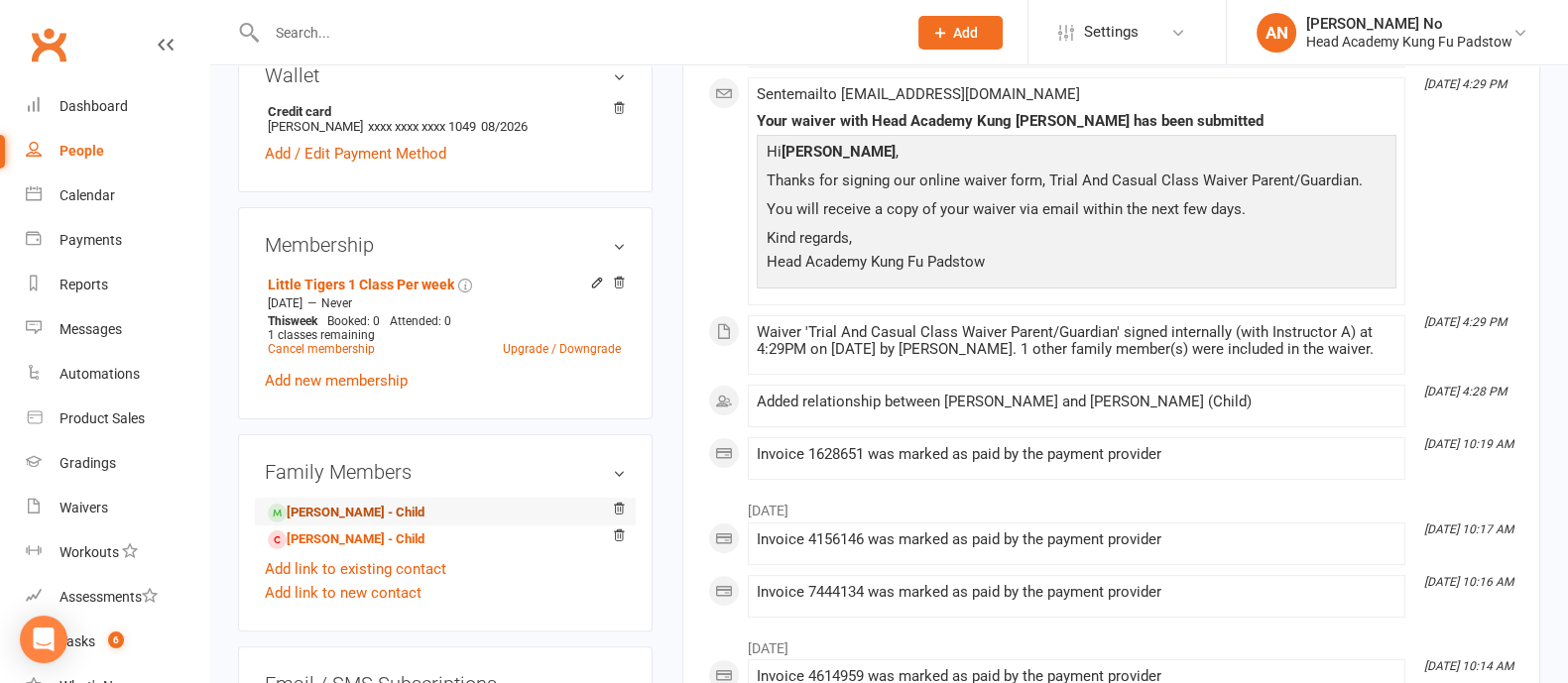
click at [373, 508] on link "Zachary Albassit - Child" at bounding box center [346, 513] width 157 height 21
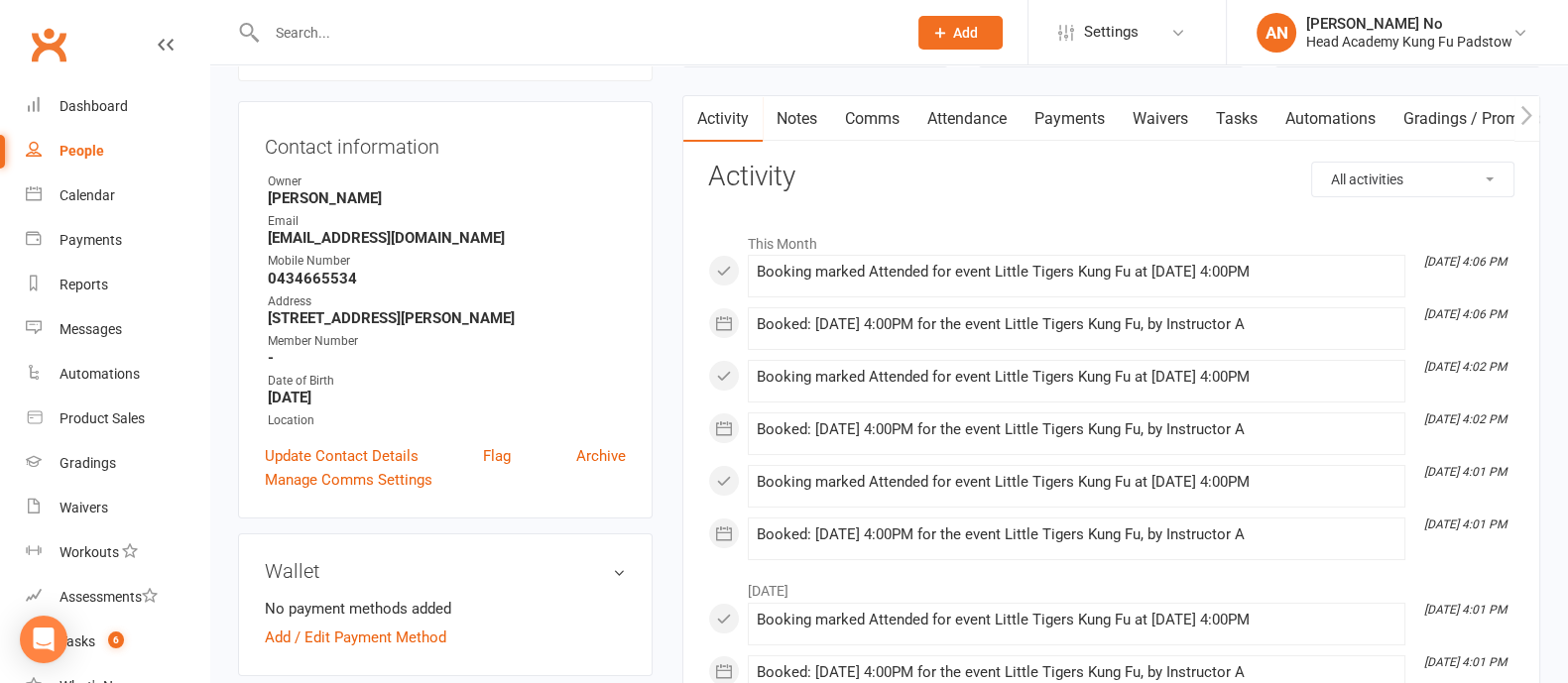
scroll to position [68, 0]
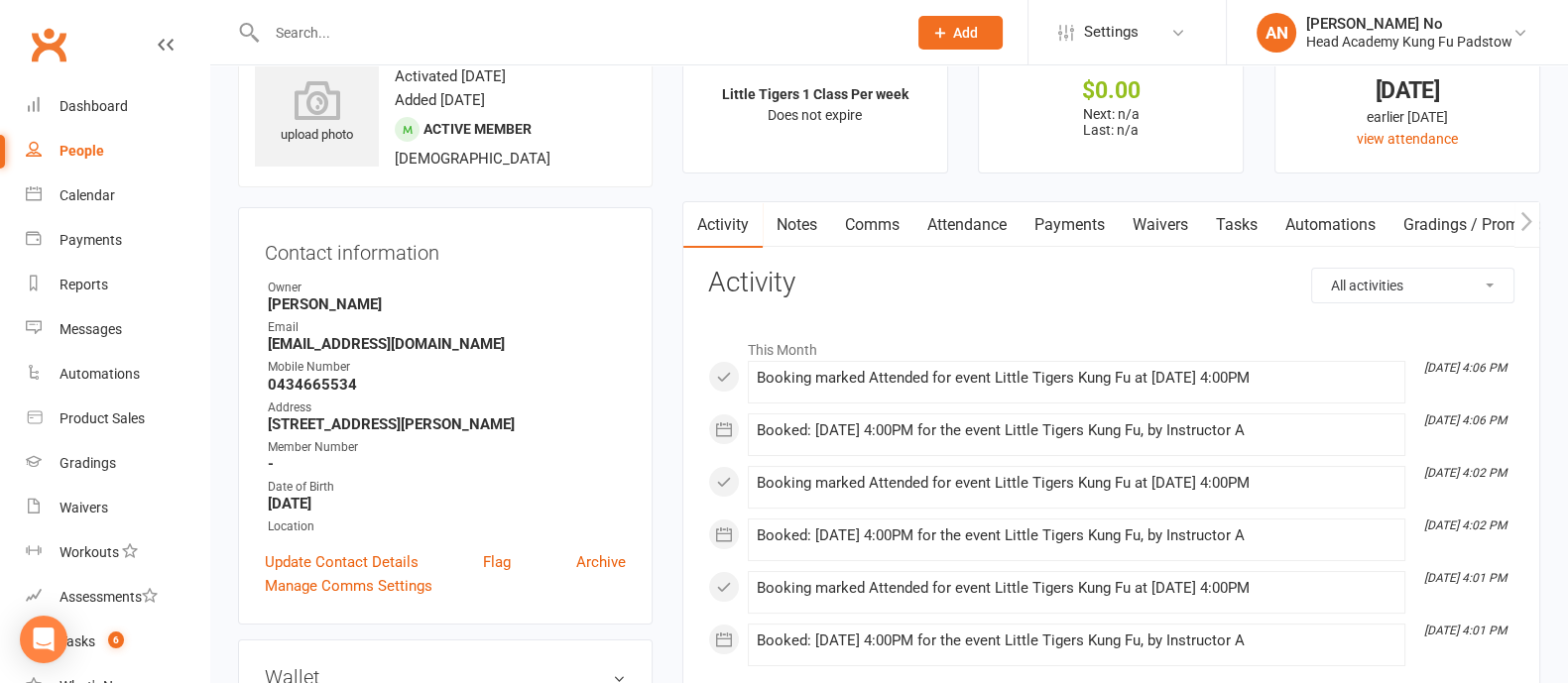
click at [1147, 227] on link "Waivers" at bounding box center [1160, 225] width 84 height 46
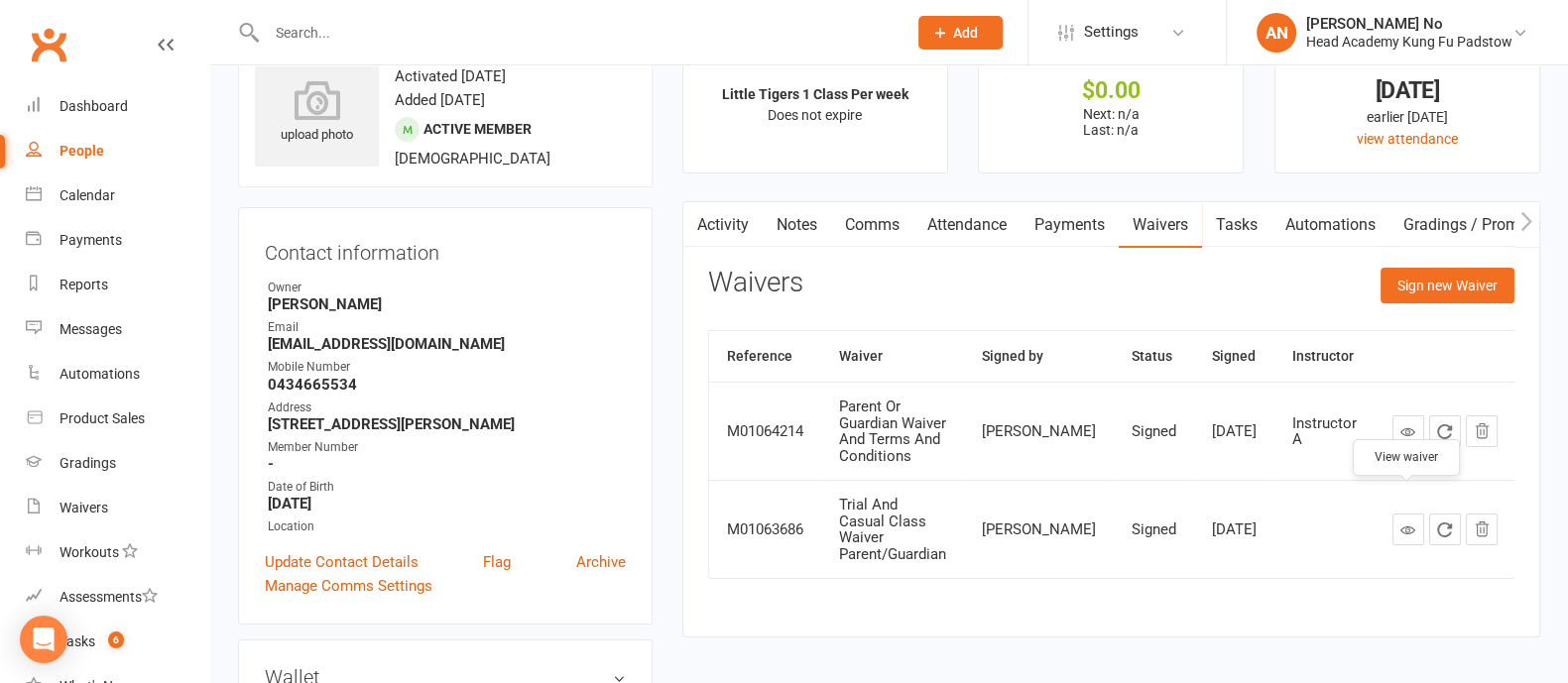
click at [1400, 523] on icon at bounding box center [1407, 530] width 15 height 15
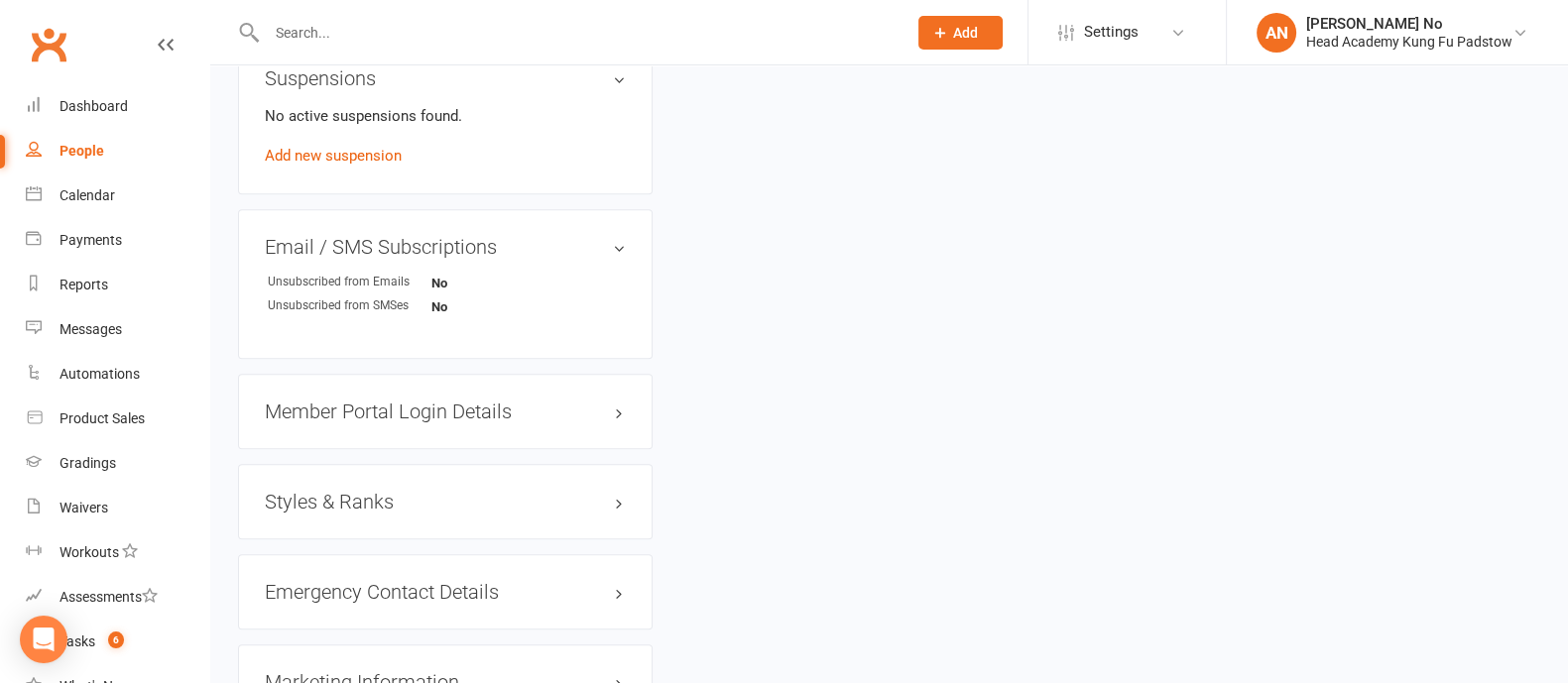
scroll to position [664, 0]
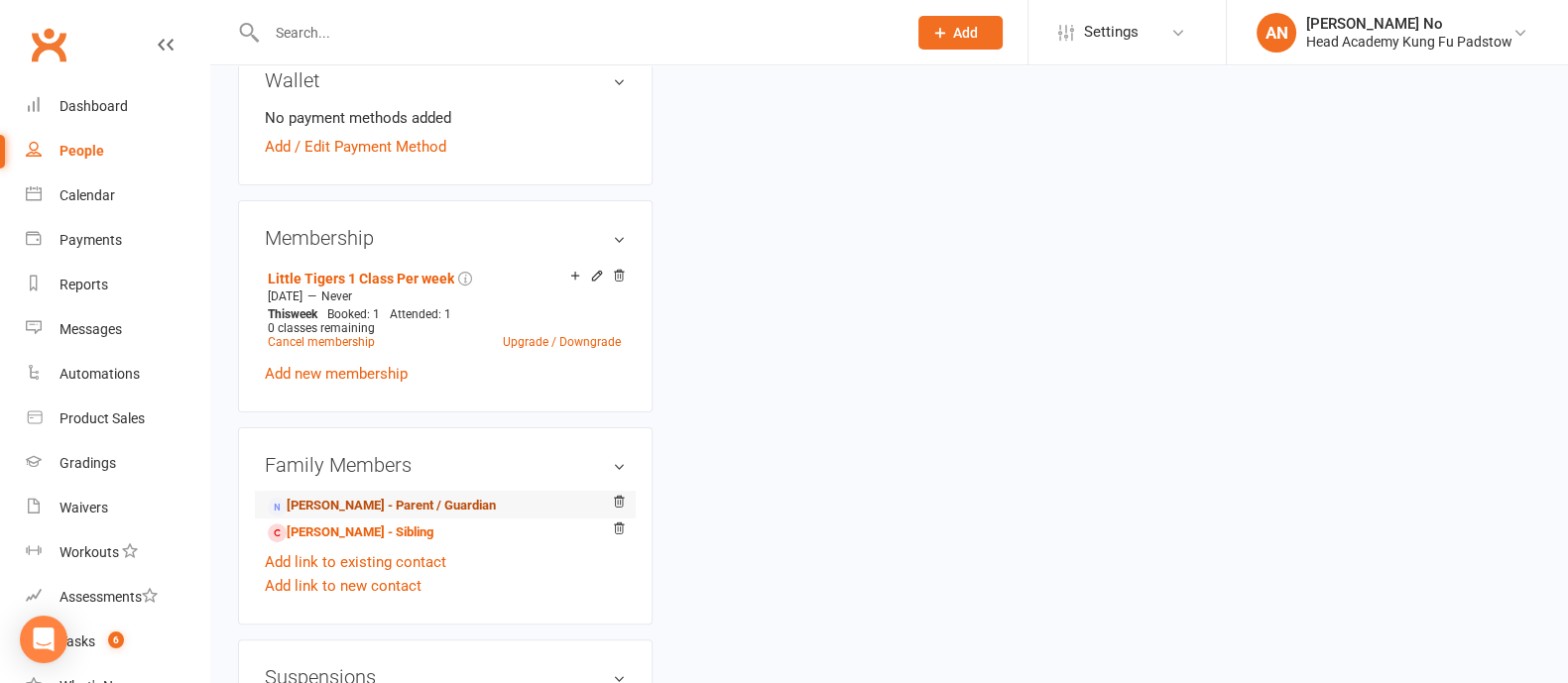
click at [325, 503] on link "Susan Albassit - Parent / Guardian" at bounding box center [381, 506] width 228 height 21
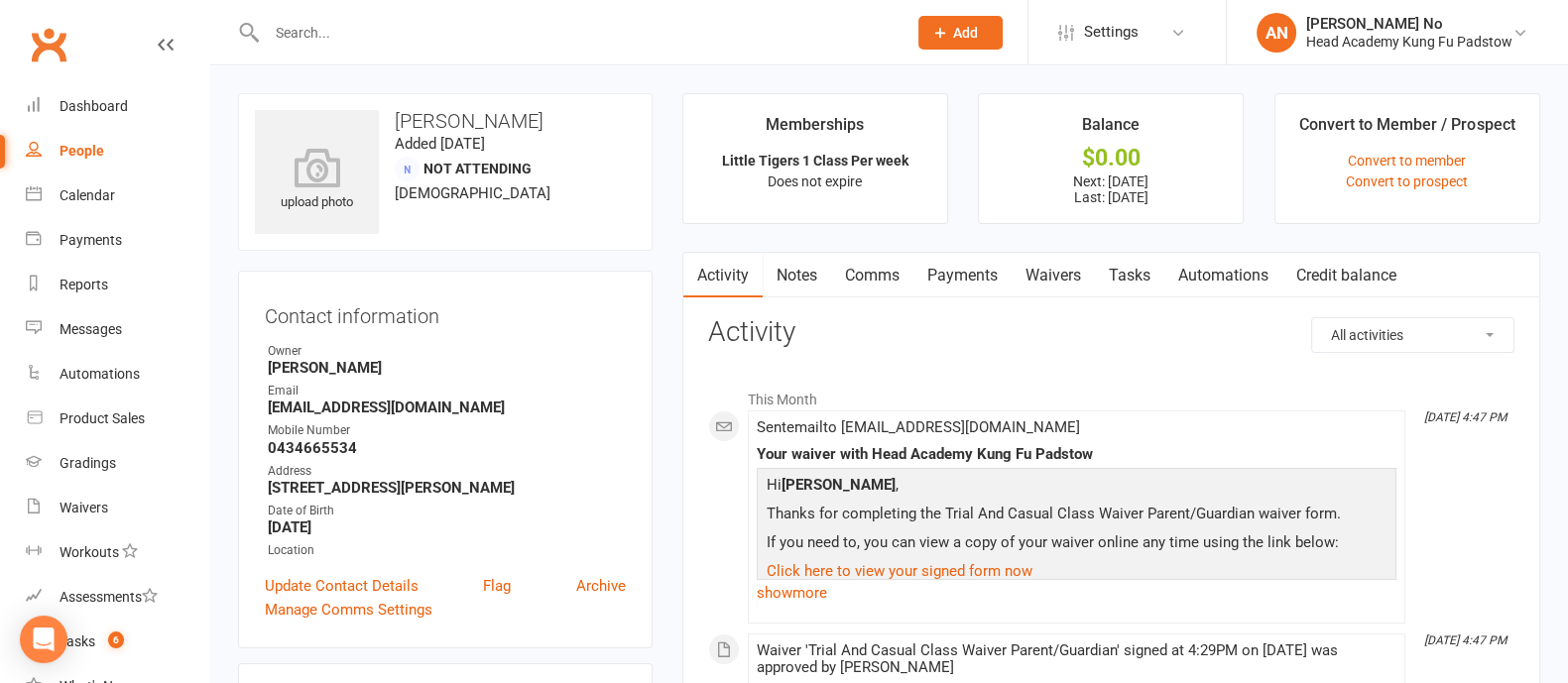
click at [1066, 278] on link "Waivers" at bounding box center [1053, 275] width 84 height 46
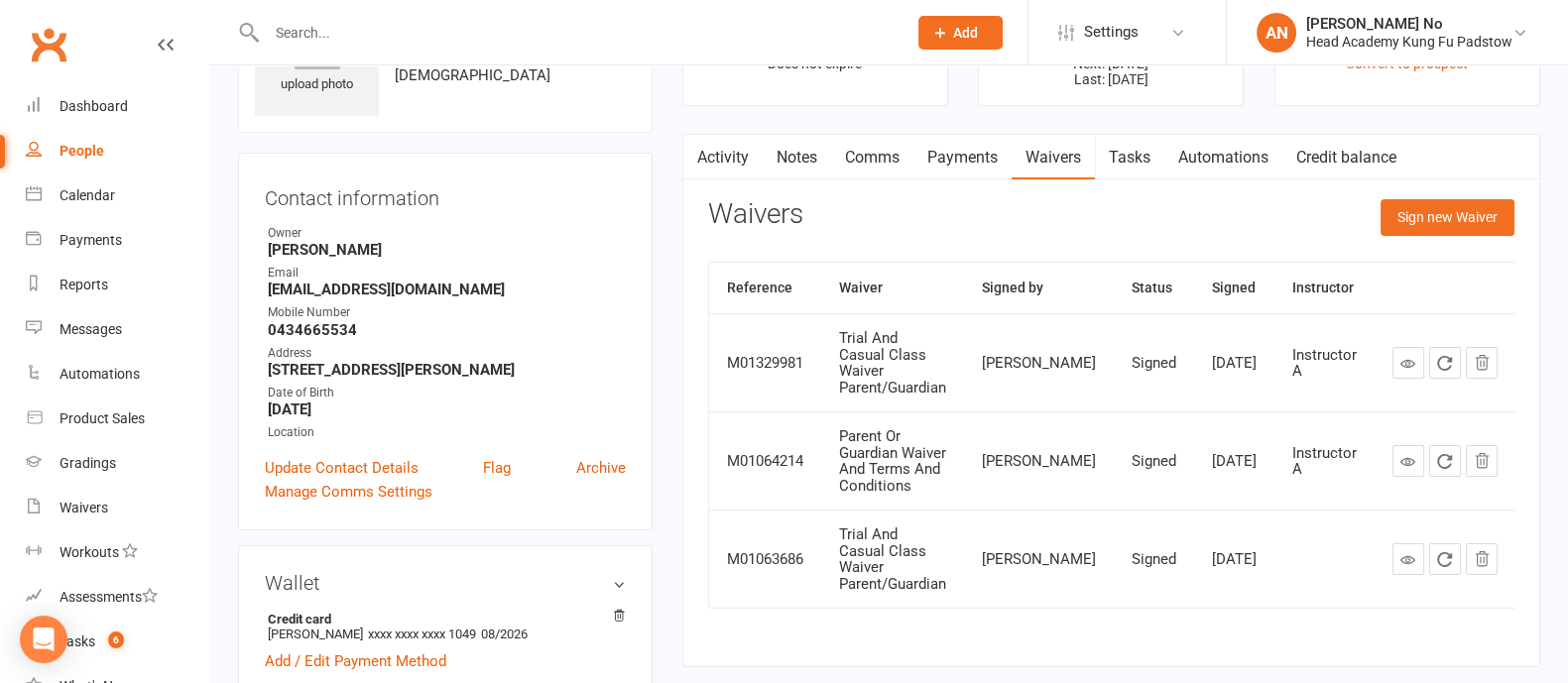
scroll to position [159, 0]
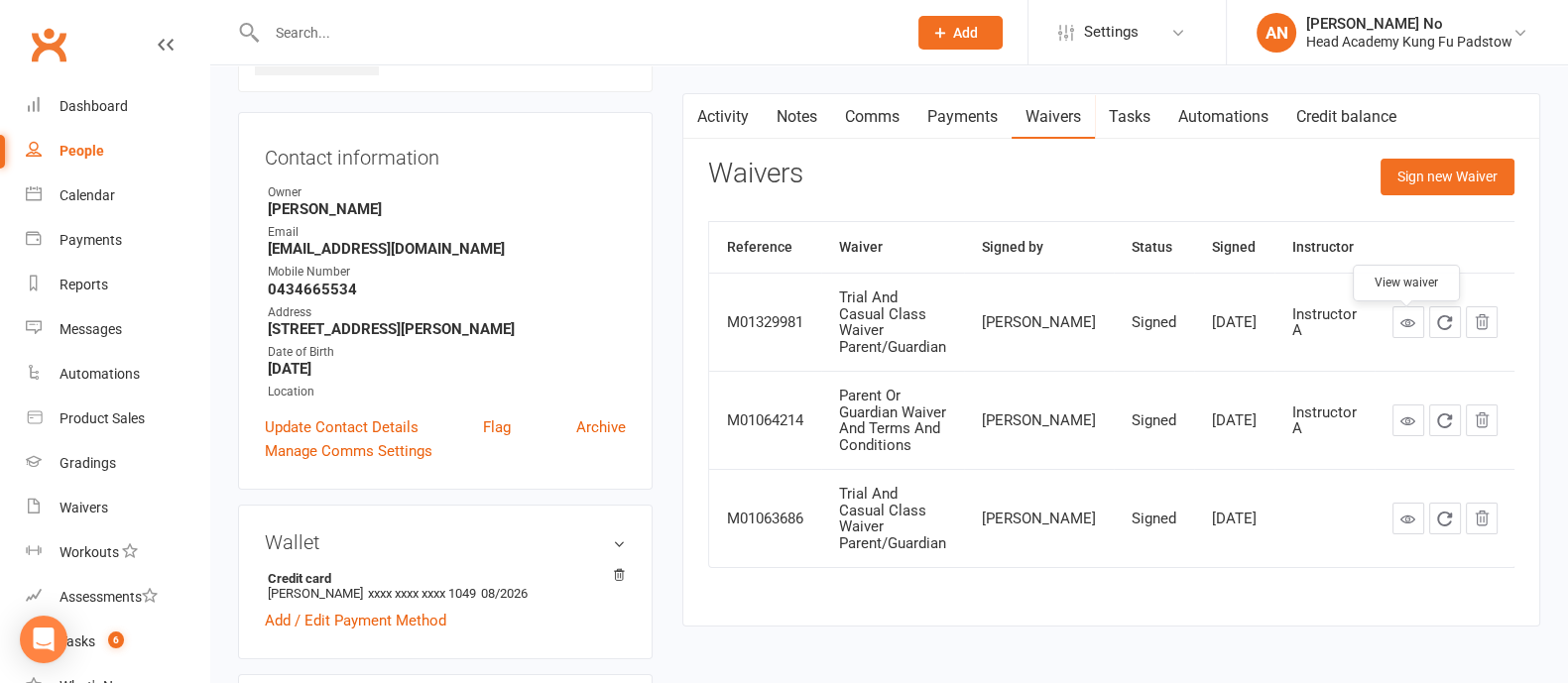
click at [1406, 329] on icon at bounding box center [1407, 322] width 15 height 15
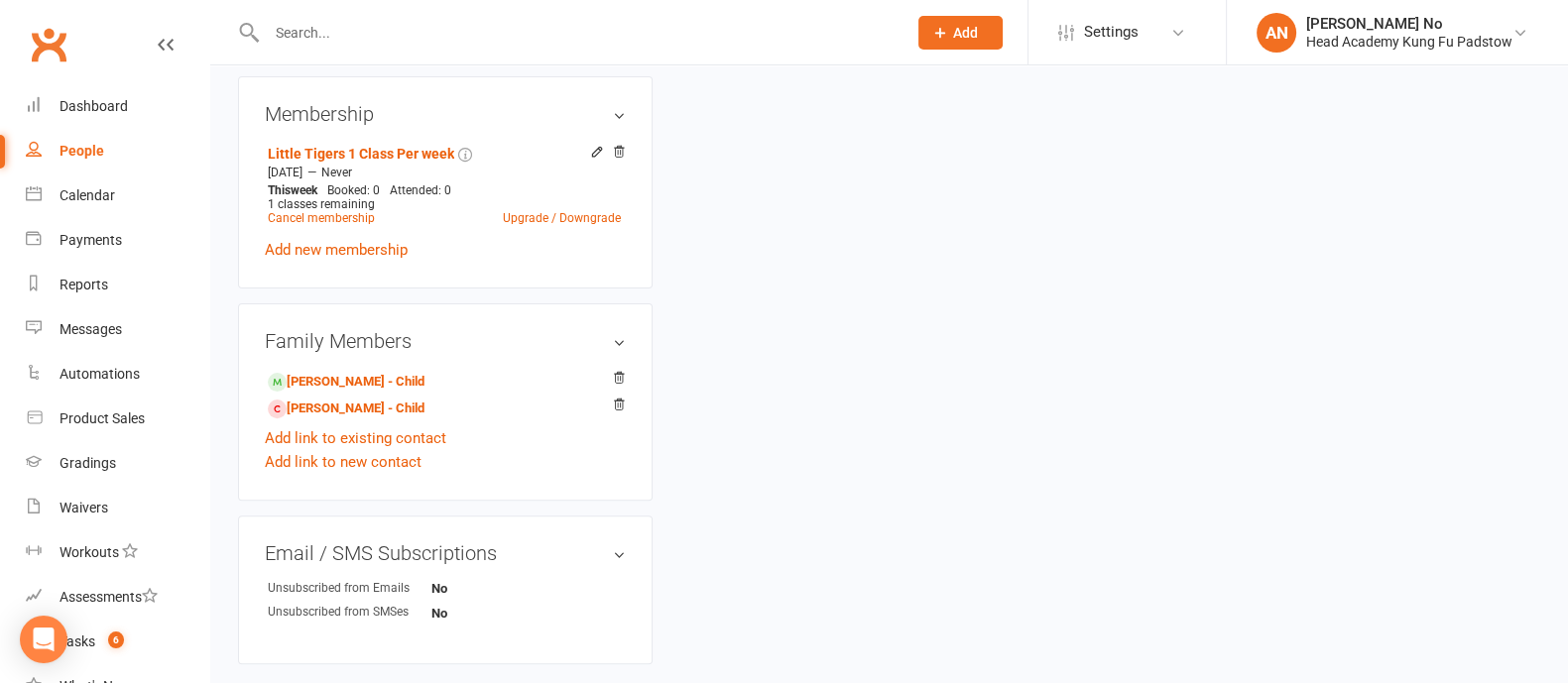
scroll to position [159, 0]
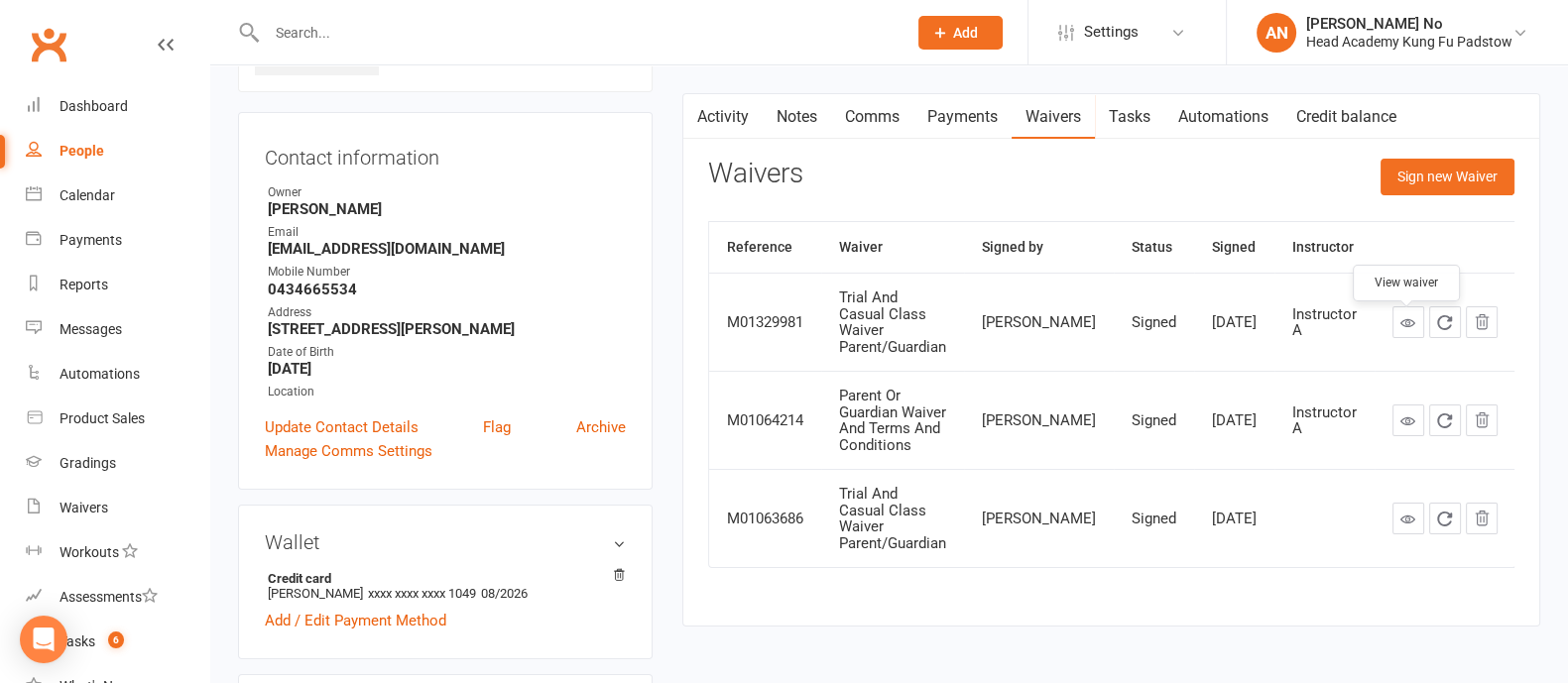
click at [1400, 325] on icon at bounding box center [1407, 322] width 15 height 15
click at [1407, 512] on icon at bounding box center [1407, 519] width 15 height 15
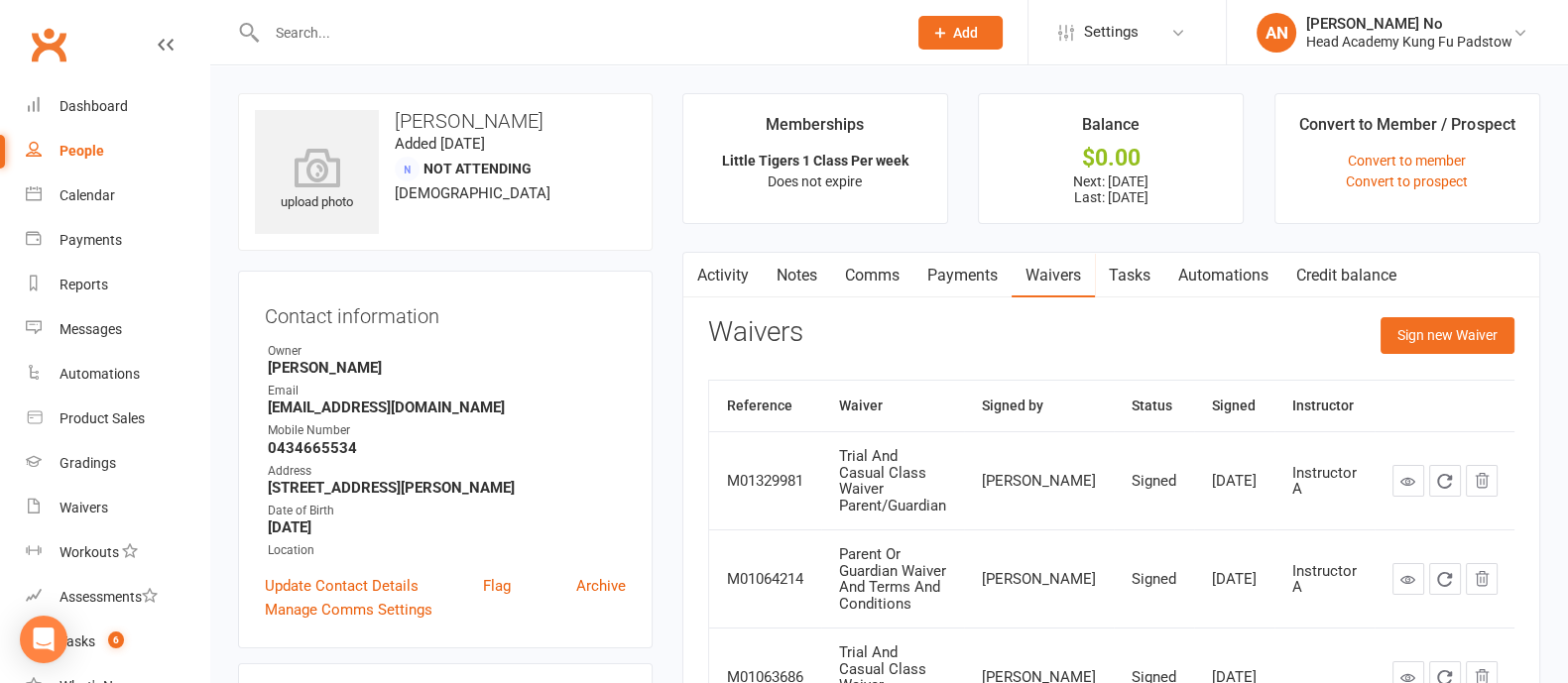
scroll to position [598, 0]
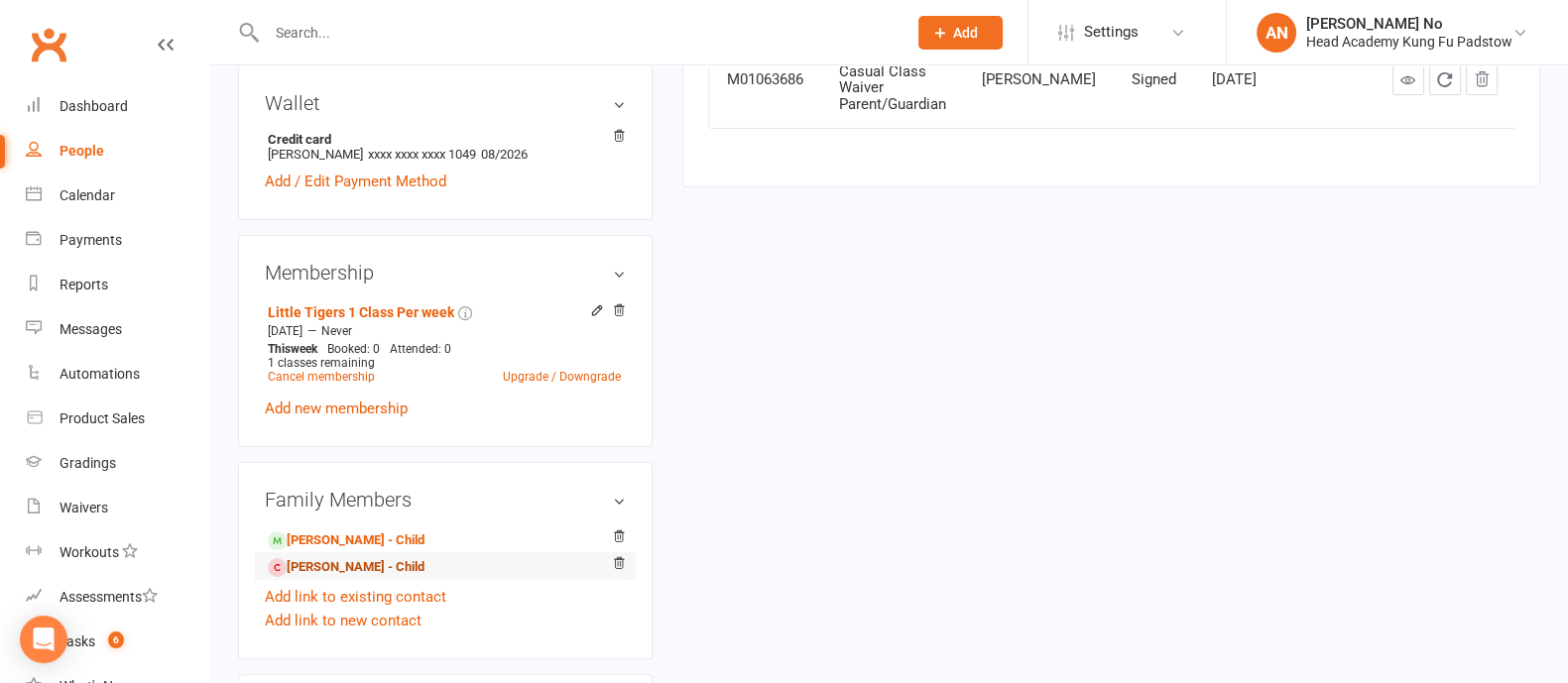
click at [367, 569] on link "[PERSON_NAME] - Child" at bounding box center [346, 567] width 157 height 21
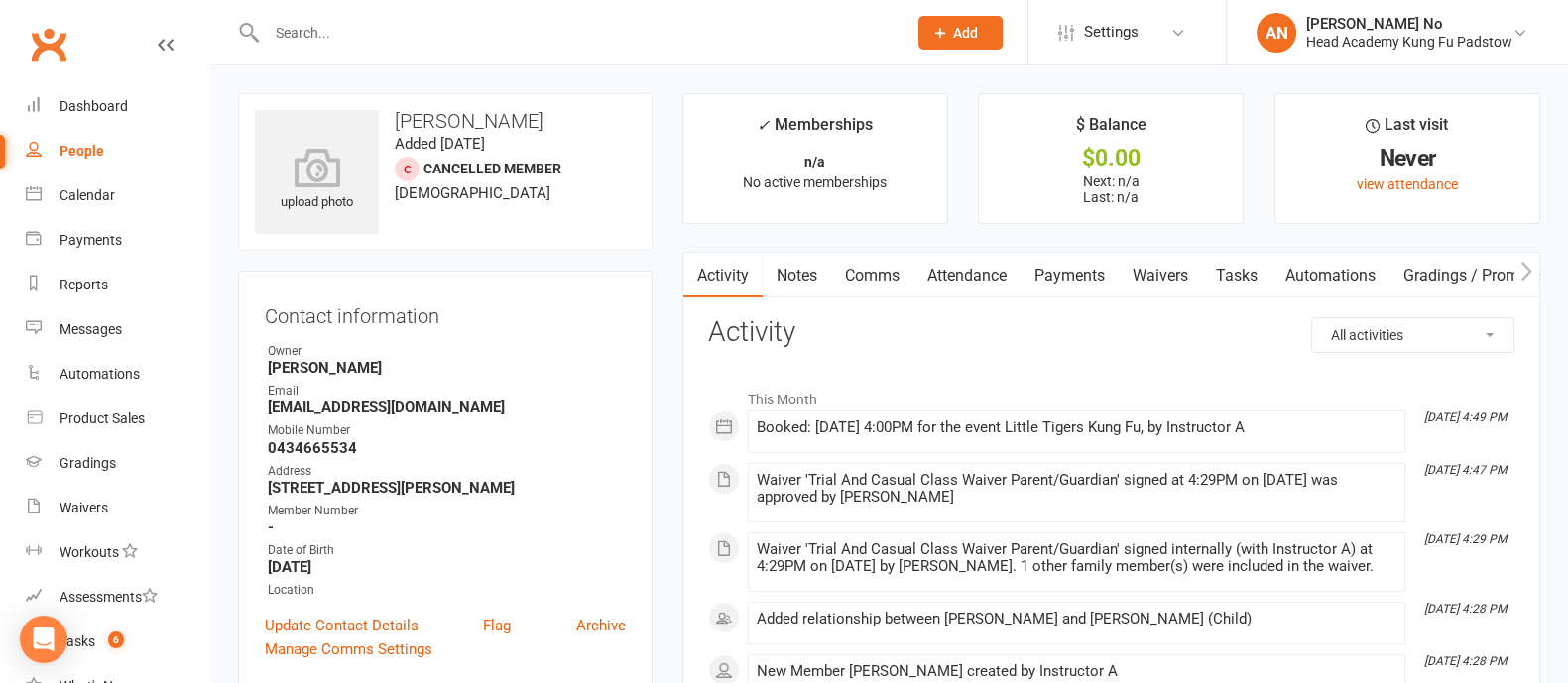
click at [989, 265] on link "Attendance" at bounding box center [966, 275] width 107 height 46
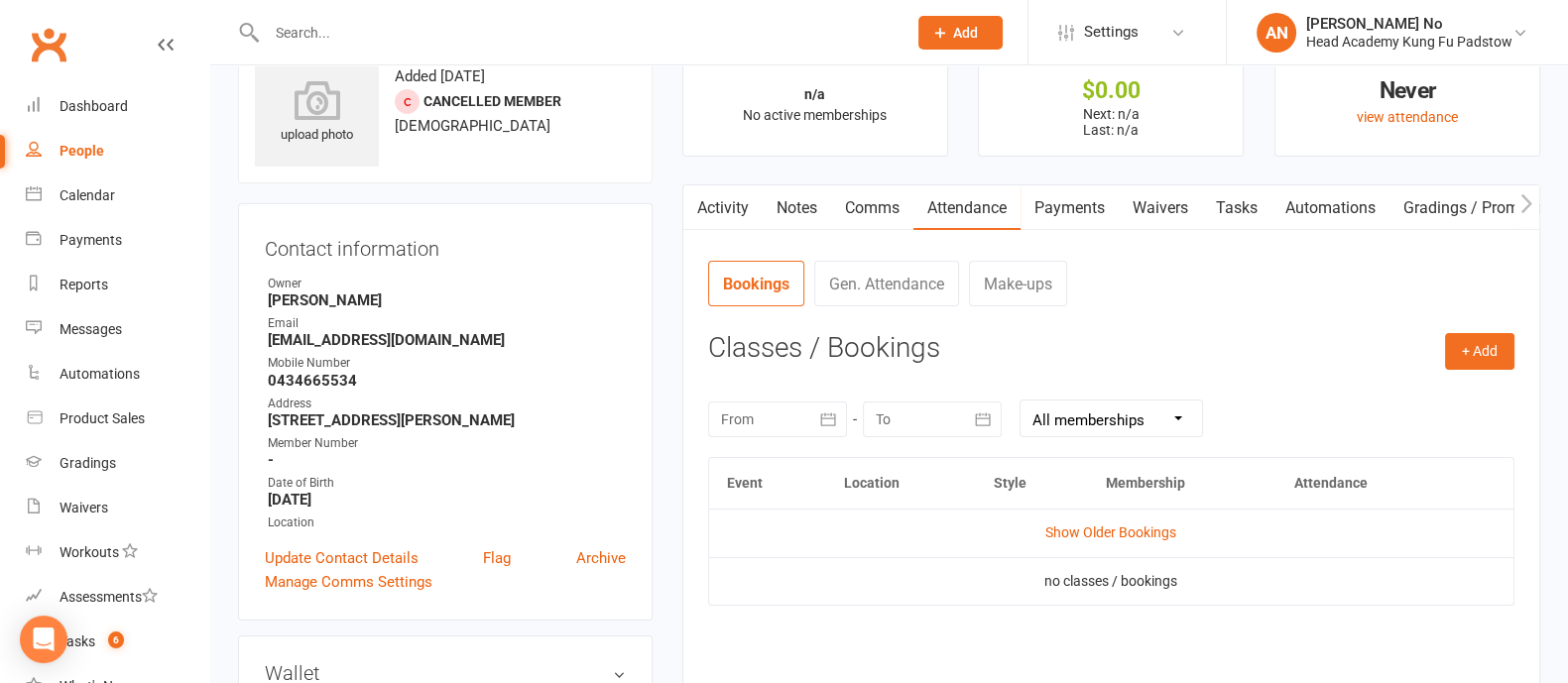
scroll to position [63, 0]
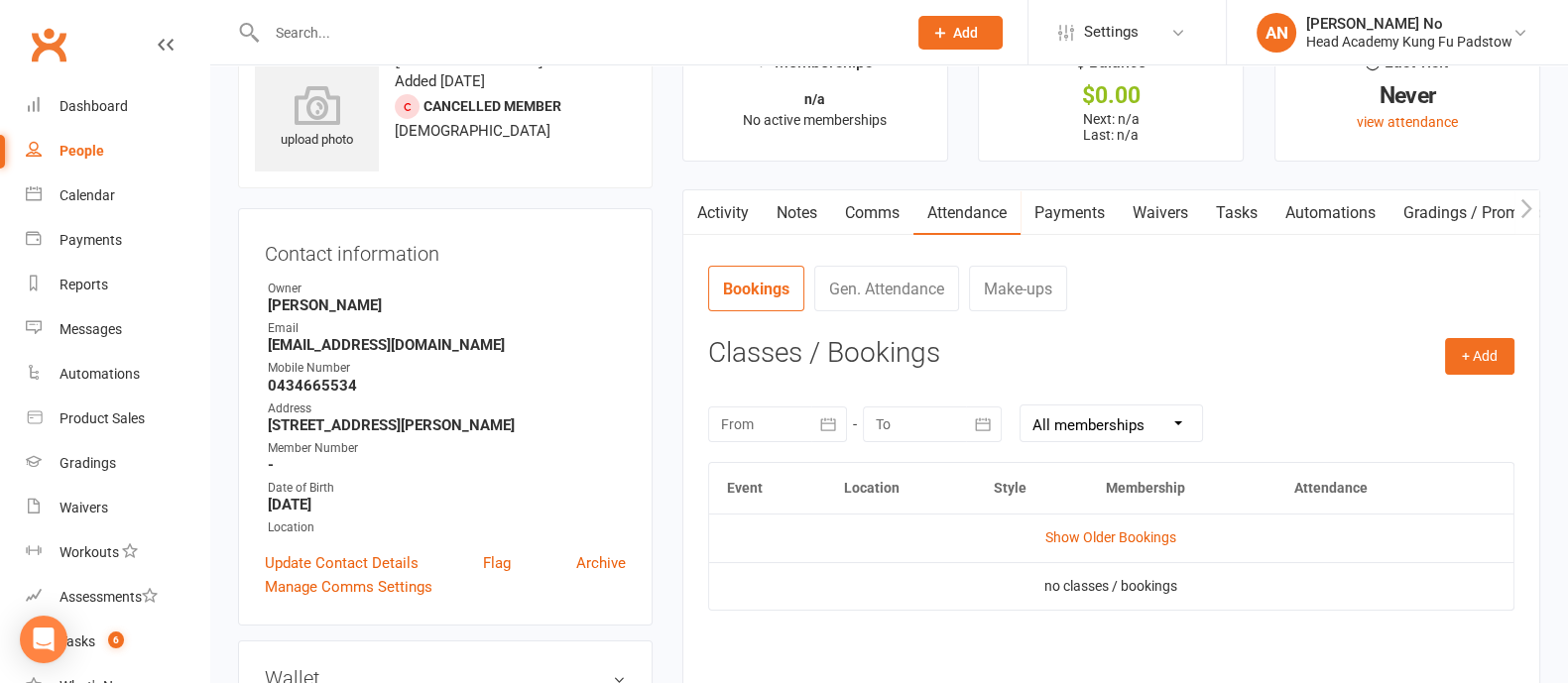
click at [364, 31] on input "text" at bounding box center [576, 33] width 631 height 28
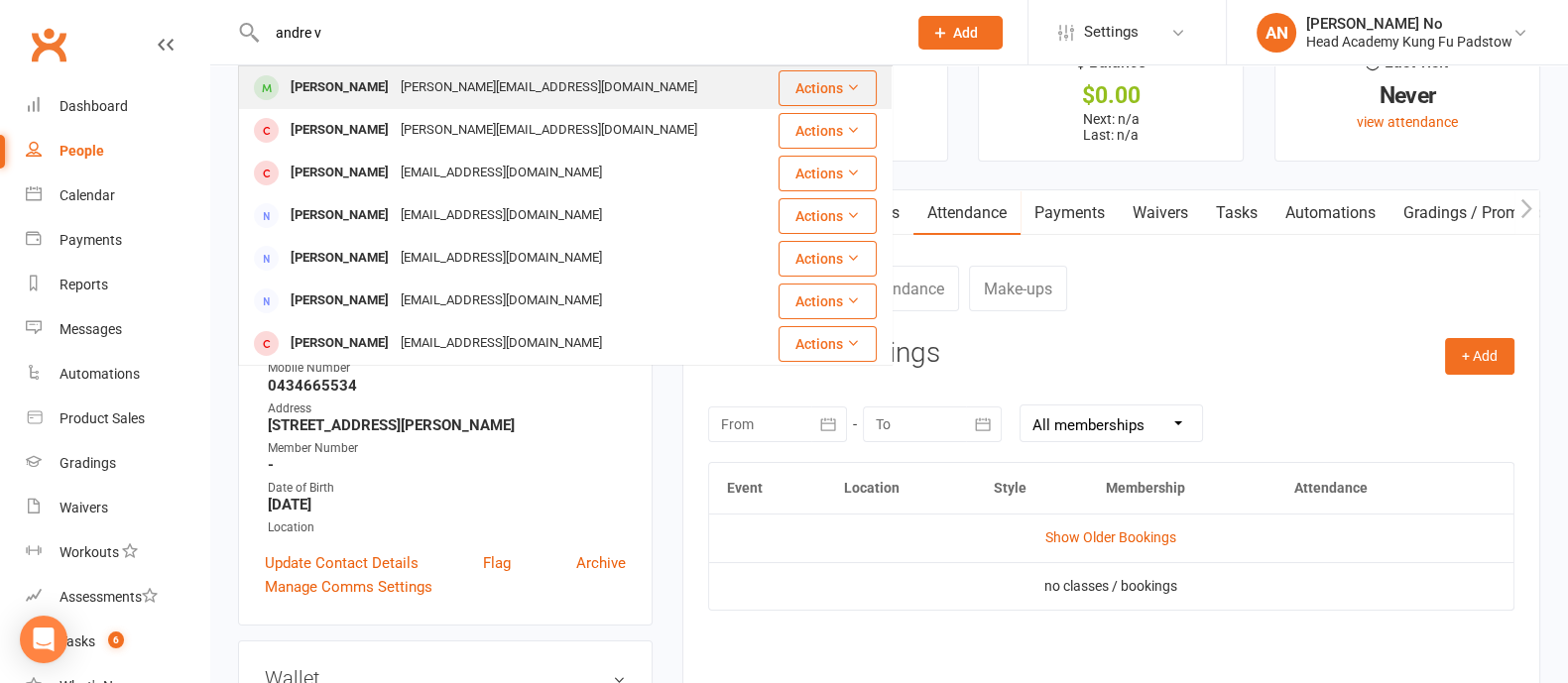
type input "andre v"
click at [384, 82] on div "[PERSON_NAME]" at bounding box center [339, 87] width 110 height 29
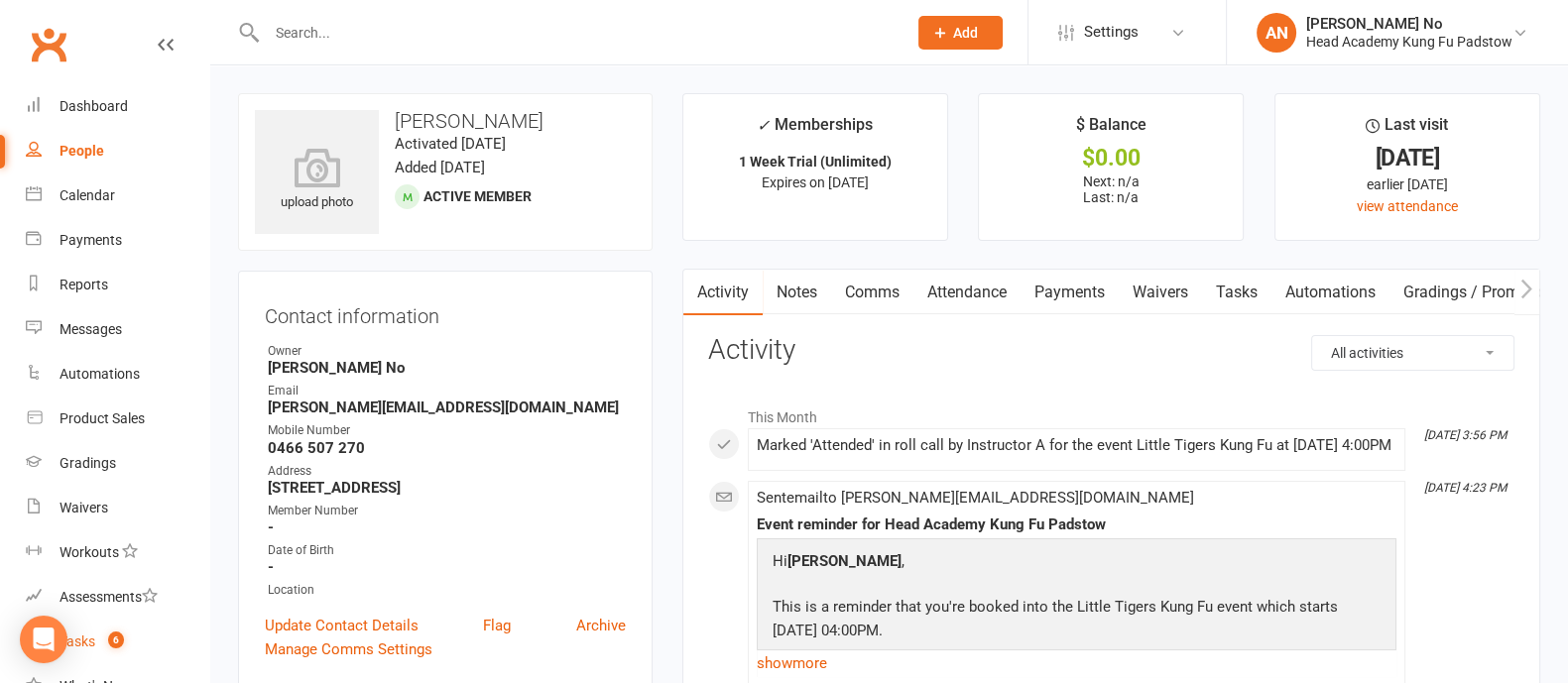
click at [122, 647] on count-badge "6" at bounding box center [111, 641] width 26 height 16
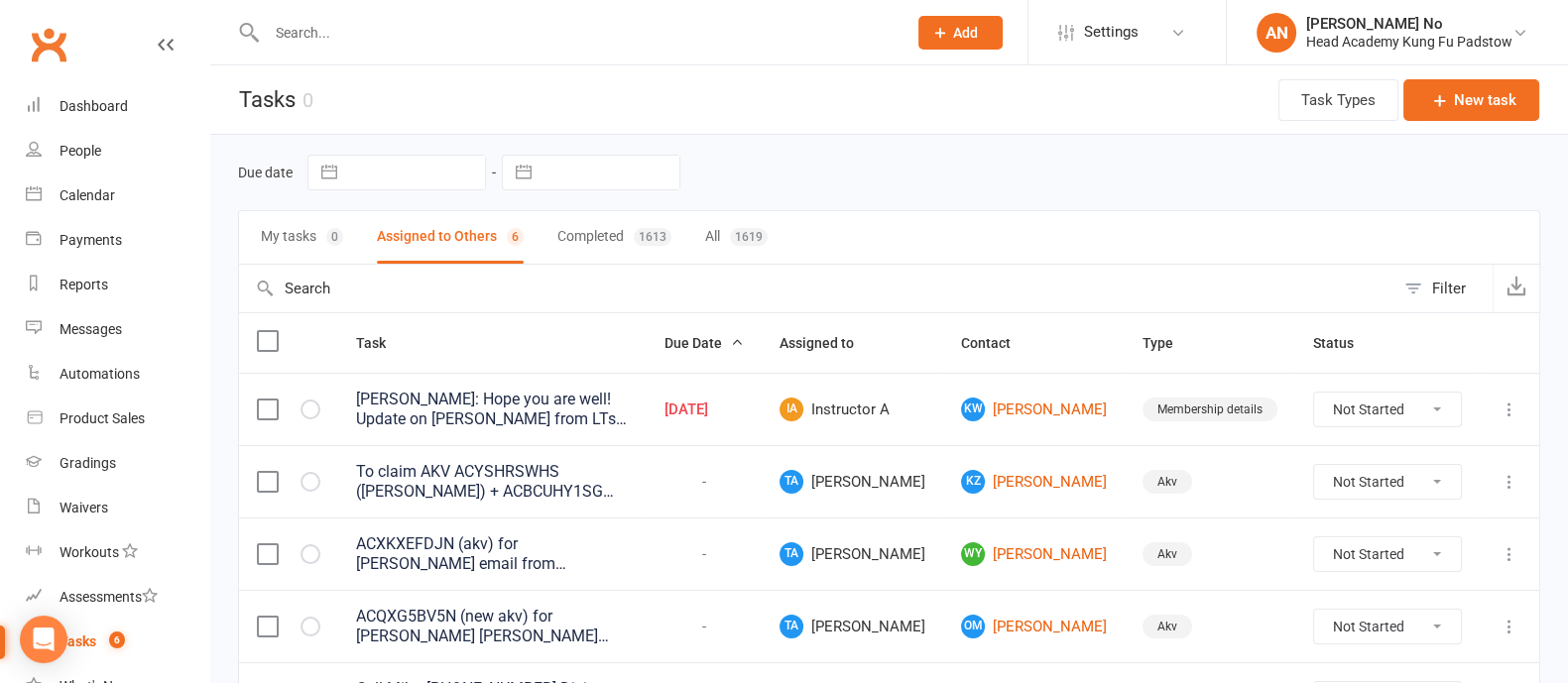
click at [1508, 401] on icon at bounding box center [1509, 410] width 20 height 20
click at [1364, 521] on link "Delete" at bounding box center [1402, 526] width 196 height 40
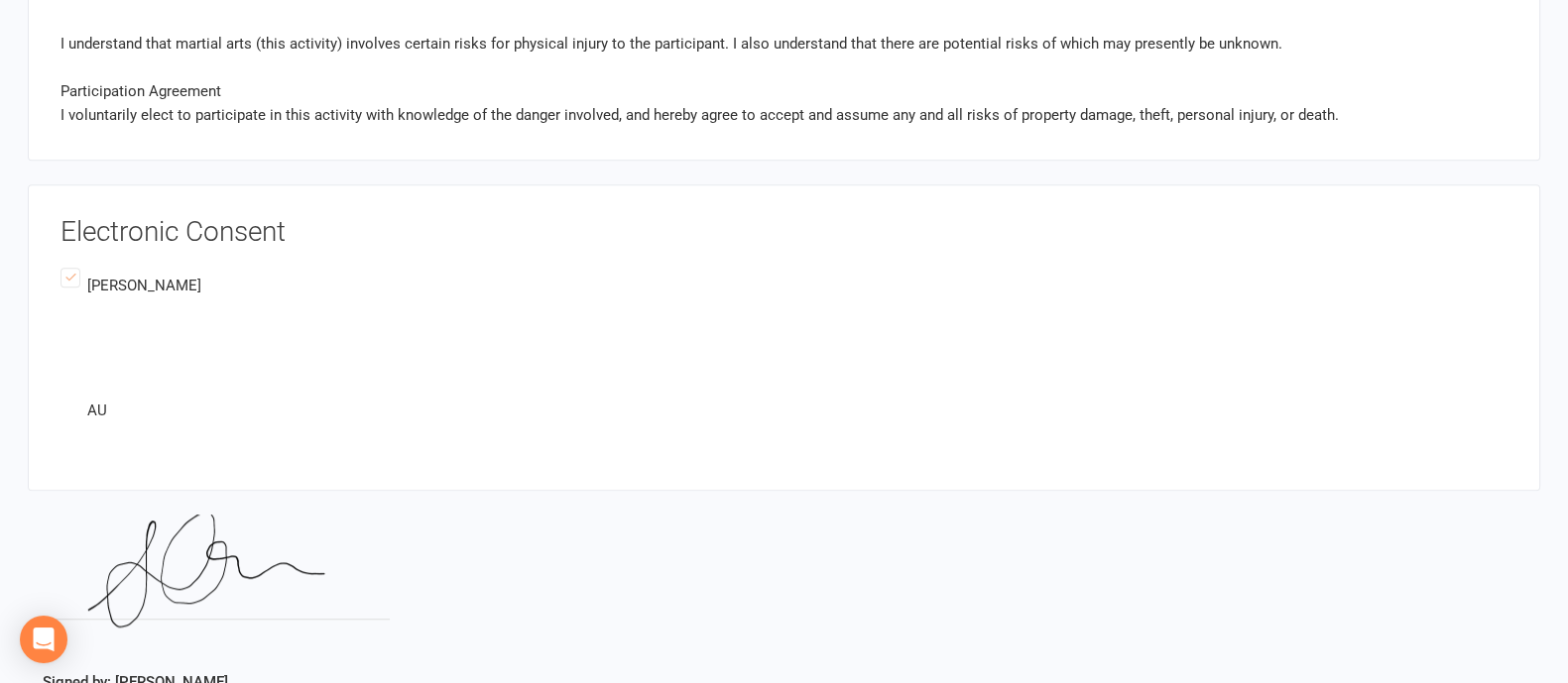
scroll to position [2197, 0]
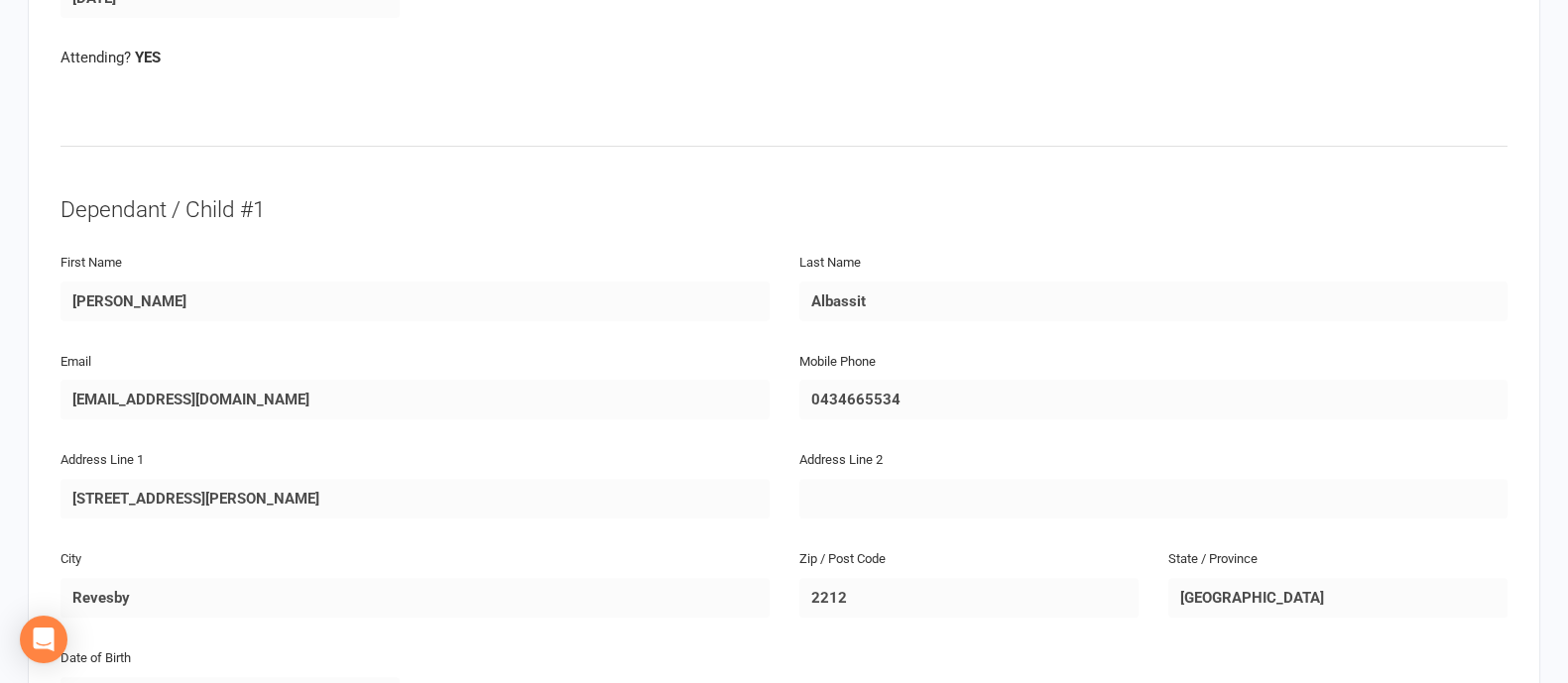
scroll to position [843, 0]
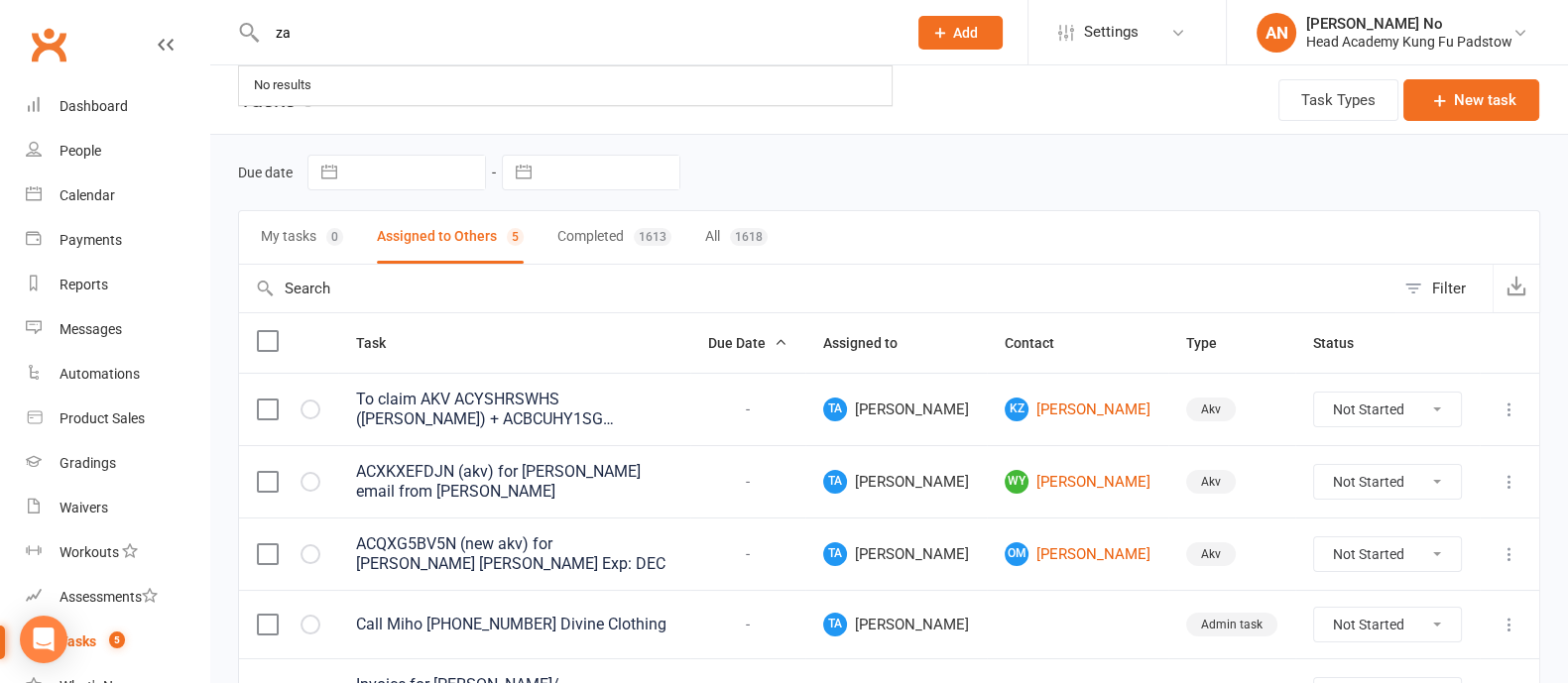
click at [311, 35] on input "za" at bounding box center [576, 33] width 631 height 28
paste input "[PERSON_NAME]"
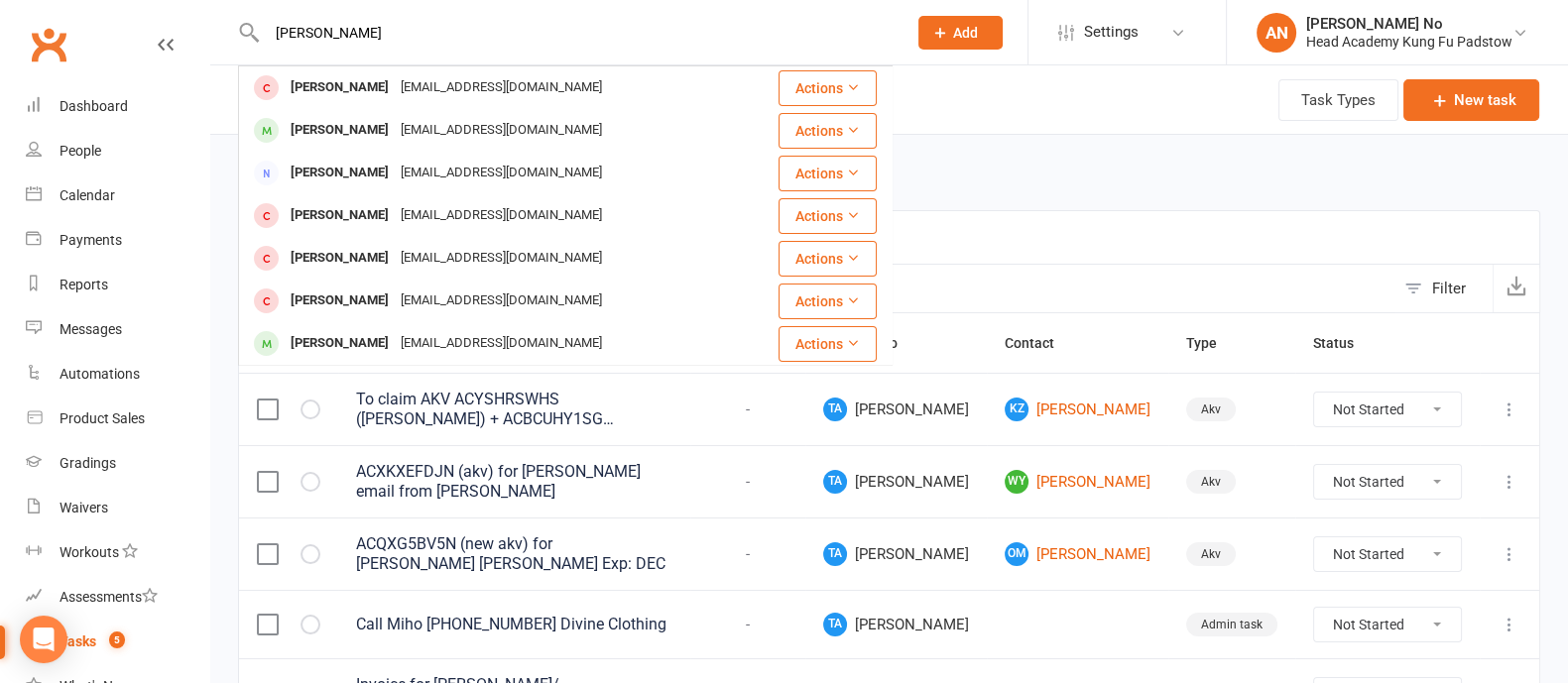
type input "[PERSON_NAME]"
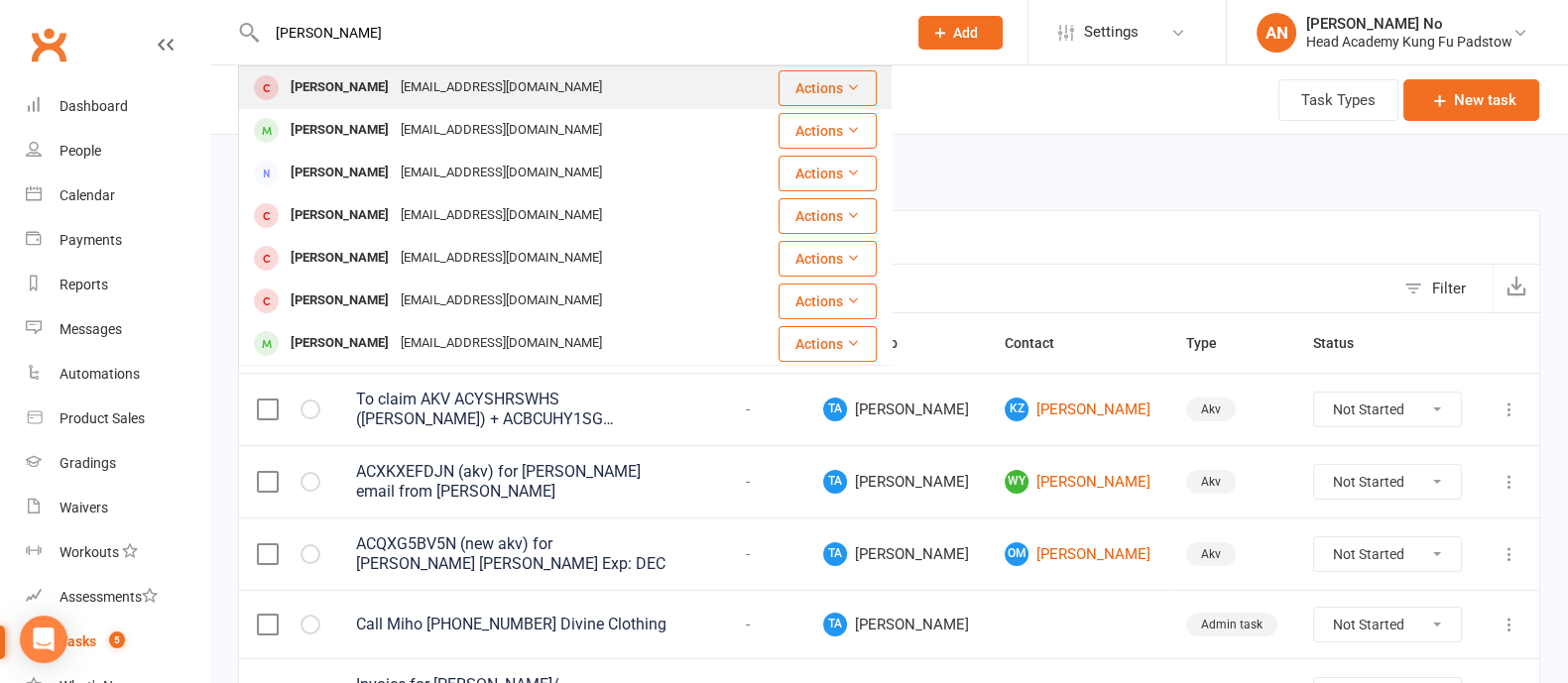
click at [332, 88] on div "[PERSON_NAME]" at bounding box center [339, 87] width 110 height 29
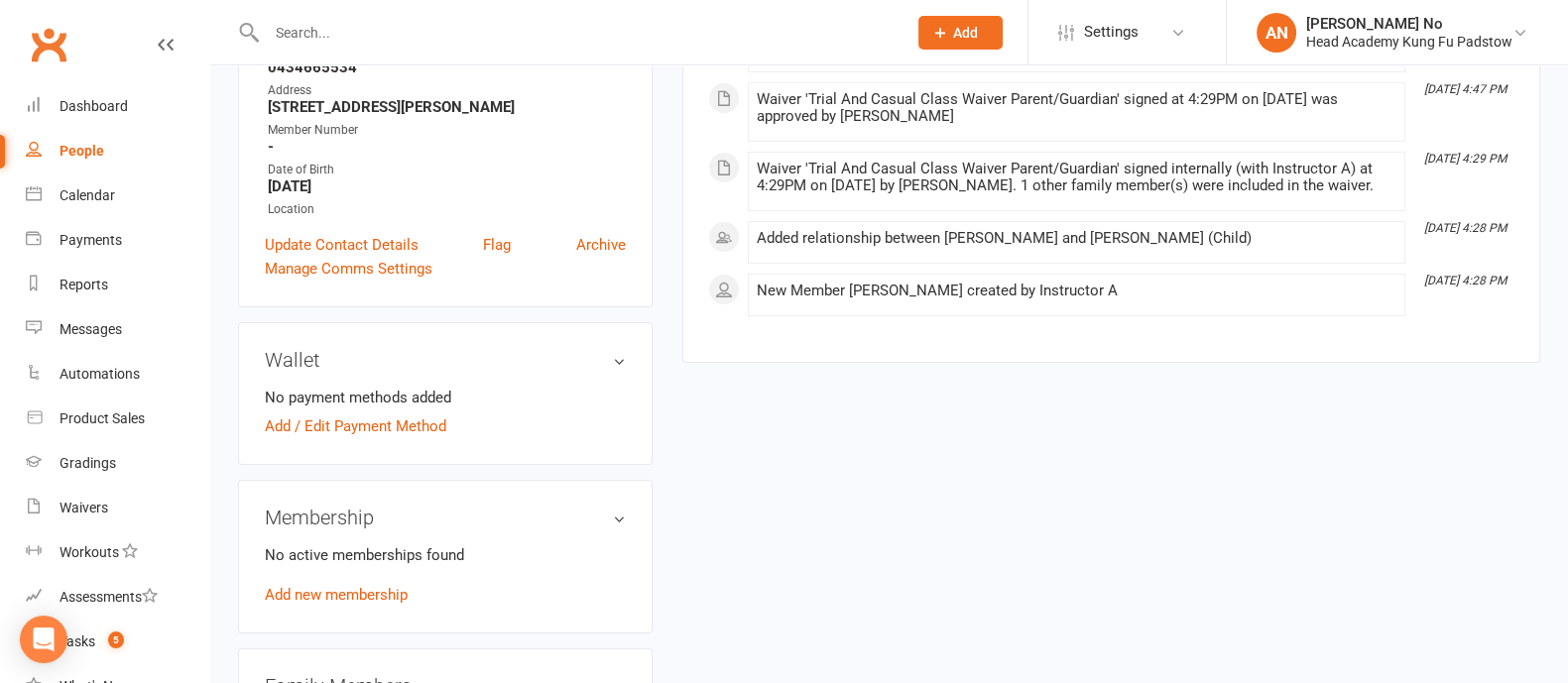
scroll to position [377, 0]
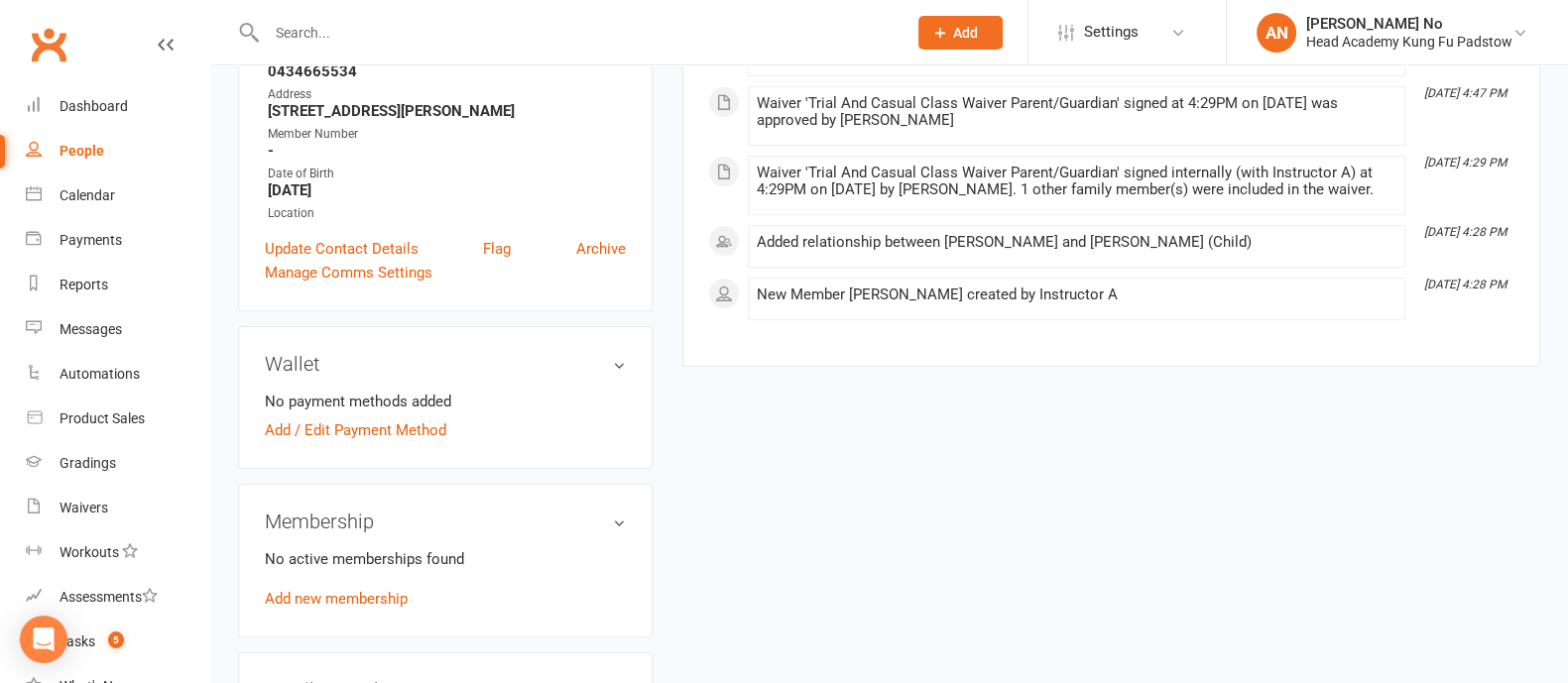
click at [342, 31] on input "text" at bounding box center [576, 33] width 631 height 28
paste input "[PERSON_NAME]"
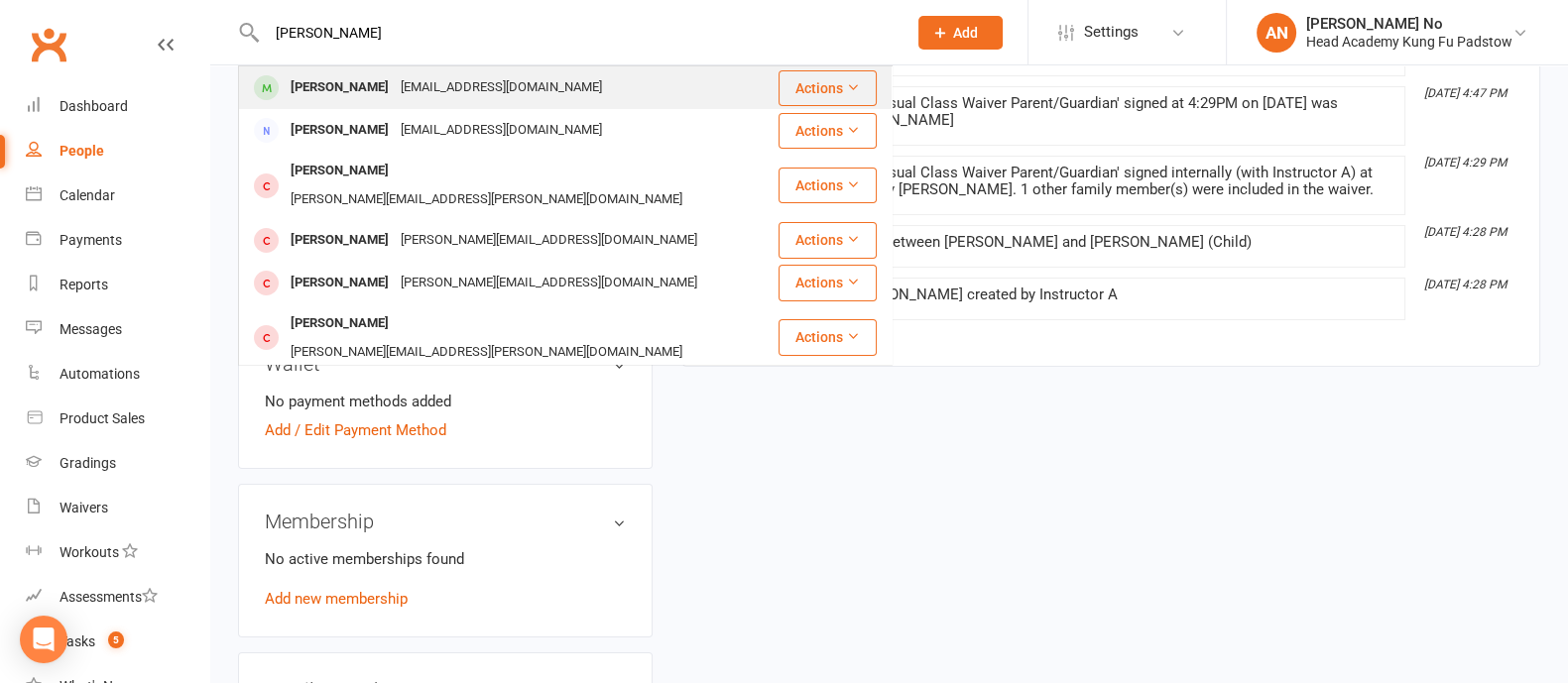
type input "[PERSON_NAME]"
click at [372, 99] on div "[PERSON_NAME]" at bounding box center [339, 87] width 110 height 29
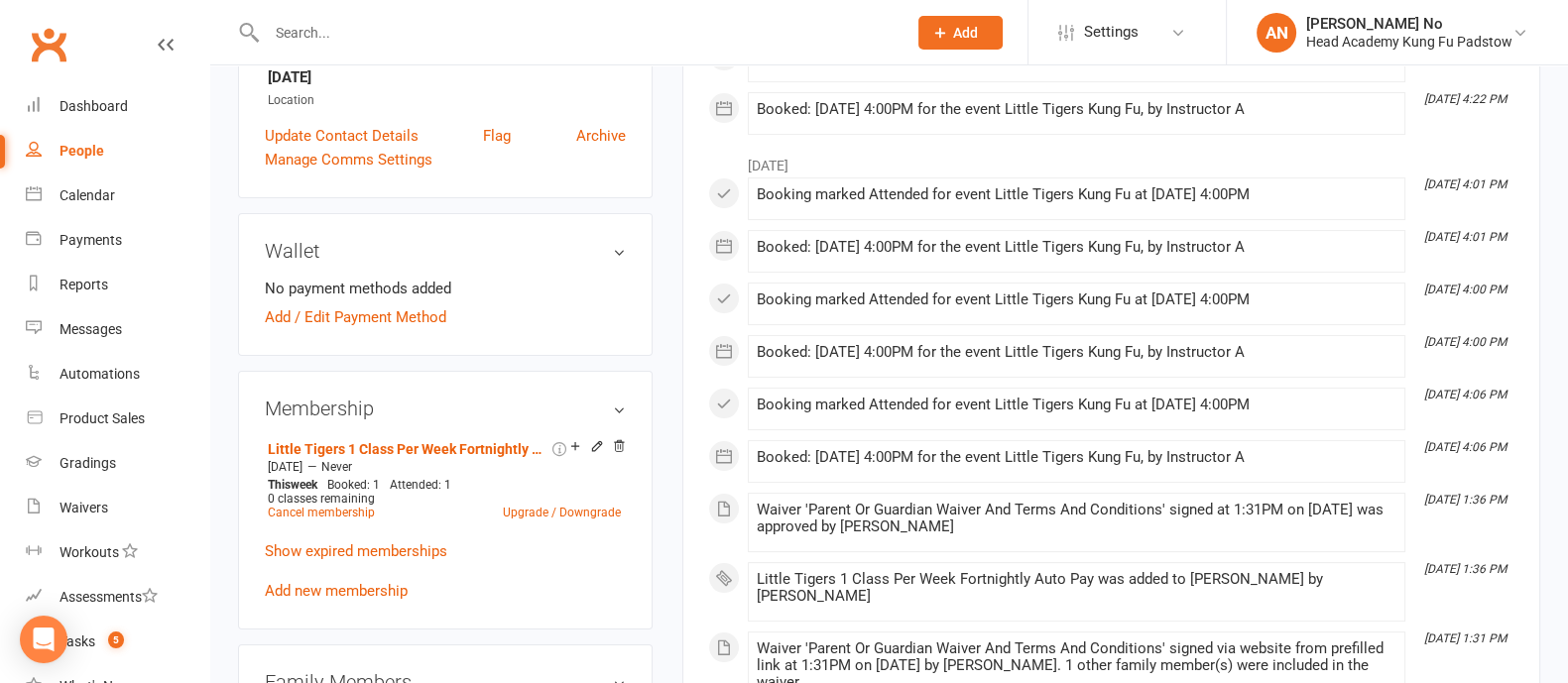
scroll to position [544, 0]
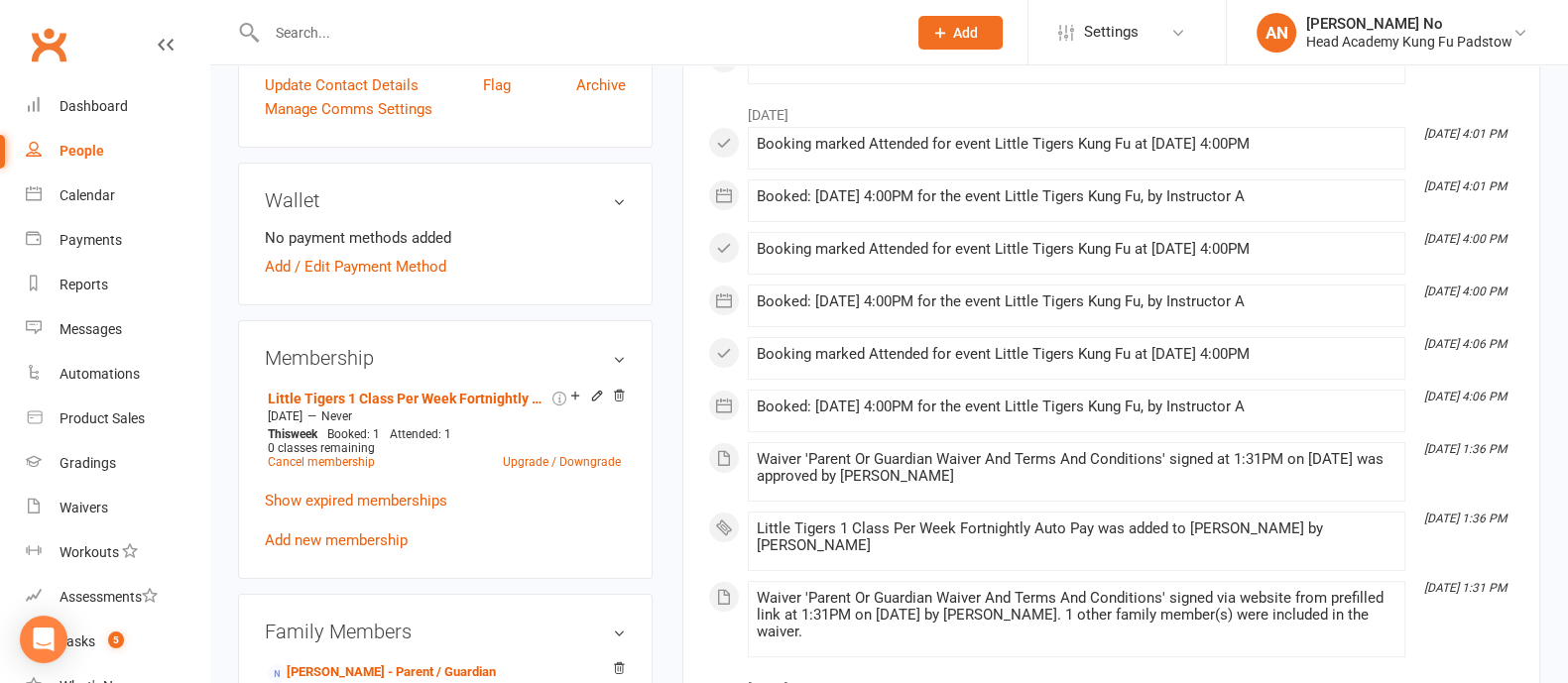
click at [311, 39] on input "text" at bounding box center [576, 33] width 631 height 28
type input "sulinna"
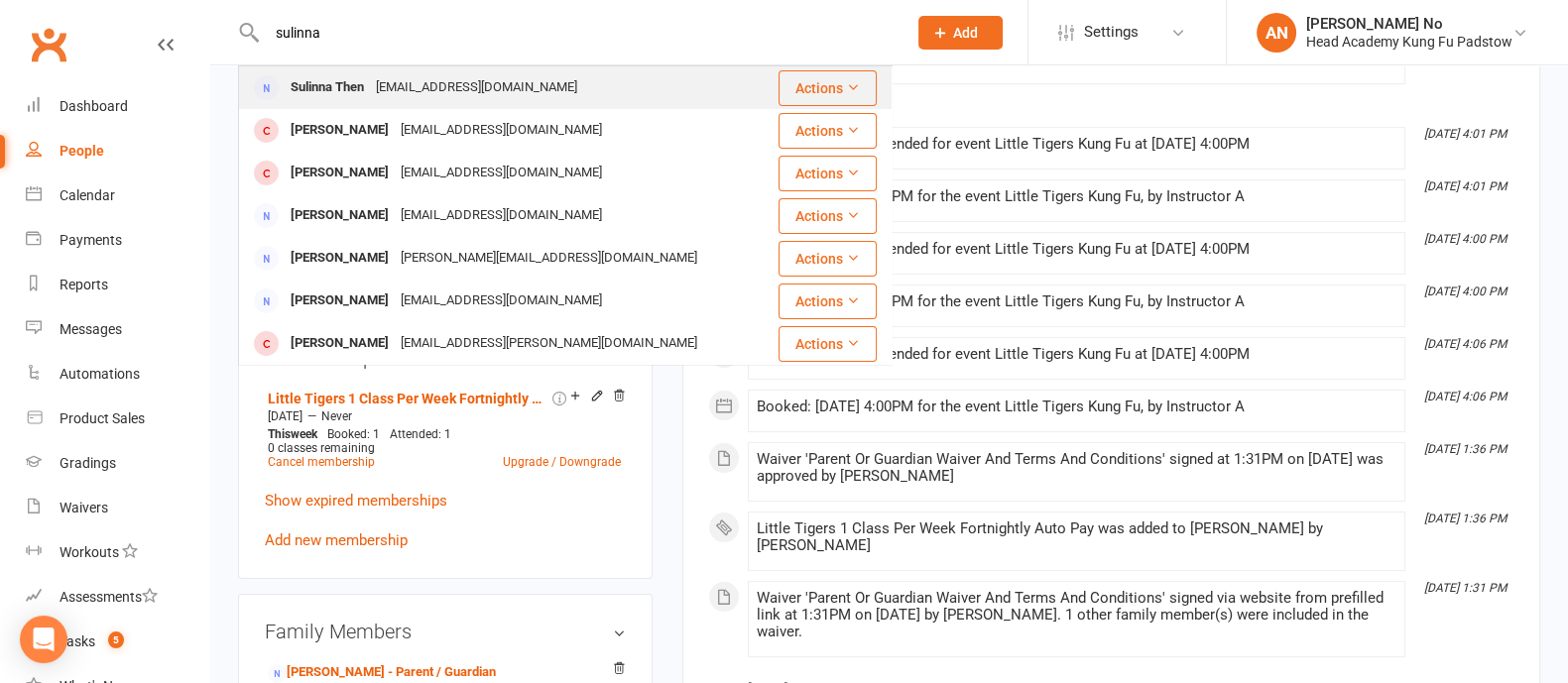
click at [347, 86] on div "Sulinna Then" at bounding box center [327, 87] width 86 height 29
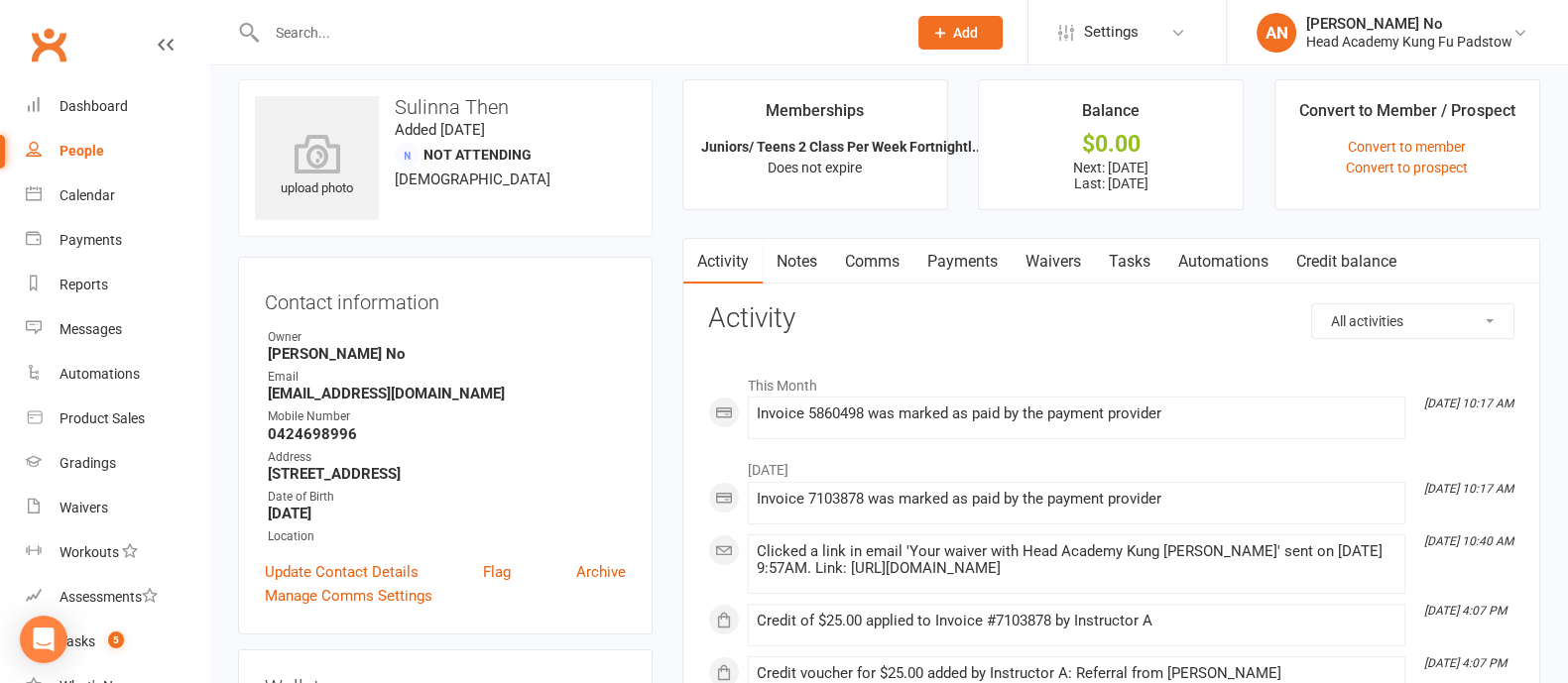
scroll to position [2, 0]
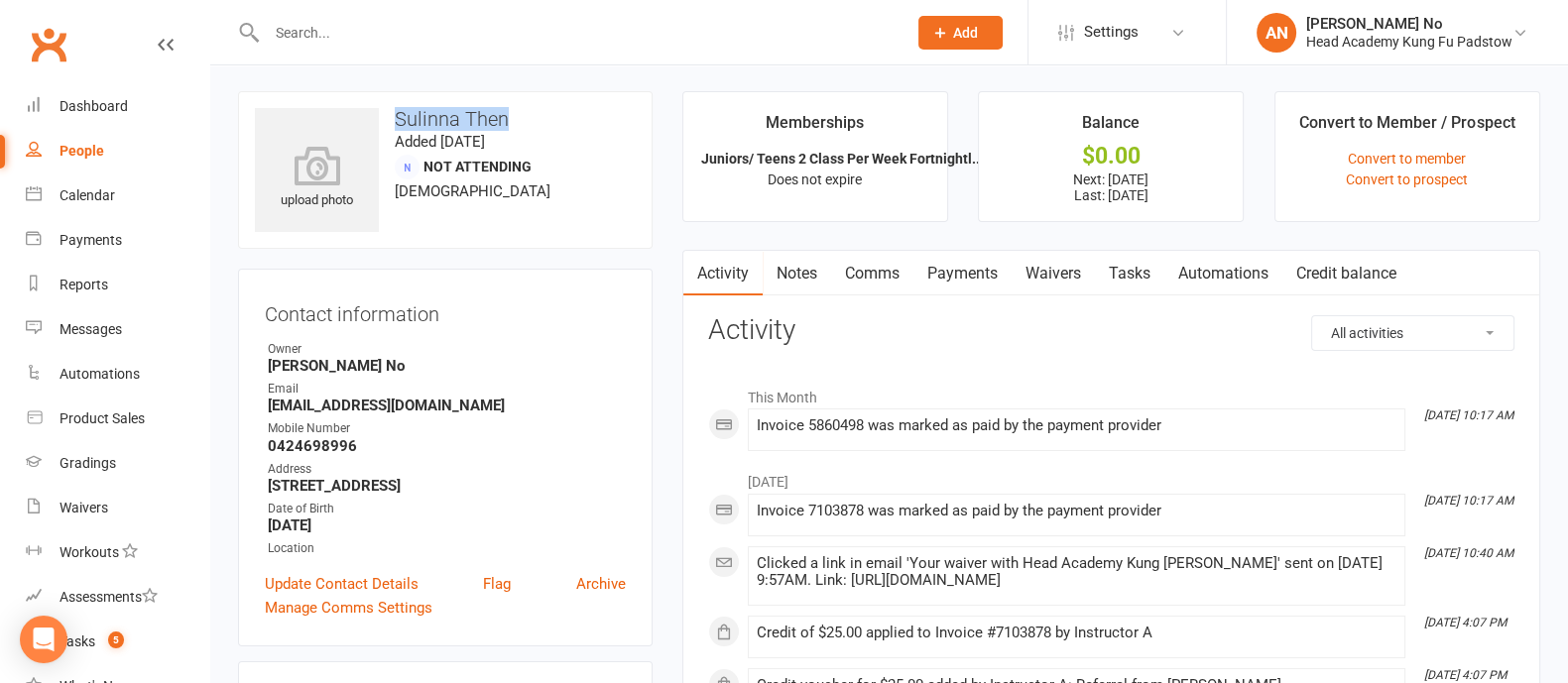
drag, startPoint x: 396, startPoint y: 118, endPoint x: 510, endPoint y: 116, distance: 114.0
click at [510, 116] on h3 "Sulinna Then" at bounding box center [444, 119] width 381 height 22
copy h3 "Sulinna Then"
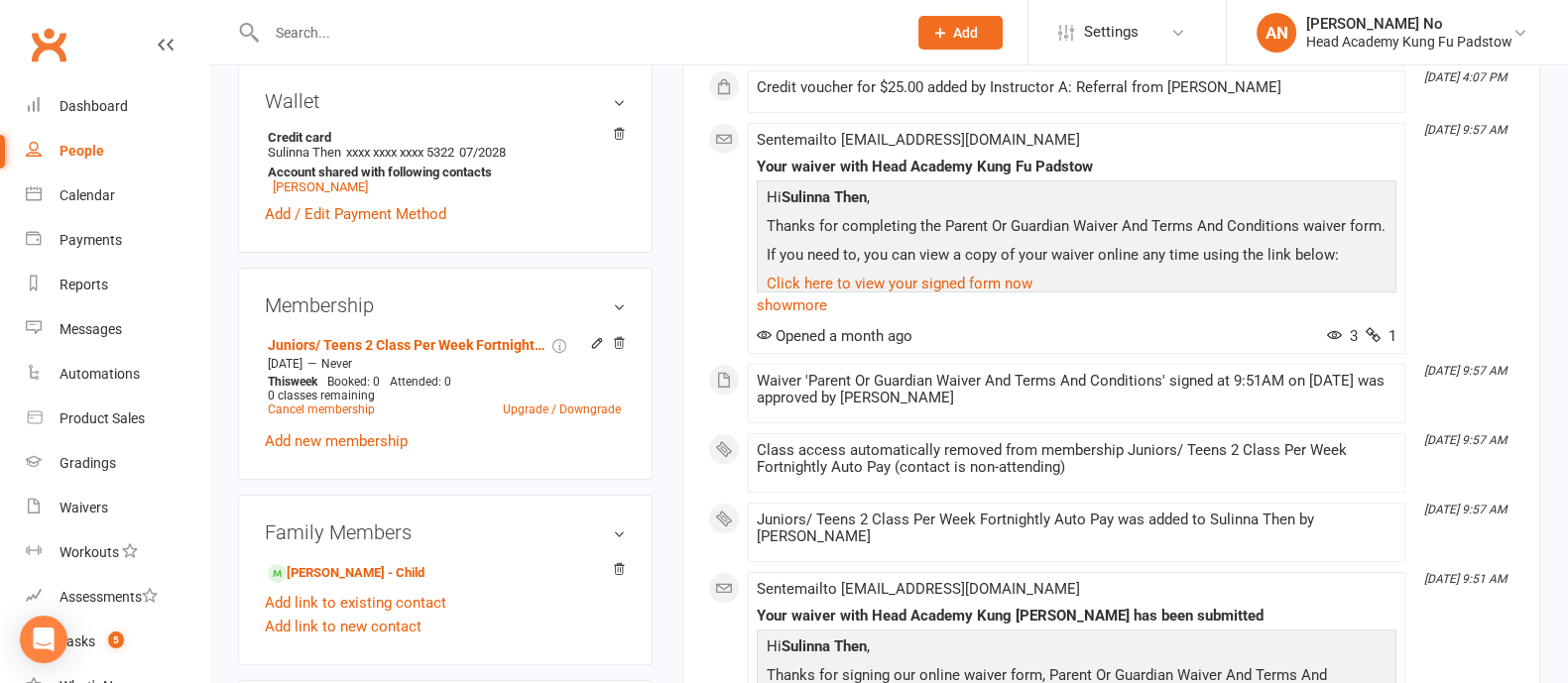
click at [439, 22] on input "text" at bounding box center [576, 33] width 631 height 28
type input "[PERSON_NAME]"
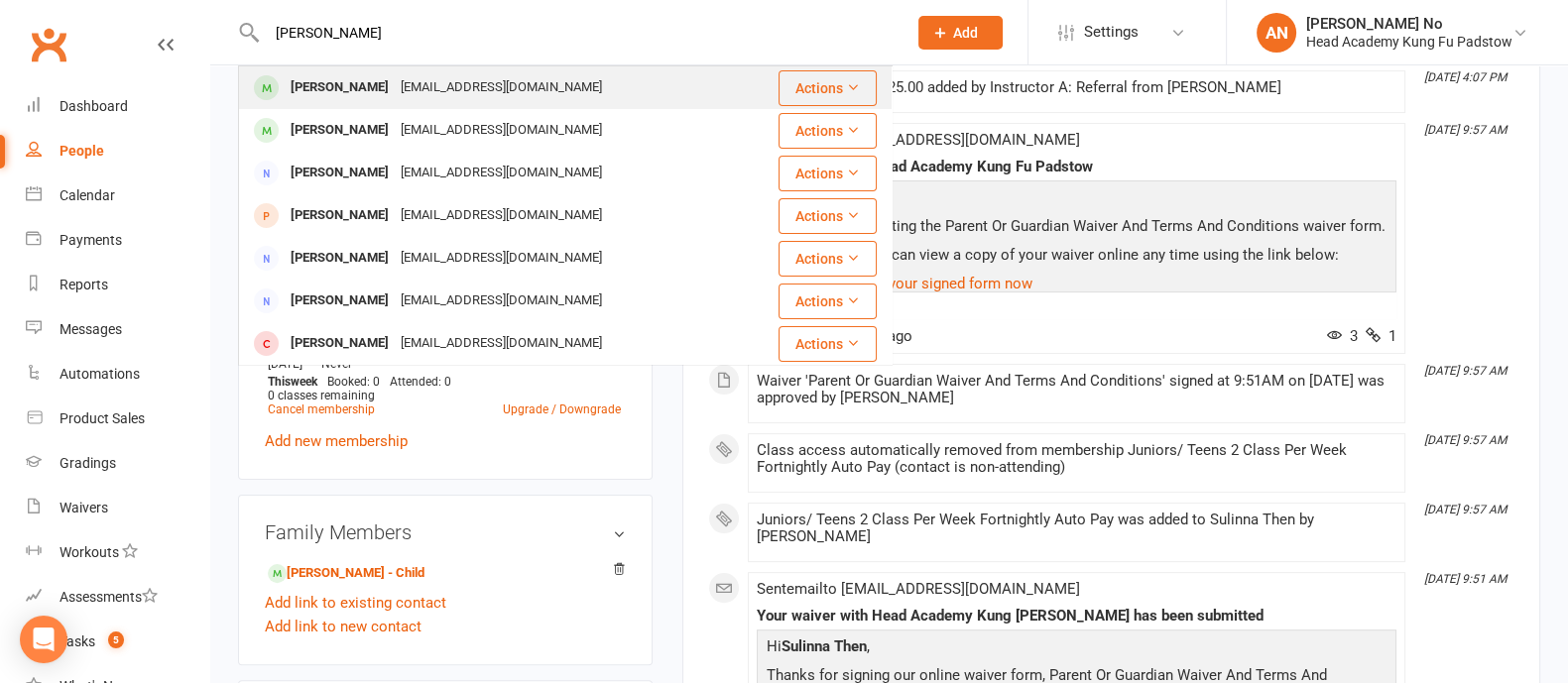
click at [395, 90] on div "[EMAIL_ADDRESS][DOMAIN_NAME]" at bounding box center [501, 87] width 213 height 29
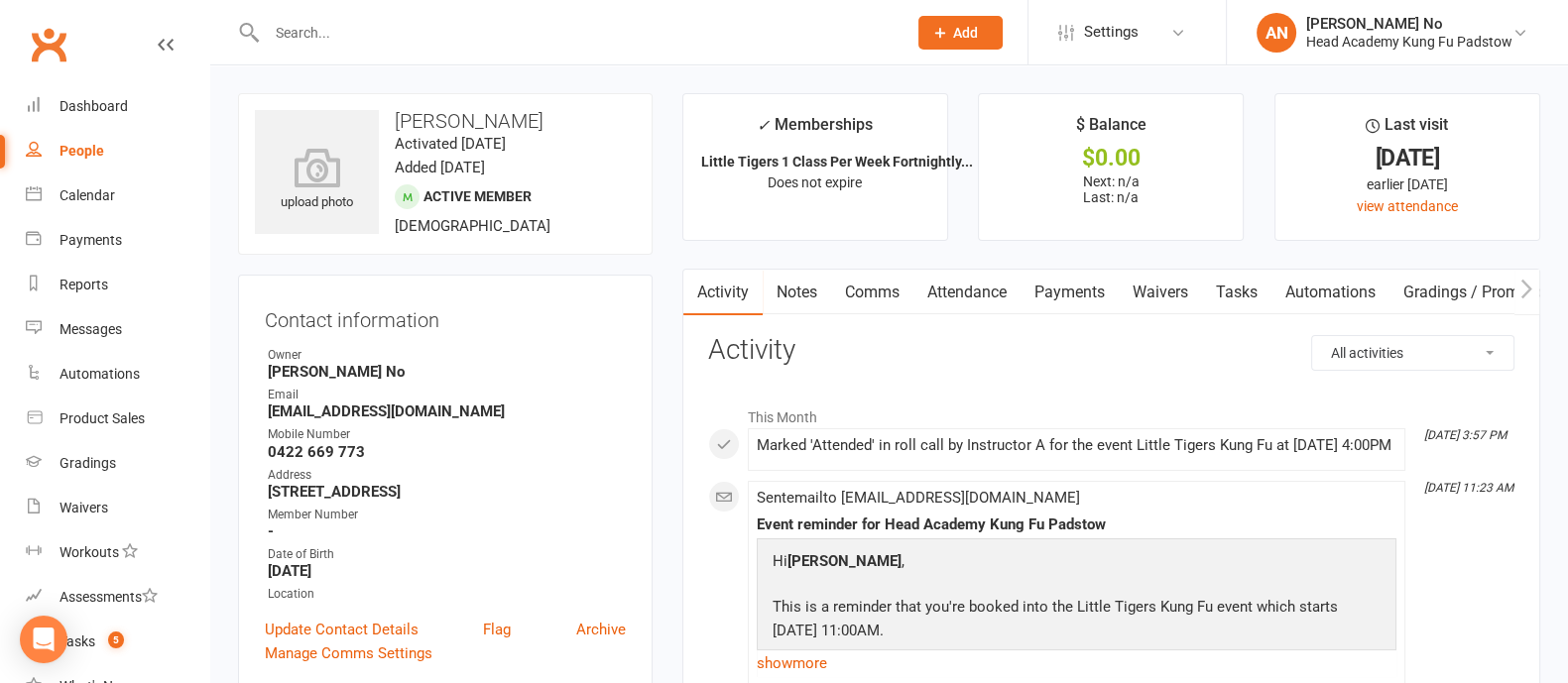
scroll to position [598, 0]
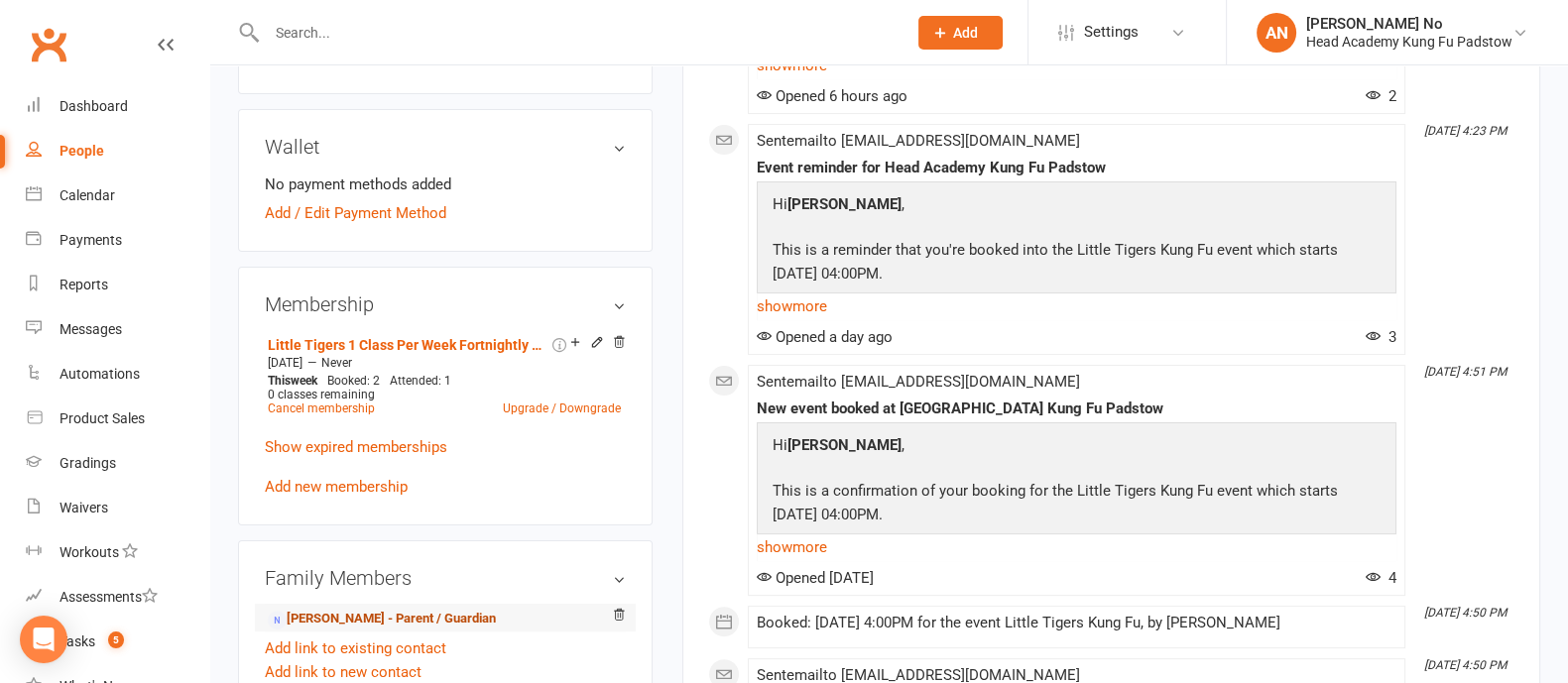
click at [407, 624] on link "[PERSON_NAME] - Parent / Guardian" at bounding box center [381, 618] width 228 height 21
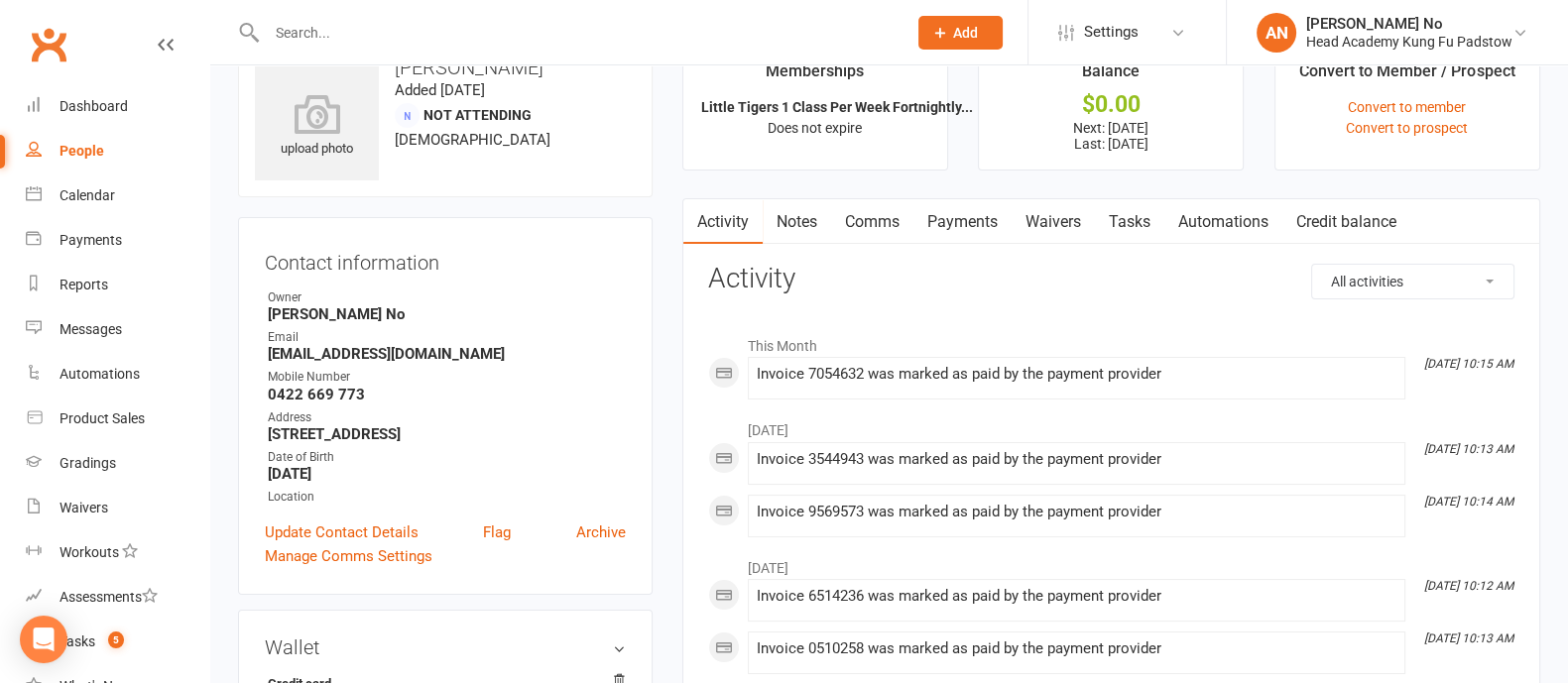
scroll to position [22, 0]
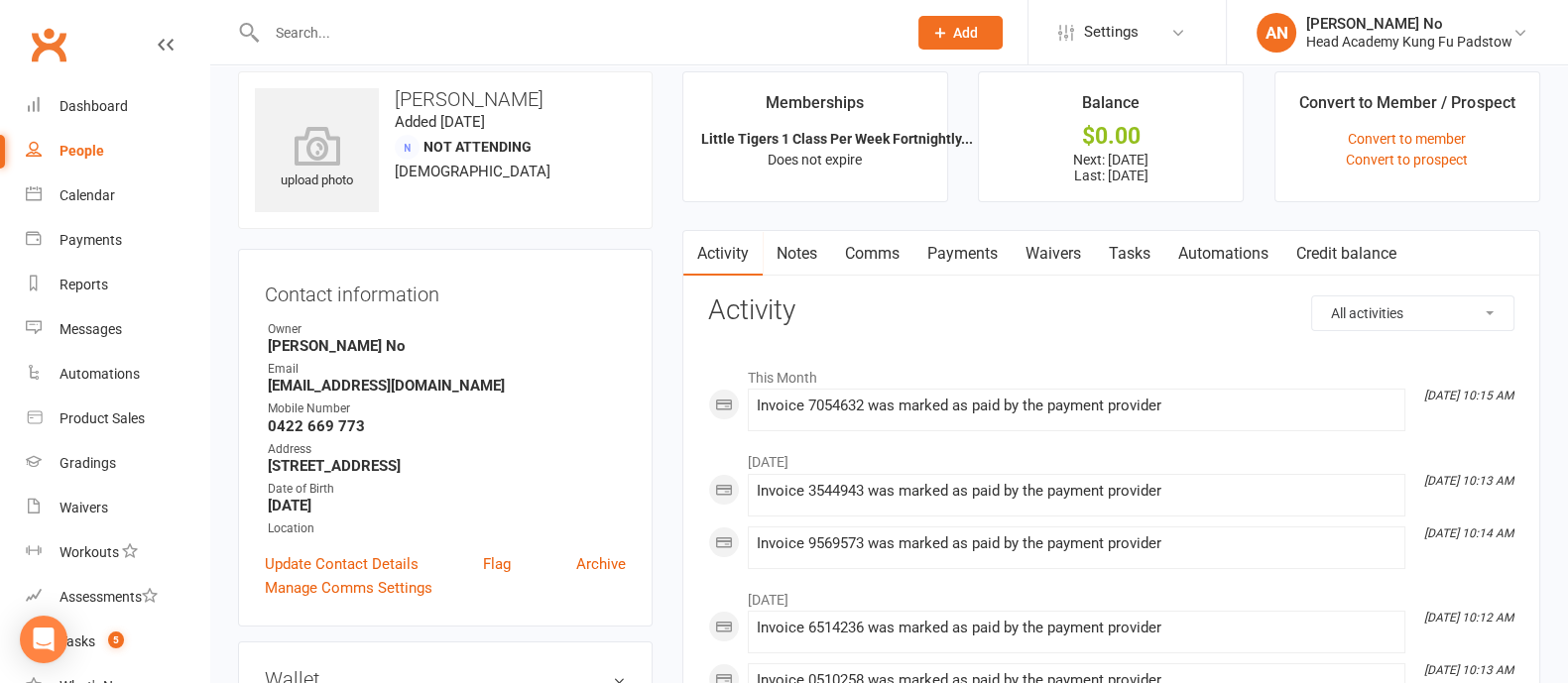
click at [907, 254] on link "Comms" at bounding box center [872, 254] width 83 height 46
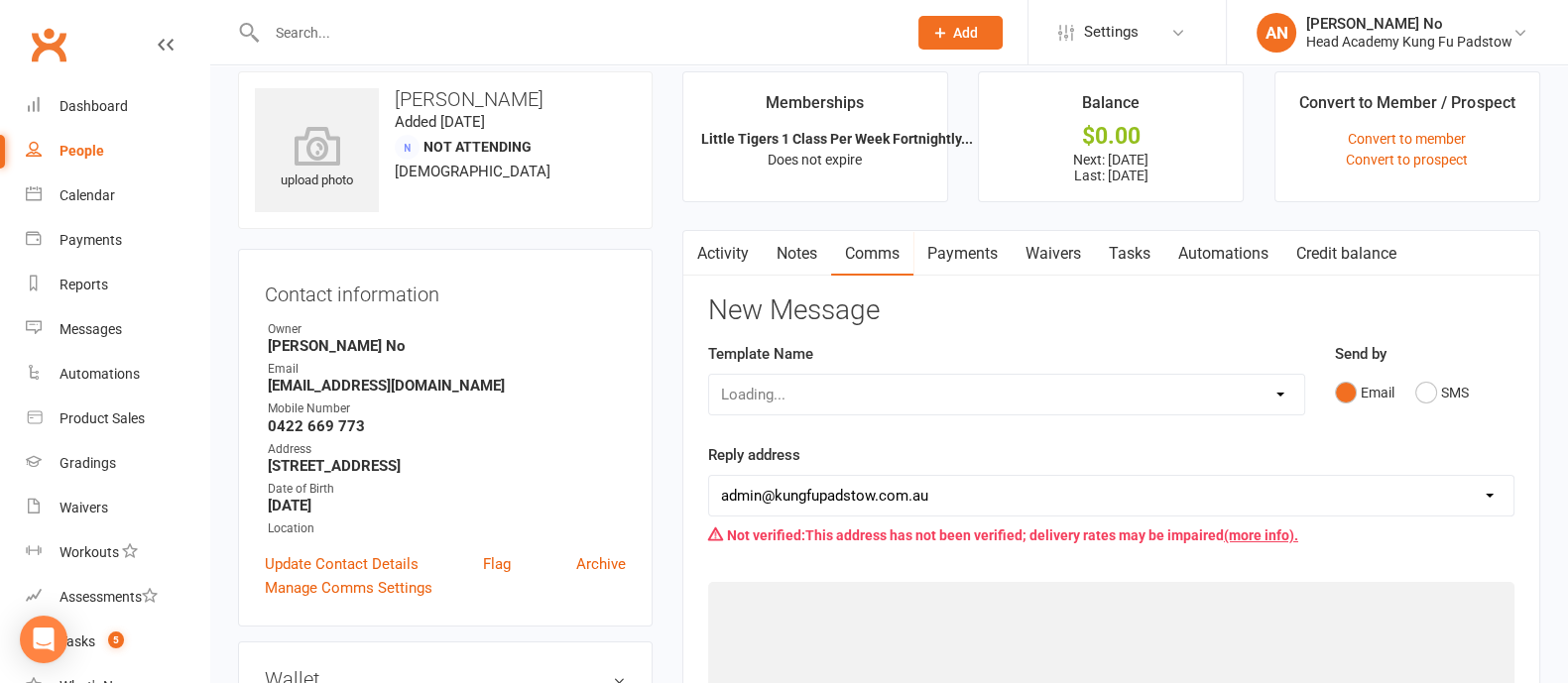
click at [961, 254] on link "Payments" at bounding box center [961, 254] width 98 height 46
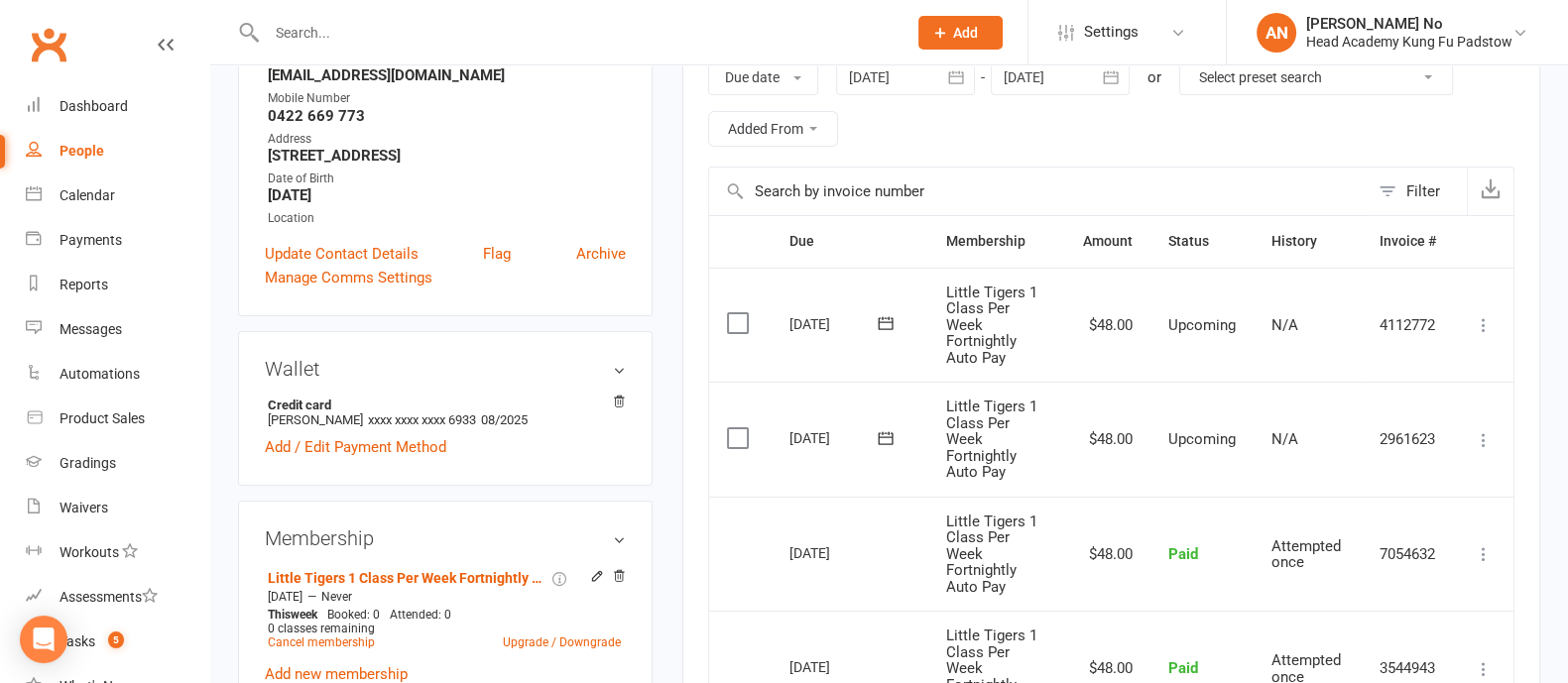
scroll to position [362, 0]
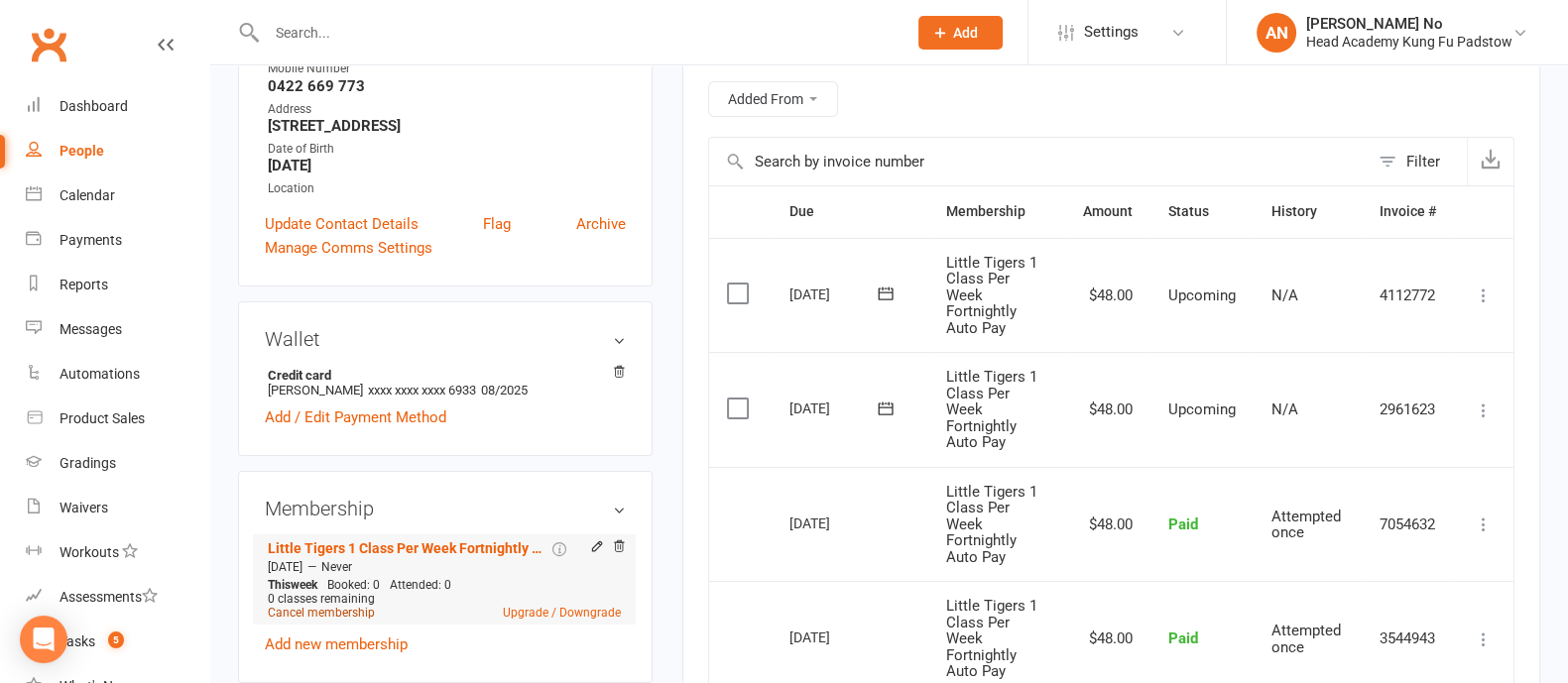
click at [337, 615] on link "Cancel membership" at bounding box center [321, 612] width 107 height 14
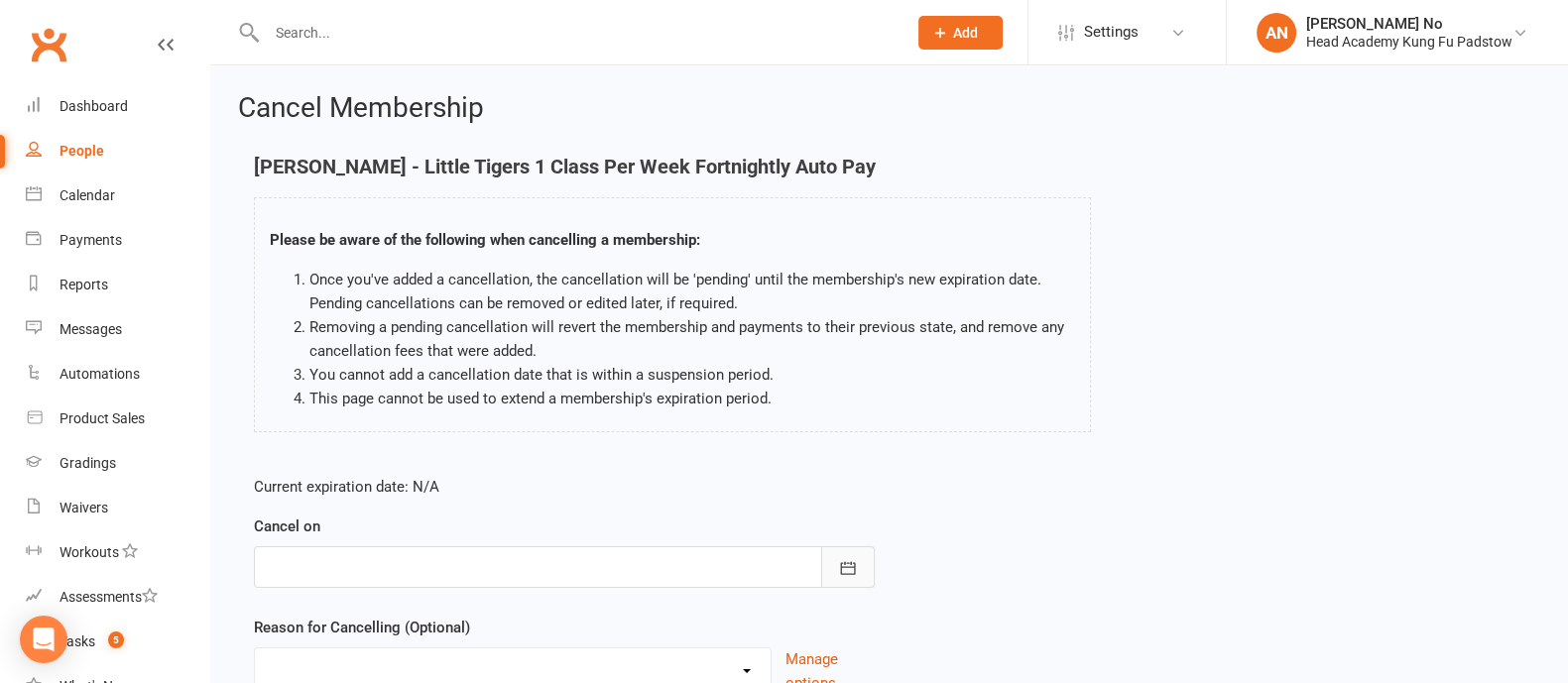
click at [846, 570] on icon "button" at bounding box center [848, 568] width 20 height 20
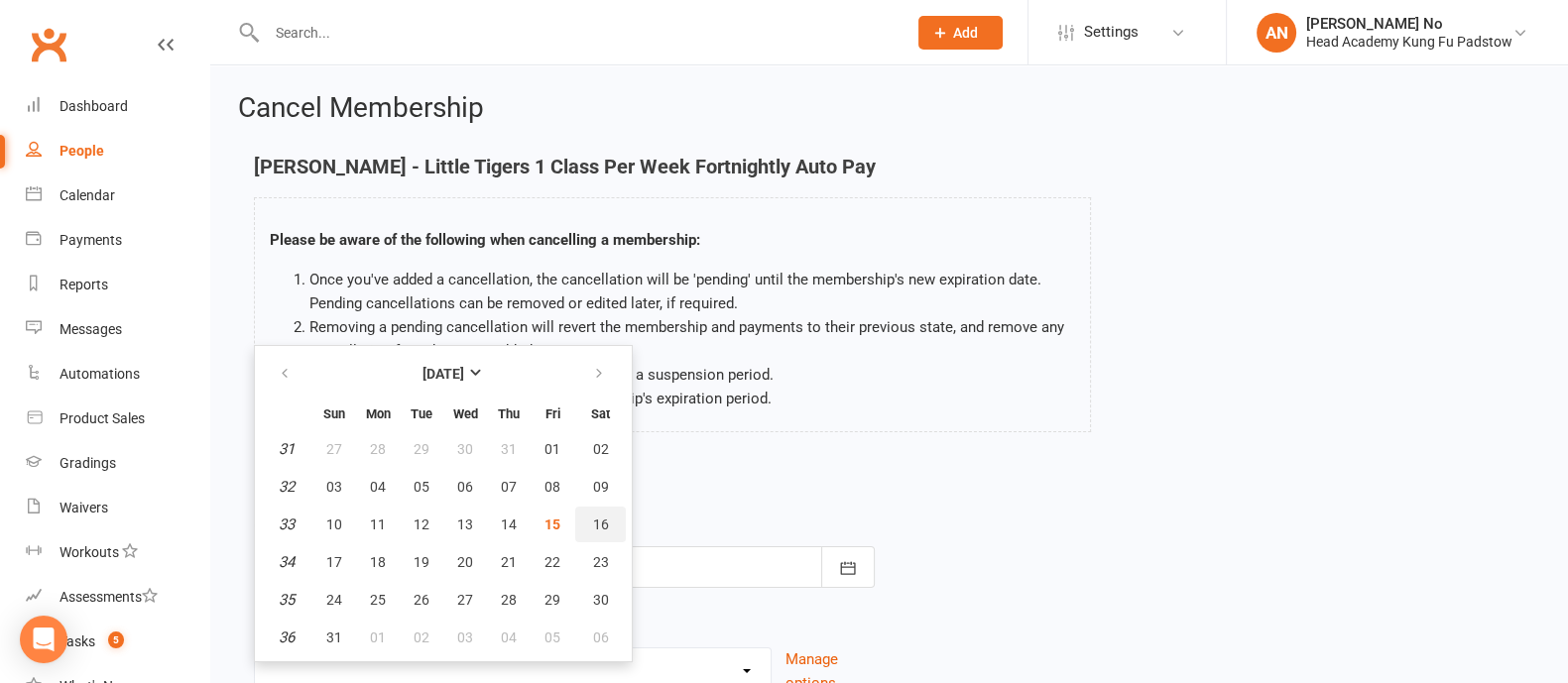
click at [600, 523] on span "16" at bounding box center [601, 525] width 16 height 16
type input "[DATE]"
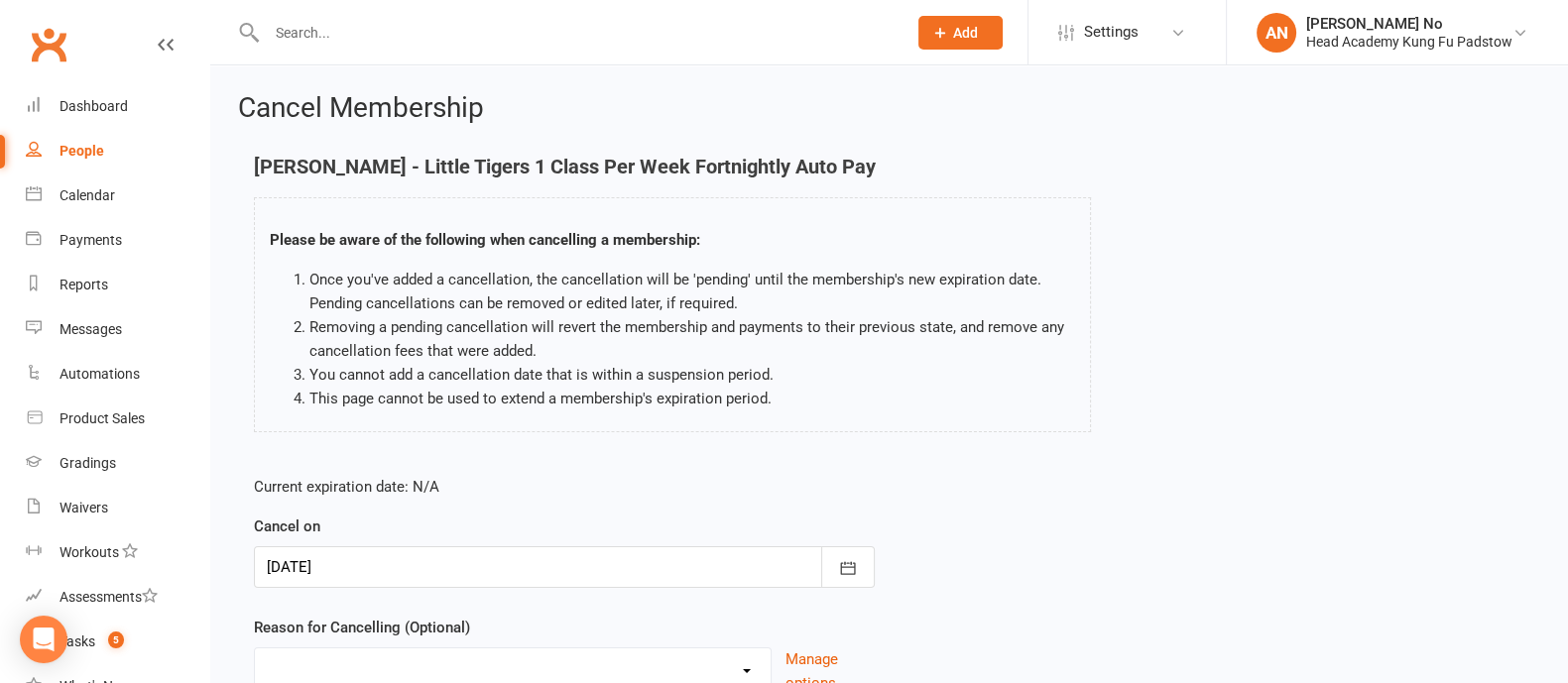
scroll to position [172, 0]
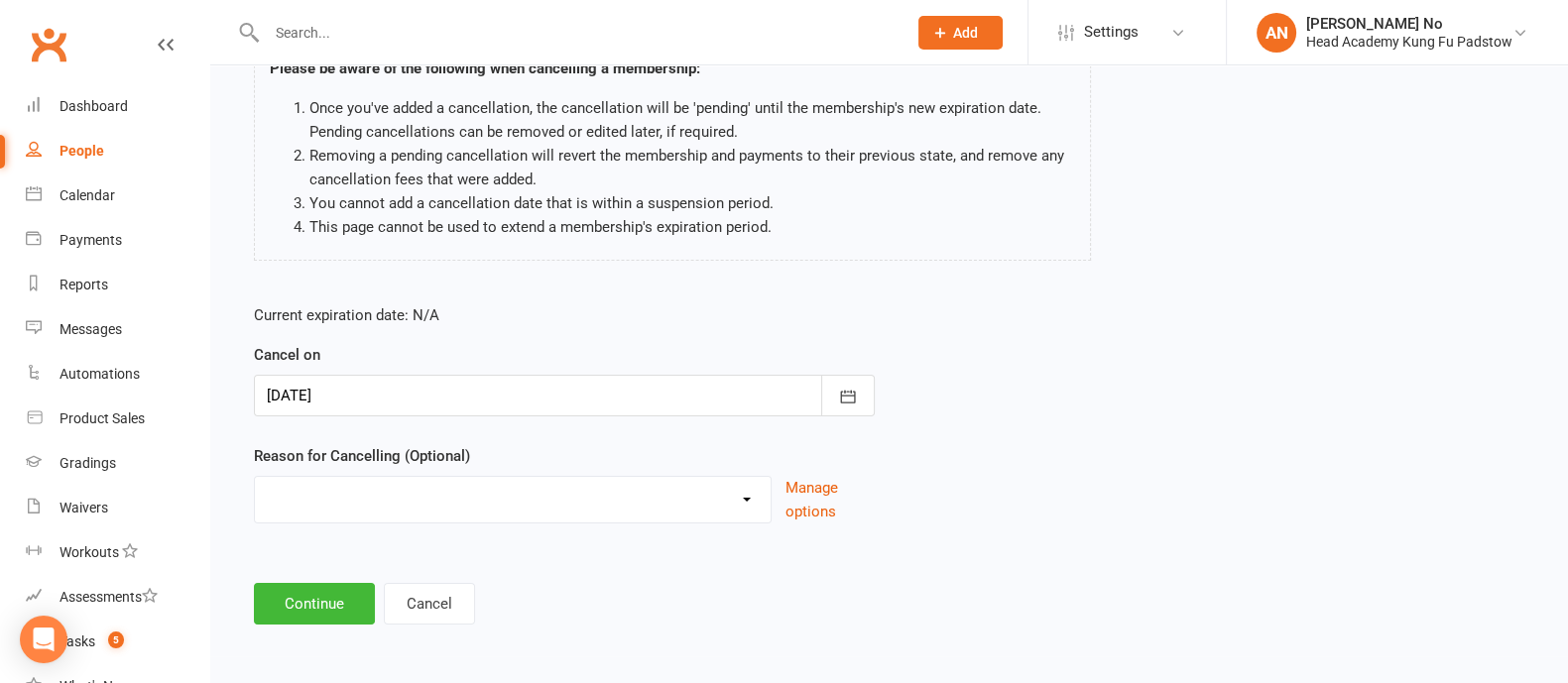
click at [443, 503] on select "Holiday Injury Other reason" at bounding box center [512, 497] width 516 height 40
select select "2"
click at [255, 477] on select "Holiday Injury Other reason" at bounding box center [512, 497] width 516 height 40
click at [392, 600] on input at bounding box center [564, 603] width 620 height 42
type input "E"
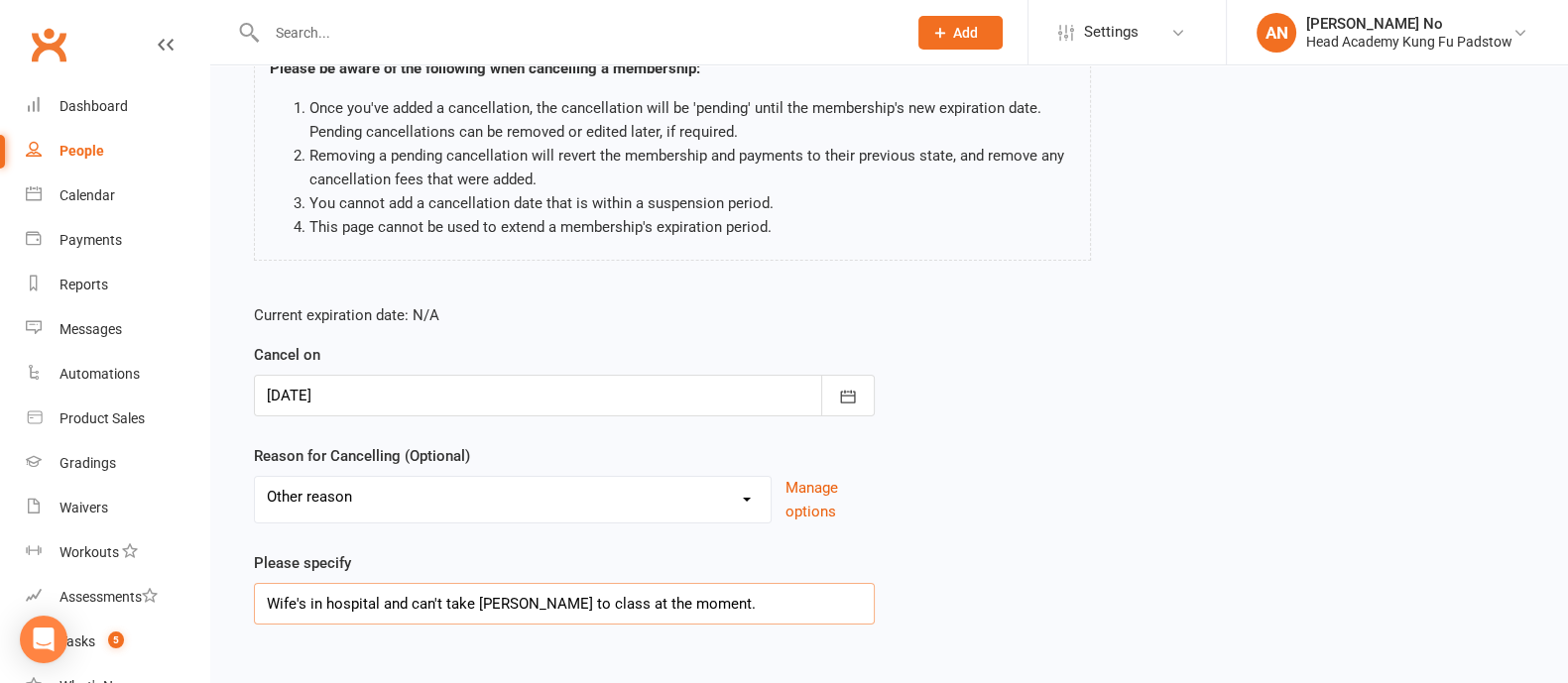
click at [376, 598] on input "Wife's in hospital and can't take [PERSON_NAME] to class at the moment." at bounding box center [564, 603] width 620 height 42
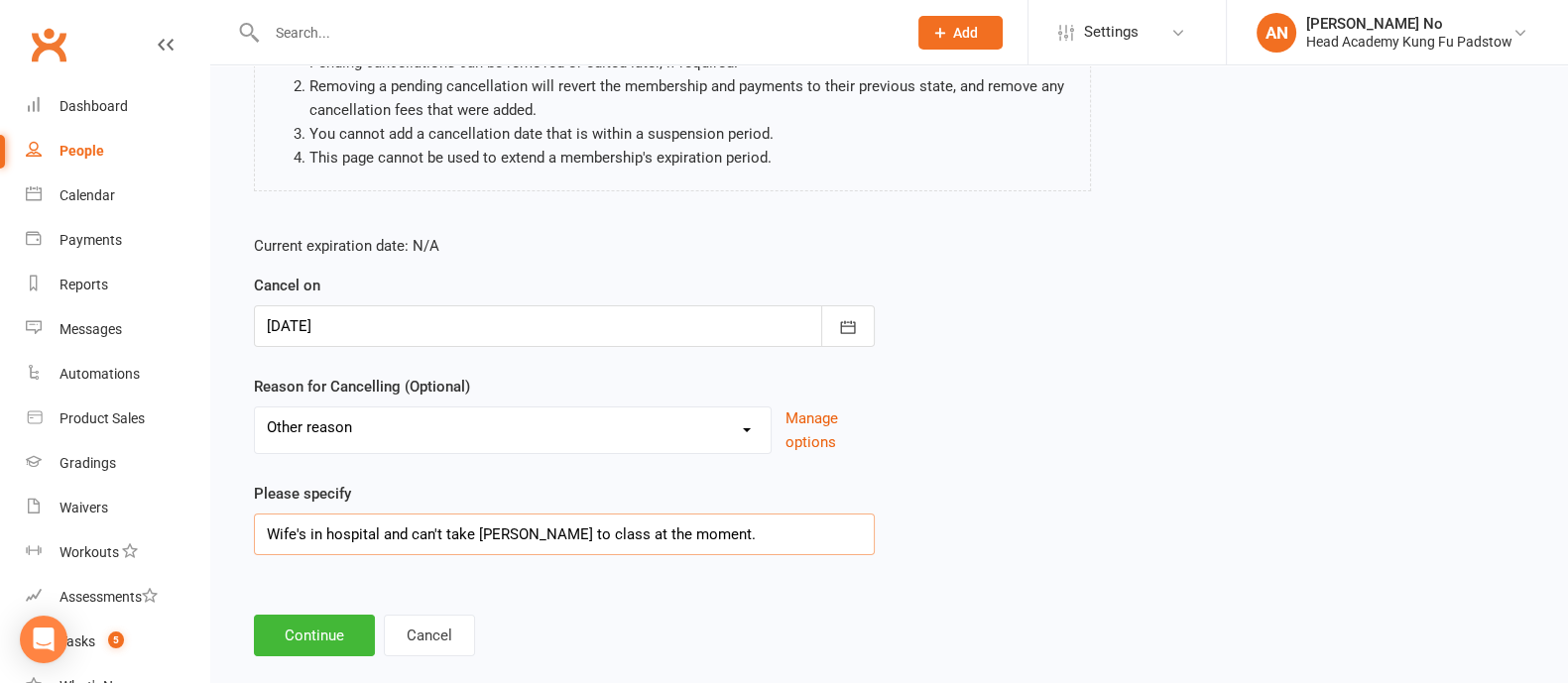
scroll to position [272, 0]
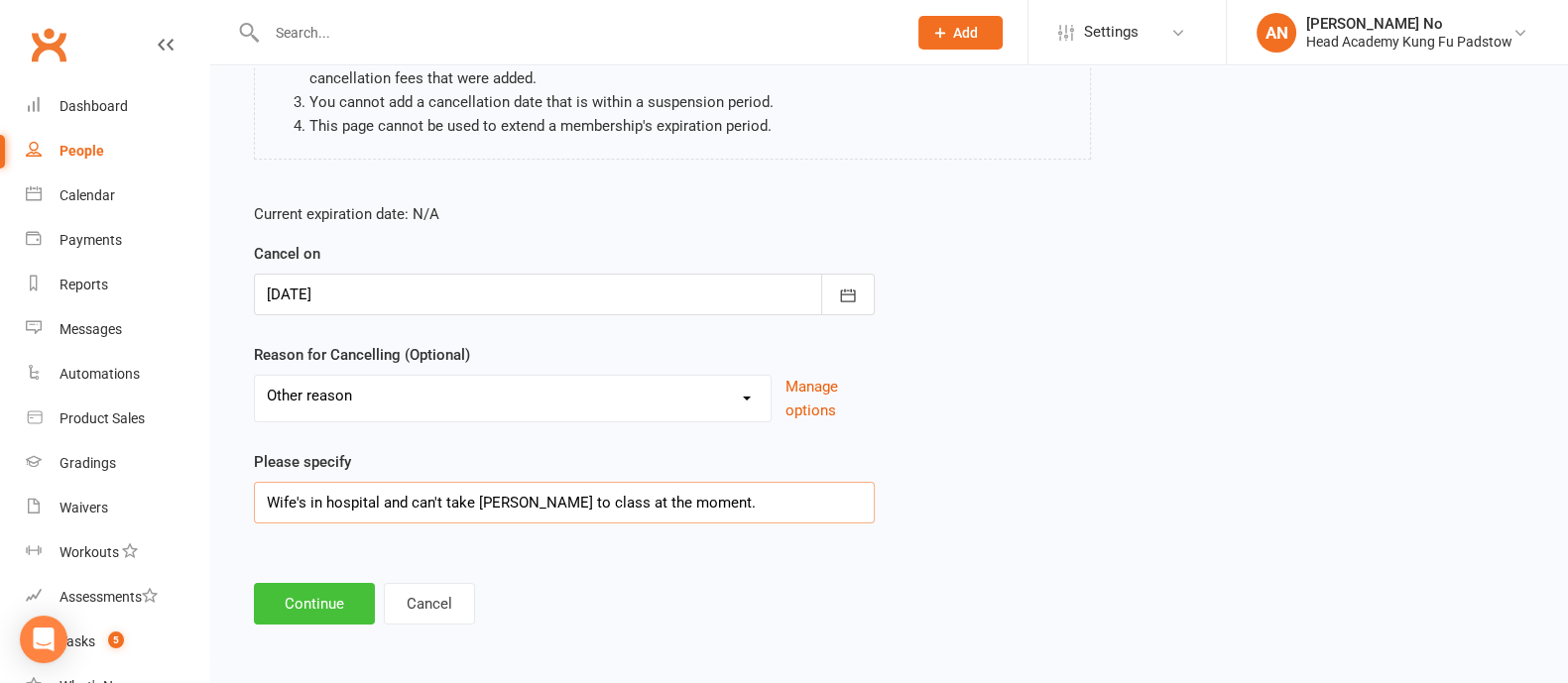
type input "Wife's in hospital and can't take [PERSON_NAME] to class at the moment."
click at [342, 592] on button "Continue" at bounding box center [314, 603] width 121 height 42
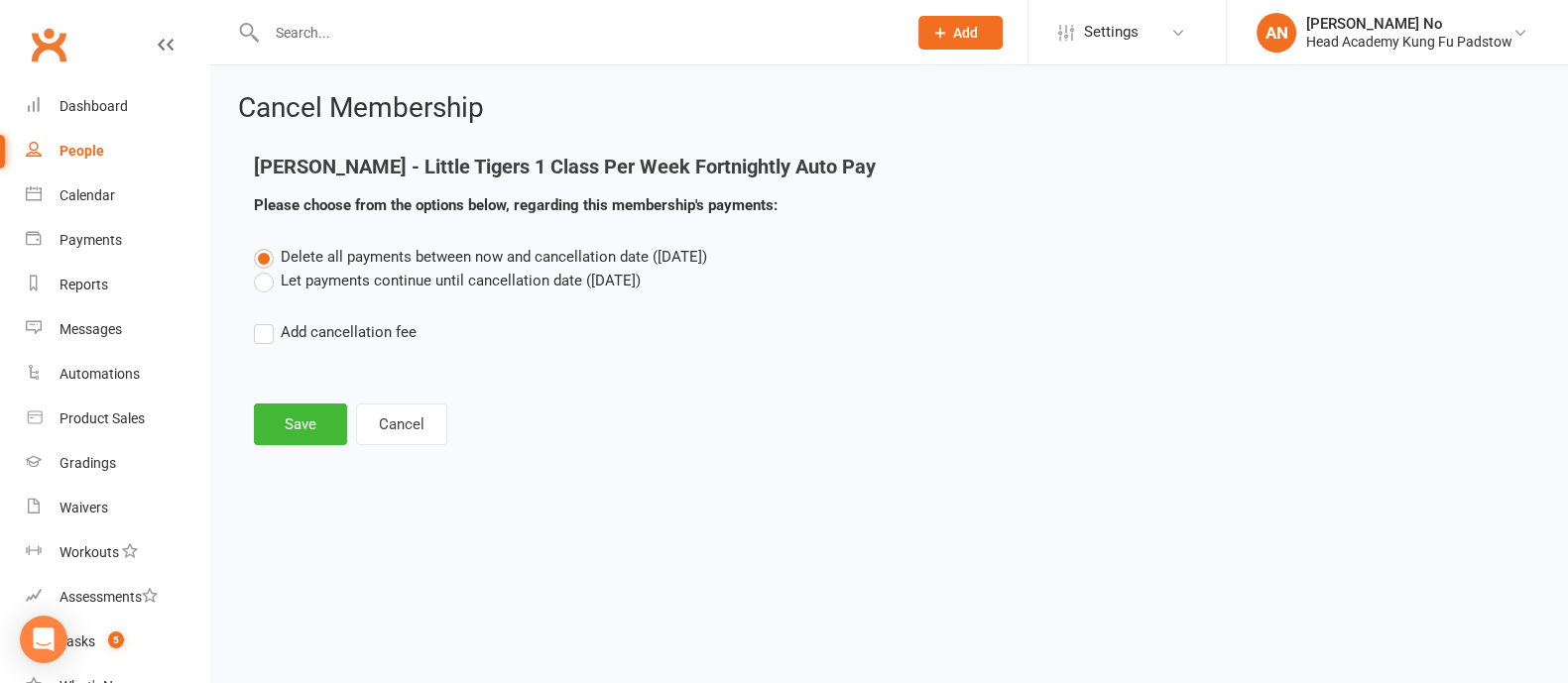
scroll to position [0, 0]
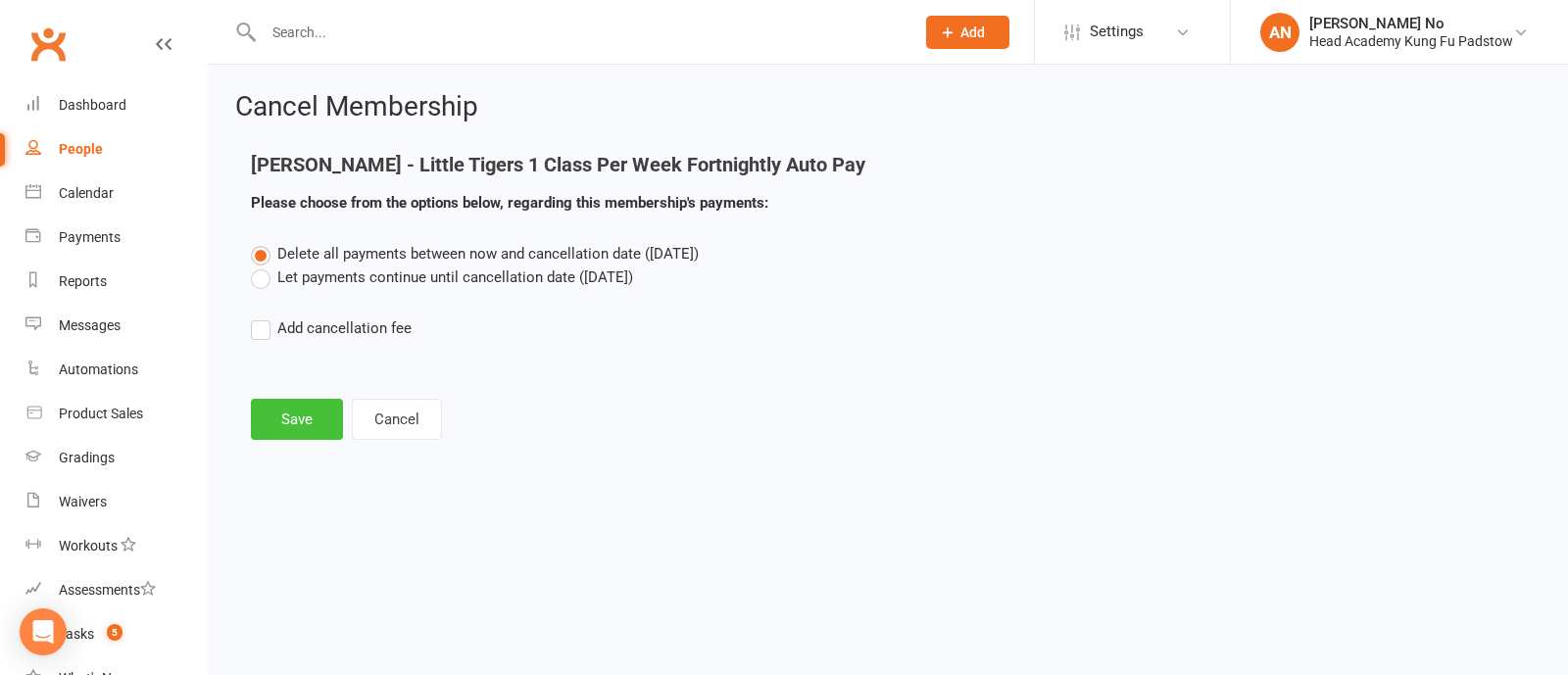
click at [309, 418] on button "Save" at bounding box center [297, 420] width 92 height 41
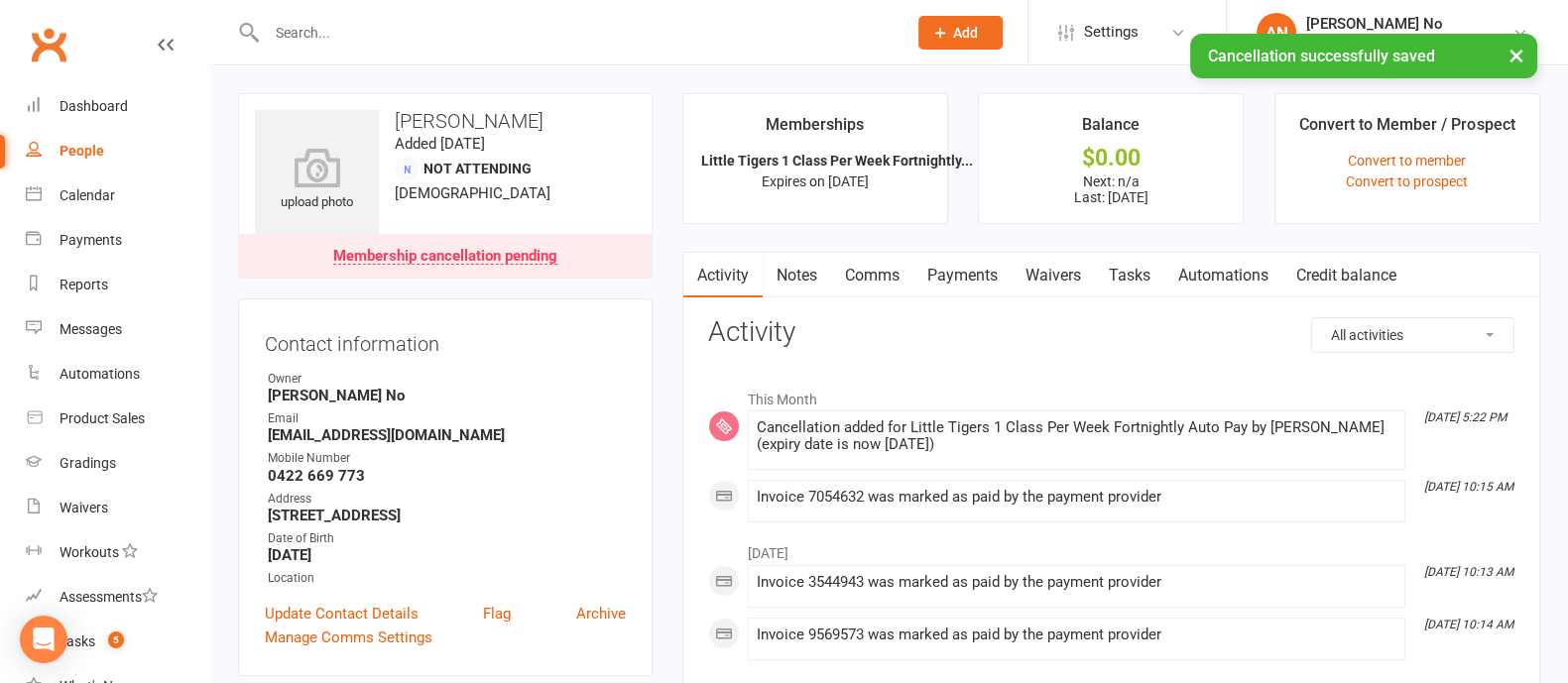
scroll to position [598, 0]
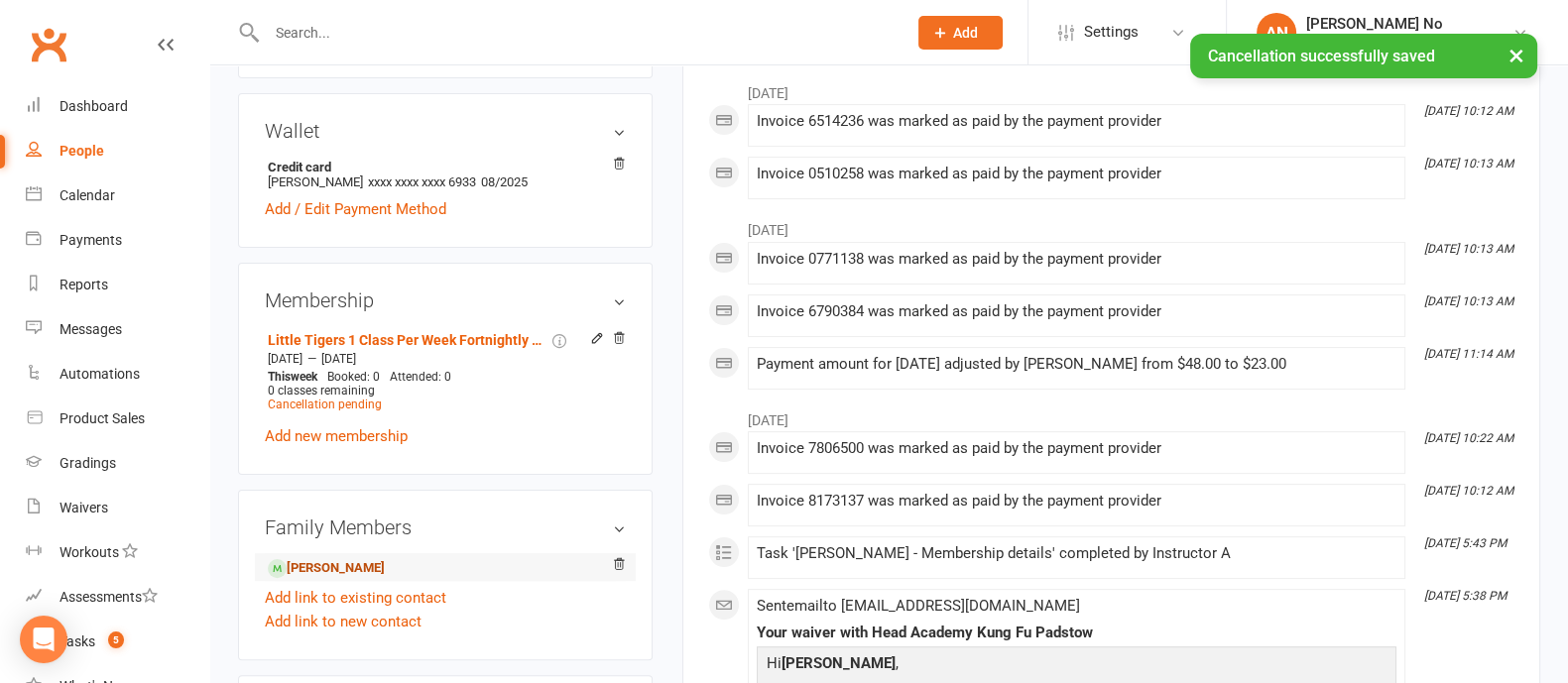
click at [385, 567] on link "[PERSON_NAME]" at bounding box center [326, 568] width 117 height 21
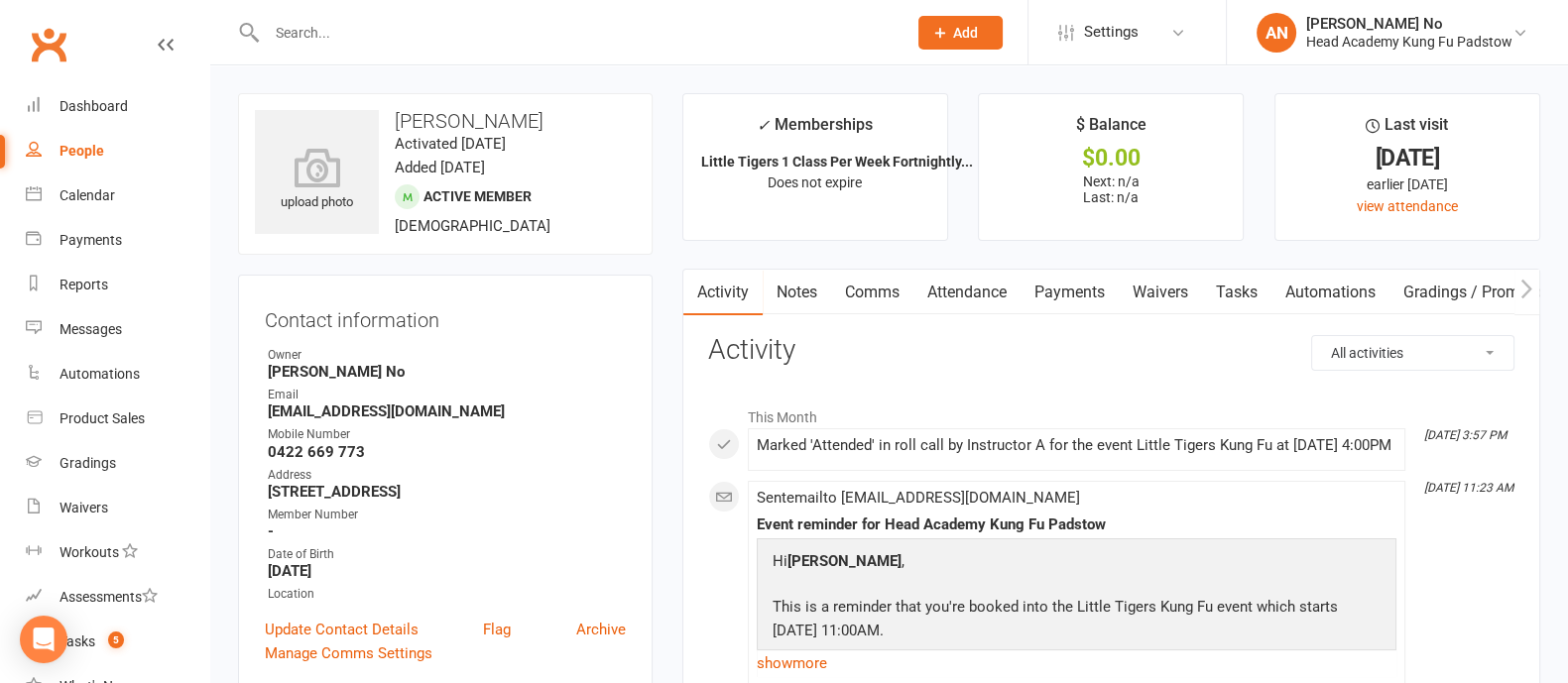
click at [781, 294] on link "Notes" at bounding box center [796, 292] width 69 height 46
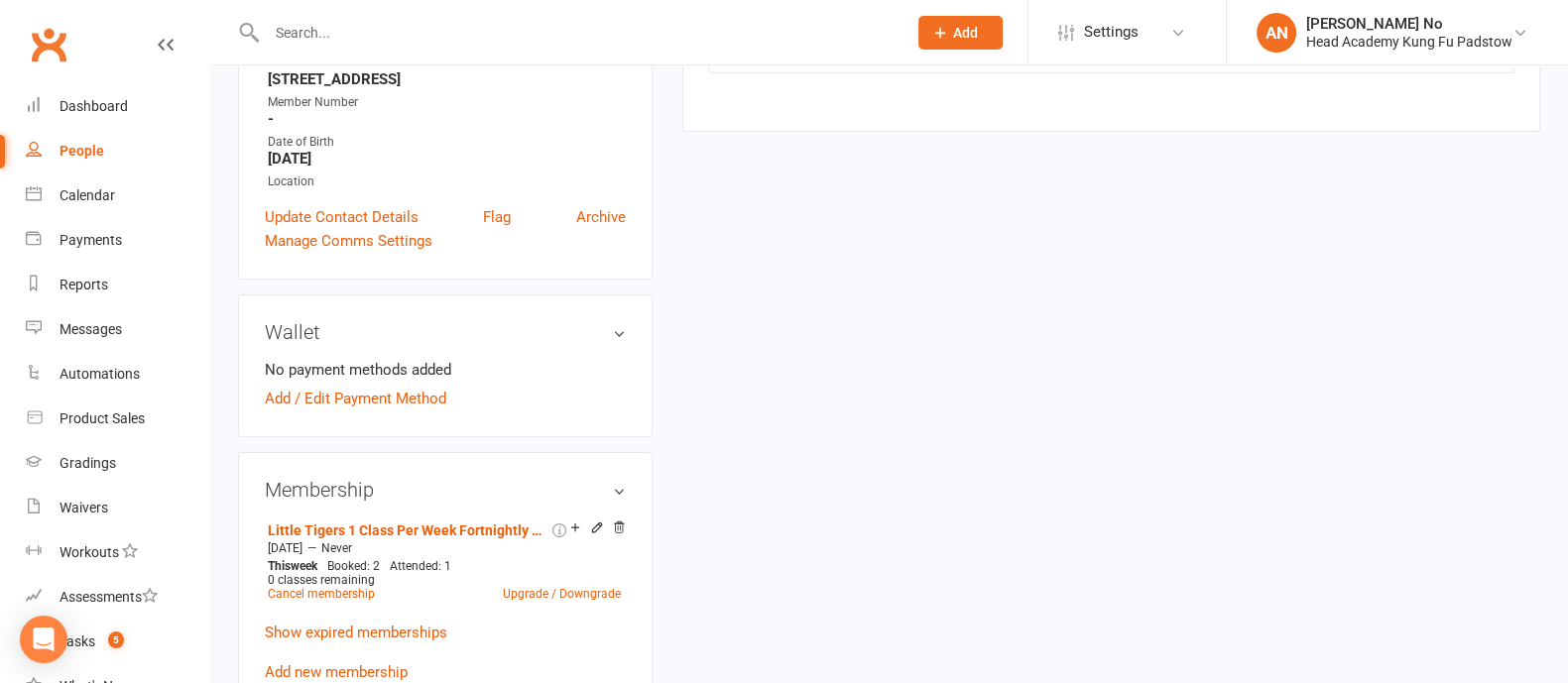
scroll to position [449, 0]
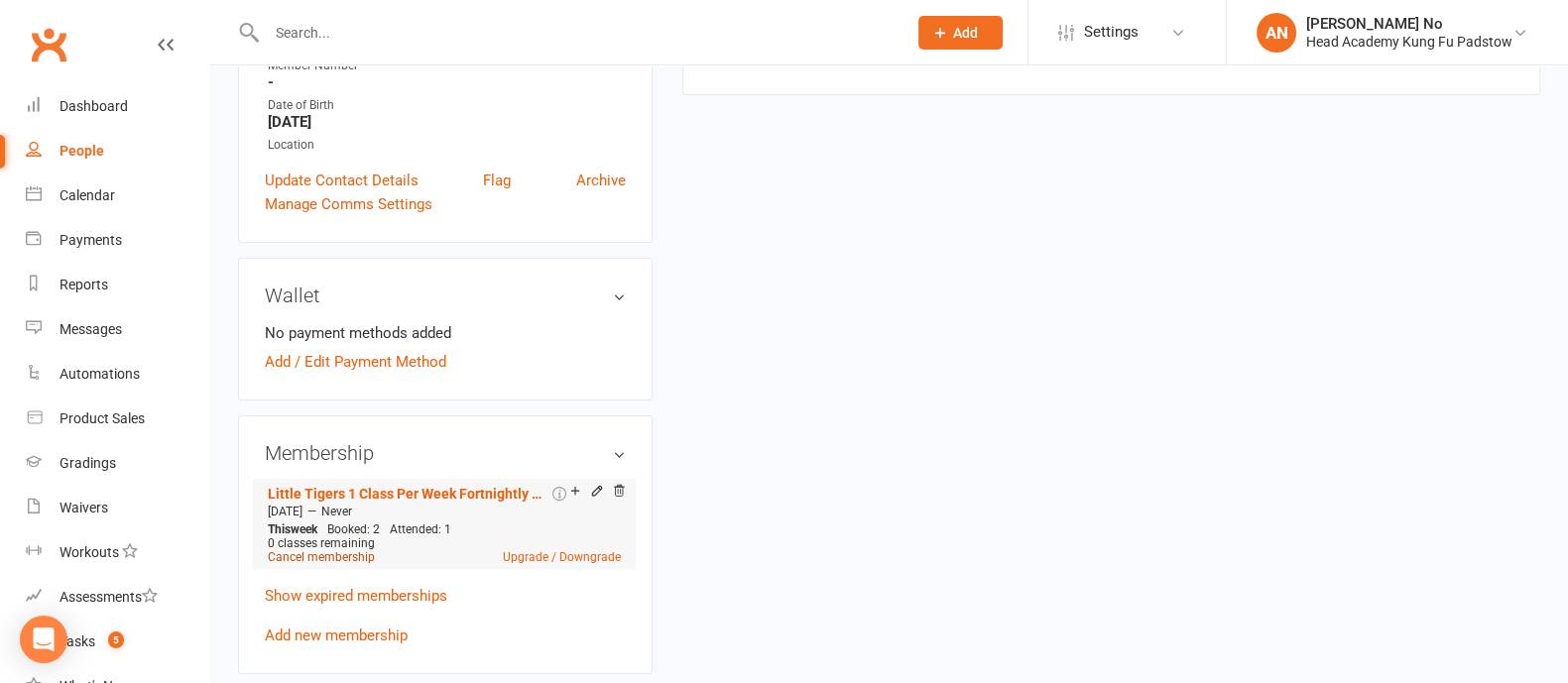
click at [350, 559] on link "Cancel membership" at bounding box center [321, 557] width 107 height 14
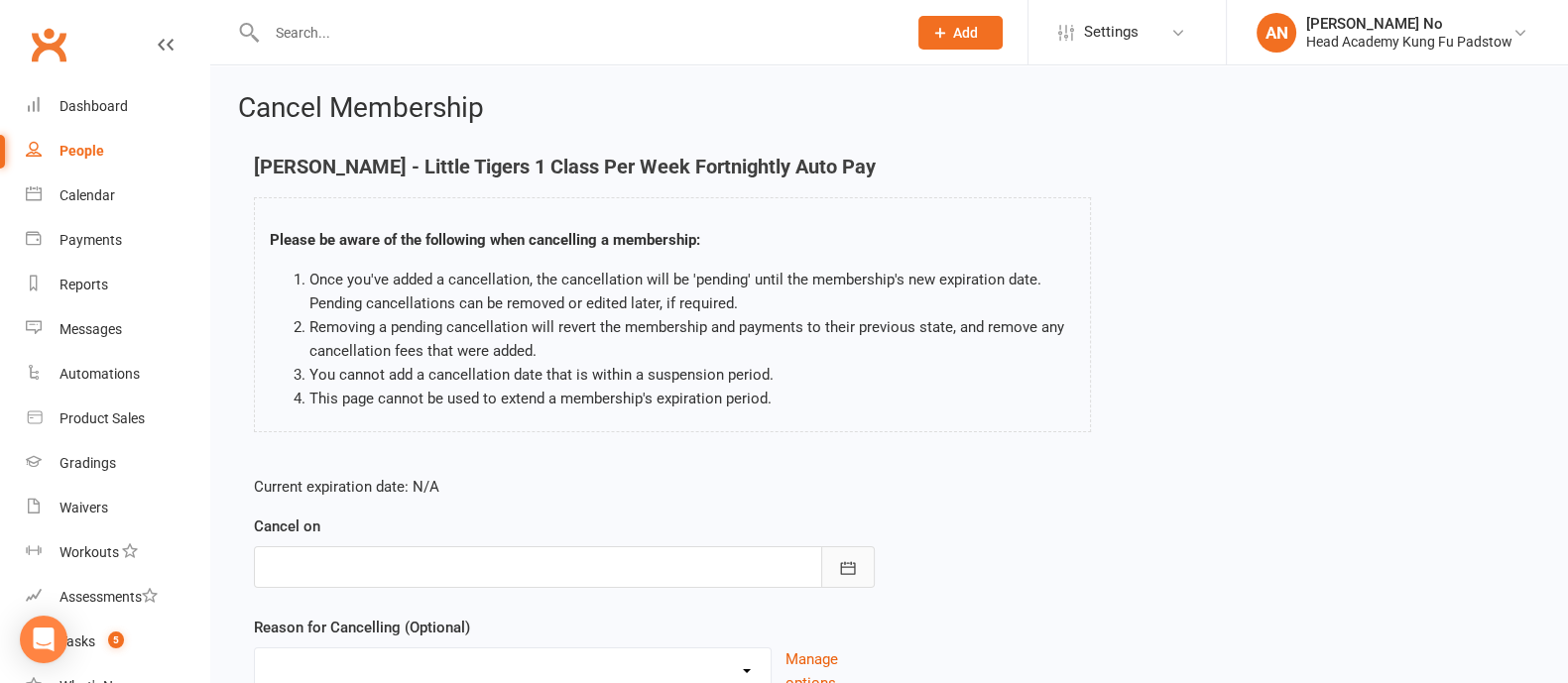
click at [839, 562] on icon "button" at bounding box center [848, 568] width 20 height 20
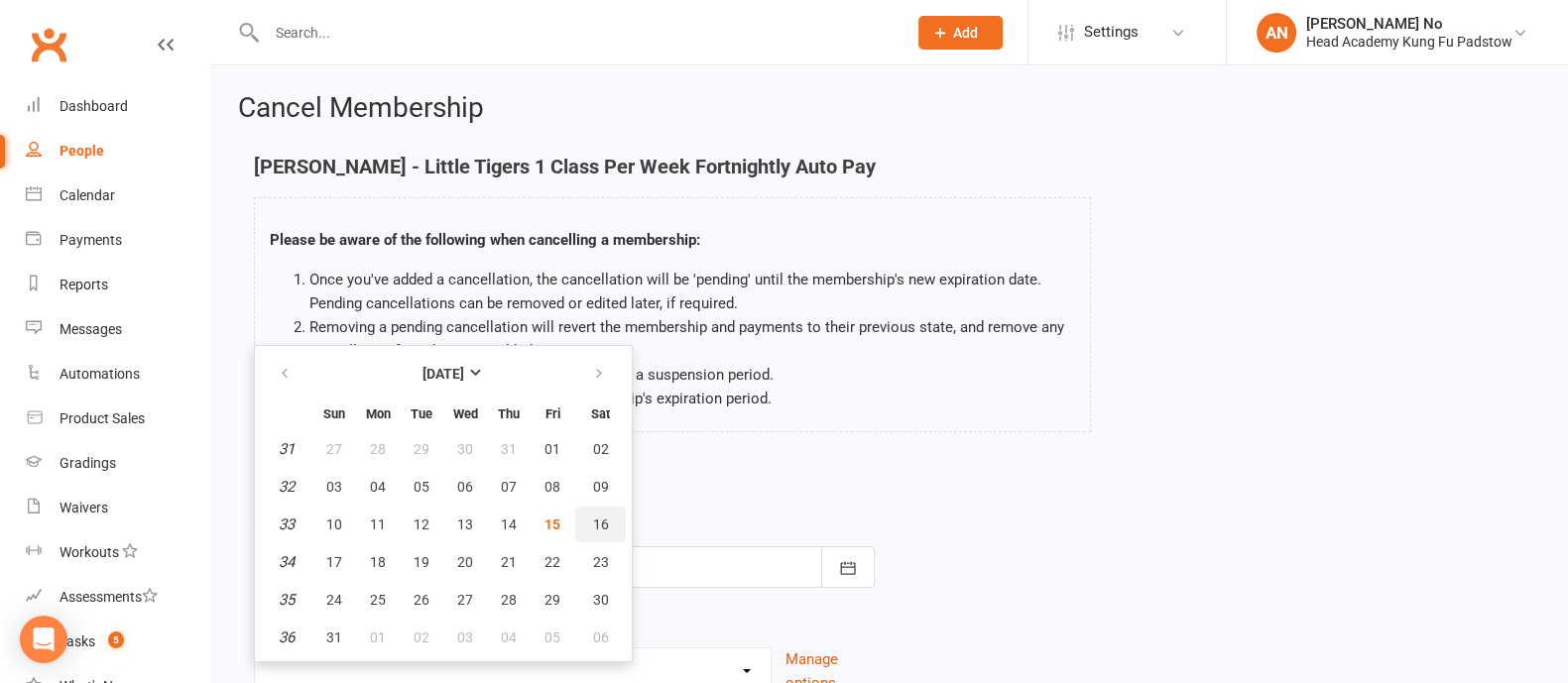
click at [597, 520] on span "16" at bounding box center [601, 525] width 16 height 16
type input "[DATE]"
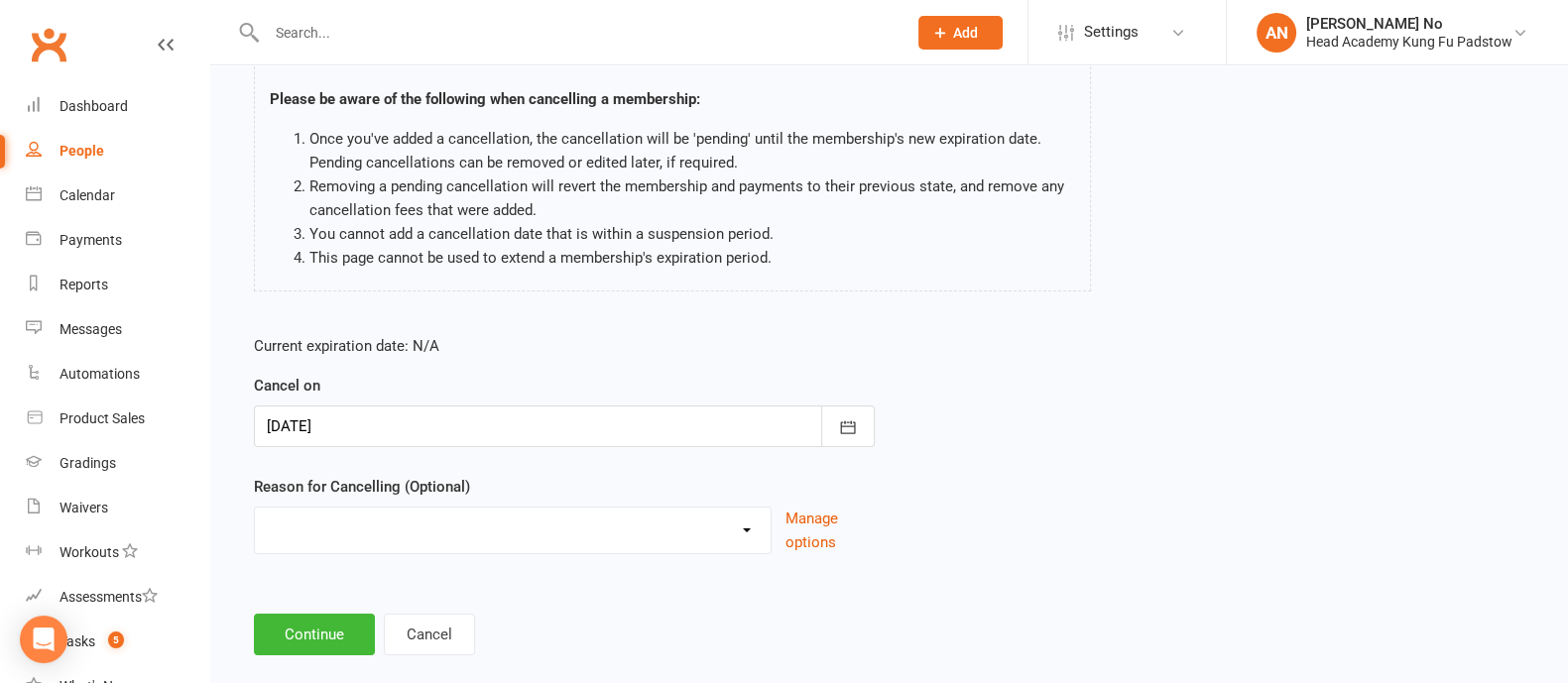
scroll to position [172, 0]
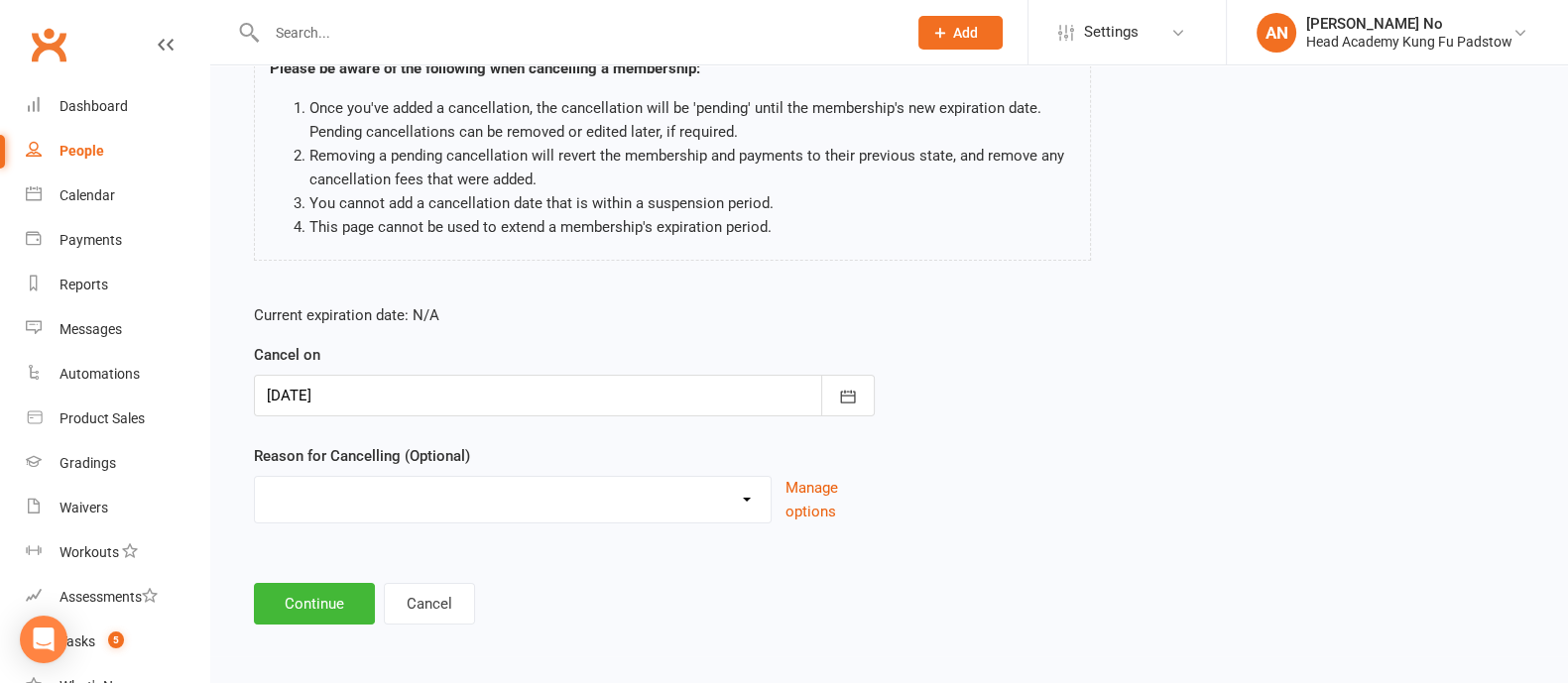
click at [694, 502] on select "Holiday Injury Other reason" at bounding box center [512, 497] width 516 height 40
select select "2"
click at [255, 477] on select "Holiday Injury Other reason" at bounding box center [512, 497] width 516 height 40
click at [389, 604] on input at bounding box center [564, 603] width 620 height 42
paste input "Wife's in hospital and can't take [PERSON_NAME] to class at the moment."
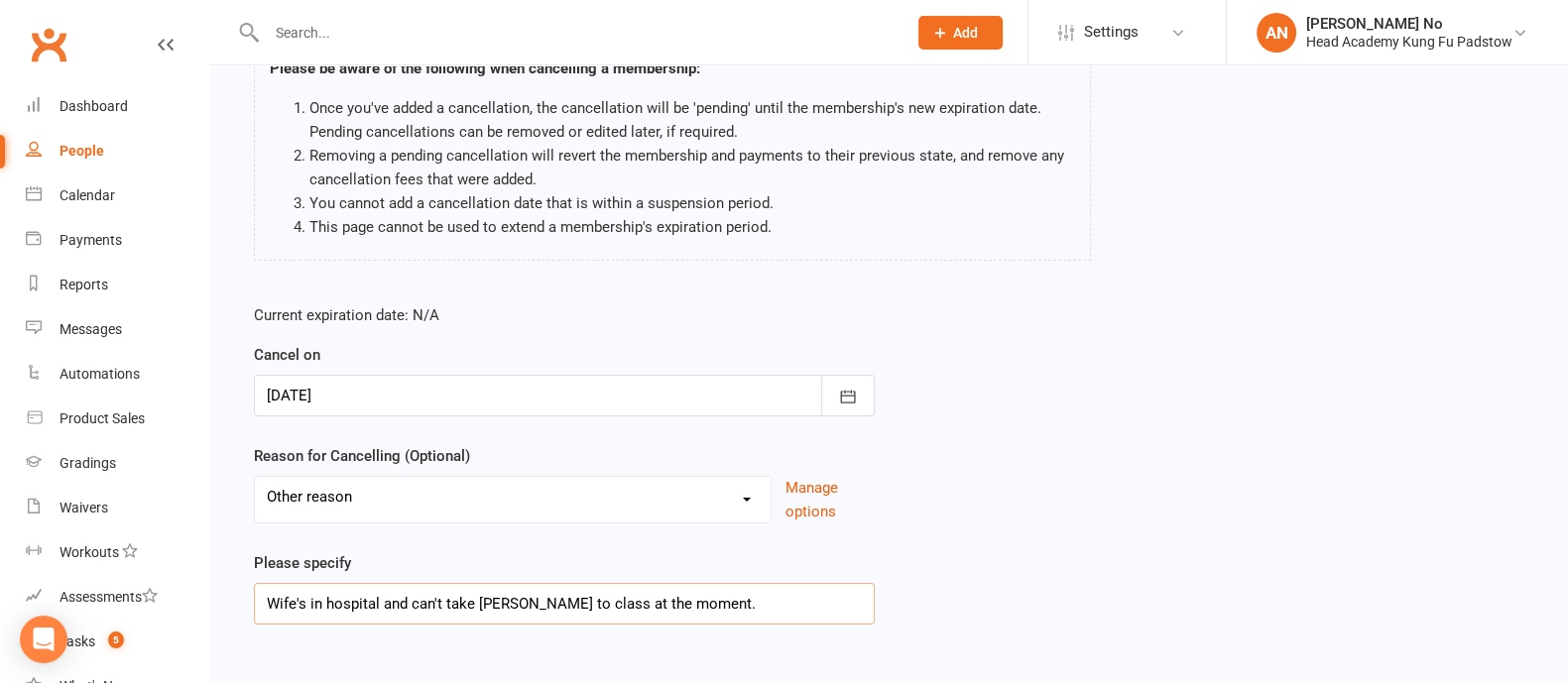
drag, startPoint x: 295, startPoint y: 601, endPoint x: 261, endPoint y: 601, distance: 34.0
click at [261, 601] on input "Wife's in hospital and can't take [PERSON_NAME] to class at the moment." at bounding box center [564, 603] width 620 height 42
click at [428, 602] on input "Mom's in hospital and can't take [PERSON_NAME] to class at the moment." at bounding box center [564, 603] width 620 height 42
drag, startPoint x: 555, startPoint y: 601, endPoint x: 471, endPoint y: 601, distance: 84.0
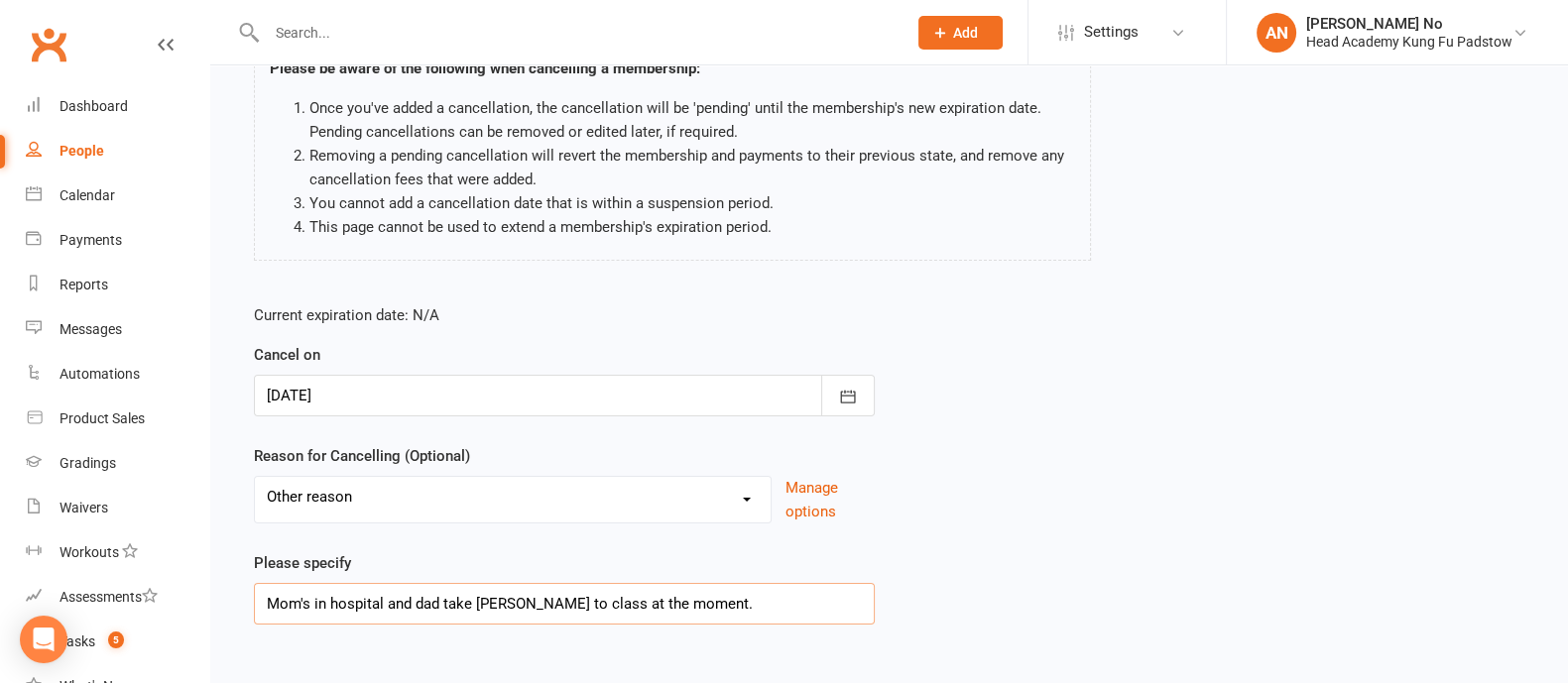
click at [471, 601] on input "Mom's in hospital and dad take [PERSON_NAME] to class at the moment." at bounding box center [564, 603] width 620 height 42
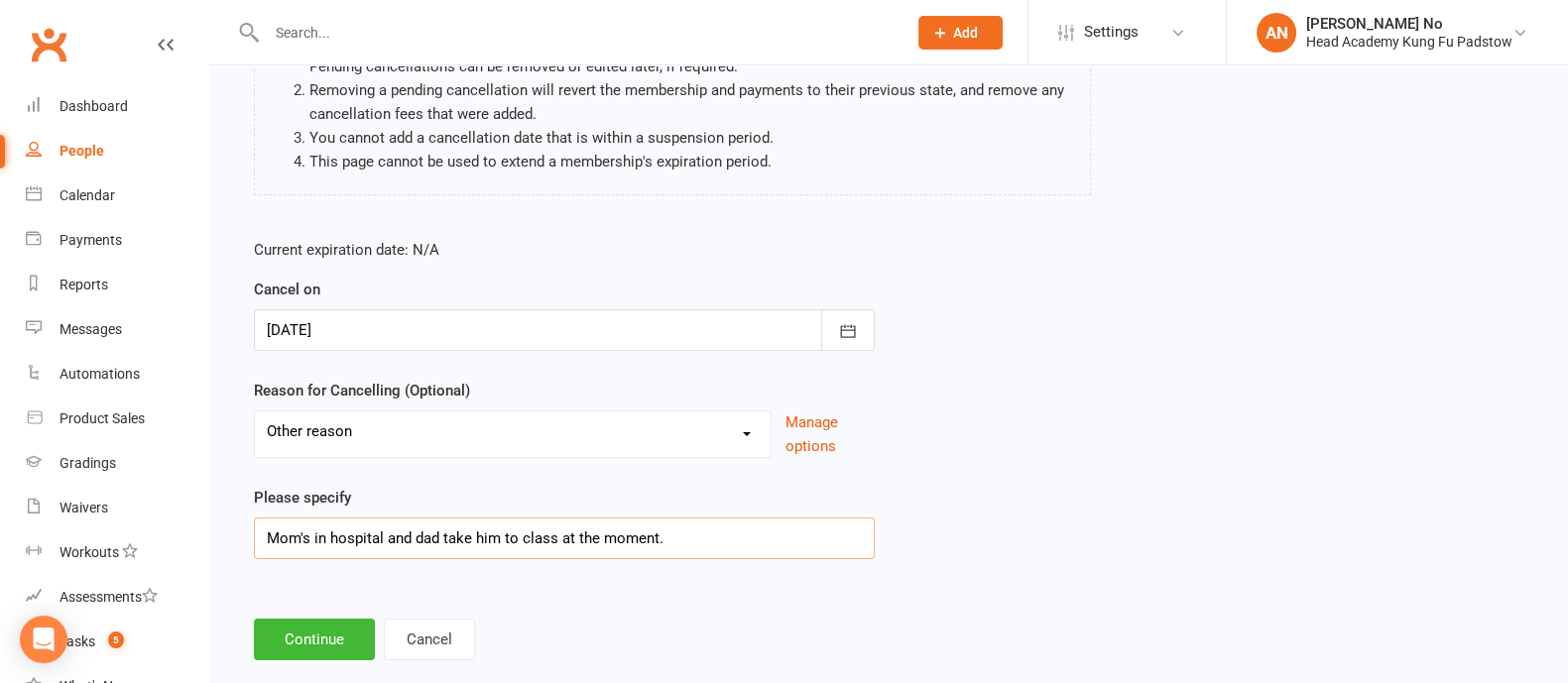
scroll to position [272, 0]
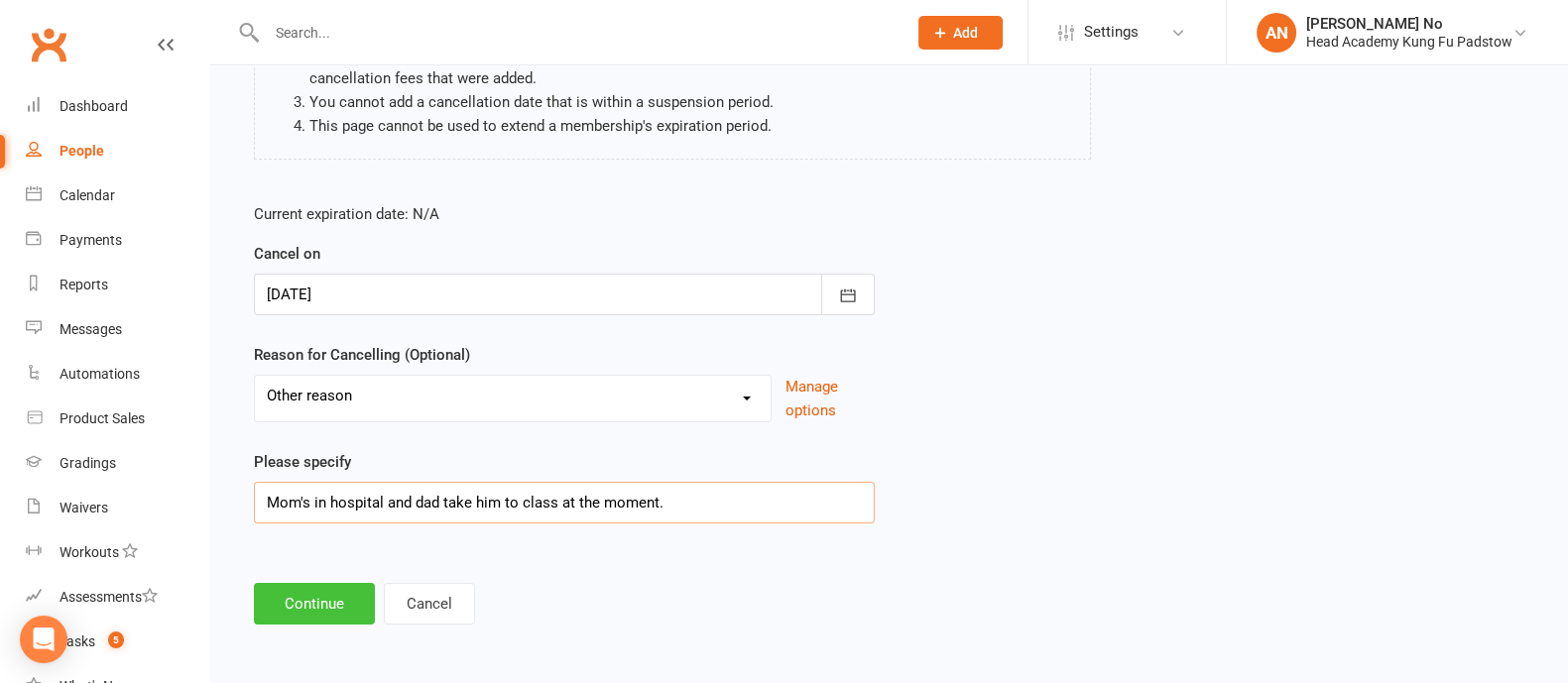
type input "Mom's in hospital and dad take him to class at the moment."
click at [322, 606] on button "Continue" at bounding box center [314, 603] width 121 height 42
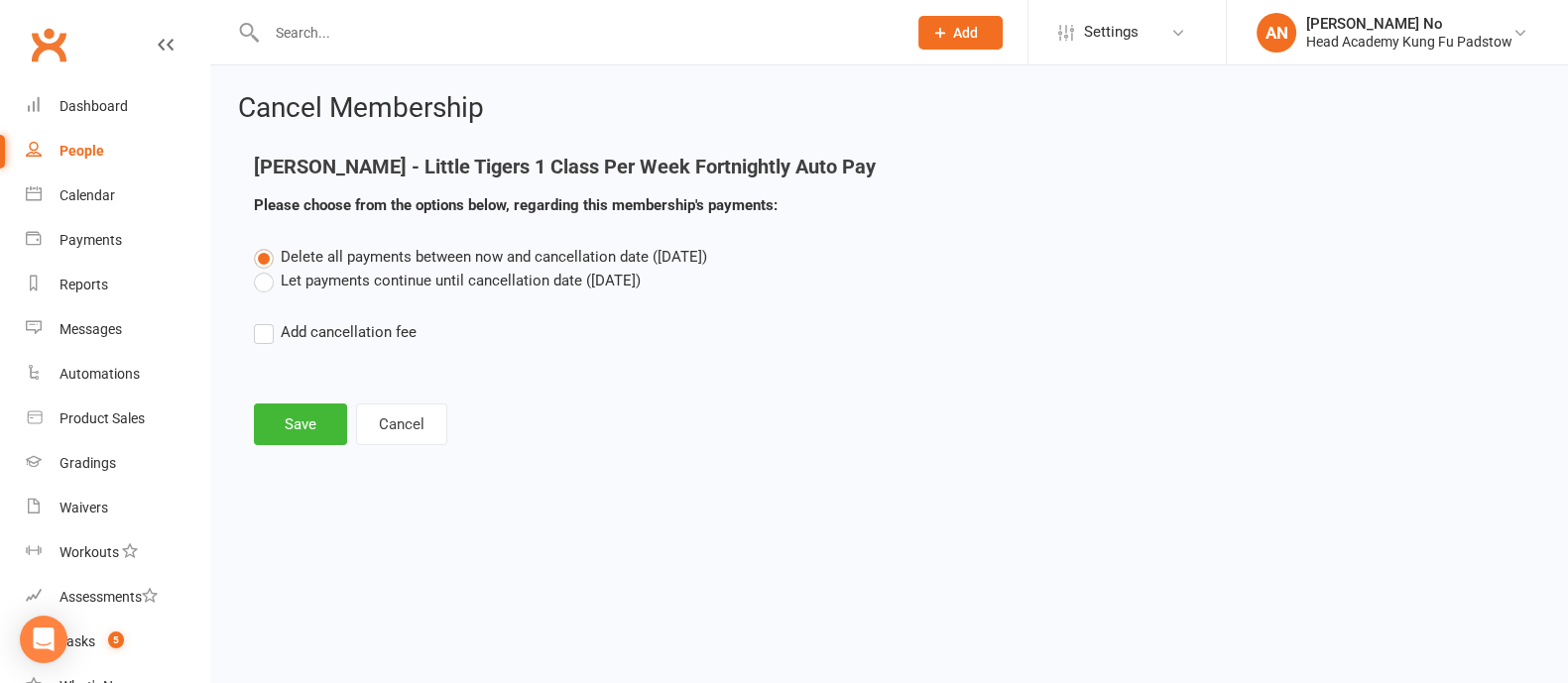
scroll to position [0, 0]
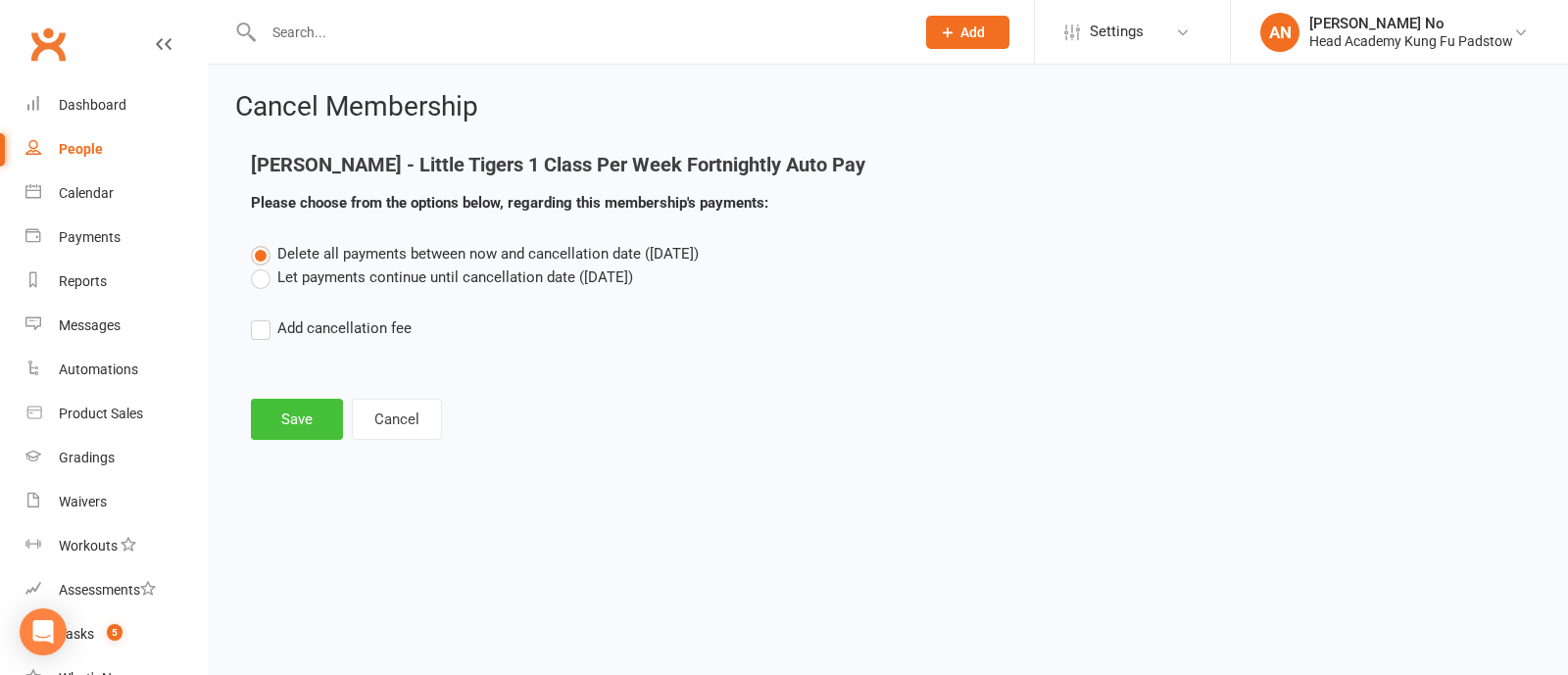
click at [282, 432] on button "Save" at bounding box center [297, 420] width 92 height 41
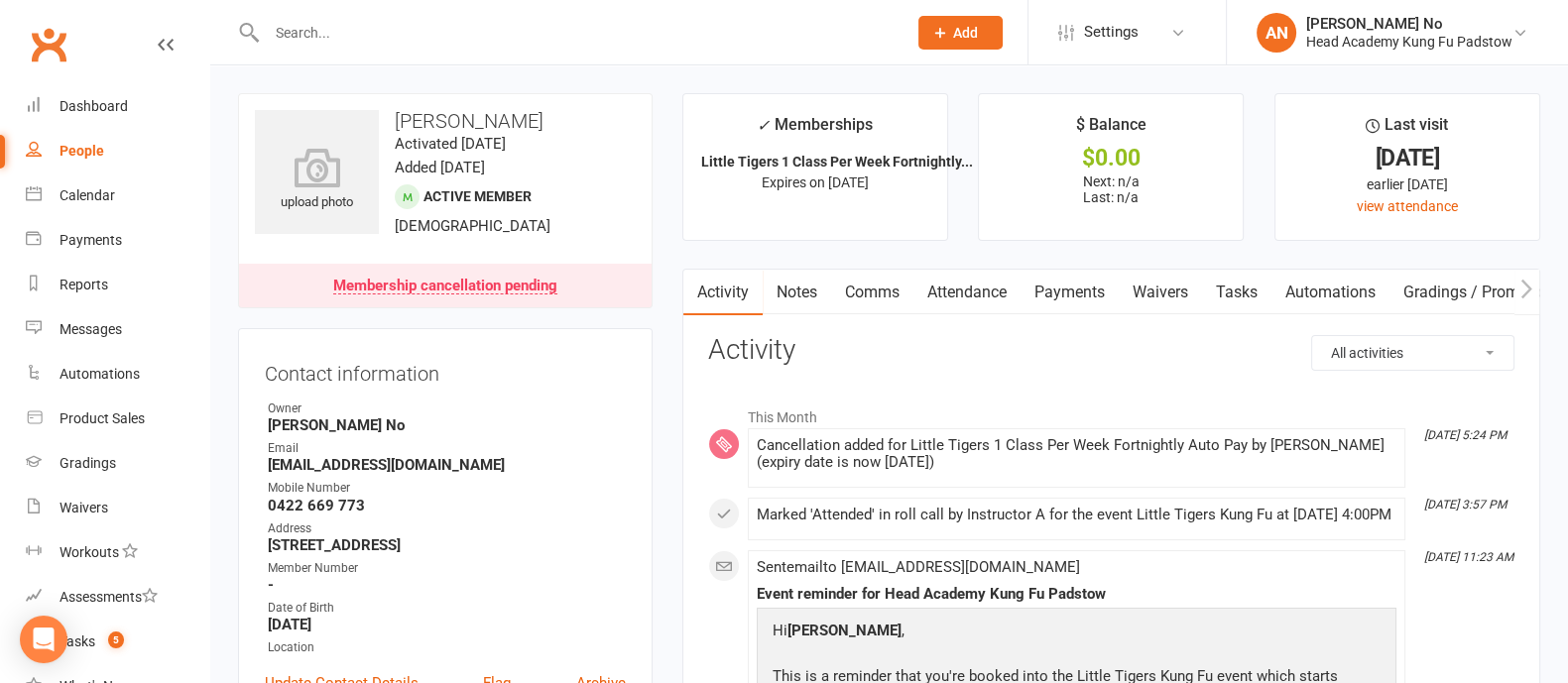
click at [333, 37] on input "text" at bounding box center [576, 33] width 631 height 28
paste input "0424698996"
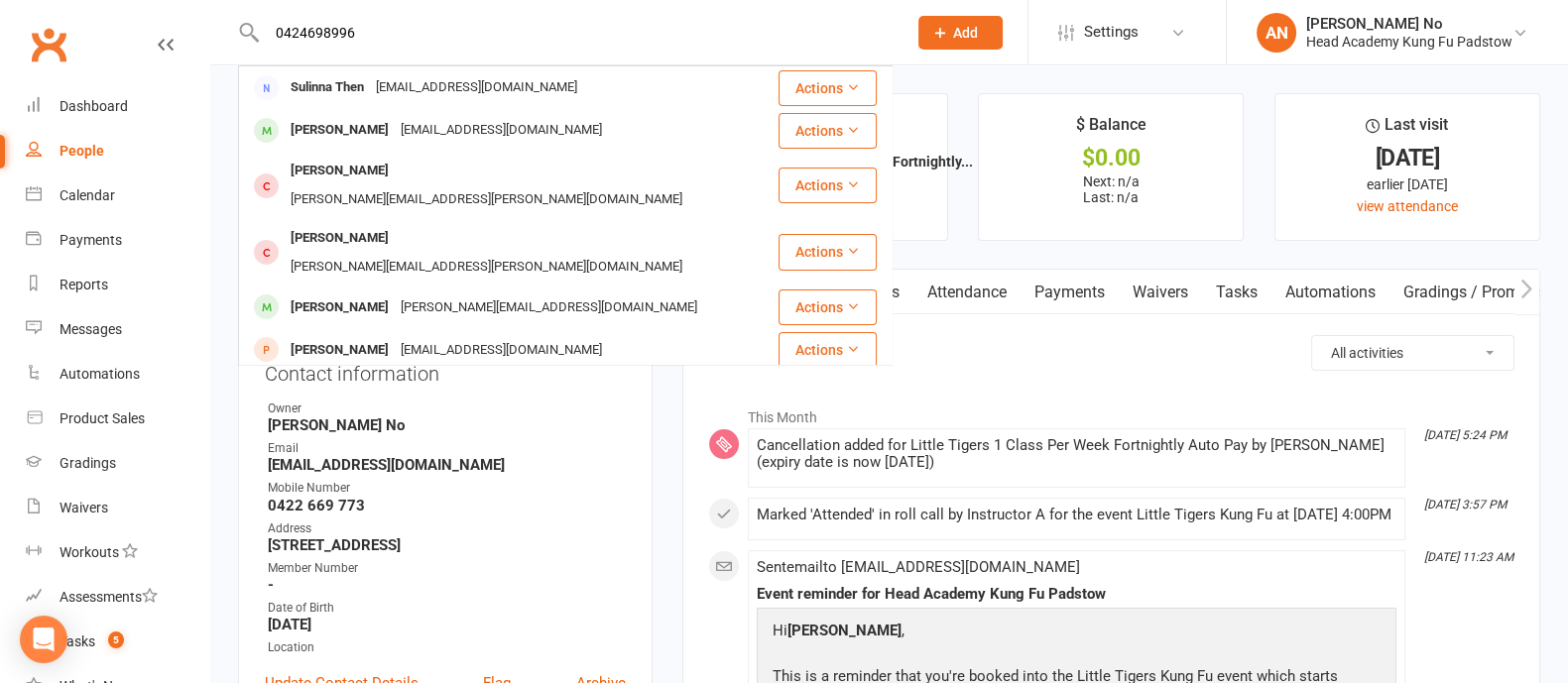
type input "0424698996"
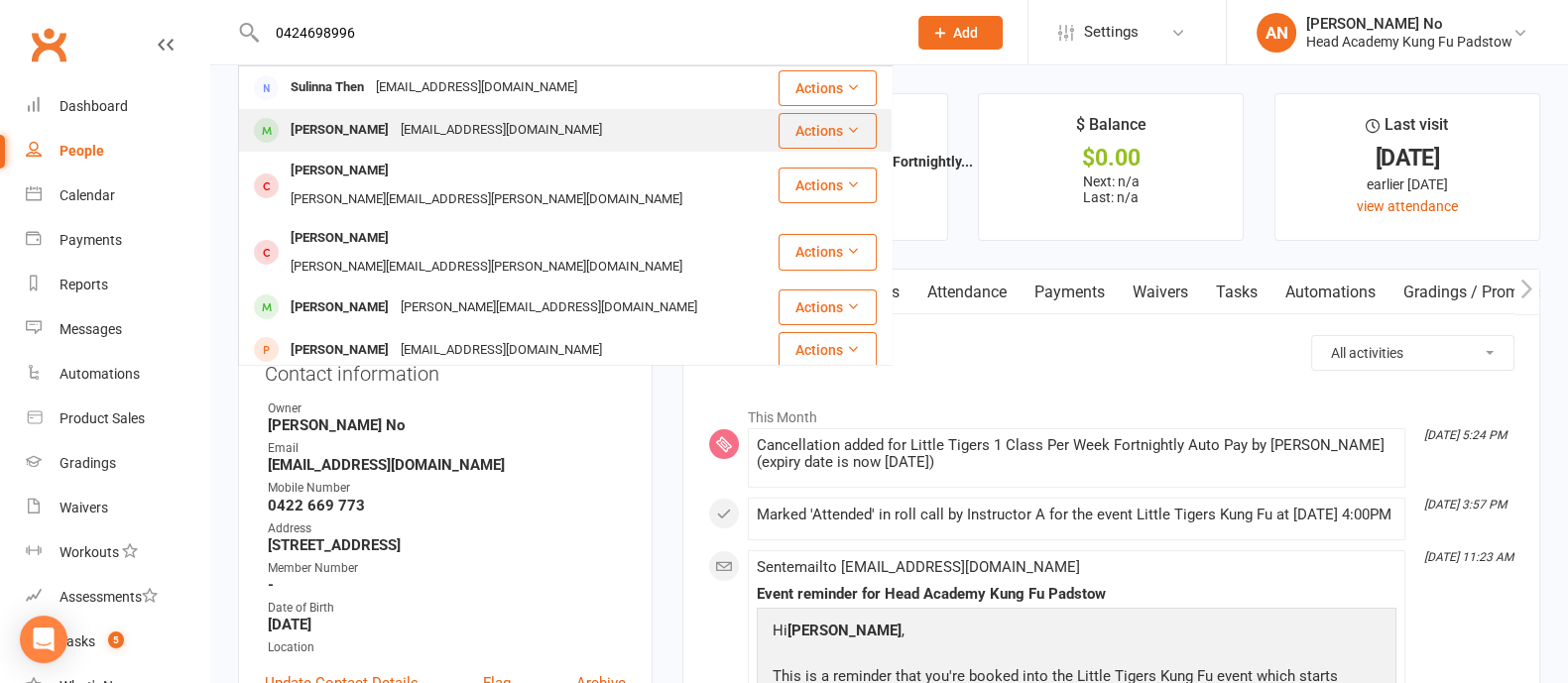
click at [344, 133] on div "[PERSON_NAME]" at bounding box center [339, 130] width 110 height 29
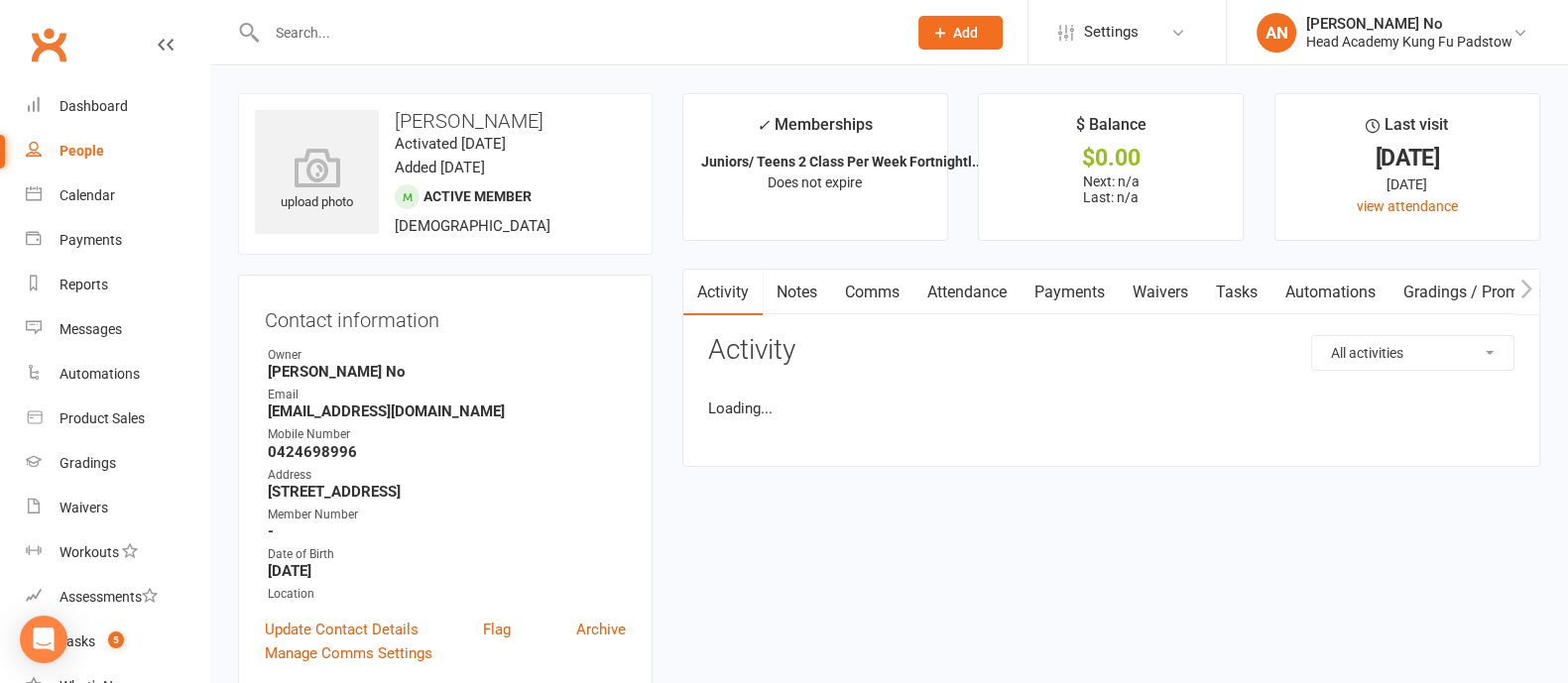
click at [965, 293] on link "Attendance" at bounding box center [966, 292] width 107 height 46
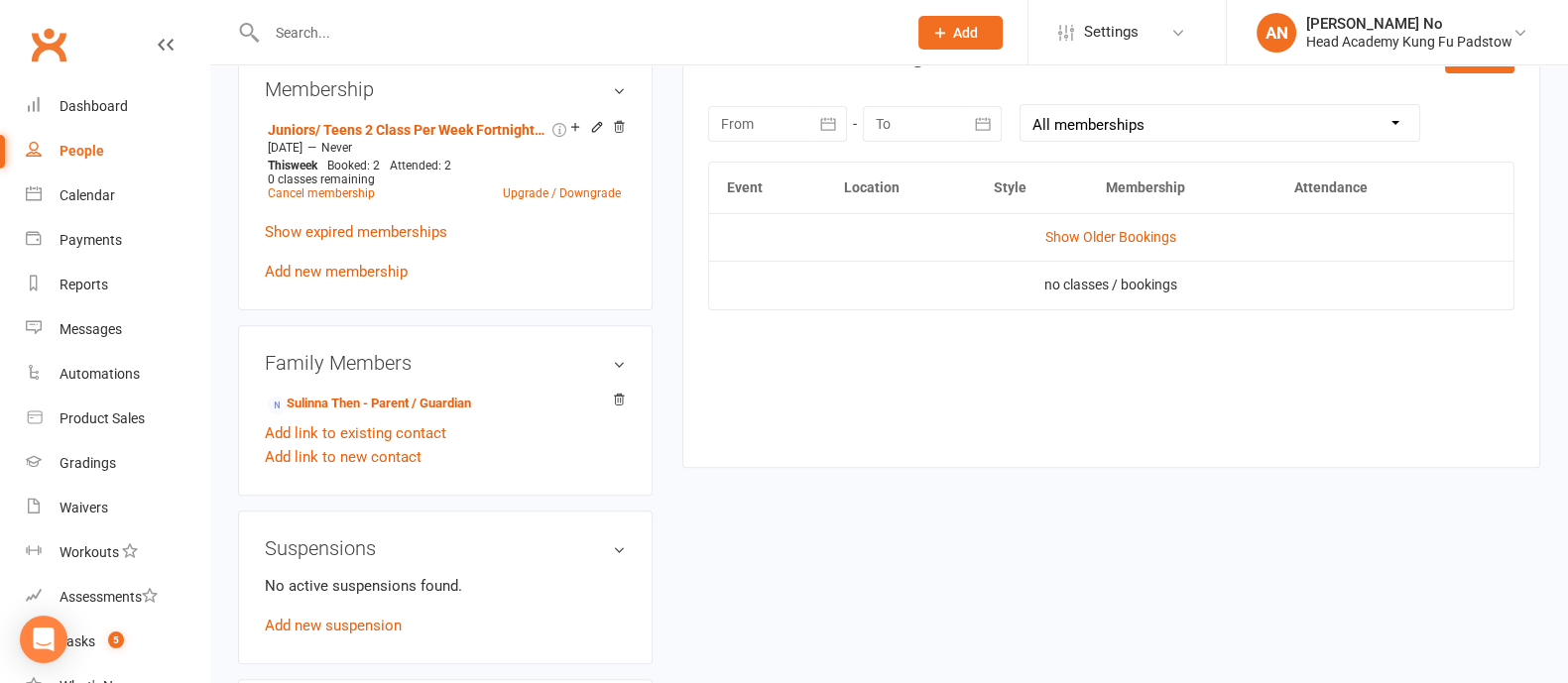
scroll to position [814, 0]
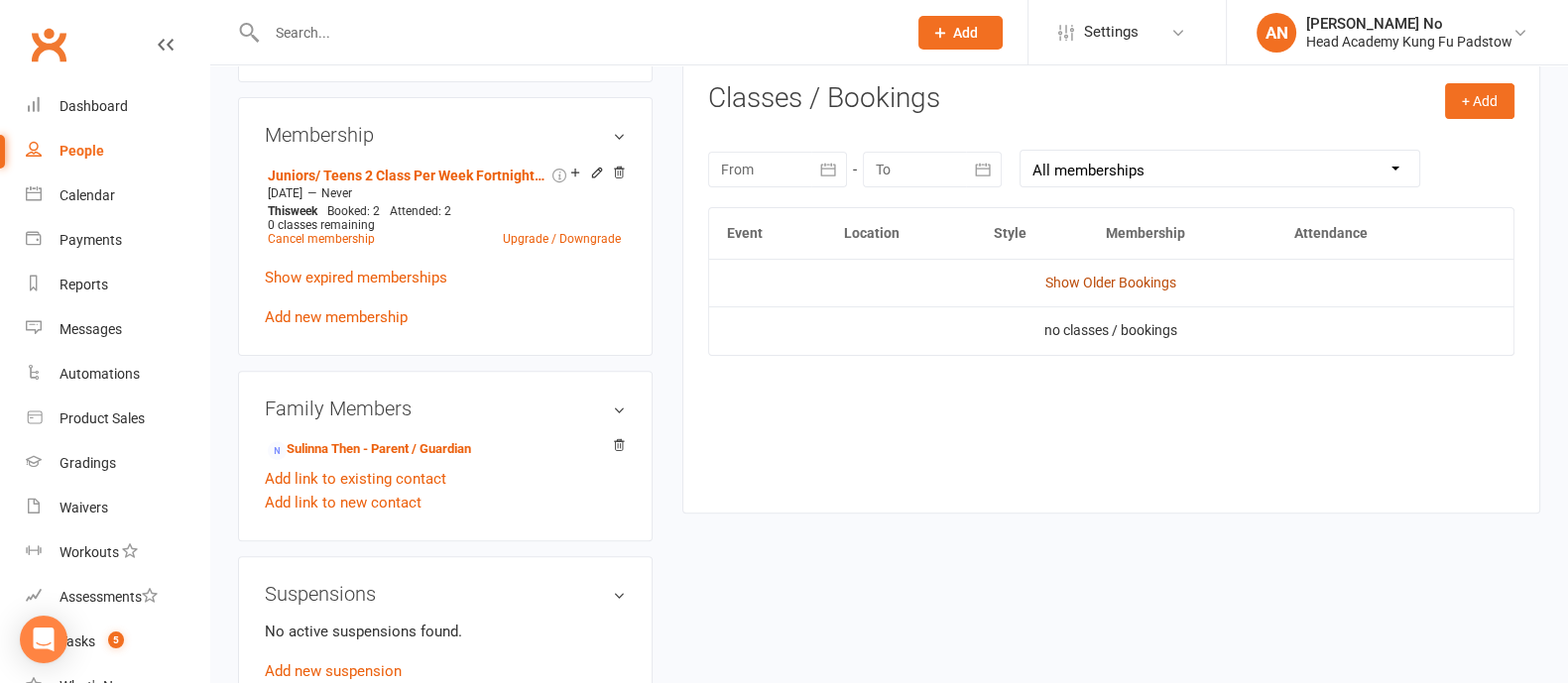
click at [1146, 279] on link "Show Older Bookings" at bounding box center [1111, 282] width 131 height 16
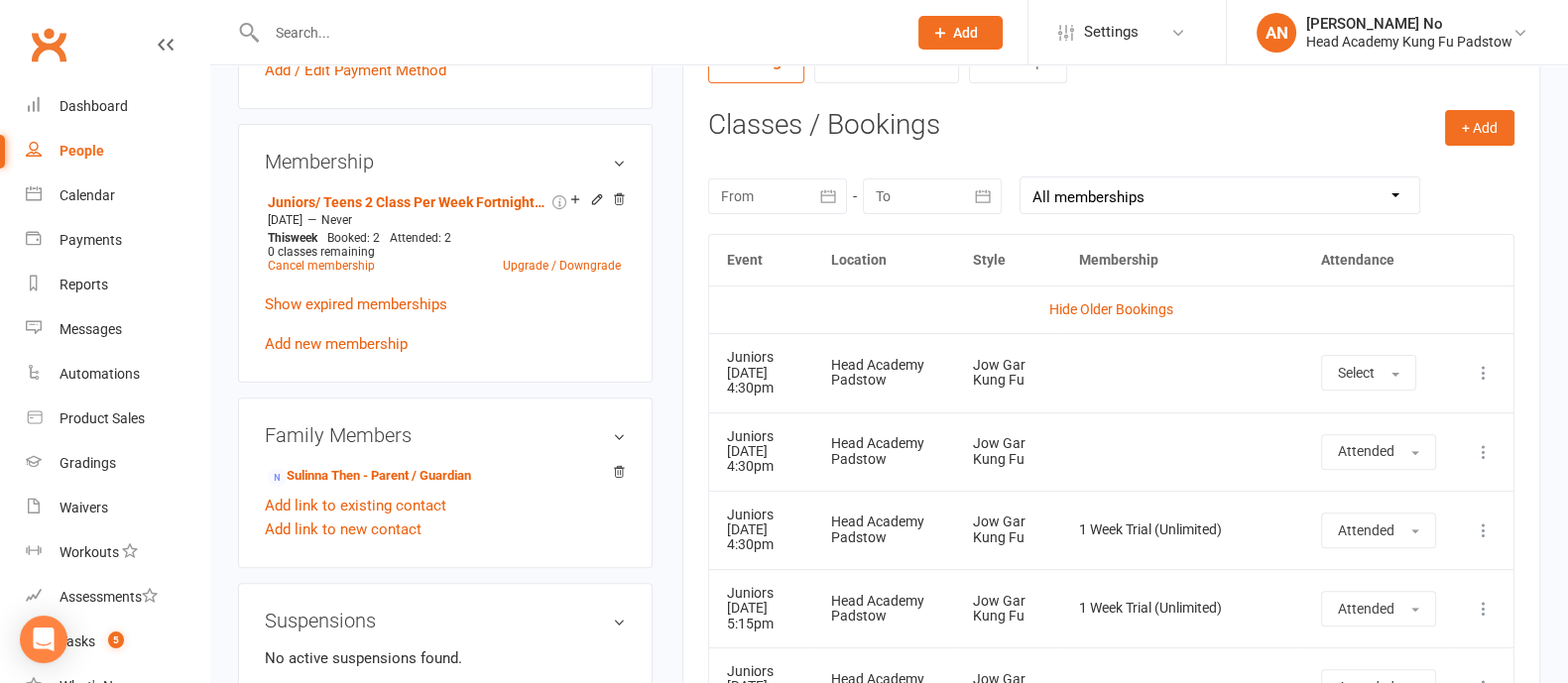
scroll to position [188, 0]
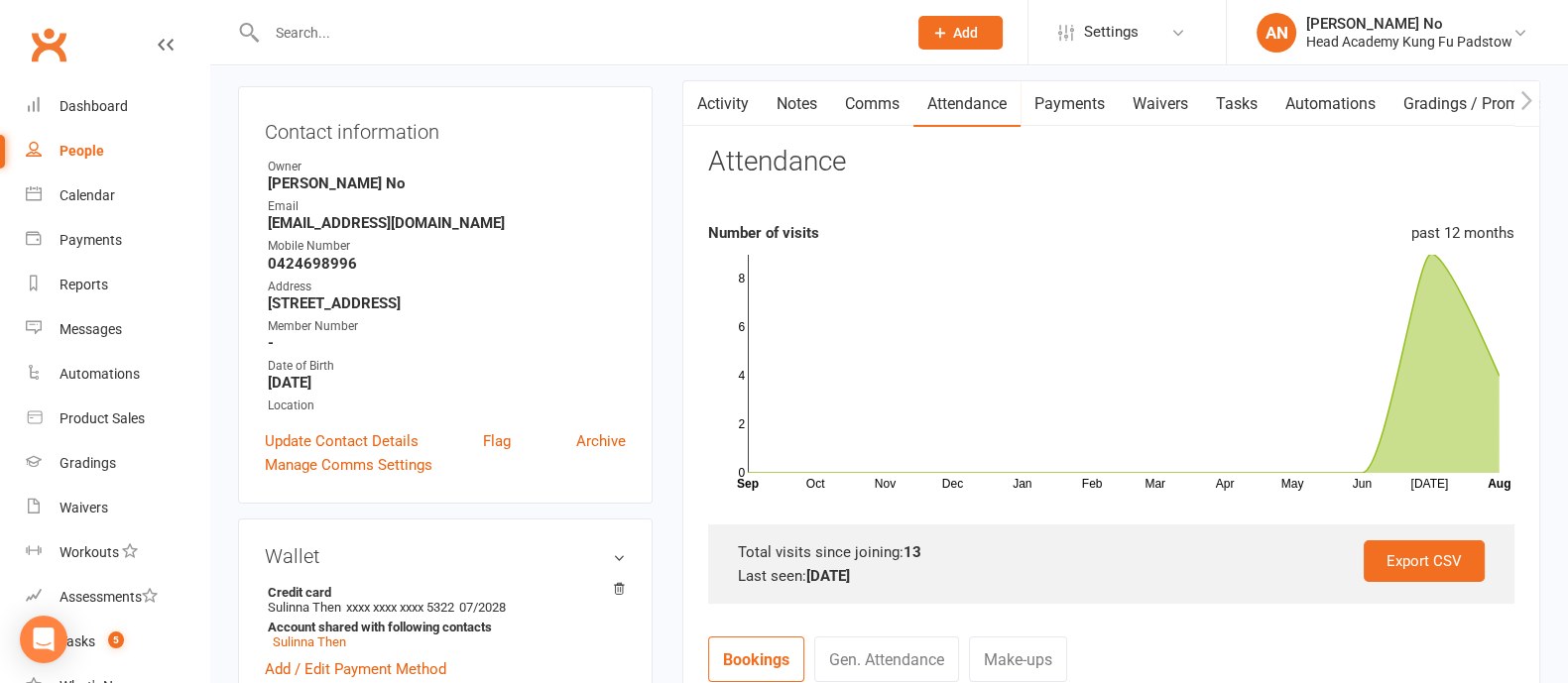
click at [326, 22] on input "text" at bounding box center [576, 33] width 631 height 28
paste input "[PERSON_NAME]"
type input "[PERSON_NAME]"
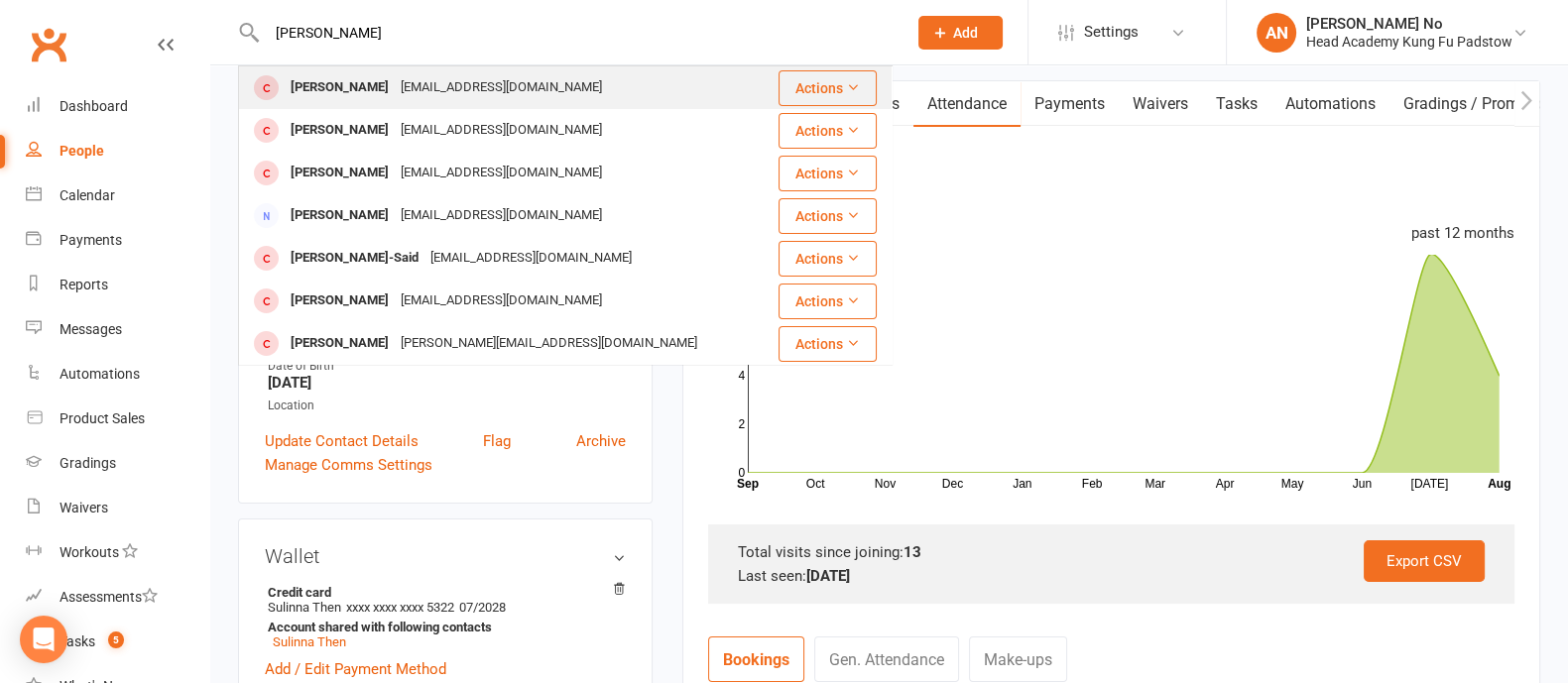
click at [338, 83] on div "[PERSON_NAME]" at bounding box center [339, 87] width 110 height 29
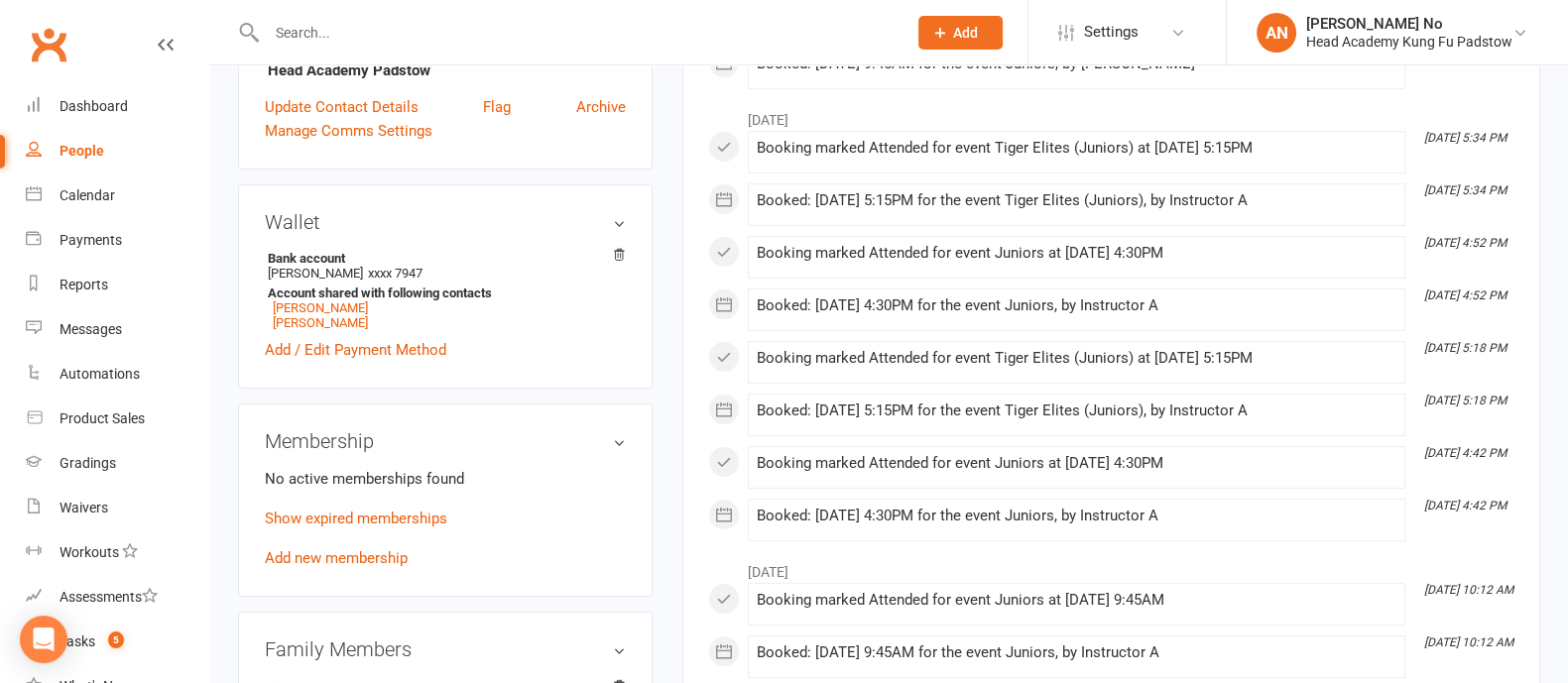
scroll to position [530, 0]
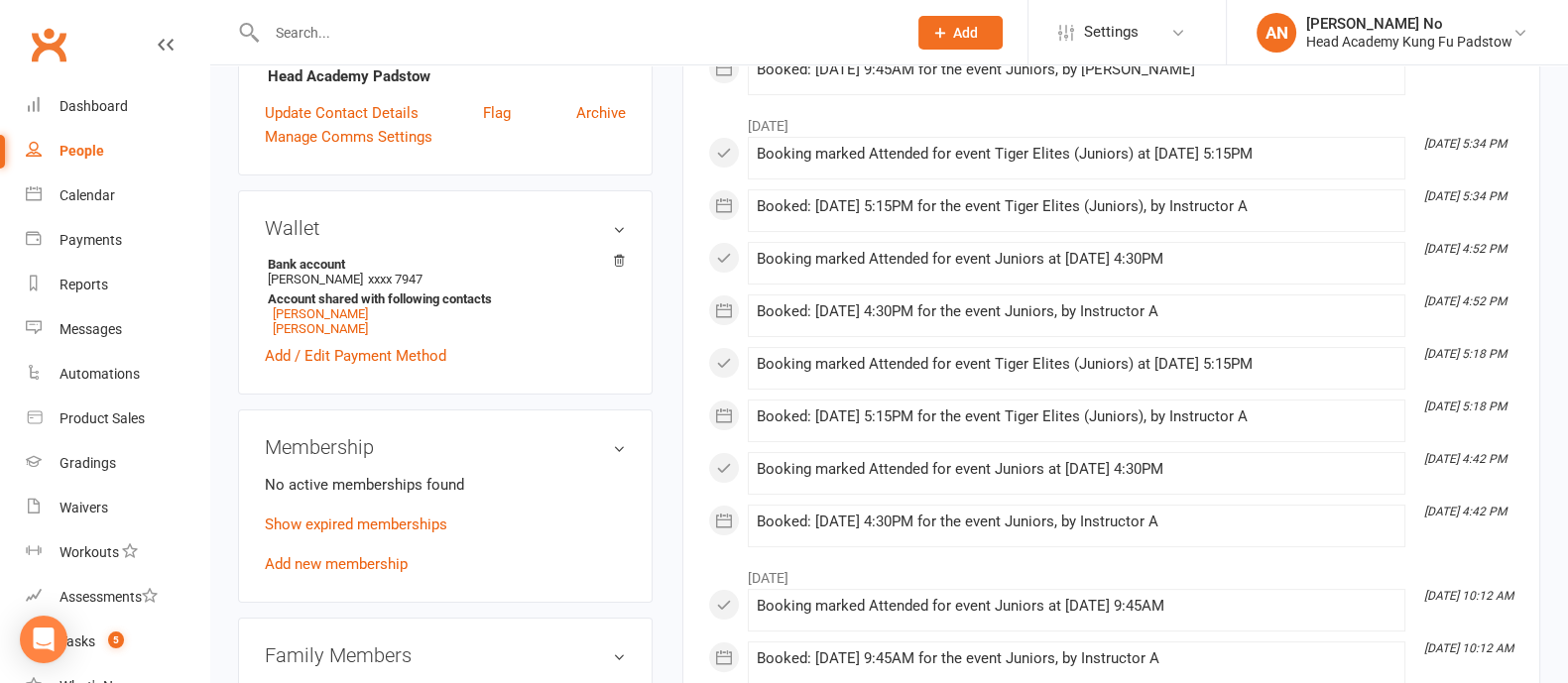
click at [415, 536] on p "Show expired memberships" at bounding box center [444, 525] width 361 height 24
click at [410, 531] on link "Show expired memberships" at bounding box center [355, 525] width 182 height 18
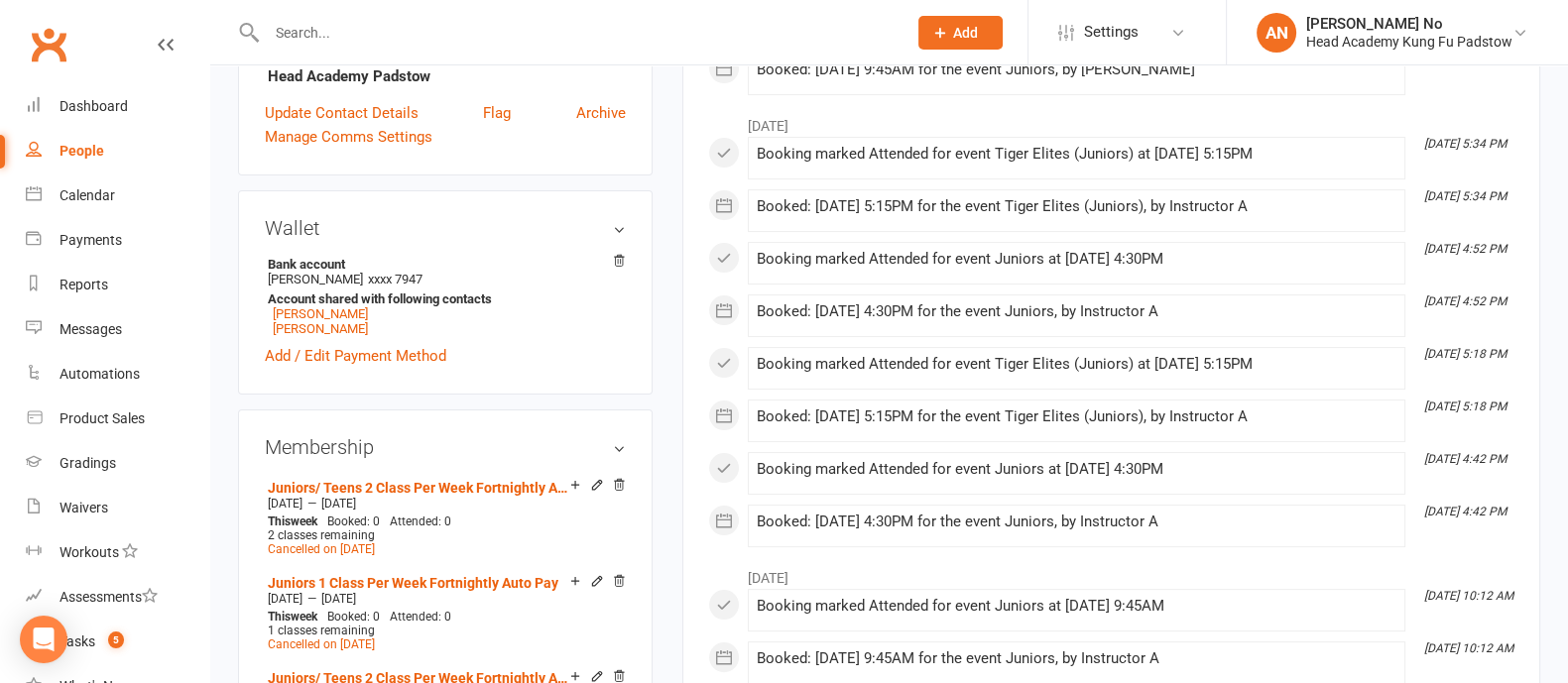
click at [311, 25] on input "text" at bounding box center [576, 33] width 631 height 28
paste input "[PERSON_NAME]"
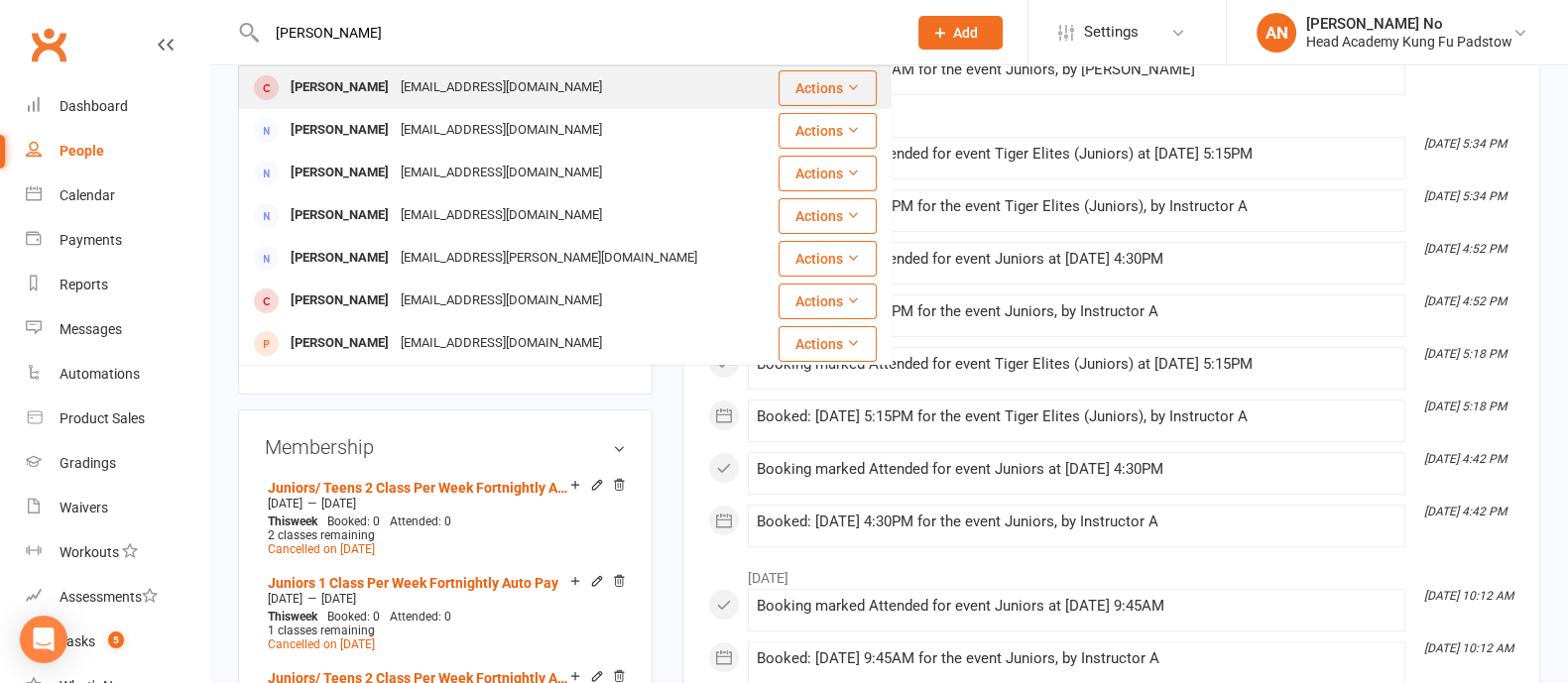
type input "[PERSON_NAME]"
click at [335, 87] on div "[PERSON_NAME]" at bounding box center [339, 87] width 110 height 29
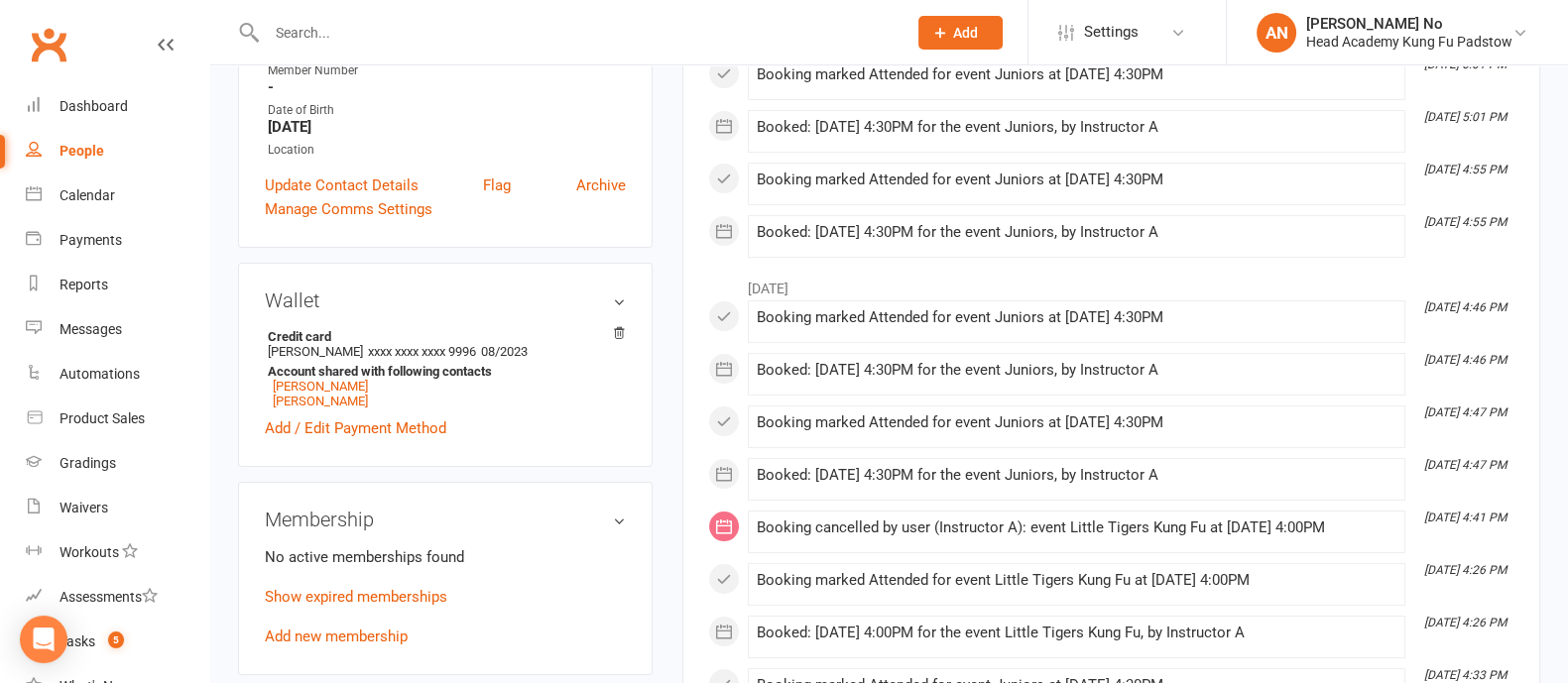
scroll to position [463, 0]
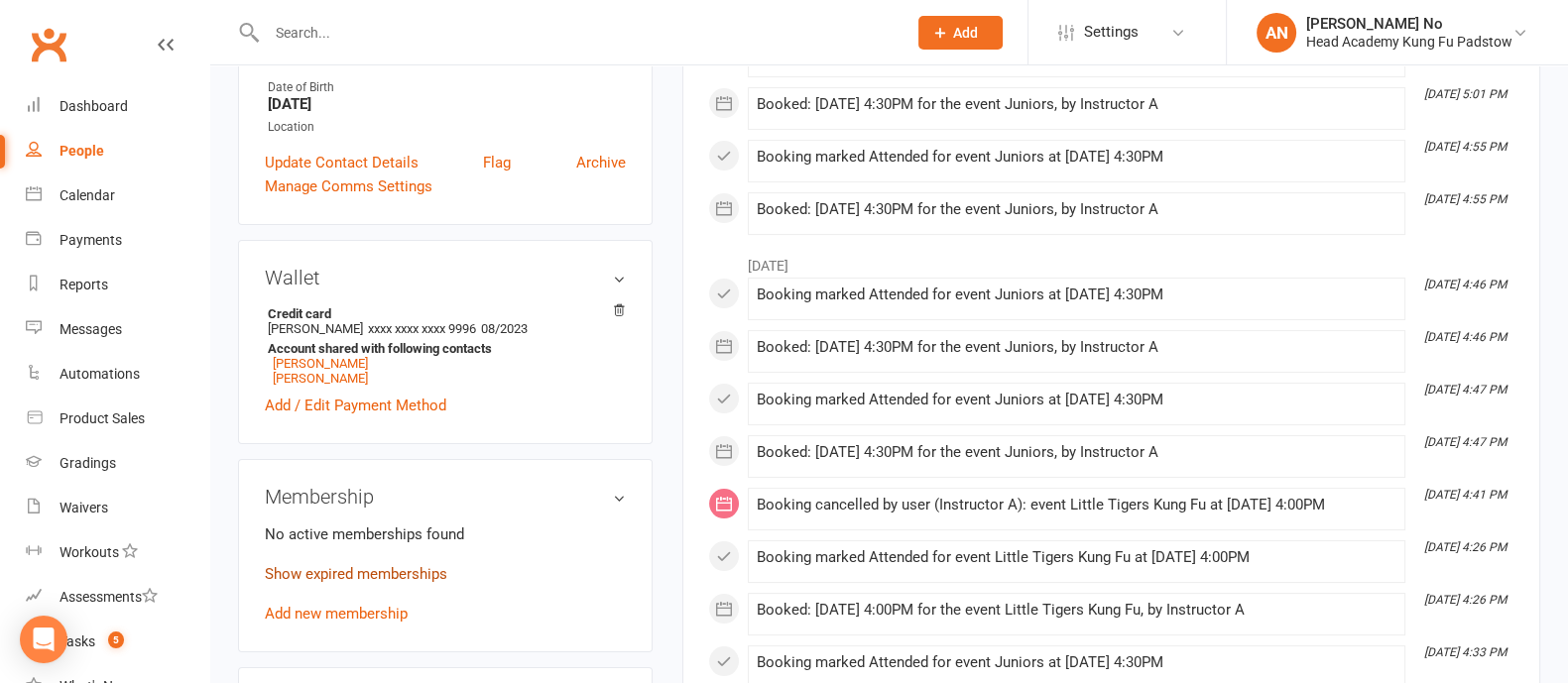
click at [398, 576] on link "Show expired memberships" at bounding box center [355, 574] width 182 height 18
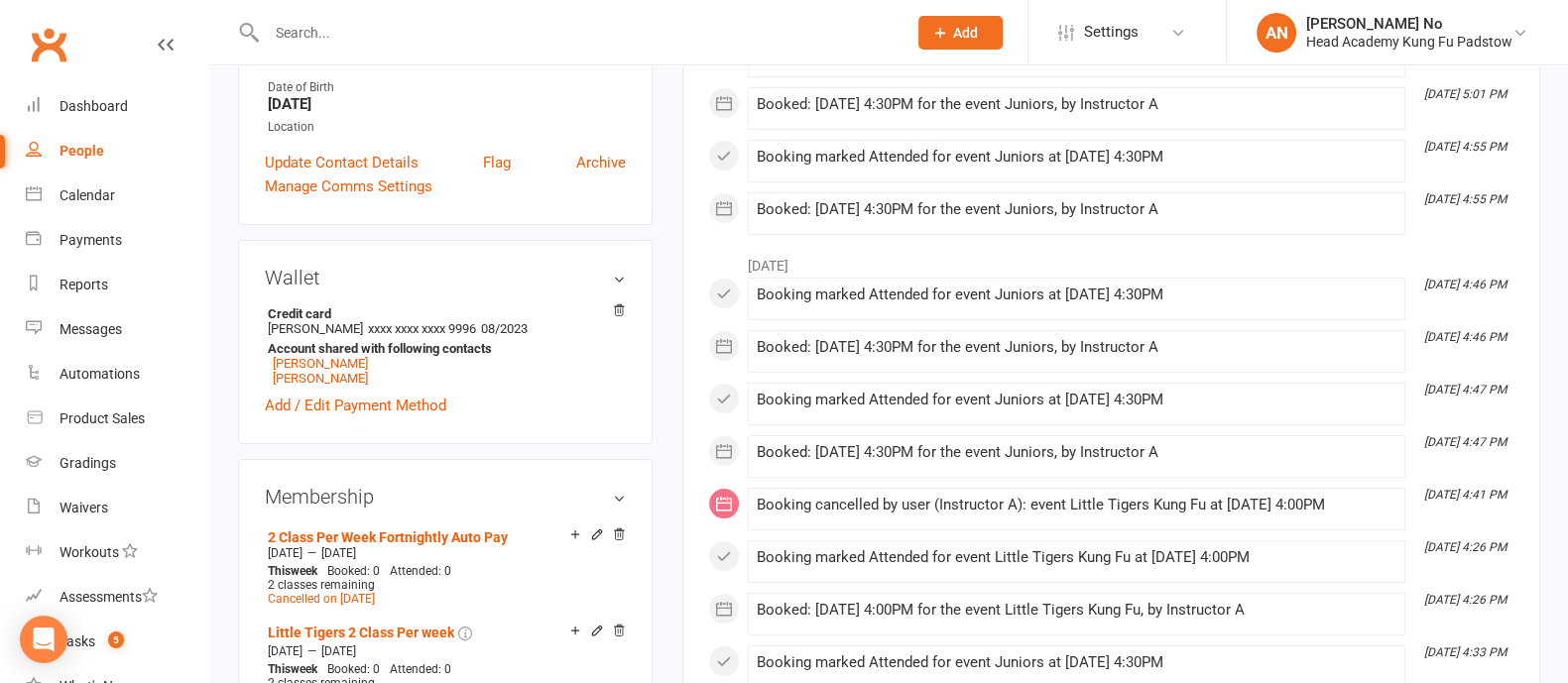
click at [367, 32] on input "text" at bounding box center [576, 33] width 631 height 28
paste input "[PERSON_NAME]"
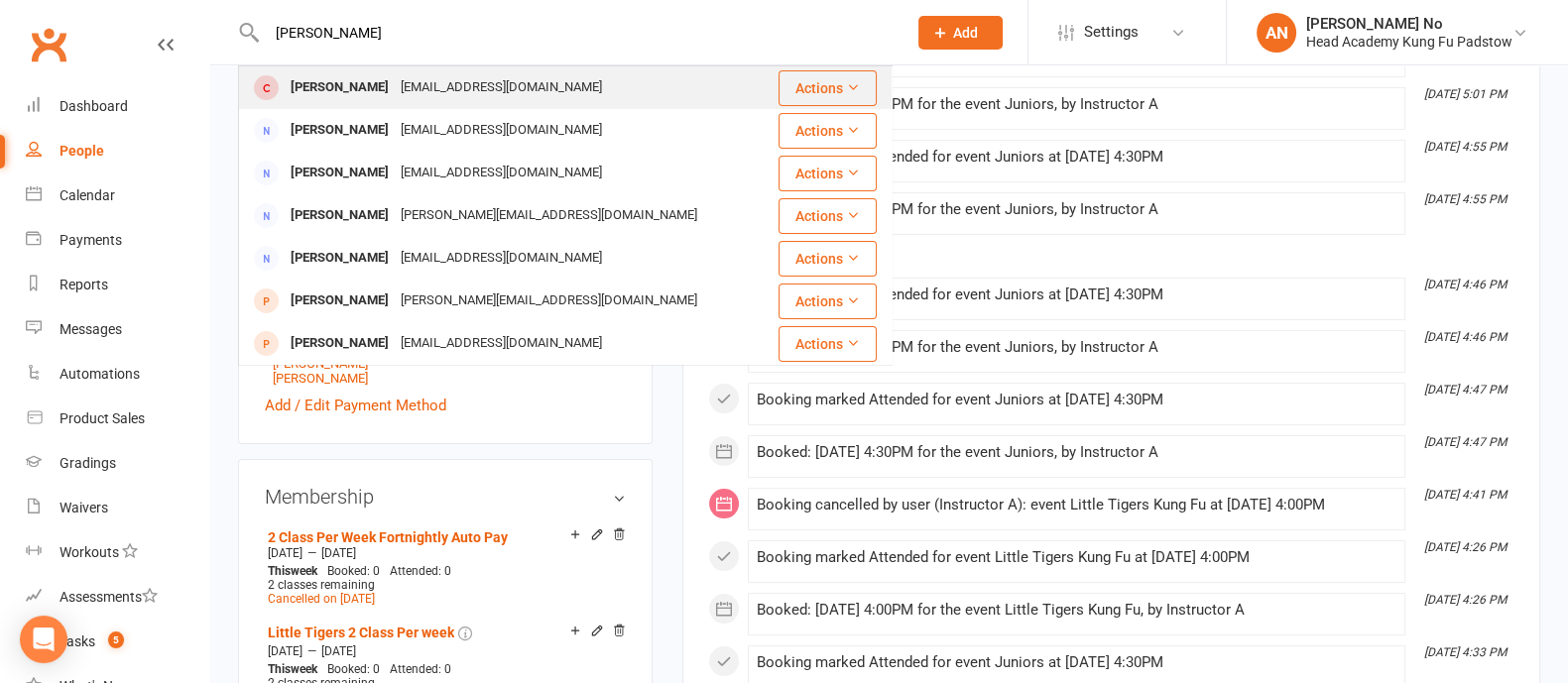
type input "[PERSON_NAME]"
click at [360, 85] on div "[PERSON_NAME]" at bounding box center [339, 87] width 110 height 29
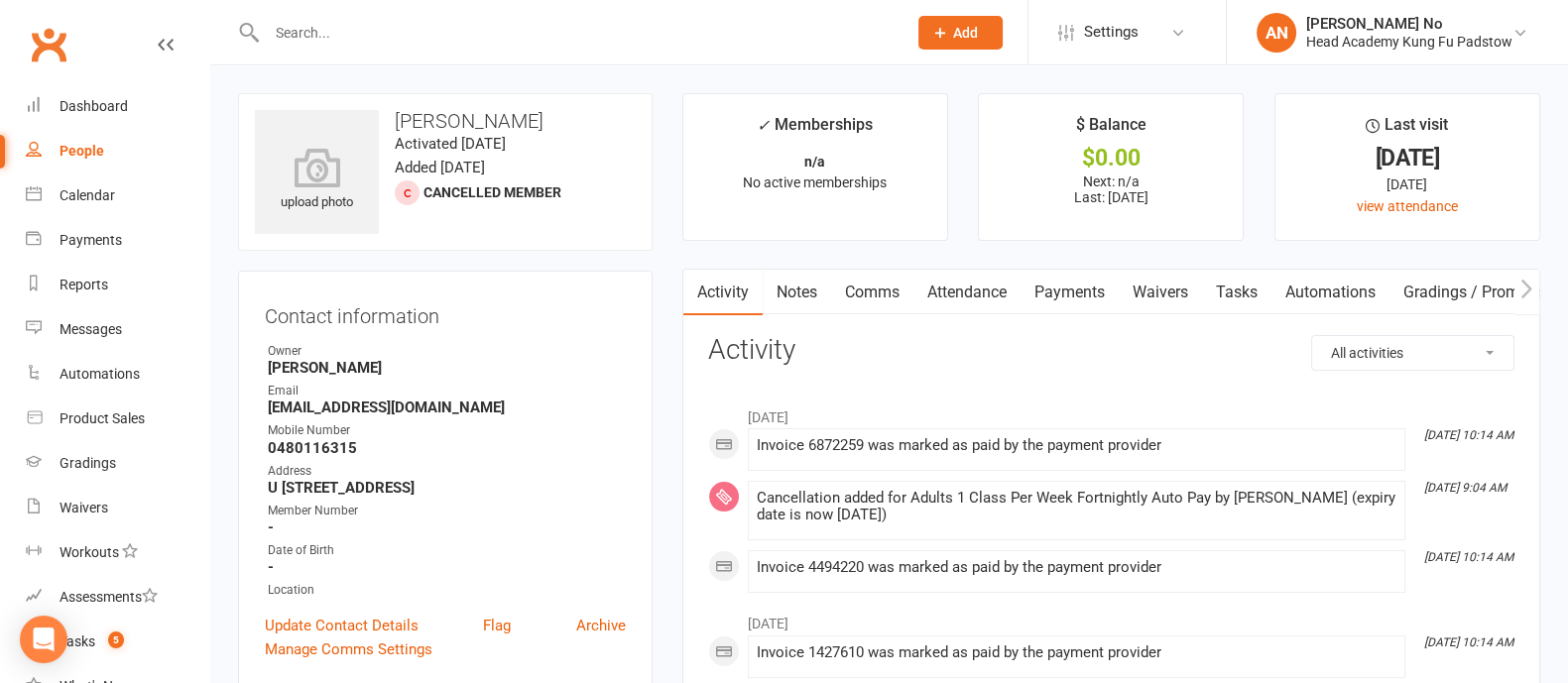
scroll to position [598, 0]
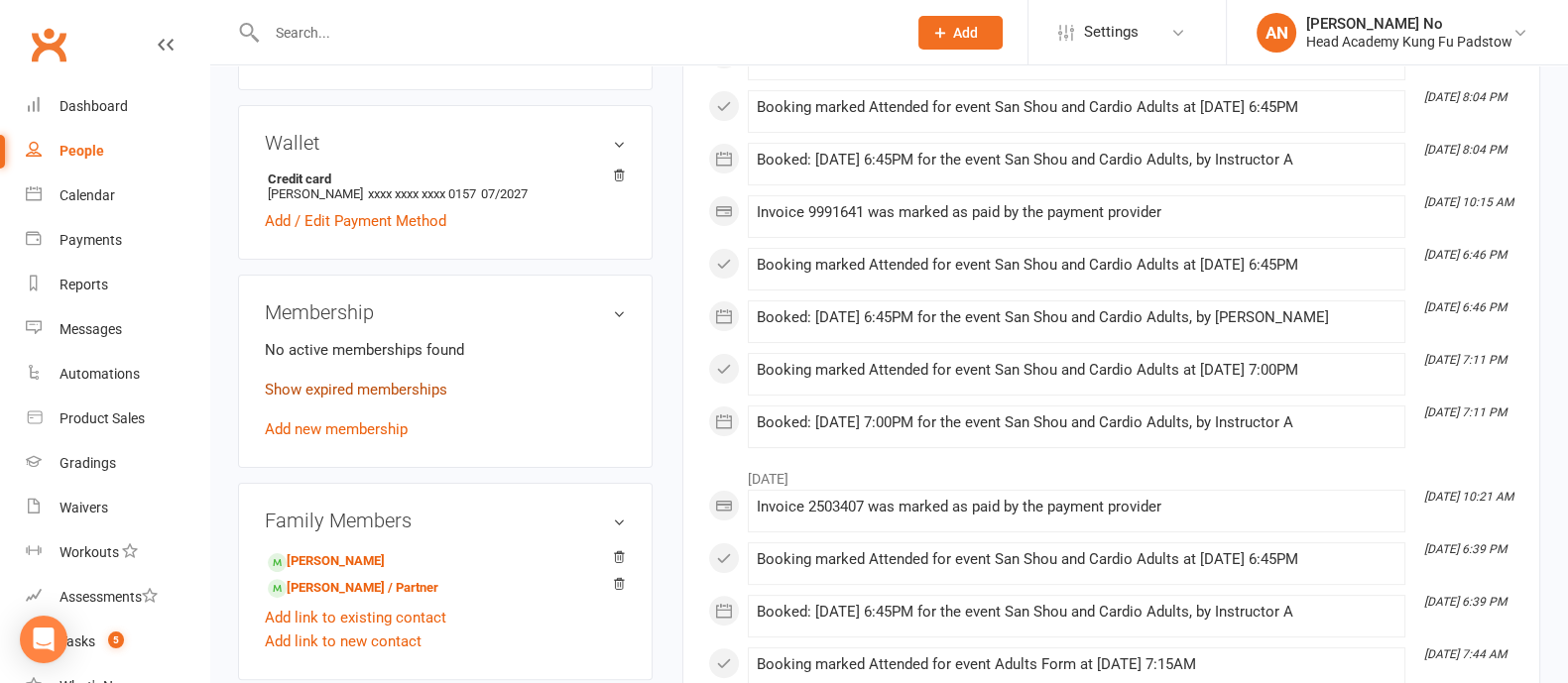
click at [351, 394] on link "Show expired memberships" at bounding box center [355, 390] width 182 height 18
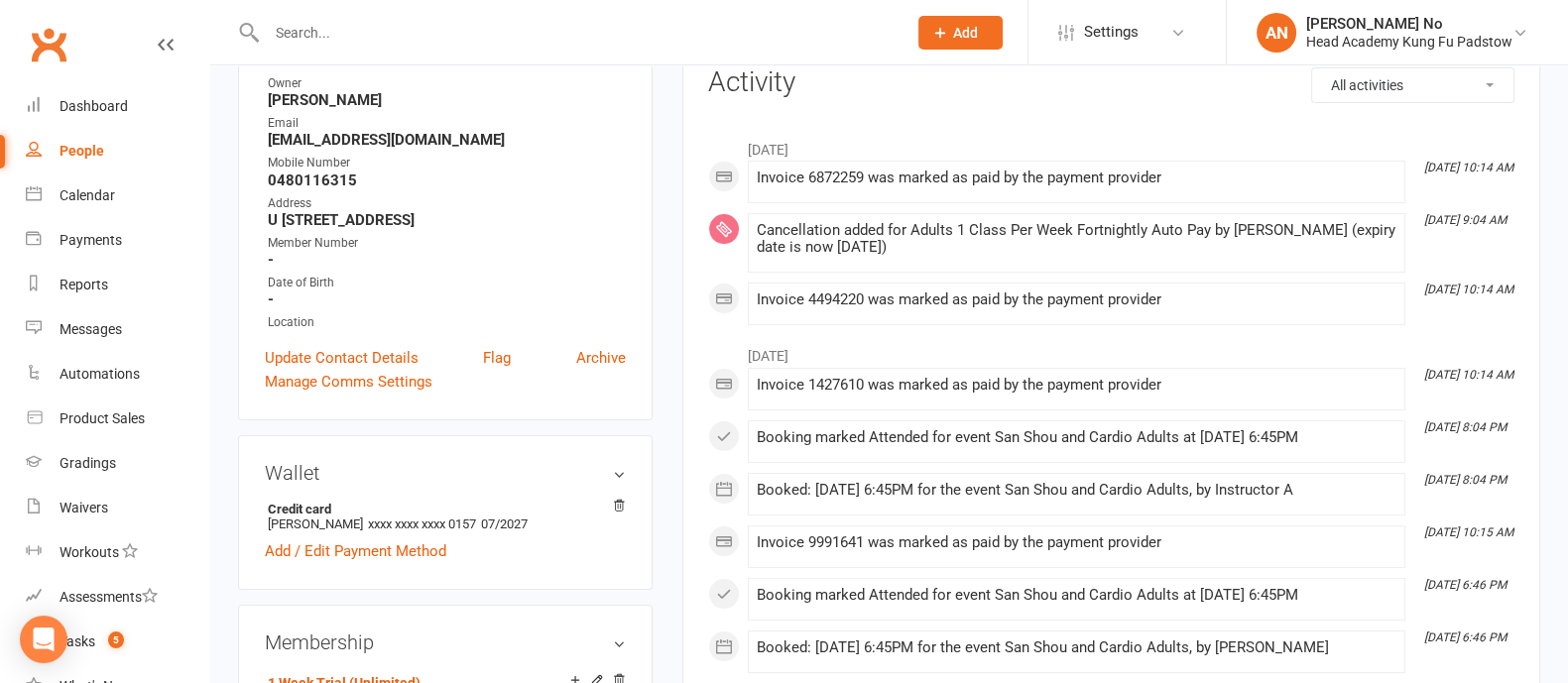
scroll to position [866, 0]
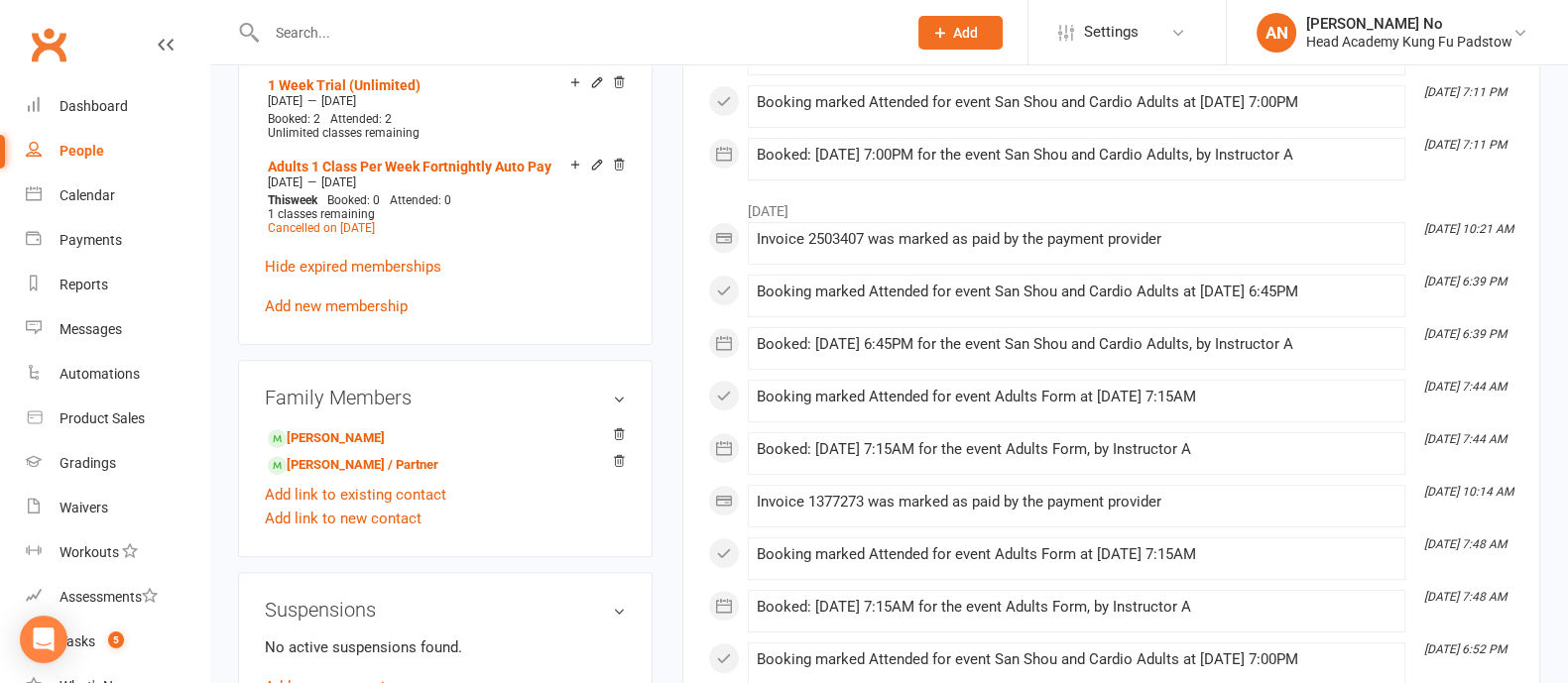
click at [337, 27] on input "text" at bounding box center [576, 33] width 631 height 28
paste input "[PERSON_NAME][MEDICAL_DATA]"
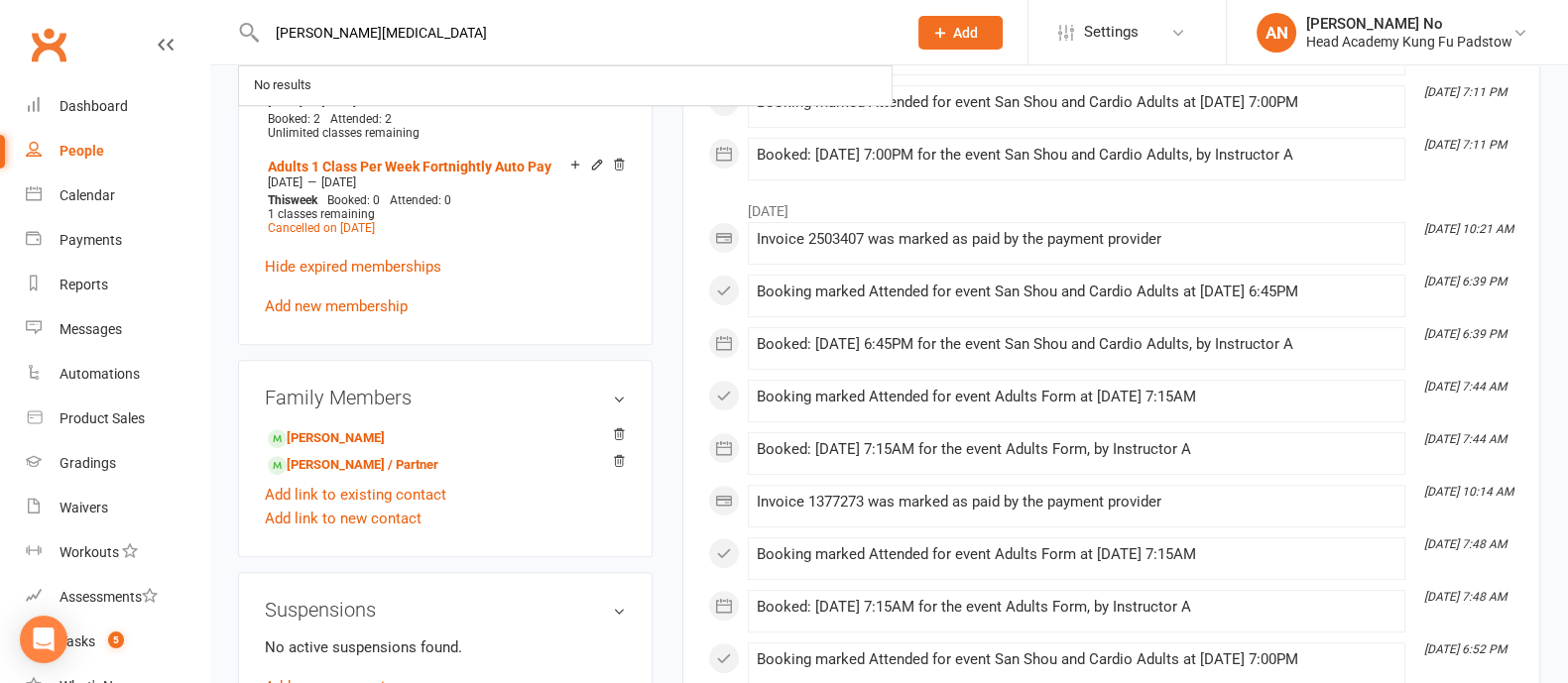
type input "[PERSON_NAME][MEDICAL_DATA]"
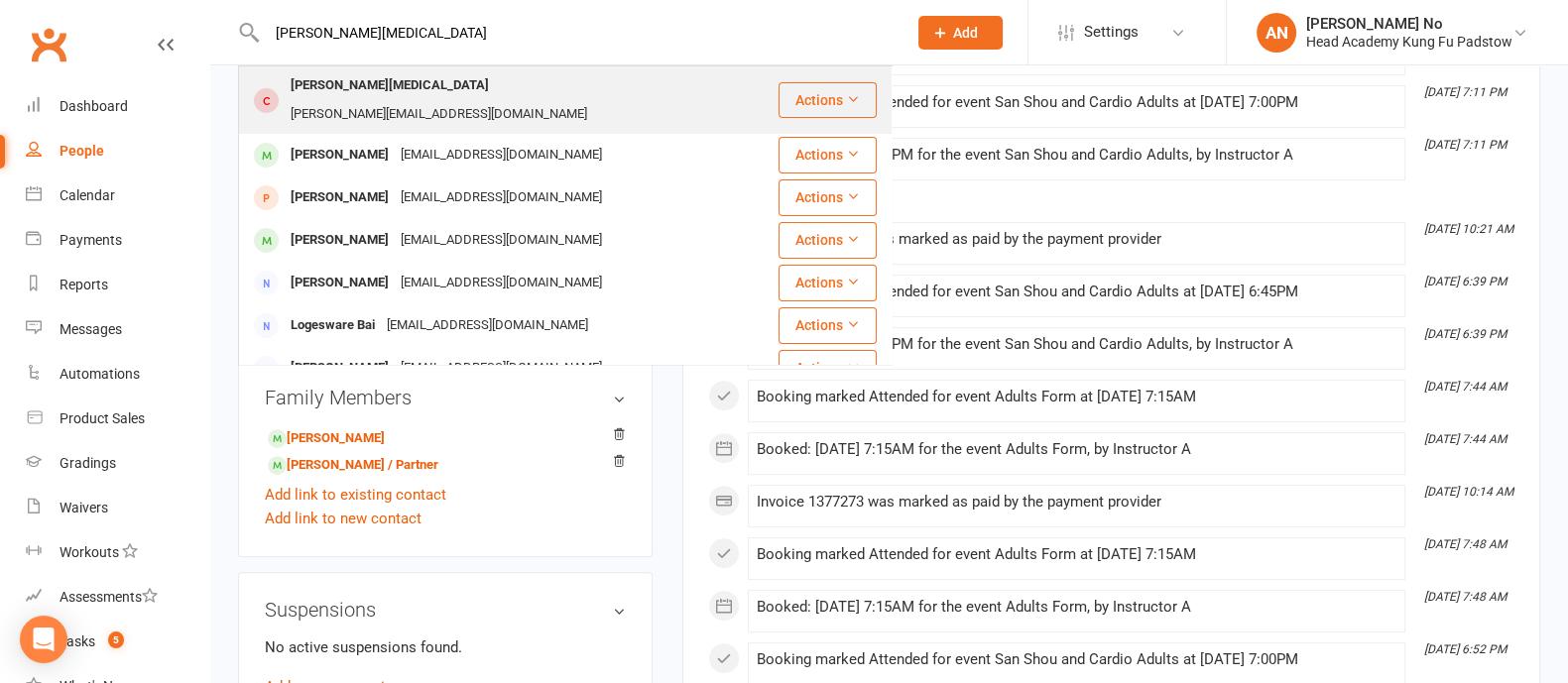
click at [363, 100] on div "[PERSON_NAME][EMAIL_ADDRESS][DOMAIN_NAME]" at bounding box center [438, 114] width 308 height 29
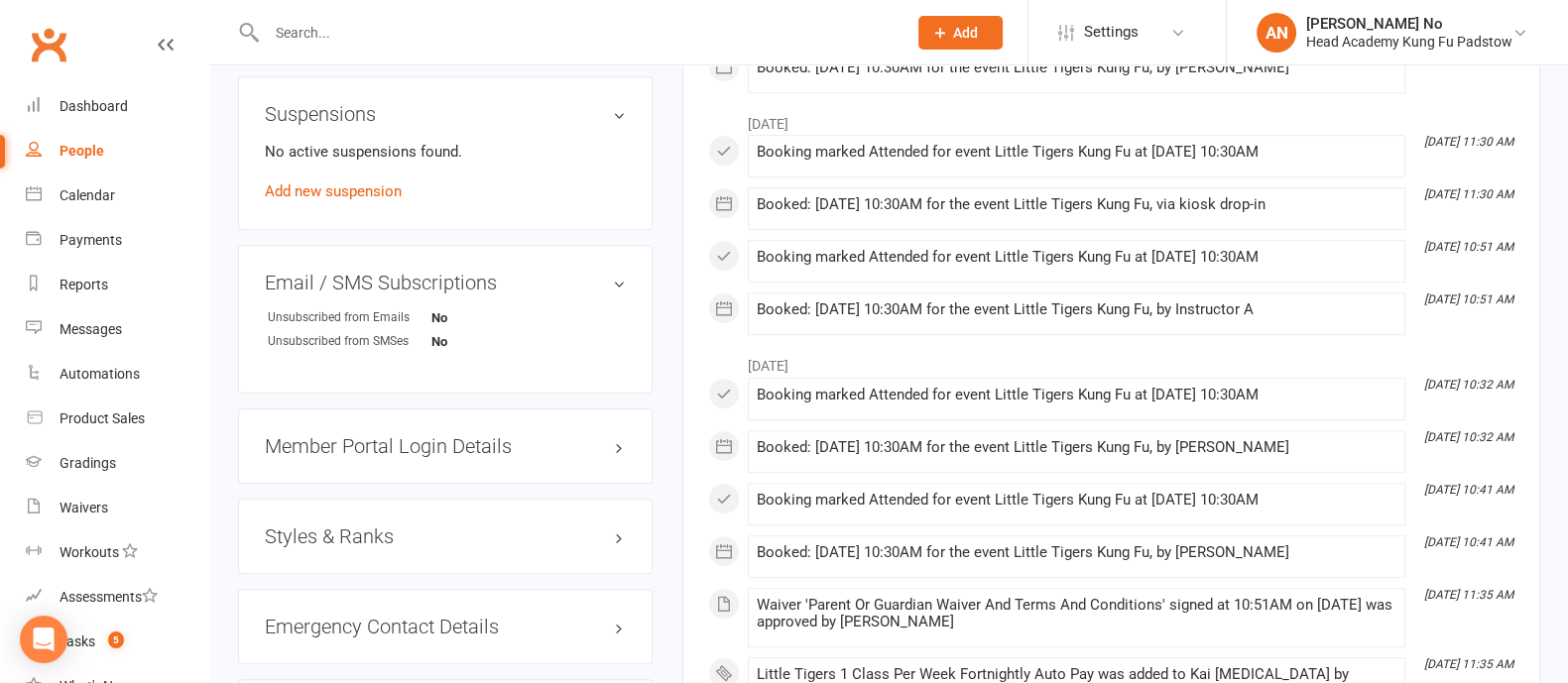
scroll to position [598, 0]
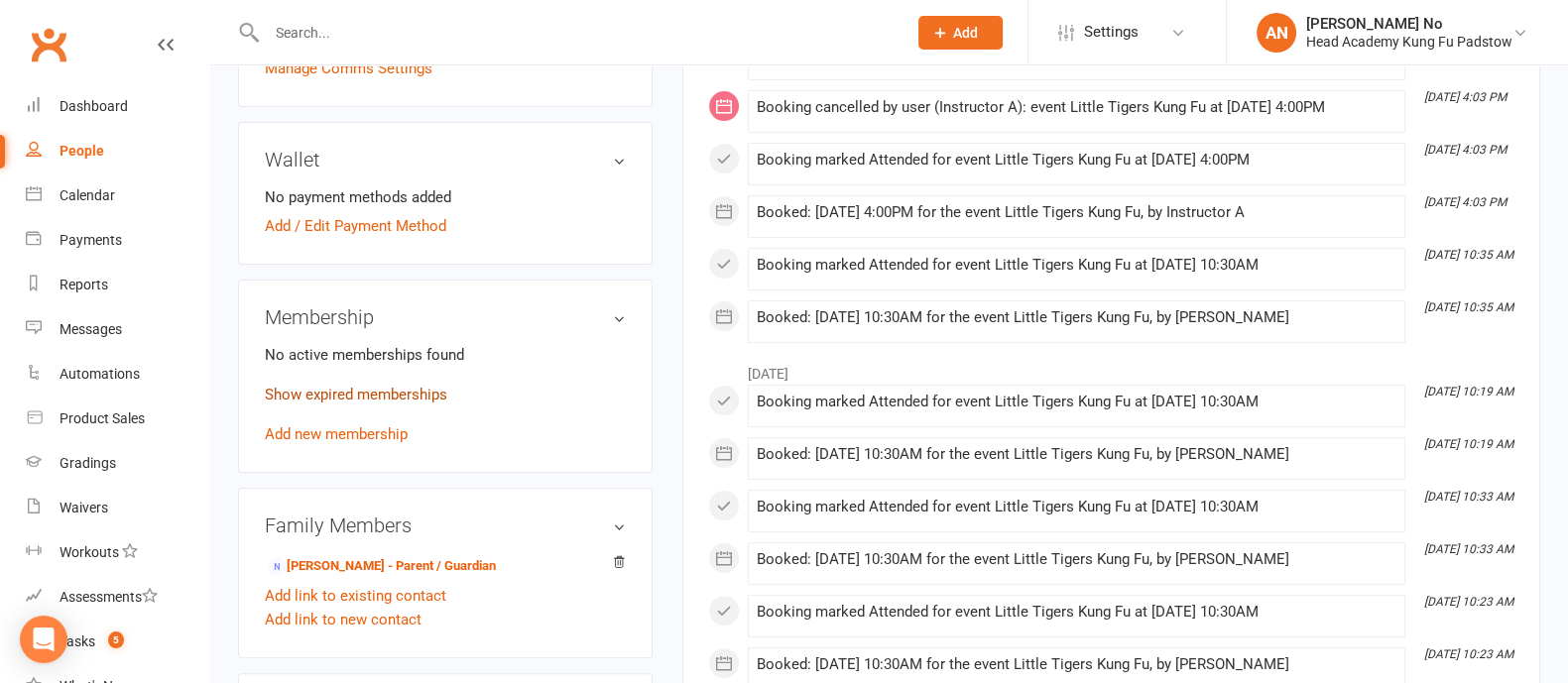
click at [397, 386] on link "Show expired memberships" at bounding box center [355, 395] width 182 height 18
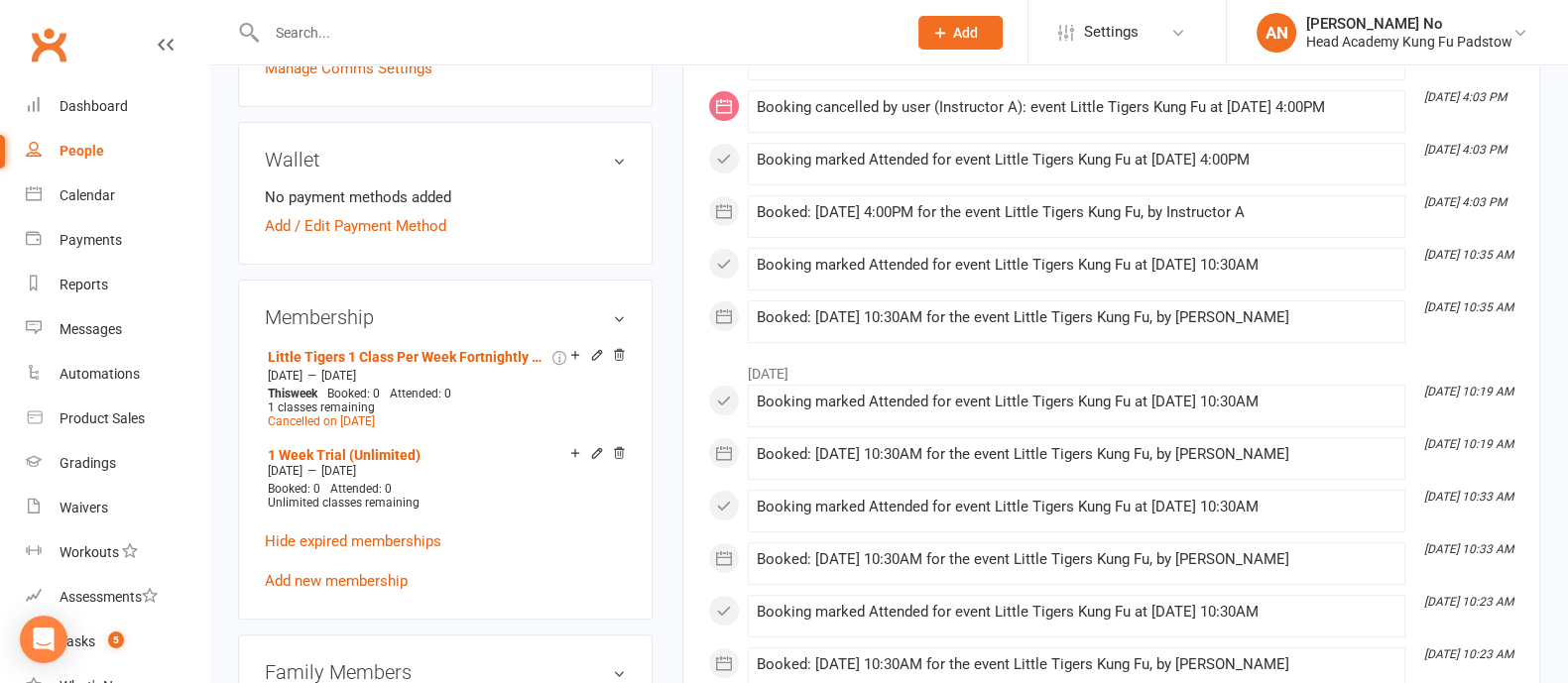
scroll to position [0, 0]
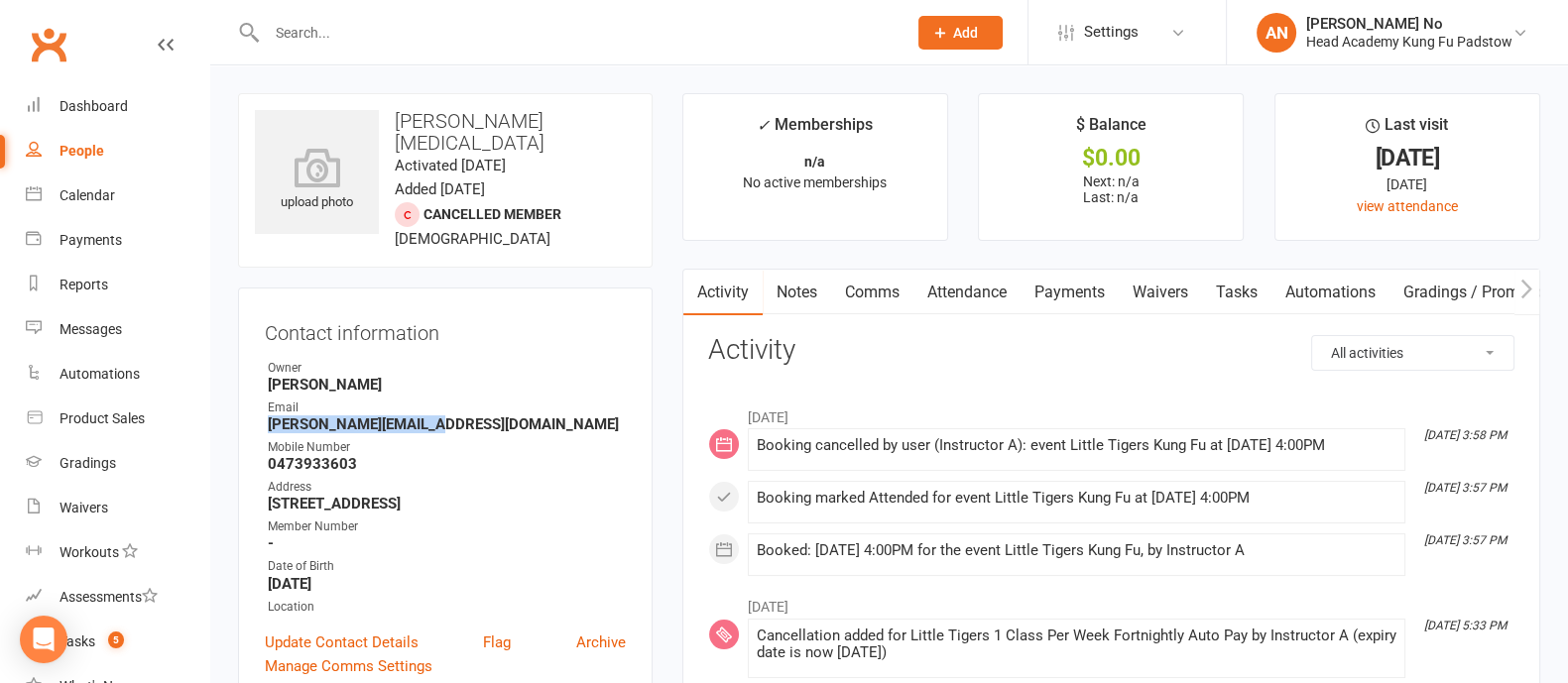
drag, startPoint x: 267, startPoint y: 411, endPoint x: 432, endPoint y: 408, distance: 165.0
click at [432, 416] on strong "[PERSON_NAME][EMAIL_ADDRESS][DOMAIN_NAME]" at bounding box center [446, 425] width 358 height 18
copy strong "[PERSON_NAME][EMAIL_ADDRESS][DOMAIN_NAME]"
click at [293, 41] on input "text" at bounding box center [576, 33] width 631 height 28
paste input "[PERSON_NAME]"
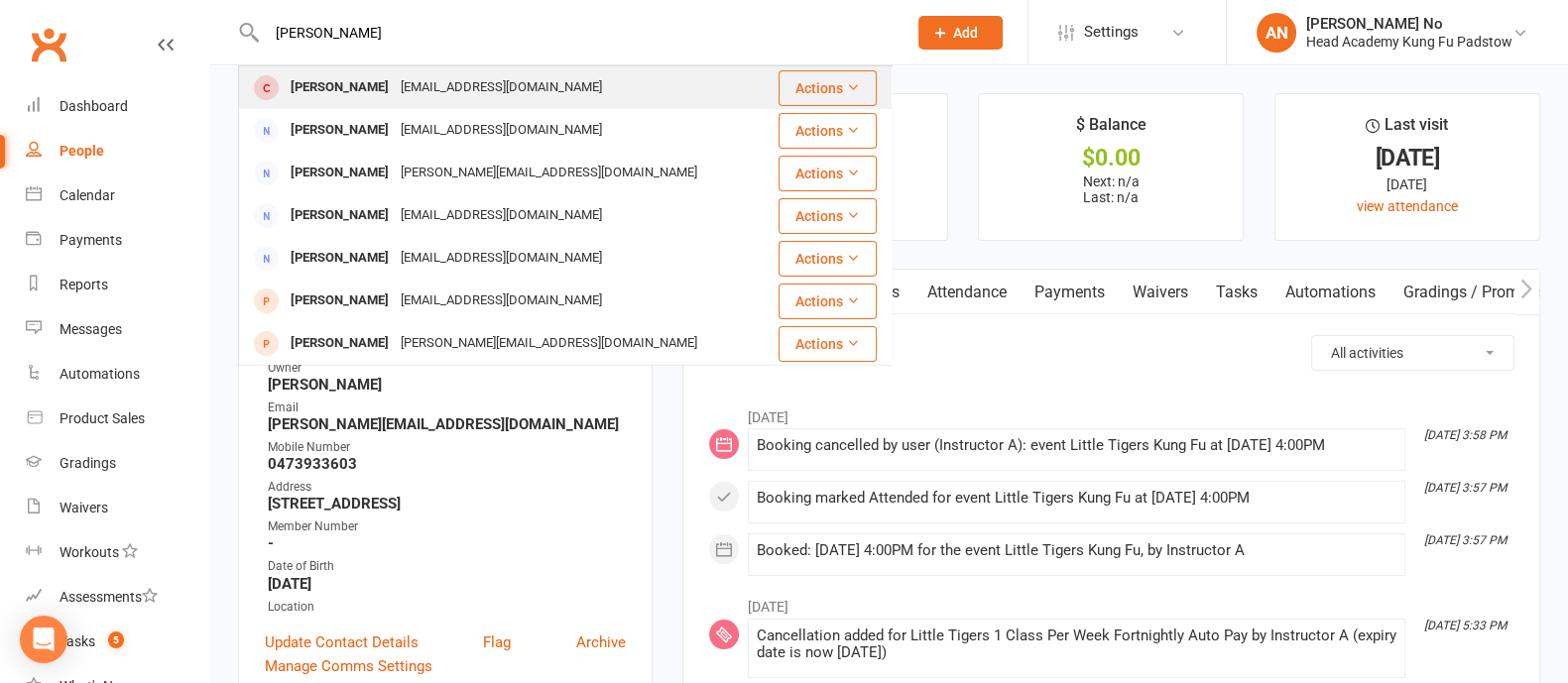
type input "[PERSON_NAME]"
click at [306, 93] on div "[PERSON_NAME]" at bounding box center [339, 87] width 110 height 29
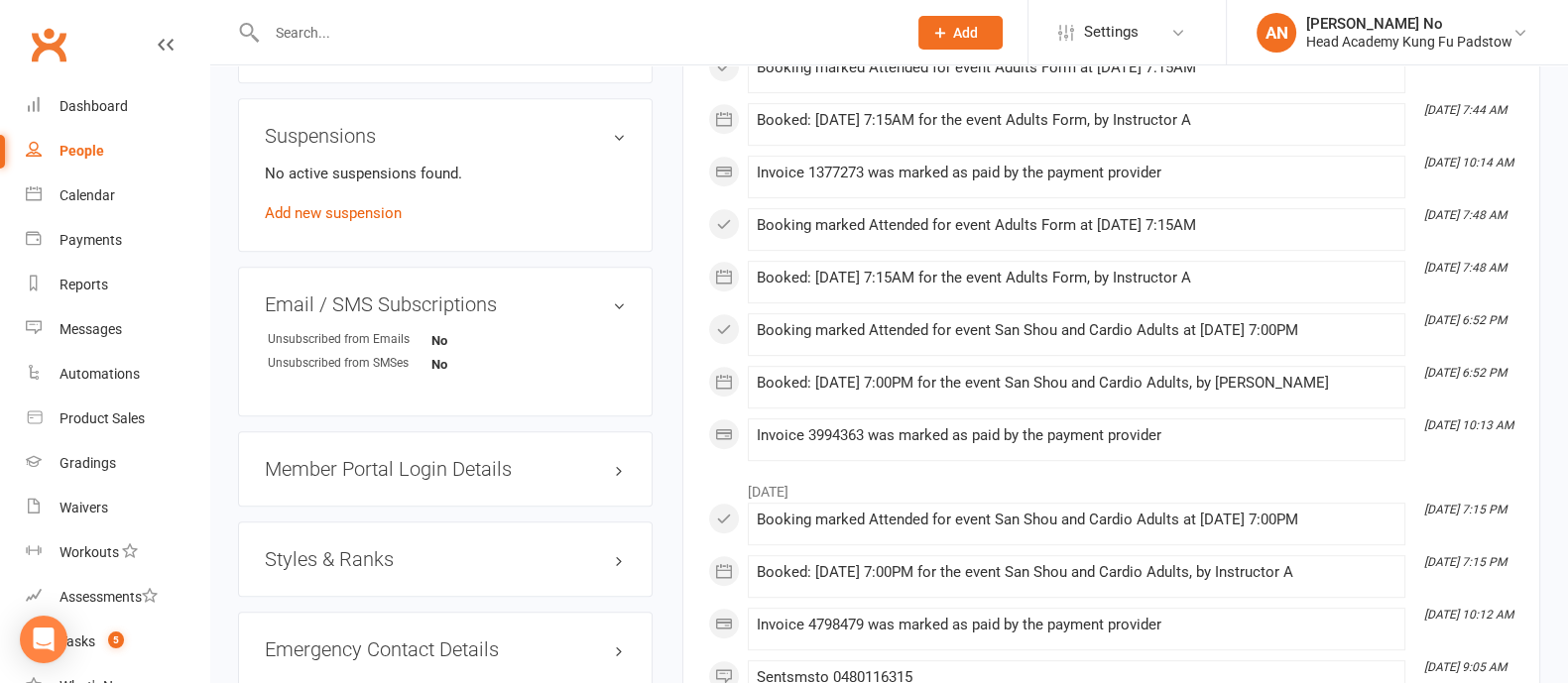
scroll to position [598, 0]
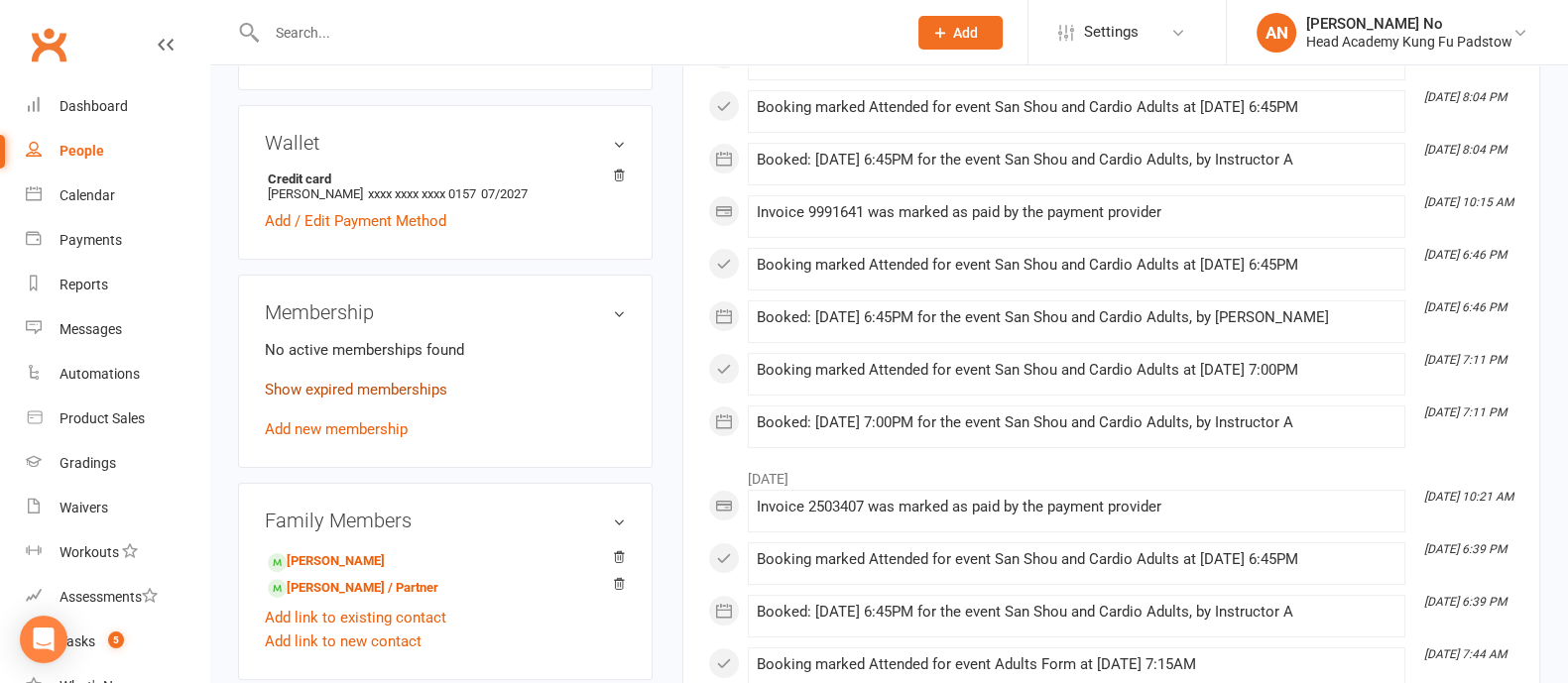
click at [423, 390] on link "Show expired memberships" at bounding box center [355, 390] width 182 height 18
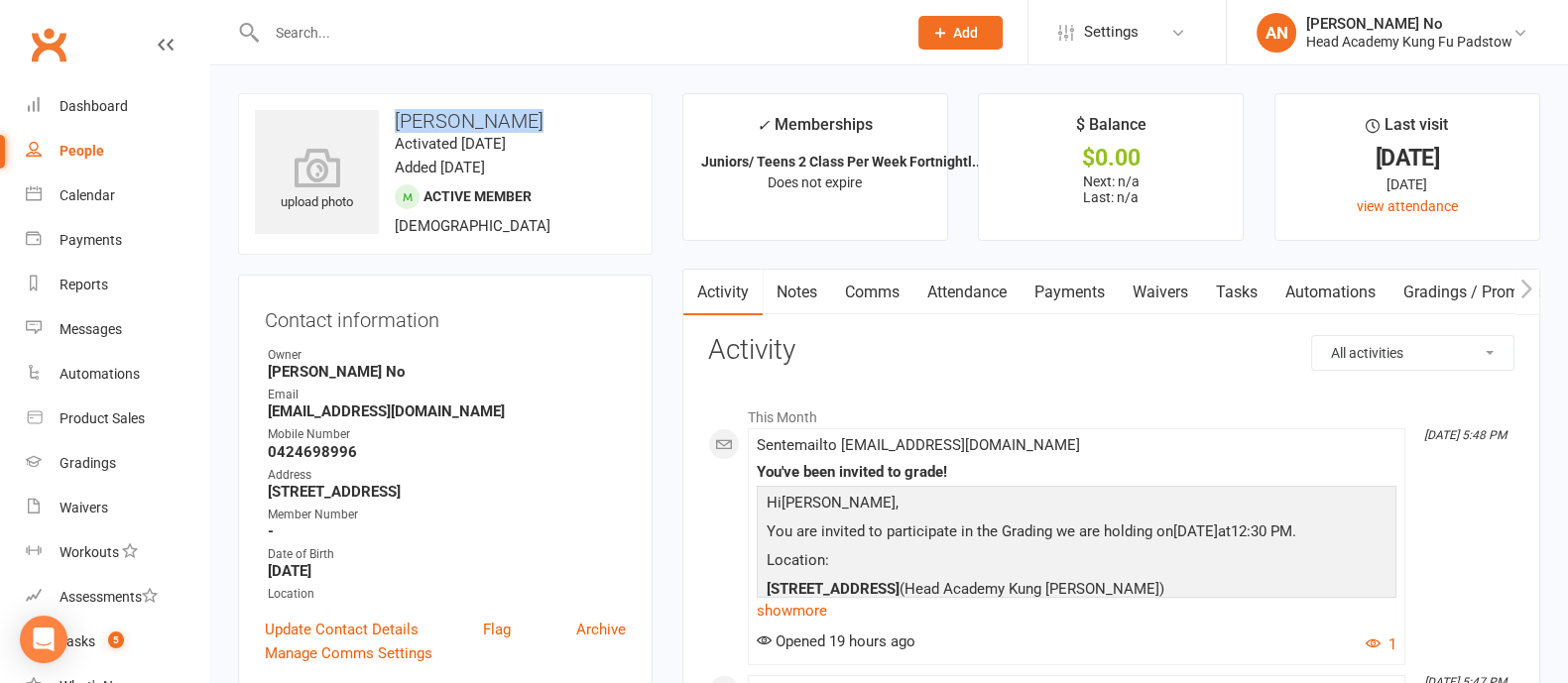
drag, startPoint x: 394, startPoint y: 117, endPoint x: 525, endPoint y: 119, distance: 131.0
click at [525, 119] on h3 "[PERSON_NAME]" at bounding box center [444, 121] width 381 height 22
copy h3 "[PERSON_NAME]"
